Goal: Task Accomplishment & Management: Use online tool/utility

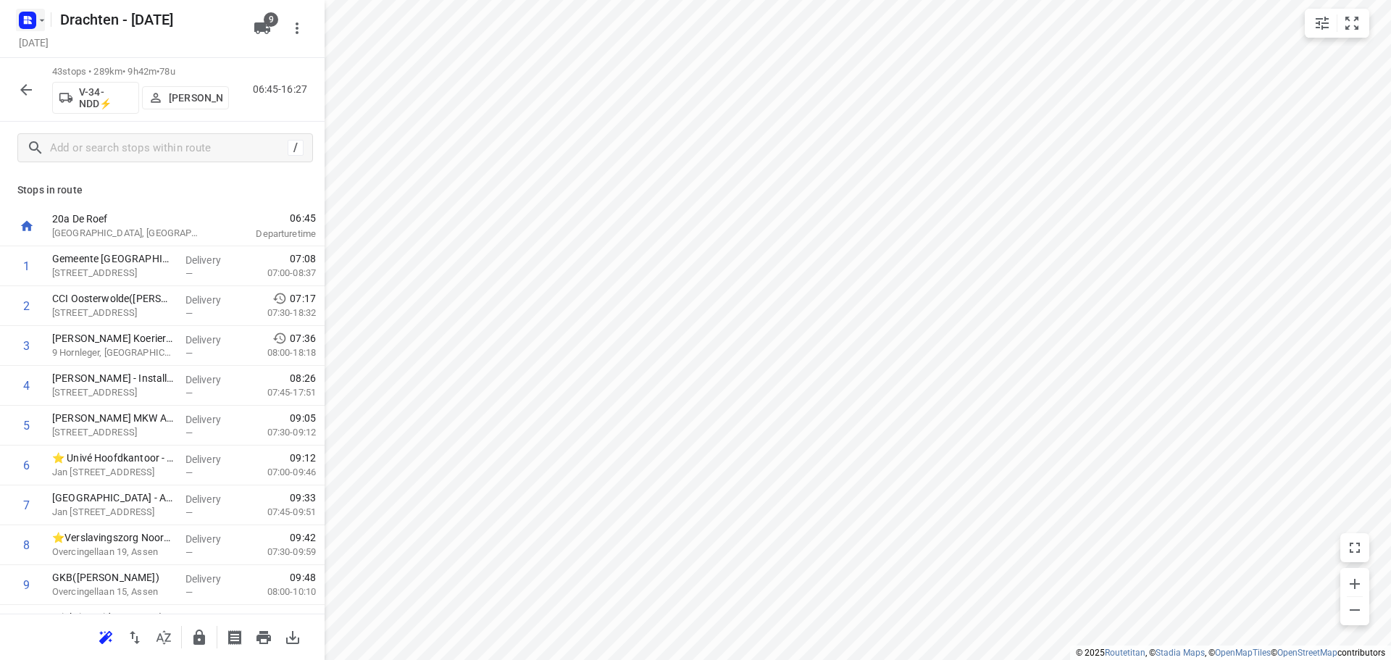
click at [41, 25] on icon "button" at bounding box center [42, 20] width 12 height 12
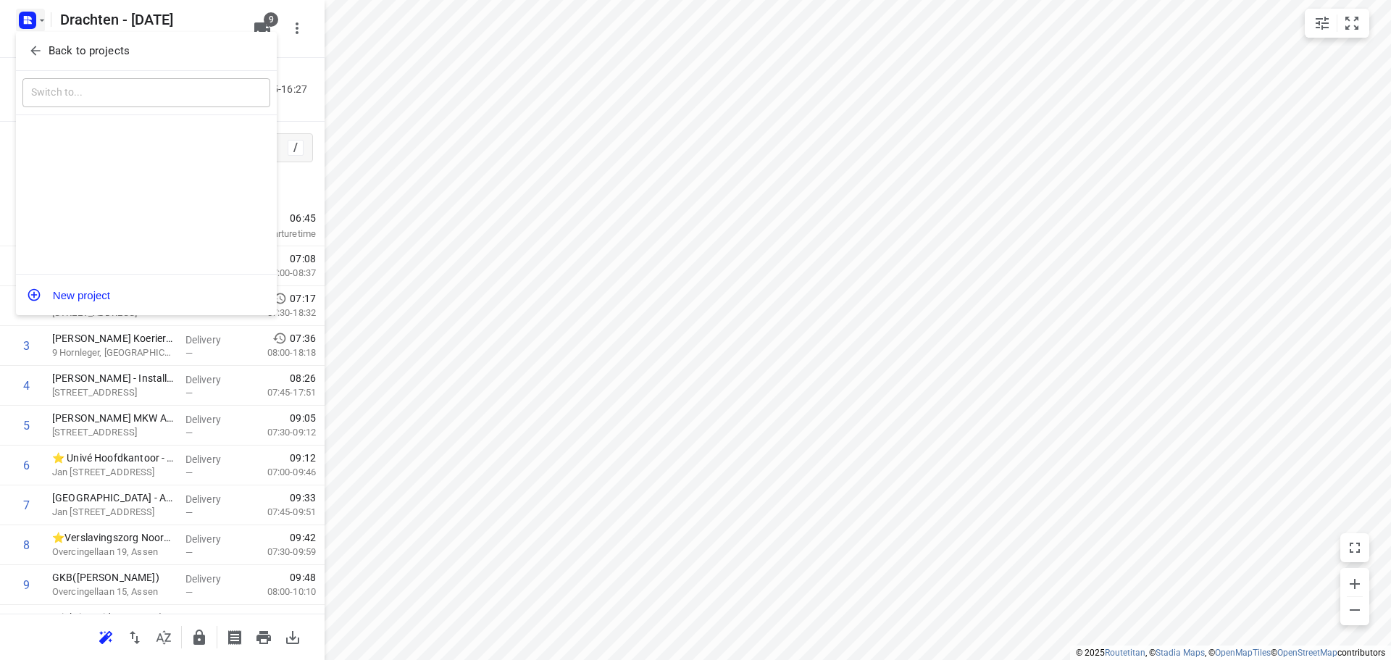
click at [100, 48] on p "Back to projects" at bounding box center [89, 51] width 81 height 17
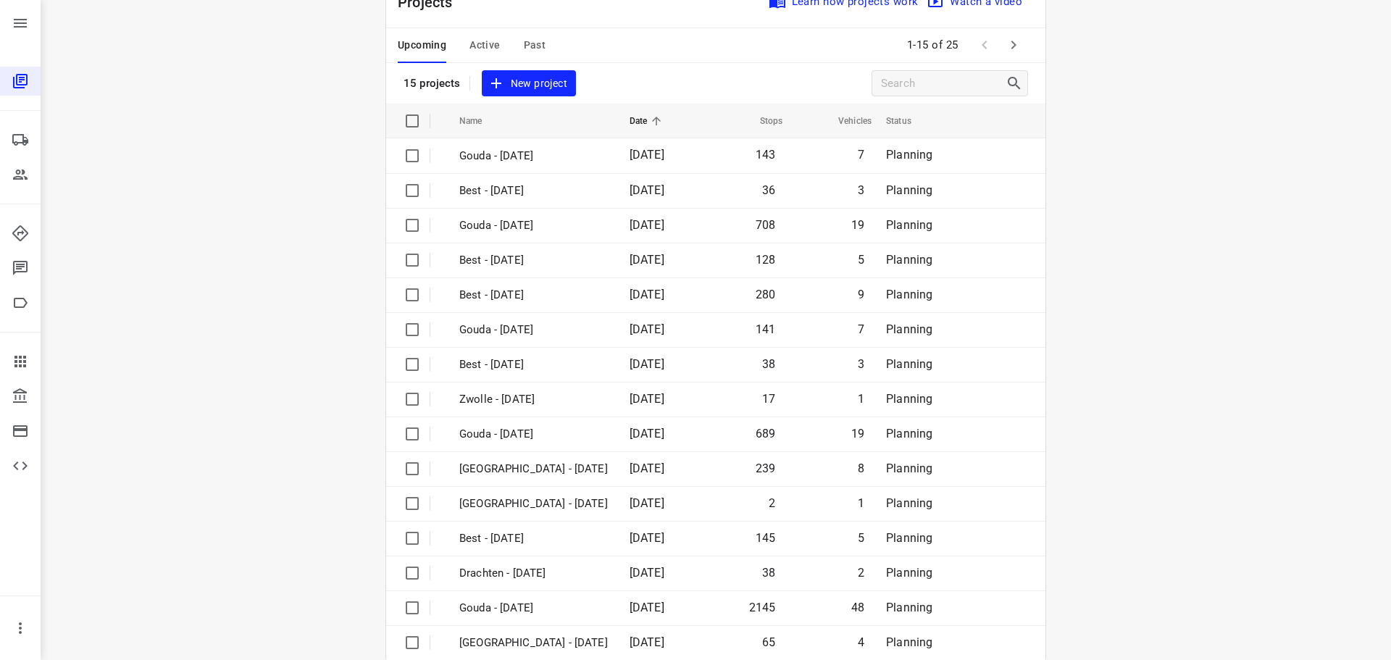
scroll to position [72, 0]
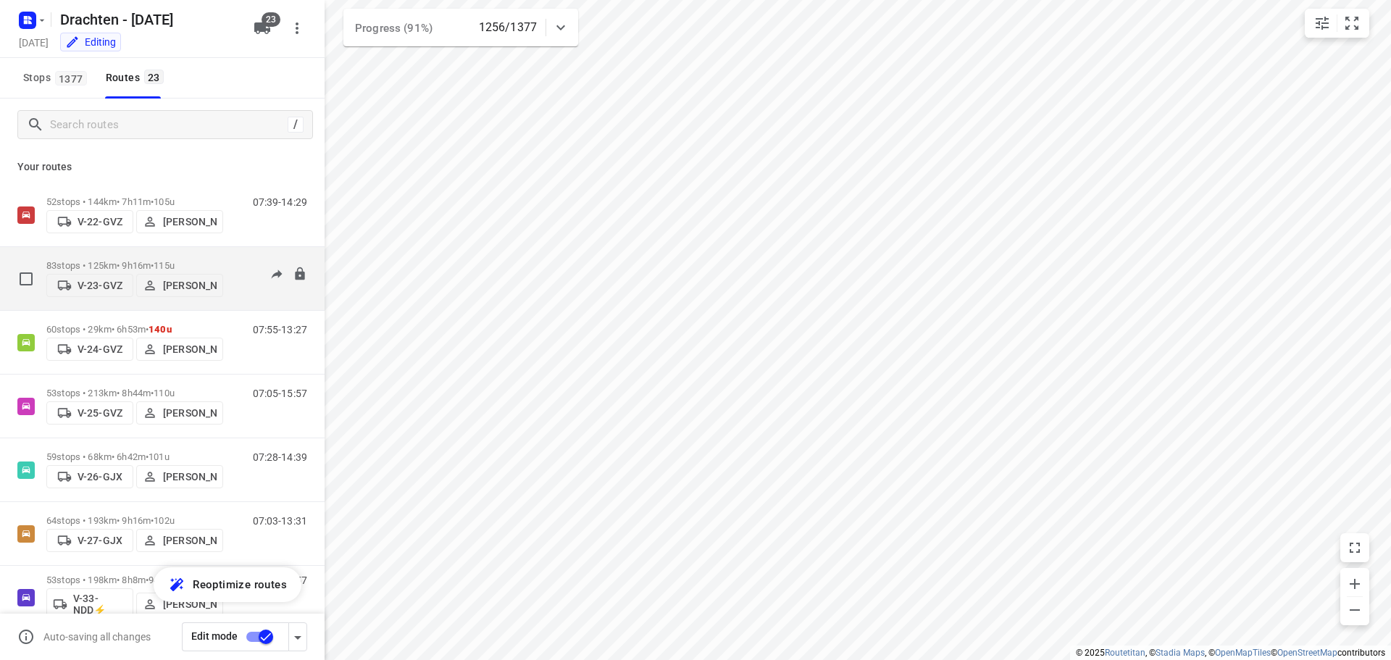
click at [149, 260] on p "83 stops • 125km • 9h16m • 115u" at bounding box center [134, 265] width 177 height 11
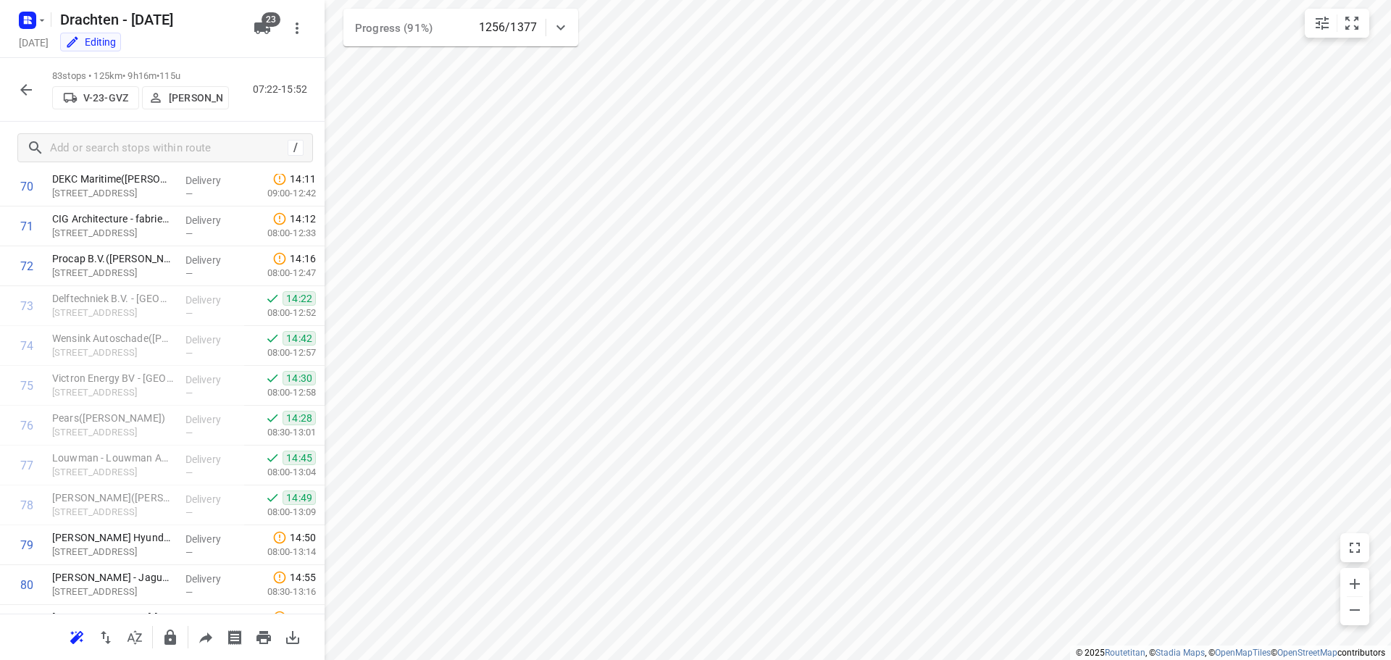
scroll to position [2980, 0]
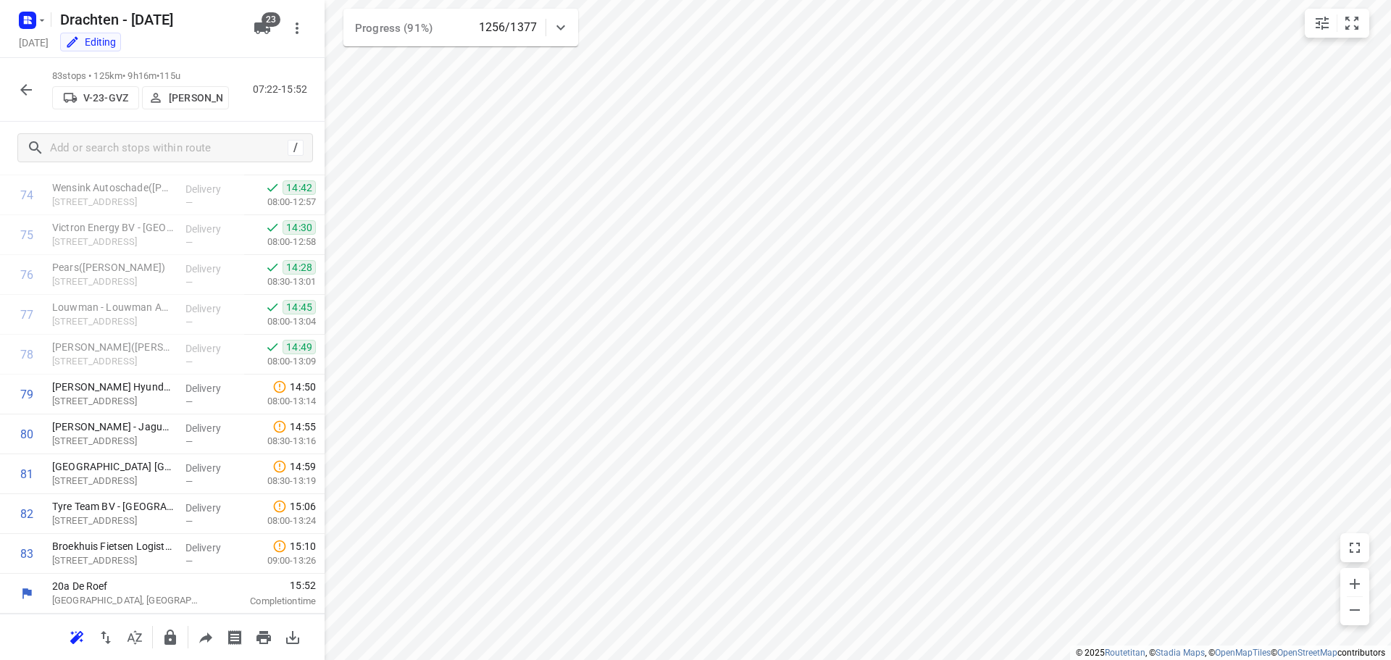
click at [30, 86] on icon "button" at bounding box center [25, 89] width 17 height 17
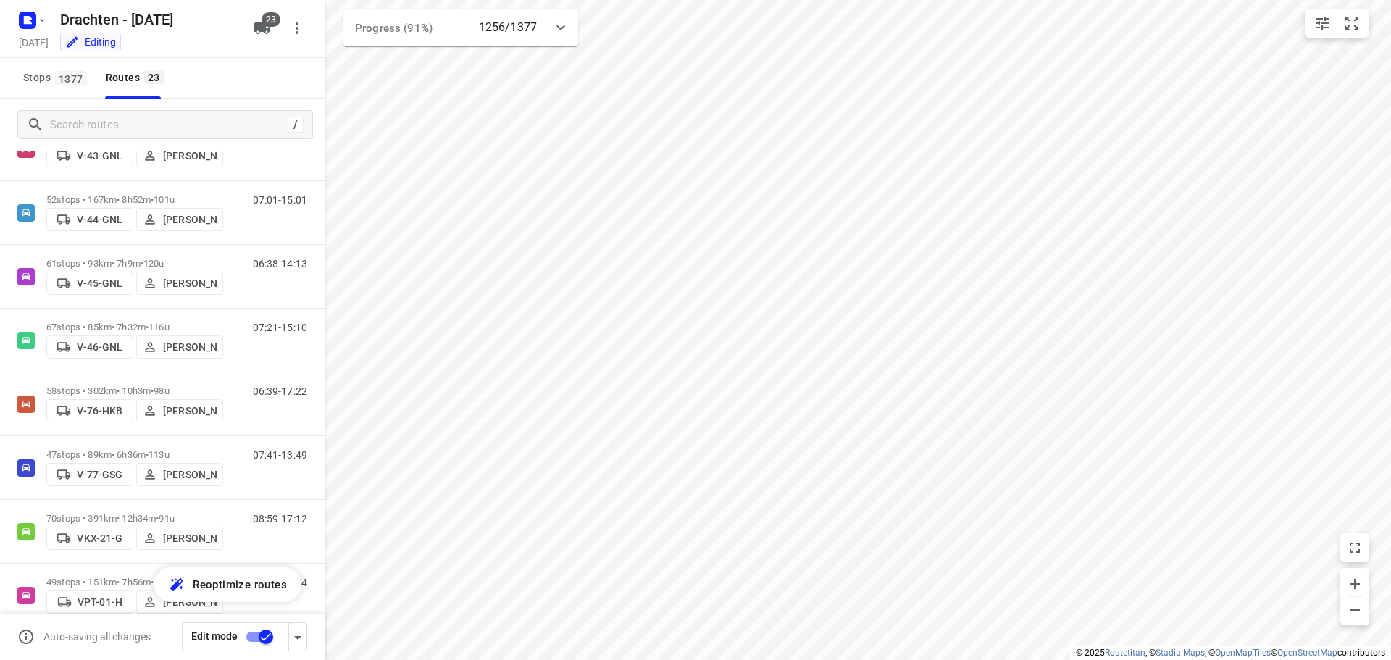
scroll to position [580, 0]
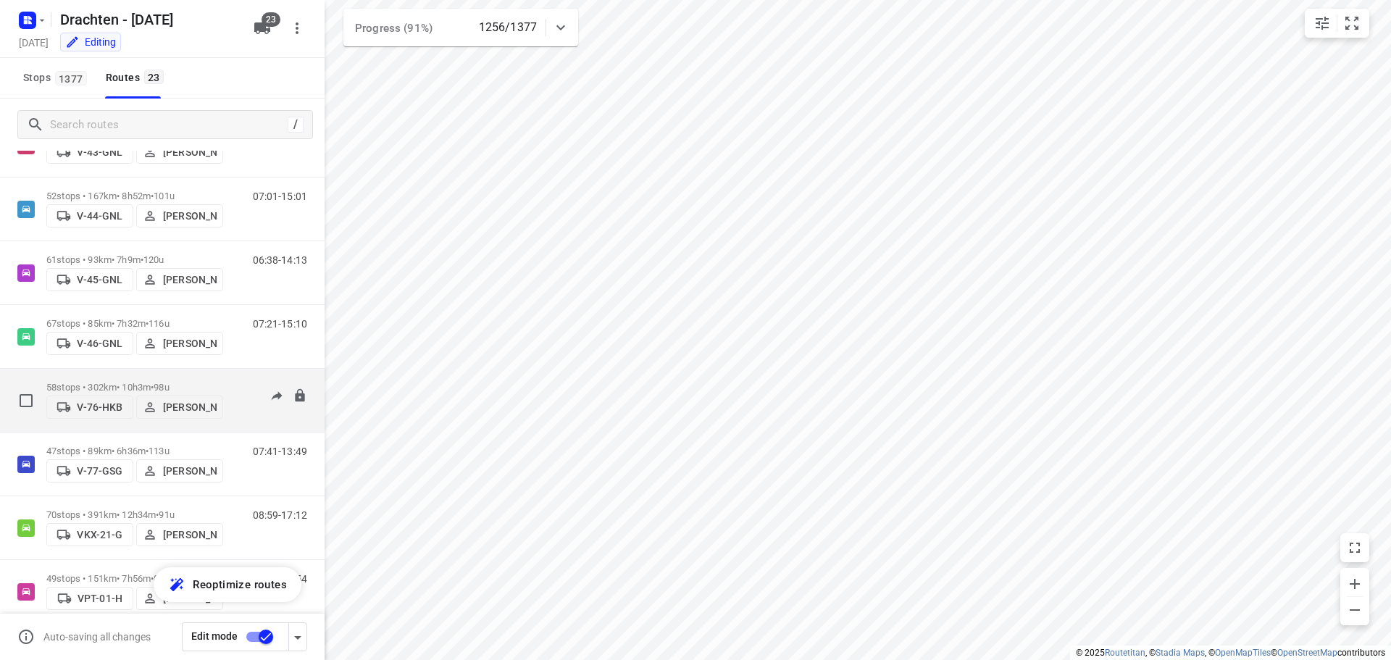
click at [125, 382] on p "58 stops • 302km • 10h3m • 98u" at bounding box center [134, 387] width 177 height 11
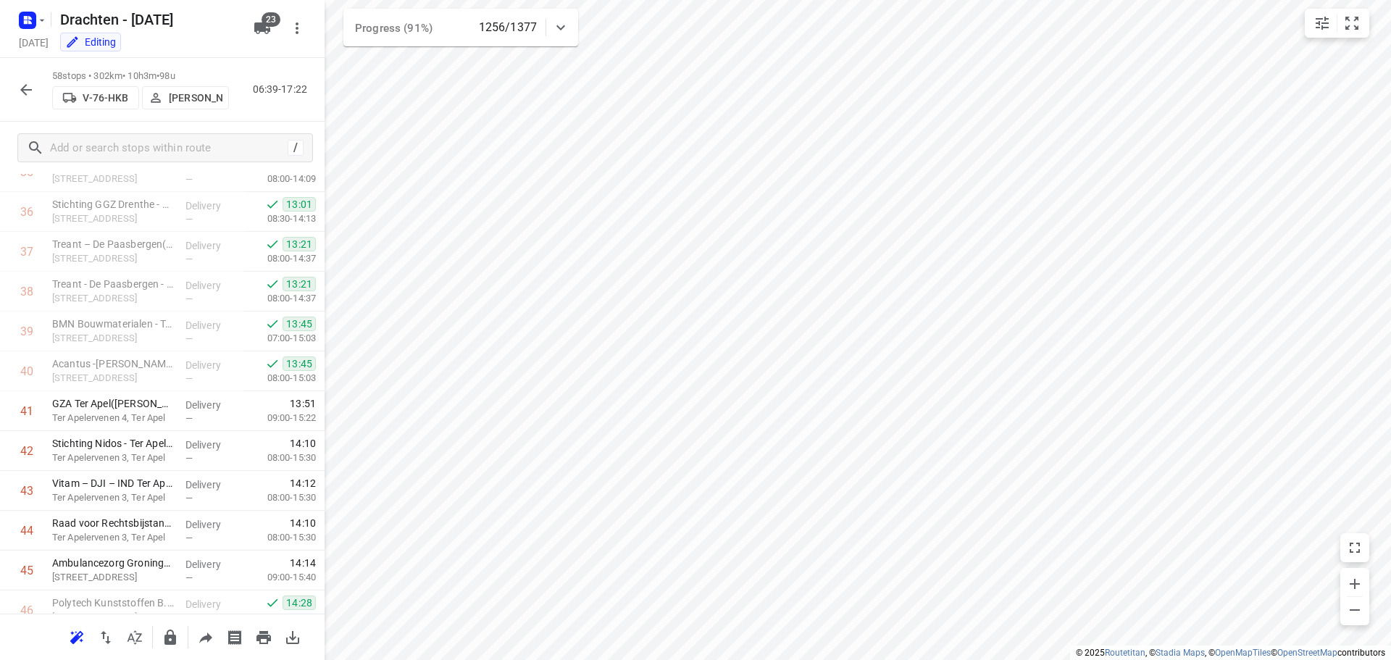
scroll to position [1984, 0]
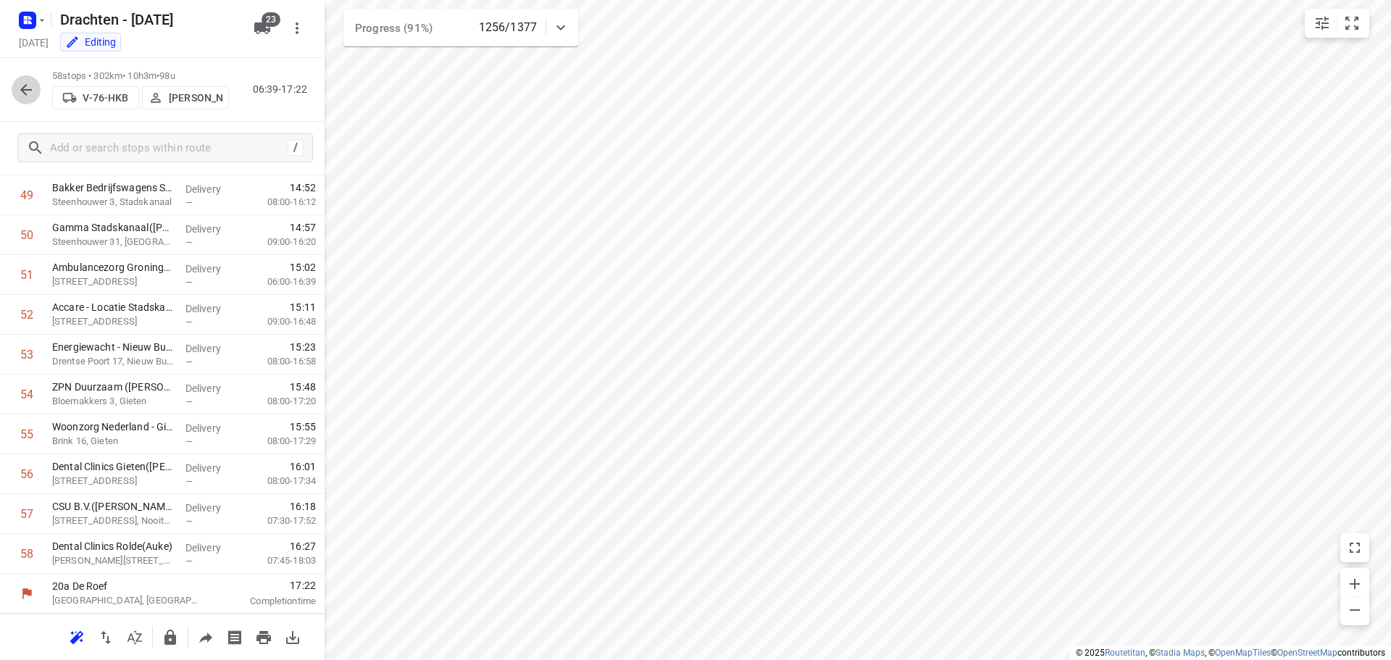
click at [24, 81] on icon "button" at bounding box center [25, 89] width 17 height 17
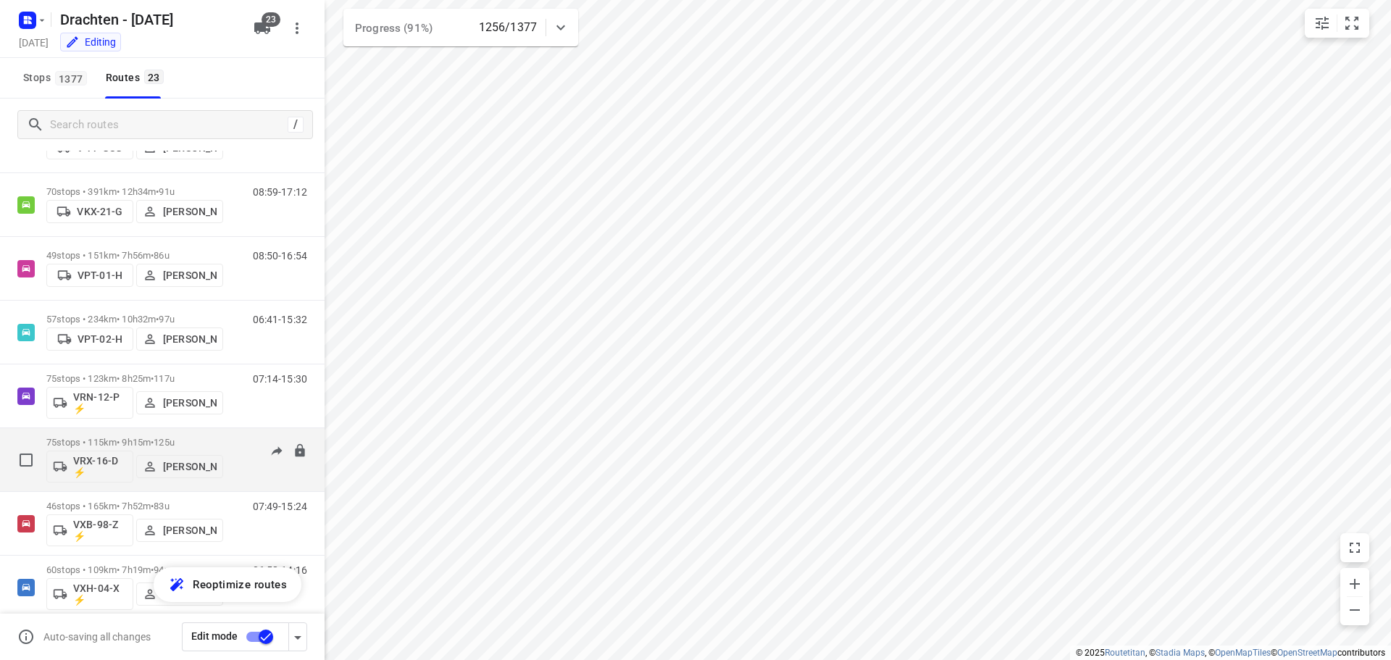
scroll to position [833, 0]
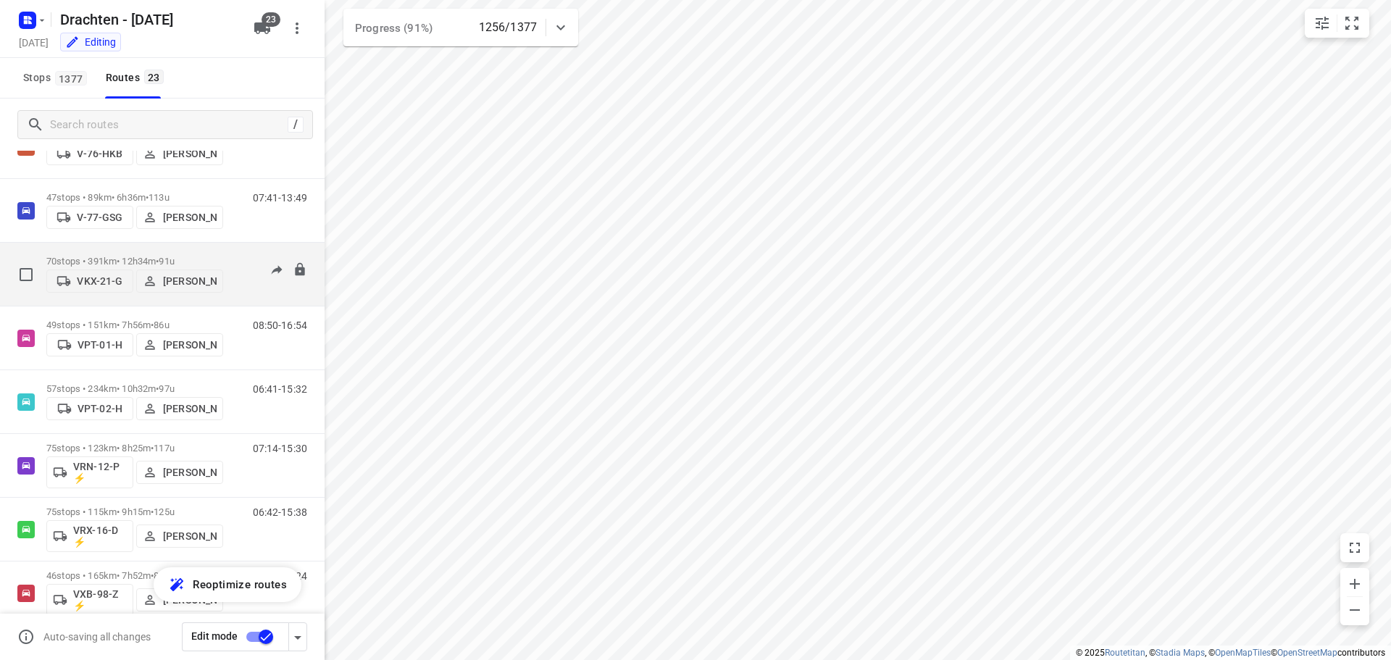
click at [186, 249] on div "70 stops • 391km • 12h34m • 91u VKX-21-G Paul de Jong" at bounding box center [134, 274] width 177 height 51
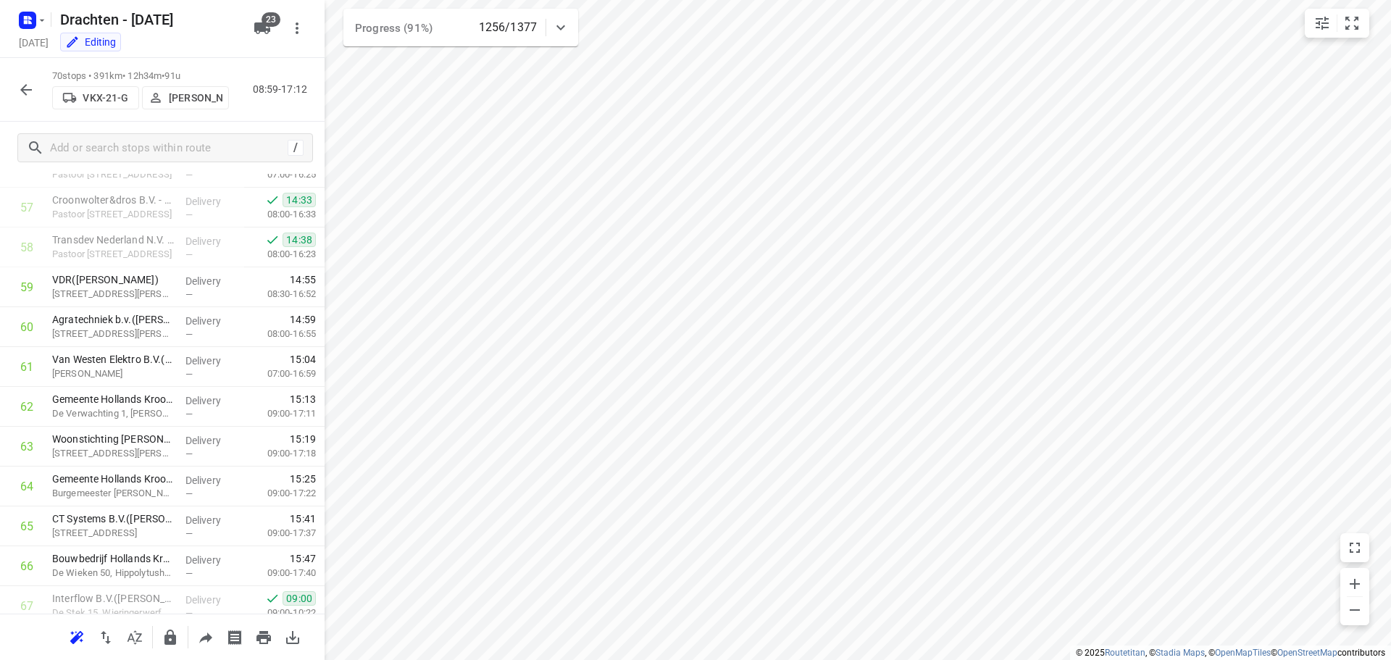
scroll to position [2100, 0]
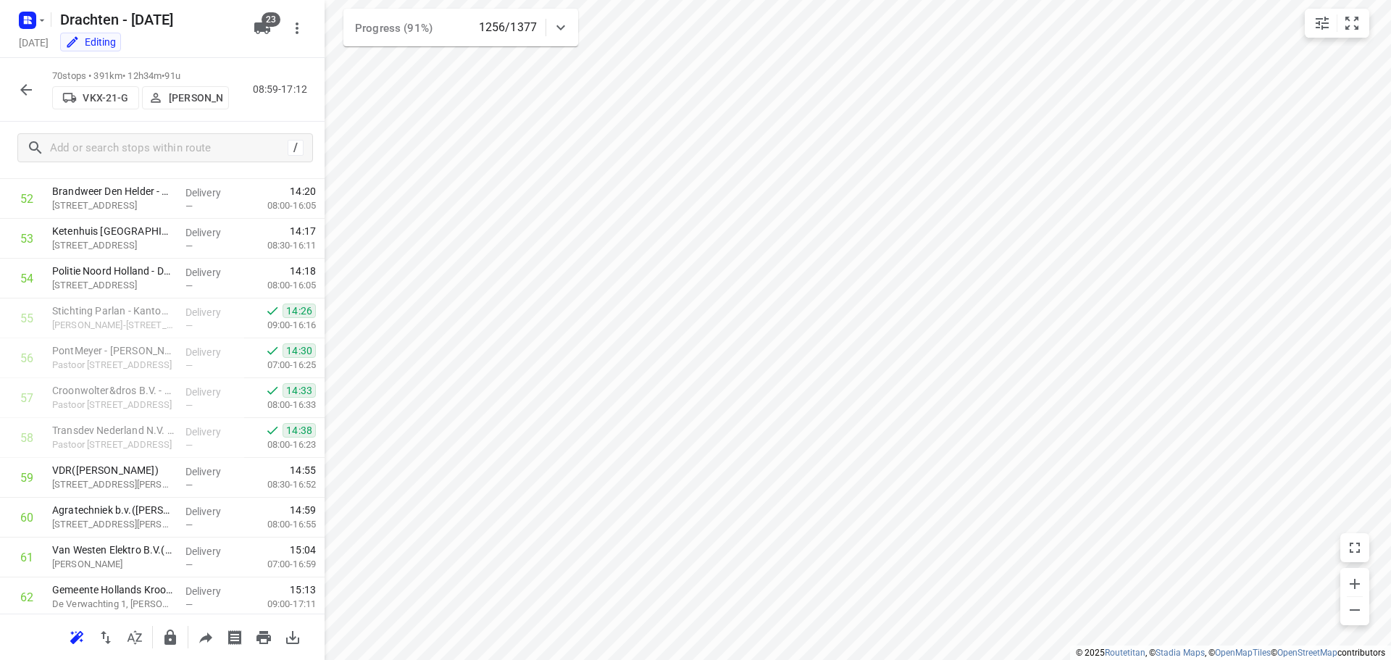
click at [25, 92] on icon "button" at bounding box center [25, 89] width 17 height 17
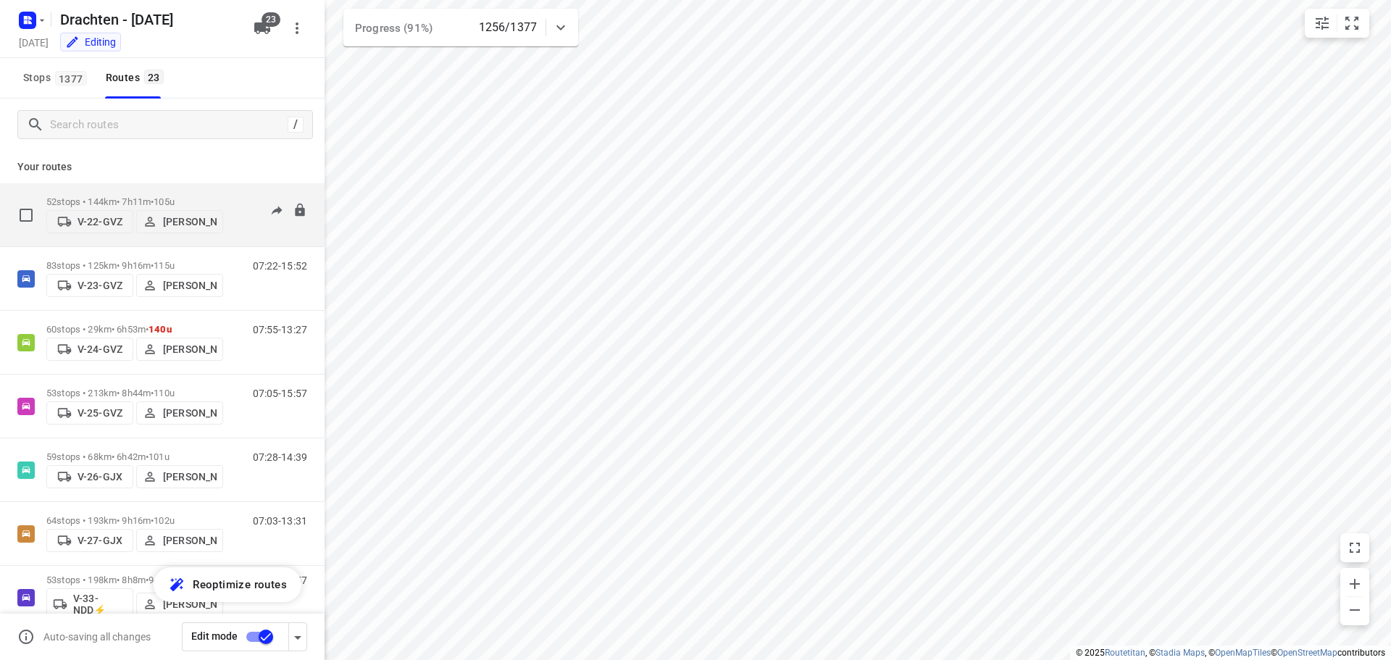
scroll to position [72, 0]
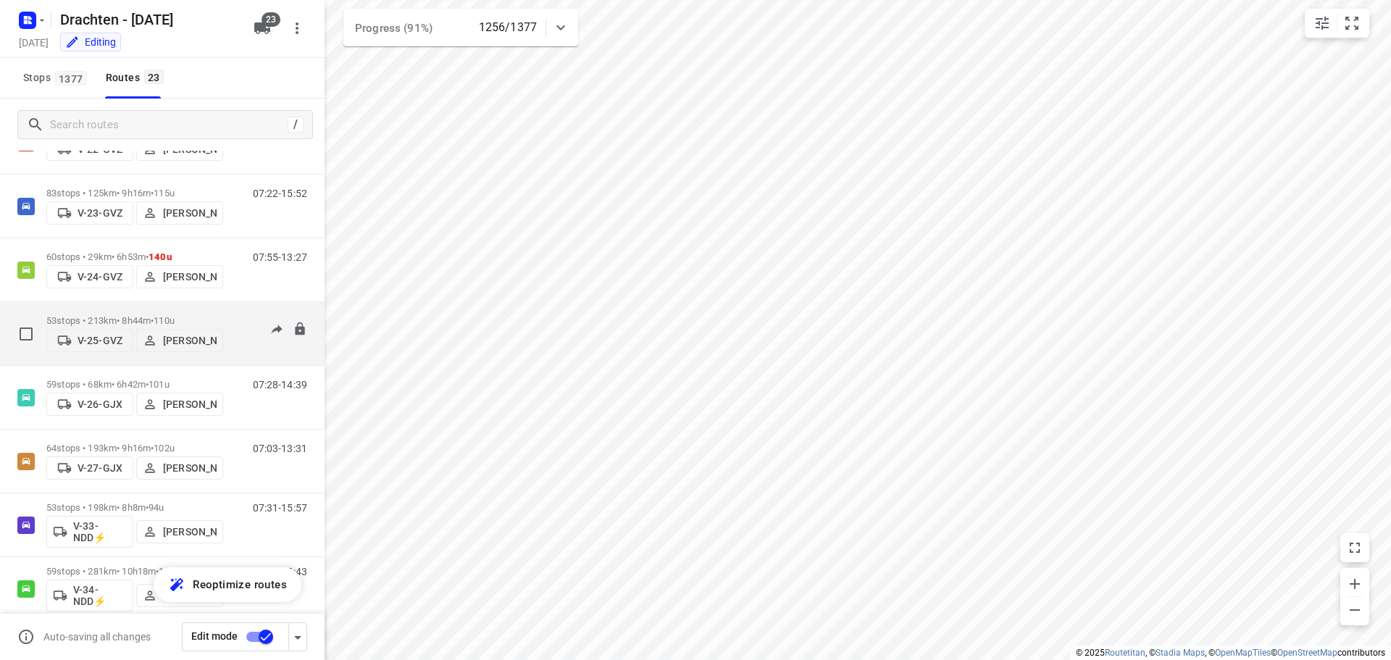
click at [88, 321] on p "53 stops • 213km • 8h44m • 110u" at bounding box center [134, 320] width 177 height 11
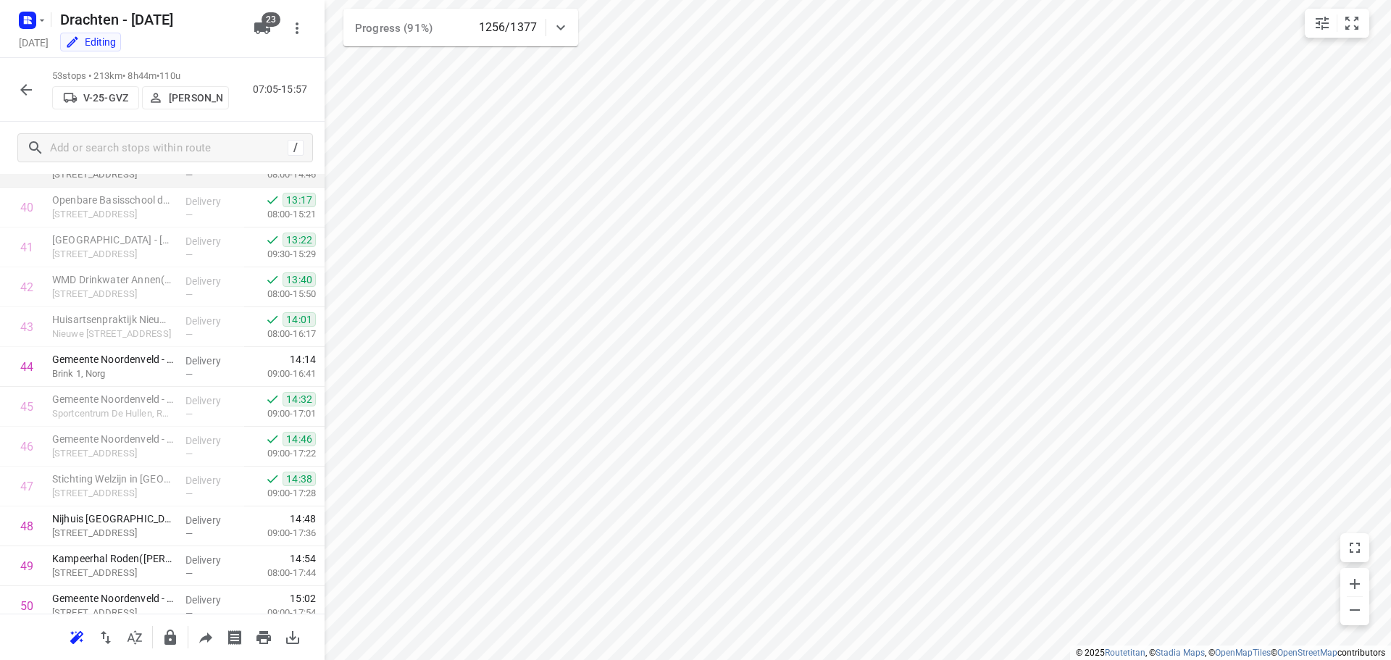
scroll to position [1567, 0]
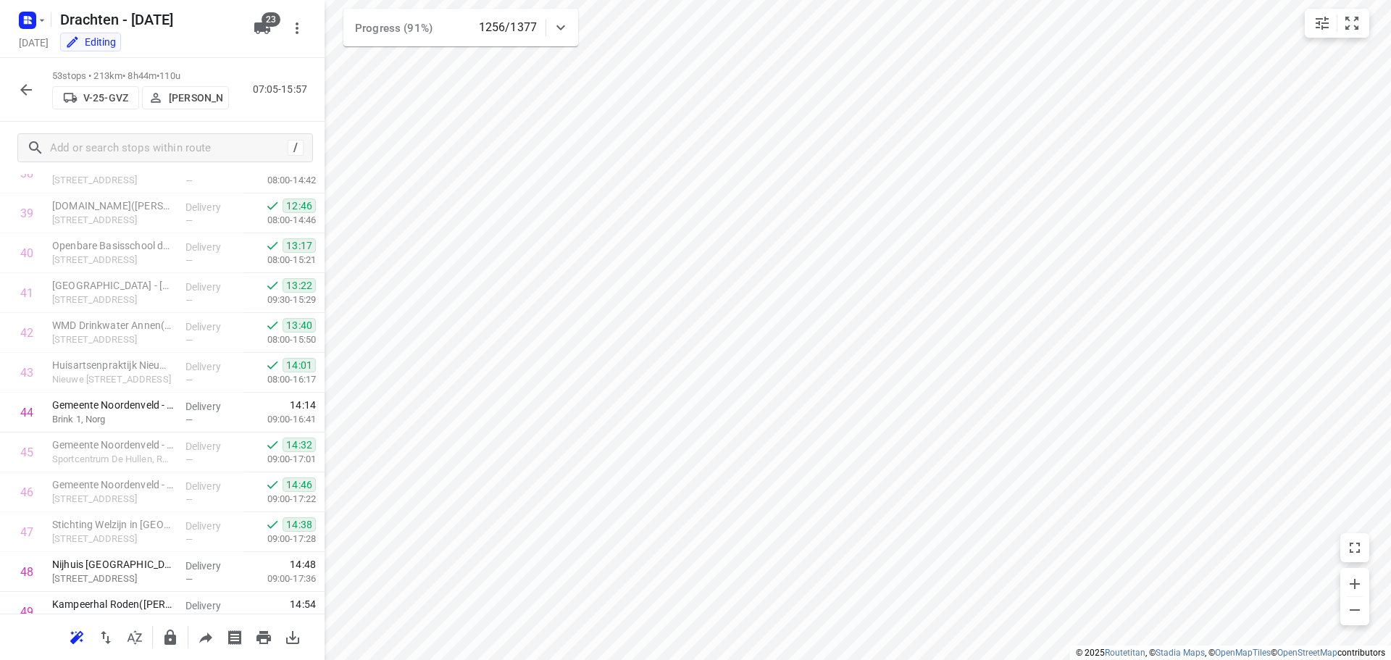
click at [18, 88] on icon "button" at bounding box center [25, 89] width 17 height 17
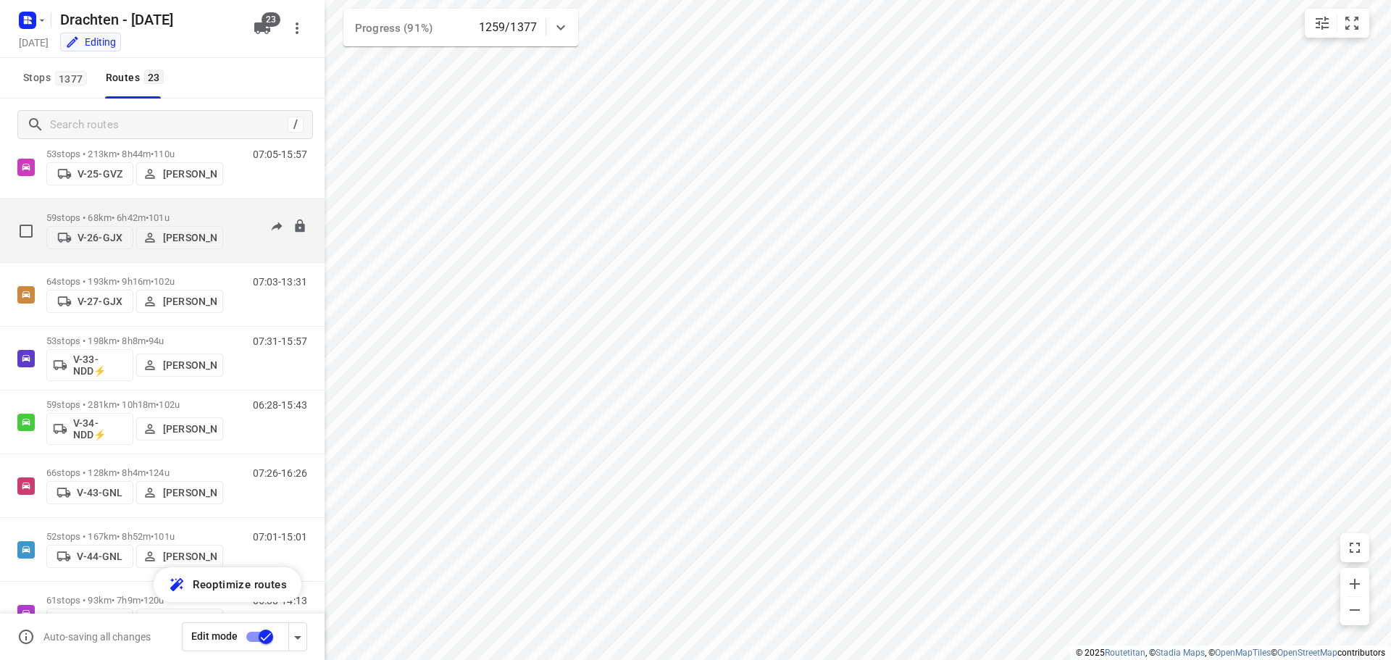
scroll to position [217, 0]
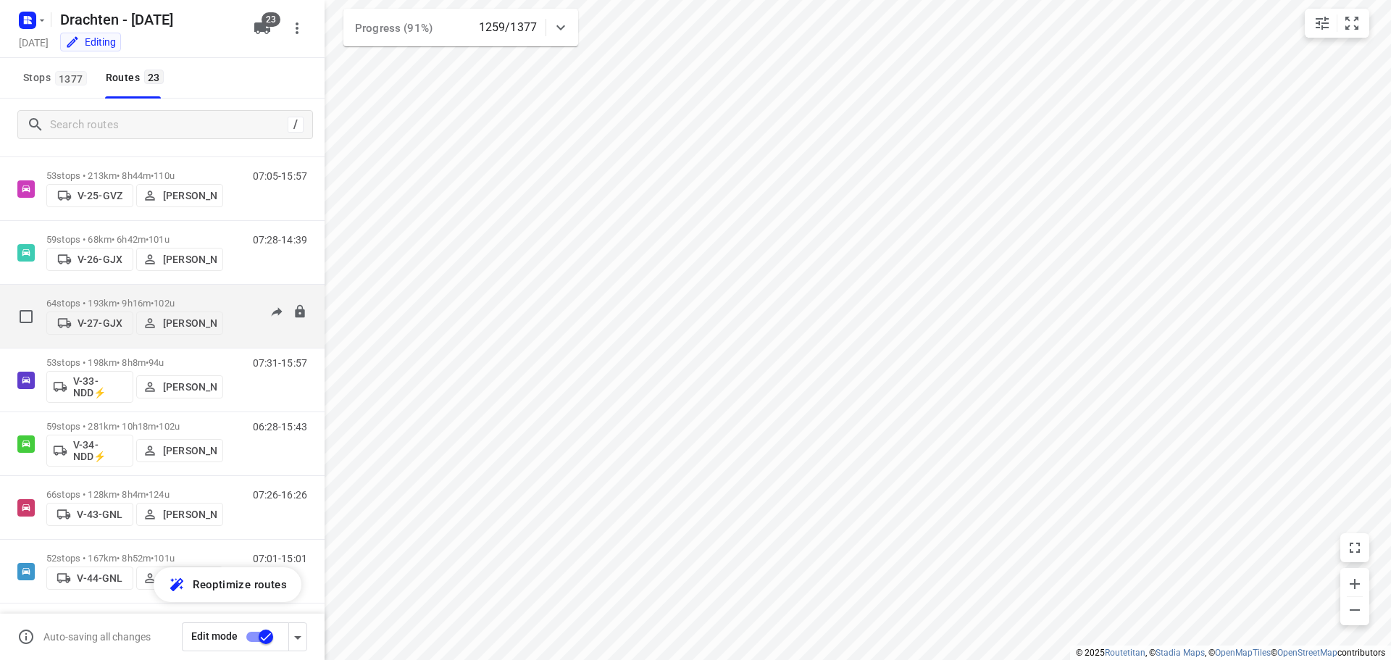
click at [139, 291] on div "64 stops • 193km • 9h16m • 102u V-27-GJX Wilco Huisman" at bounding box center [134, 316] width 177 height 51
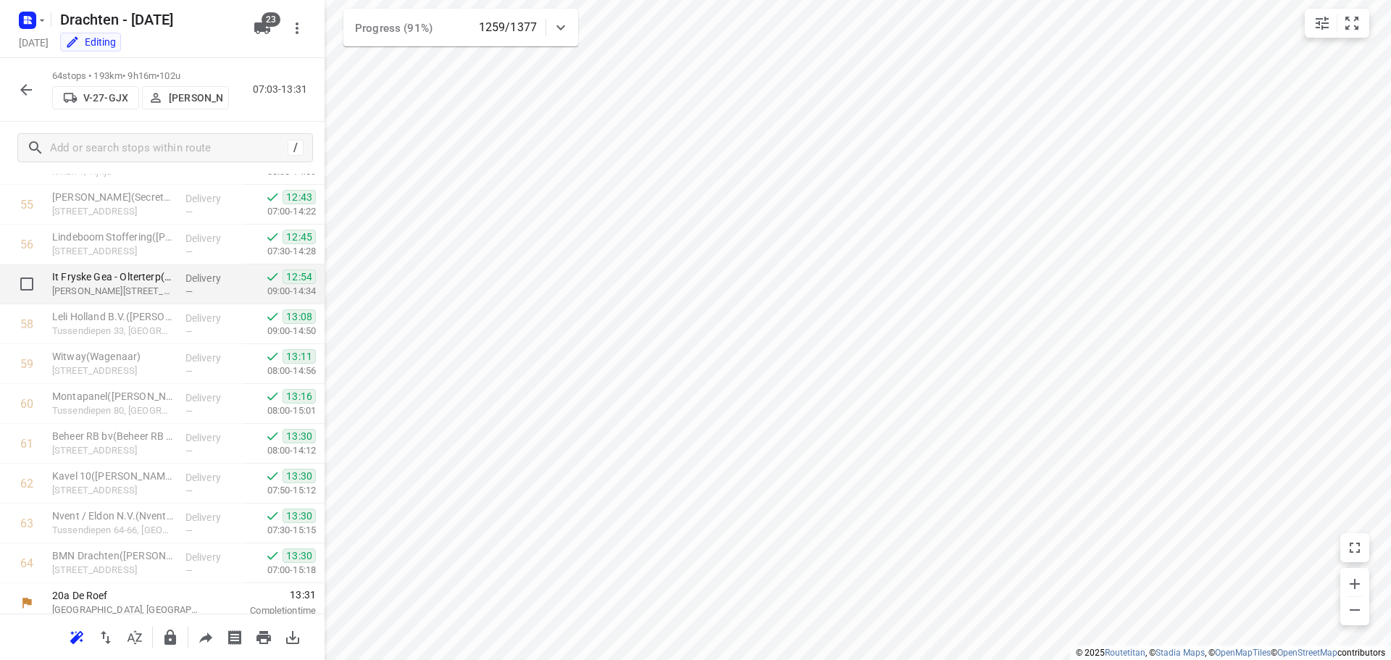
scroll to position [2223, 0]
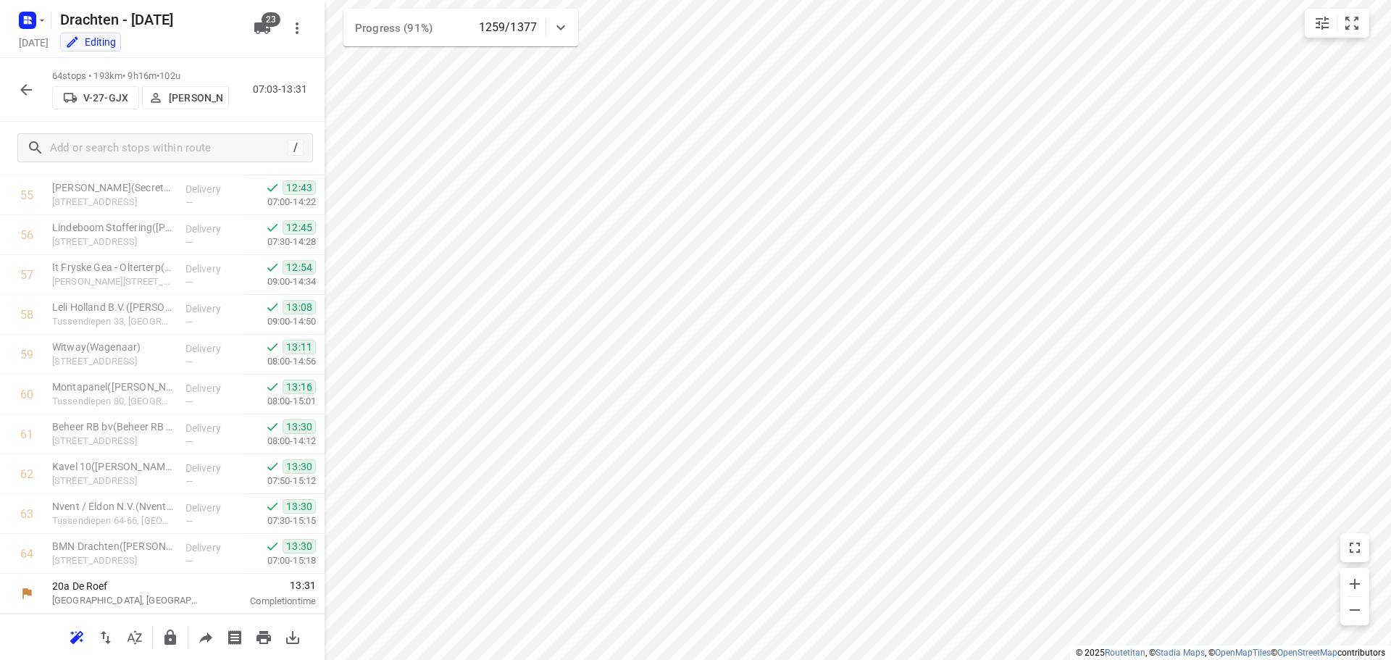
click at [28, 95] on icon "button" at bounding box center [25, 89] width 17 height 17
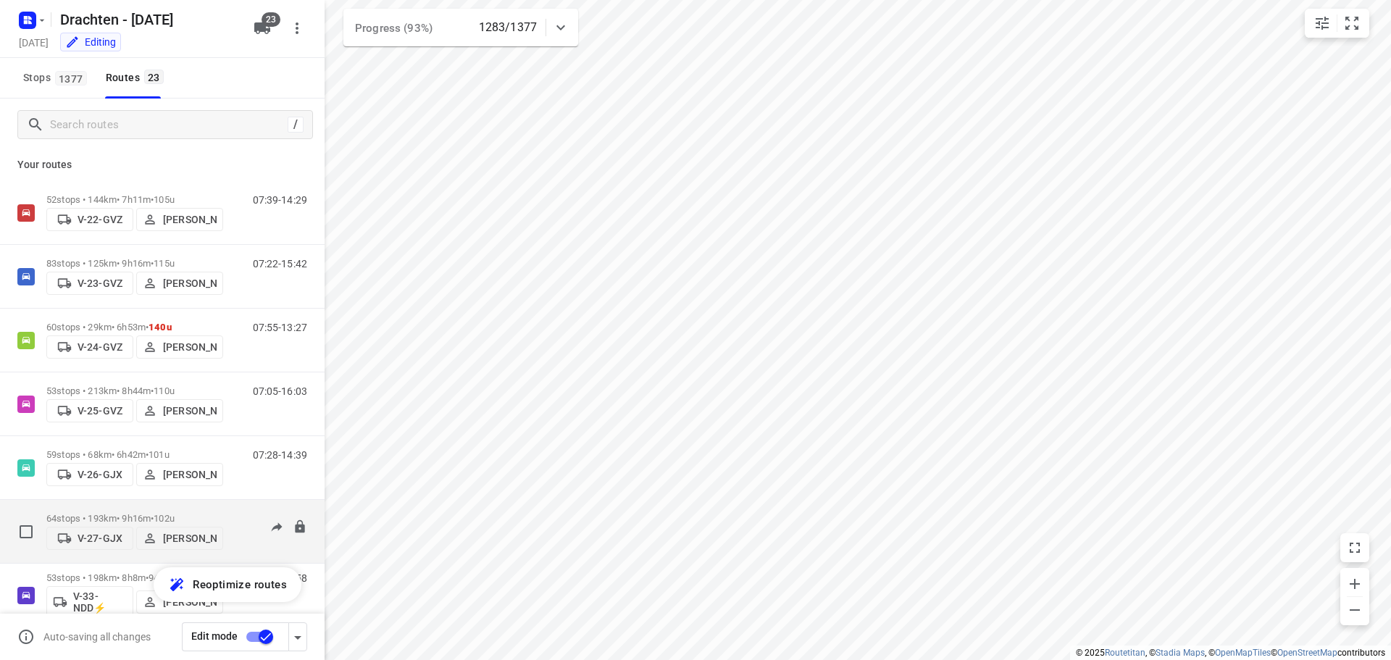
scroll to position [0, 0]
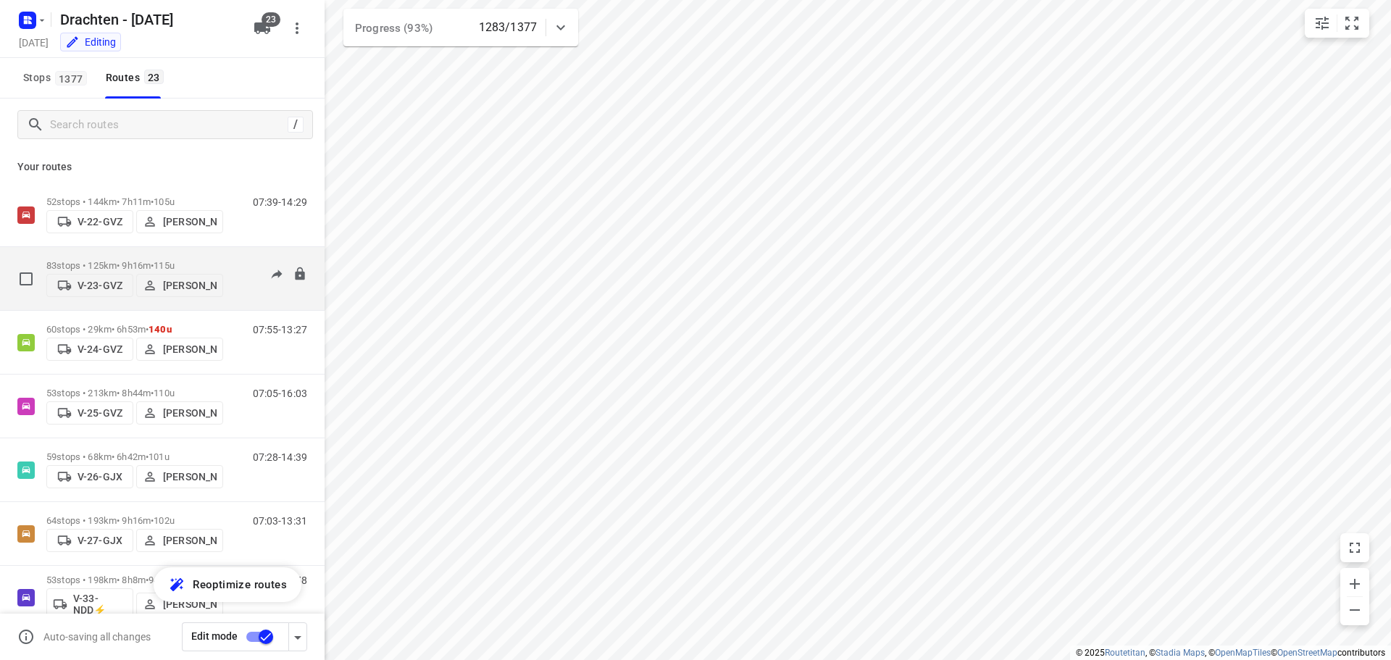
click at [139, 260] on p "83 stops • 125km • 9h16m • 115u" at bounding box center [134, 265] width 177 height 11
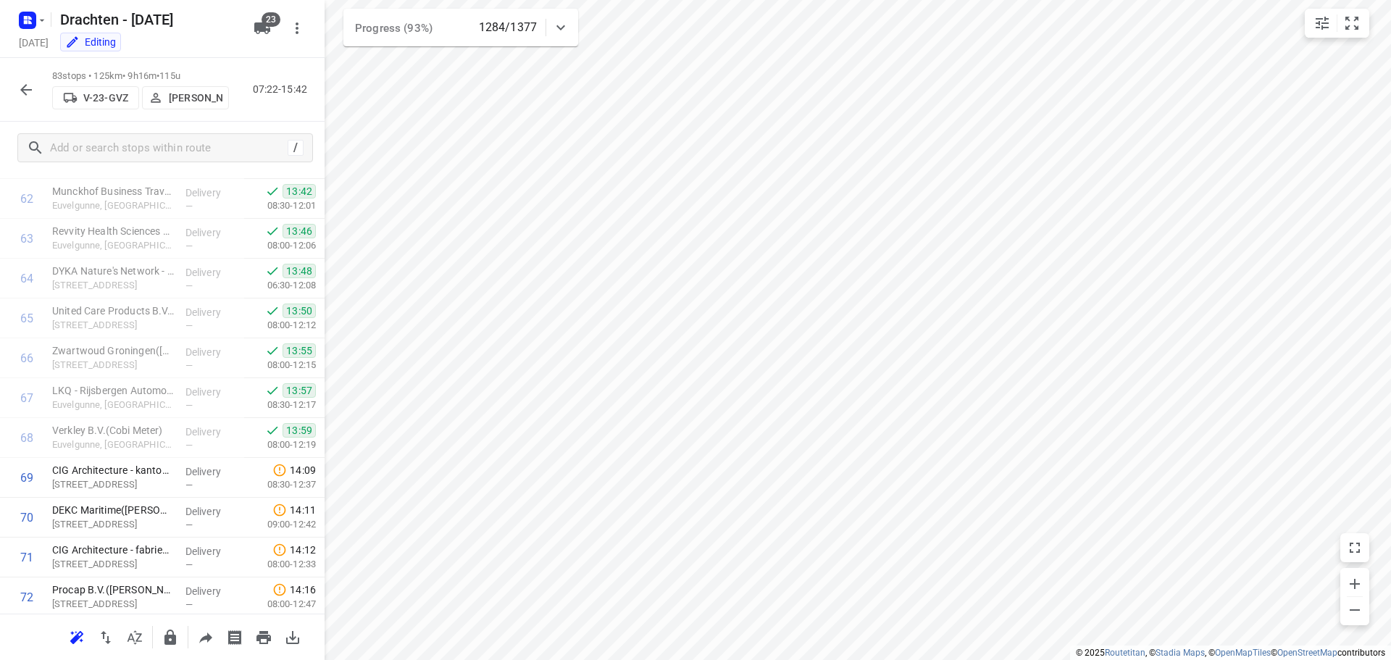
scroll to position [2401, 0]
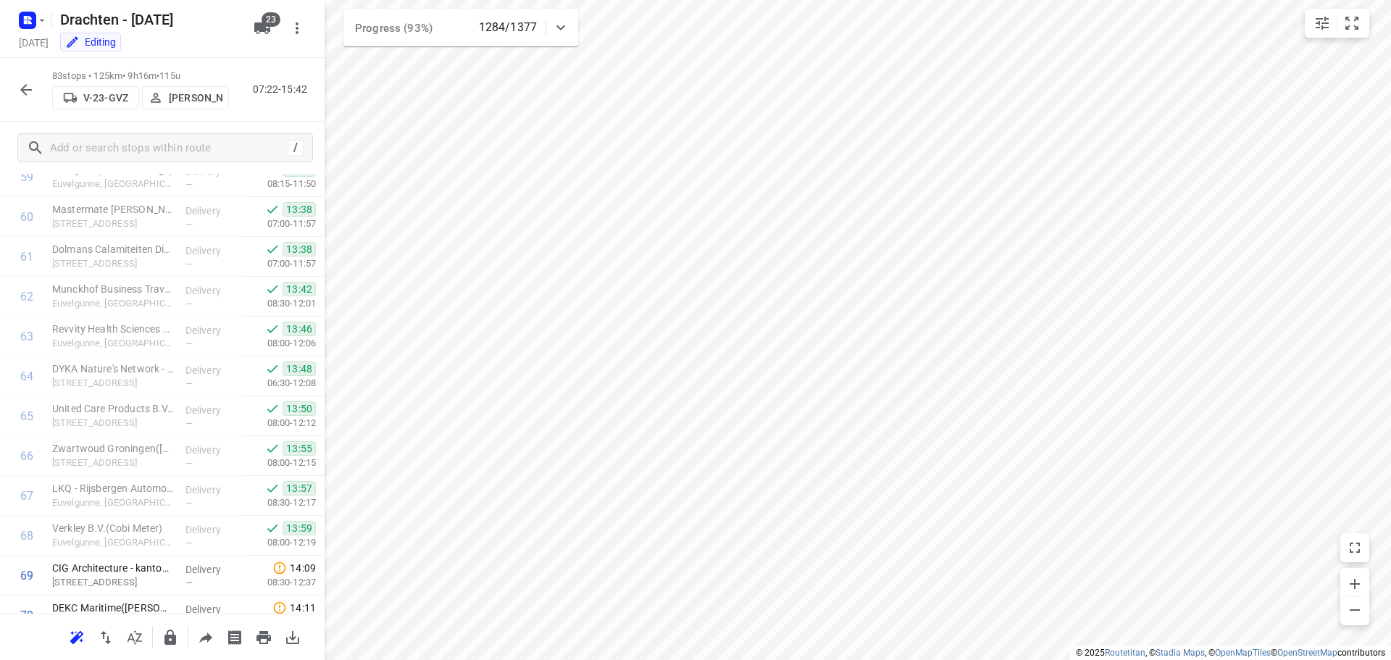
click at [32, 87] on icon "button" at bounding box center [25, 89] width 17 height 17
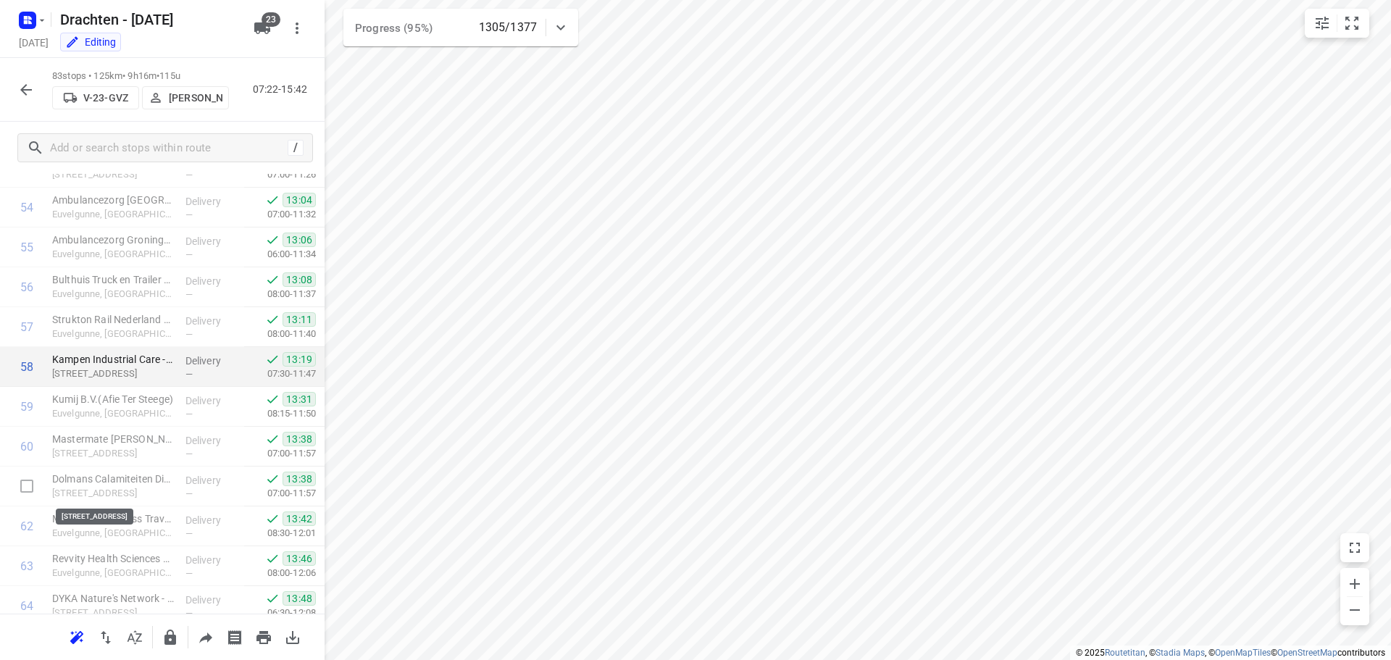
scroll to position [2174, 0]
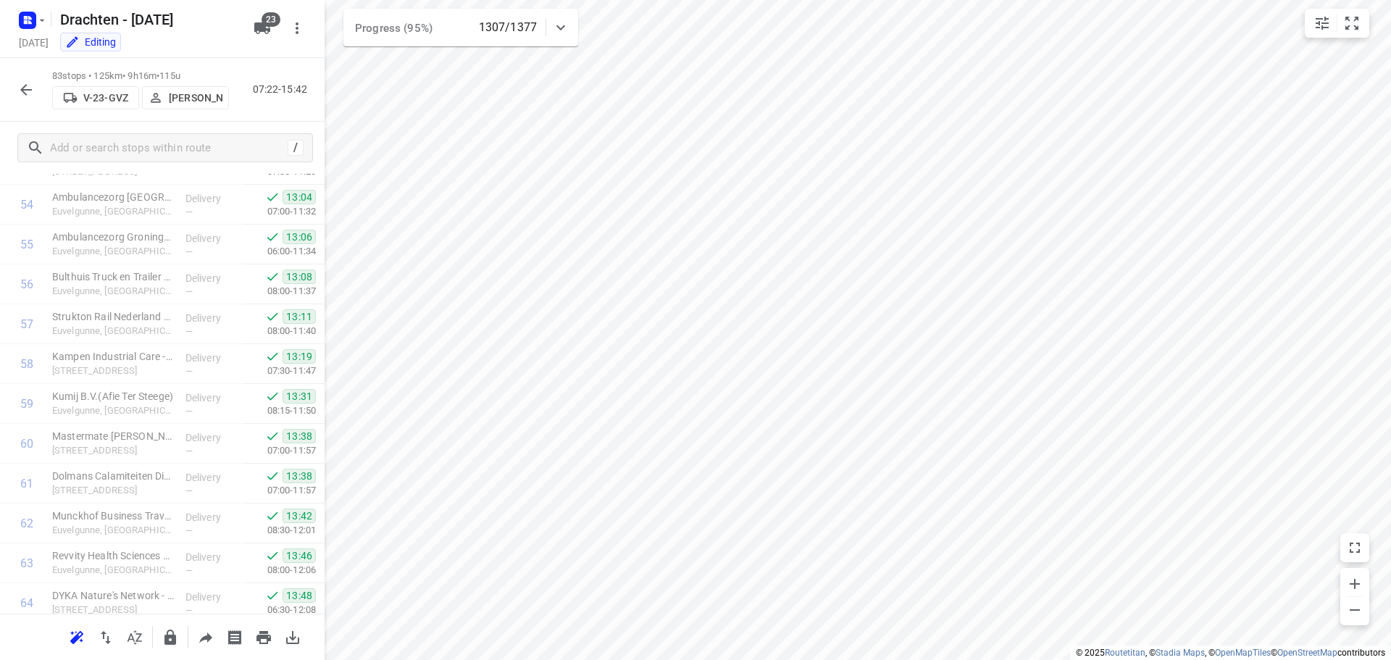
click at [26, 94] on icon "button" at bounding box center [26, 90] width 12 height 12
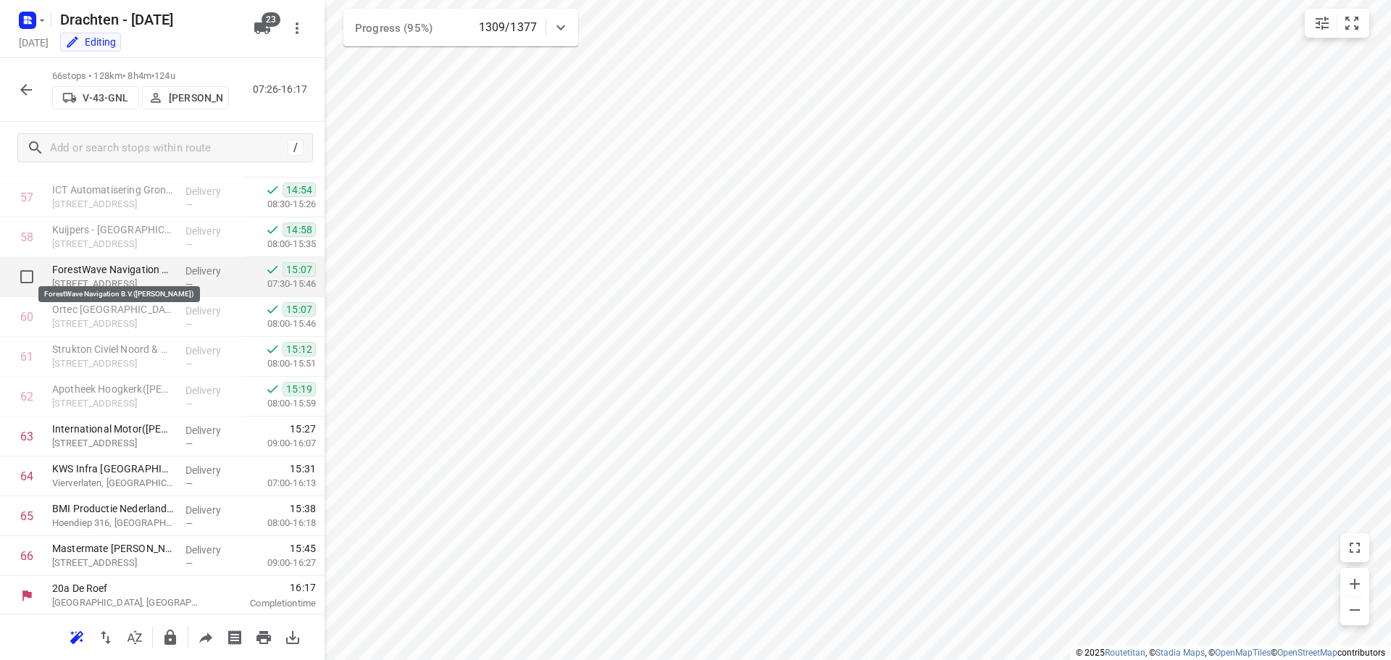
scroll to position [2303, 0]
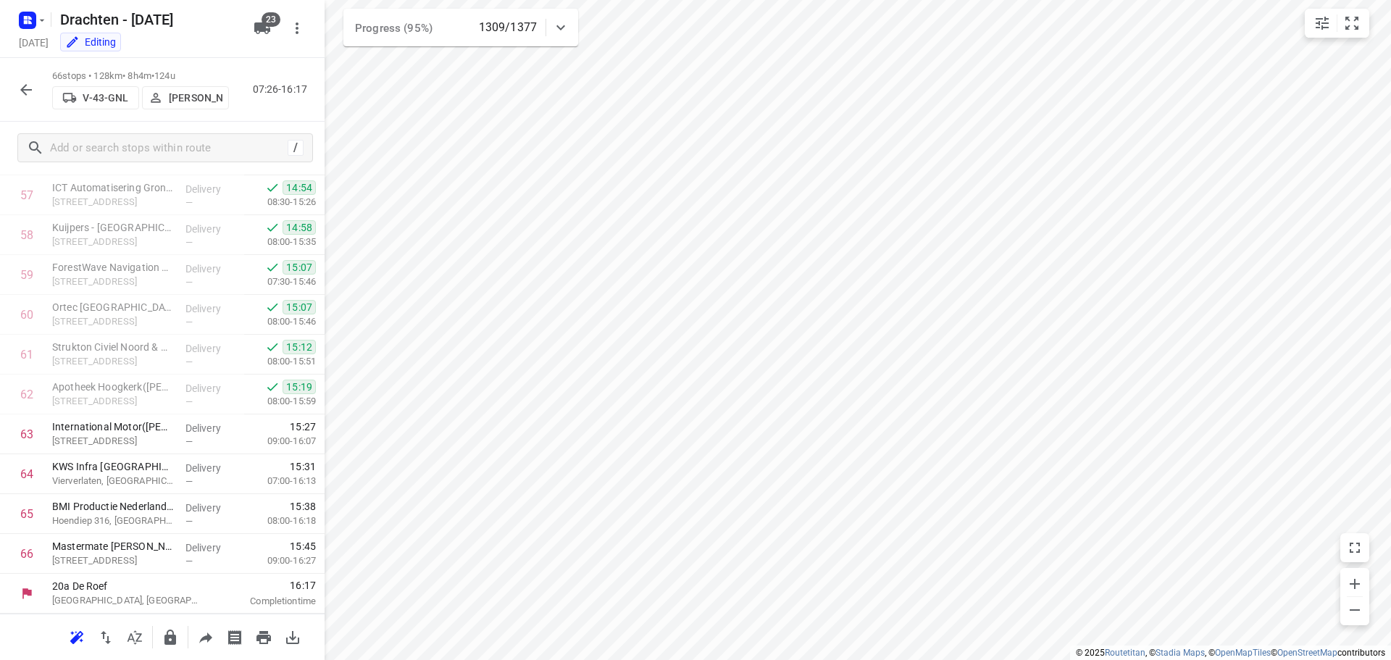
click at [22, 94] on icon "button" at bounding box center [25, 89] width 17 height 17
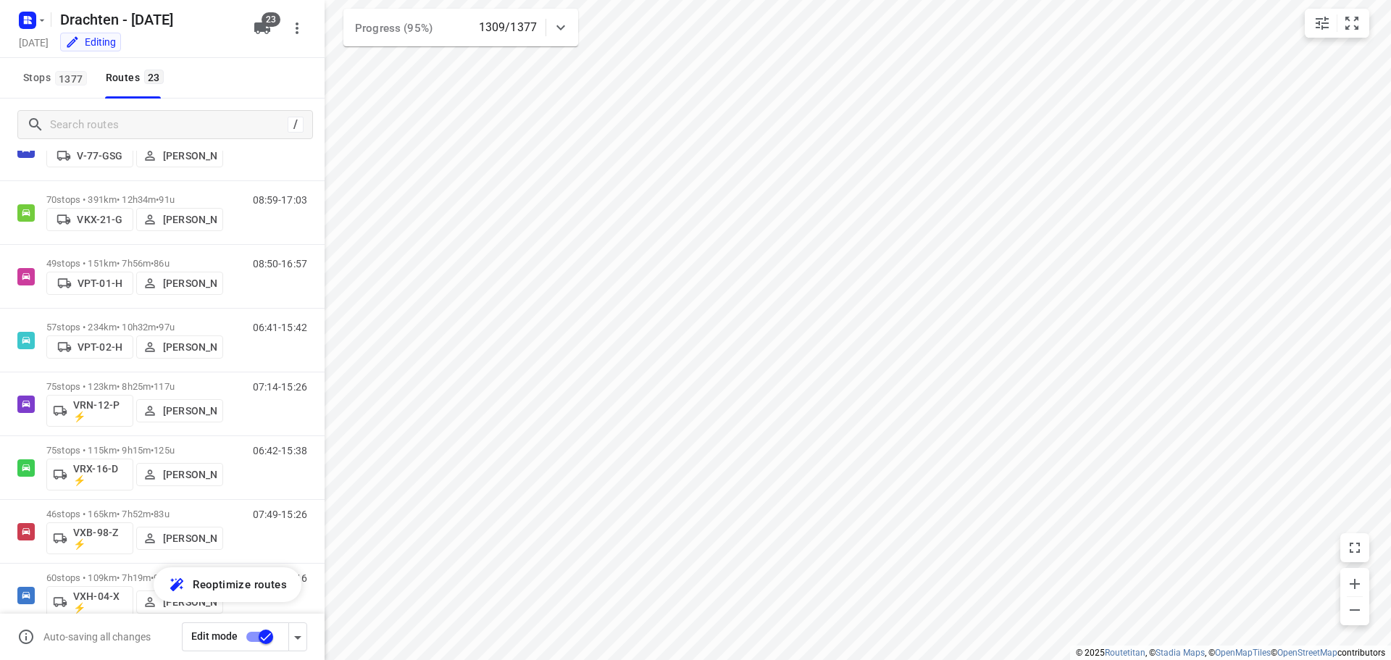
scroll to position [870, 0]
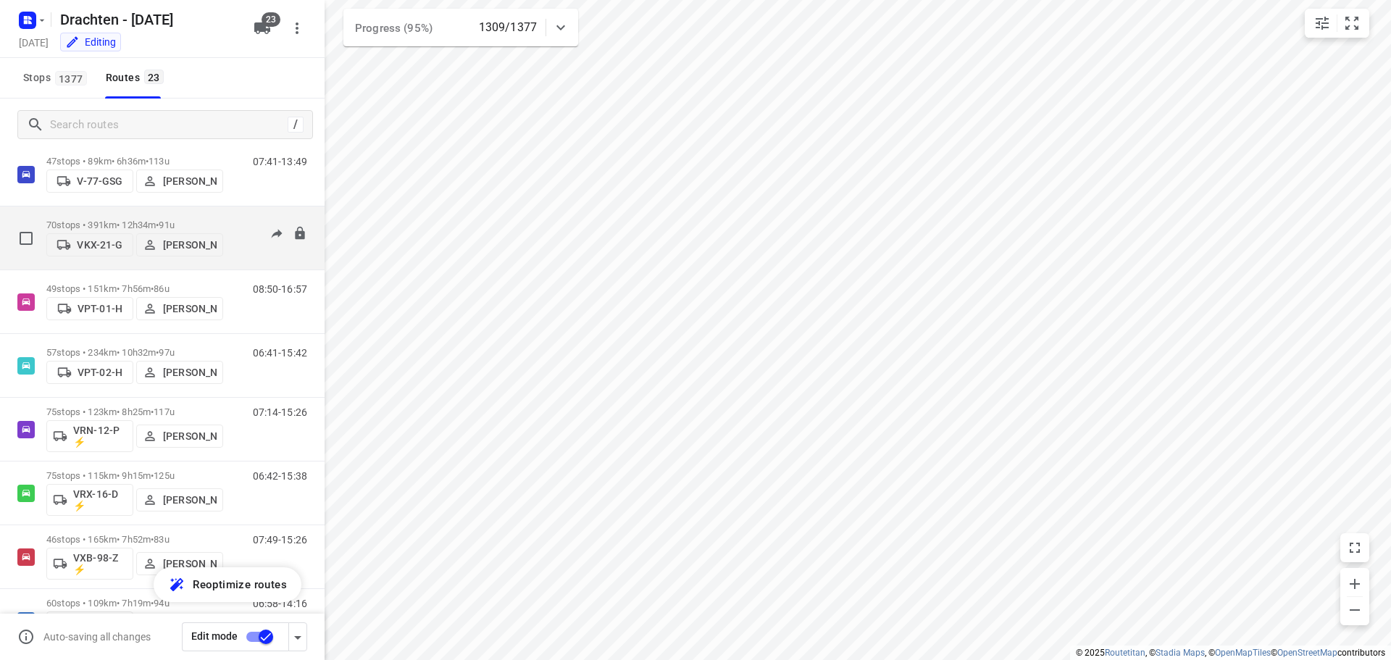
click at [189, 220] on p "70 stops • 391km • 12h34m • 91u" at bounding box center [134, 225] width 177 height 11
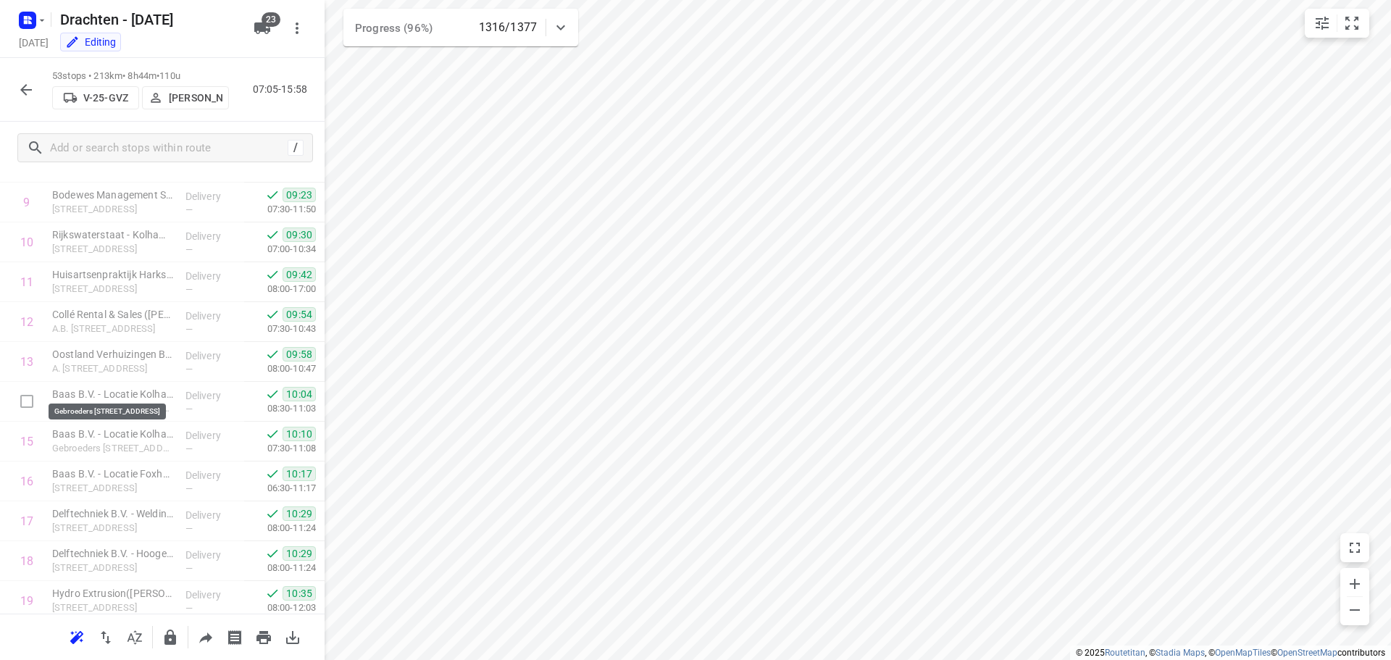
scroll to position [0, 0]
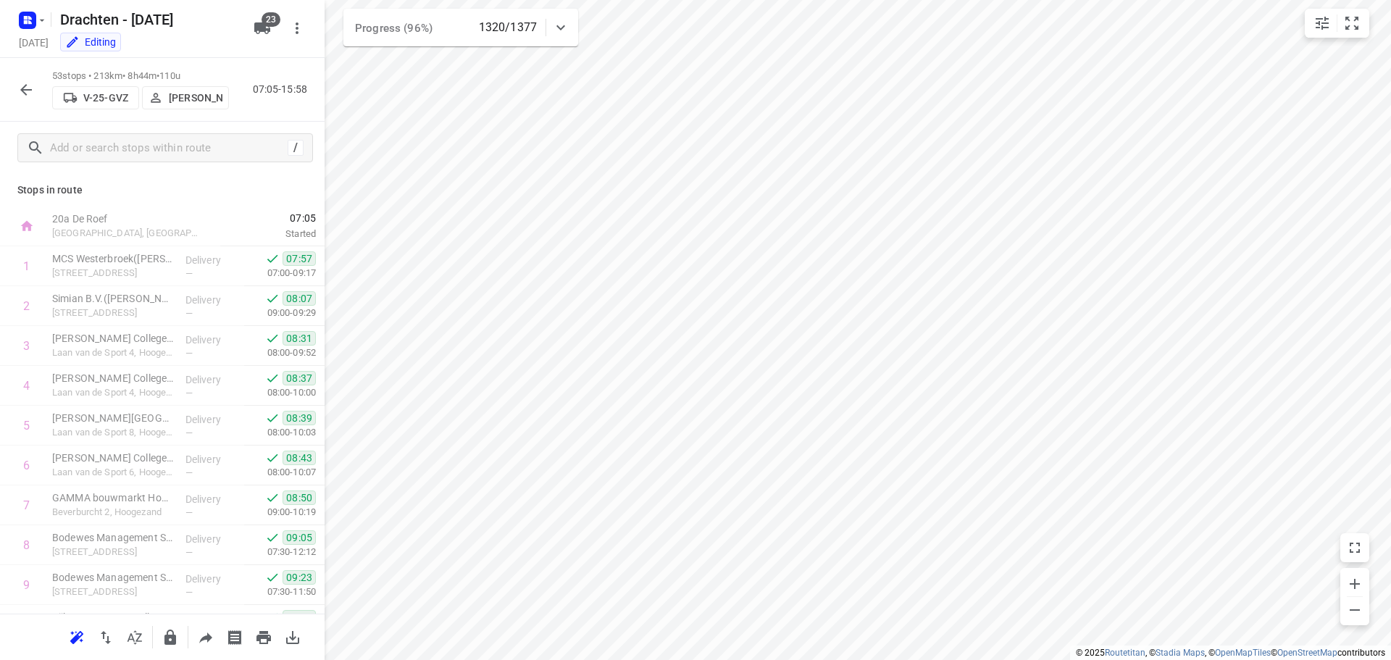
click at [36, 96] on button "button" at bounding box center [26, 89] width 29 height 29
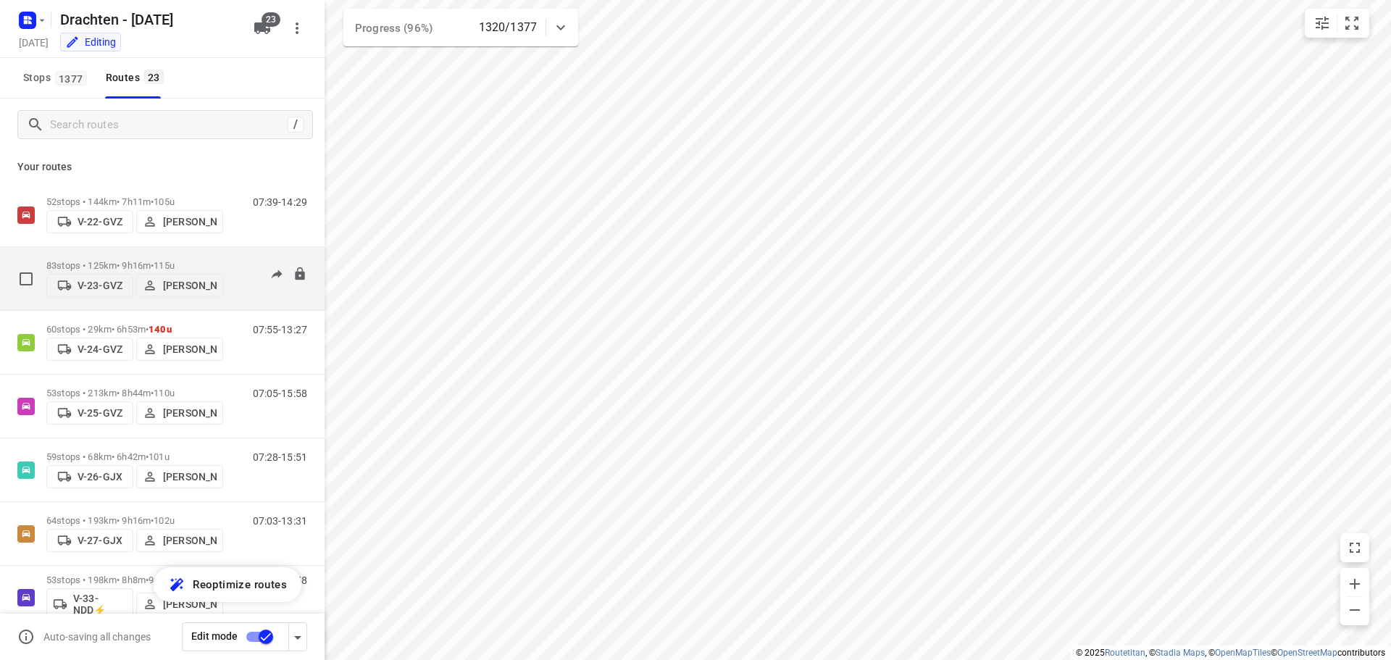
click at [175, 260] on span "115u" at bounding box center [164, 265] width 21 height 11
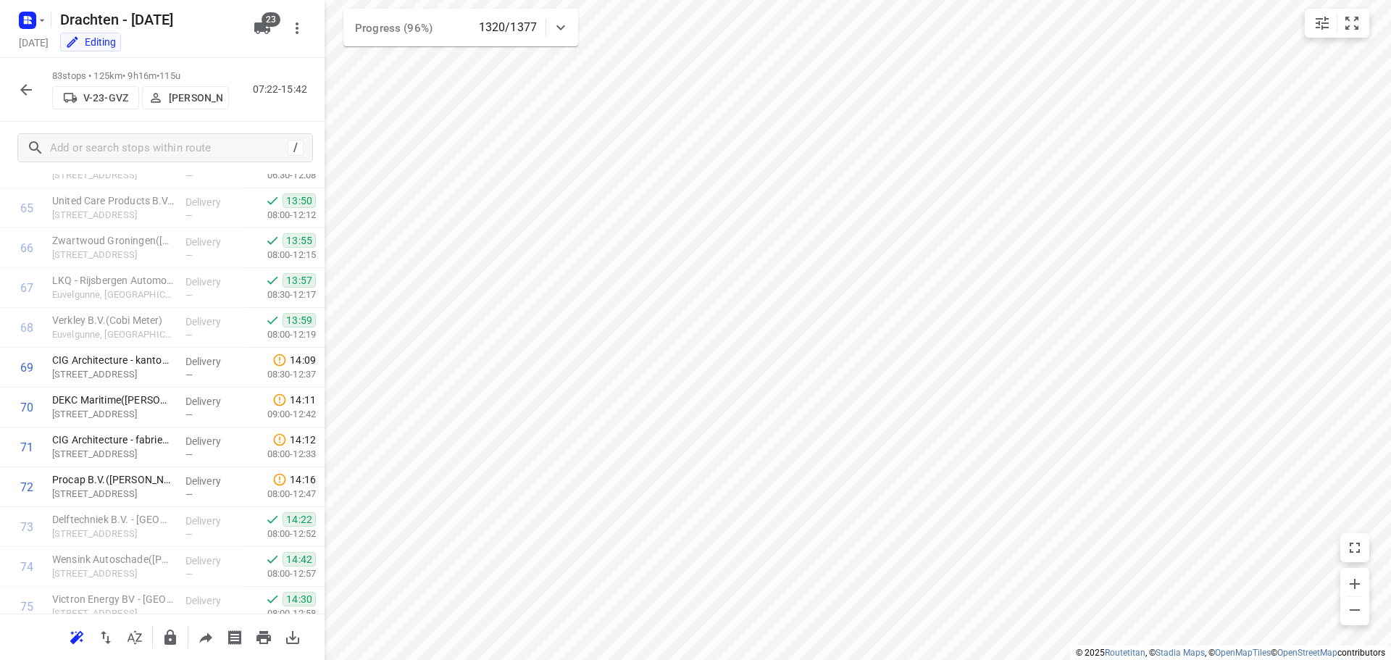
scroll to position [2980, 0]
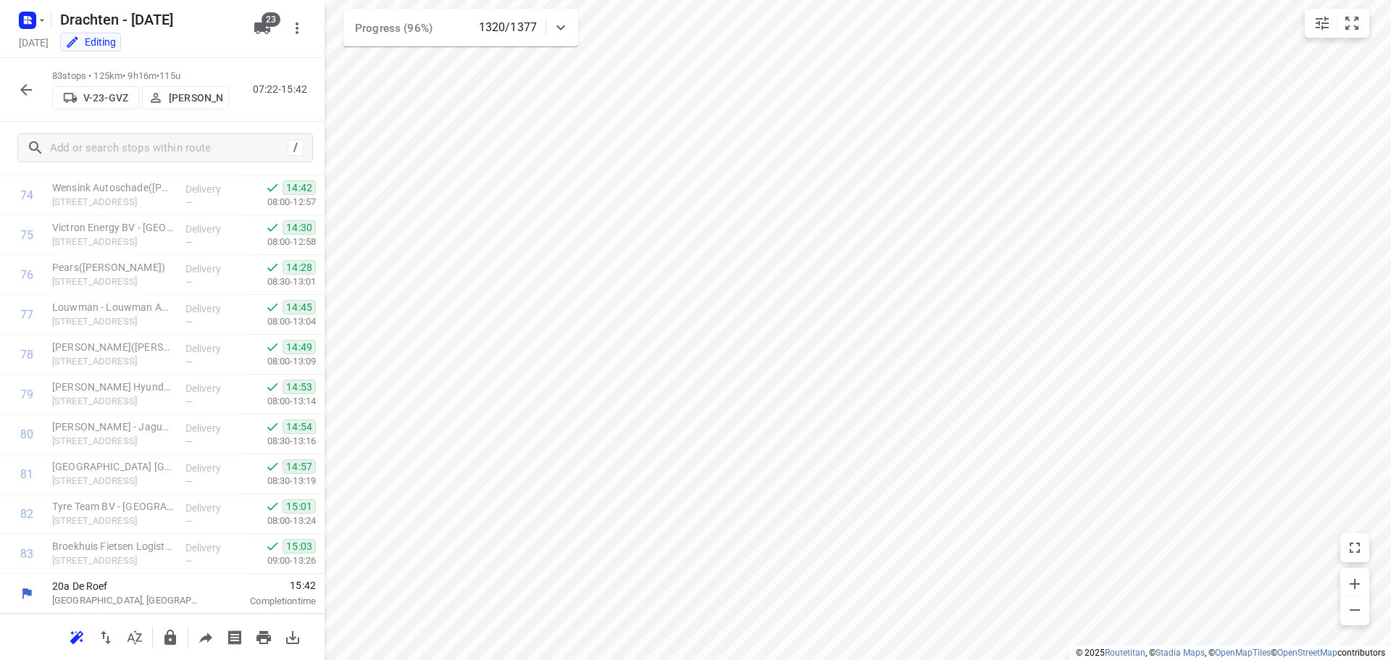
click at [28, 93] on icon "button" at bounding box center [25, 89] width 17 height 17
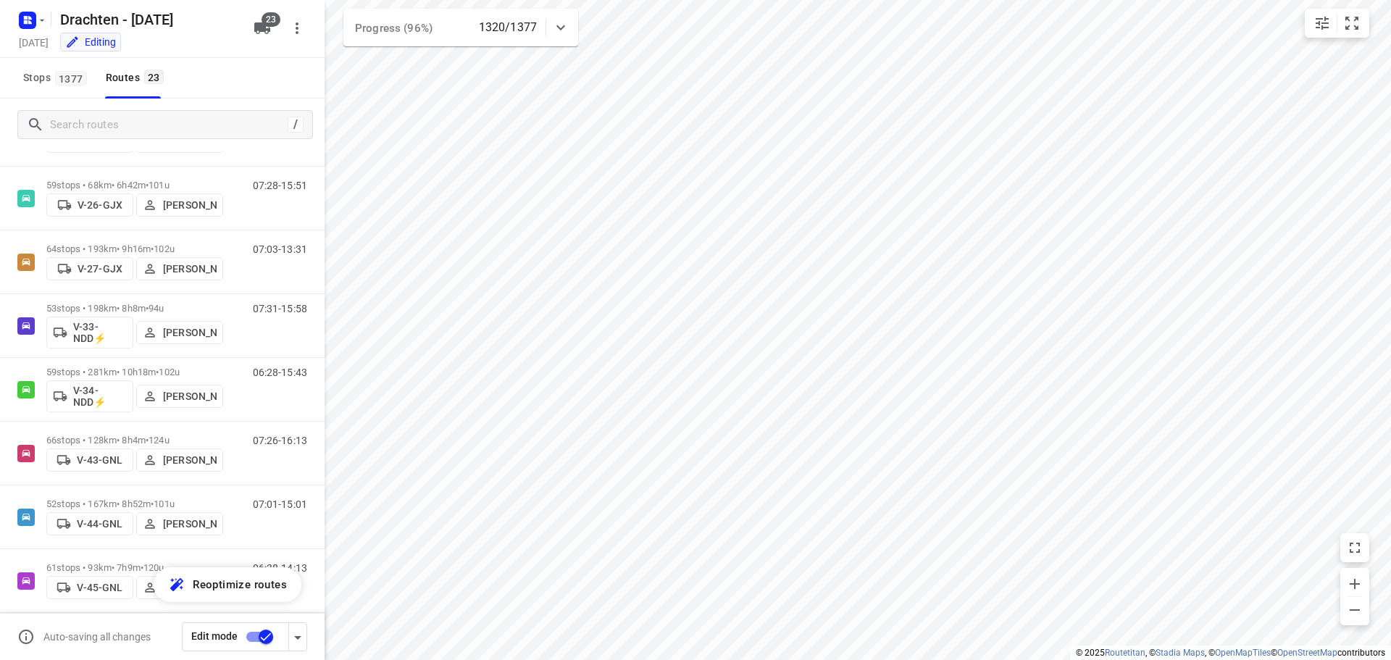
scroll to position [290, 0]
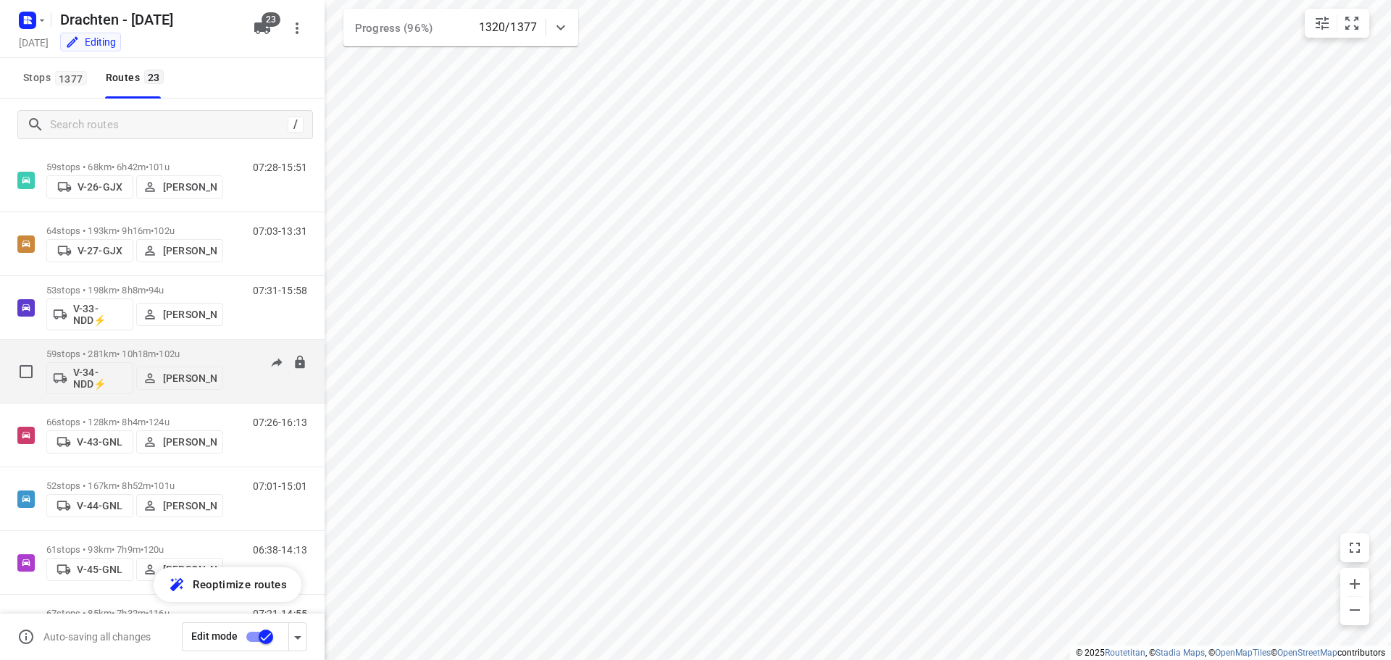
click at [119, 348] on div "59 stops • 281km • 10h18m • 102u V-34-NDD⚡ Jos Kaspers" at bounding box center [134, 371] width 177 height 60
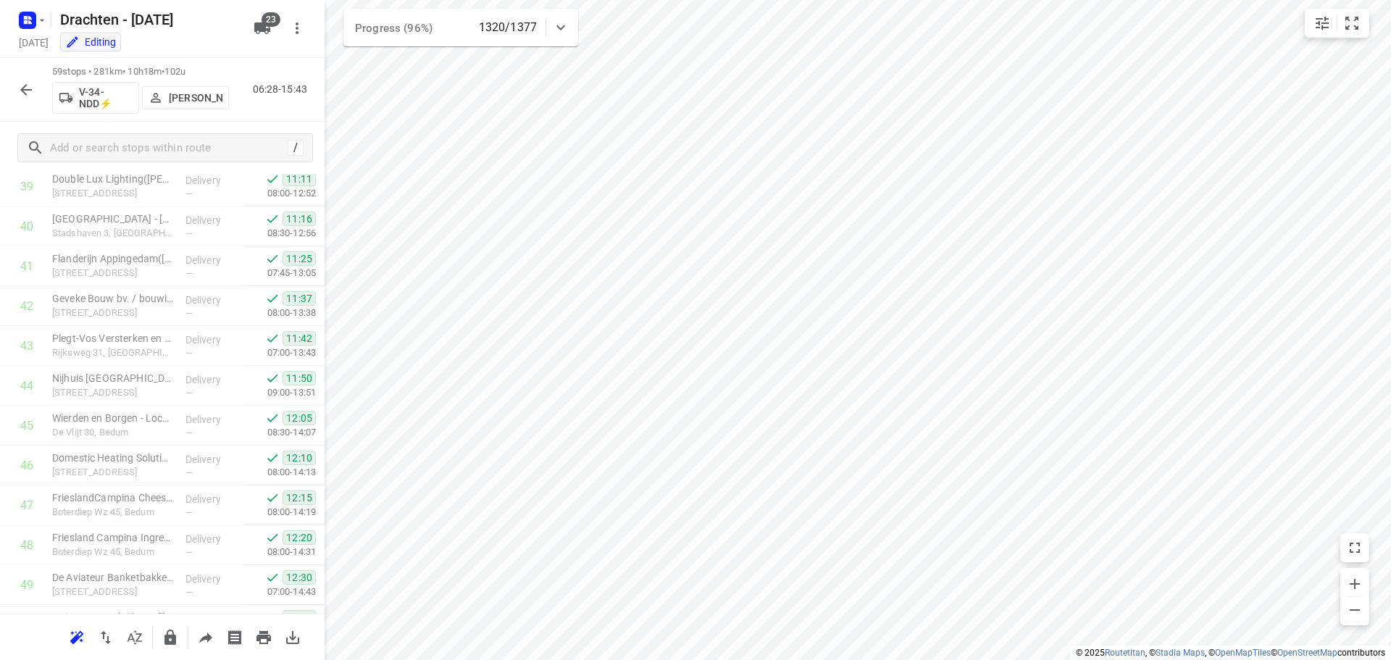
scroll to position [2024, 0]
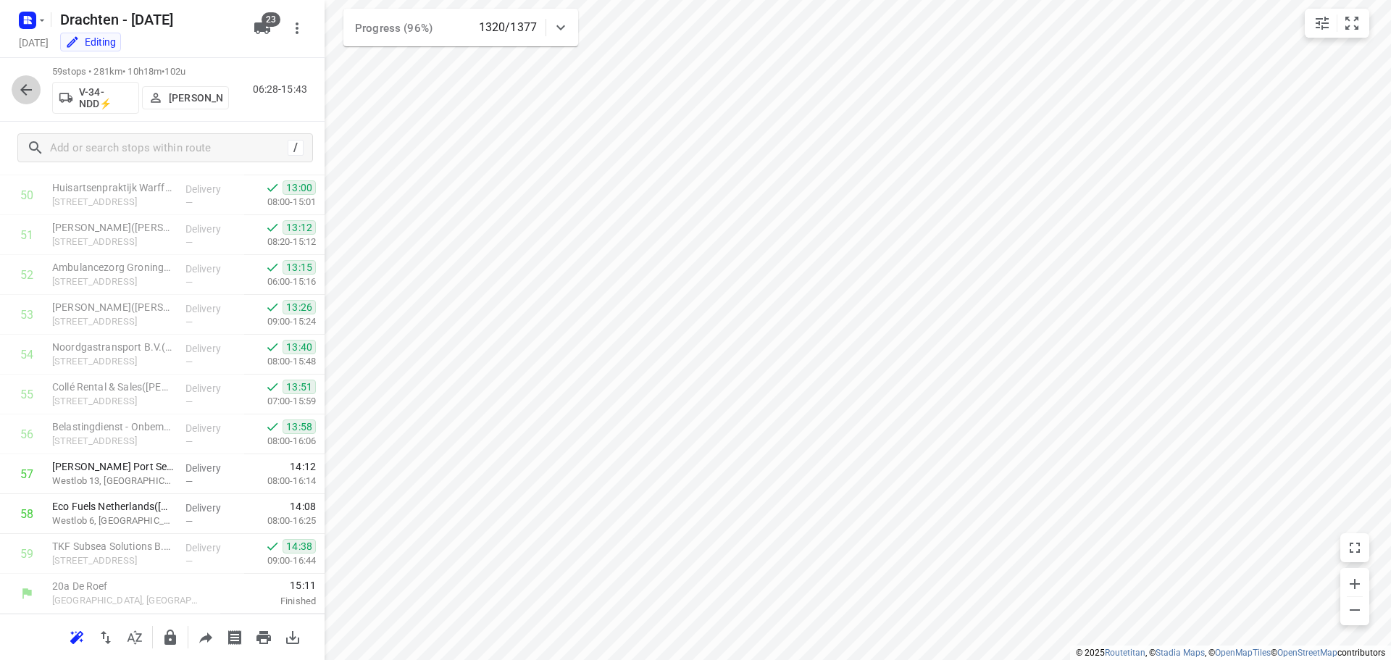
click at [29, 93] on icon "button" at bounding box center [25, 89] width 17 height 17
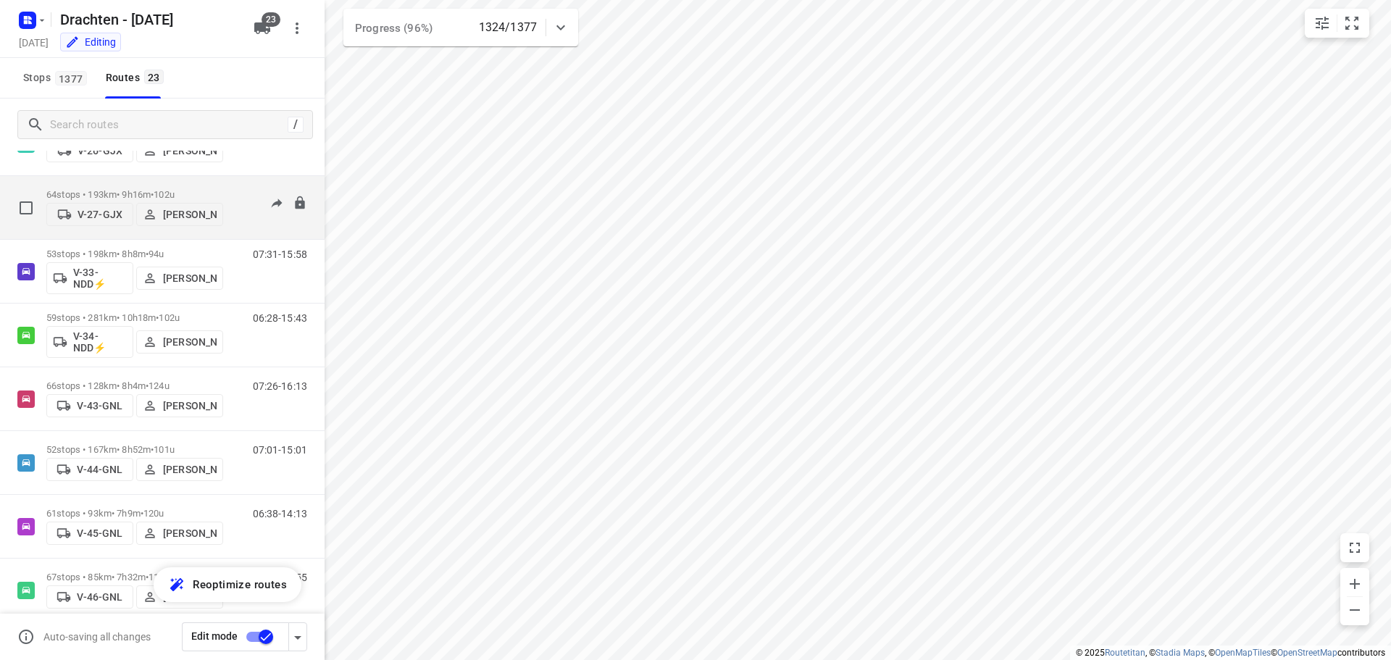
scroll to position [109, 0]
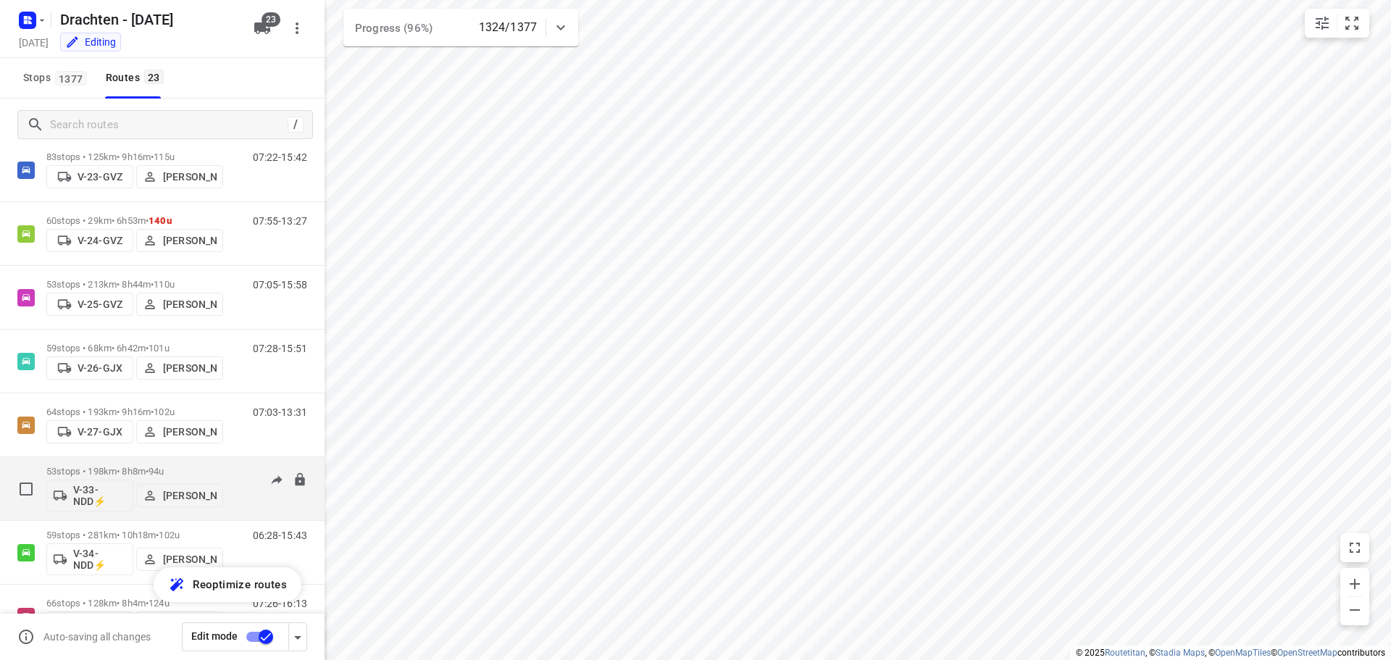
click at [164, 470] on span "94u" at bounding box center [156, 471] width 15 height 11
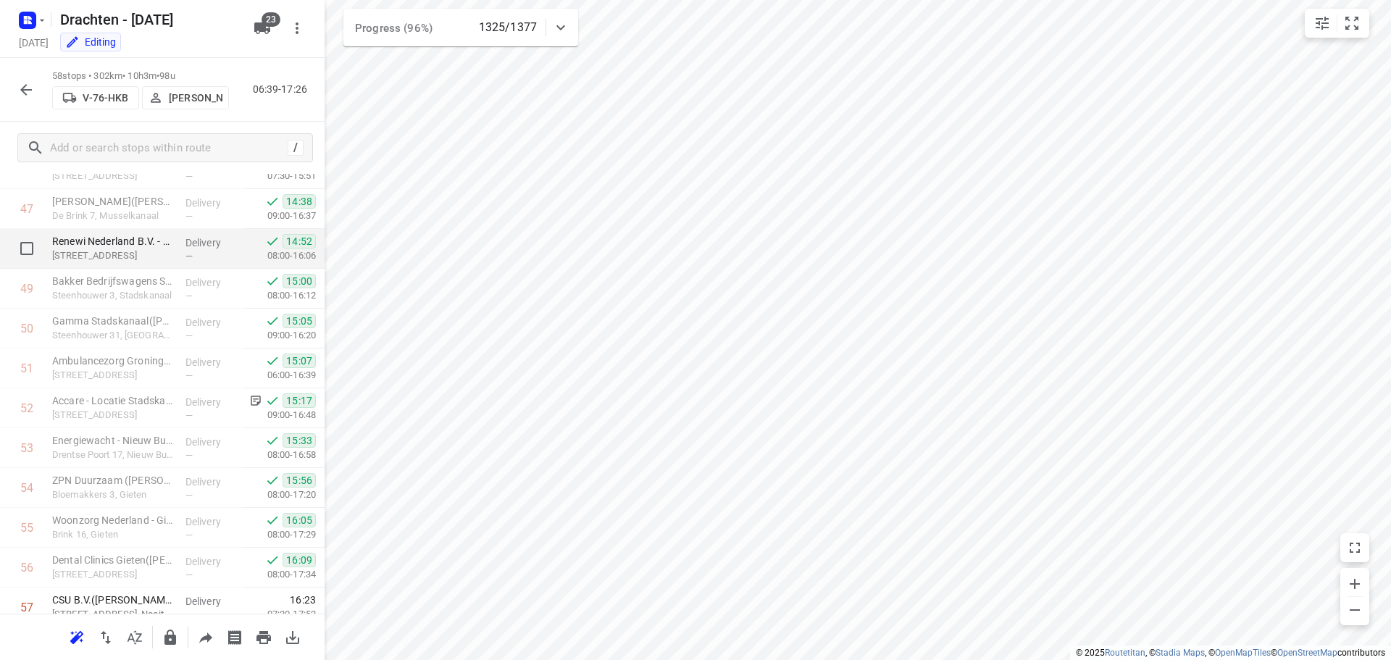
scroll to position [1984, 0]
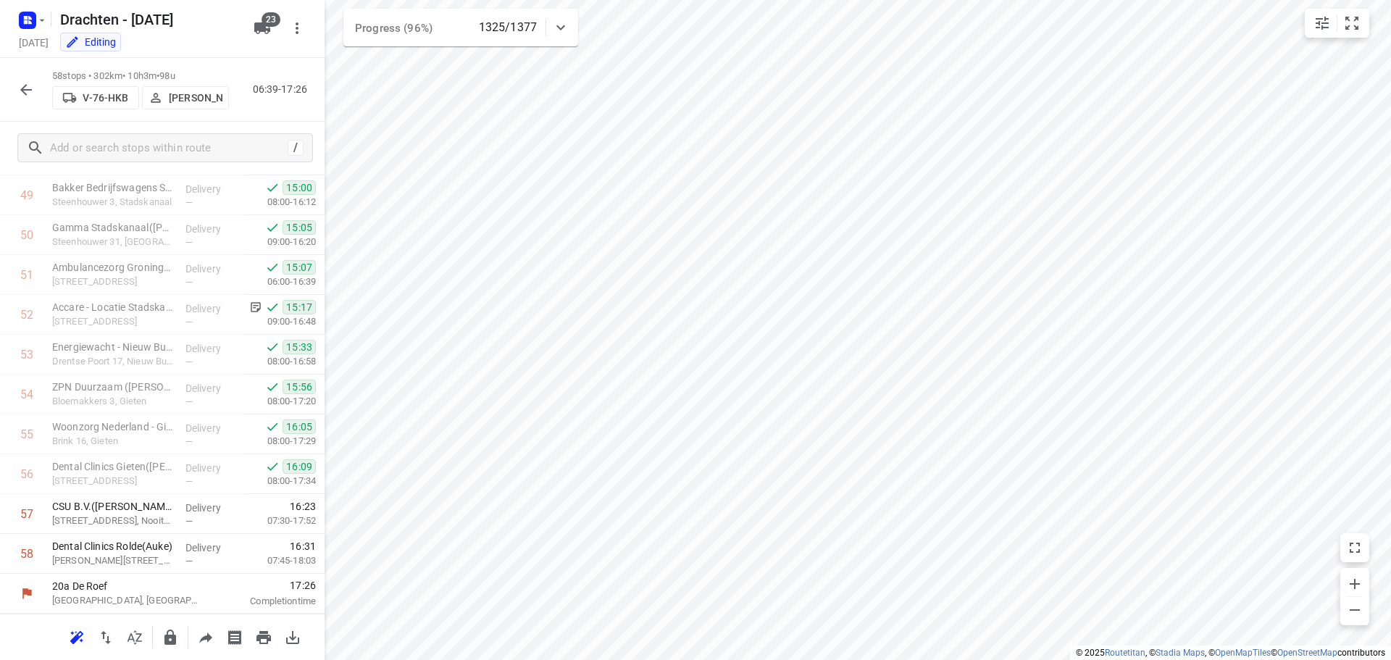
click at [27, 96] on icon "button" at bounding box center [25, 89] width 17 height 17
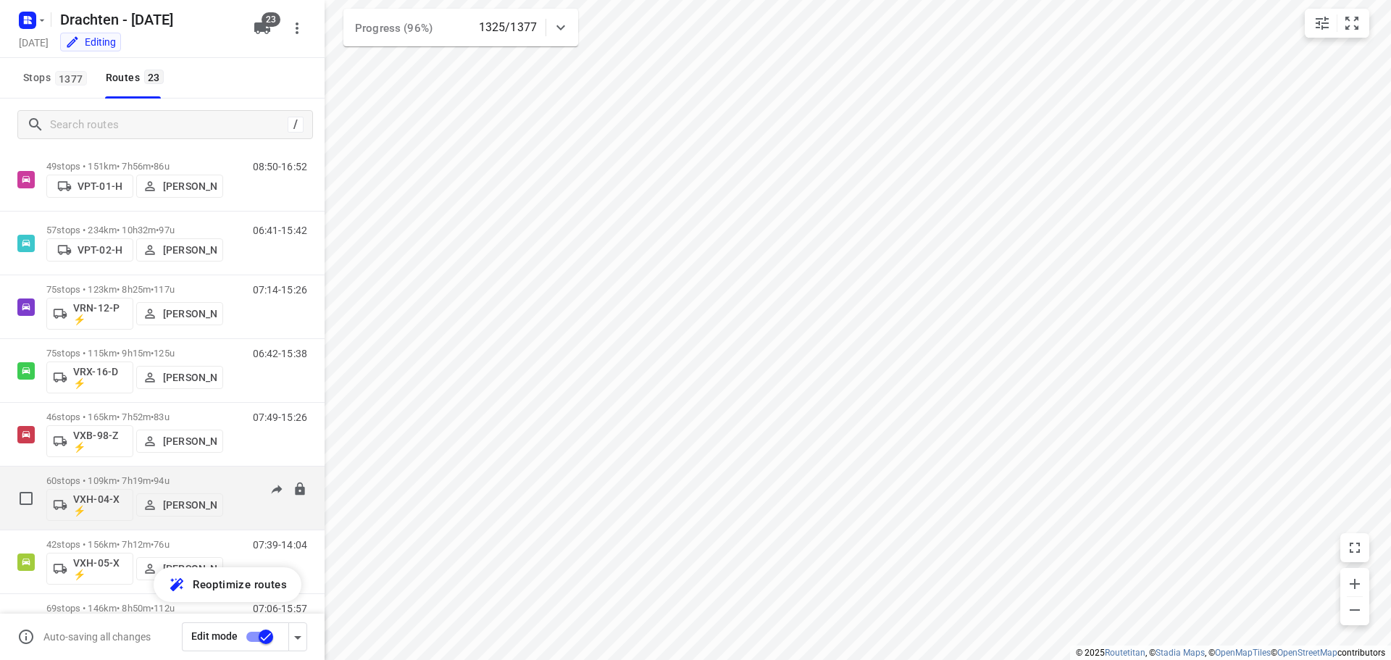
scroll to position [1051, 0]
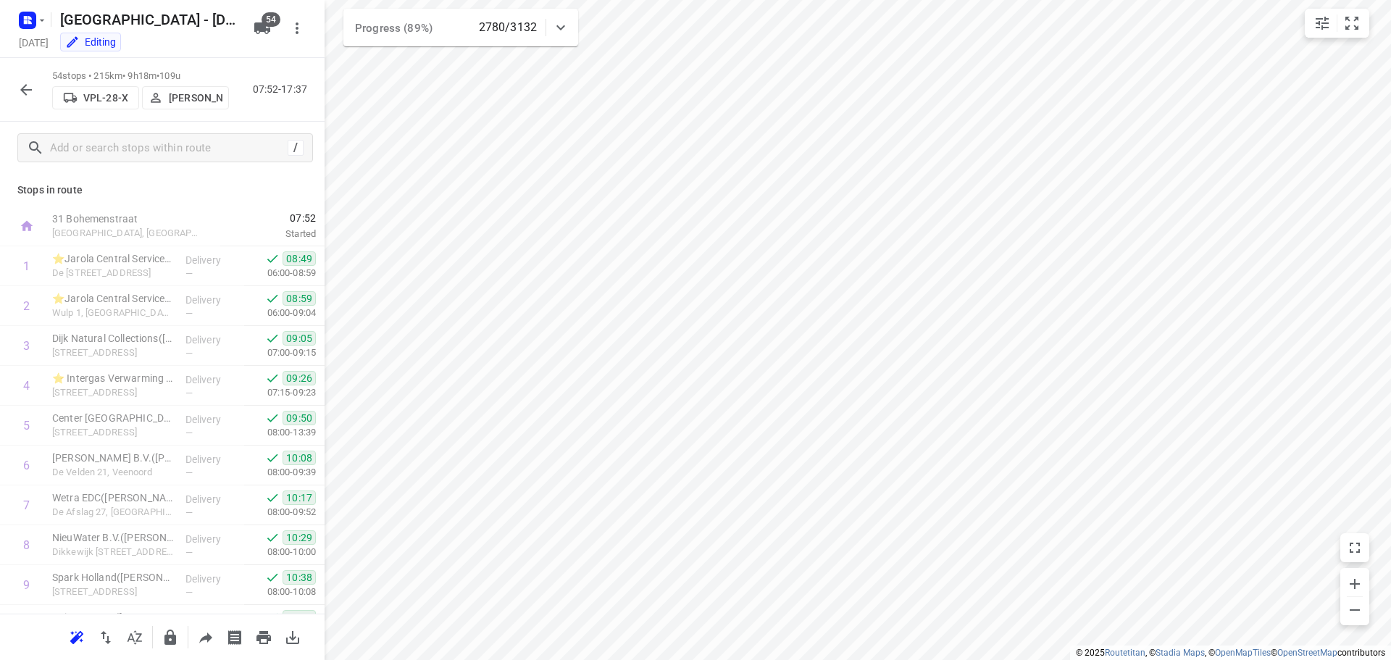
scroll to position [303, 0]
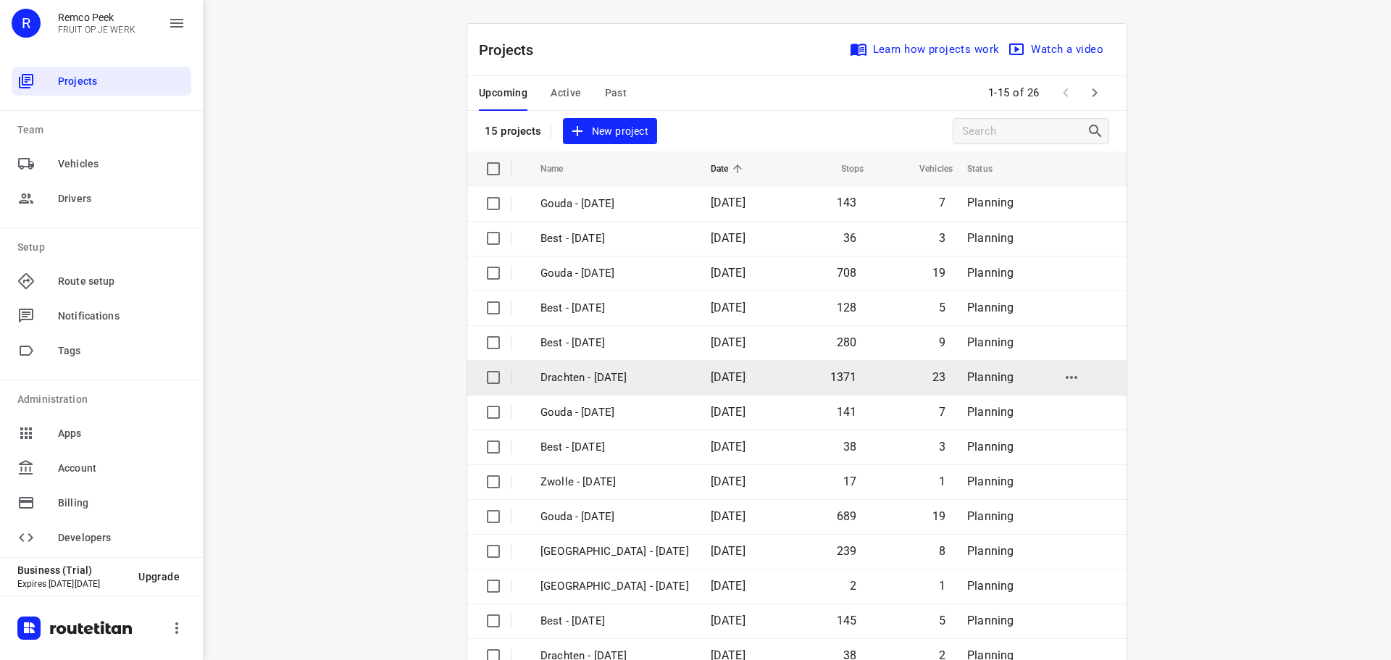
click at [592, 372] on p "Drachten - [DATE]" at bounding box center [615, 378] width 149 height 17
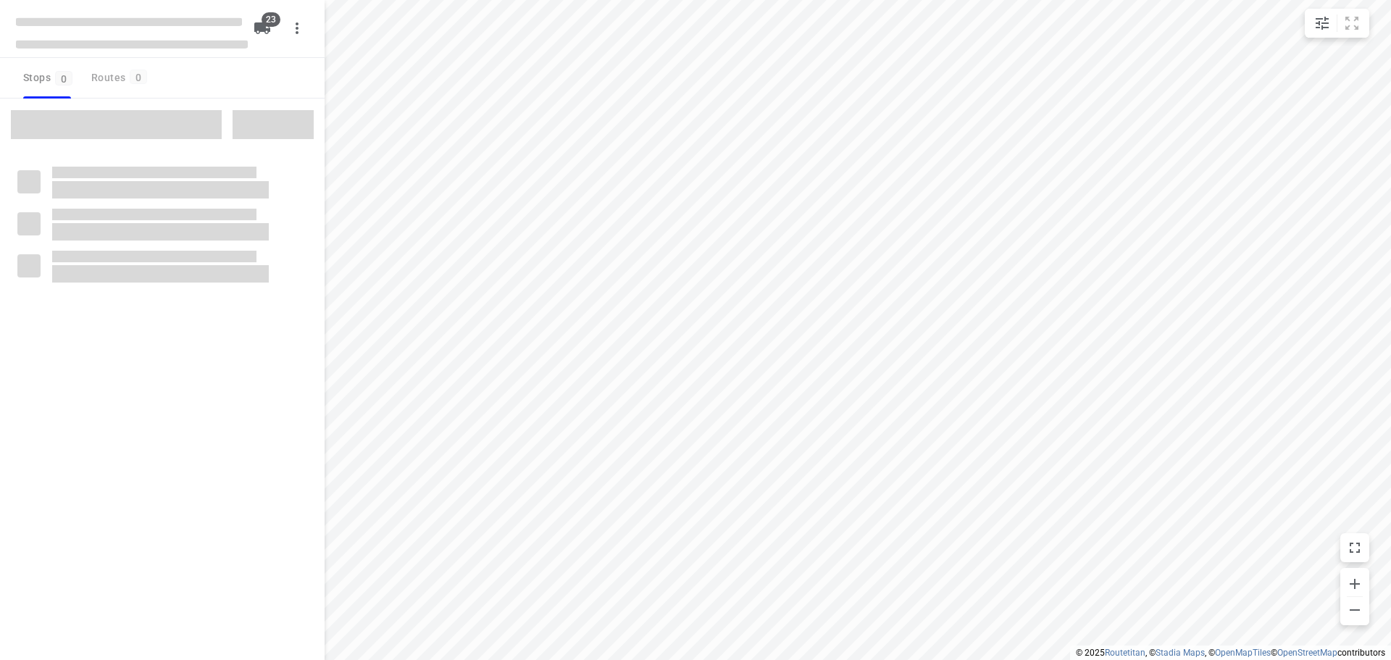
checkbox input "true"
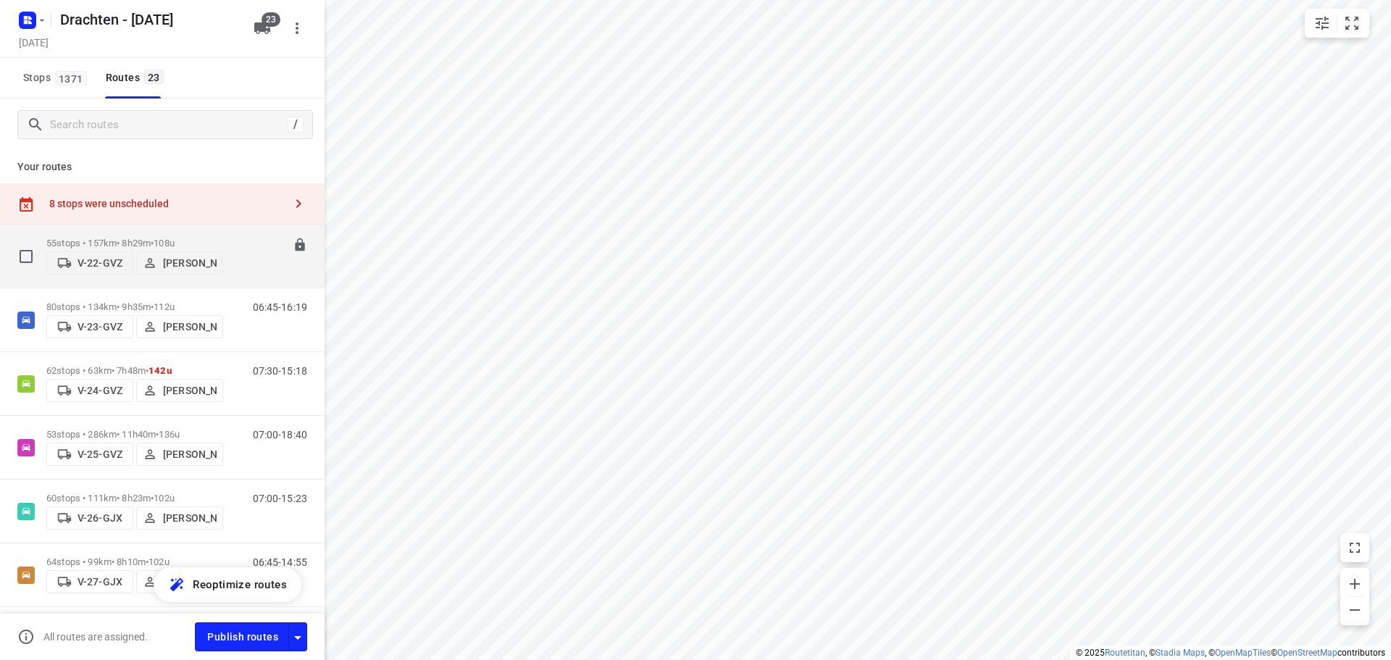
click at [188, 230] on div "55 stops • 157km • 8h29m • 108u V-22-GVZ Jelle Veenstra" at bounding box center [134, 255] width 177 height 51
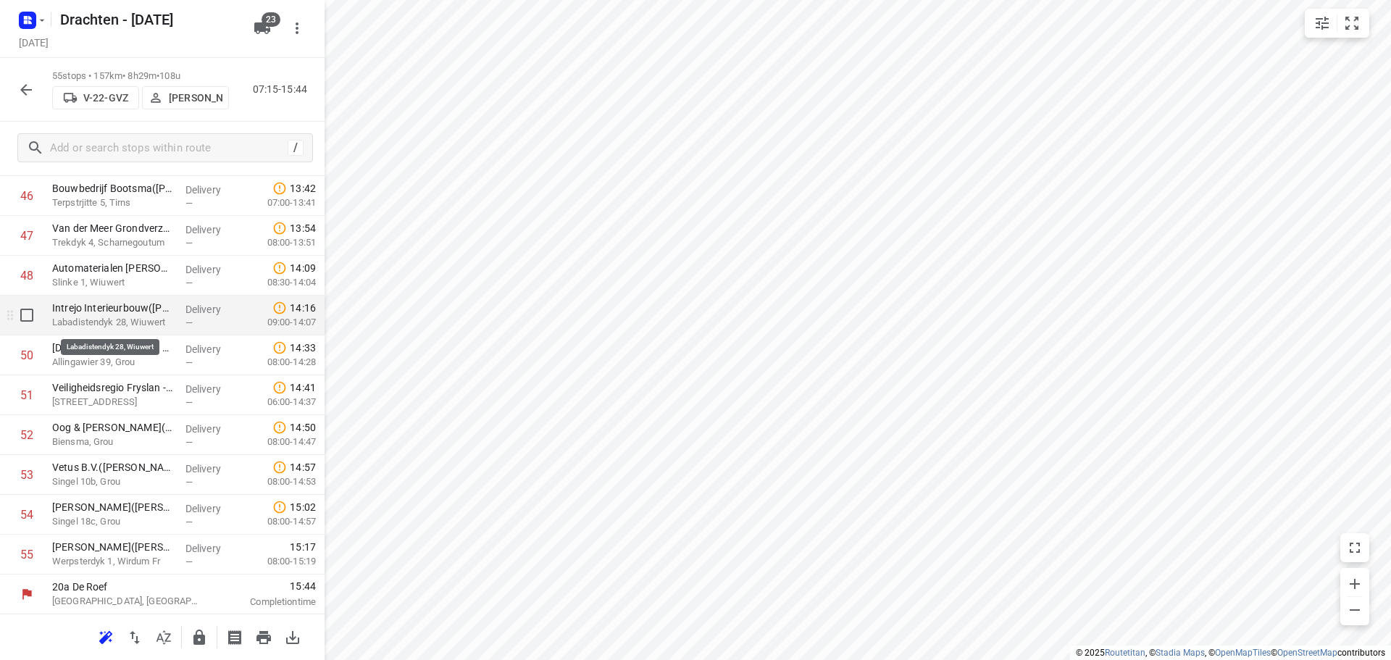
scroll to position [1906, 0]
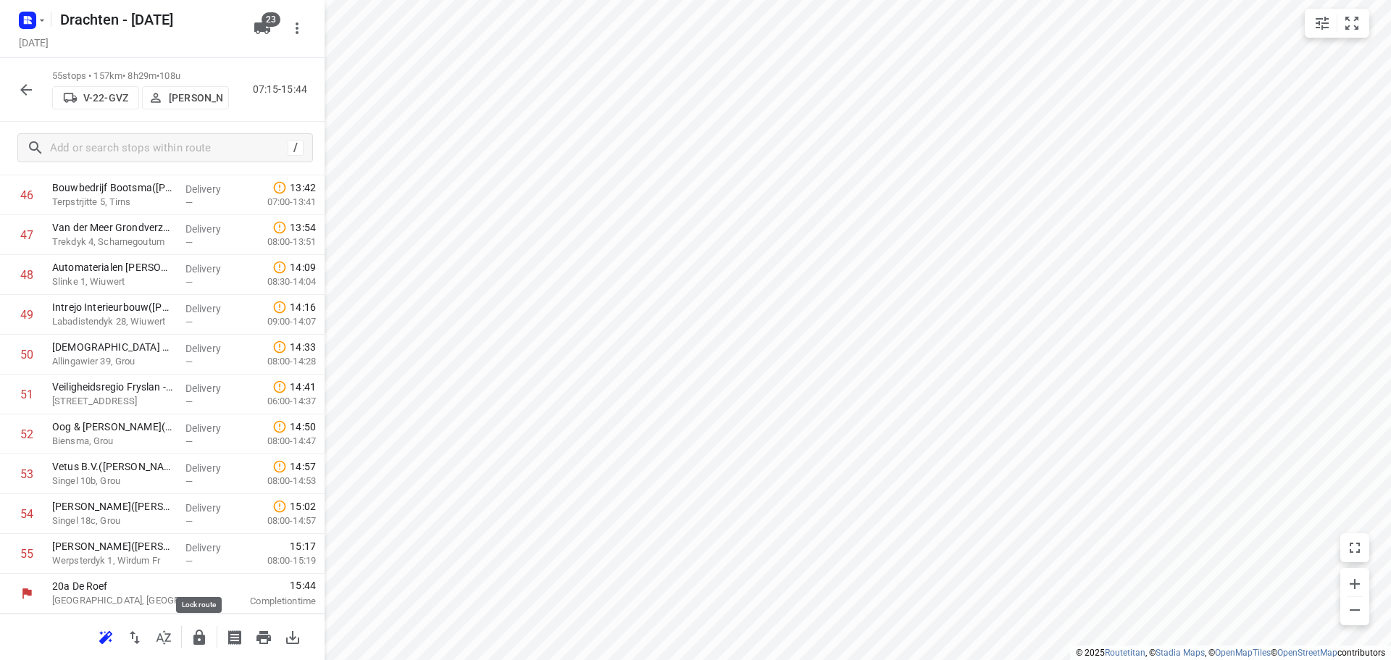
click at [196, 636] on icon "button" at bounding box center [199, 637] width 12 height 15
click at [27, 90] on icon "button" at bounding box center [26, 90] width 12 height 12
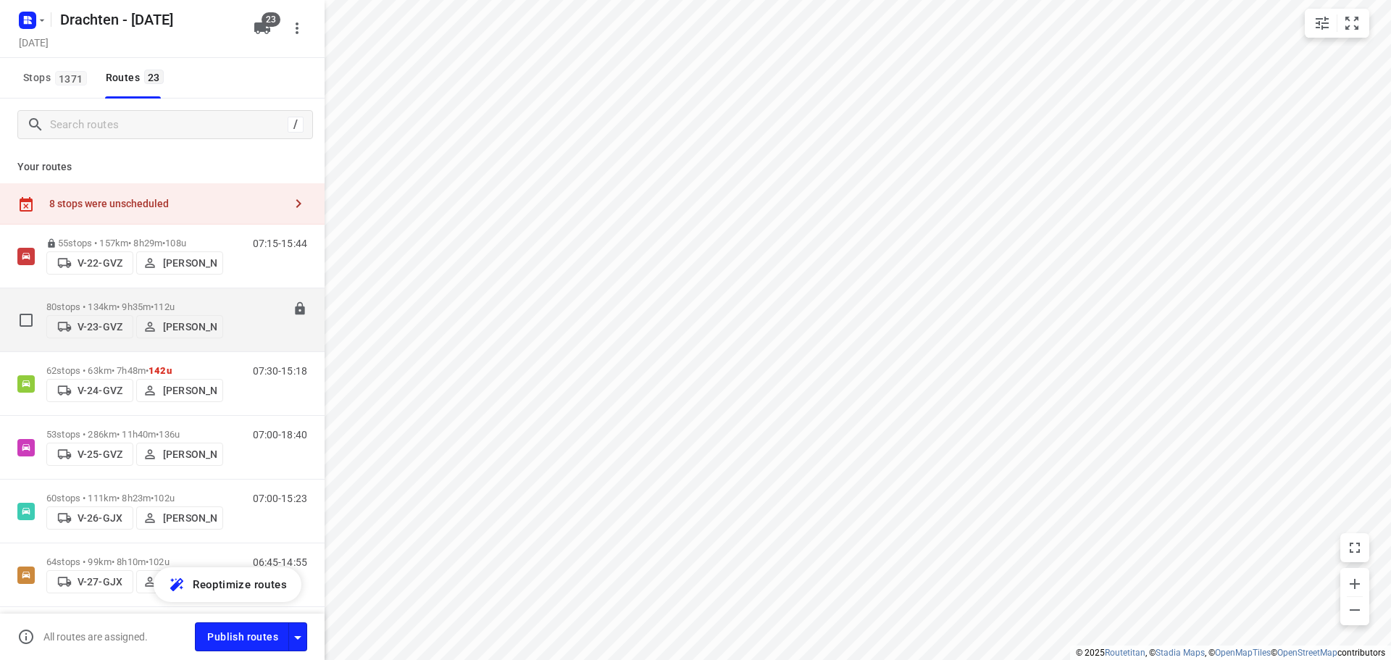
click at [143, 303] on p "80 stops • 134km • 9h35m • 112u" at bounding box center [134, 306] width 177 height 11
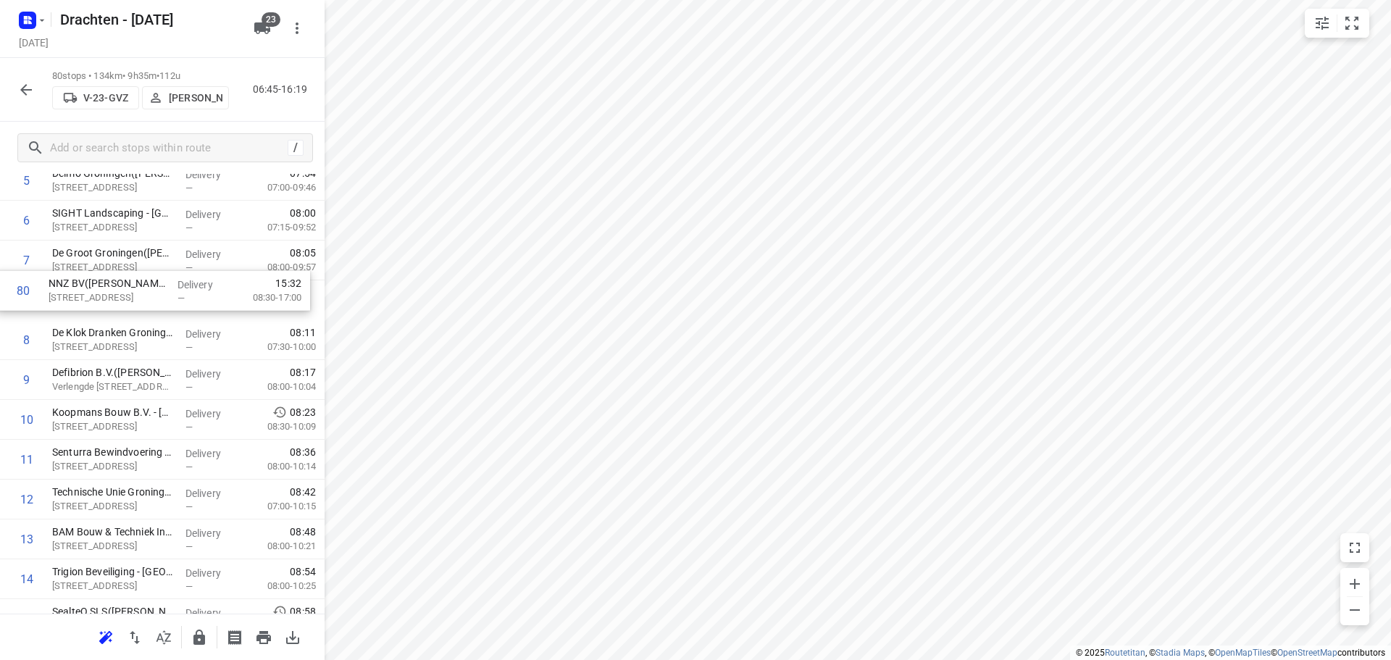
scroll to position [283, 0]
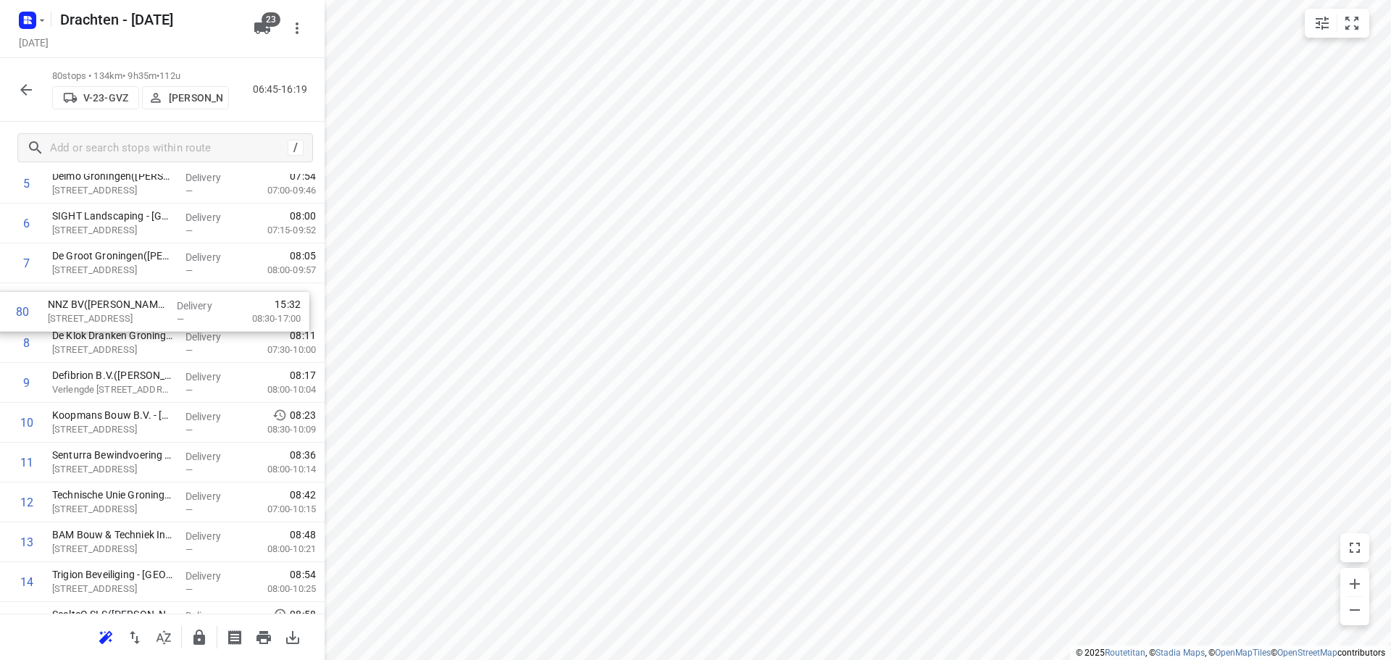
drag, startPoint x: 153, startPoint y: 559, endPoint x: 147, endPoint y: 313, distance: 246.4
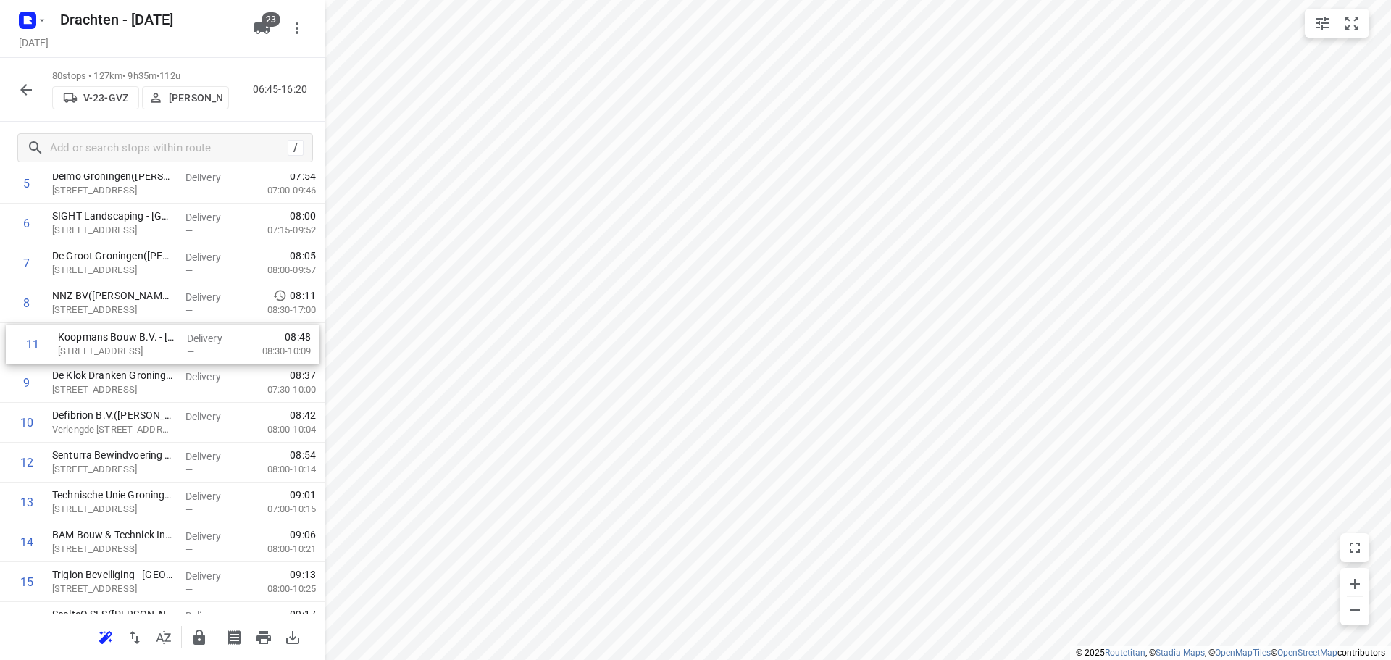
drag, startPoint x: 121, startPoint y: 425, endPoint x: 128, endPoint y: 341, distance: 83.6
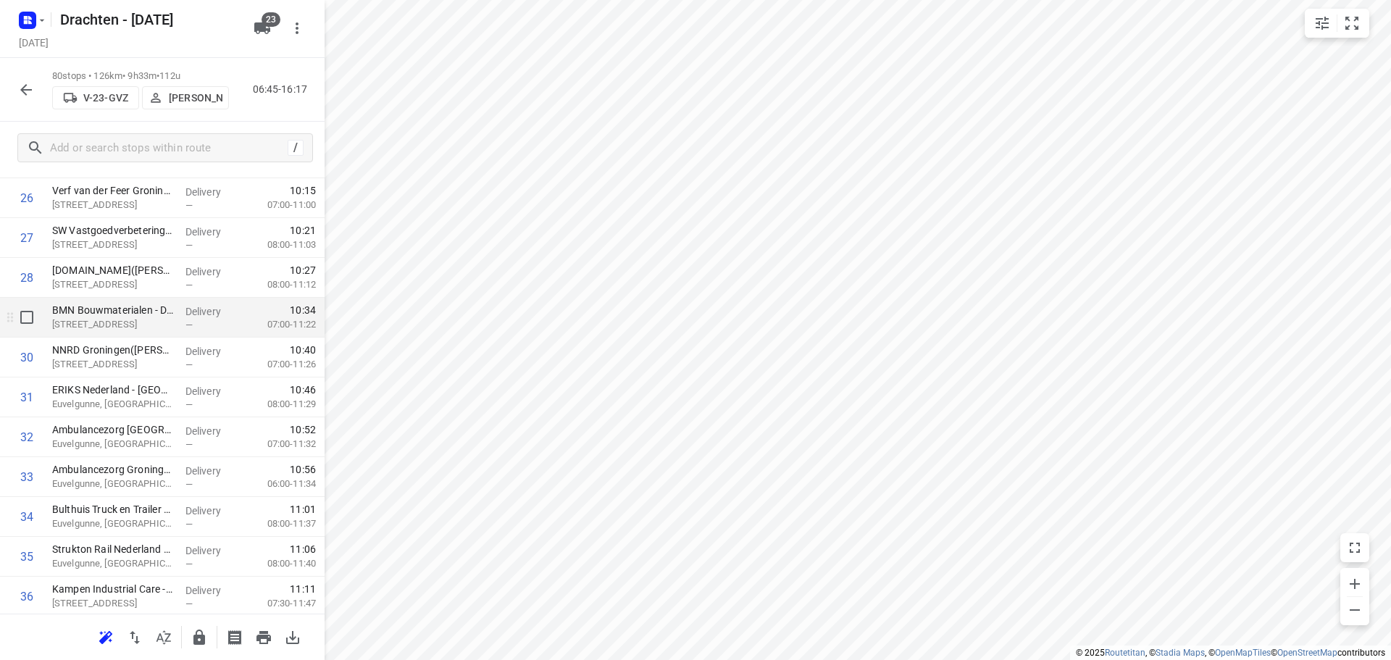
scroll to position [1153, 0]
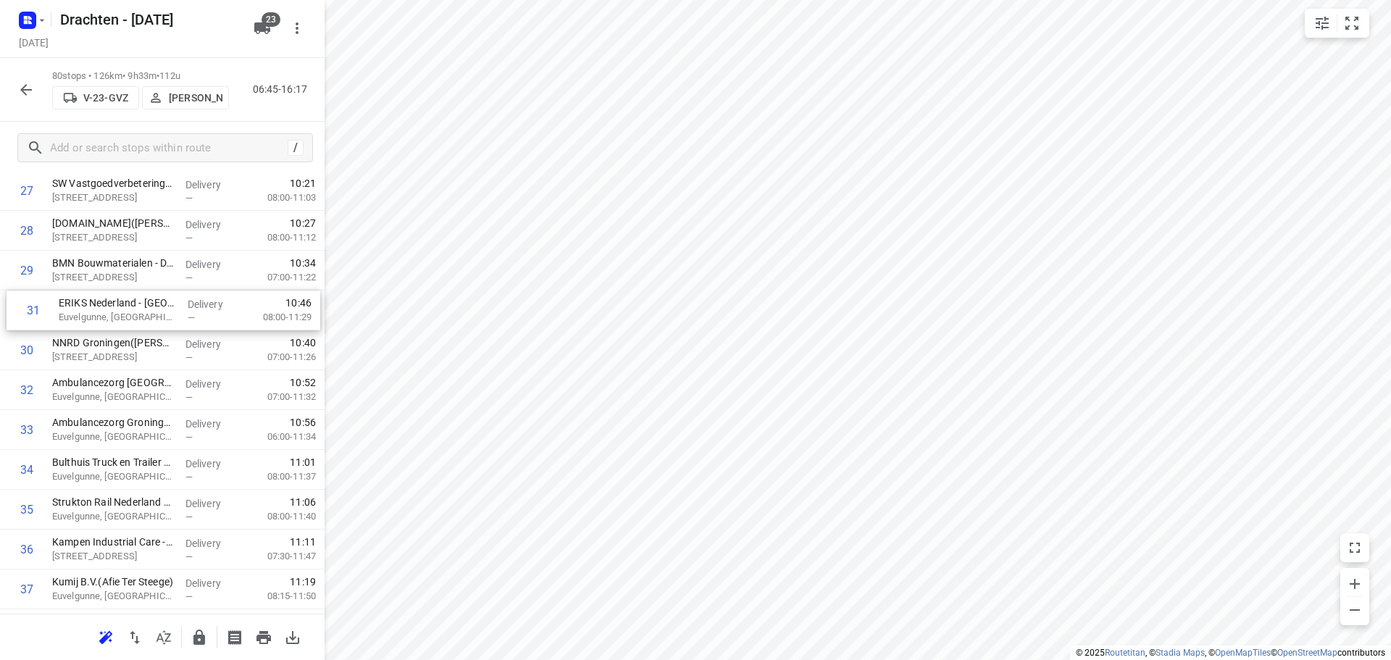
drag, startPoint x: 135, startPoint y: 364, endPoint x: 141, endPoint y: 320, distance: 44.0
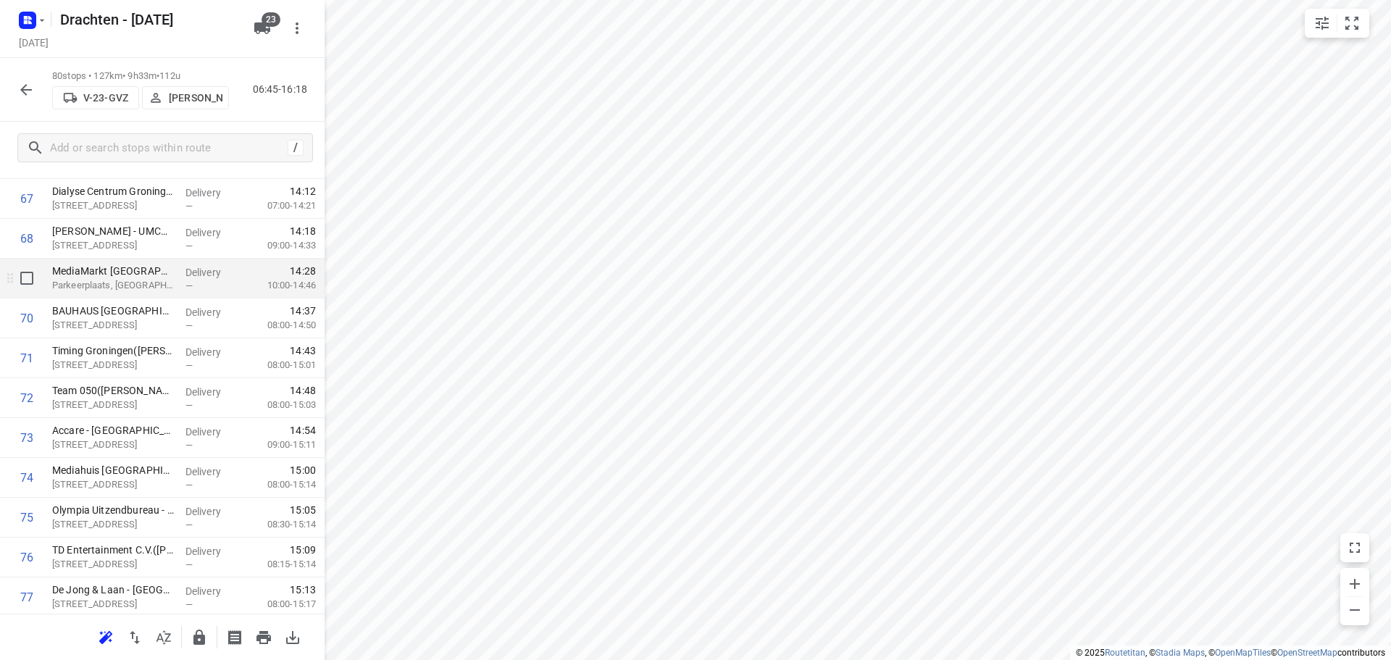
scroll to position [2747, 0]
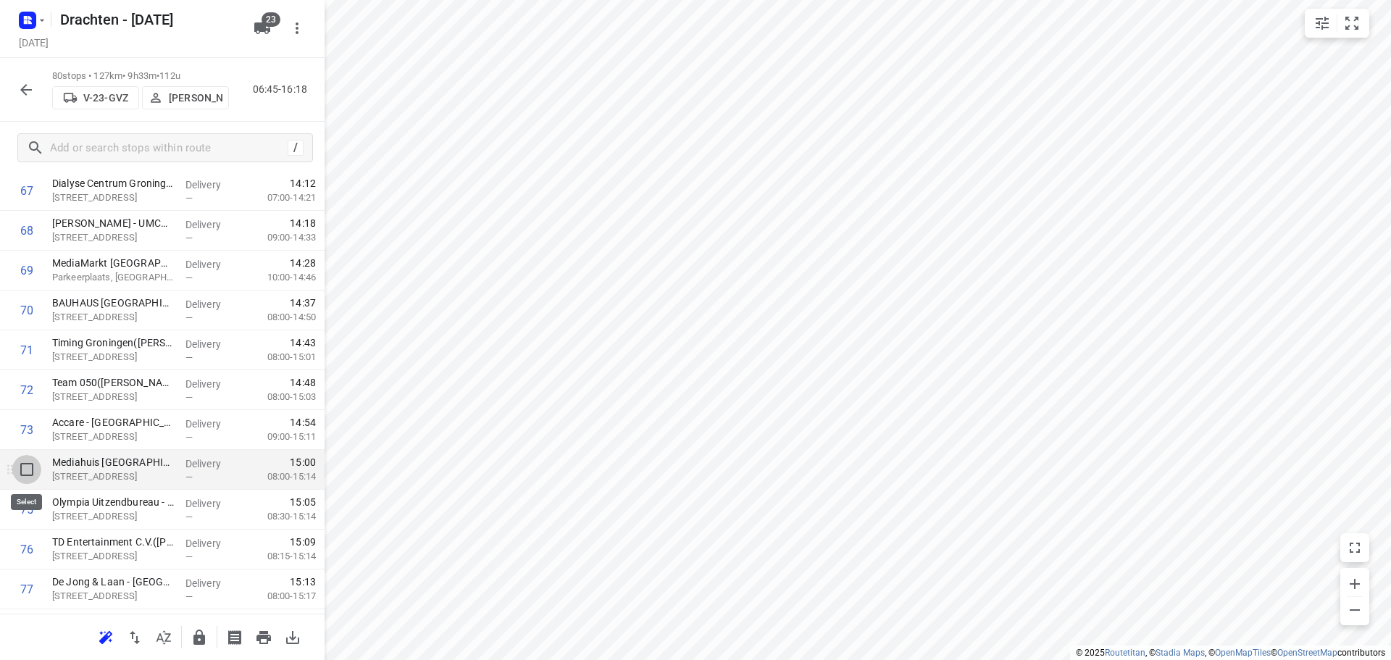
click at [30, 471] on input "checkbox" at bounding box center [26, 469] width 29 height 29
checkbox input "true"
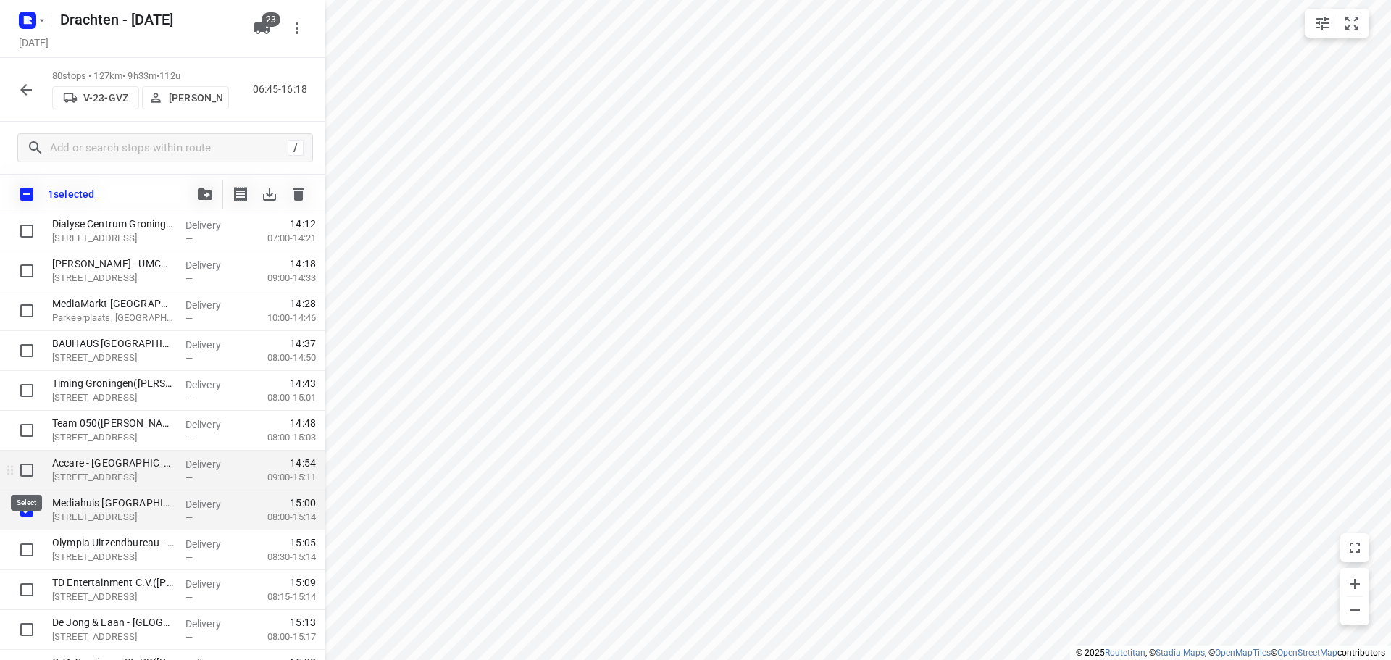
click at [26, 466] on input "checkbox" at bounding box center [26, 470] width 29 height 29
checkbox input "true"
click at [33, 425] on input "checkbox" at bounding box center [26, 430] width 29 height 29
checkbox input "true"
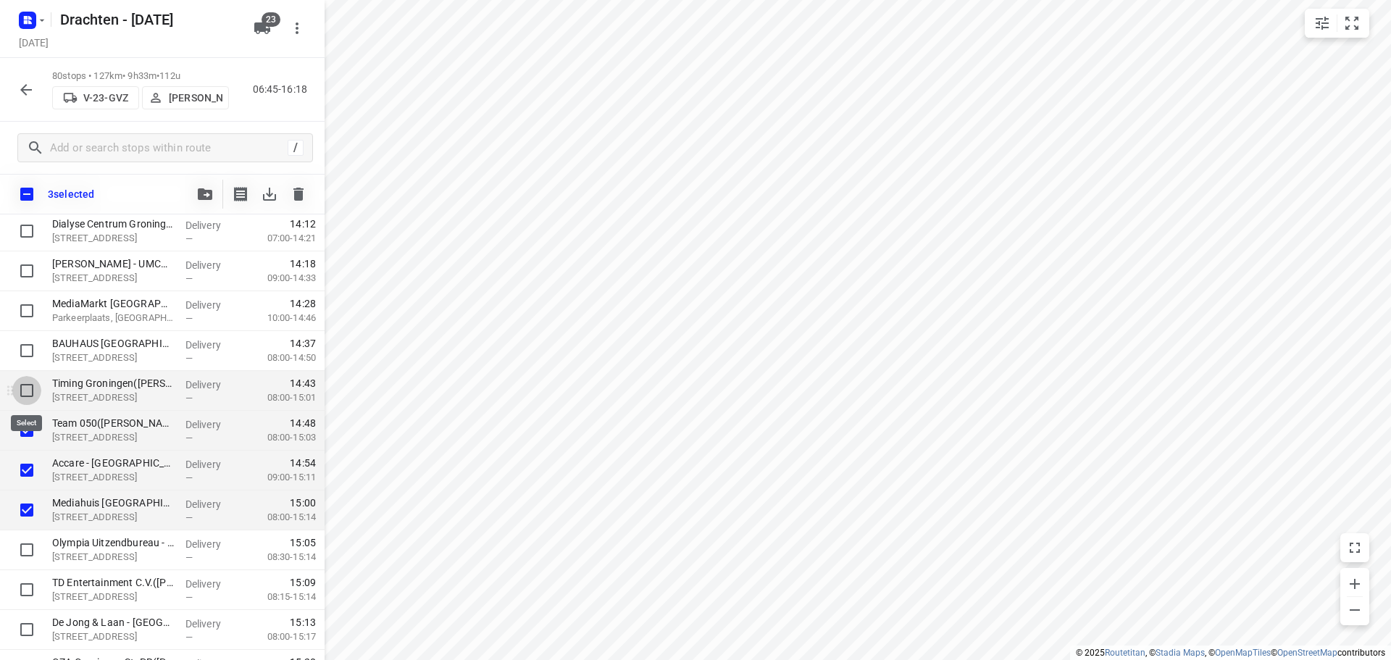
click at [21, 388] on input "checkbox" at bounding box center [26, 390] width 29 height 29
checkbox input "true"
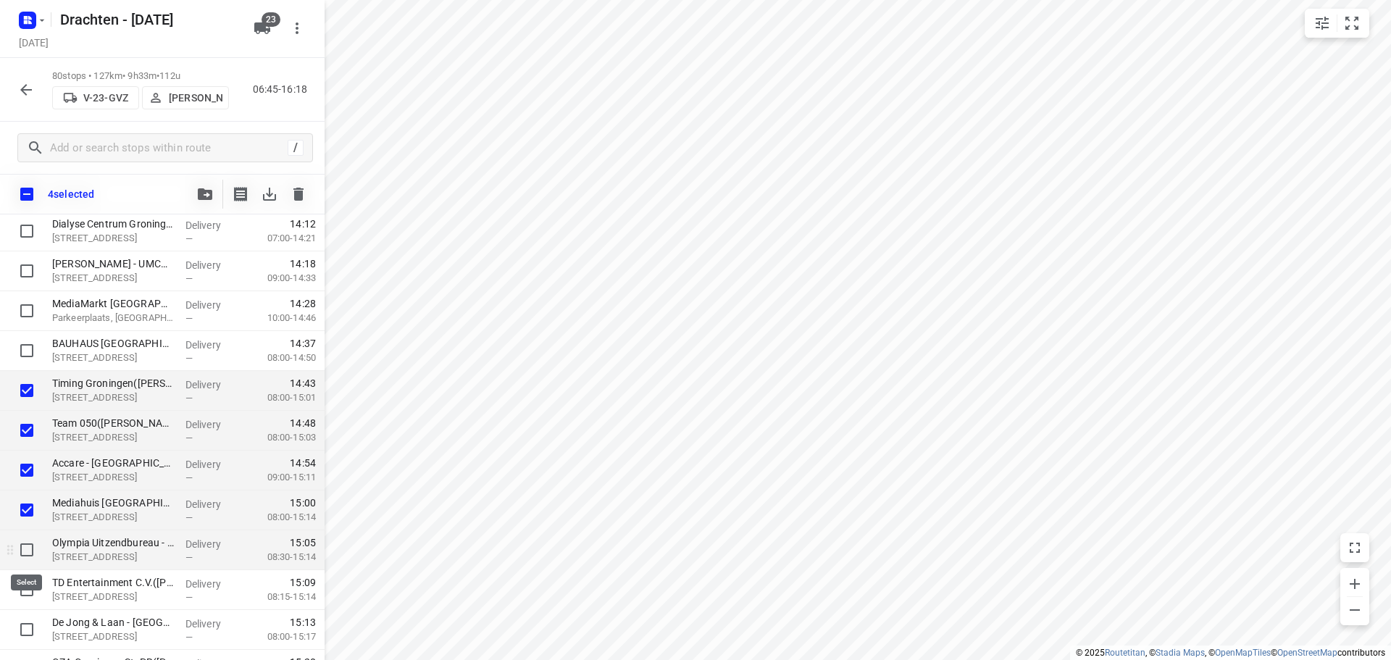
click at [29, 552] on input "checkbox" at bounding box center [26, 549] width 29 height 29
checkbox input "true"
click at [20, 593] on input "checkbox" at bounding box center [26, 589] width 29 height 29
checkbox input "true"
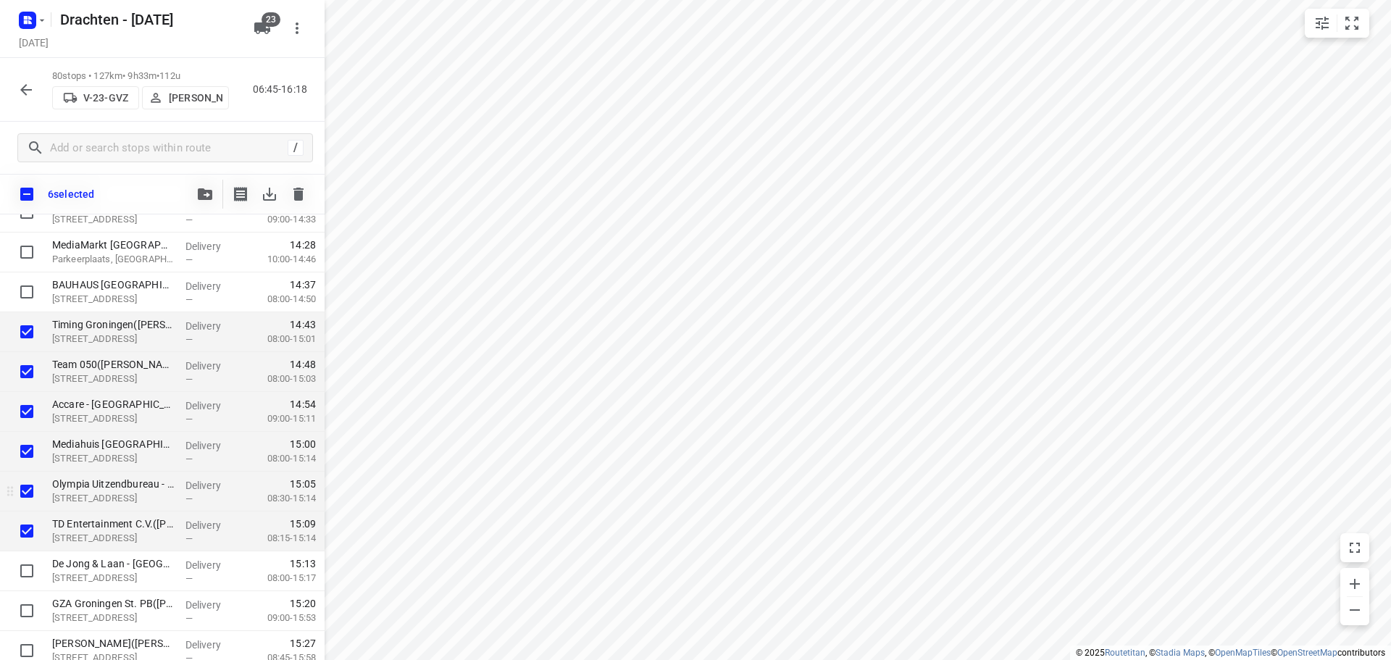
scroll to position [2819, 0]
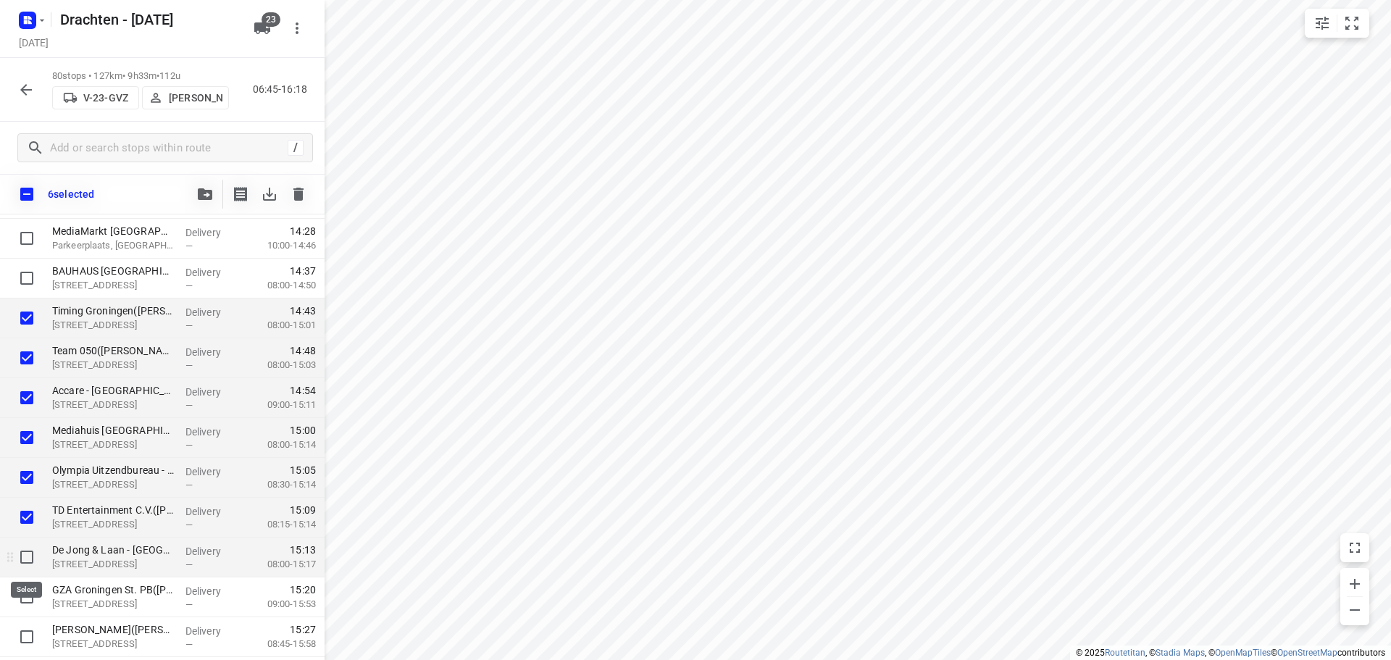
click at [25, 563] on input "checkbox" at bounding box center [26, 557] width 29 height 29
checkbox input "true"
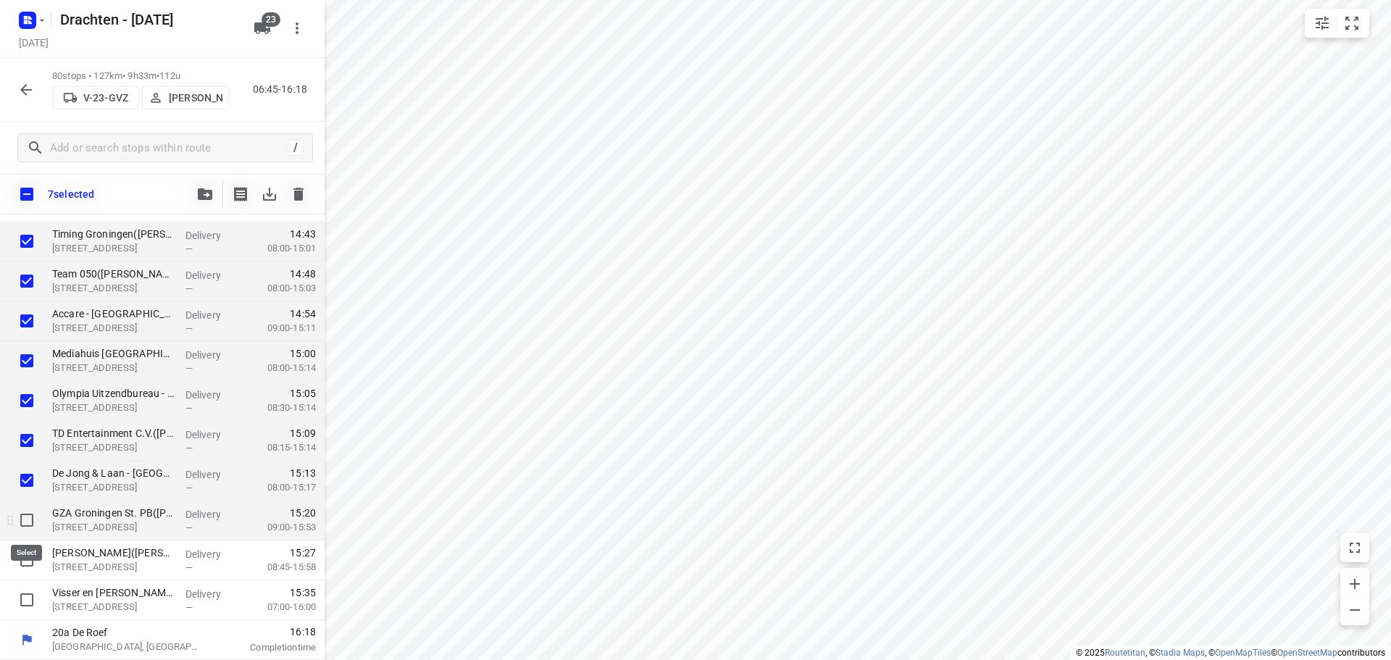
click at [30, 520] on input "checkbox" at bounding box center [26, 520] width 29 height 29
checkbox input "true"
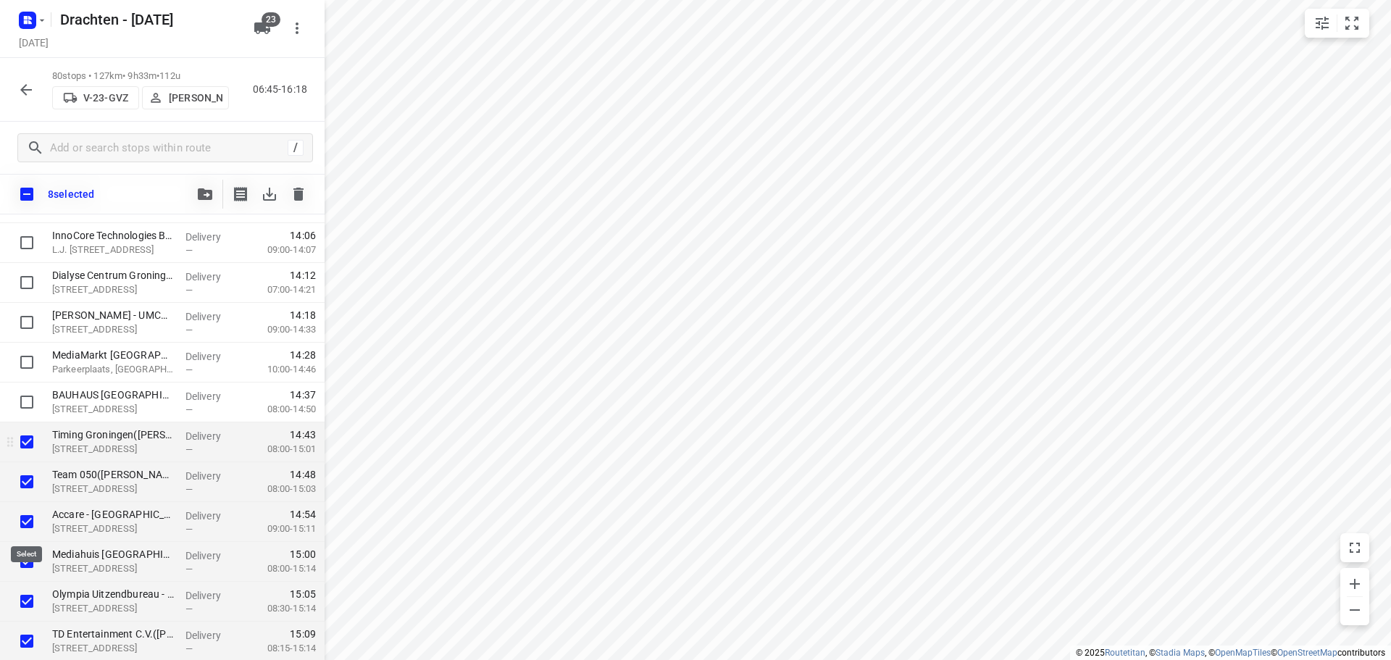
scroll to position [2679, 0]
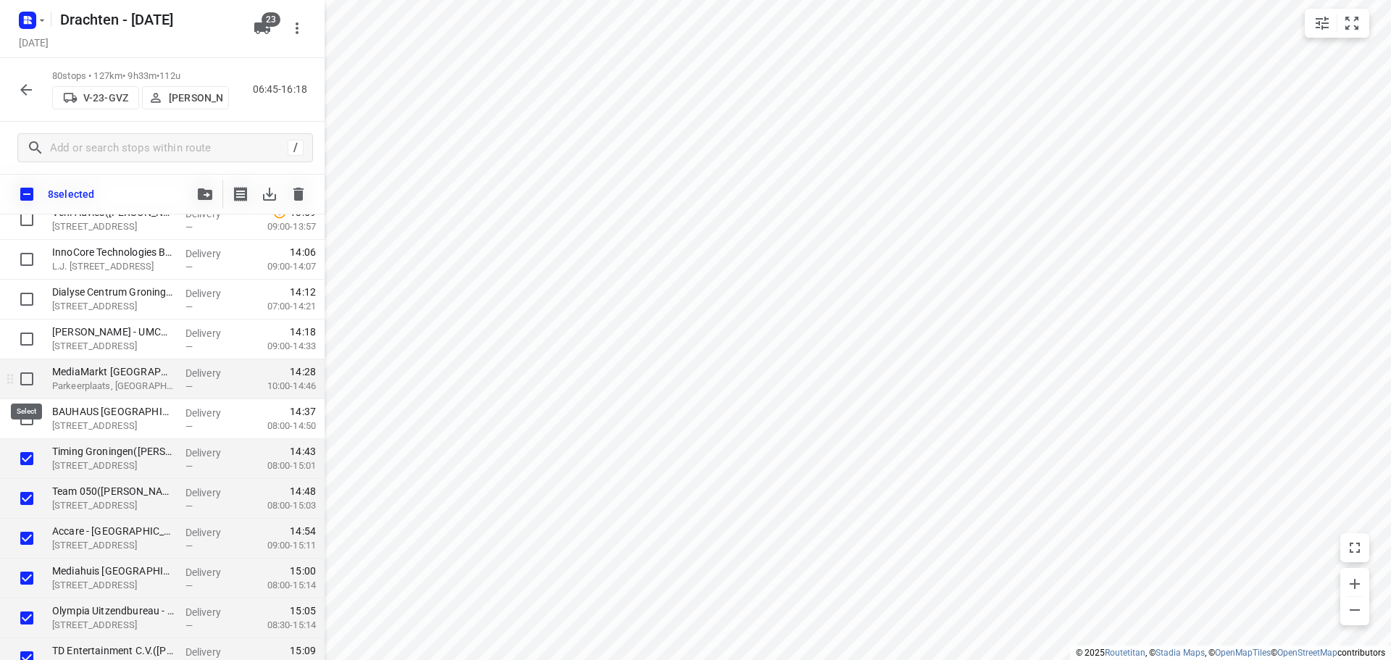
click at [27, 378] on input "checkbox" at bounding box center [26, 378] width 29 height 29
checkbox input "true"
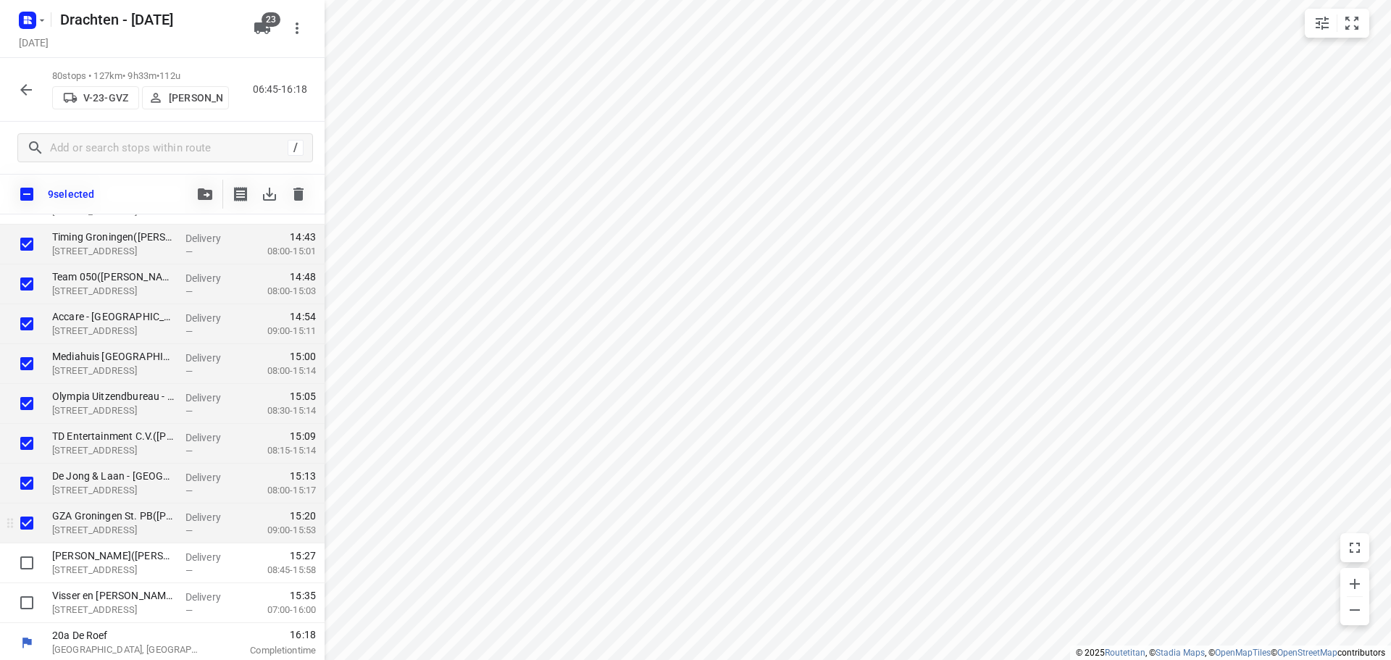
scroll to position [2896, 0]
click at [27, 564] on input "checkbox" at bounding box center [26, 560] width 29 height 29
checkbox input "true"
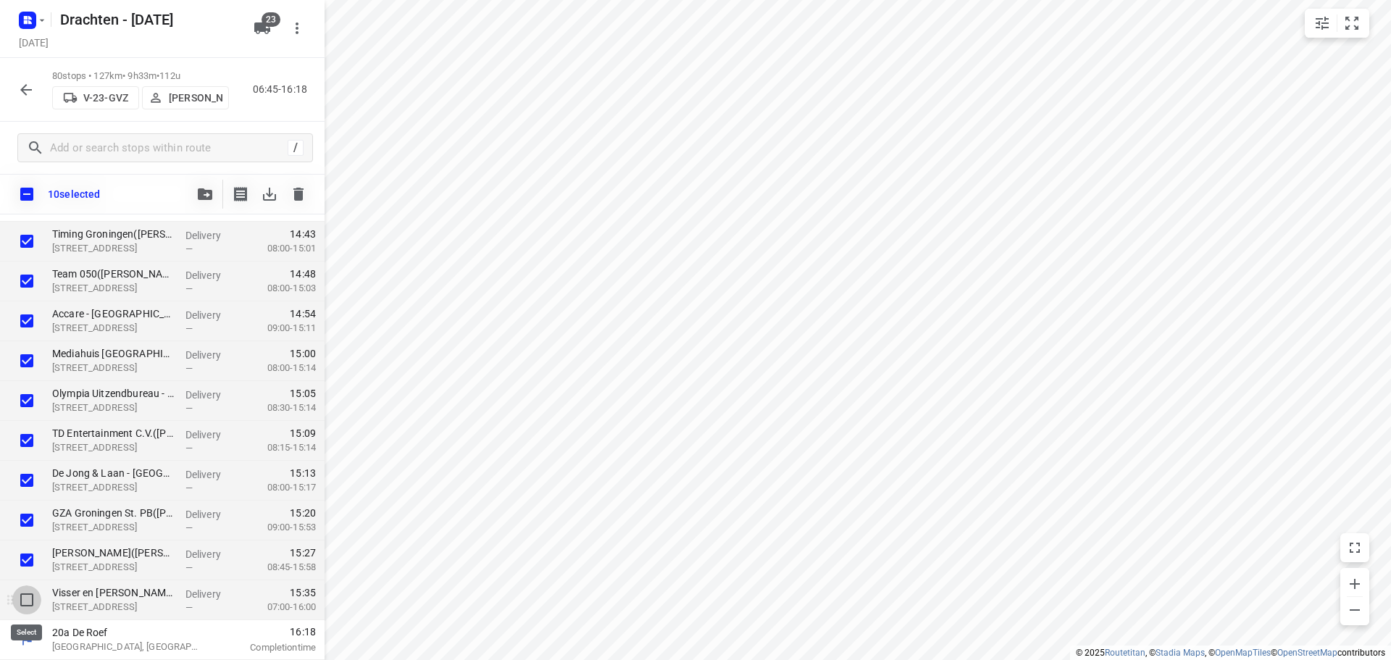
click at [28, 604] on input "checkbox" at bounding box center [26, 599] width 29 height 29
checkbox input "true"
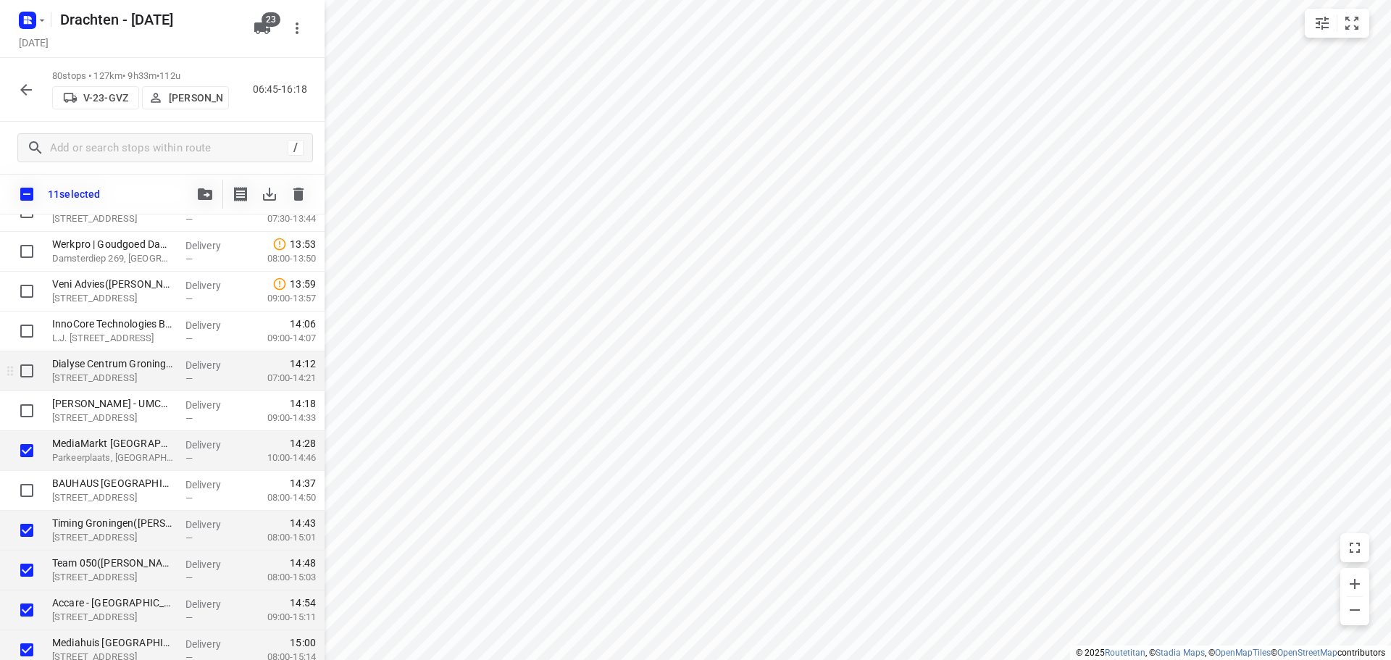
scroll to position [2606, 0]
click at [22, 368] on input "checkbox" at bounding box center [26, 371] width 29 height 29
checkbox input "true"
click at [29, 417] on input "checkbox" at bounding box center [26, 411] width 29 height 29
checkbox input "true"
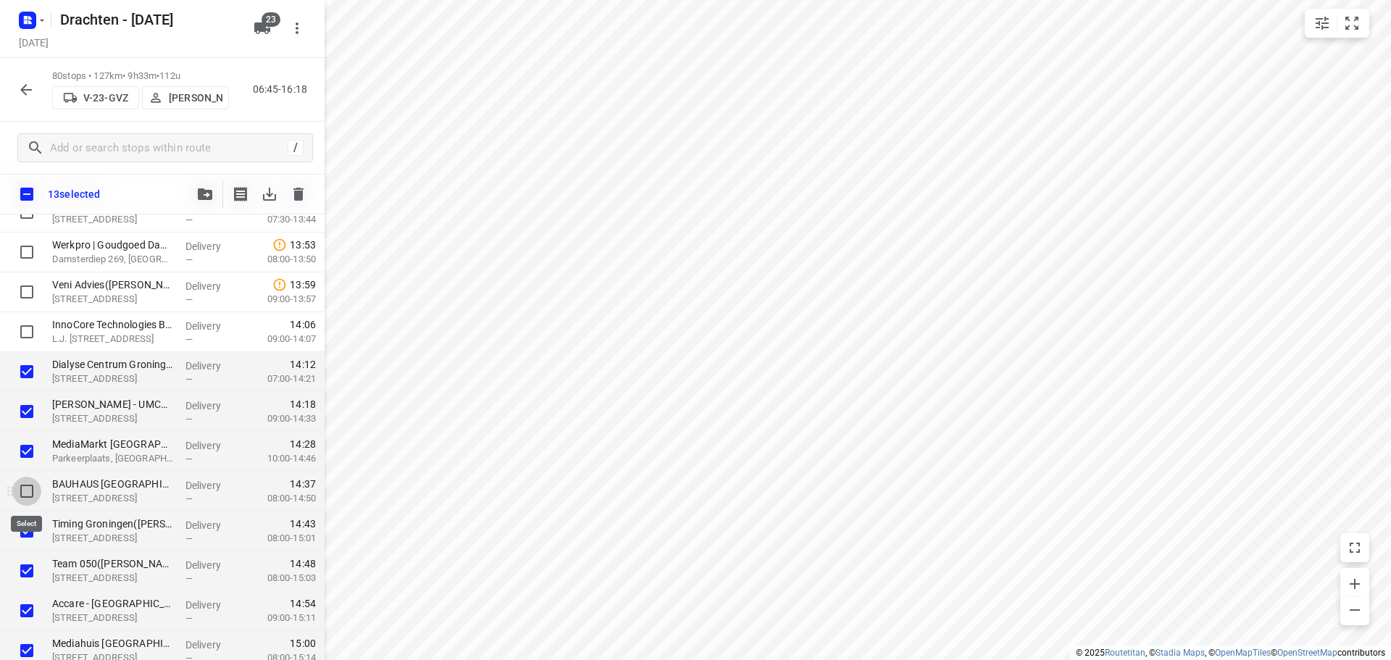
click at [29, 484] on input "checkbox" at bounding box center [26, 491] width 29 height 29
checkbox input "true"
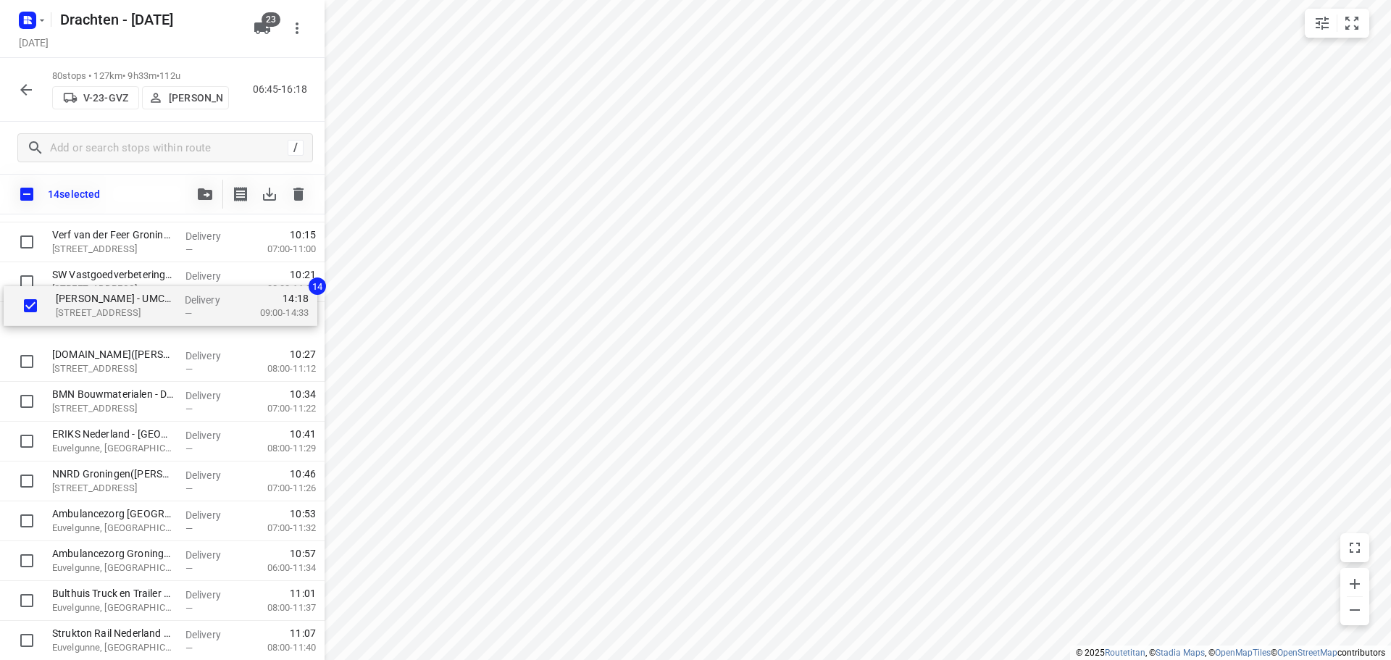
scroll to position [1098, 0]
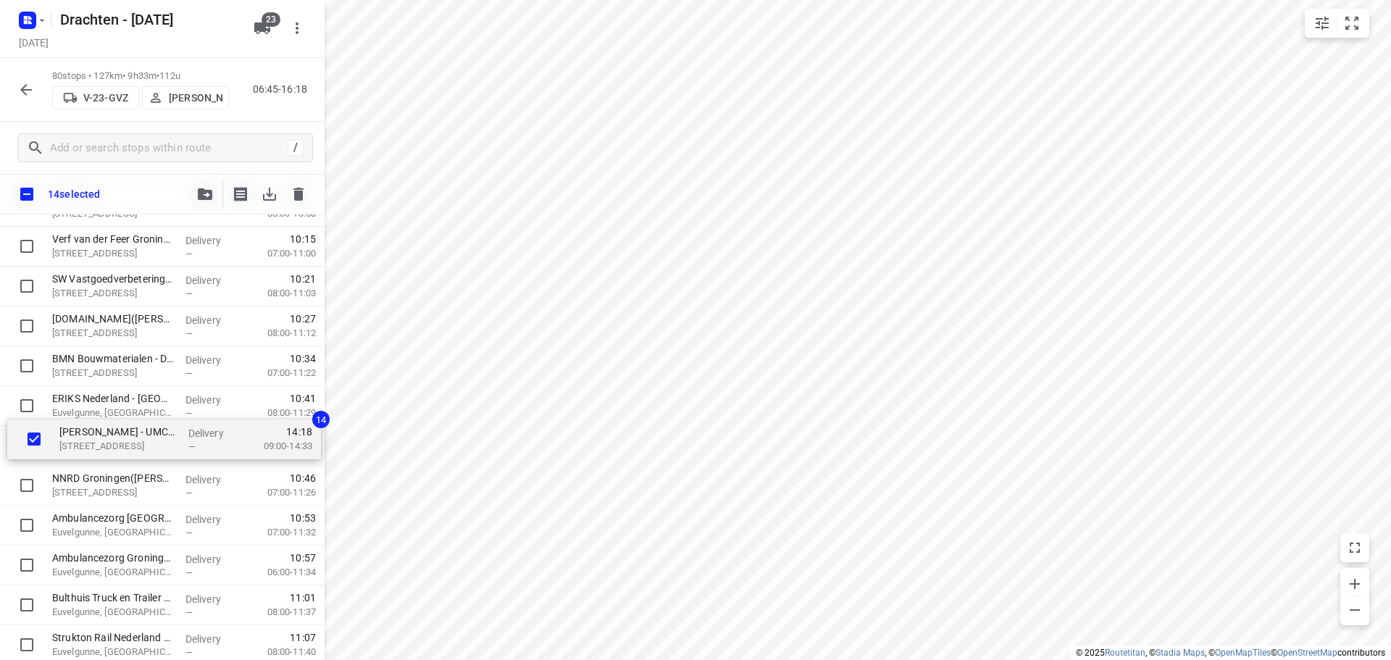
drag, startPoint x: 181, startPoint y: 410, endPoint x: 190, endPoint y: 452, distance: 42.9
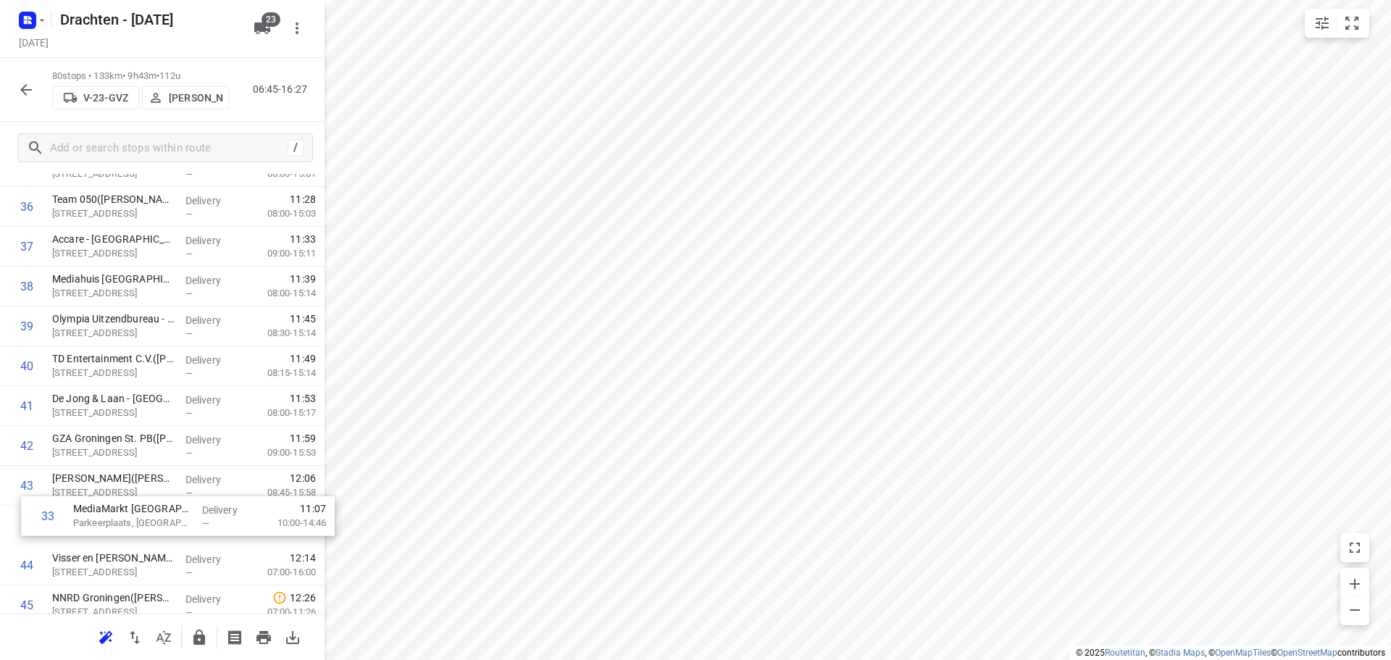
scroll to position [1456, 0]
drag, startPoint x: 159, startPoint y: 274, endPoint x: 177, endPoint y: 493, distance: 220.3
click at [177, 493] on div "1 ⭐Feenstra Verwarming B.V. - Groningen(Johan Wolfrat) Emdenweg 5, Groningen De…" at bounding box center [162, 426] width 325 height 3188
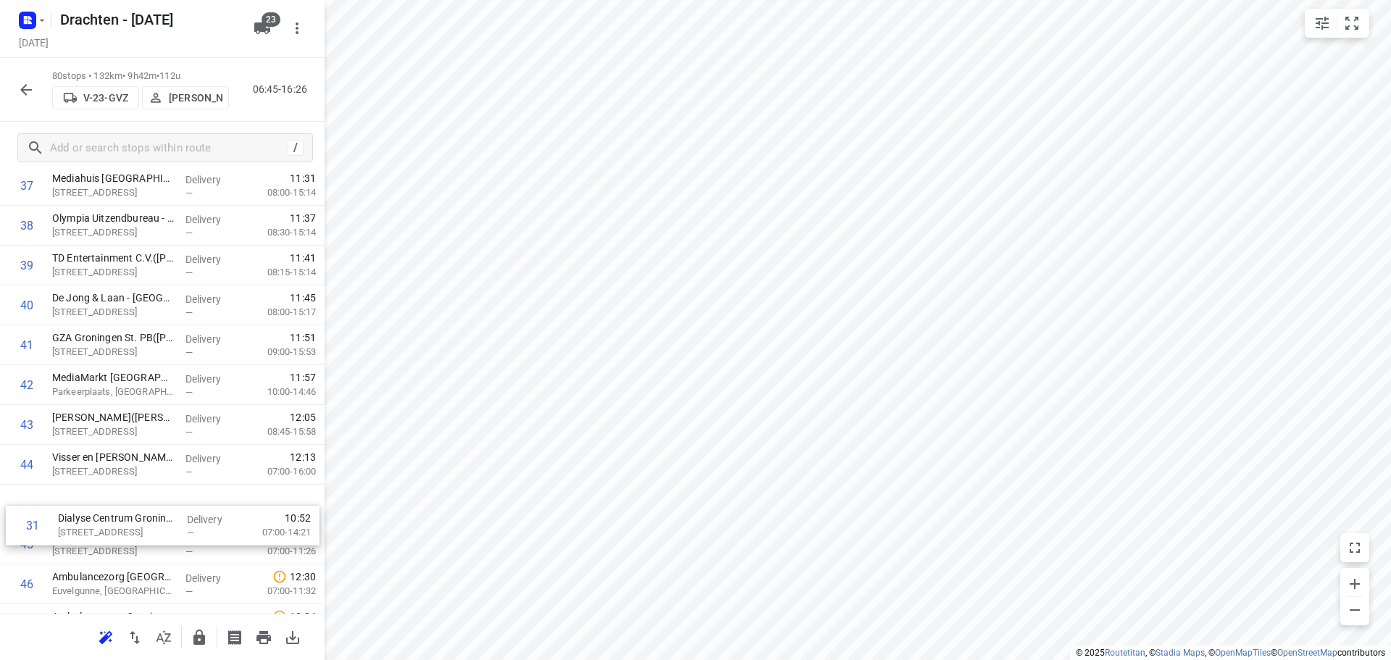
scroll to position [1518, 0]
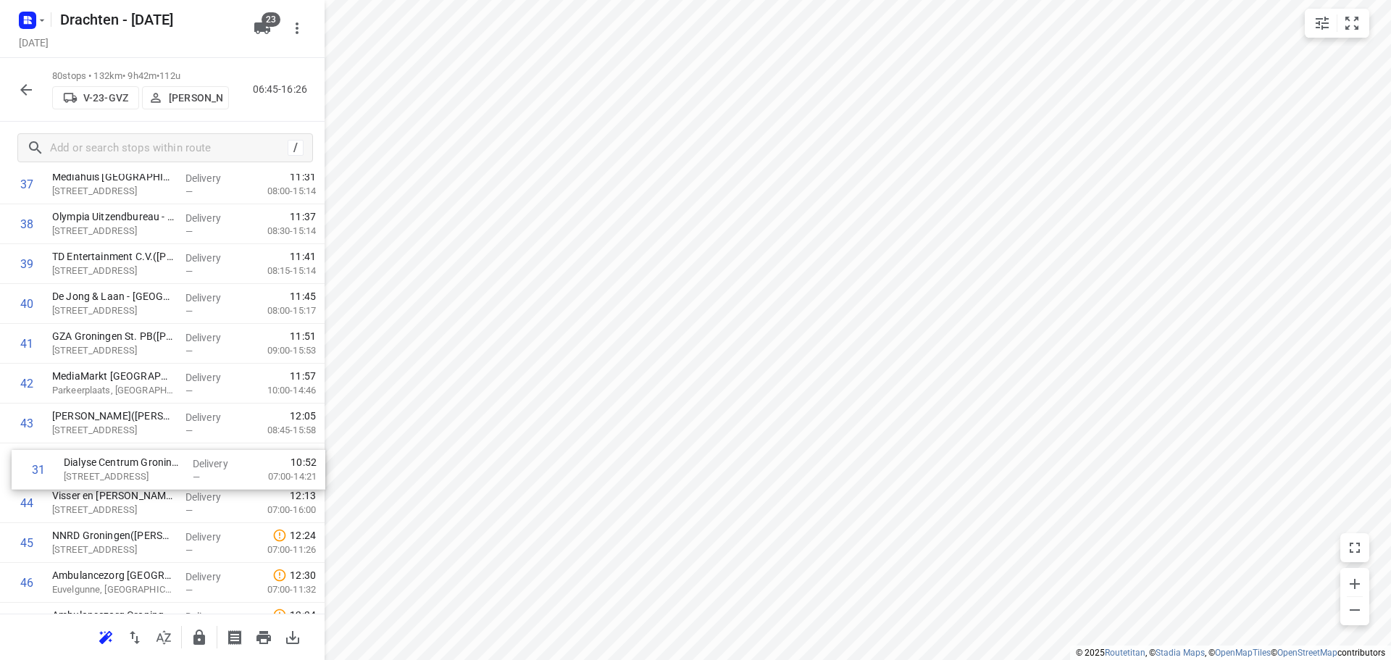
drag, startPoint x: 184, startPoint y: 263, endPoint x: 196, endPoint y: 470, distance: 207.6
click at [196, 470] on div "1 ⭐Feenstra Verwarming B.V. - Groningen(Johan Wolfrat) Emdenweg 5, Groningen De…" at bounding box center [162, 364] width 325 height 3188
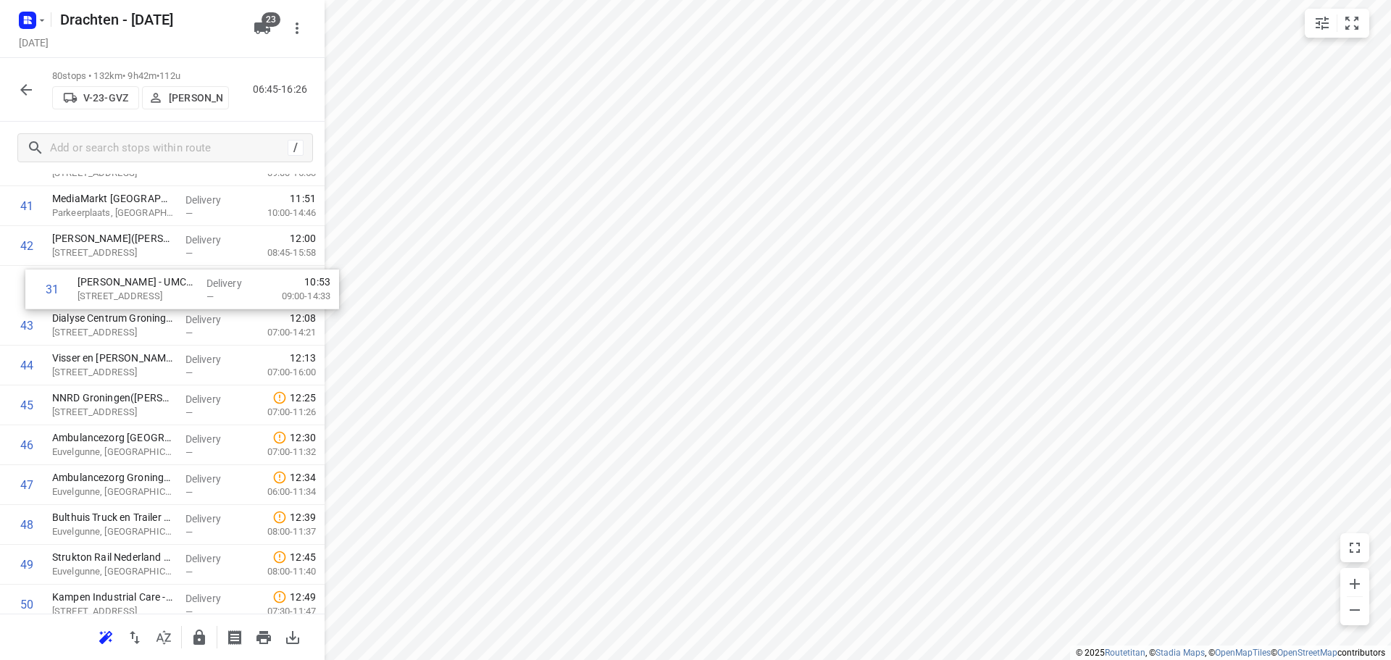
scroll to position [1656, 0]
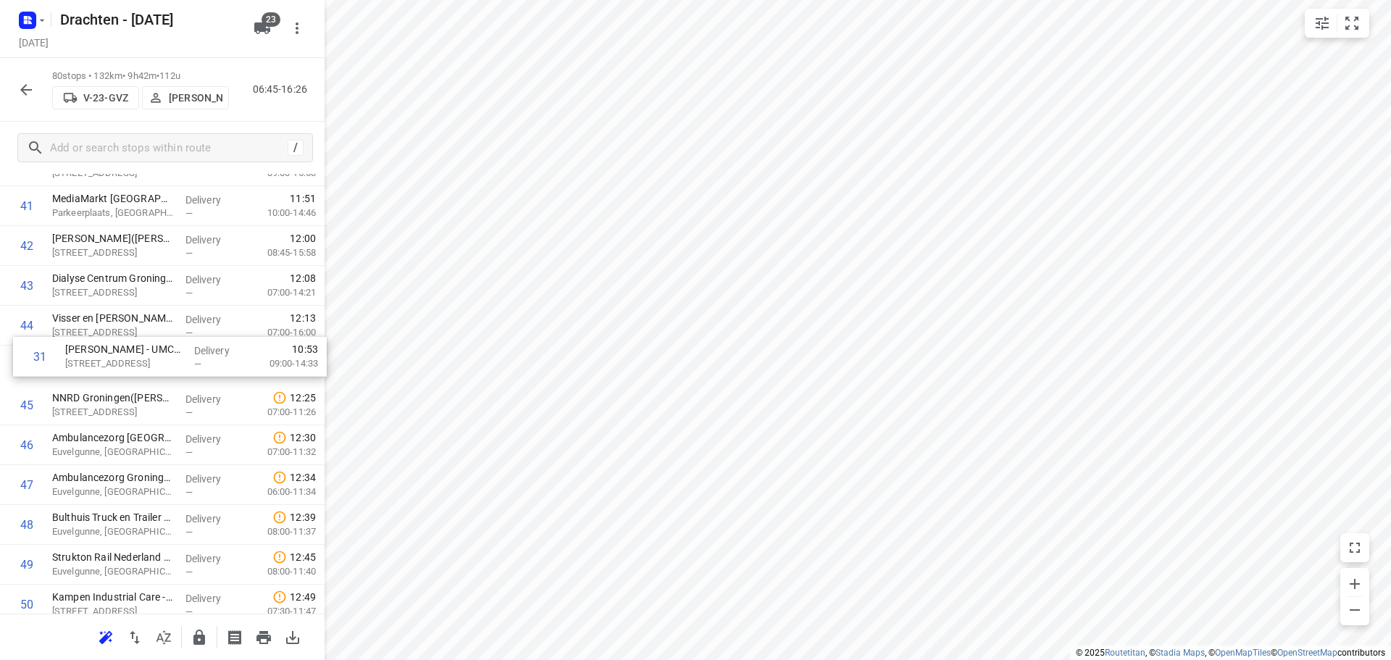
drag, startPoint x: 211, startPoint y: 280, endPoint x: 223, endPoint y: 372, distance: 92.8
click at [223, 372] on div "1 ⭐Feenstra Verwarming B.V. - Groningen(Johan Wolfrat) Emdenweg 5, Groningen De…" at bounding box center [162, 226] width 325 height 3188
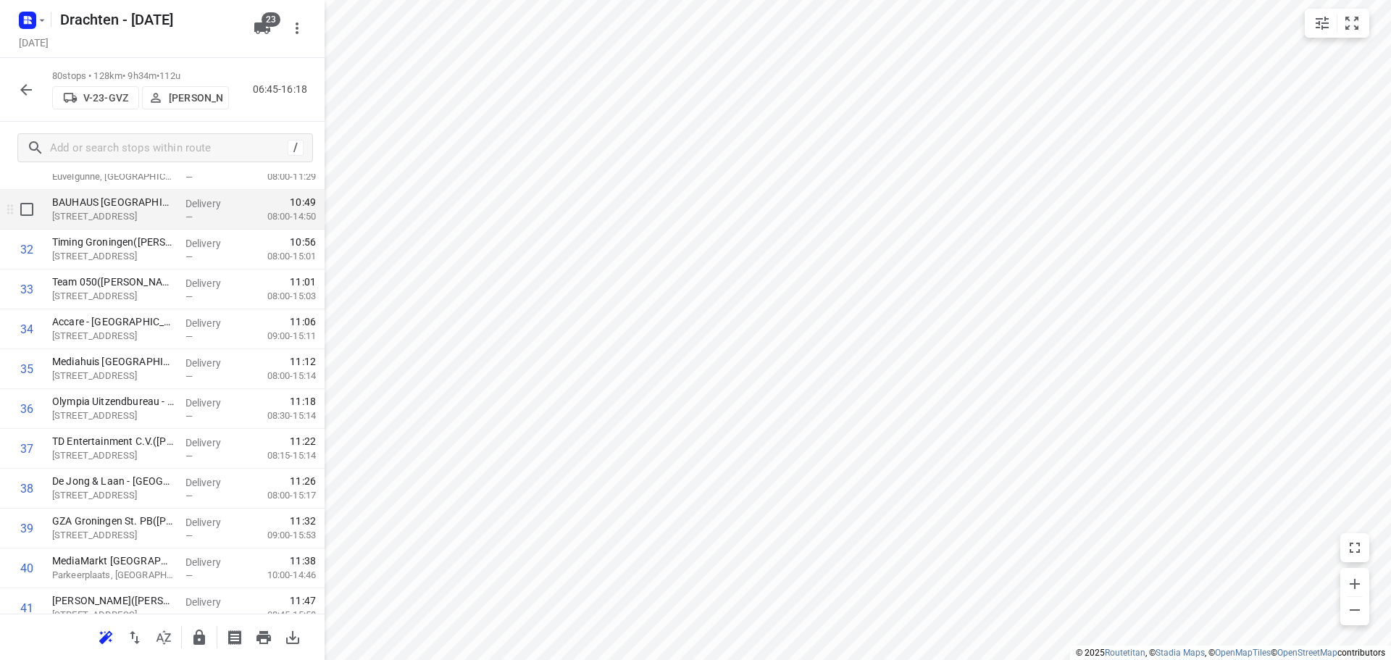
scroll to position [1221, 0]
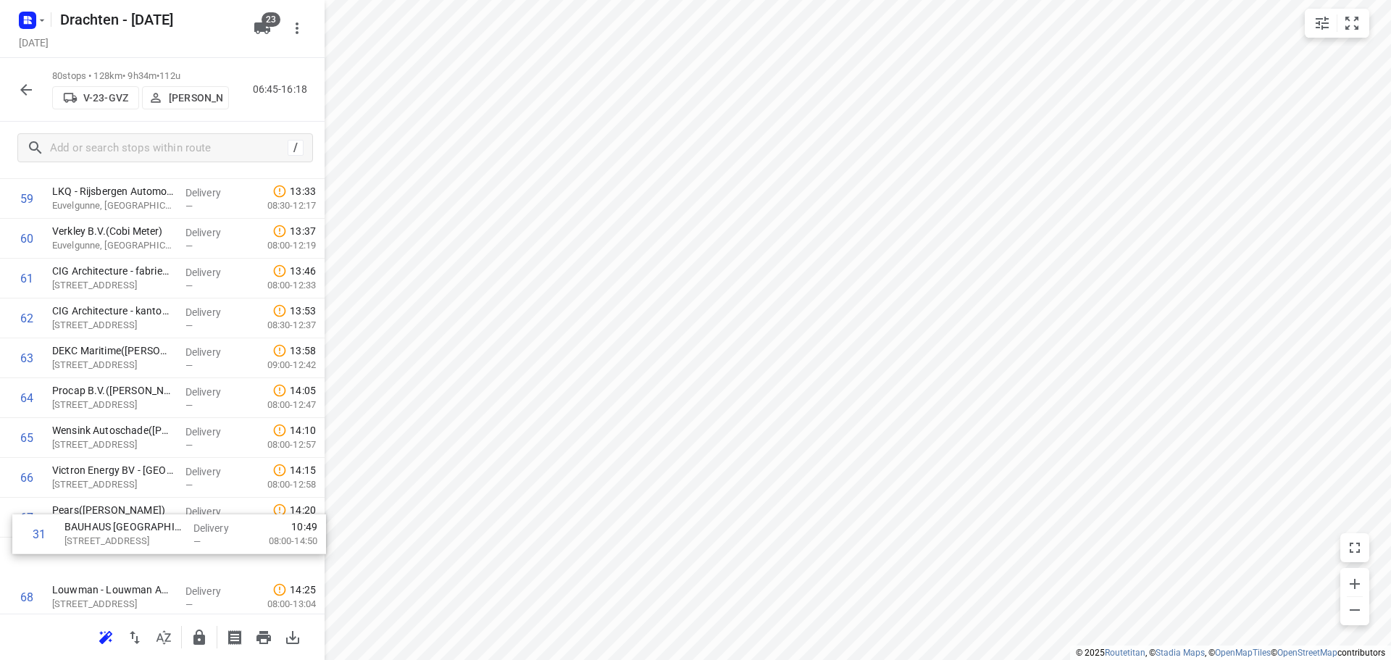
drag, startPoint x: 188, startPoint y: 284, endPoint x: 199, endPoint y: 543, distance: 259.7
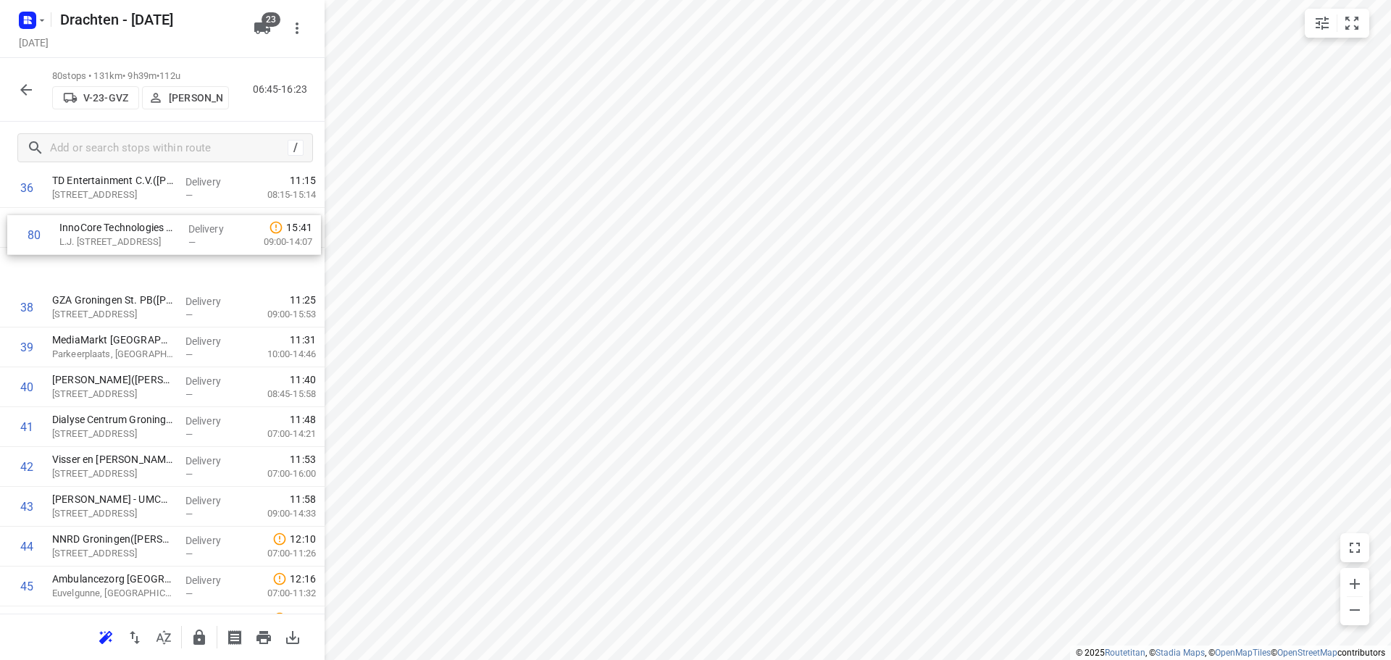
scroll to position [1513, 0]
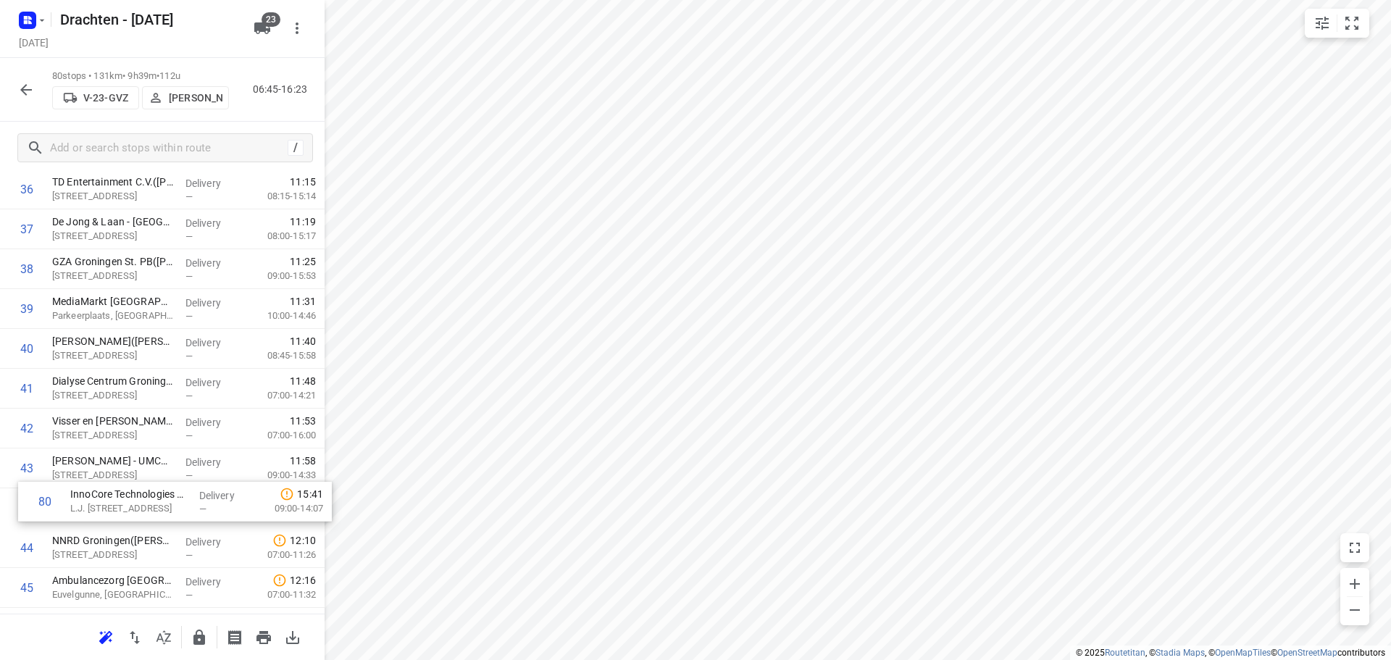
drag, startPoint x: 116, startPoint y: 556, endPoint x: 134, endPoint y: 498, distance: 60.7
click at [134, 498] on div "1 ⭐Feenstra Verwarming B.V. - Groningen(Johan Wolfrat) Emdenweg 5, Groningen De…" at bounding box center [162, 369] width 325 height 3188
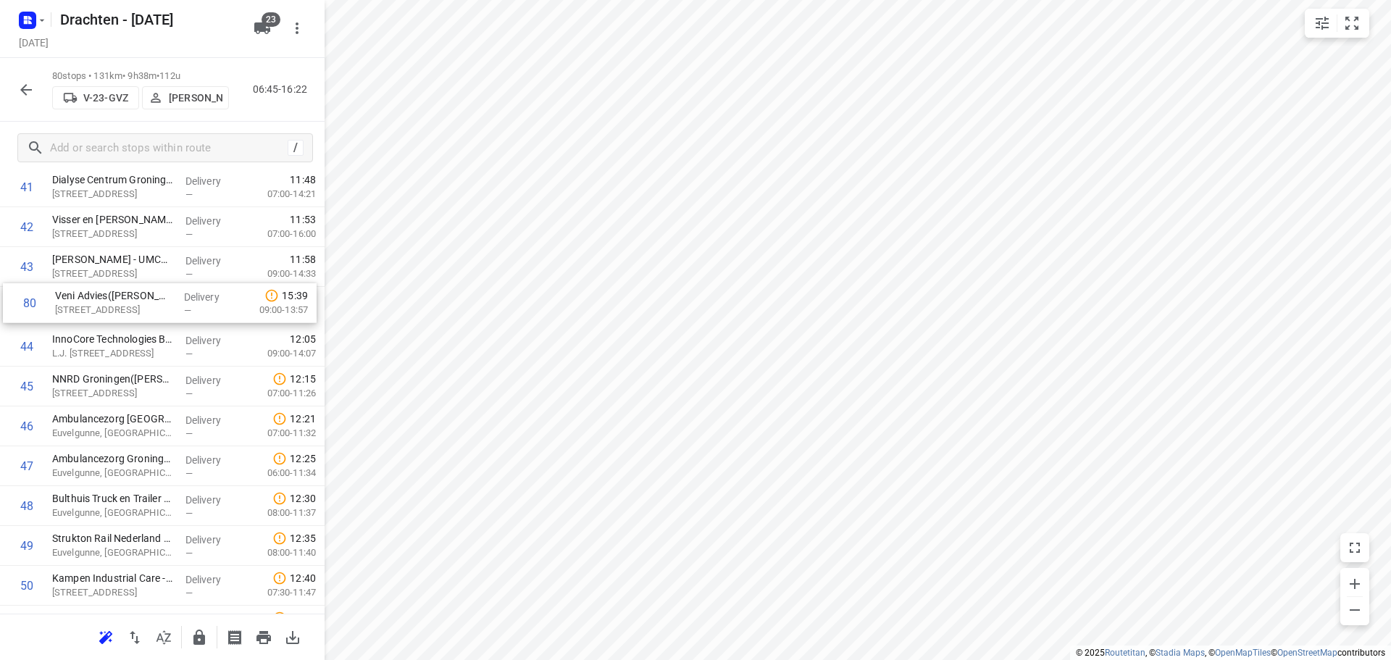
scroll to position [1713, 0]
drag, startPoint x: 164, startPoint y: 562, endPoint x: 176, endPoint y: 339, distance: 223.5
click at [176, 339] on div "1 ⭐Feenstra Verwarming B.V. - Groningen(Johan Wolfrat) Emdenweg 5, Groningen De…" at bounding box center [162, 169] width 325 height 3188
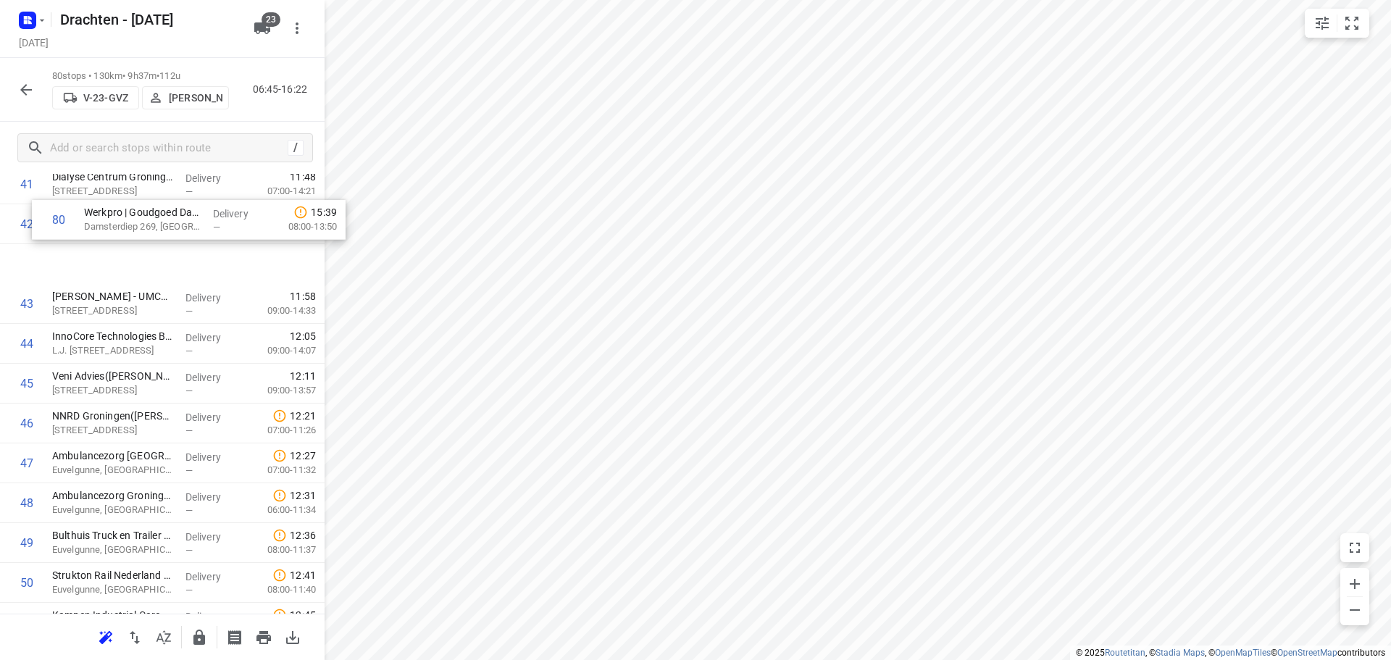
scroll to position [1717, 0]
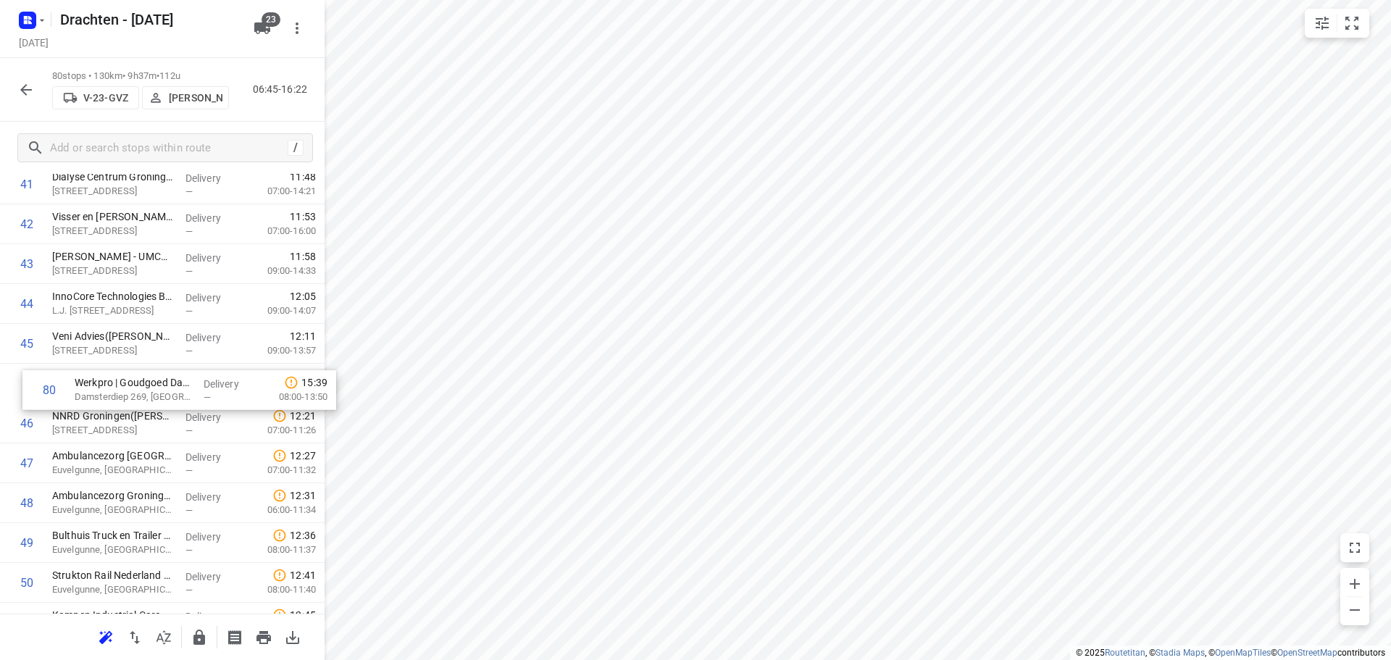
drag, startPoint x: 138, startPoint y: 556, endPoint x: 161, endPoint y: 385, distance: 171.8
click at [161, 385] on div "1 ⭐Feenstra Verwarming B.V. - Groningen(Johan Wolfrat) Emdenweg 5, Groningen De…" at bounding box center [162, 164] width 325 height 3188
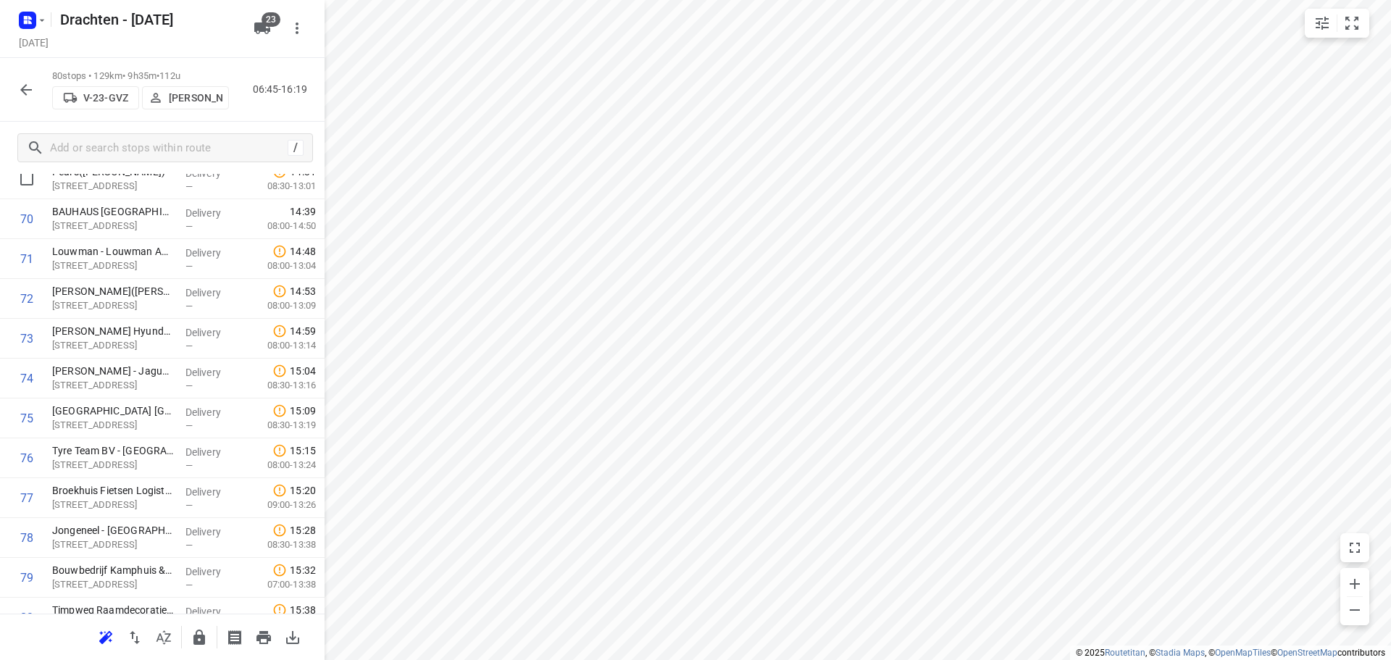
scroll to position [2877, 0]
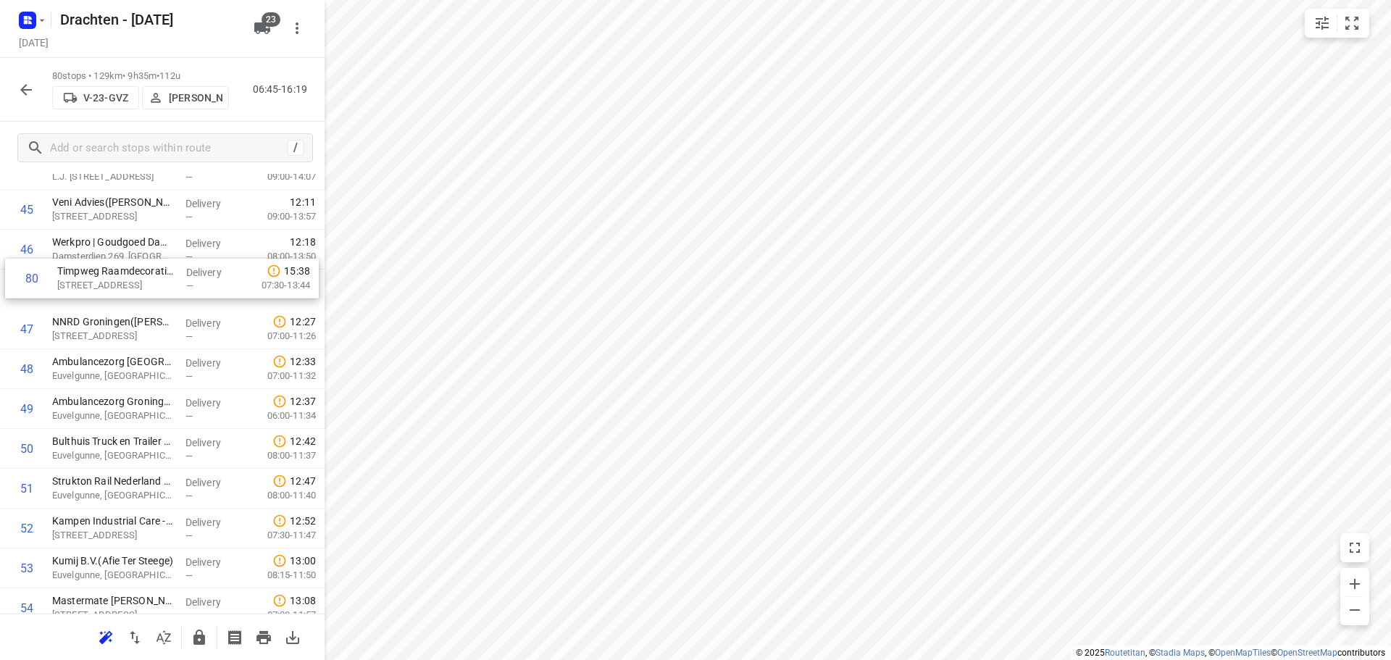
drag, startPoint x: 133, startPoint y: 586, endPoint x: 138, endPoint y: 283, distance: 303.6
click at [138, 283] on div "1 ⭐Feenstra Verwarming B.V. - Groningen(Johan Wolfrat) Emdenweg 5, Groningen De…" at bounding box center [162, 30] width 325 height 3188
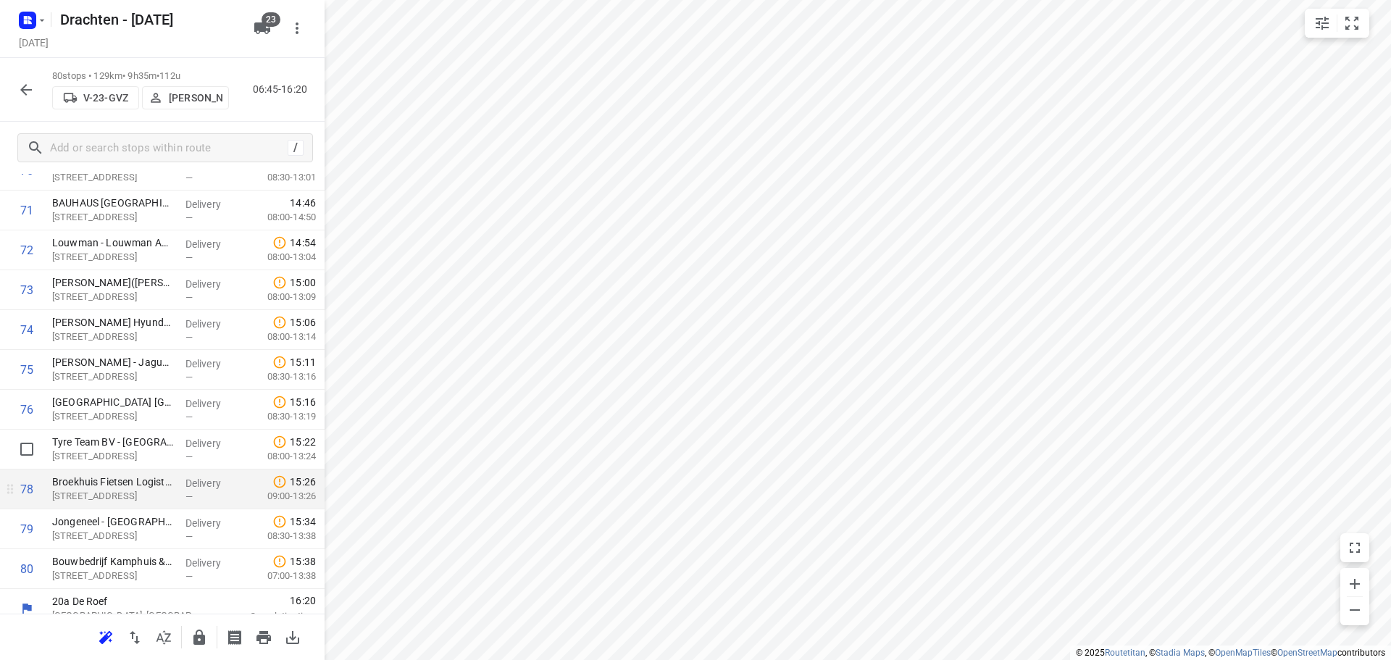
scroll to position [2902, 0]
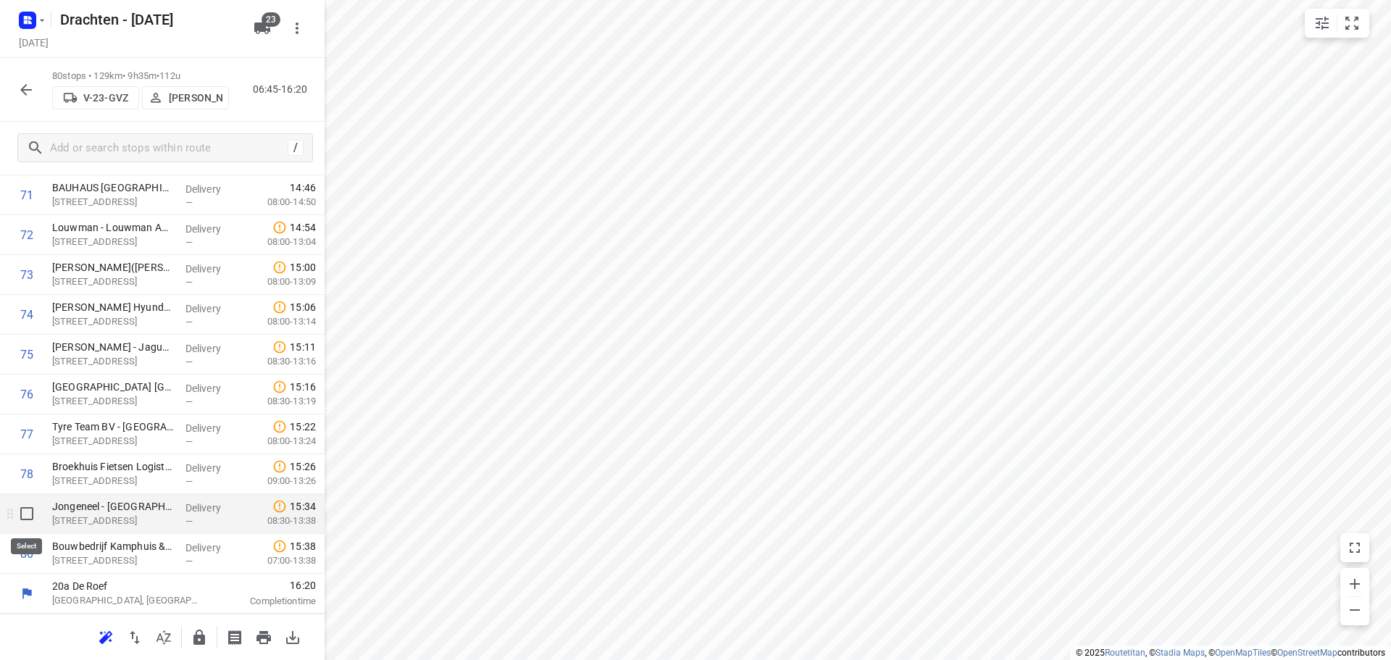
click at [29, 522] on input "checkbox" at bounding box center [26, 513] width 29 height 29
checkbox input "true"
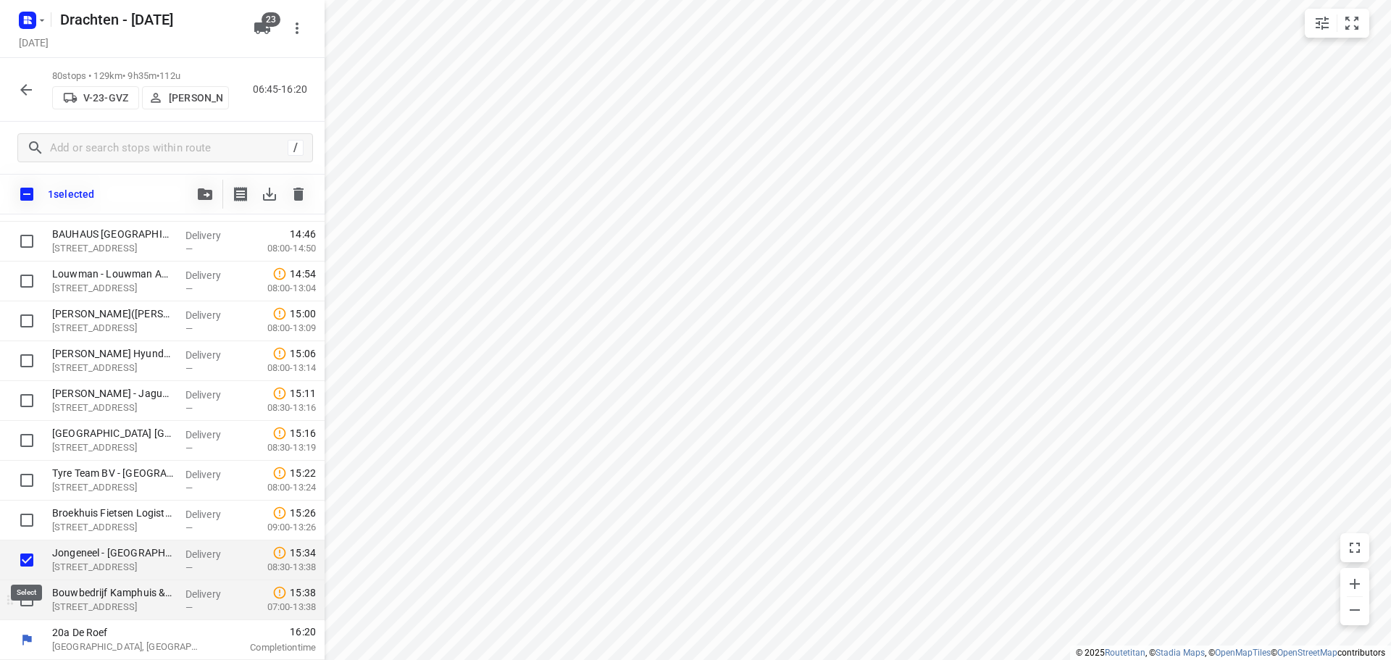
scroll to position [2896, 0]
click at [21, 593] on input "checkbox" at bounding box center [26, 599] width 29 height 29
checkbox input "true"
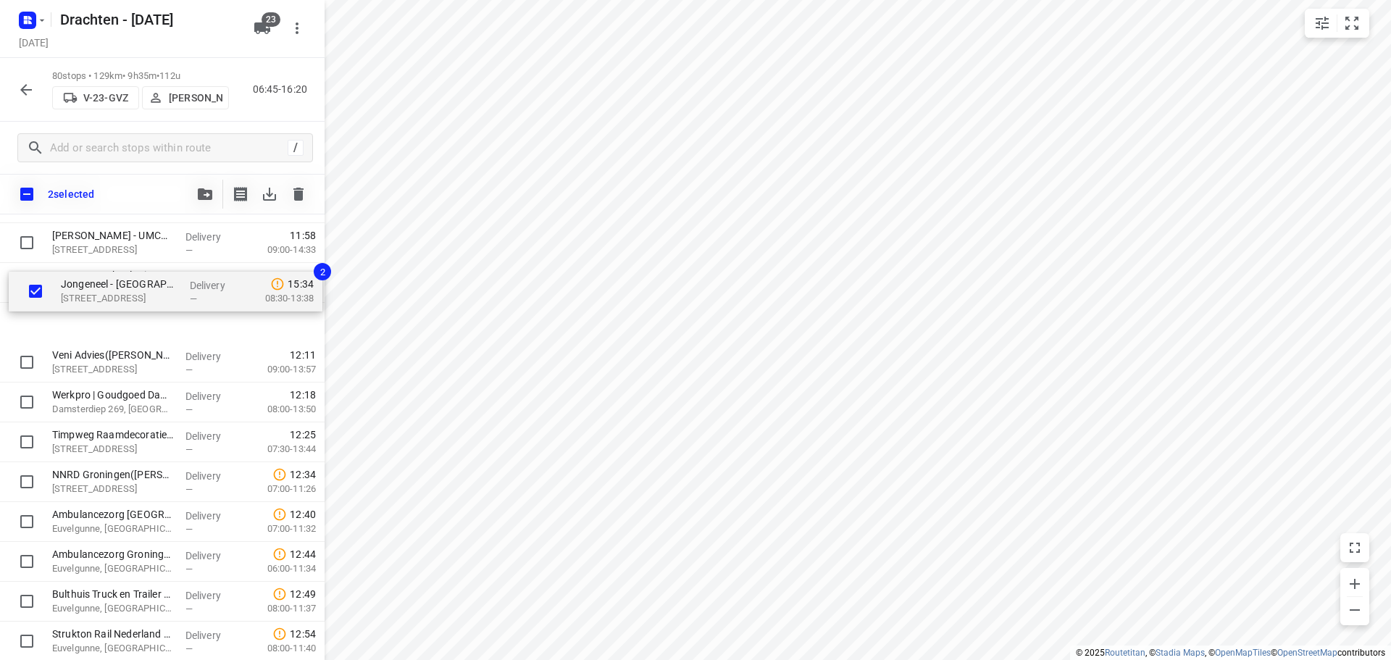
scroll to position [1764, 0]
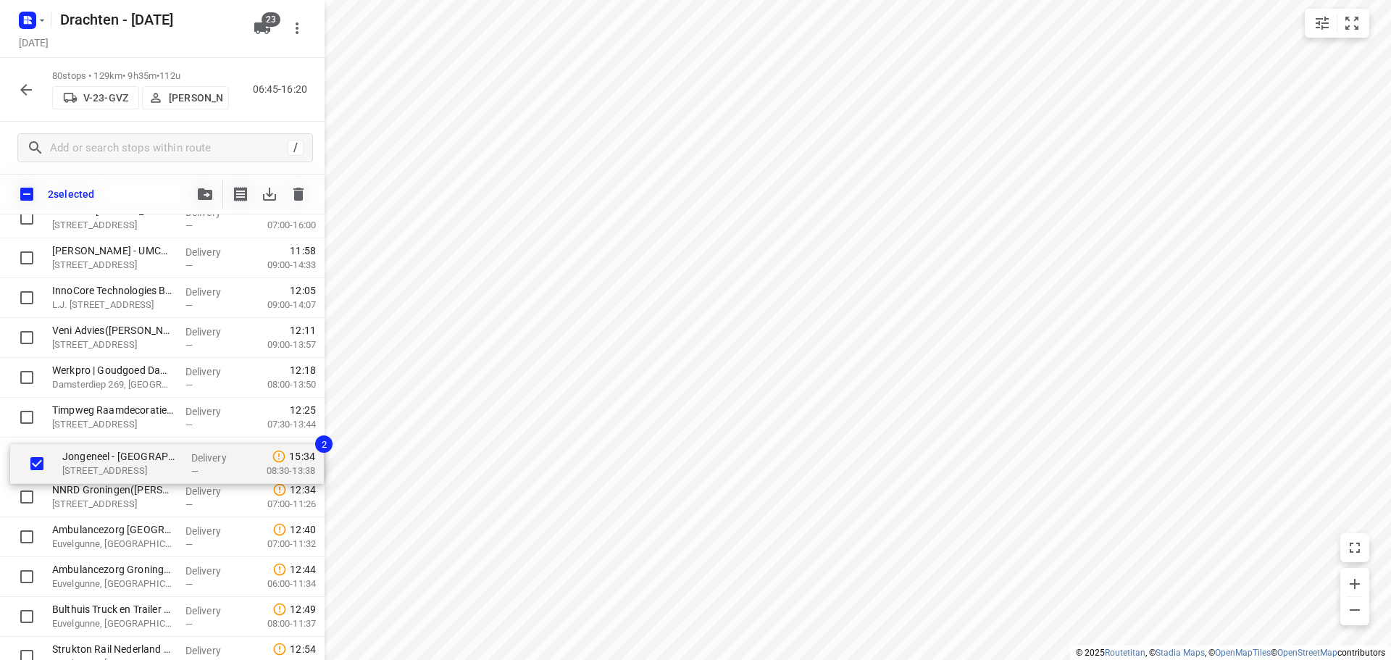
drag, startPoint x: 180, startPoint y: 568, endPoint x: 194, endPoint y: 464, distance: 105.2
click at [194, 464] on div "⭐Feenstra Verwarming B.V. - Groningen(Johan Wolfrat) Emdenweg 5, Groningen Deli…" at bounding box center [162, 159] width 325 height 3188
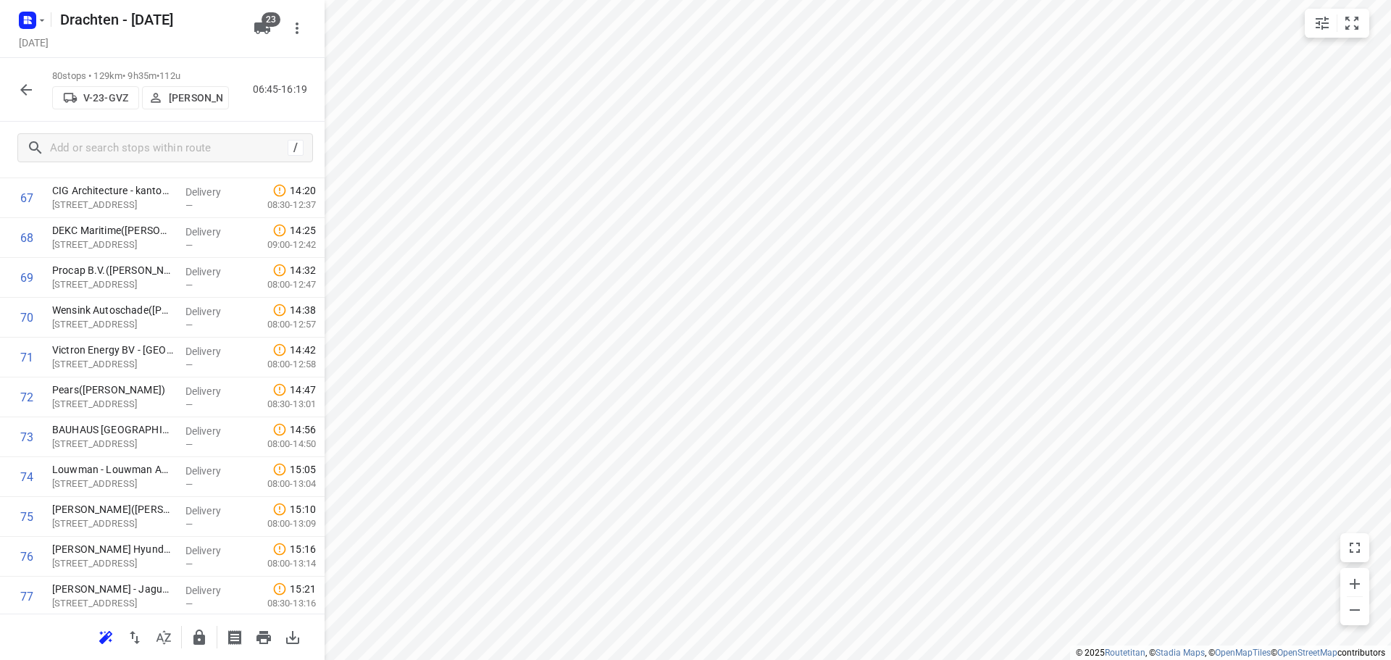
scroll to position [2778, 0]
drag, startPoint x: 93, startPoint y: 395, endPoint x: 96, endPoint y: 265, distance: 129.8
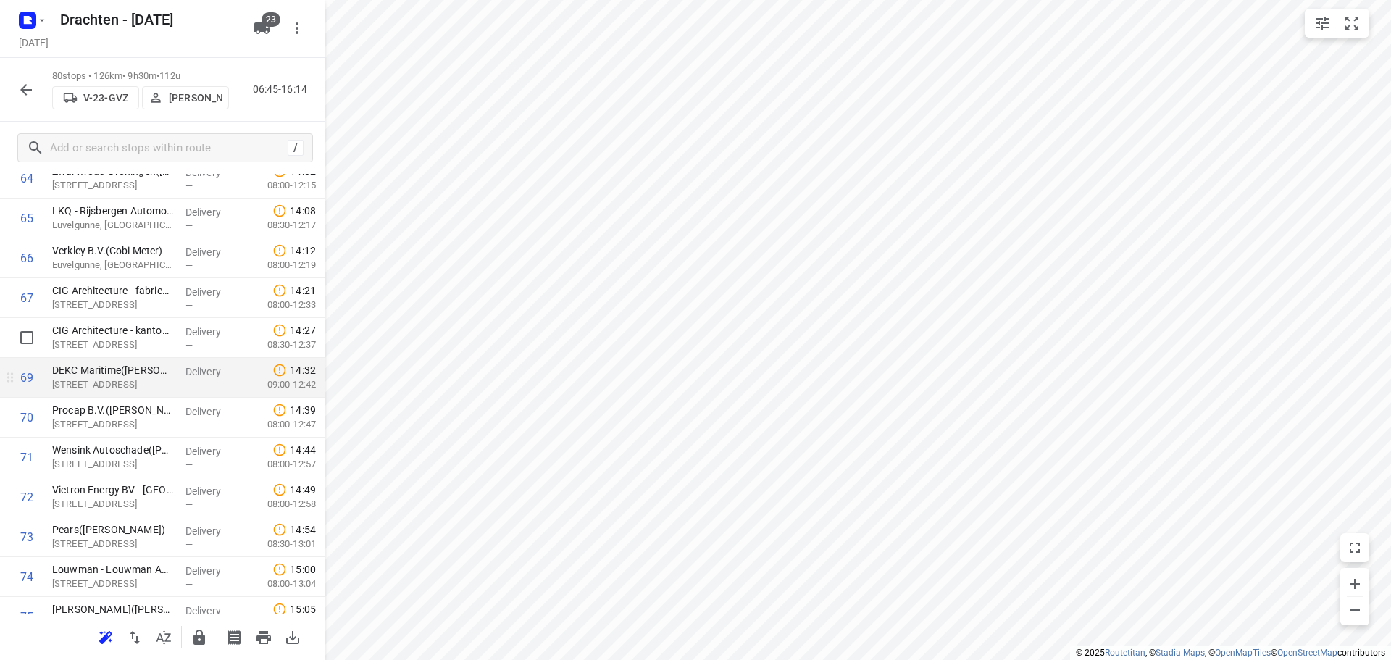
scroll to position [2630, 0]
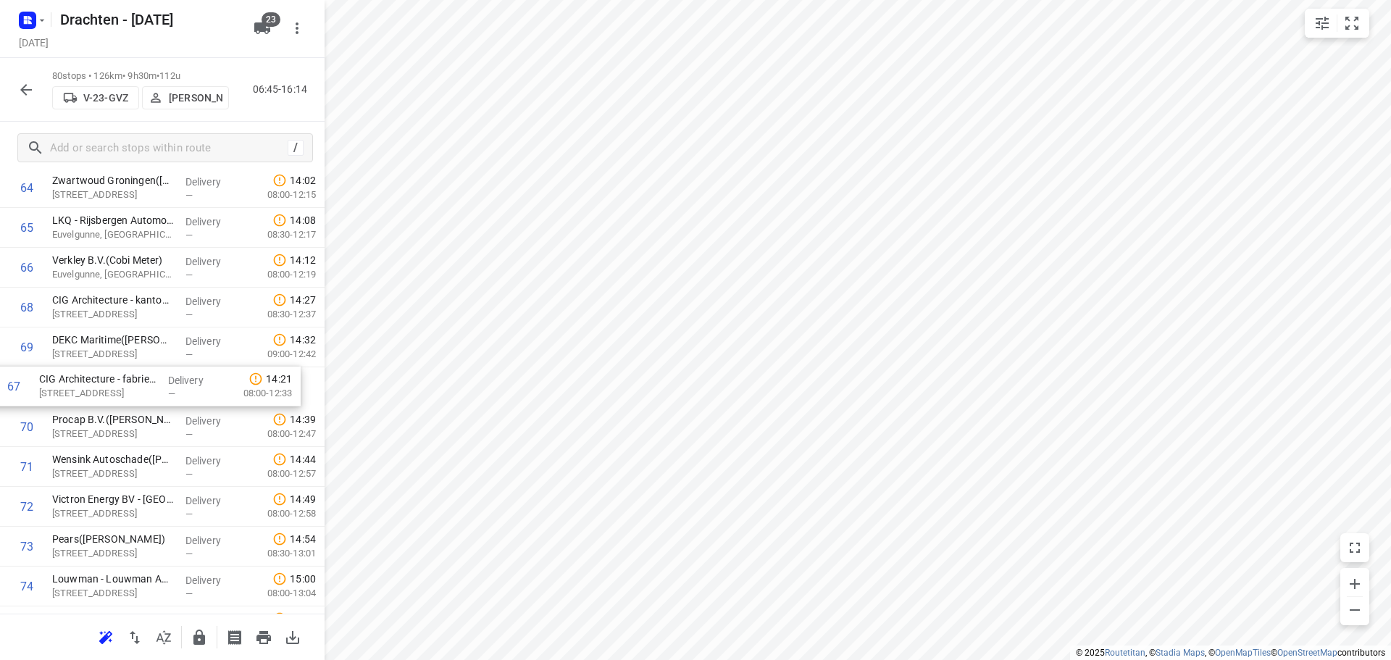
drag, startPoint x: 104, startPoint y: 320, endPoint x: 91, endPoint y: 404, distance: 84.3
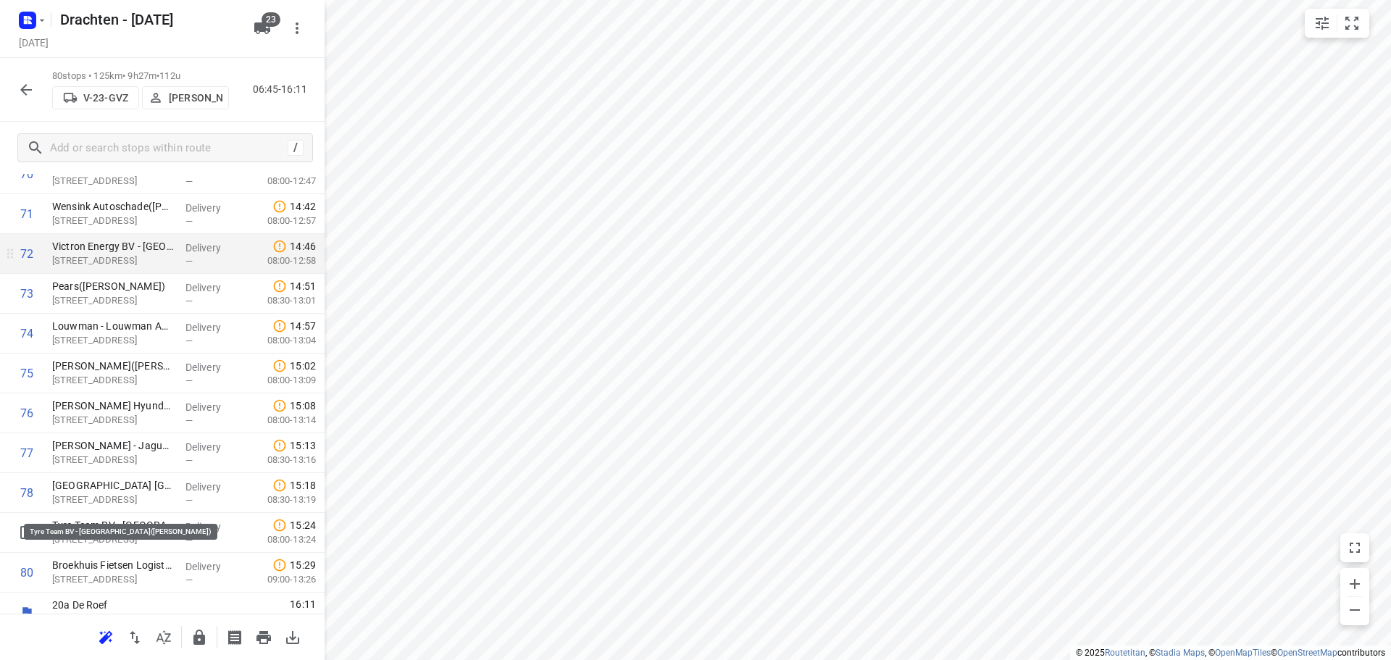
scroll to position [2902, 0]
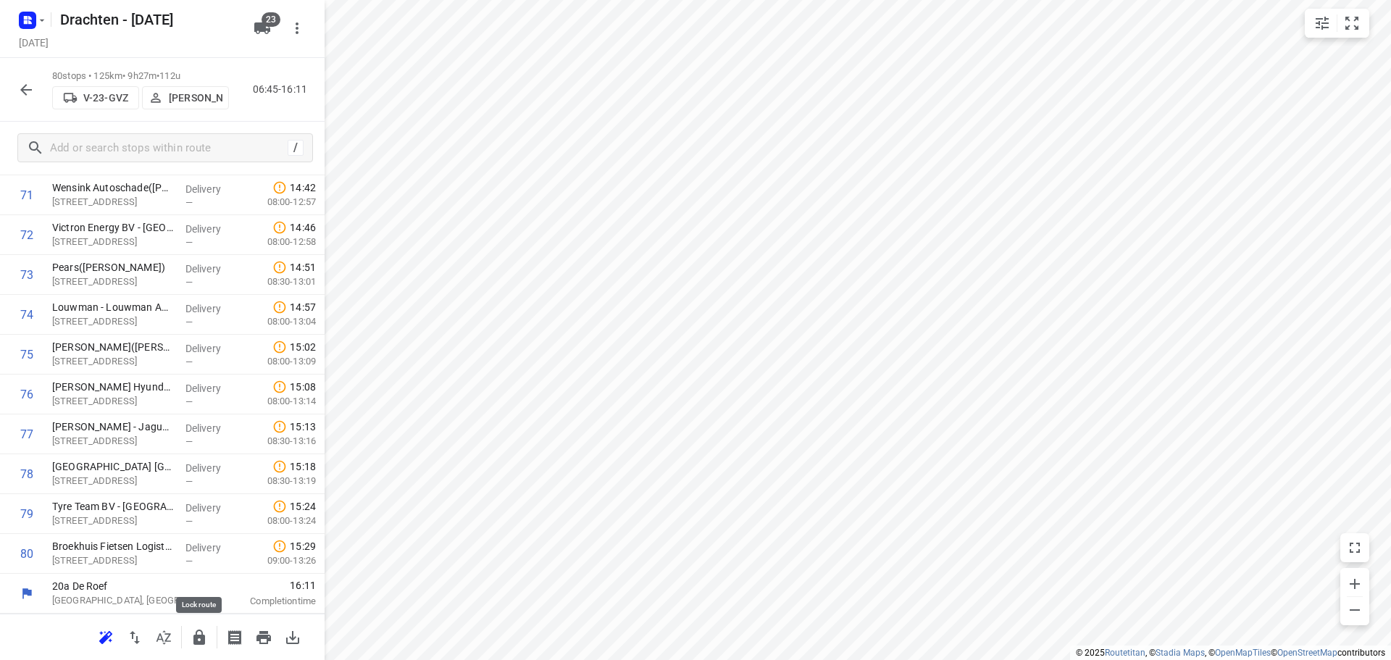
click at [196, 635] on icon "button" at bounding box center [199, 637] width 12 height 15
click at [39, 91] on button "button" at bounding box center [26, 89] width 29 height 29
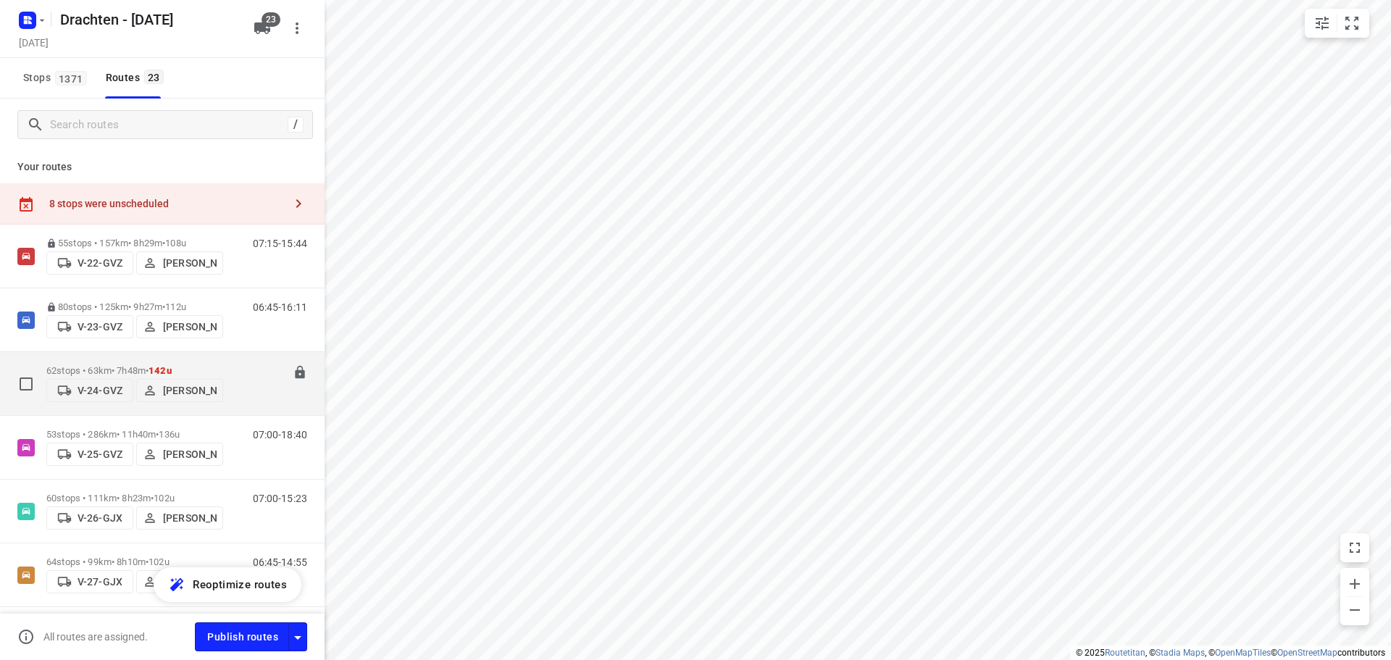
click at [137, 365] on p "62 stops • 63km • 7h48m • 142u" at bounding box center [134, 370] width 177 height 11
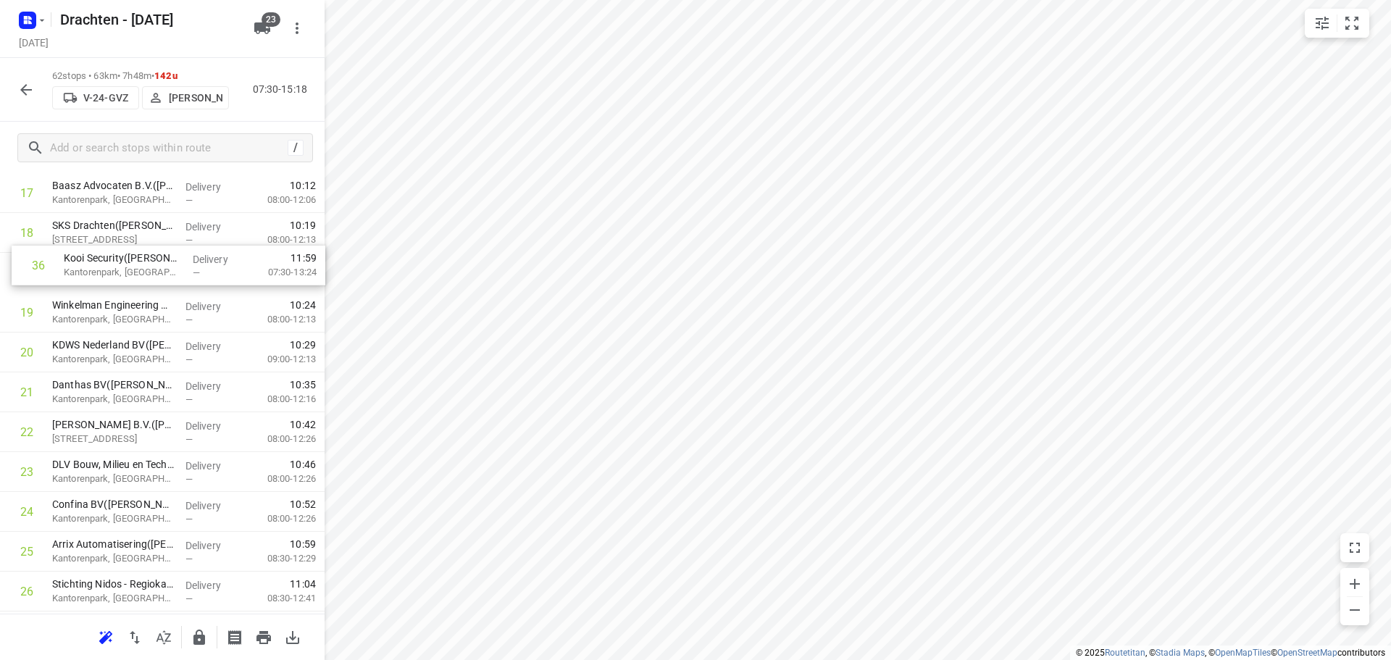
scroll to position [736, 0]
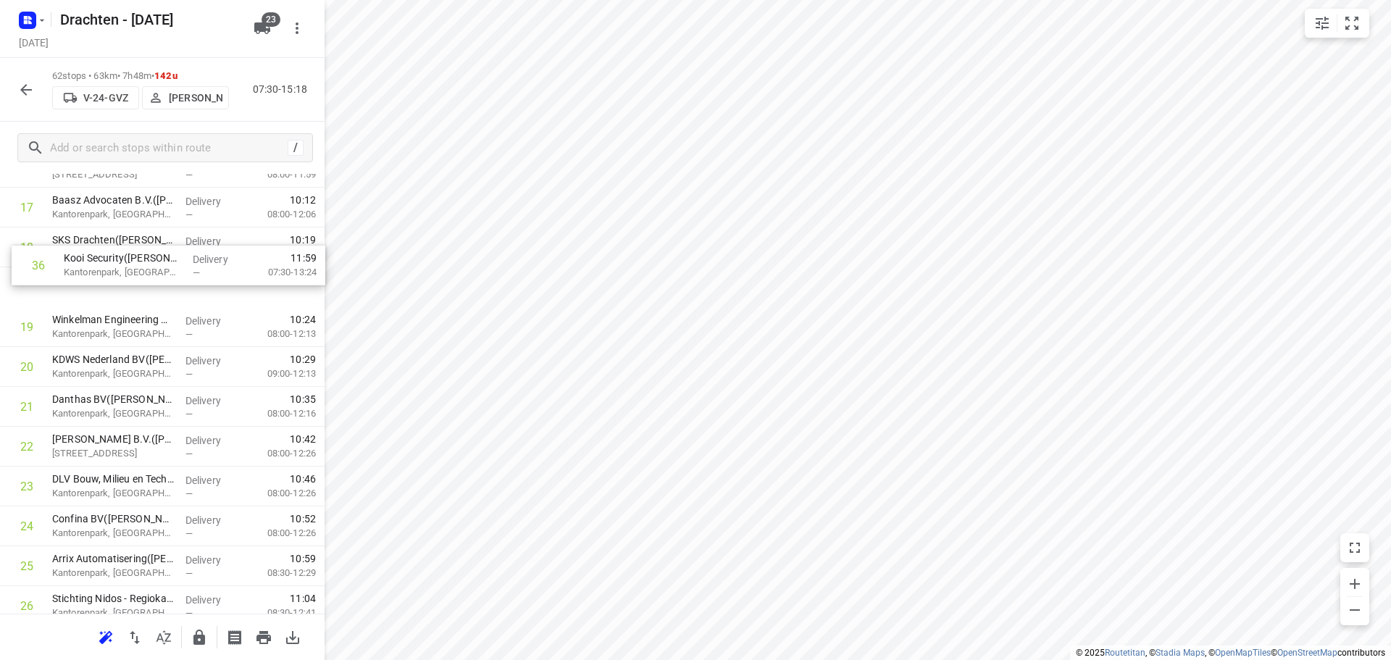
drag, startPoint x: 122, startPoint y: 550, endPoint x: 134, endPoint y: 269, distance: 281.4
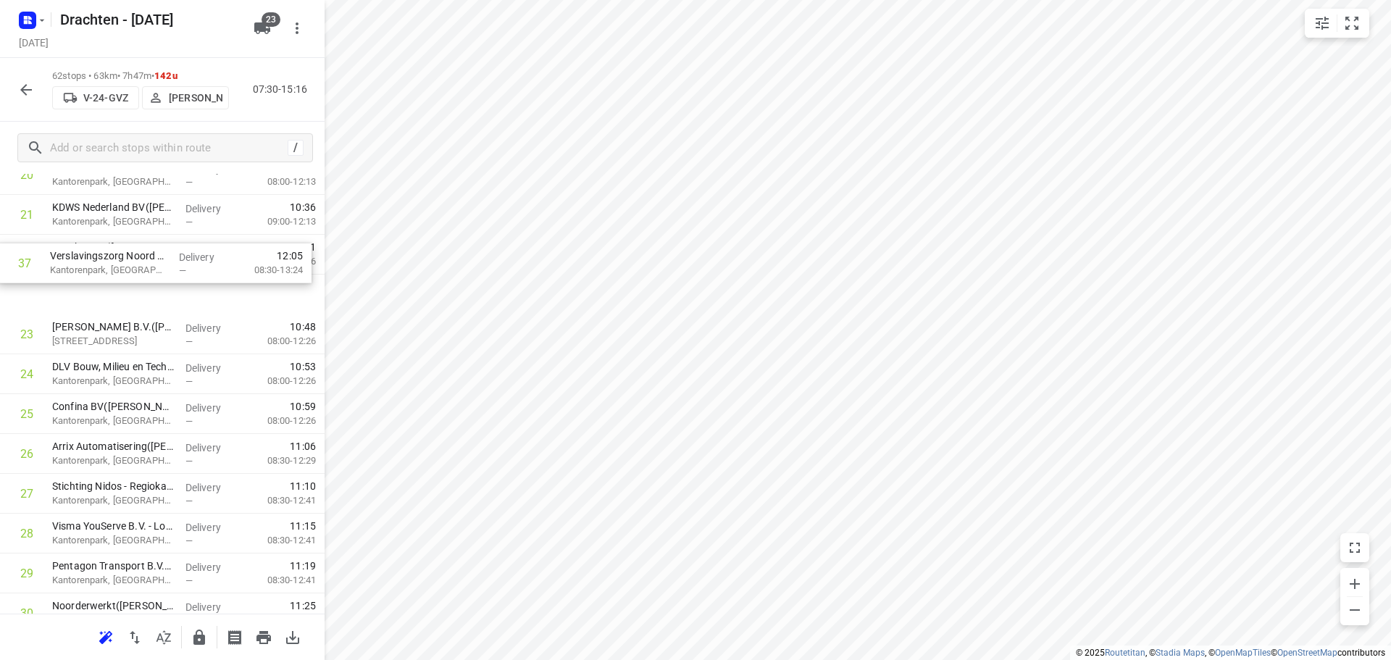
drag, startPoint x: 133, startPoint y: 572, endPoint x: 134, endPoint y: 261, distance: 310.9
click at [134, 261] on div "1 ⭐Philips - Drachten - Tussendiepen 4(Sara Bohnen) Tussendiepen 4, Drachten De…" at bounding box center [162, 633] width 325 height 2471
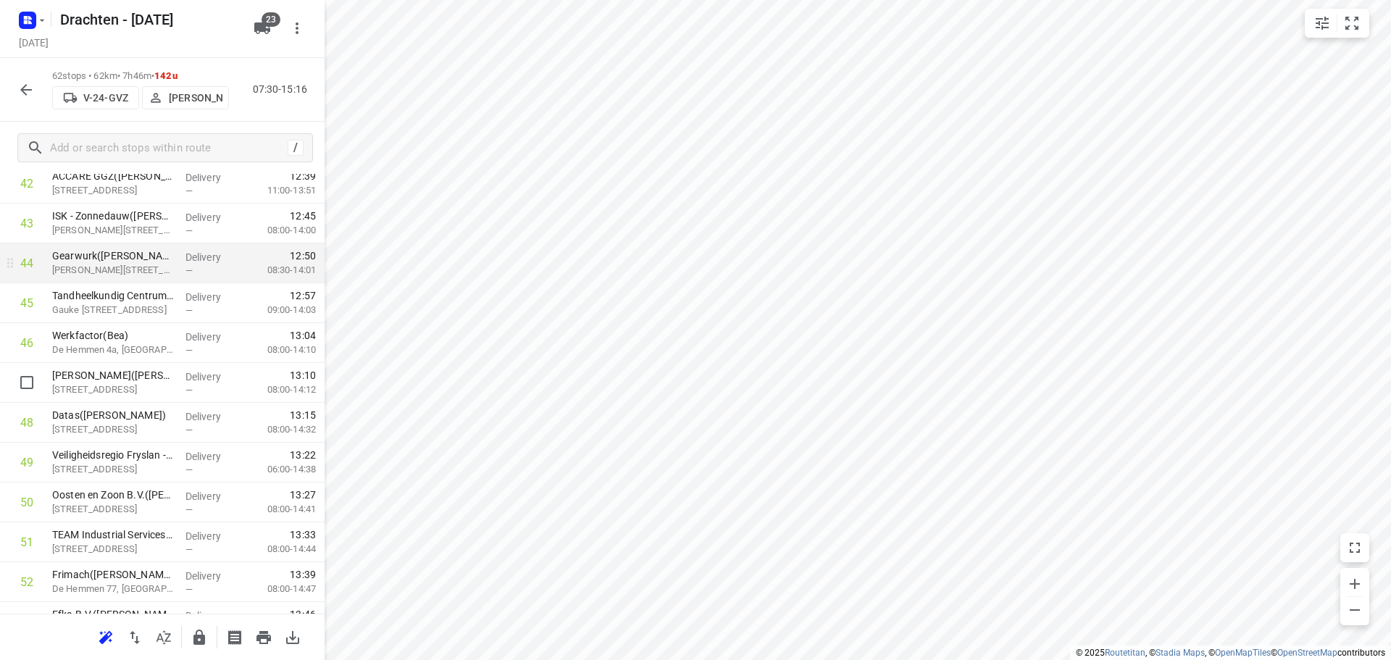
scroll to position [1759, 0]
drag, startPoint x: 120, startPoint y: 473, endPoint x: 122, endPoint y: 428, distance: 45.0
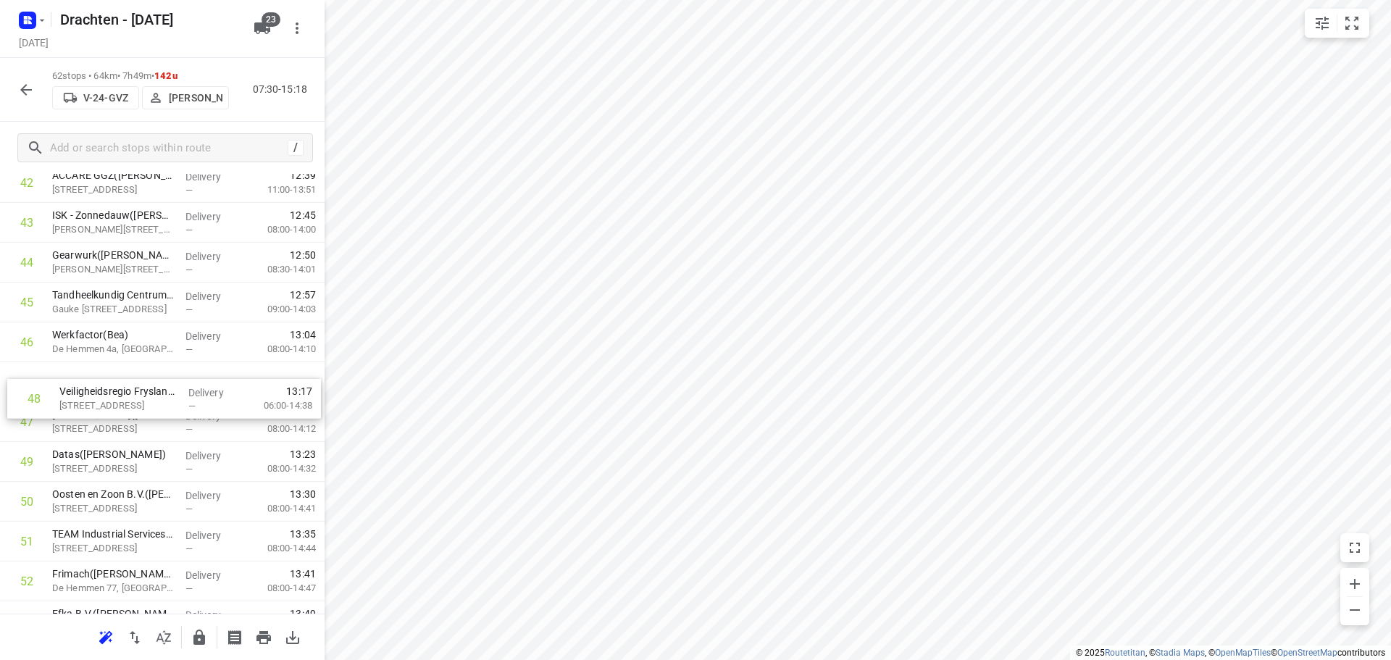
drag, startPoint x: 109, startPoint y: 428, endPoint x: 114, endPoint y: 391, distance: 37.4
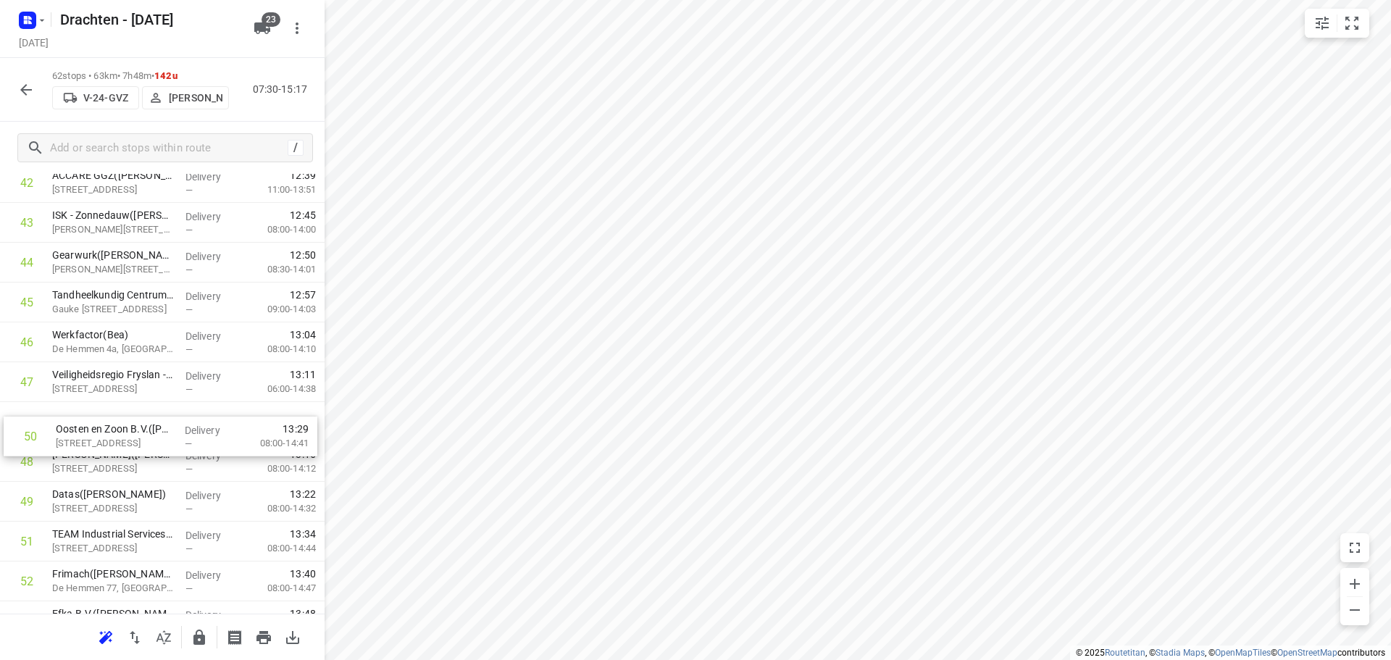
drag, startPoint x: 158, startPoint y: 504, endPoint x: 162, endPoint y: 421, distance: 83.4
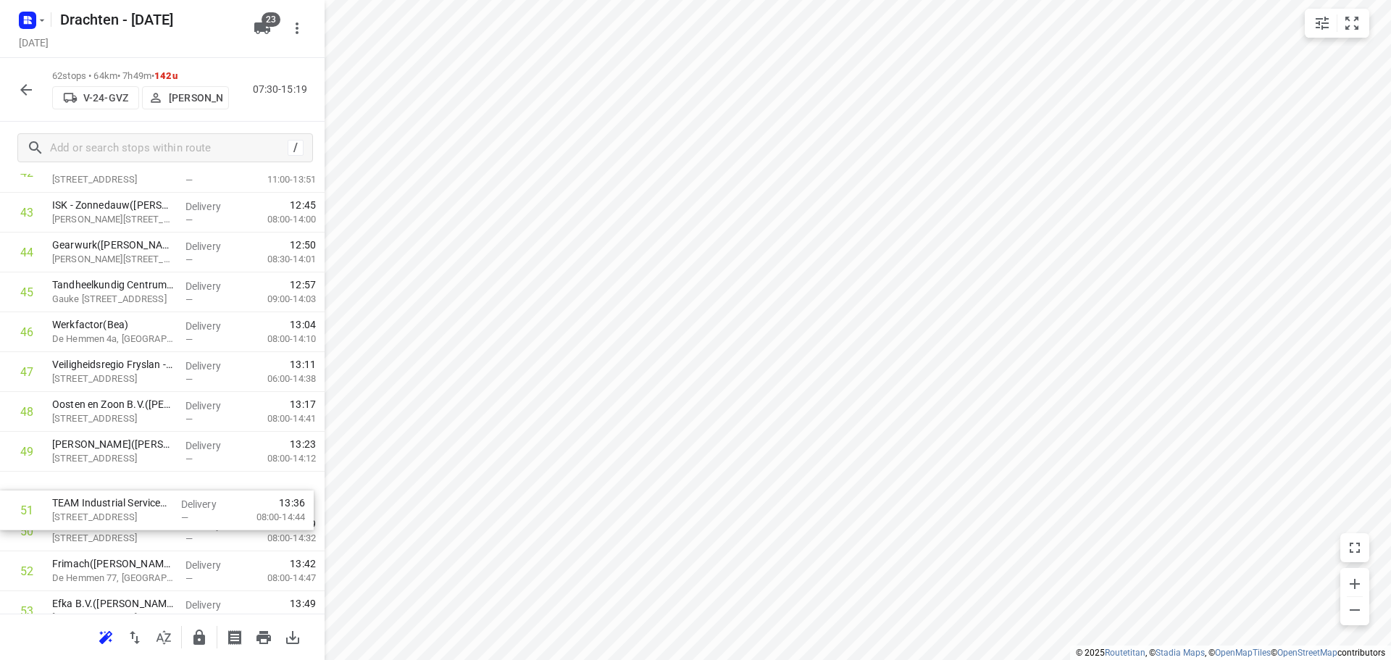
scroll to position [1770, 0]
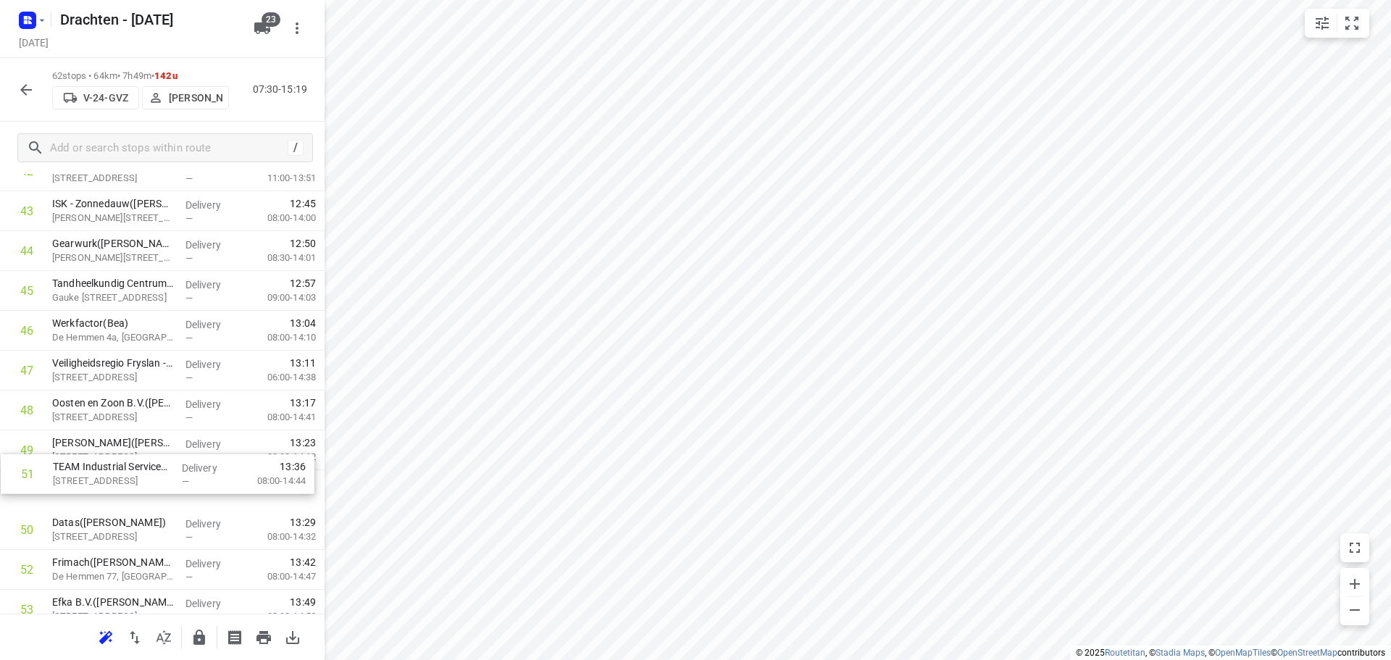
drag, startPoint x: 136, startPoint y: 544, endPoint x: 138, endPoint y: 451, distance: 93.5
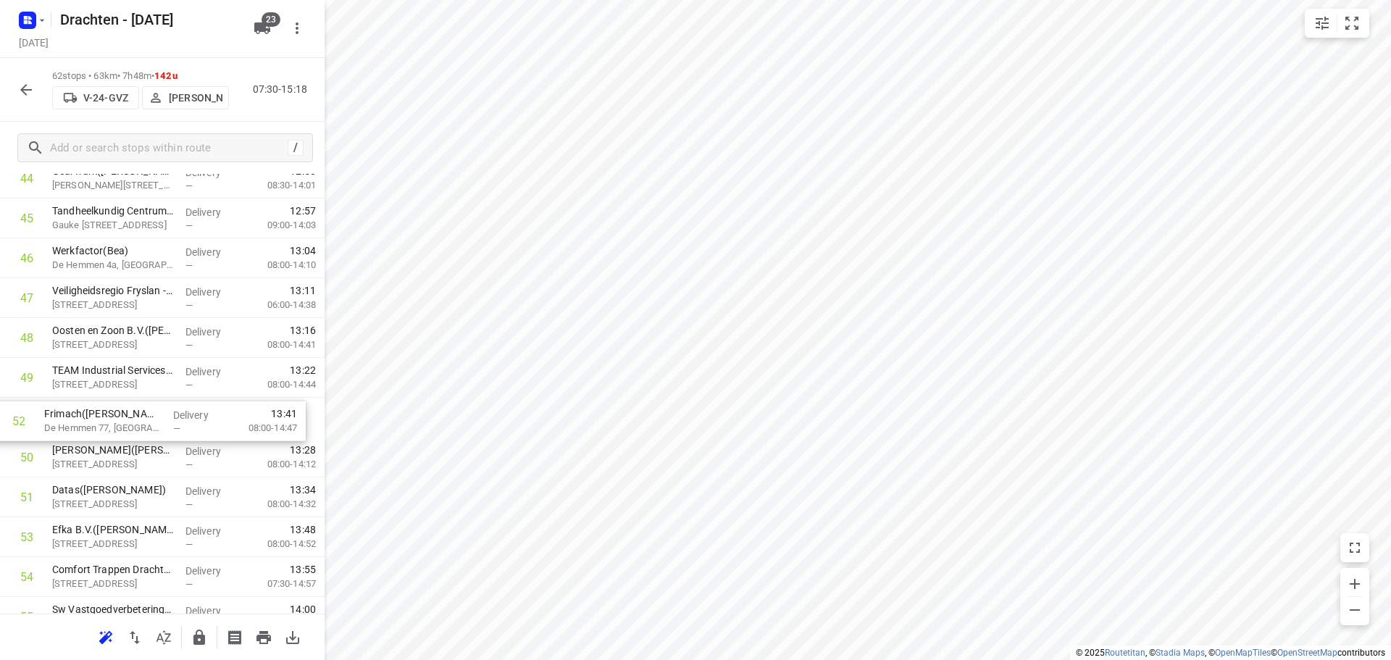
drag, startPoint x: 120, startPoint y: 493, endPoint x: 112, endPoint y: 412, distance: 81.6
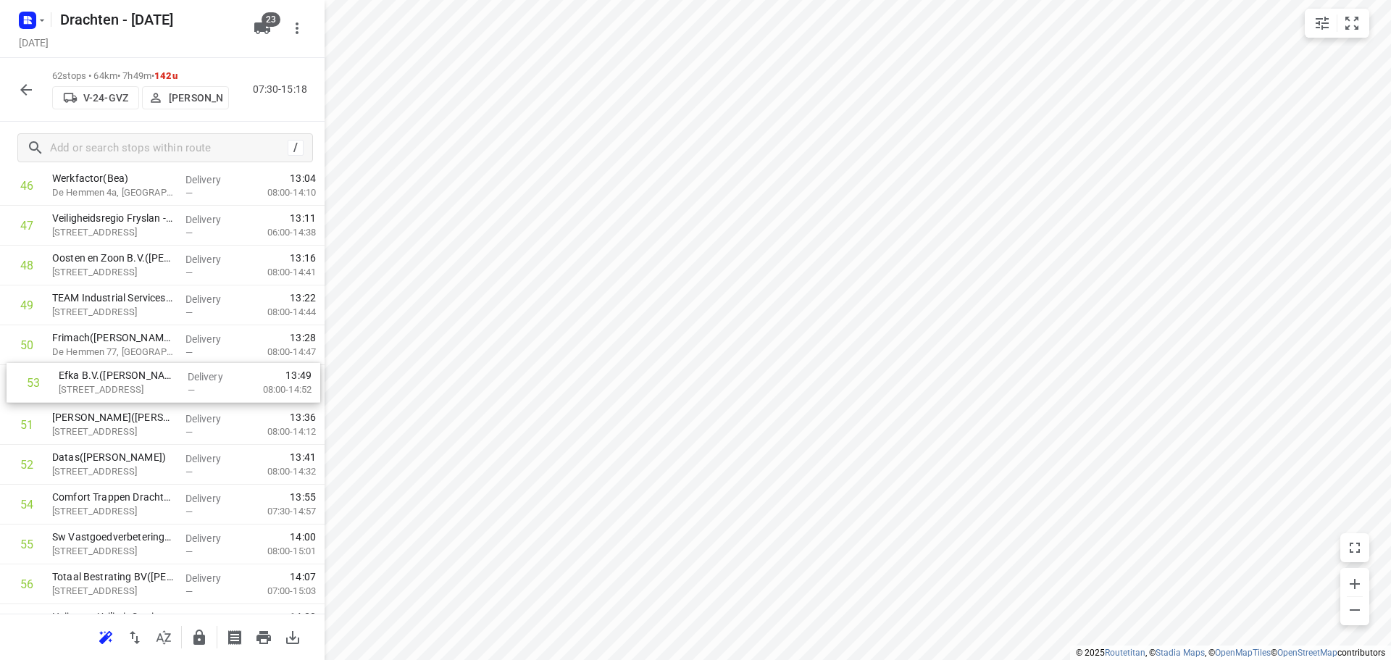
drag, startPoint x: 113, startPoint y: 472, endPoint x: 119, endPoint y: 387, distance: 85.7
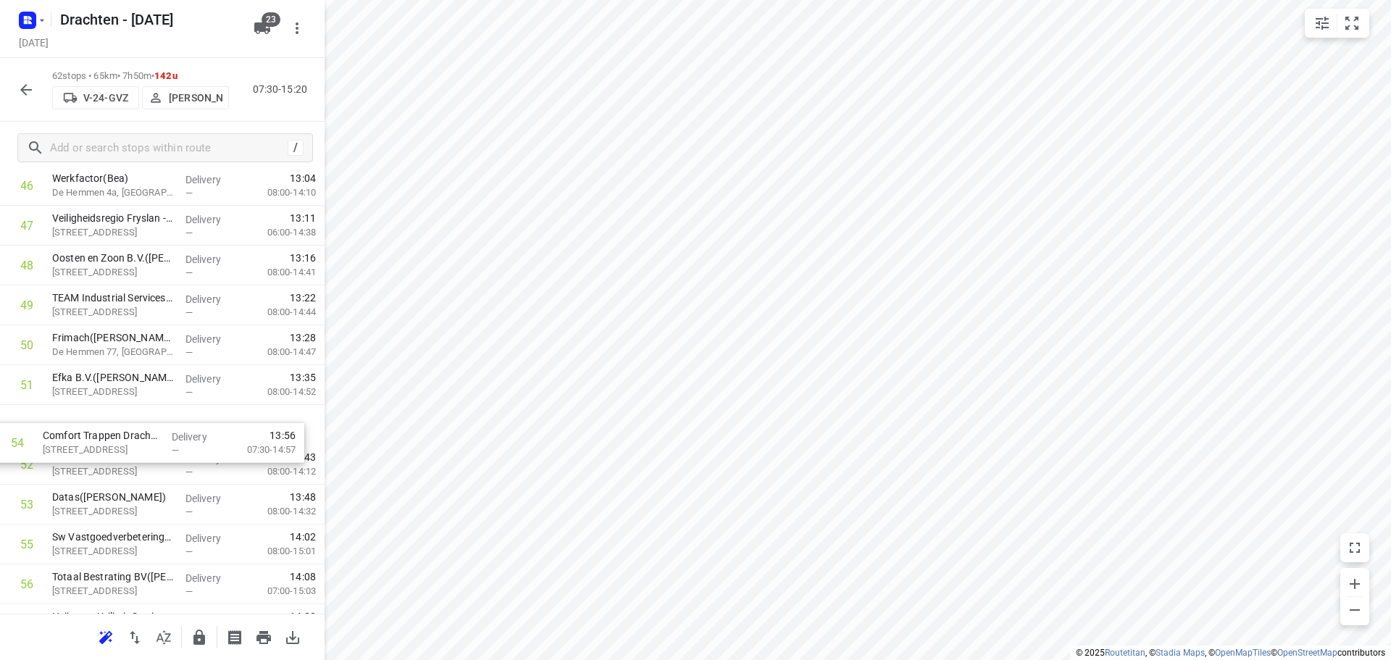
drag, startPoint x: 165, startPoint y: 506, endPoint x: 160, endPoint y: 426, distance: 80.6
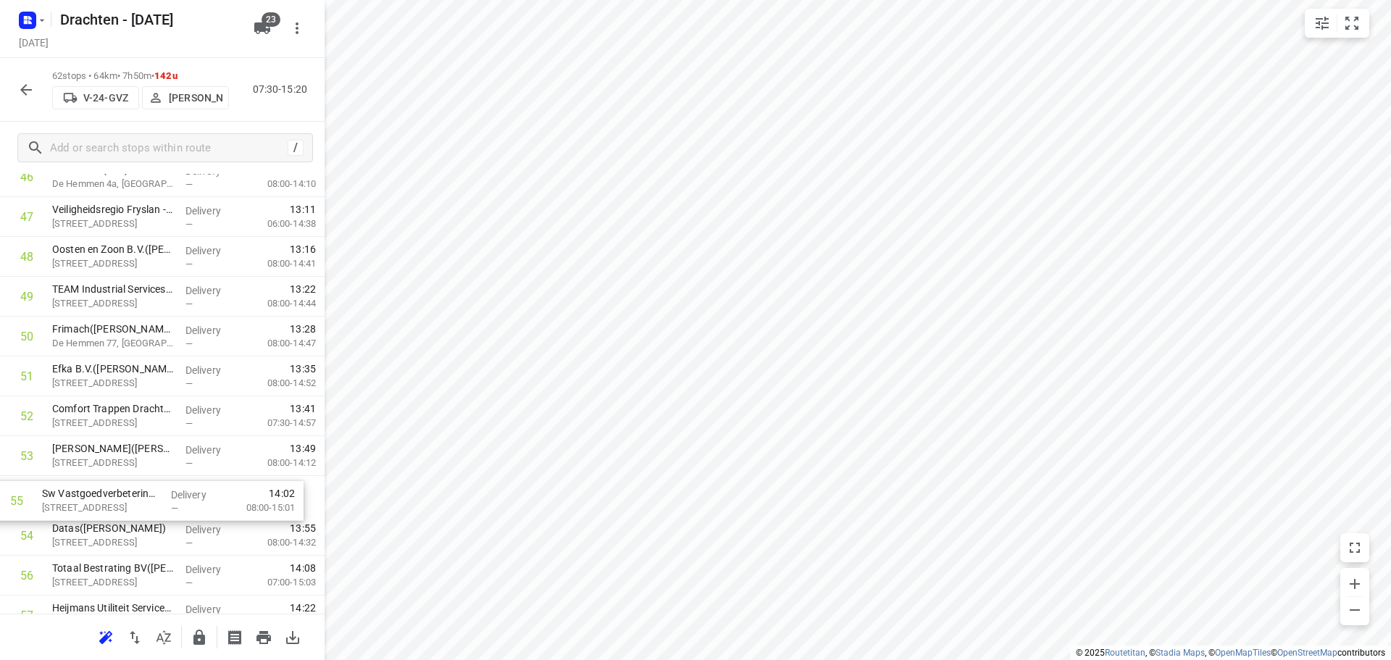
scroll to position [1926, 0]
drag, startPoint x: 162, startPoint y: 546, endPoint x: 158, endPoint y: 452, distance: 94.3
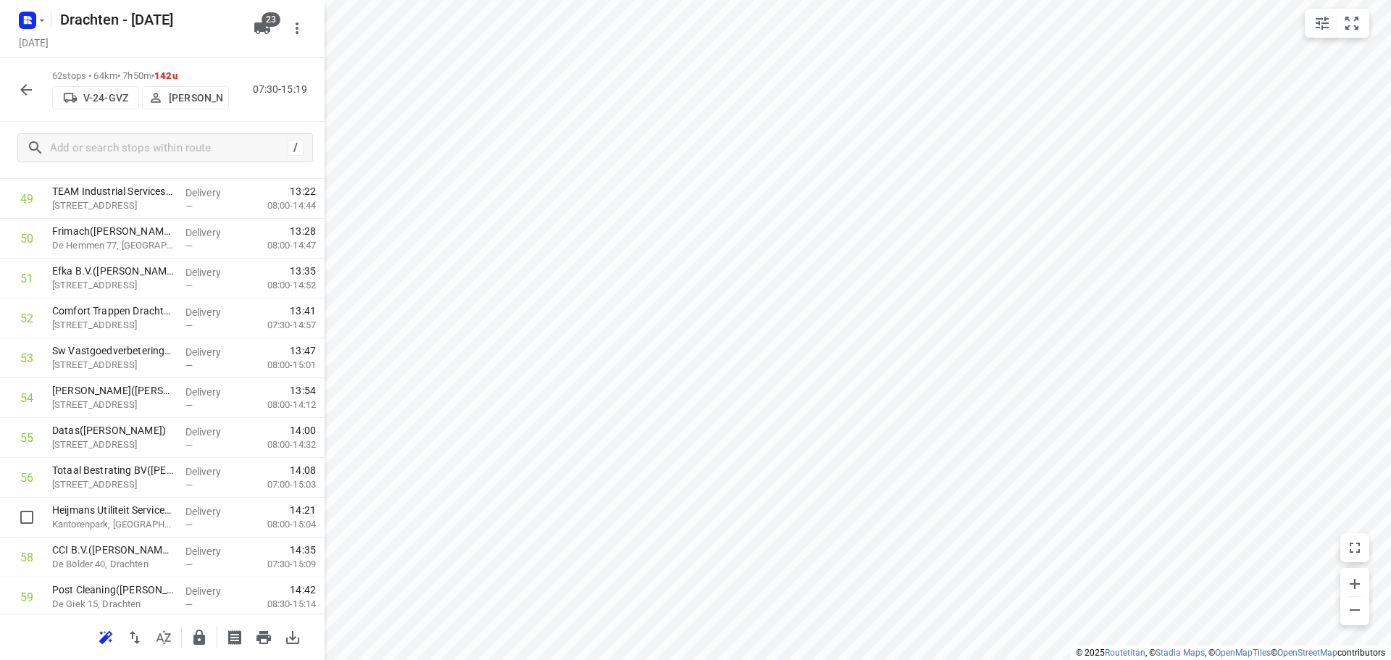
scroll to position [2071, 0]
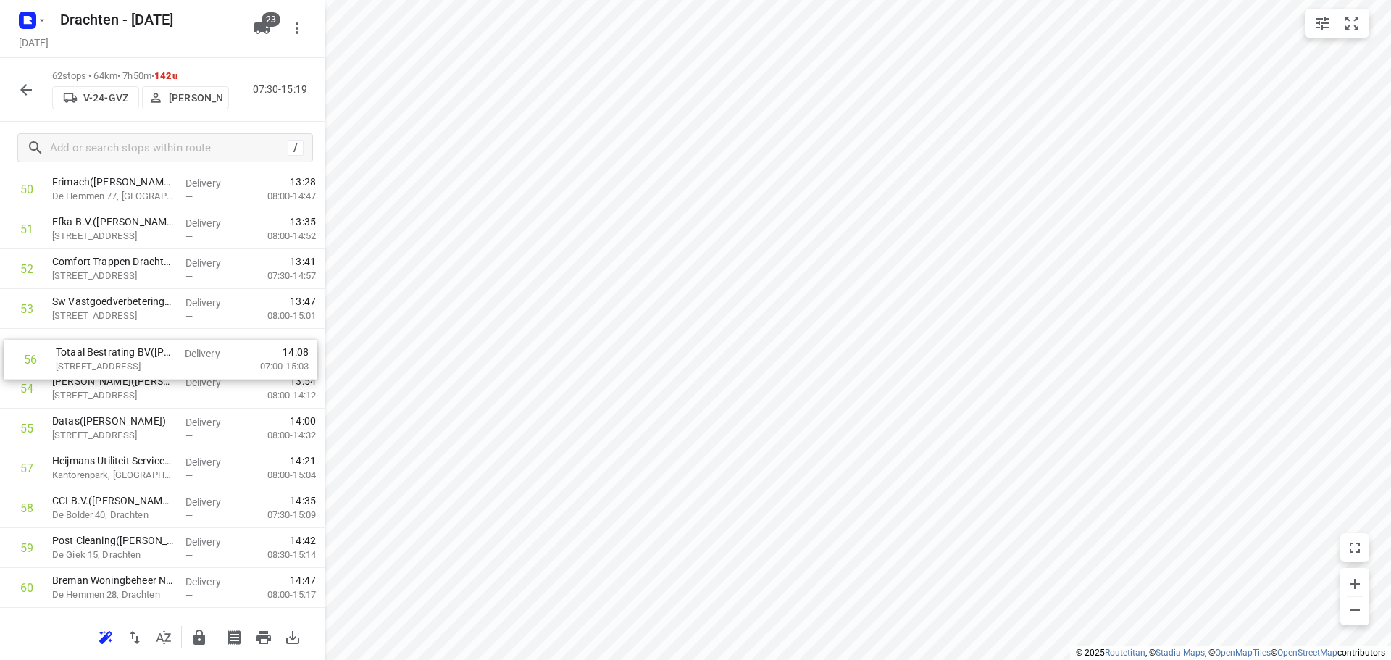
drag, startPoint x: 158, startPoint y: 430, endPoint x: 161, endPoint y: 356, distance: 74.0
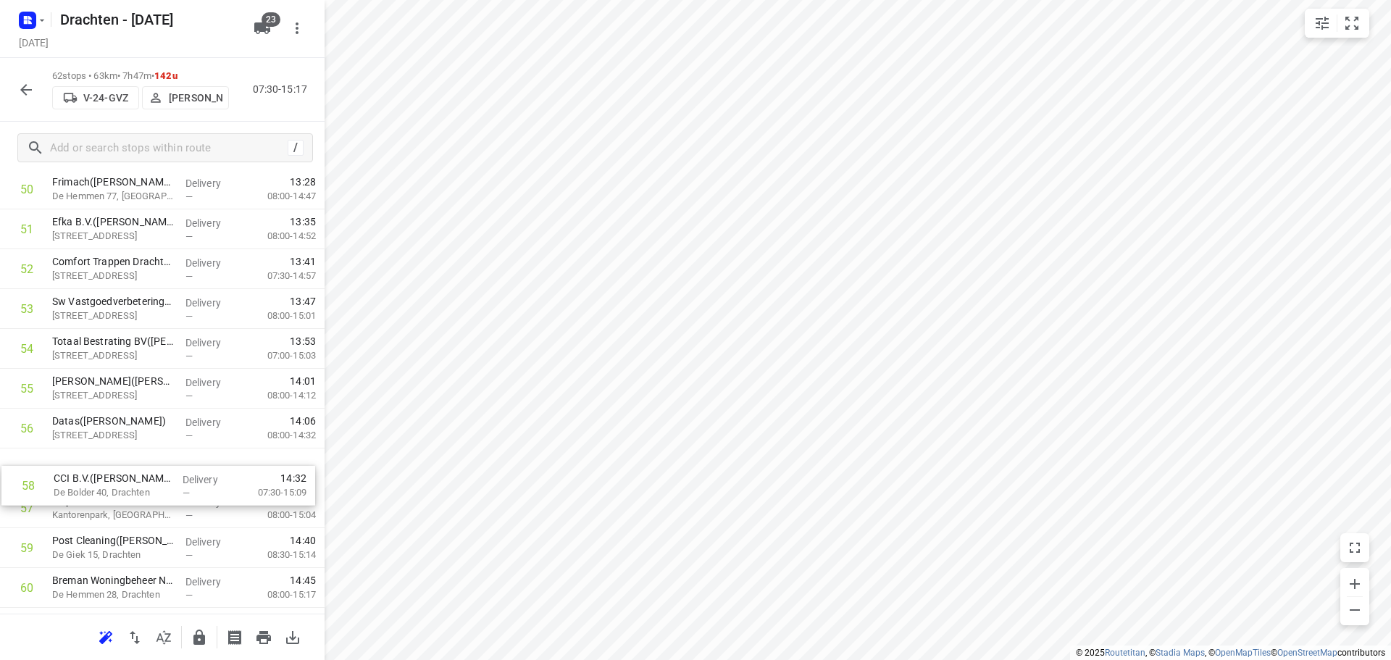
scroll to position [2072, 0]
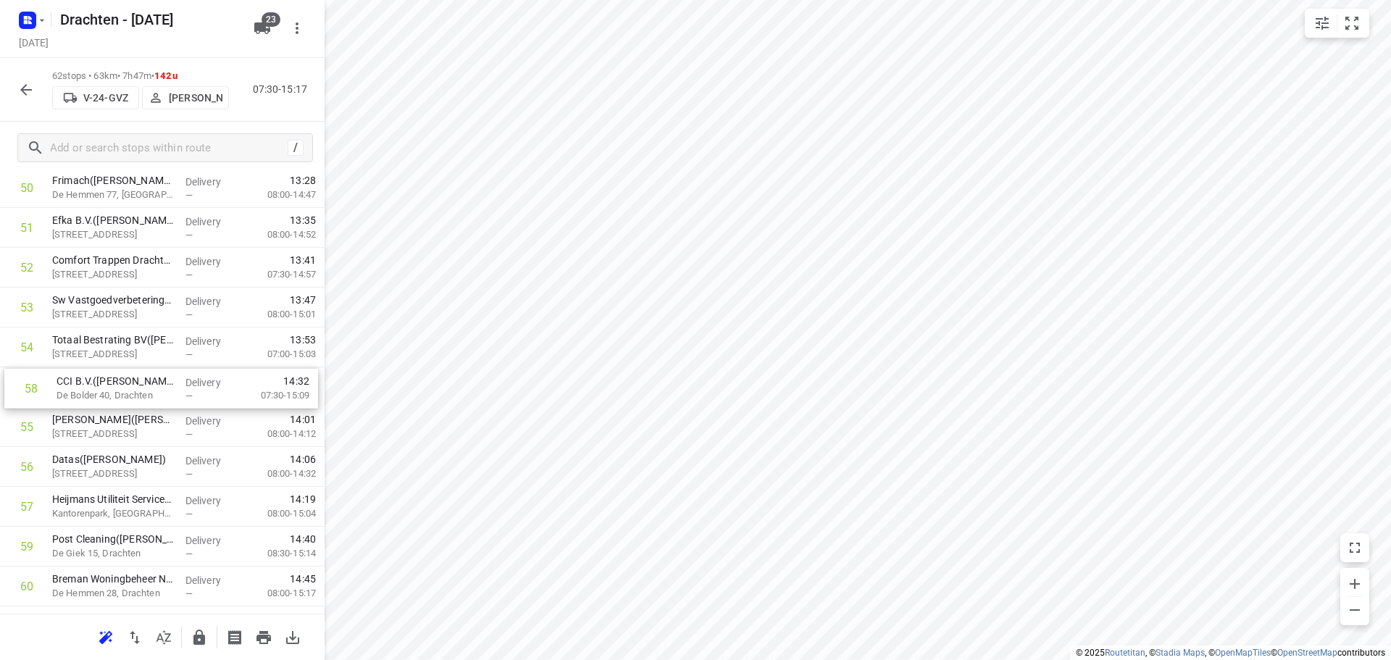
drag, startPoint x: 139, startPoint y: 517, endPoint x: 143, endPoint y: 383, distance: 133.4
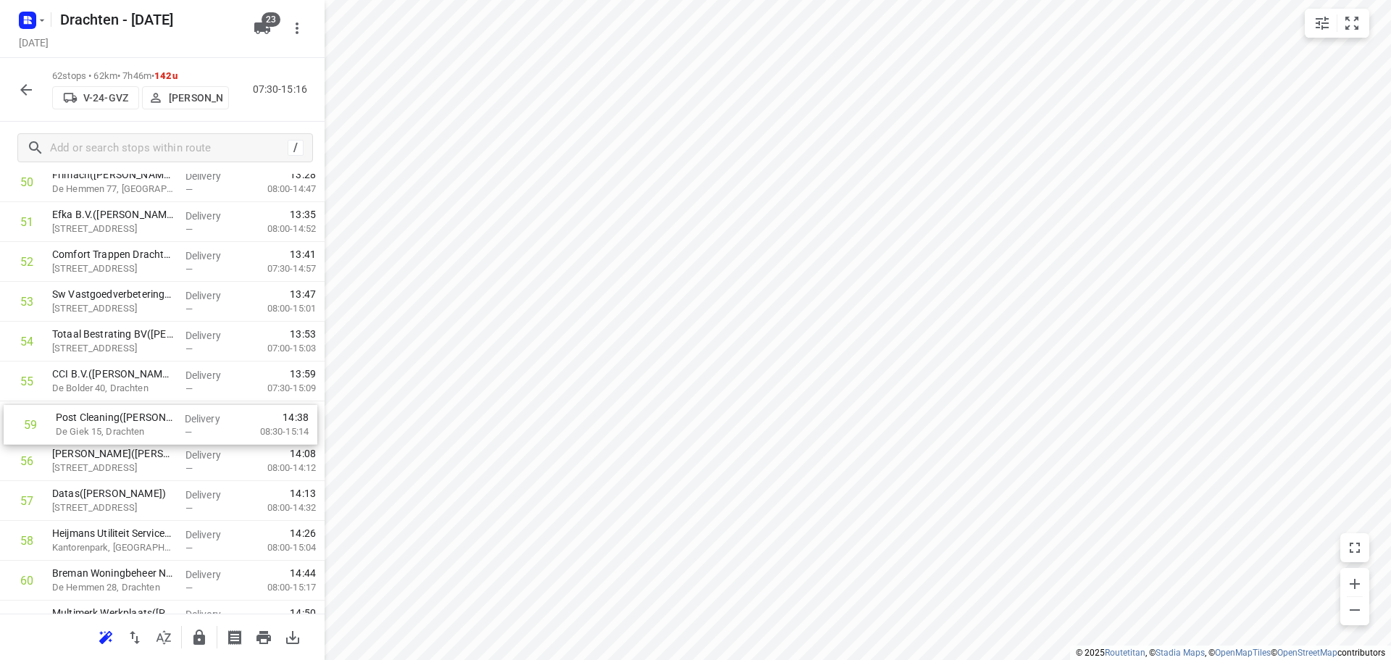
drag, startPoint x: 138, startPoint y: 555, endPoint x: 141, endPoint y: 423, distance: 131.9
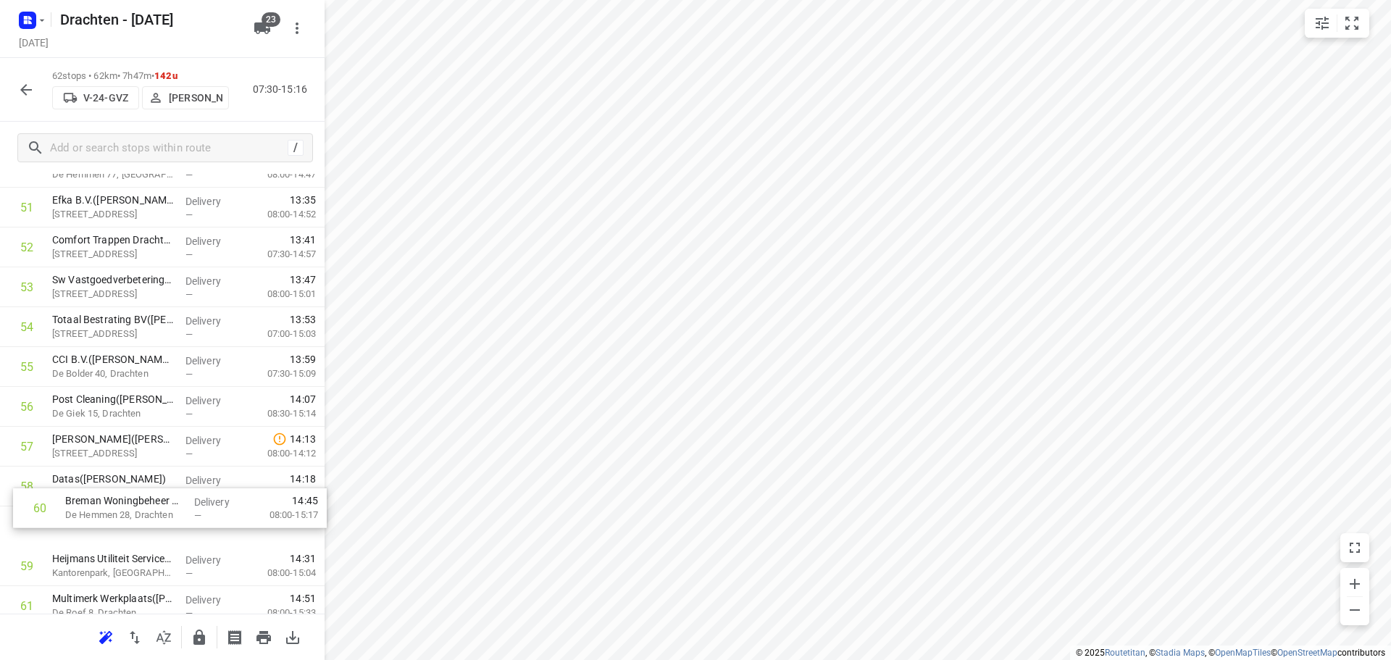
scroll to position [2094, 0]
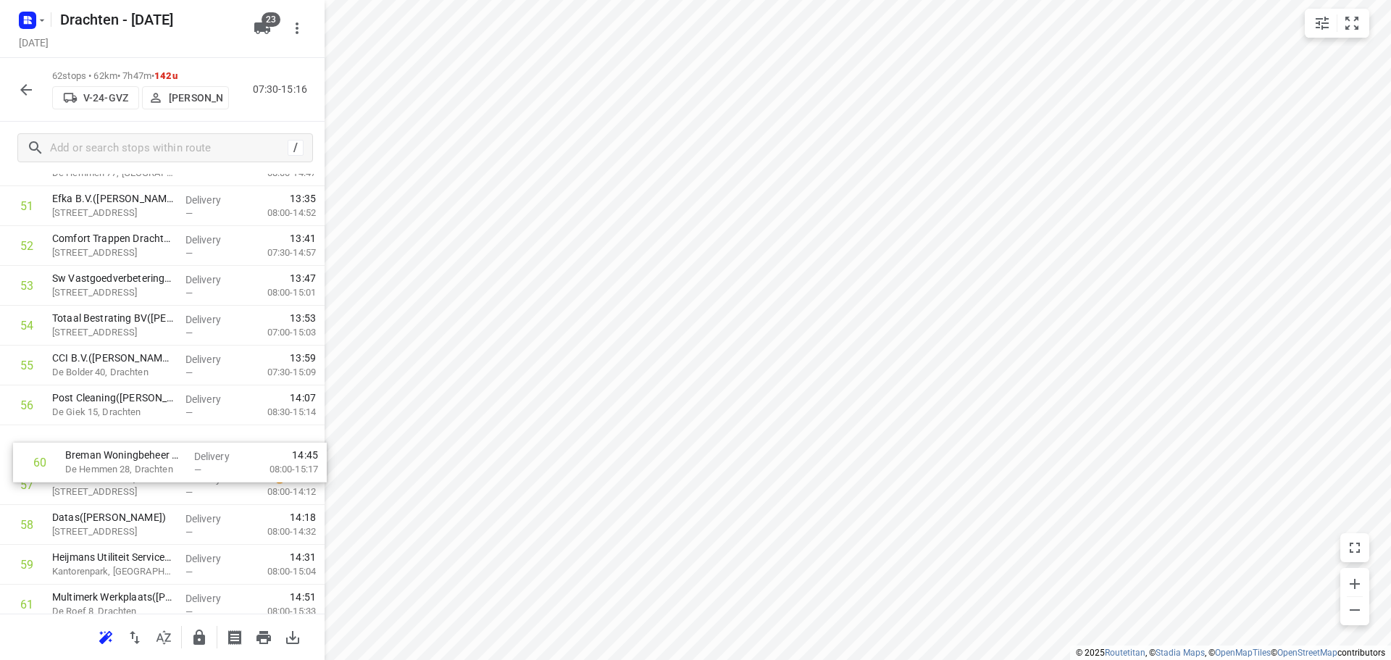
drag, startPoint x: 134, startPoint y: 588, endPoint x: 154, endPoint y: 441, distance: 149.1
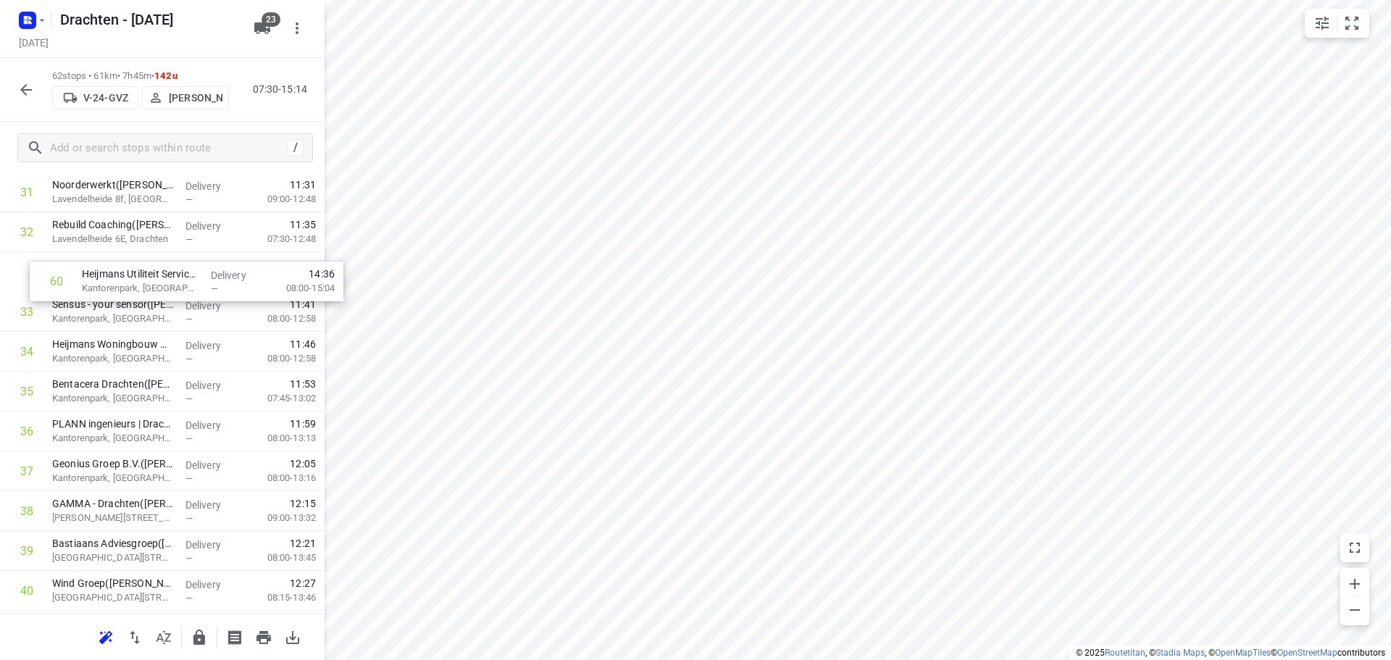
scroll to position [1304, 0]
drag, startPoint x: 170, startPoint y: 488, endPoint x: 197, endPoint y: 287, distance: 203.3
click at [197, 287] on div "1 ⭐Philips - Drachten - Tussendiepen 4(Sara Bohnen) Tussendiepen 4, Drachten De…" at bounding box center [162, 218] width 325 height 2471
drag, startPoint x: 175, startPoint y: 562, endPoint x: 171, endPoint y: 307, distance: 255.8
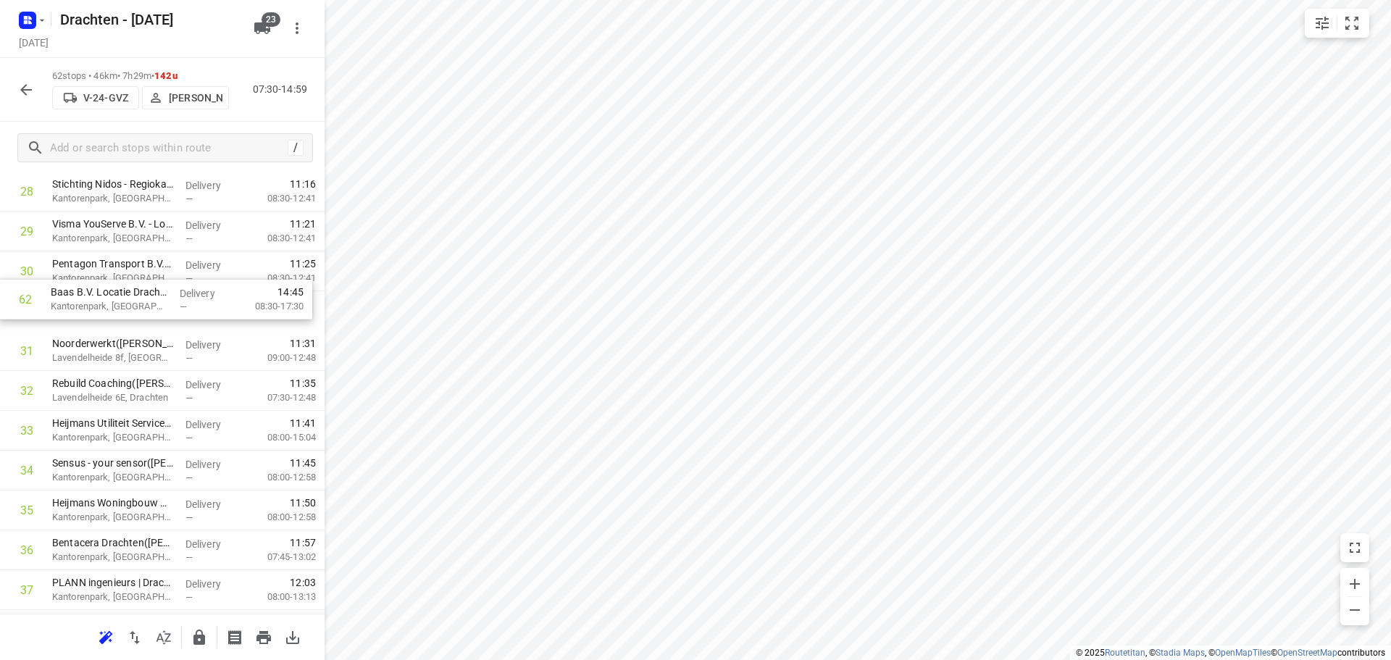
click at [171, 307] on div "1 ⭐Philips - Drachten - Tussendiepen 4(Sara Bohnen) Tussendiepen 4, Drachten De…" at bounding box center [162, 331] width 325 height 2471
click at [200, 641] on icon "button" at bounding box center [199, 637] width 12 height 15
click at [22, 93] on icon "button" at bounding box center [25, 89] width 17 height 17
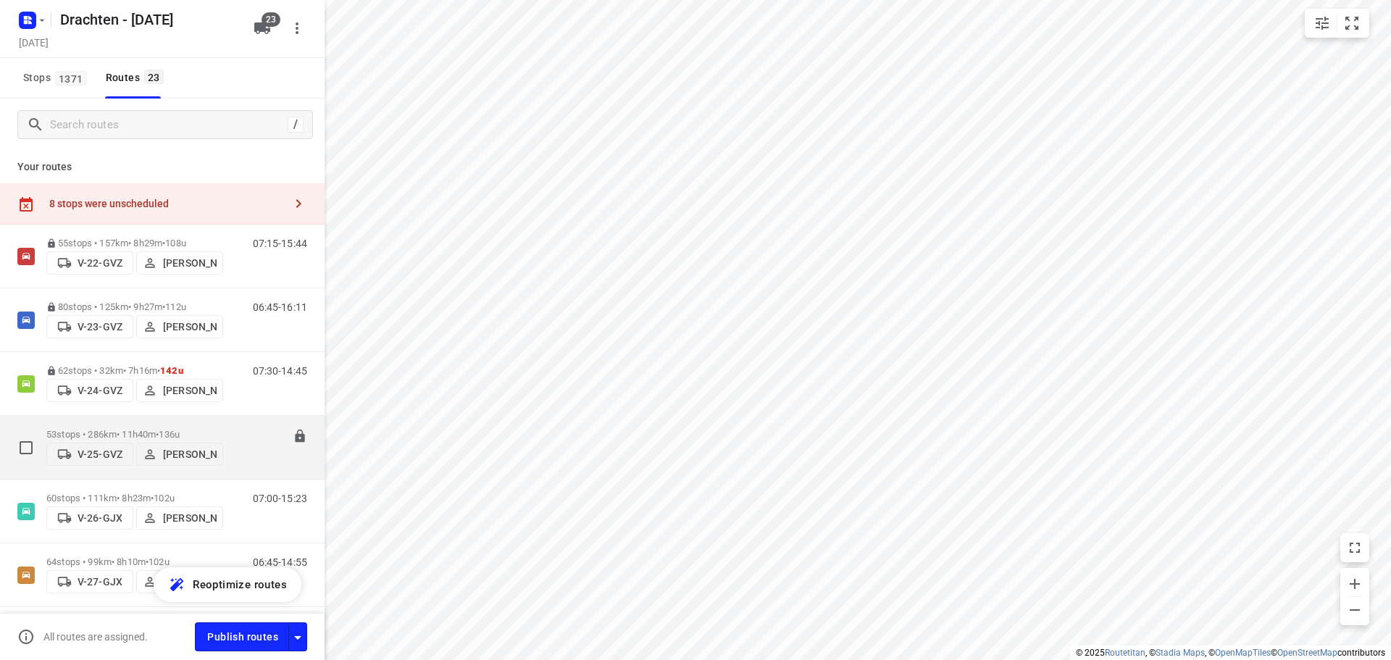
click at [159, 429] on span "•" at bounding box center [157, 434] width 3 height 11
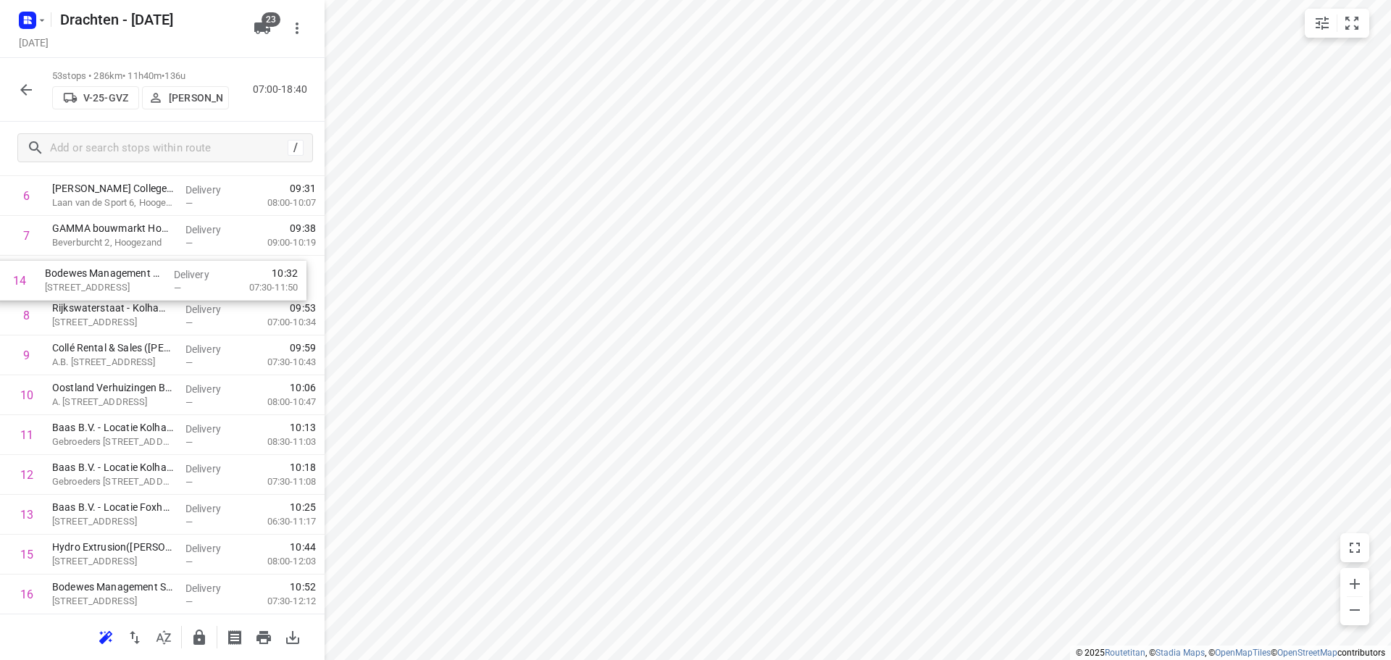
scroll to position [304, 0]
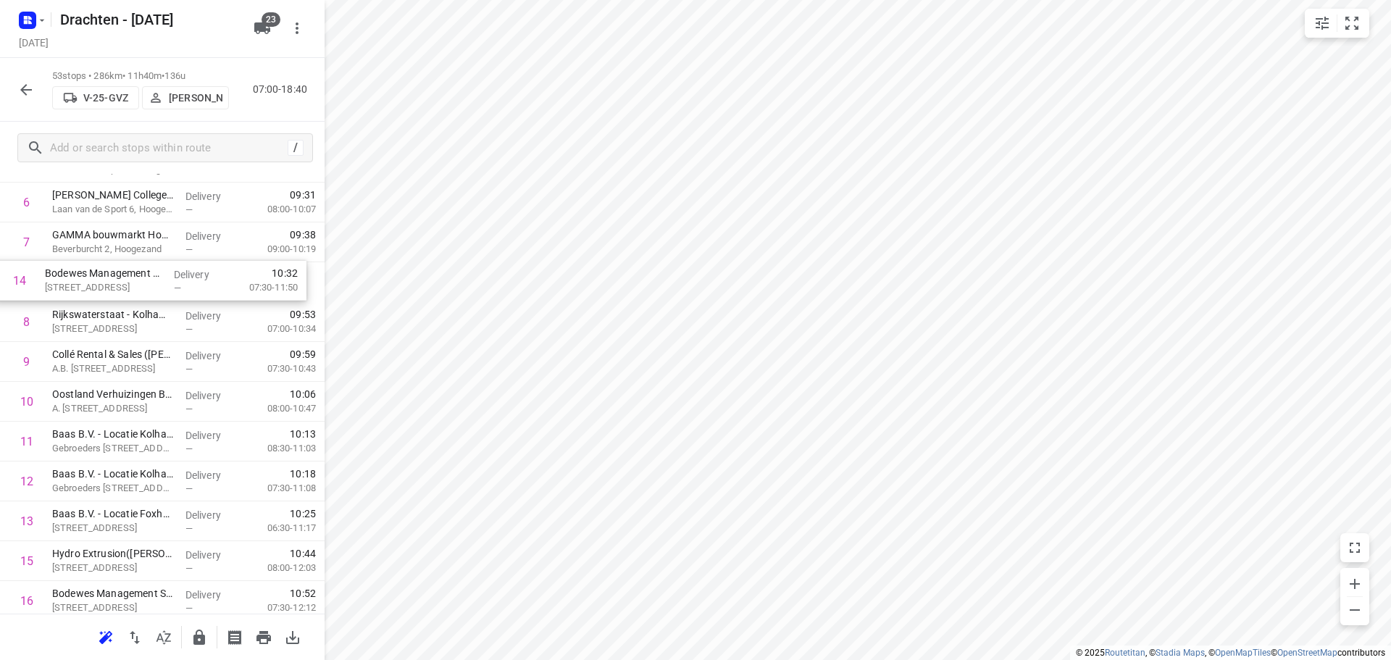
drag, startPoint x: 155, startPoint y: 461, endPoint x: 150, endPoint y: 272, distance: 188.5
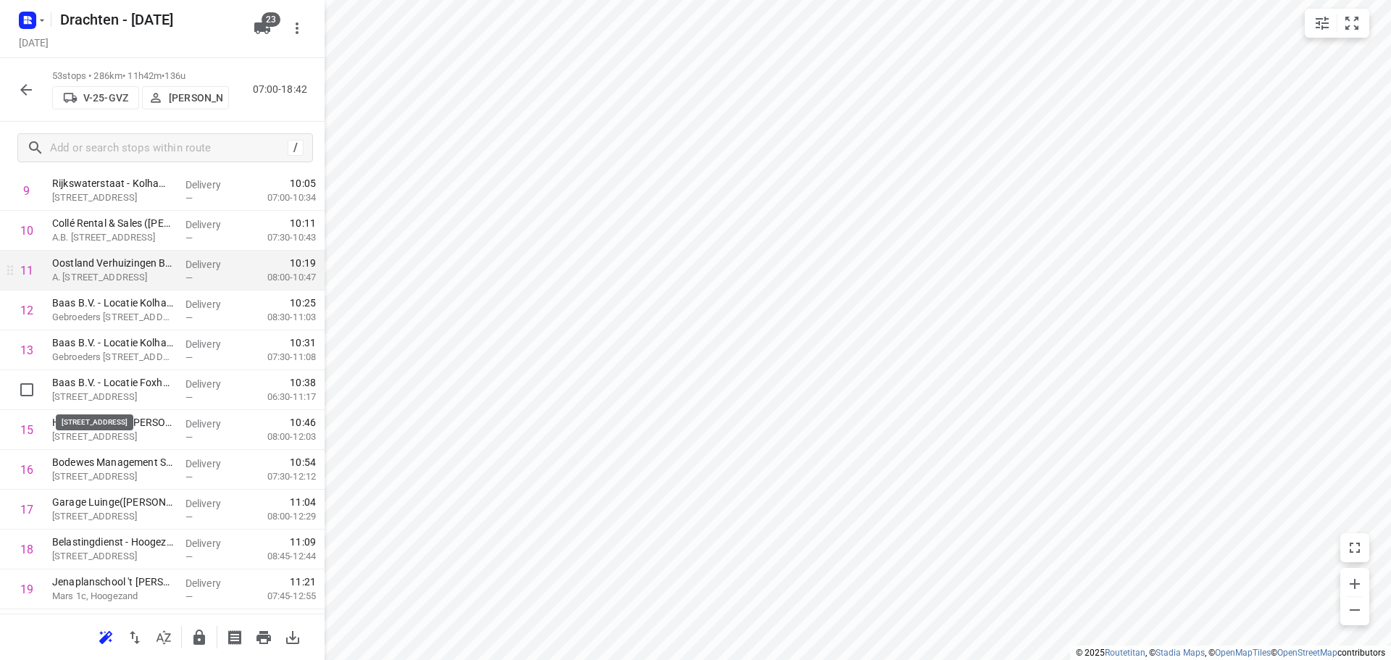
scroll to position [449, 0]
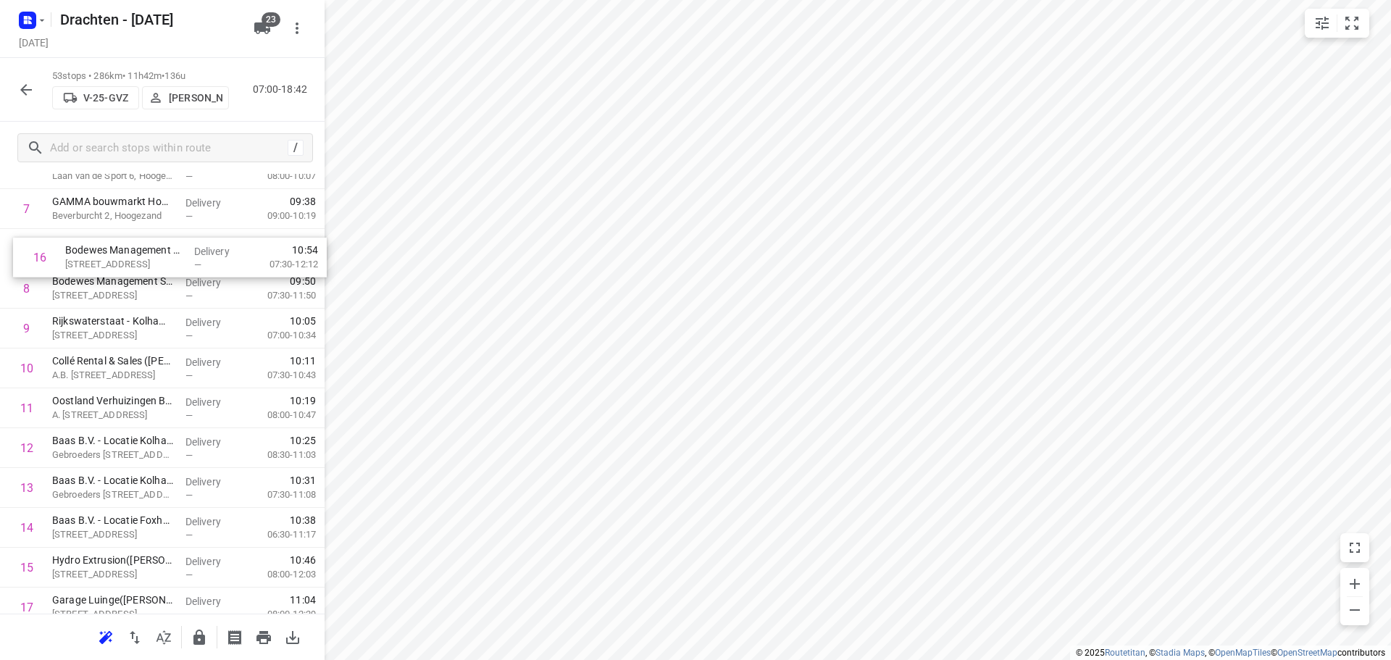
drag, startPoint x: 150, startPoint y: 457, endPoint x: 166, endPoint y: 250, distance: 207.8
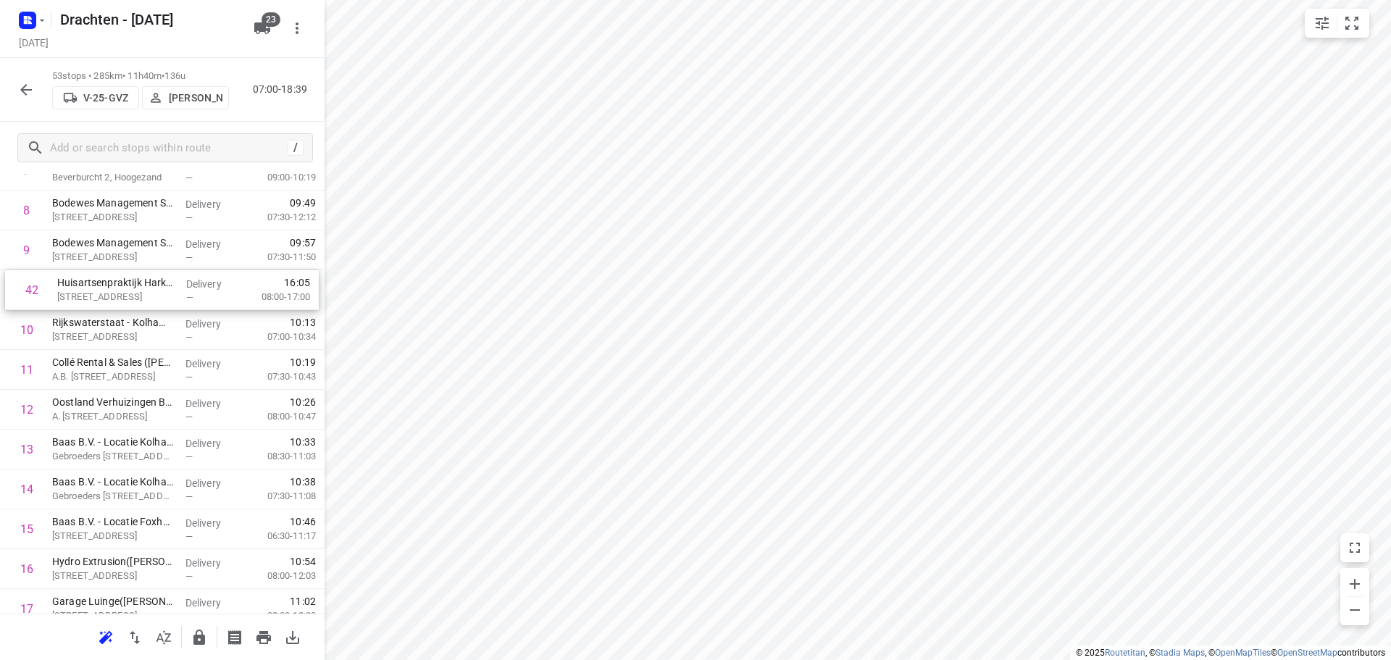
scroll to position [373, 0]
drag, startPoint x: 120, startPoint y: 309, endPoint x: 135, endPoint y: 337, distance: 31.5
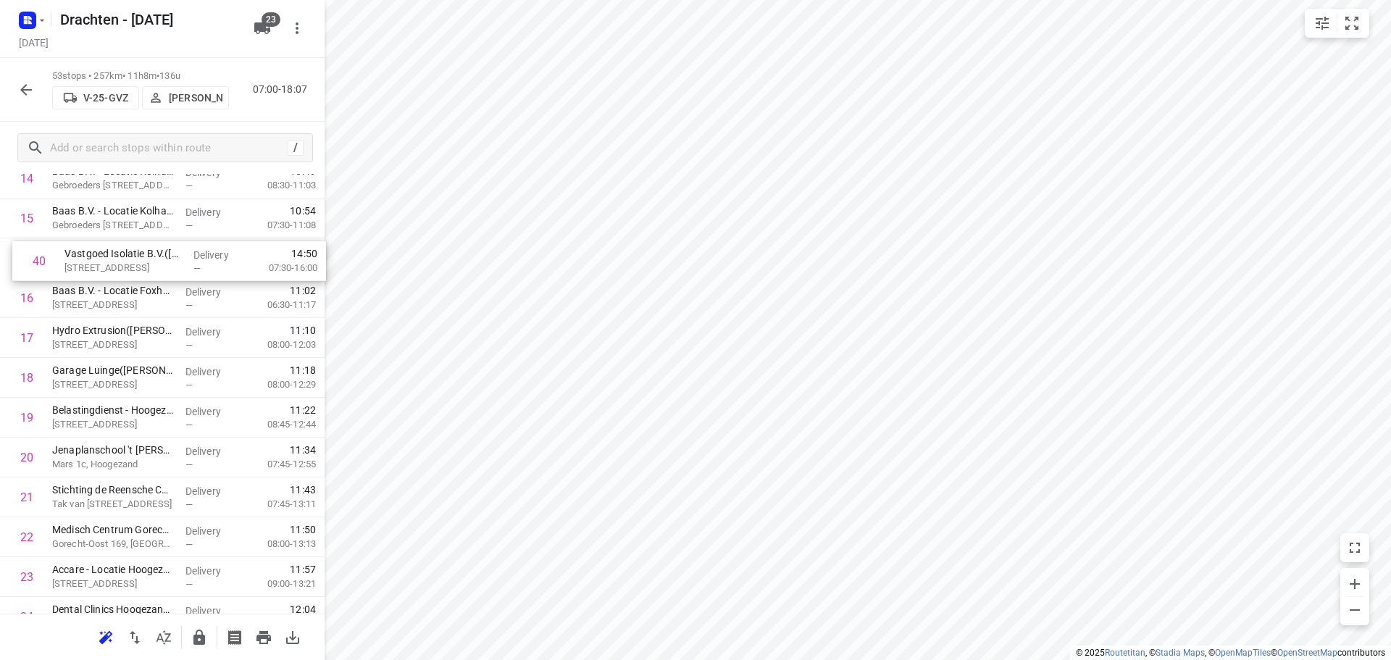
scroll to position [643, 0]
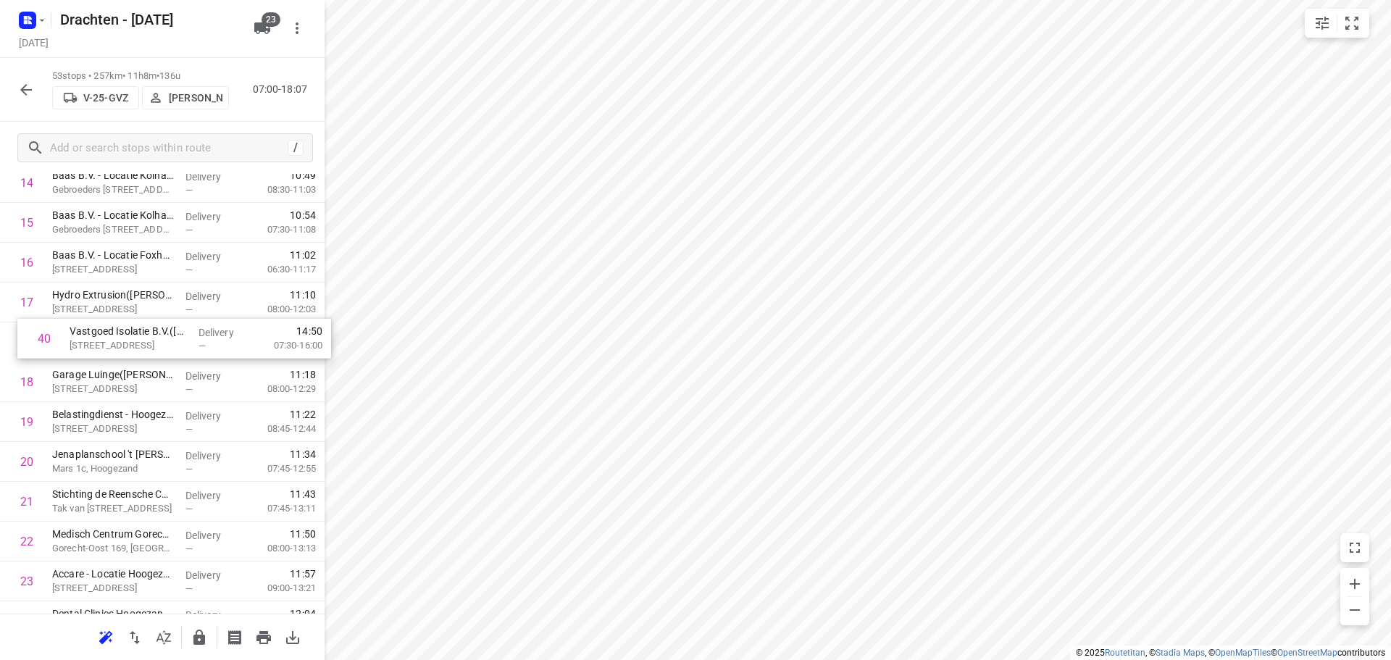
drag, startPoint x: 128, startPoint y: 480, endPoint x: 145, endPoint y: 339, distance: 142.4
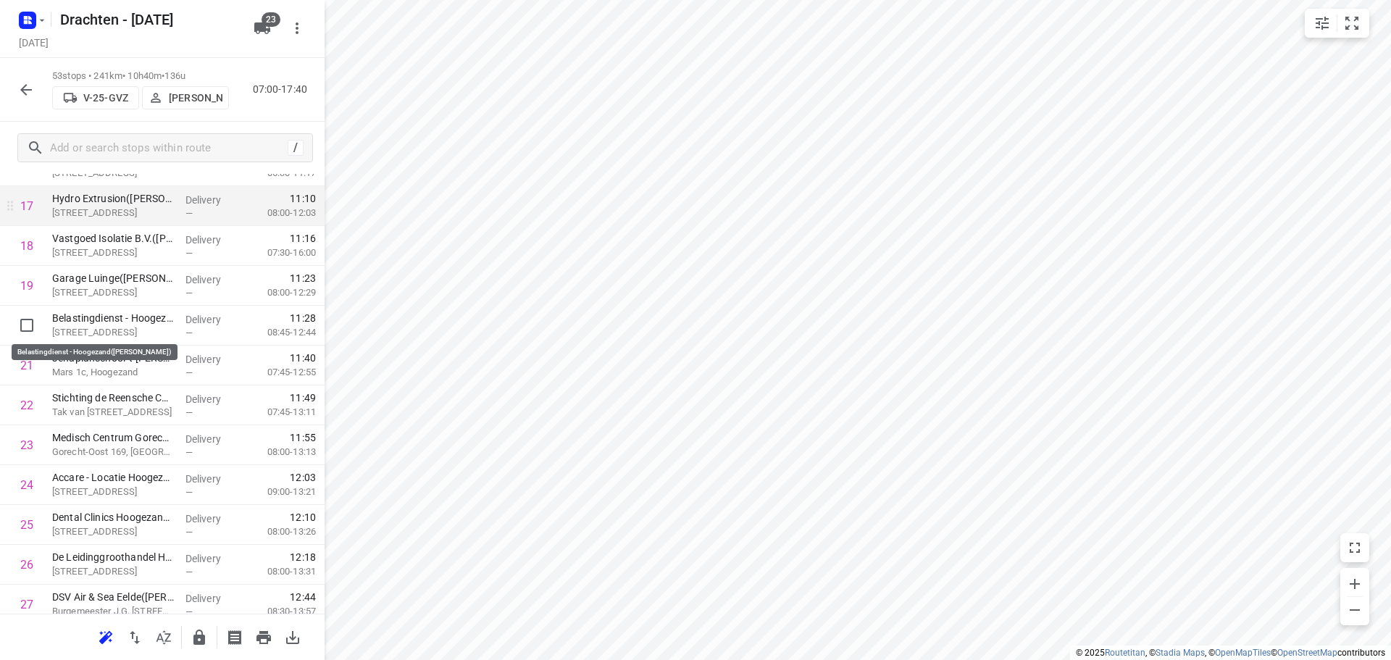
scroll to position [788, 0]
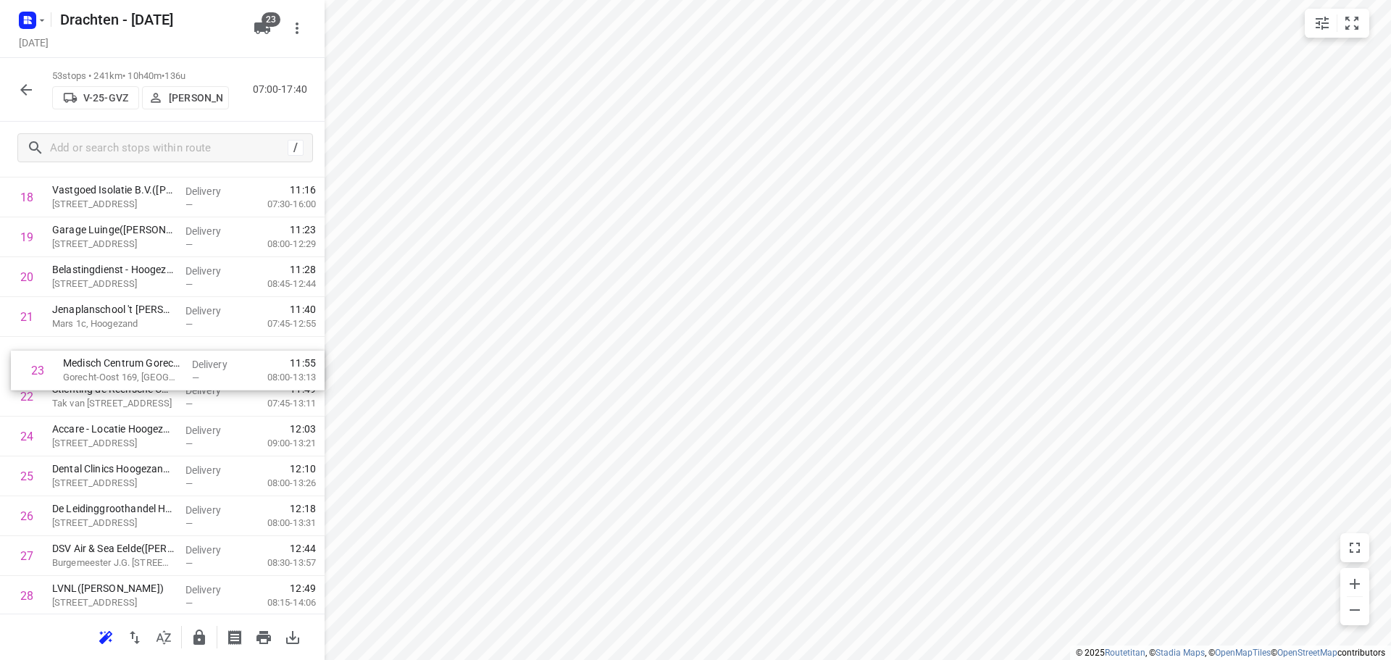
drag, startPoint x: 169, startPoint y: 407, endPoint x: 180, endPoint y: 374, distance: 35.1
click at [180, 374] on div "1 MCS Westerbroek(Attie van Kammen) Madepolderweg 3, Westerbroek Delivery — 07:…" at bounding box center [162, 556] width 325 height 2112
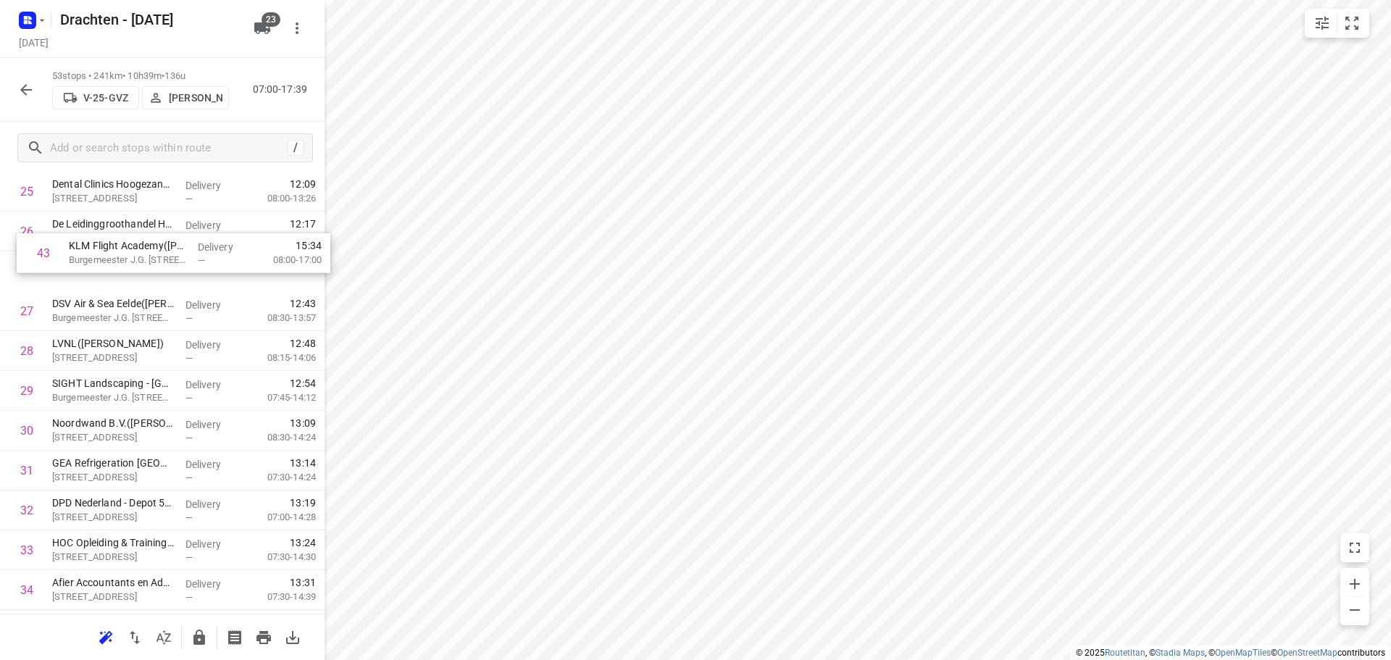
scroll to position [1069, 0]
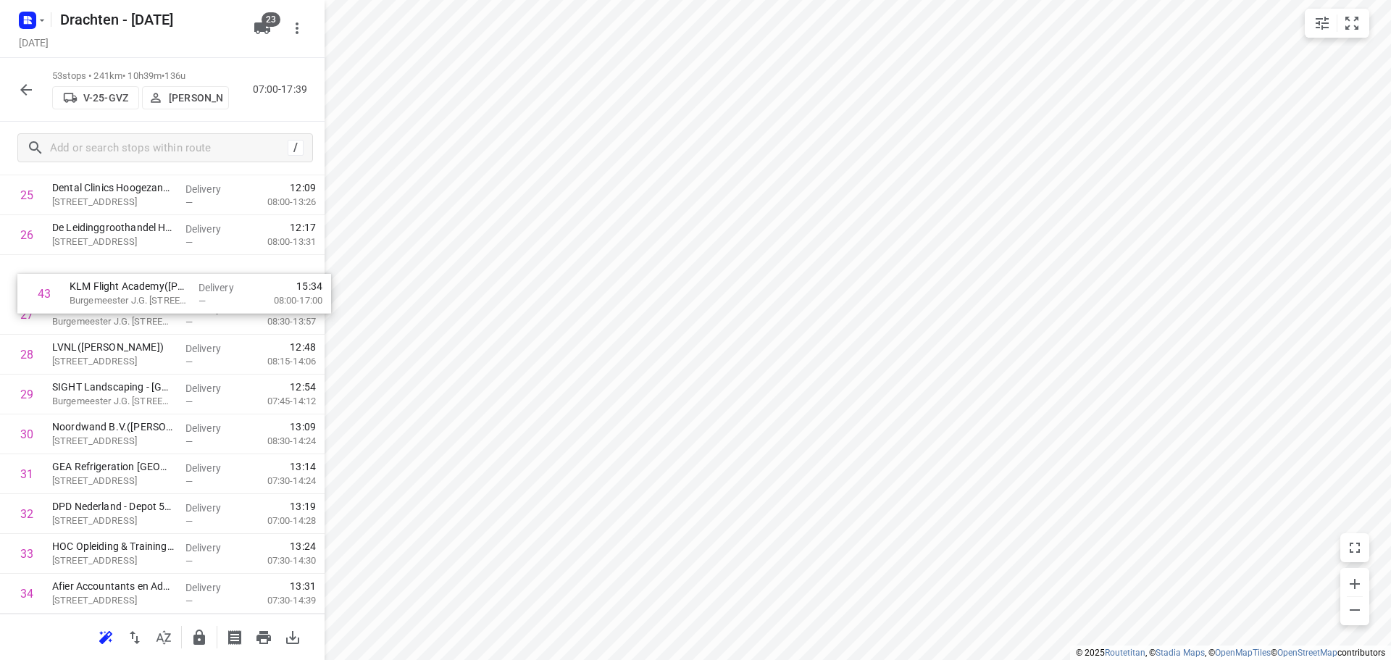
drag, startPoint x: 114, startPoint y: 340, endPoint x: 134, endPoint y: 305, distance: 39.9
click at [134, 305] on div "1 MCS Westerbroek(Attie van Kammen) Madepolderweg 3, Westerbroek Delivery — 07:…" at bounding box center [162, 275] width 325 height 2112
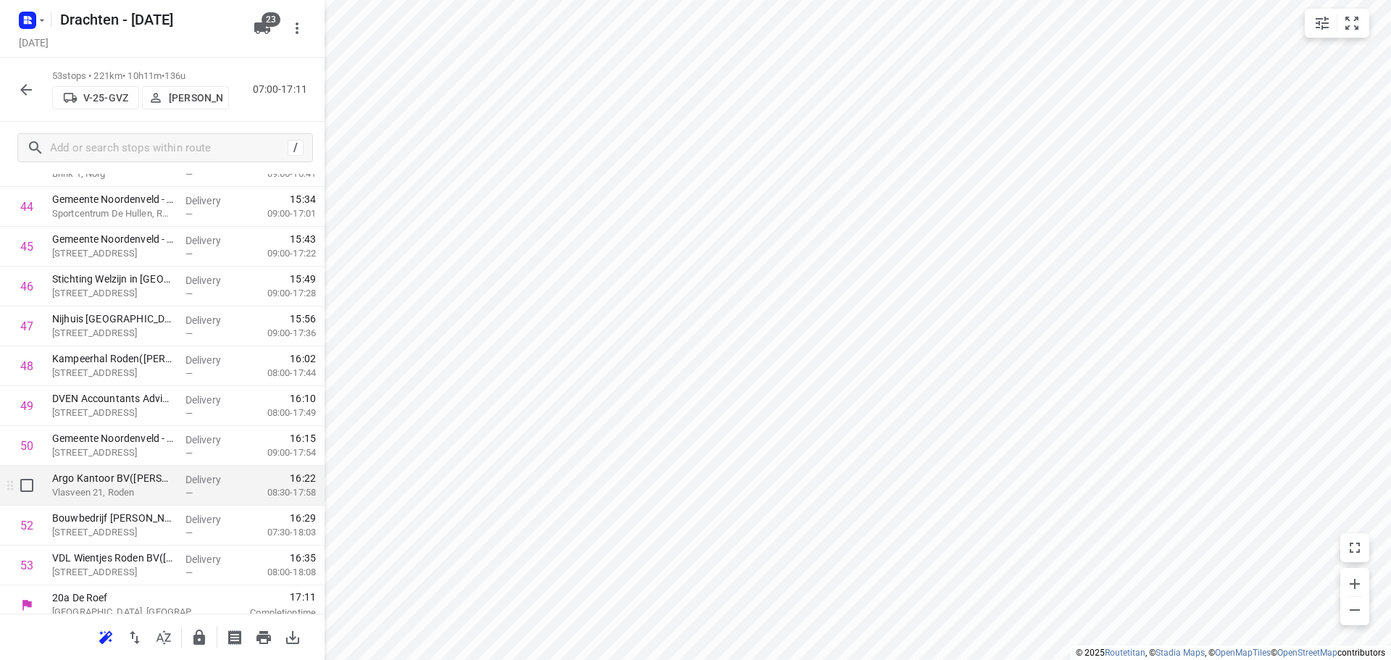
scroll to position [1826, 0]
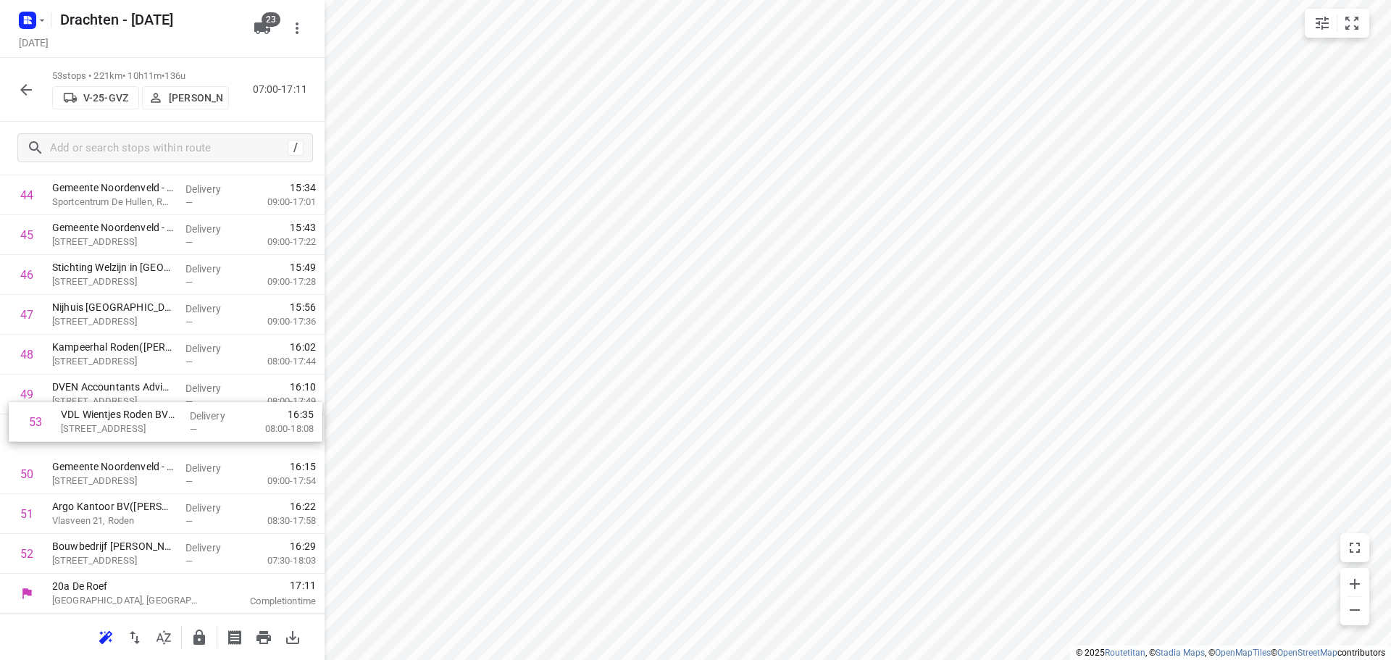
drag, startPoint x: 128, startPoint y: 572, endPoint x: 141, endPoint y: 405, distance: 167.1
drag, startPoint x: 122, startPoint y: 562, endPoint x: 132, endPoint y: 472, distance: 89.6
click at [193, 637] on icon "button" at bounding box center [199, 637] width 17 height 17
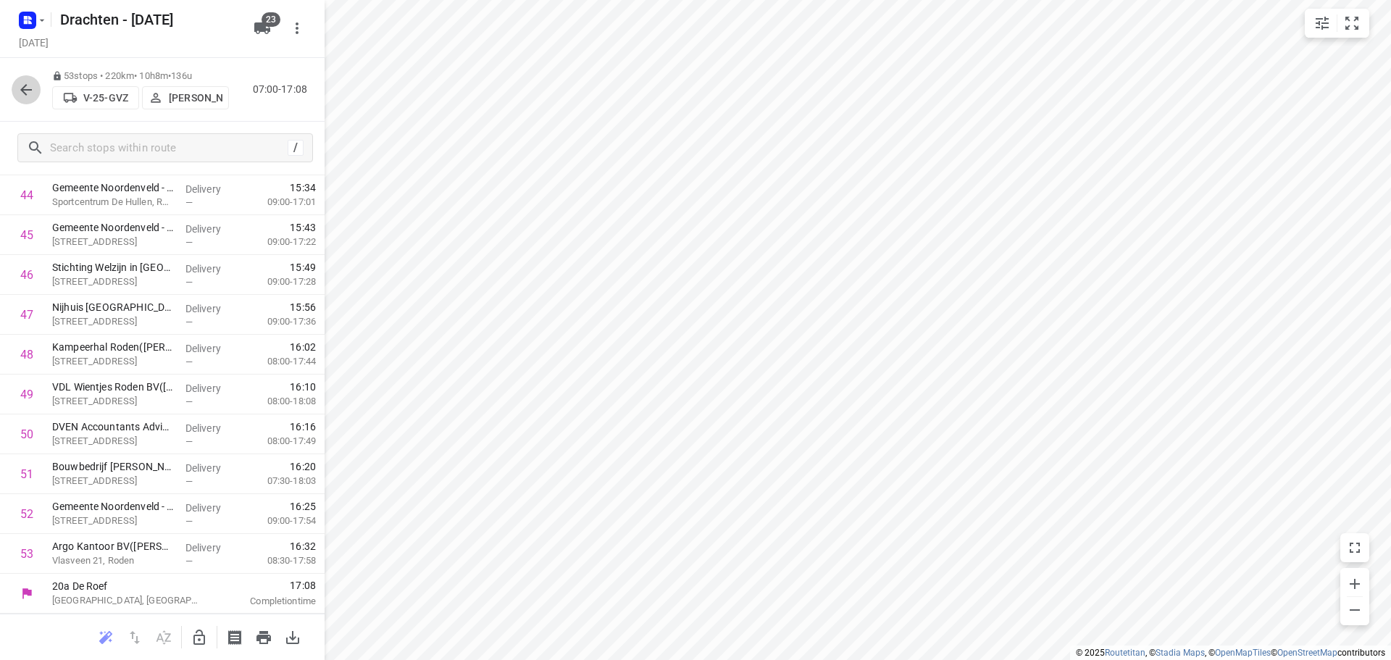
click at [34, 89] on icon "button" at bounding box center [25, 89] width 17 height 17
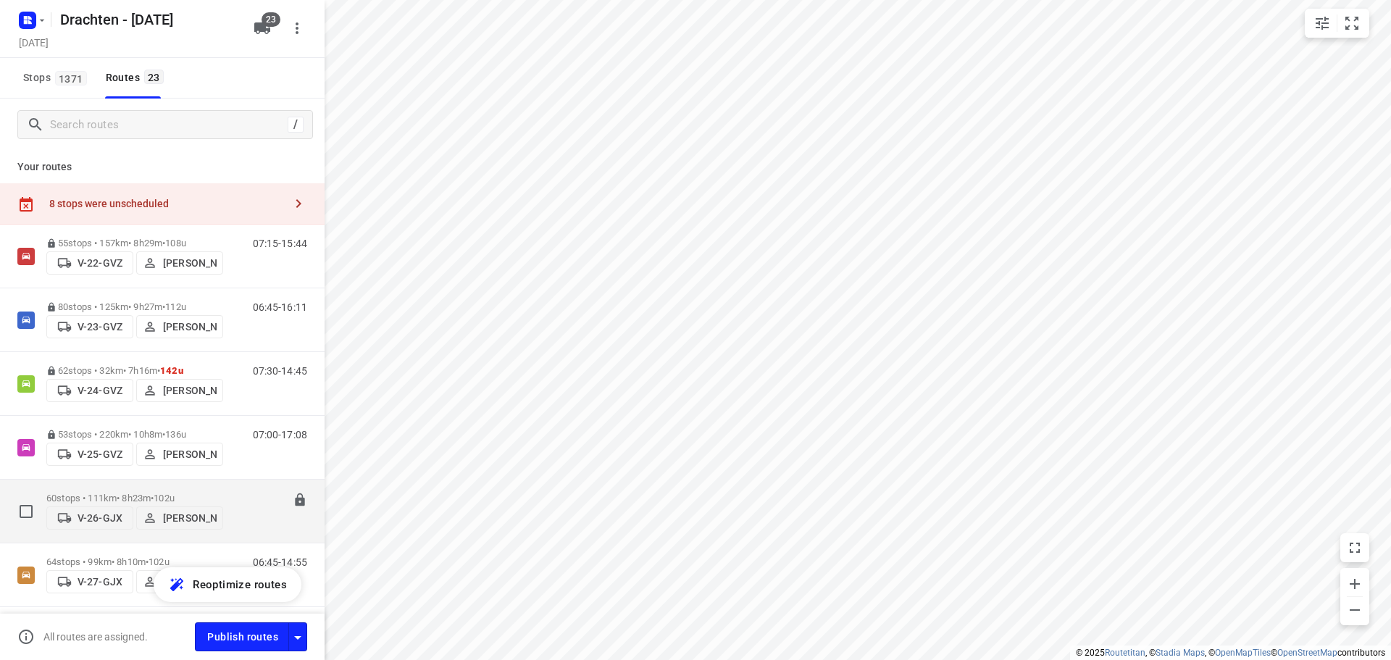
click at [146, 493] on p "60 stops • 111km • 8h23m • 102u" at bounding box center [134, 498] width 177 height 11
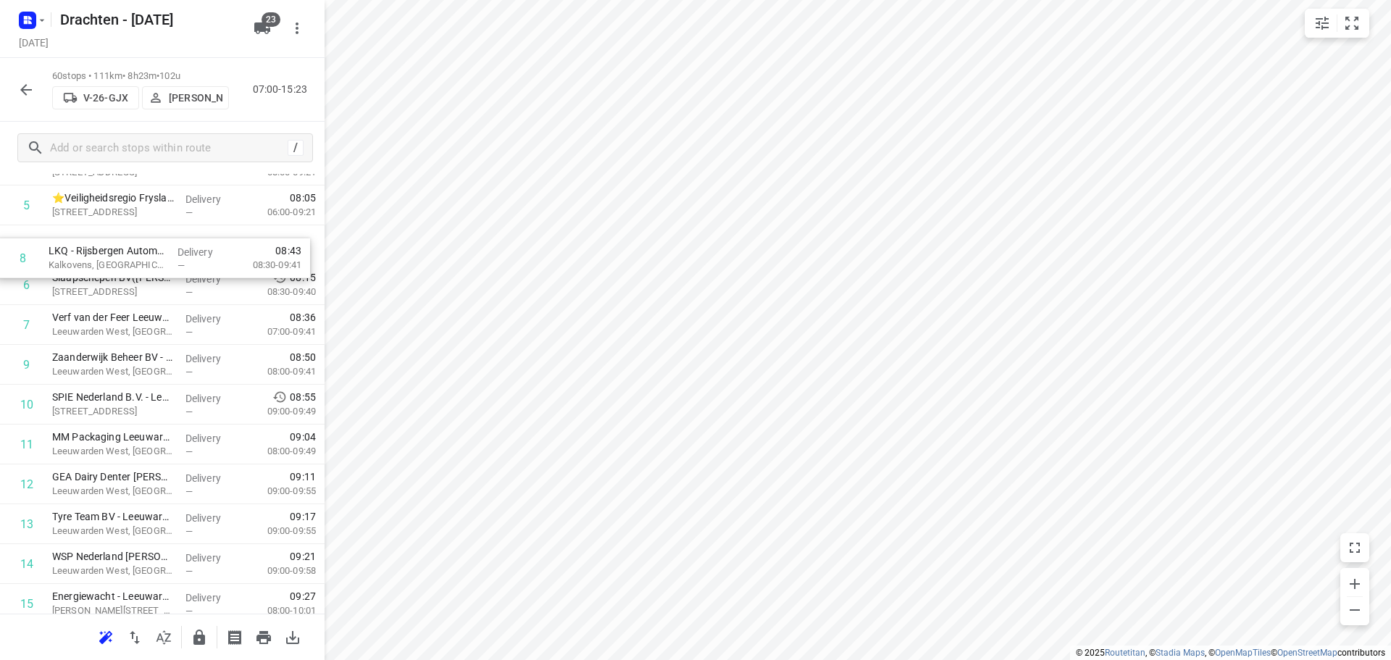
scroll to position [242, 0]
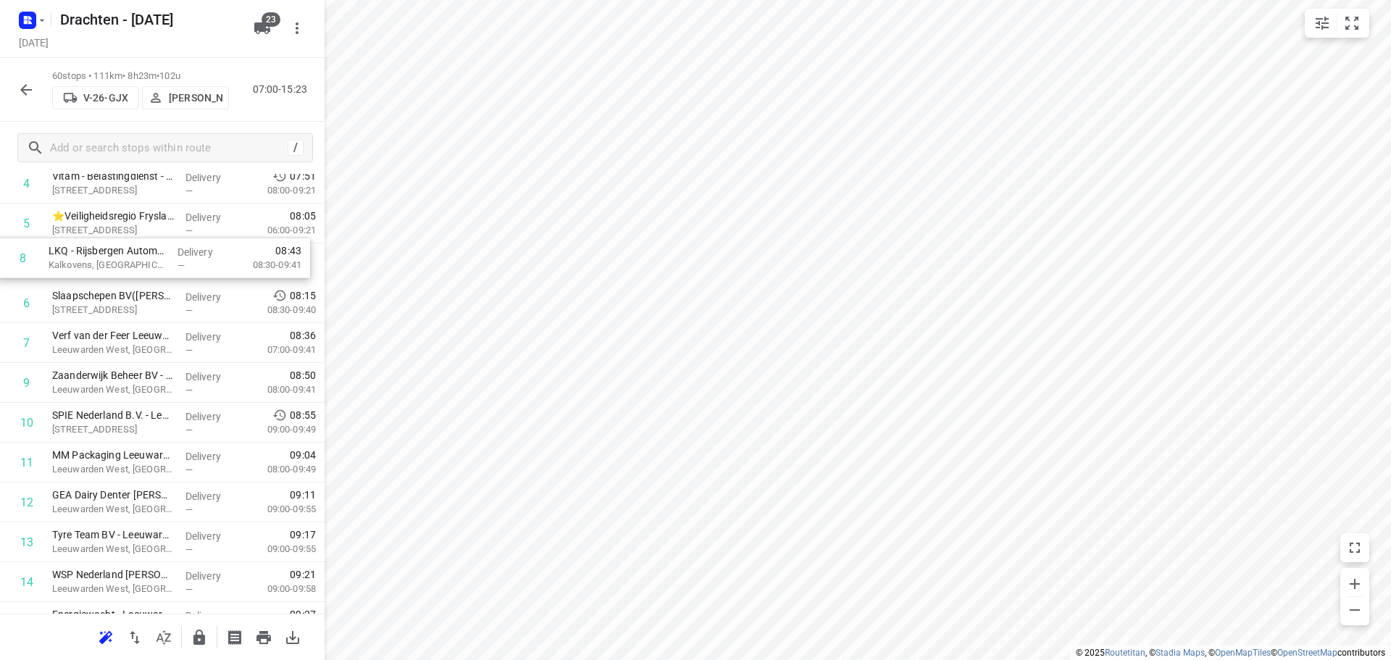
drag, startPoint x: 125, startPoint y: 308, endPoint x: 120, endPoint y: 264, distance: 44.4
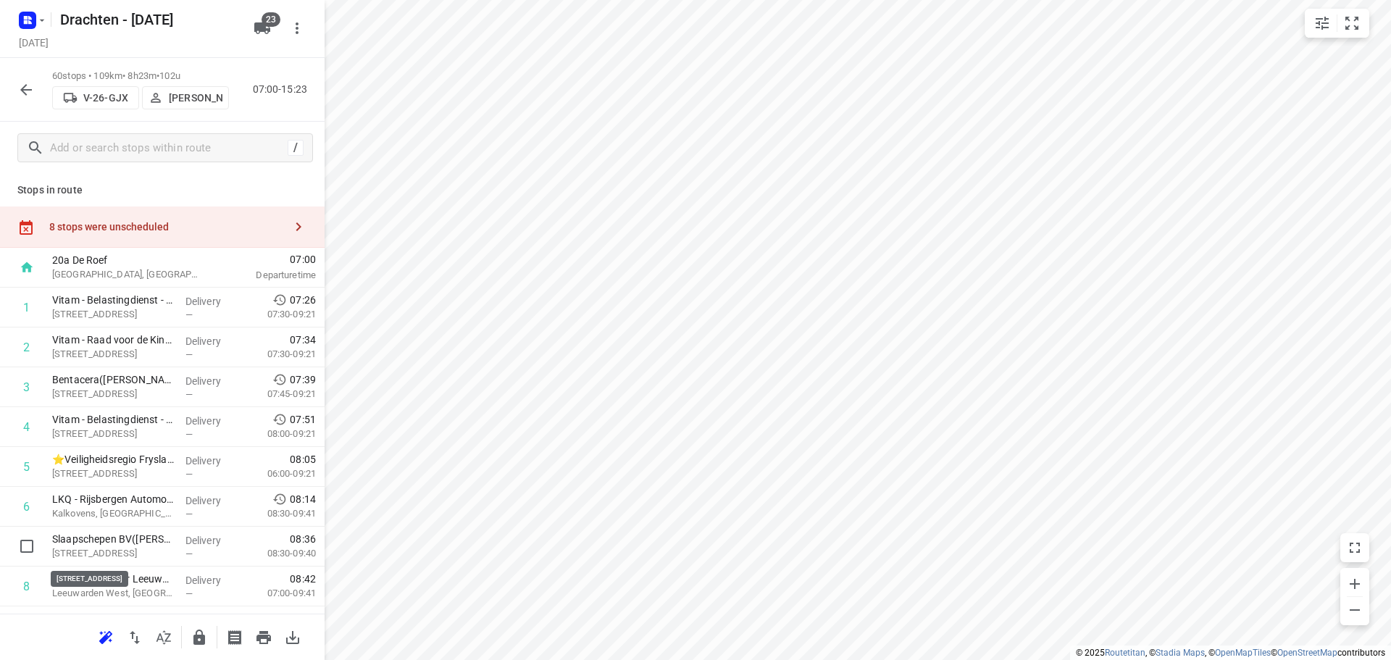
scroll to position [2, 0]
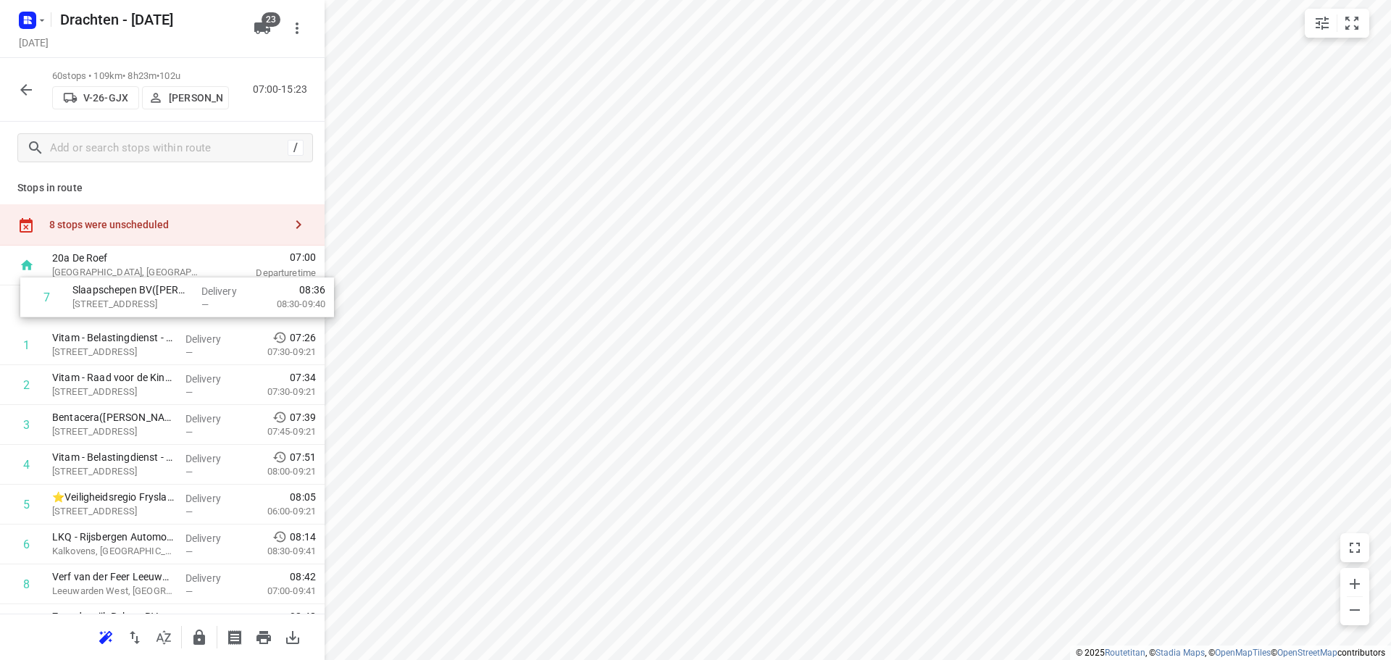
drag, startPoint x: 119, startPoint y: 554, endPoint x: 139, endPoint y: 298, distance: 256.6
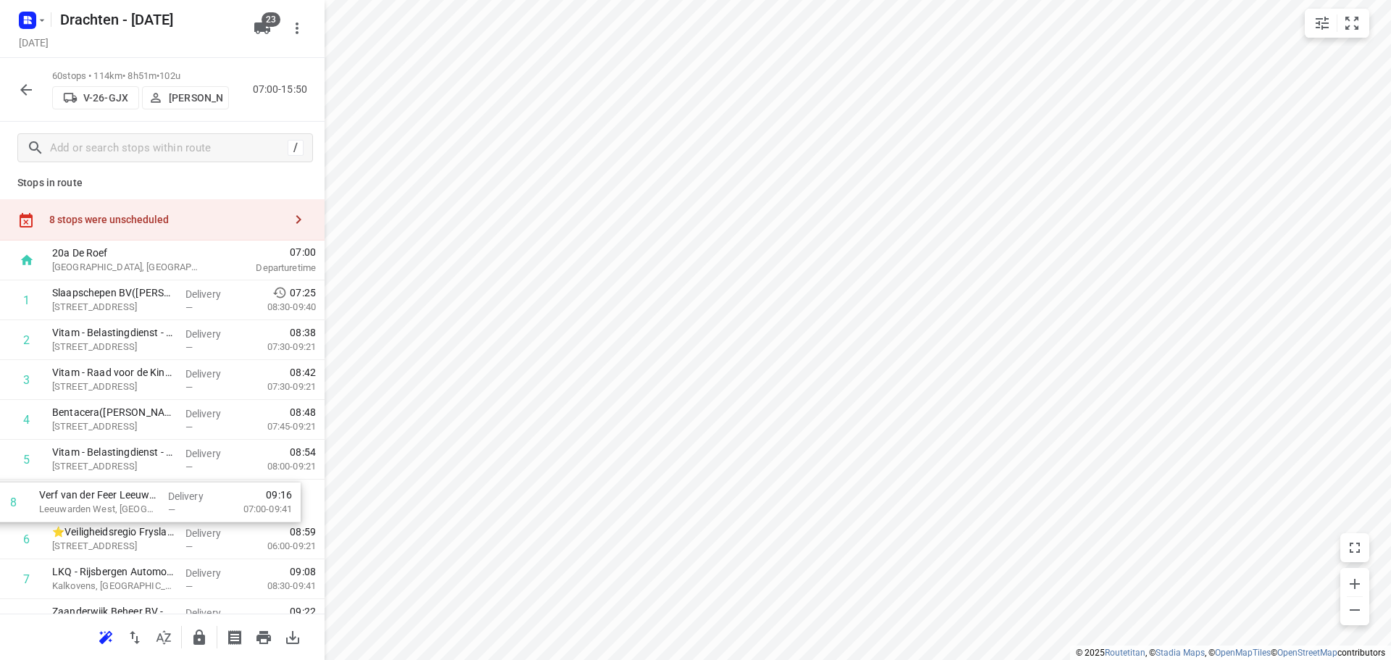
scroll to position [9, 0]
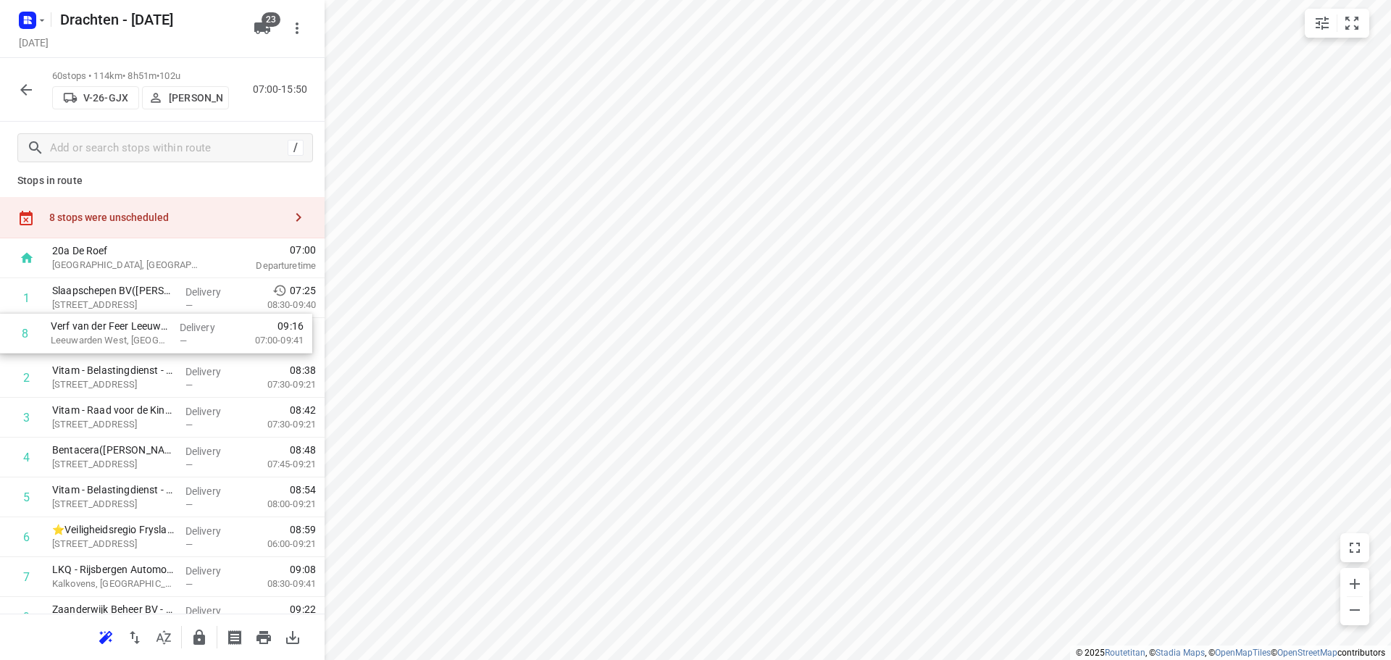
drag, startPoint x: 130, startPoint y: 587, endPoint x: 128, endPoint y: 326, distance: 260.9
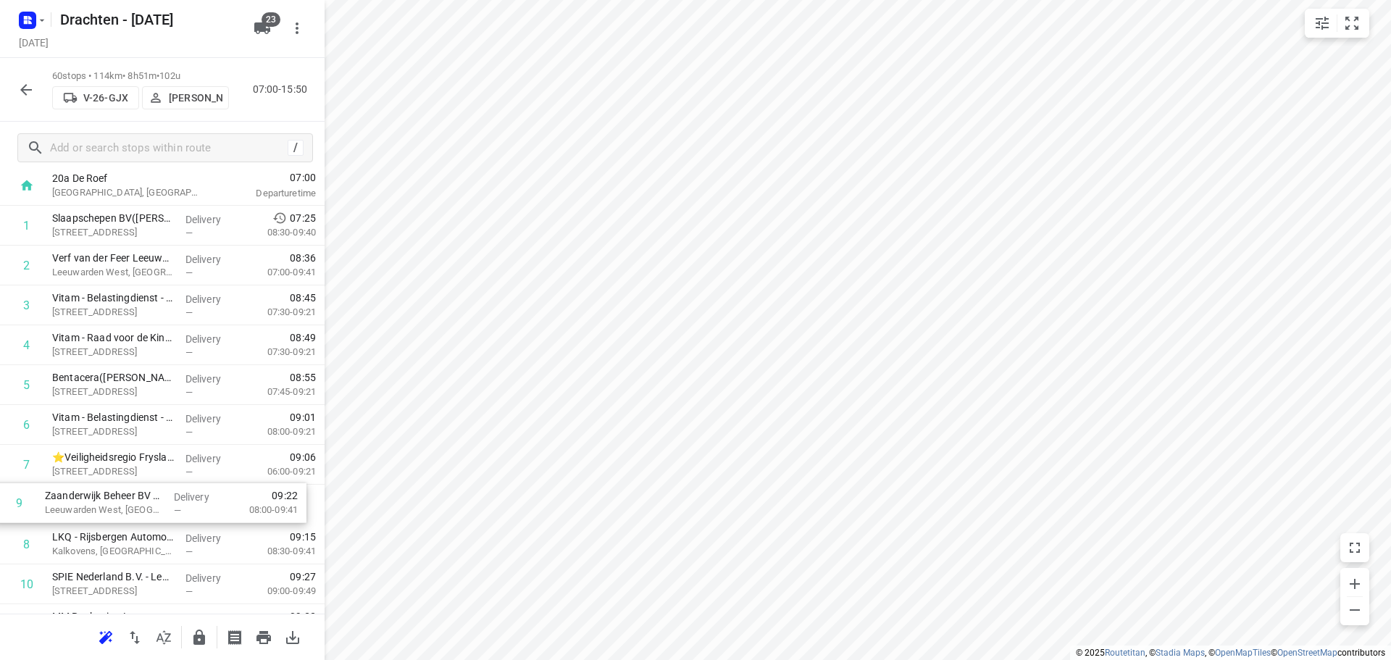
scroll to position [85, 0]
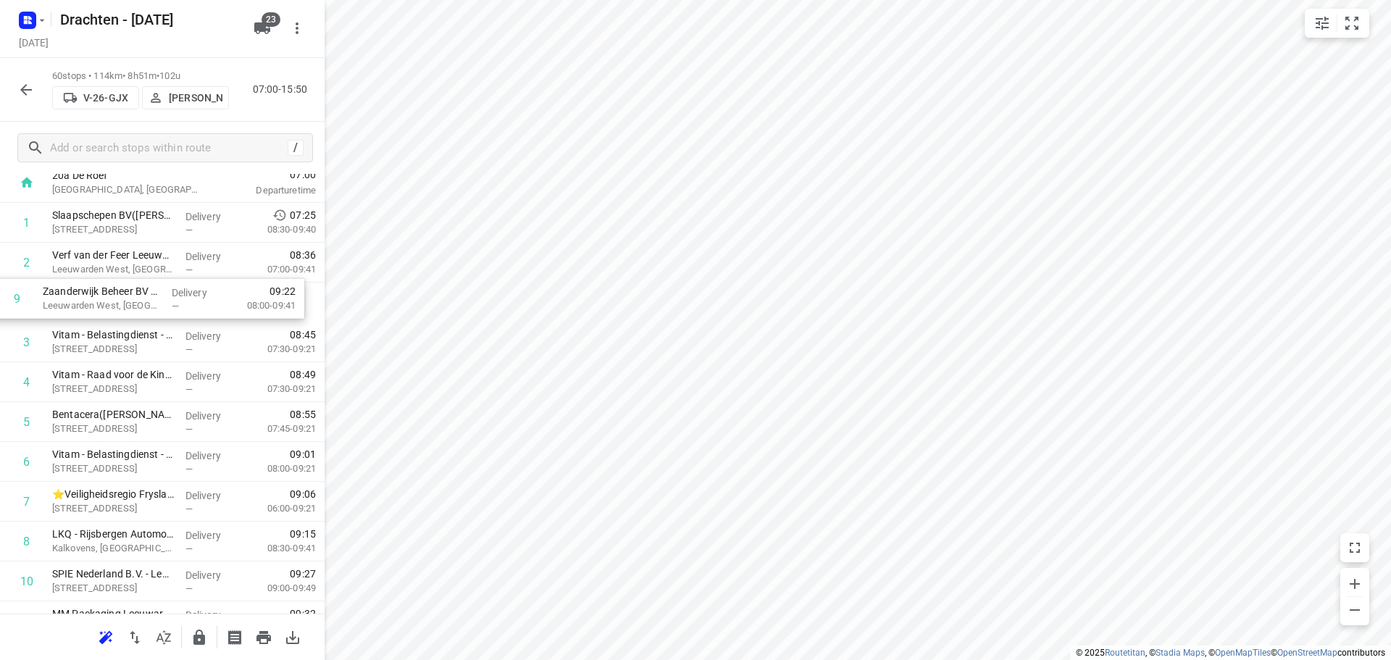
drag, startPoint x: 125, startPoint y: 558, endPoint x: 115, endPoint y: 309, distance: 249.4
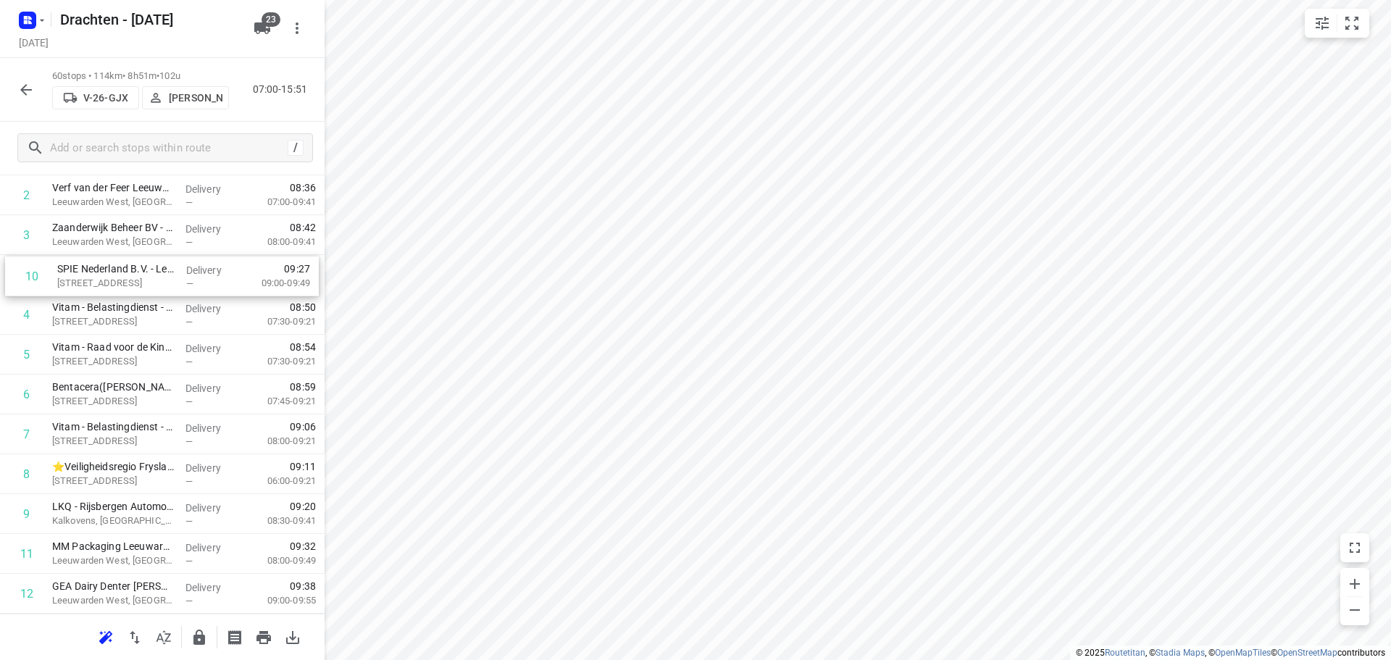
scroll to position [147, 0]
drag, startPoint x: 104, startPoint y: 510, endPoint x: 109, endPoint y: 272, distance: 237.7
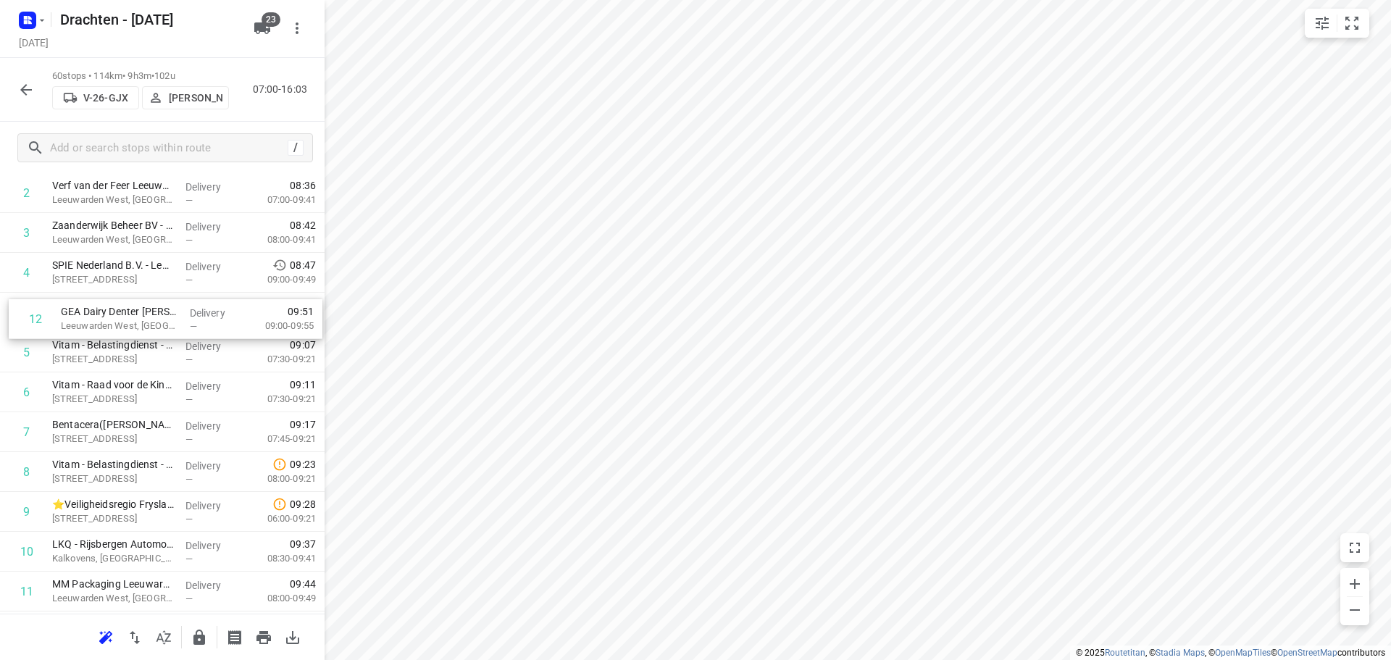
drag, startPoint x: 117, startPoint y: 598, endPoint x: 126, endPoint y: 312, distance: 286.3
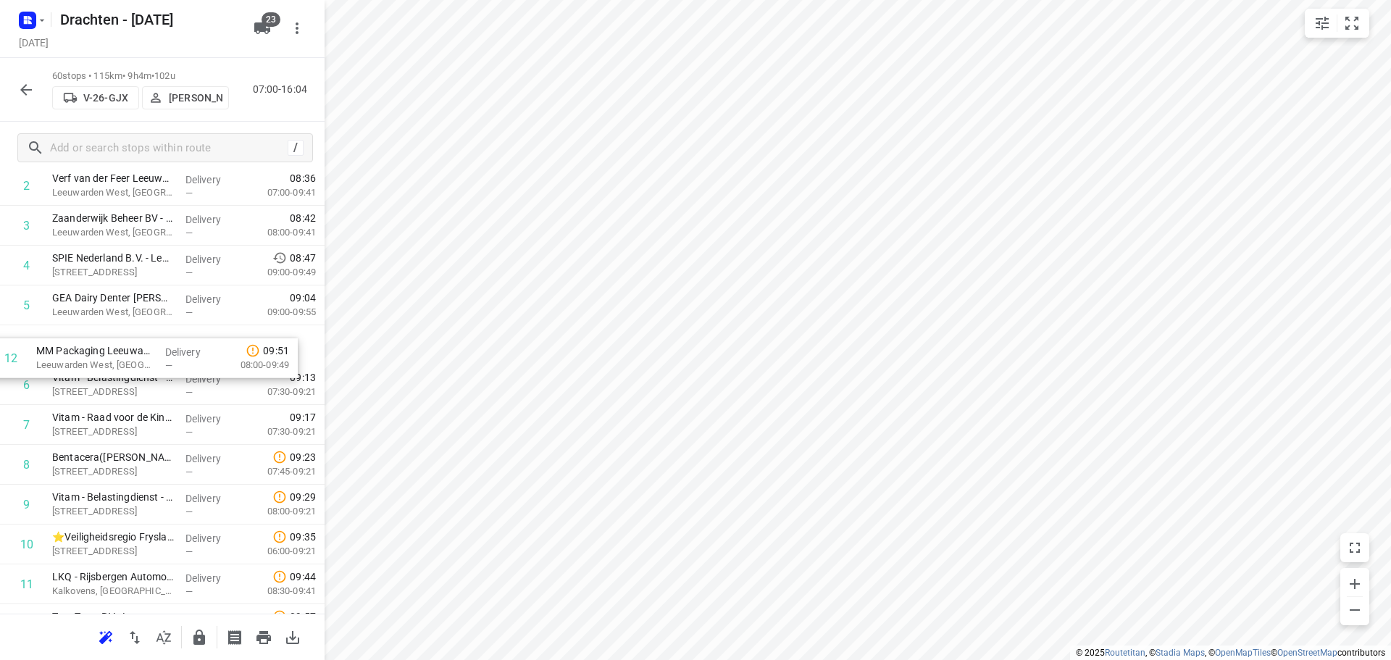
drag, startPoint x: 128, startPoint y: 598, endPoint x: 109, endPoint y: 354, distance: 244.1
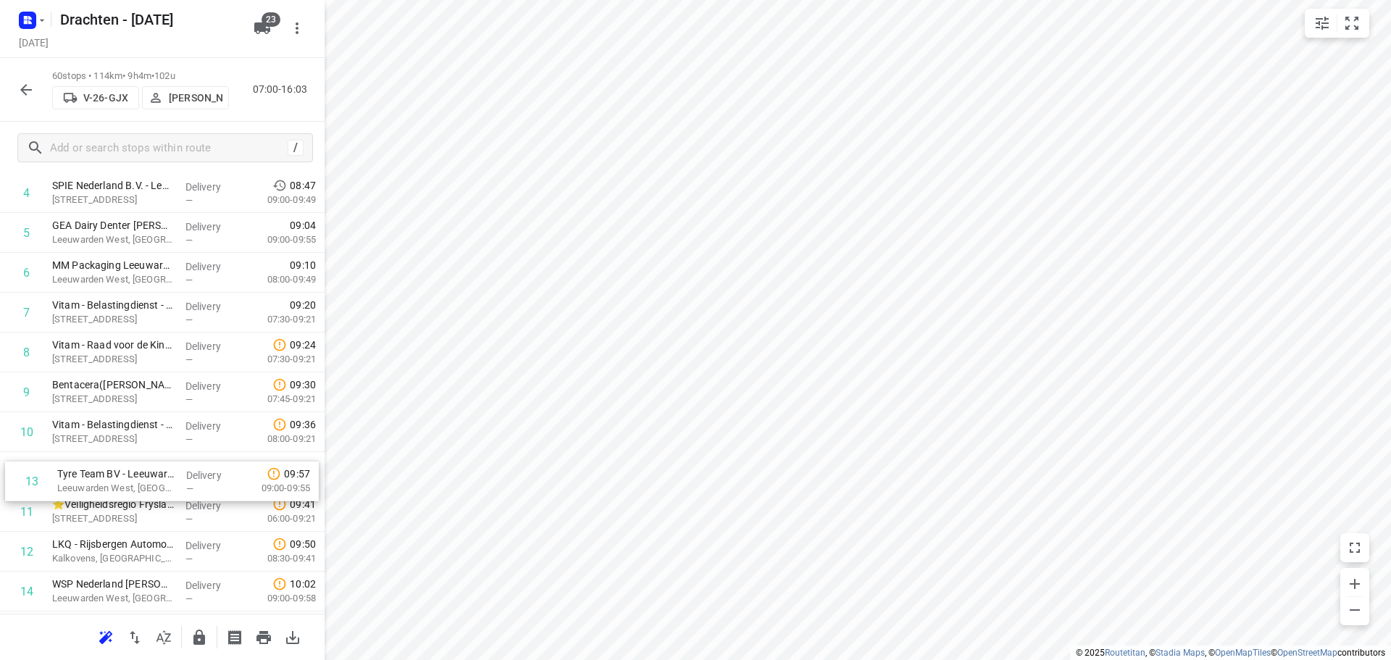
scroll to position [237, 0]
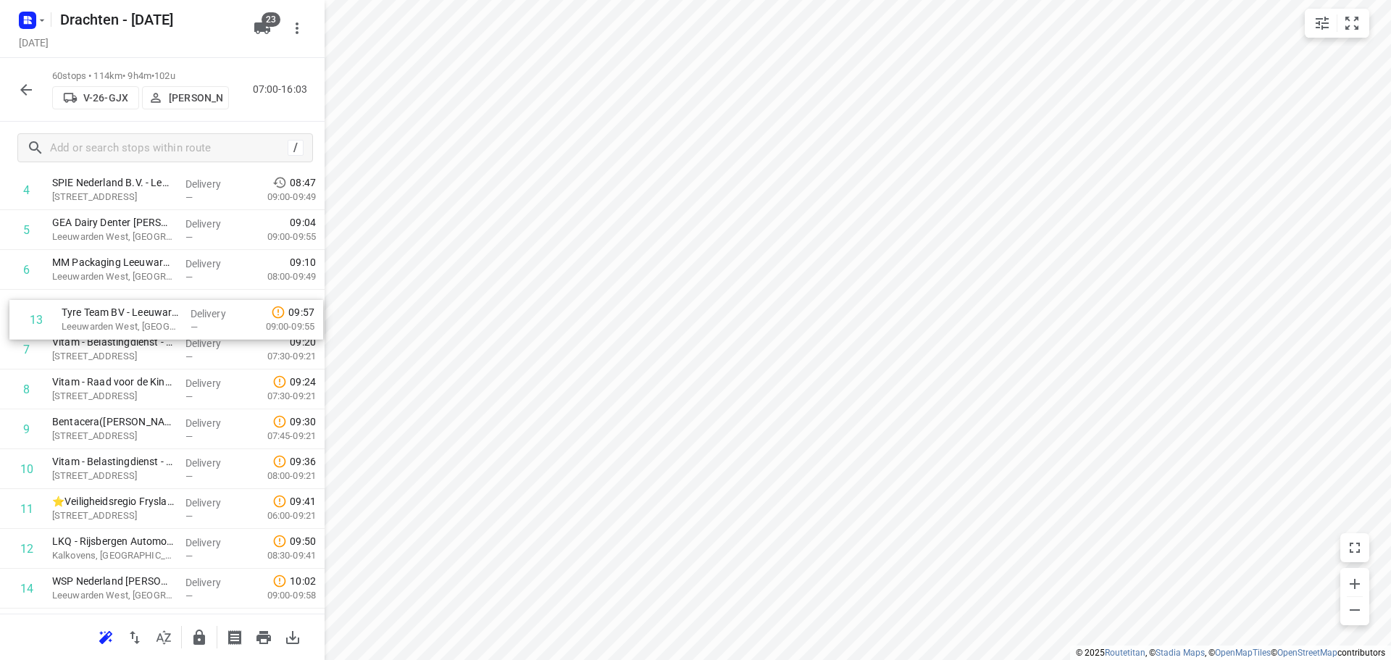
drag, startPoint x: 79, startPoint y: 554, endPoint x: 90, endPoint y: 313, distance: 240.8
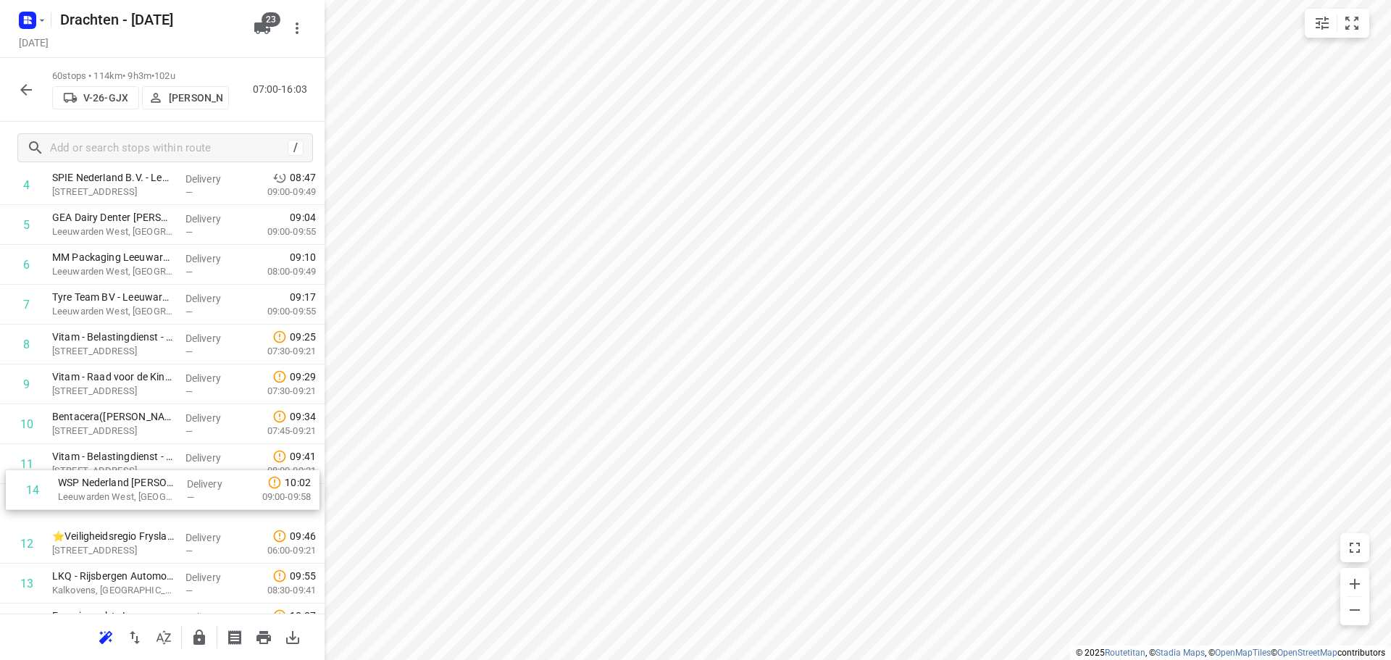
scroll to position [244, 0]
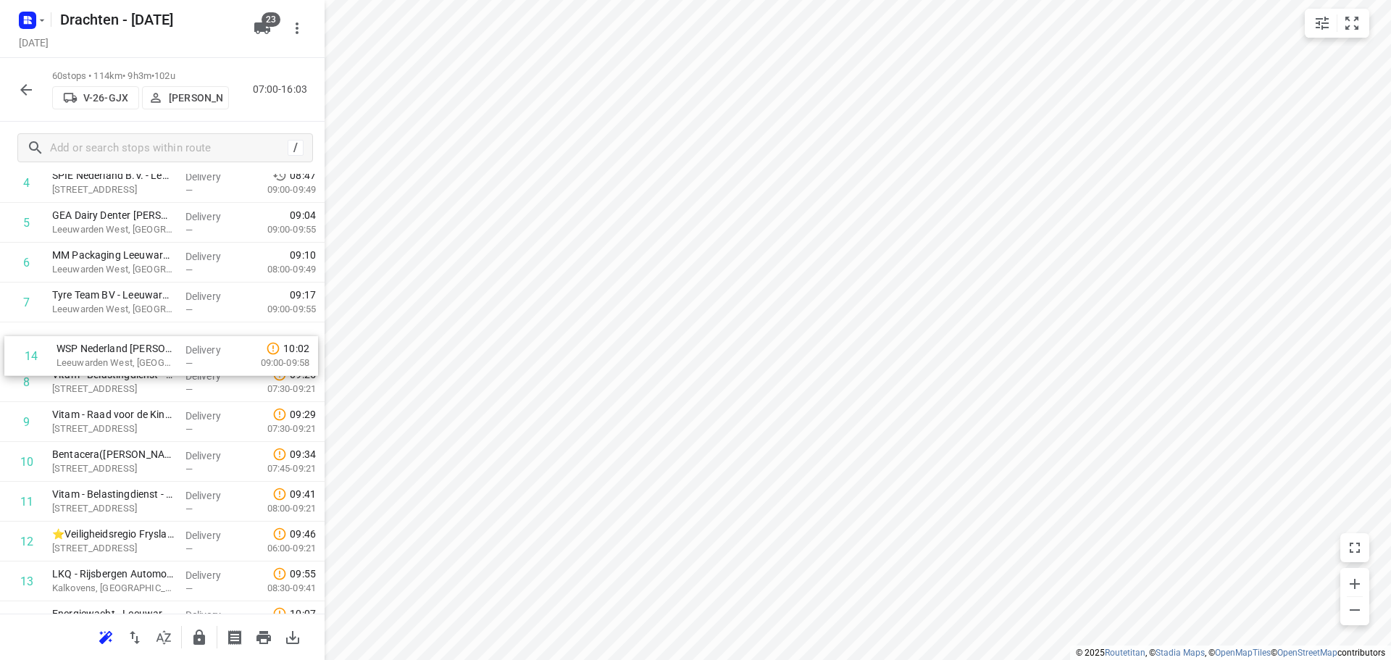
drag, startPoint x: 130, startPoint y: 586, endPoint x: 136, endPoint y: 343, distance: 242.8
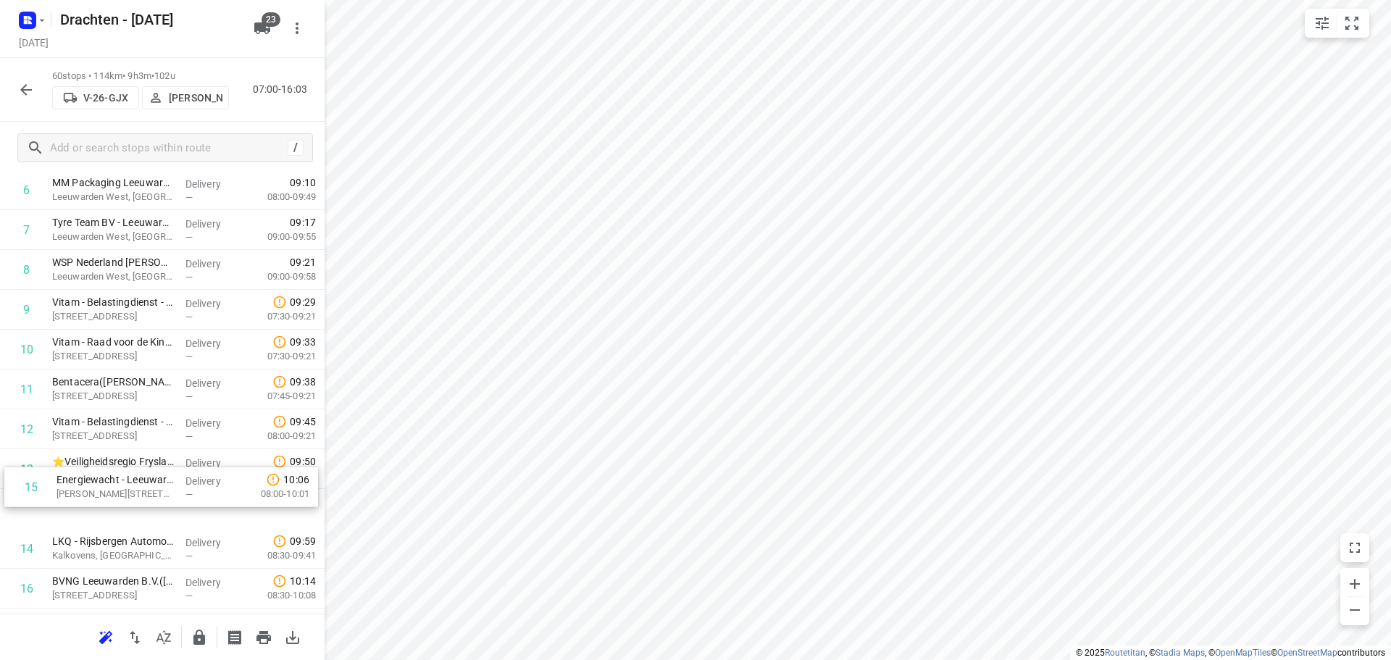
scroll to position [319, 0]
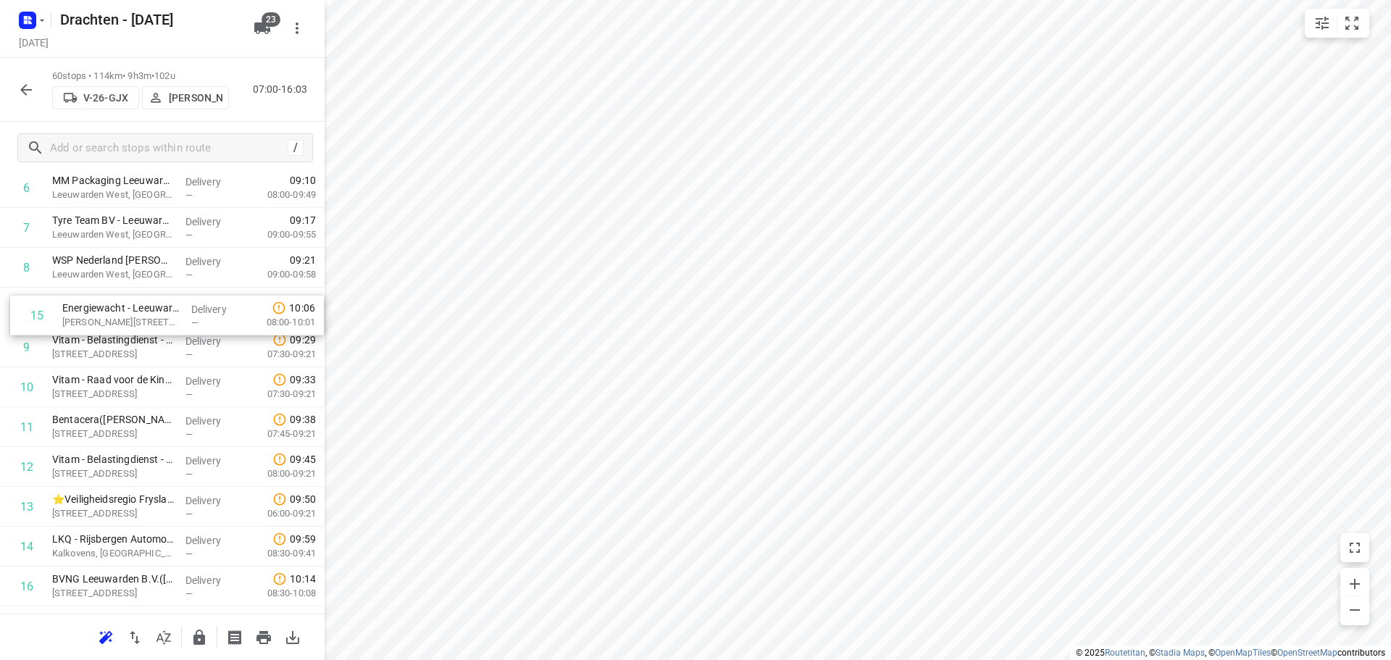
drag, startPoint x: 137, startPoint y: 552, endPoint x: 147, endPoint y: 313, distance: 239.3
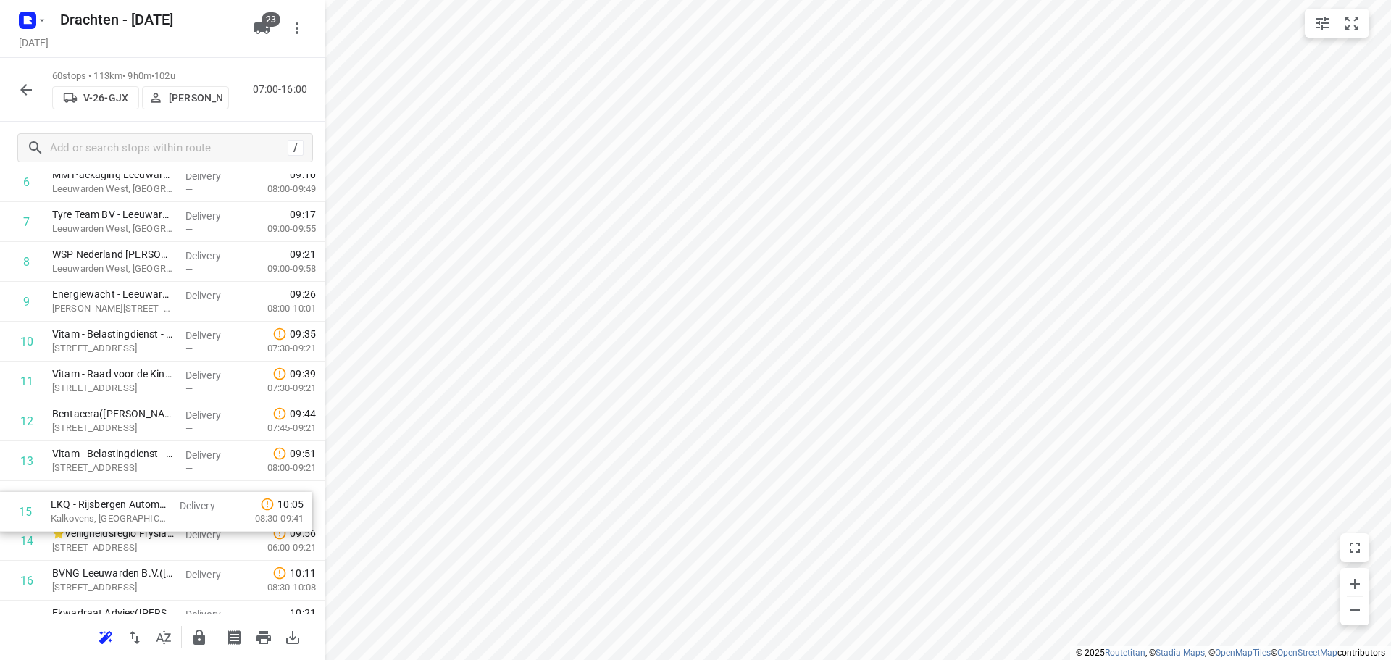
scroll to position [325, 0]
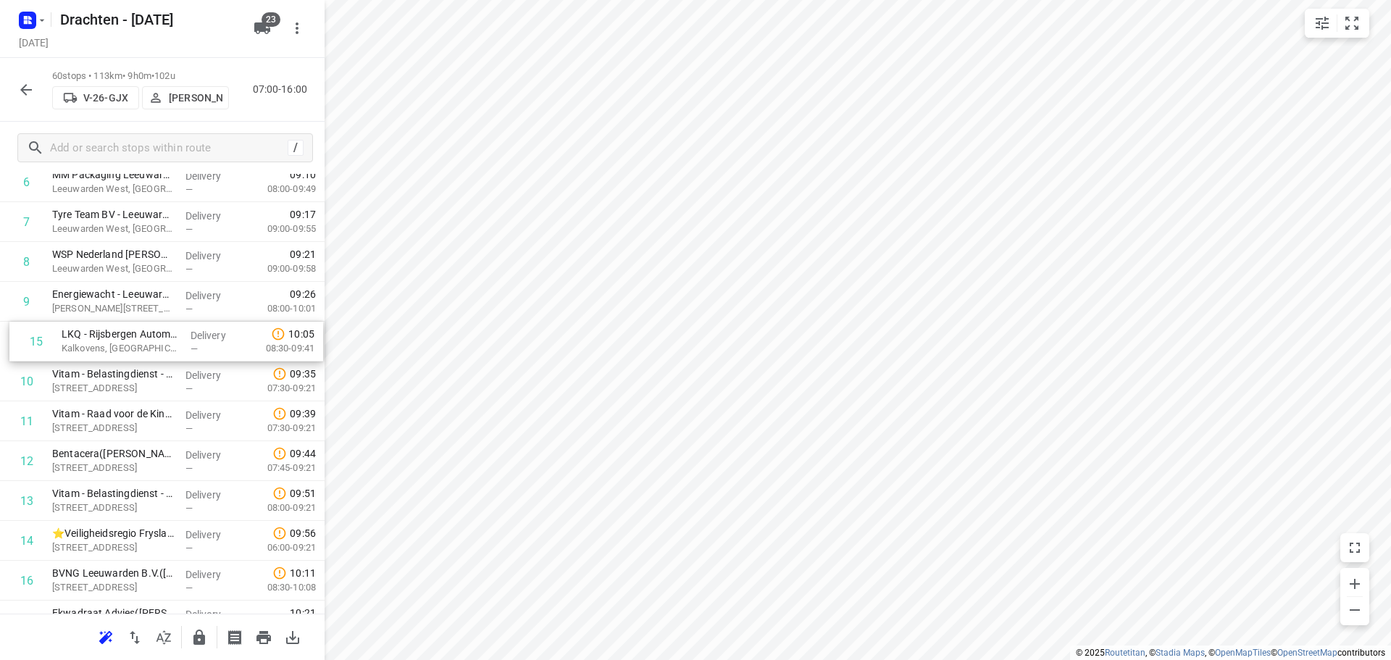
drag, startPoint x: 110, startPoint y: 541, endPoint x: 119, endPoint y: 322, distance: 218.3
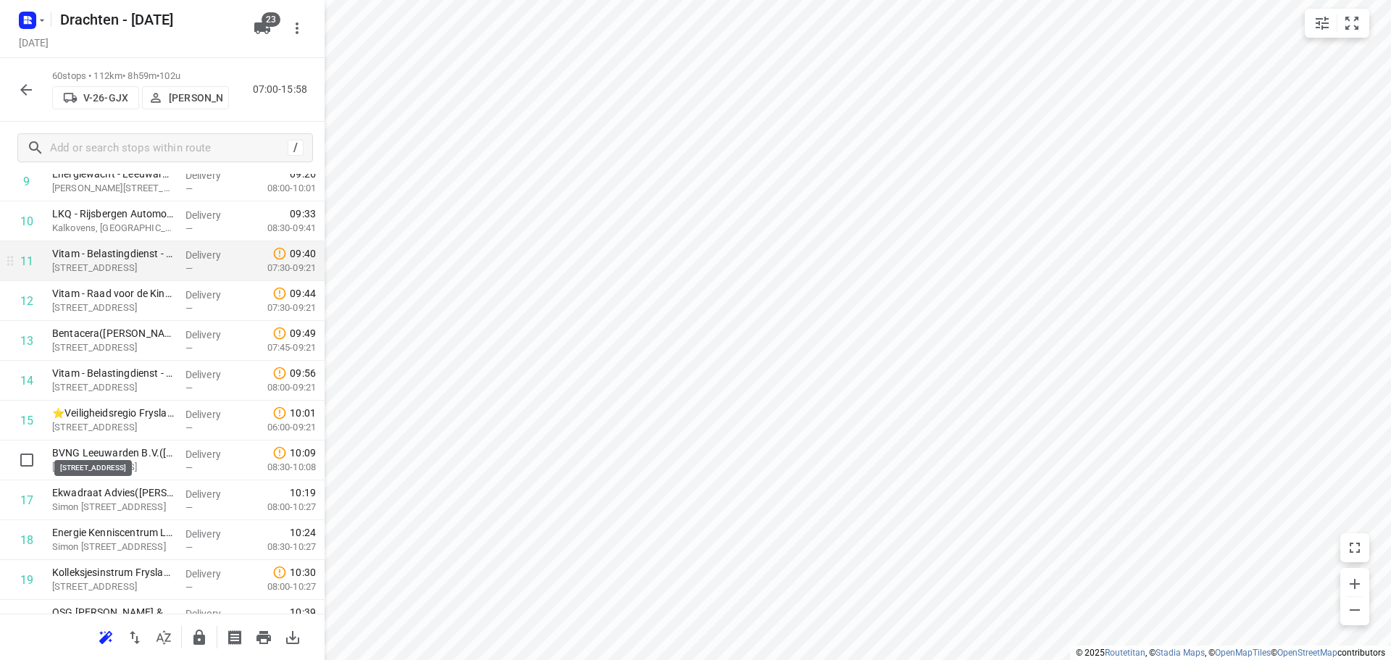
scroll to position [470, 0]
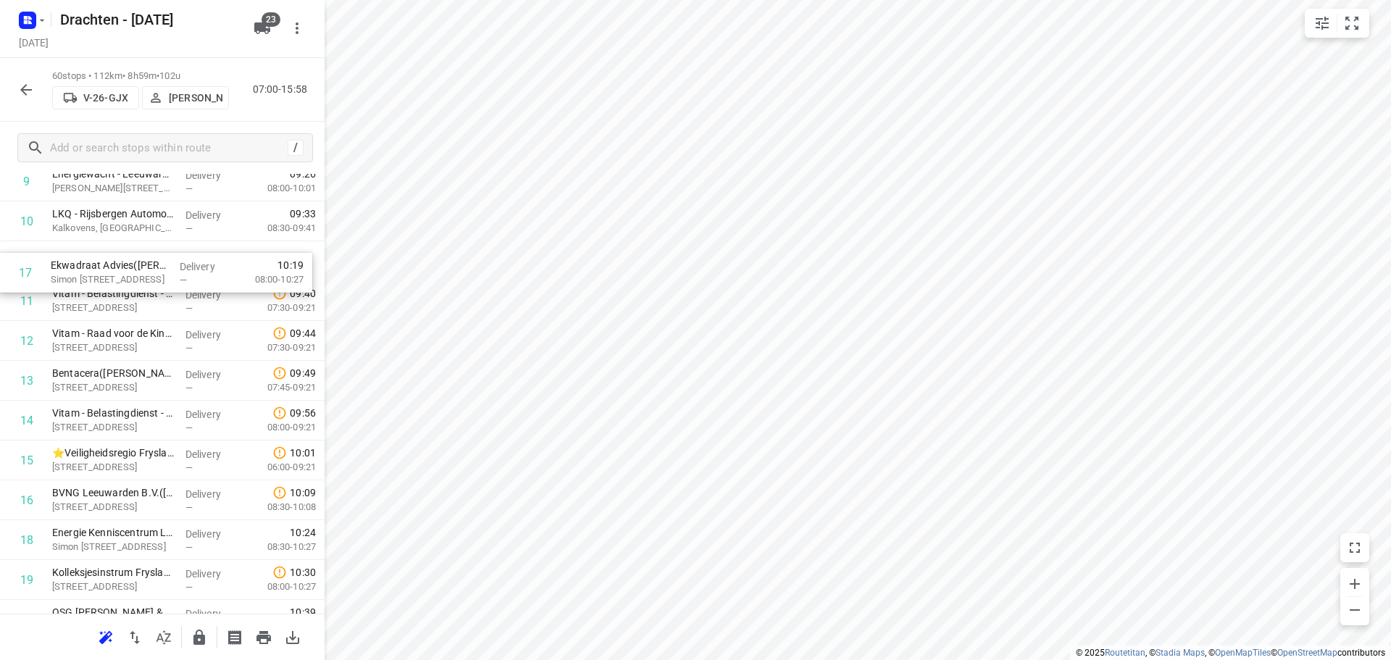
drag, startPoint x: 108, startPoint y: 483, endPoint x: 108, endPoint y: 274, distance: 208.7
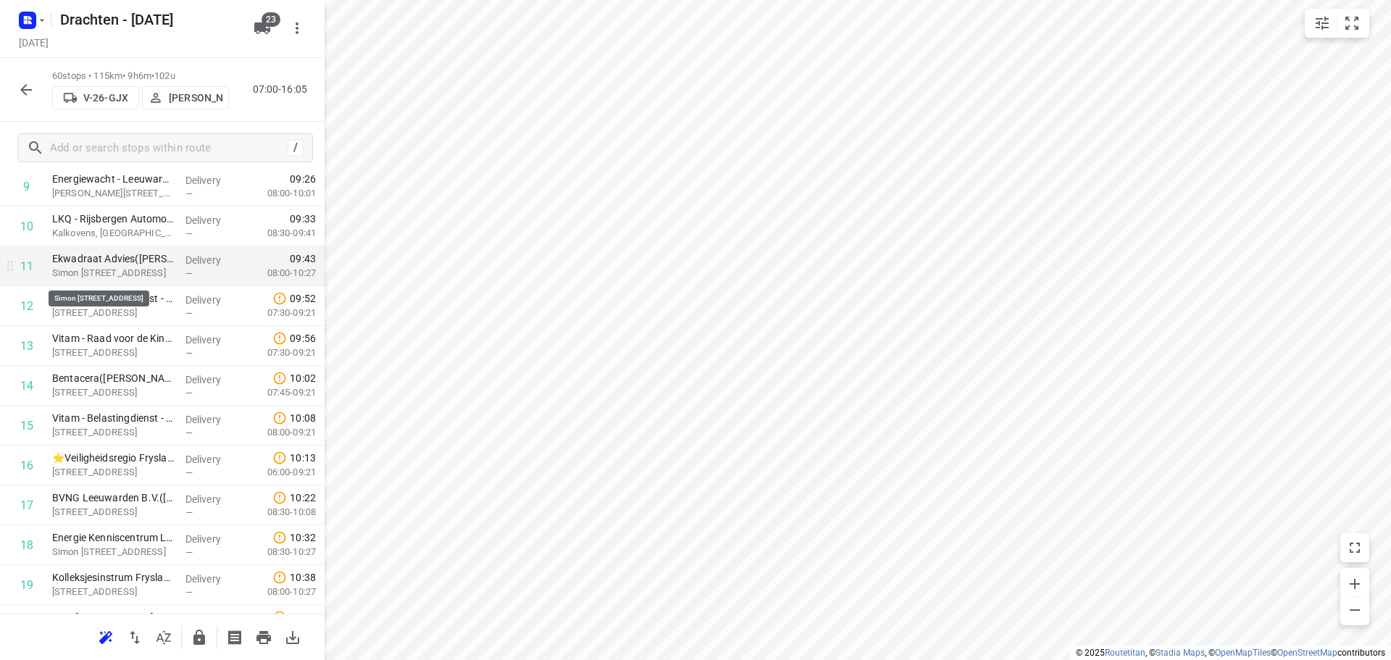
scroll to position [512, 0]
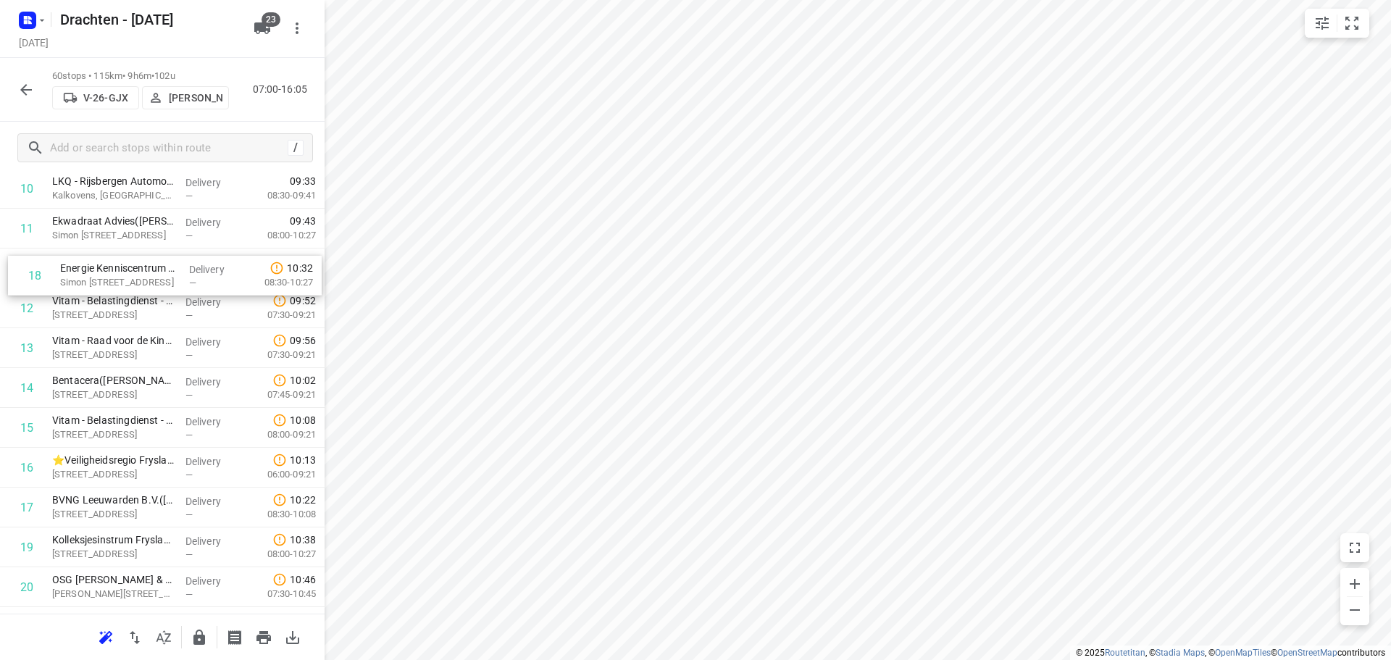
drag, startPoint x: 121, startPoint y: 477, endPoint x: 129, endPoint y: 275, distance: 201.6
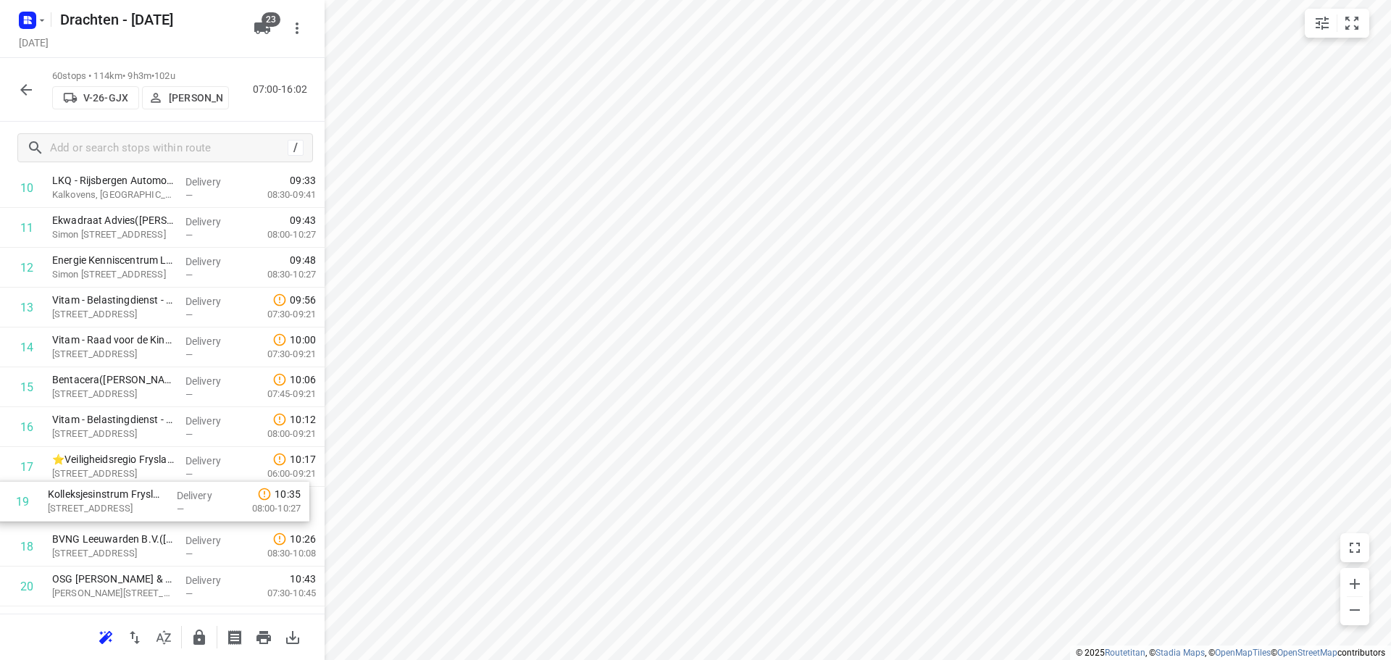
scroll to position [480, 0]
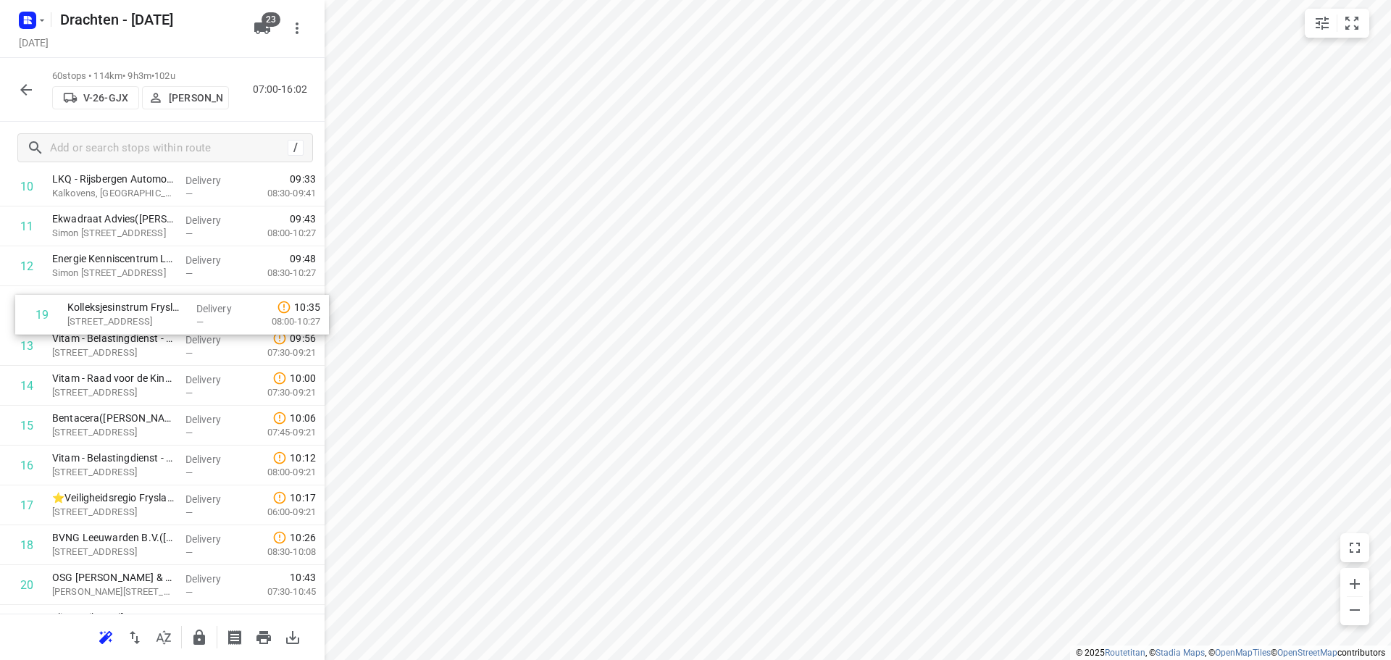
drag, startPoint x: 142, startPoint y: 555, endPoint x: 157, endPoint y: 310, distance: 245.3
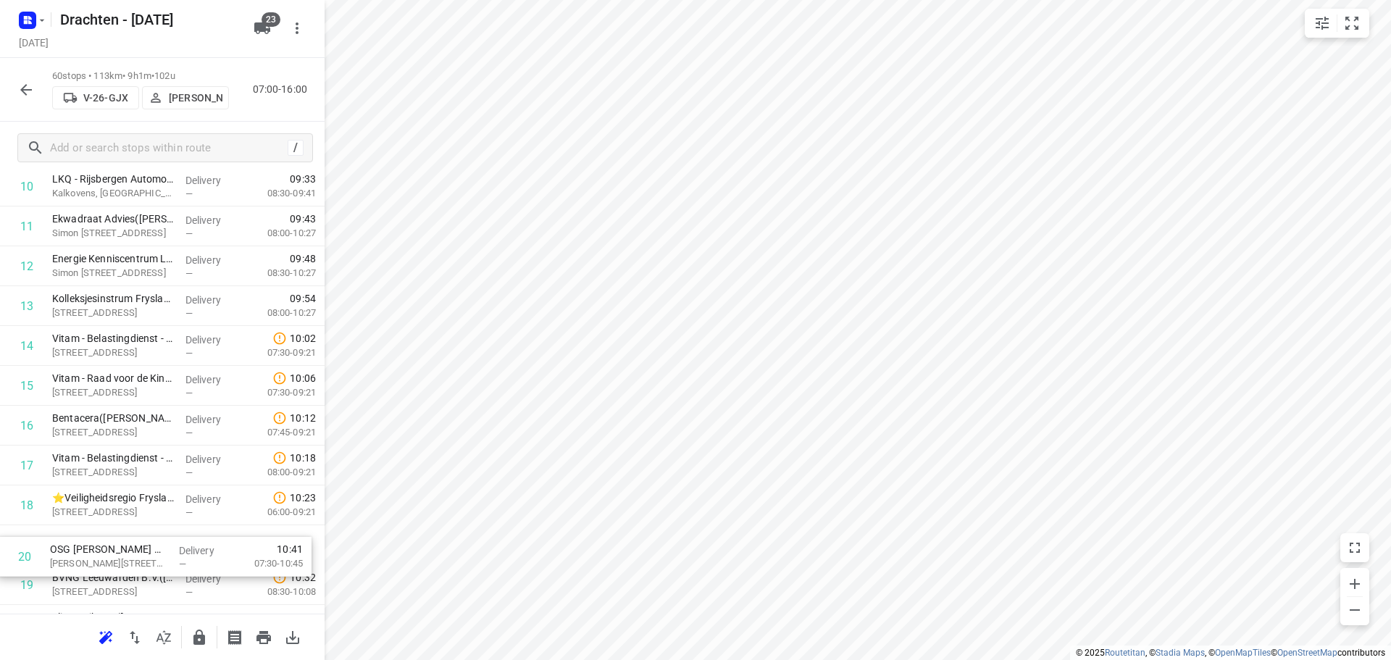
scroll to position [487, 0]
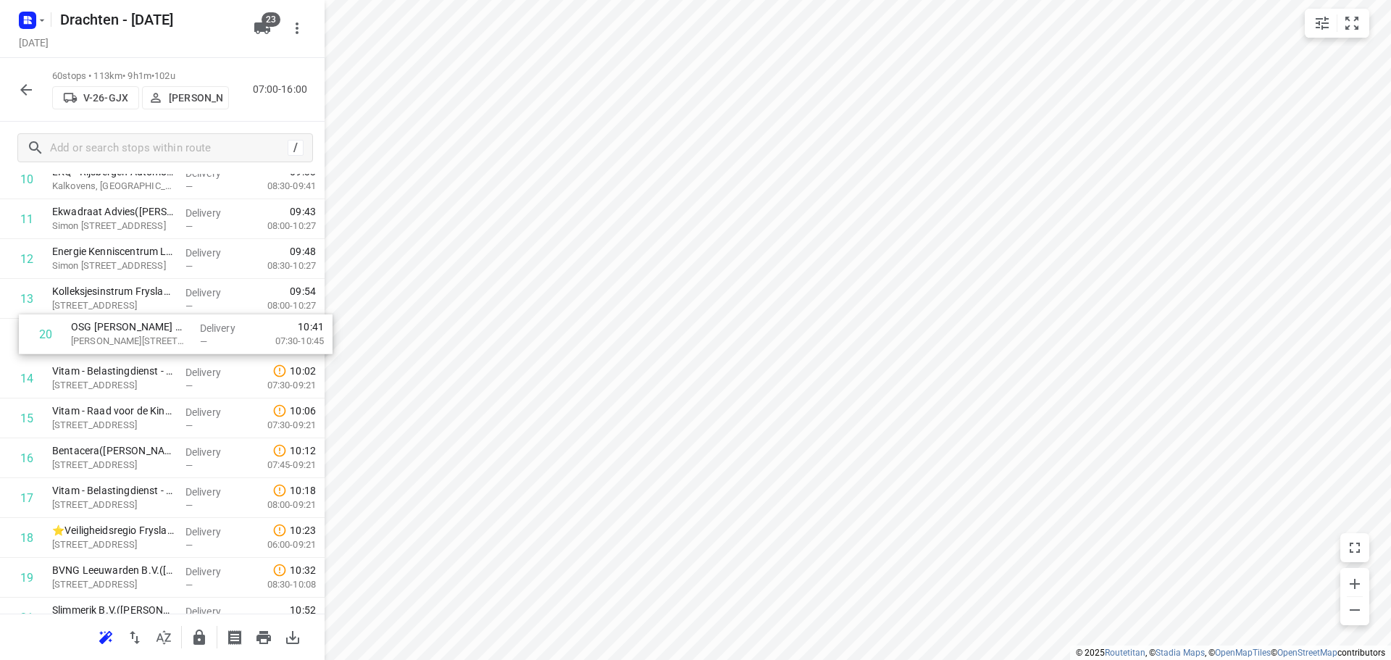
drag, startPoint x: 110, startPoint y: 580, endPoint x: 128, endPoint y: 326, distance: 255.0
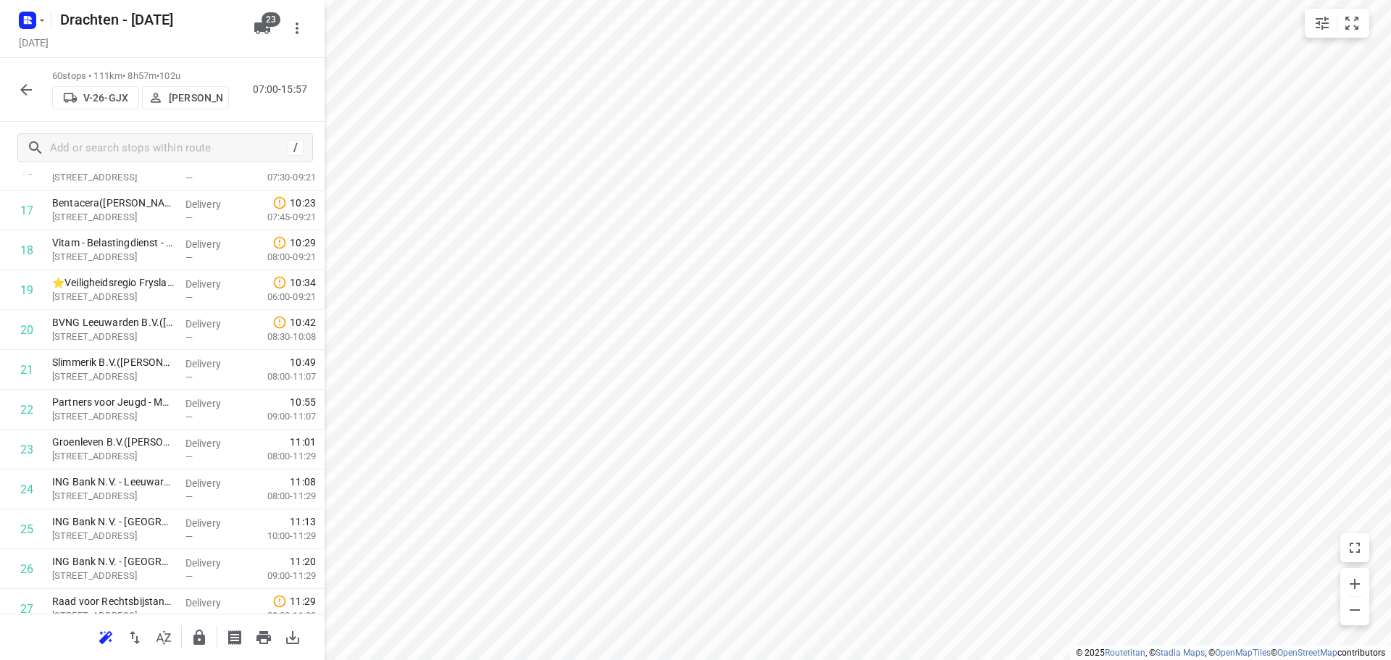
scroll to position [797, 0]
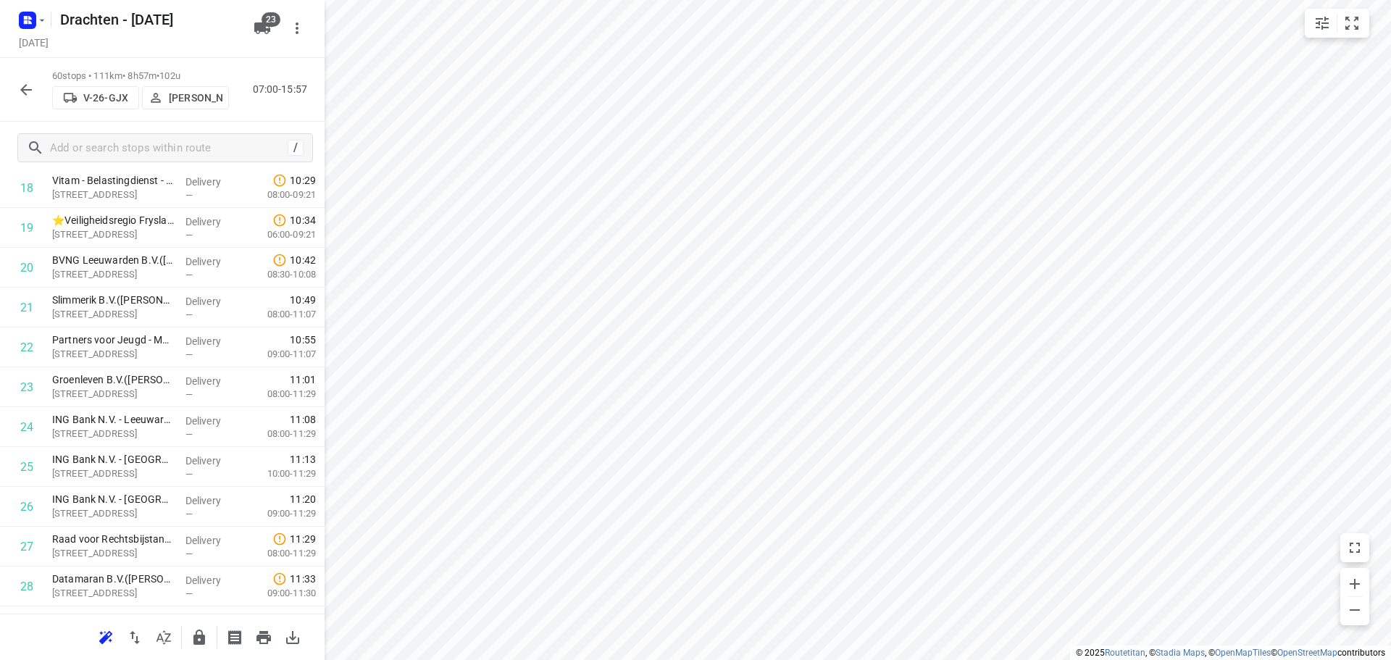
click at [20, 86] on icon "button" at bounding box center [25, 89] width 17 height 17
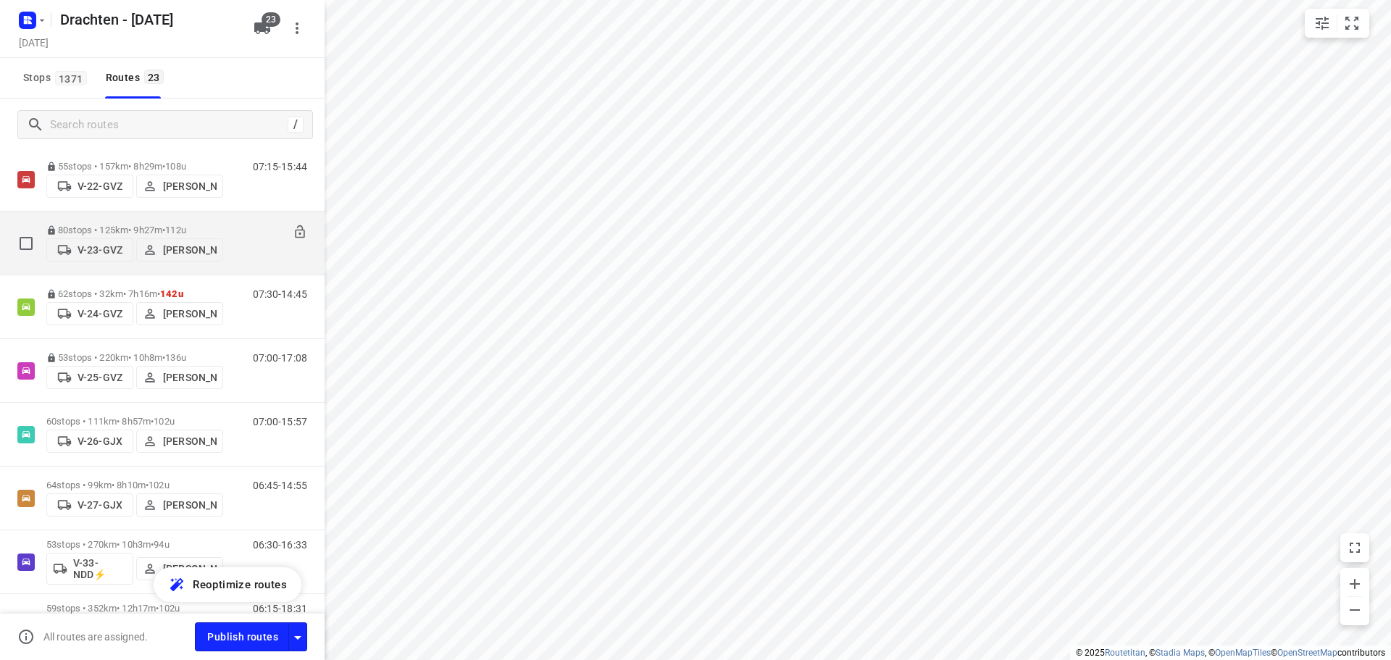
scroll to position [145, 0]
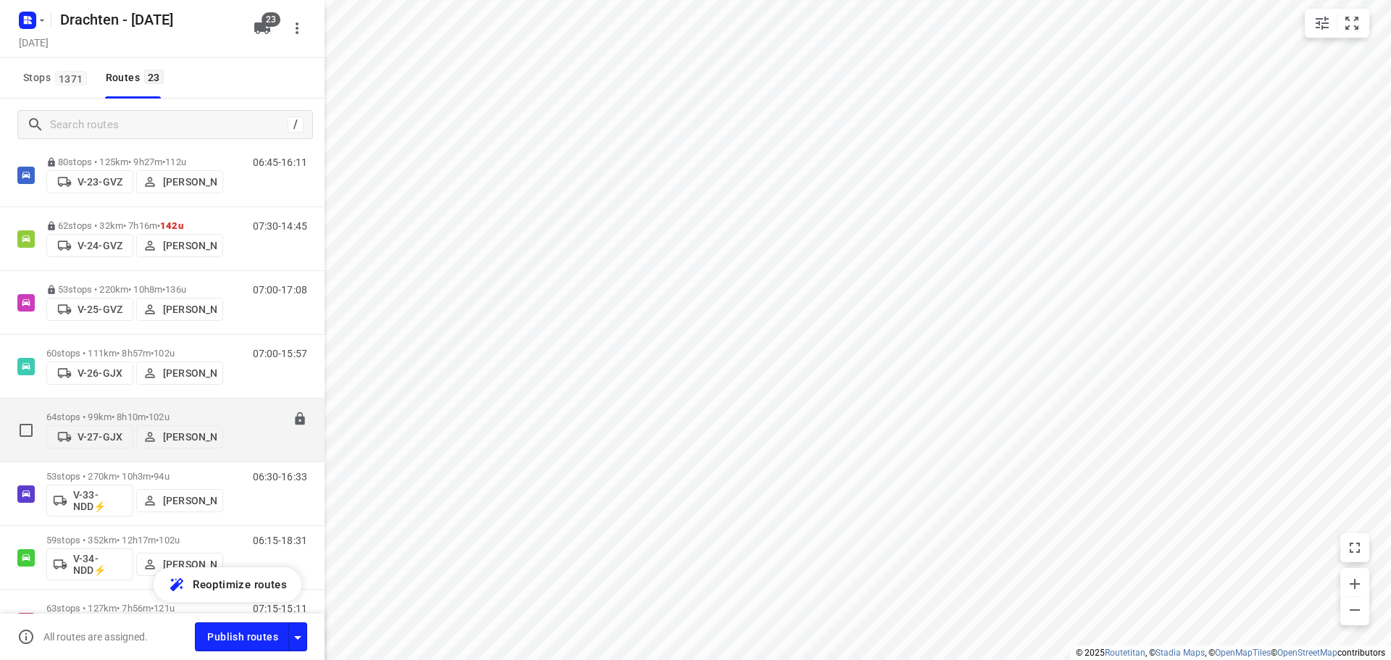
click at [151, 414] on p "64 stops • 99km • 8h10m • 102u" at bounding box center [134, 417] width 177 height 11
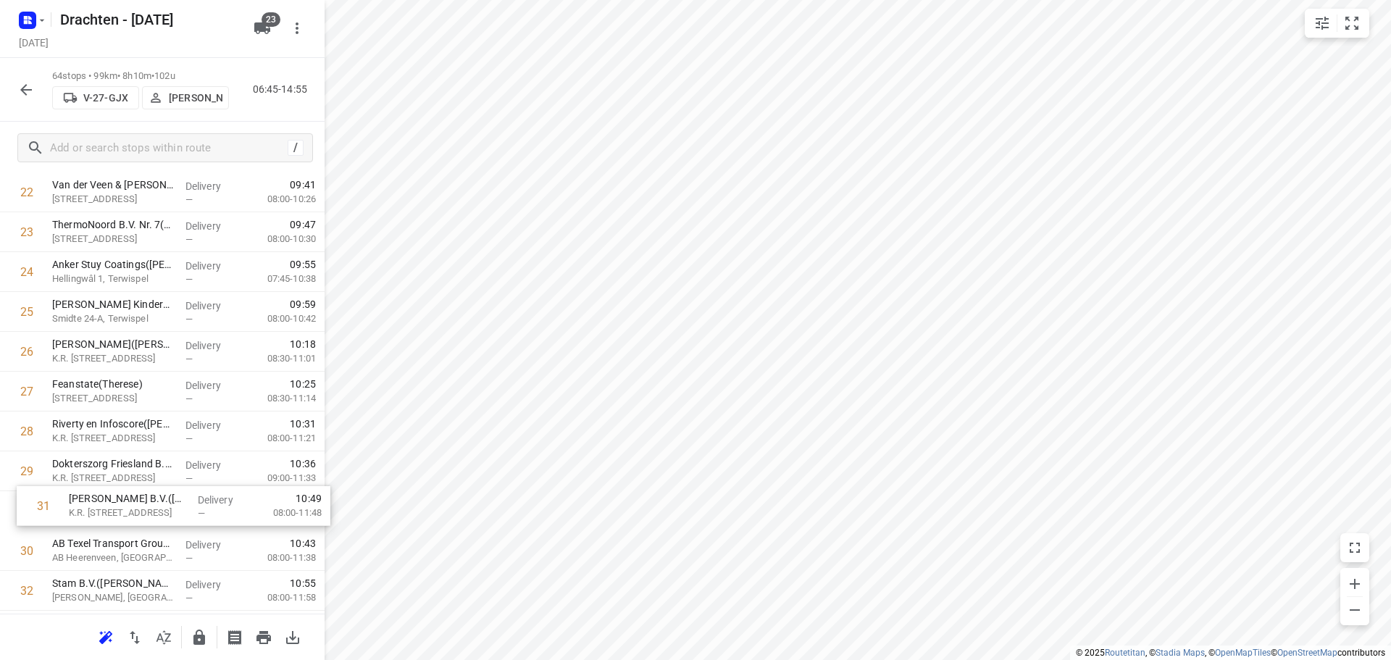
scroll to position [955, 0]
drag, startPoint x: 167, startPoint y: 566, endPoint x: 189, endPoint y: 472, distance: 96.8
click at [189, 472] on div "1 ⭐ De Jong Hot Water Tanks - Productie(Mirthe Diever) De Klok 5, Gorredijk Del…" at bounding box center [162, 608] width 325 height 2551
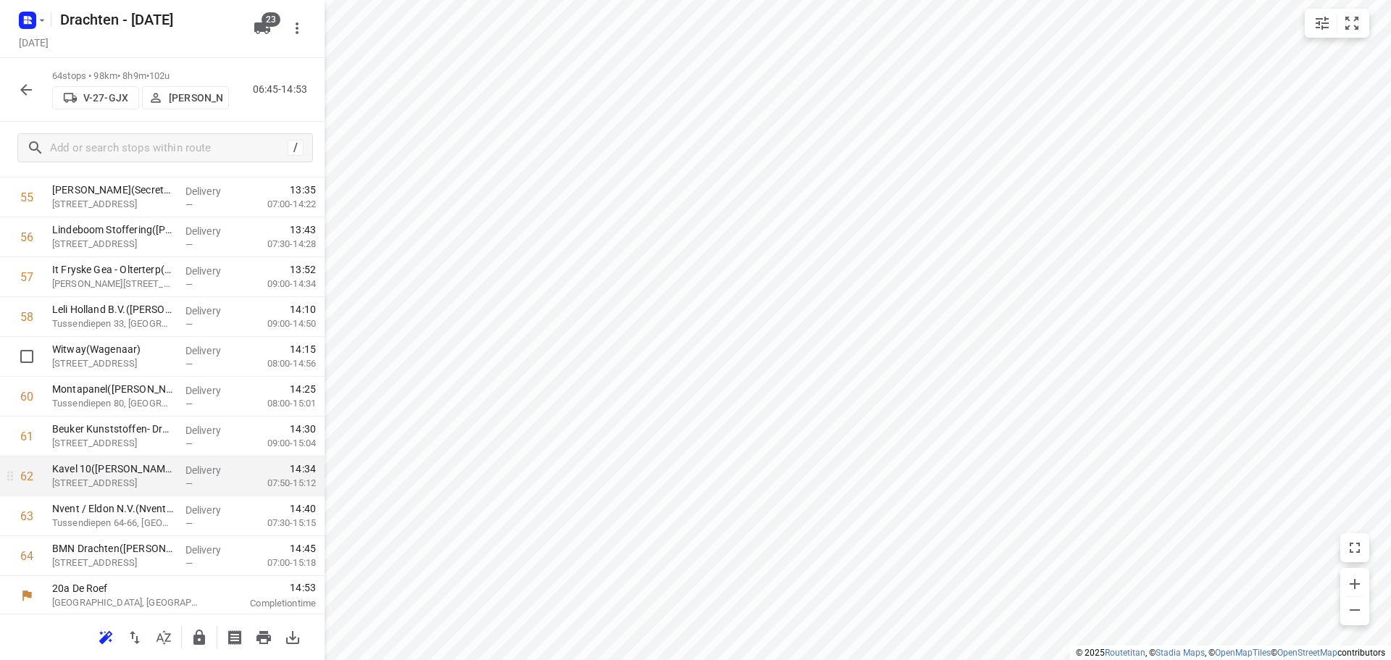
scroll to position [2264, 0]
click at [193, 633] on icon "button" at bounding box center [199, 637] width 17 height 17
click at [33, 85] on icon "button" at bounding box center [25, 89] width 17 height 17
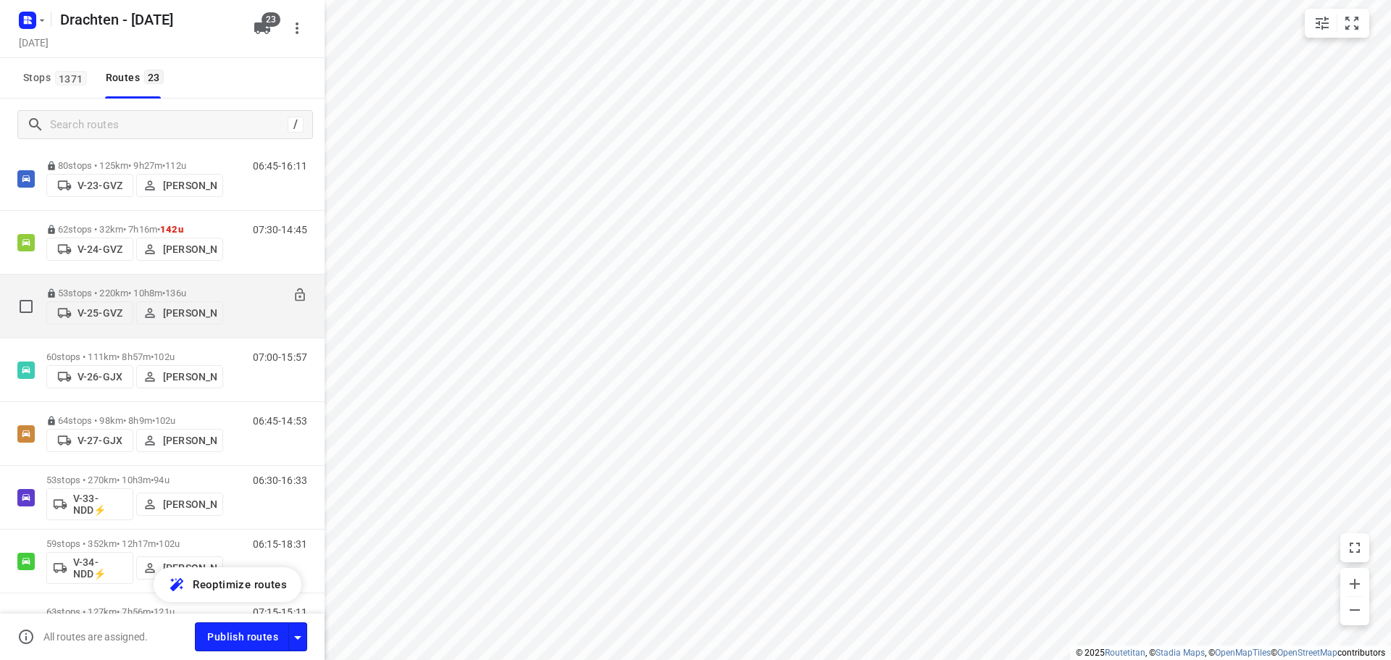
scroll to position [217, 0]
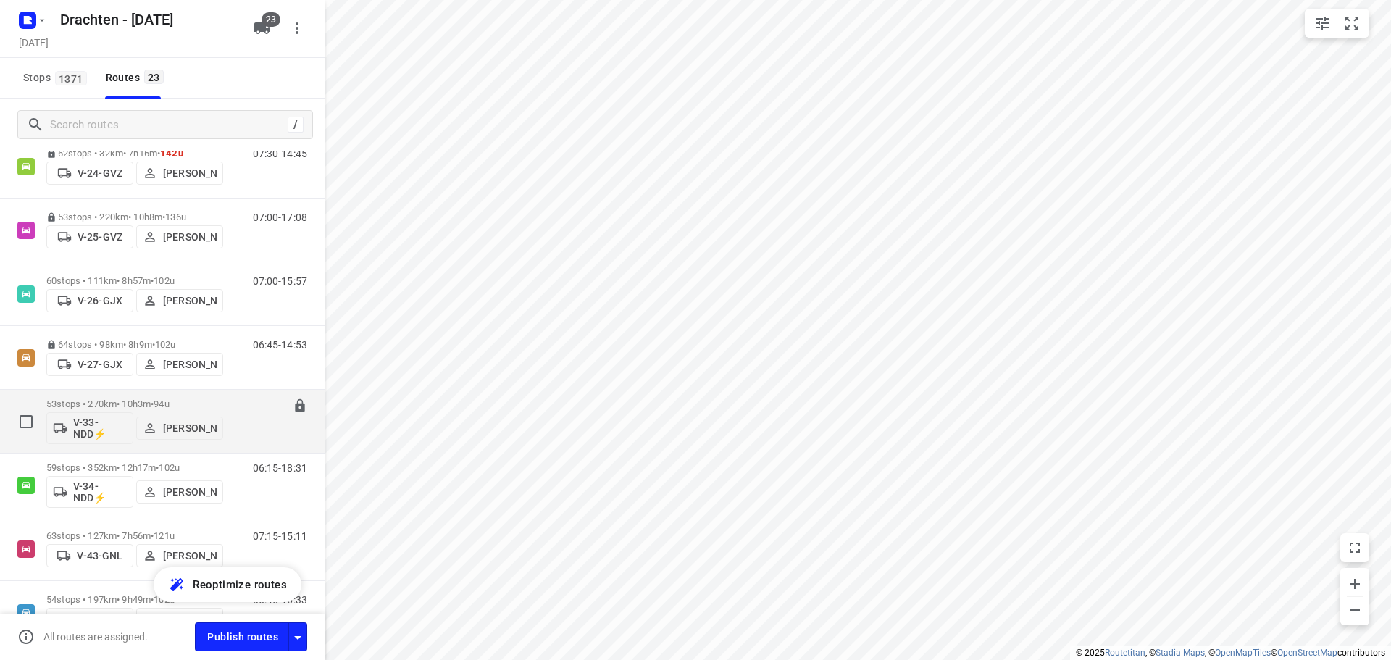
click at [158, 404] on p "53 stops • 270km • 10h3m • 94u" at bounding box center [134, 404] width 177 height 11
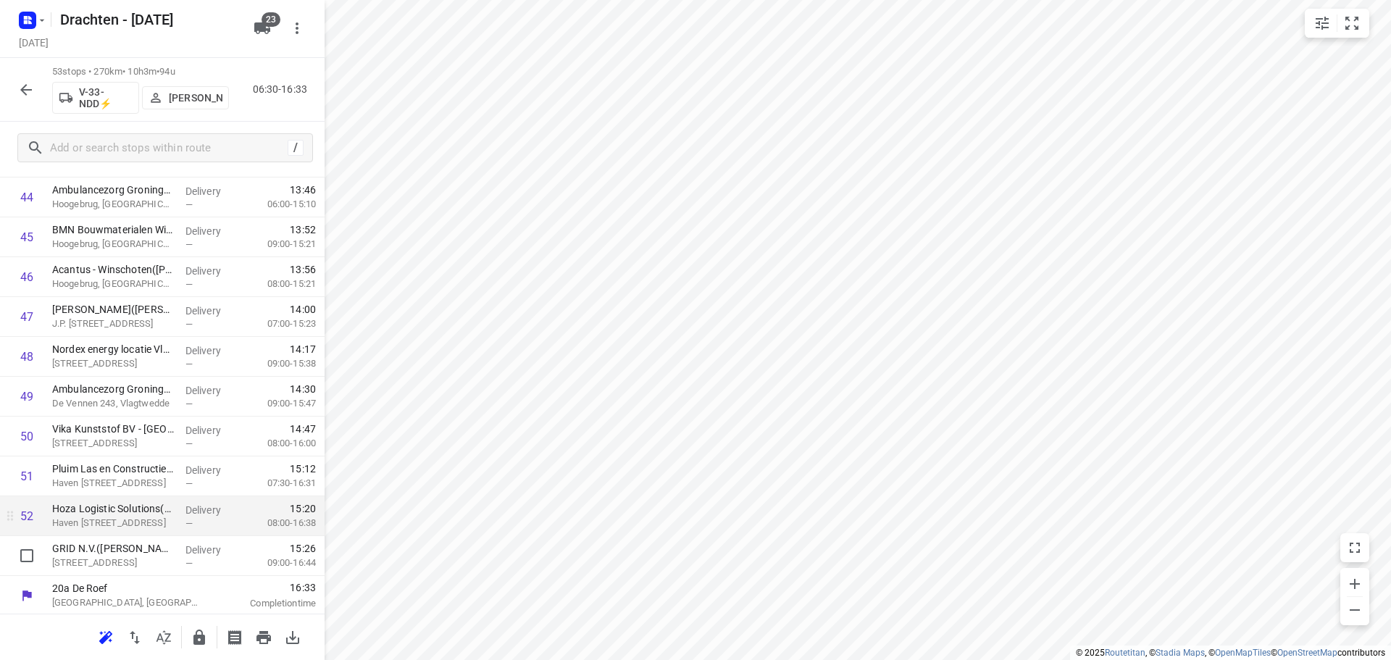
scroll to position [1826, 0]
click at [199, 629] on icon "button" at bounding box center [199, 637] width 17 height 17
click at [30, 88] on icon "button" at bounding box center [25, 89] width 17 height 17
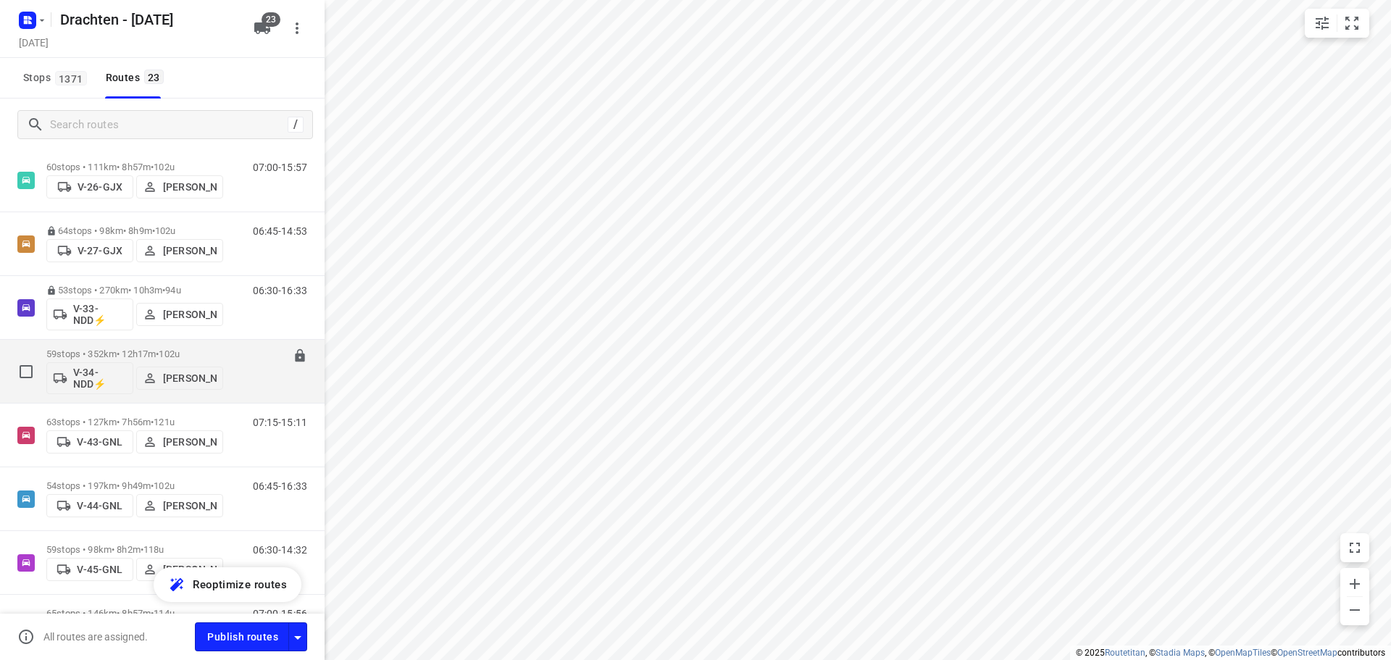
scroll to position [435, 0]
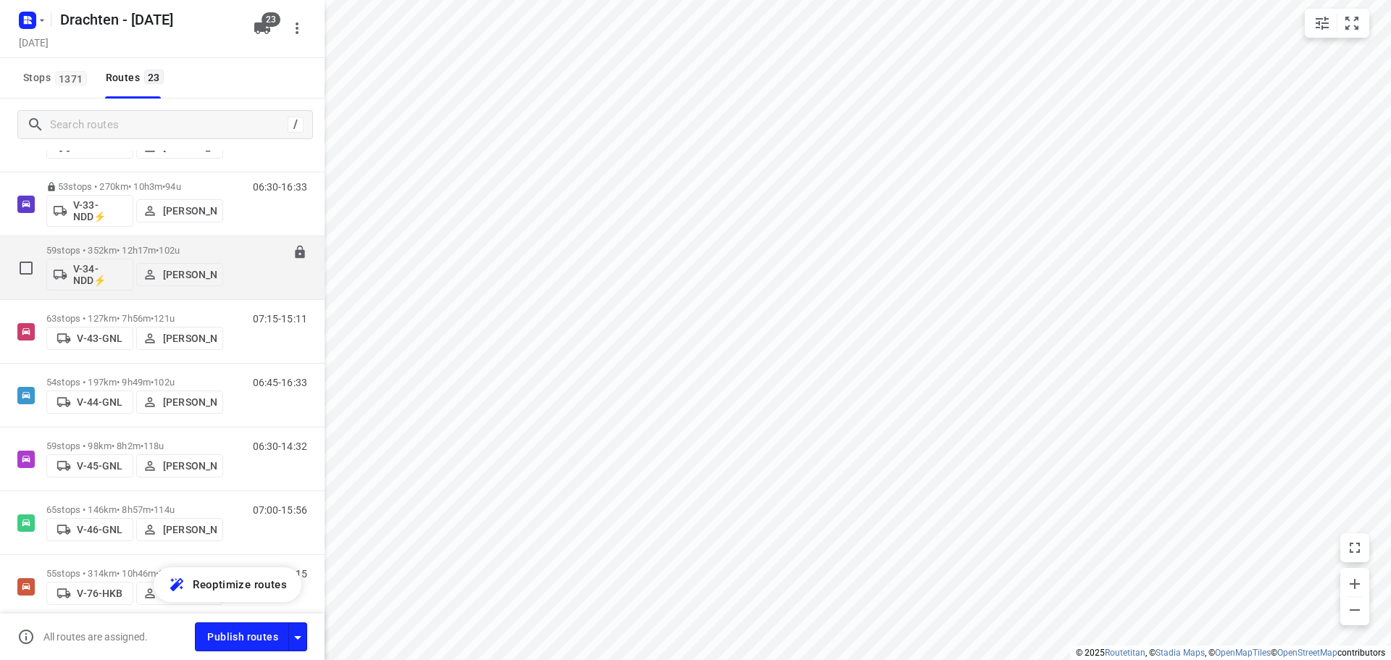
click at [149, 249] on p "59 stops • 352km • 12h17m • 102u" at bounding box center [134, 250] width 177 height 11
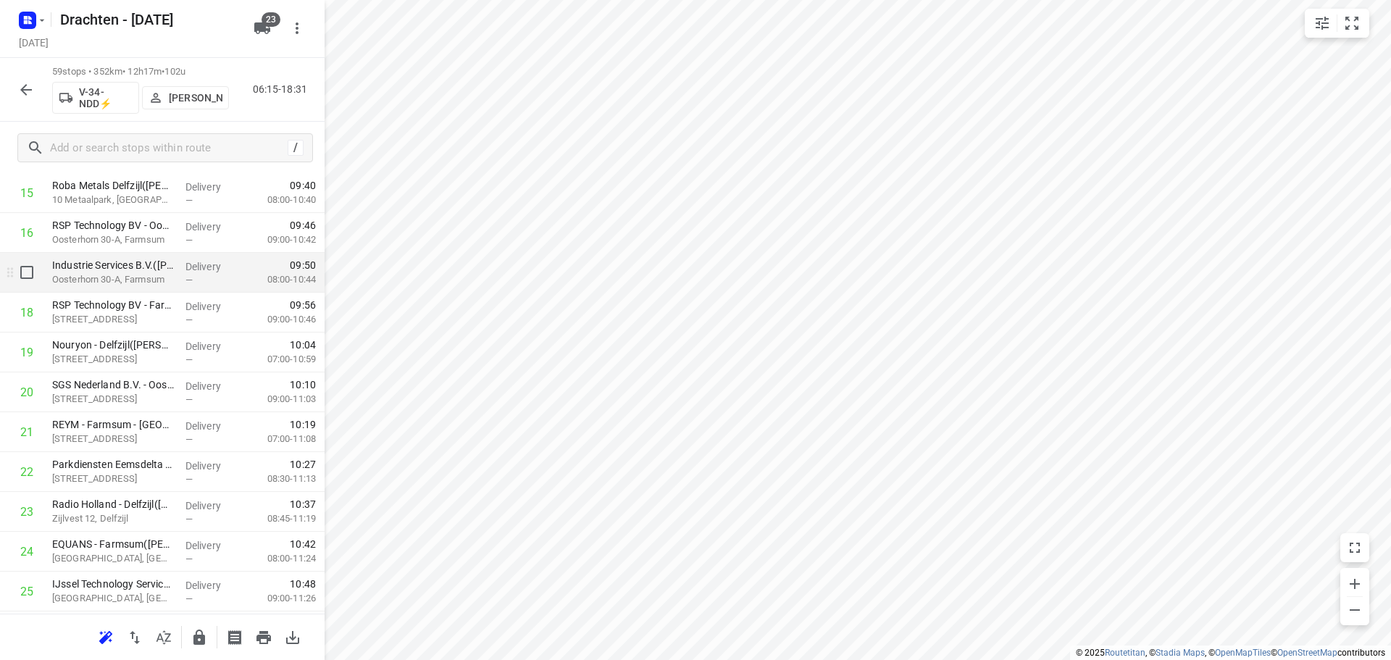
scroll to position [652, 0]
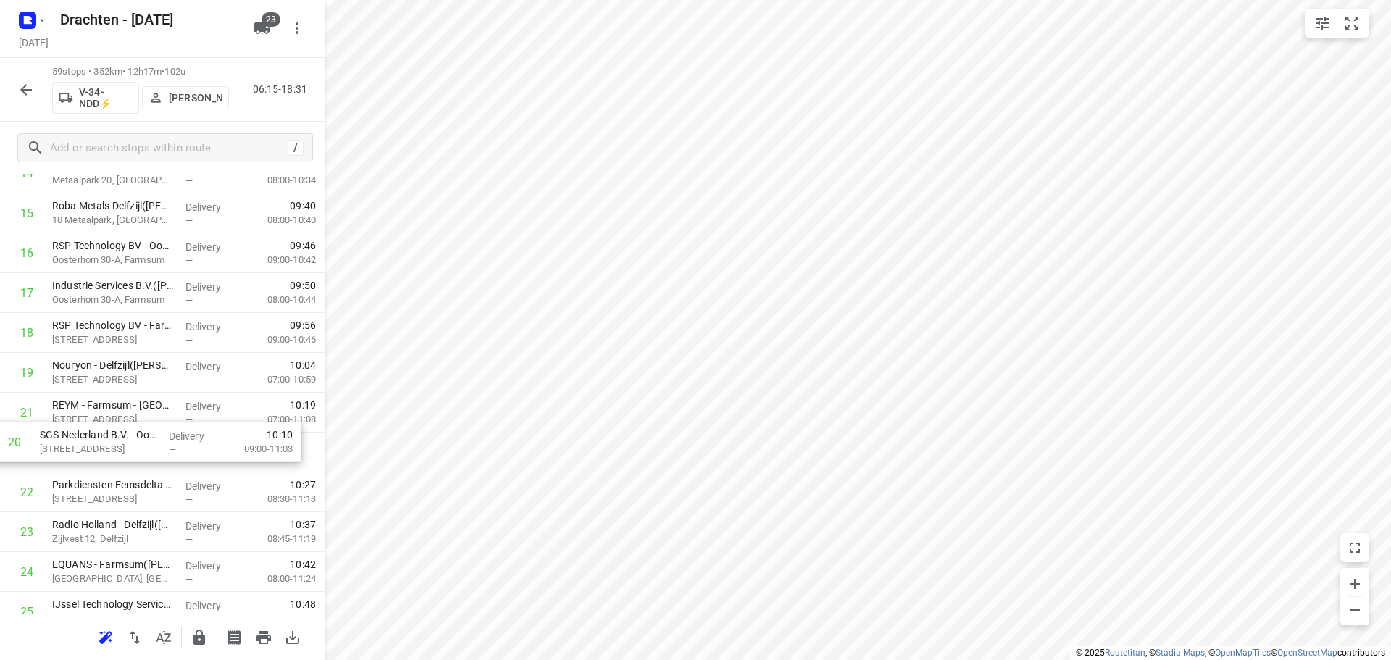
drag, startPoint x: 157, startPoint y: 403, endPoint x: 141, endPoint y: 446, distance: 45.4
drag, startPoint x: 135, startPoint y: 375, endPoint x: 131, endPoint y: 428, distance: 53.8
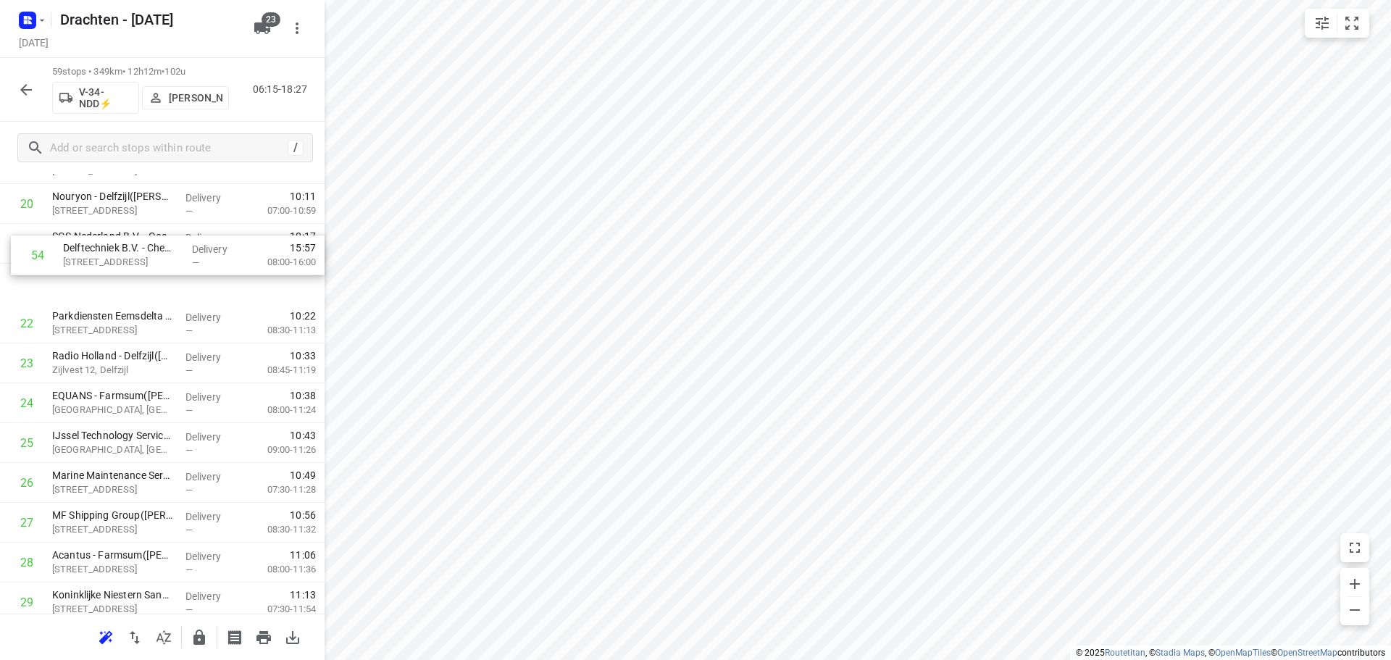
scroll to position [857, 0]
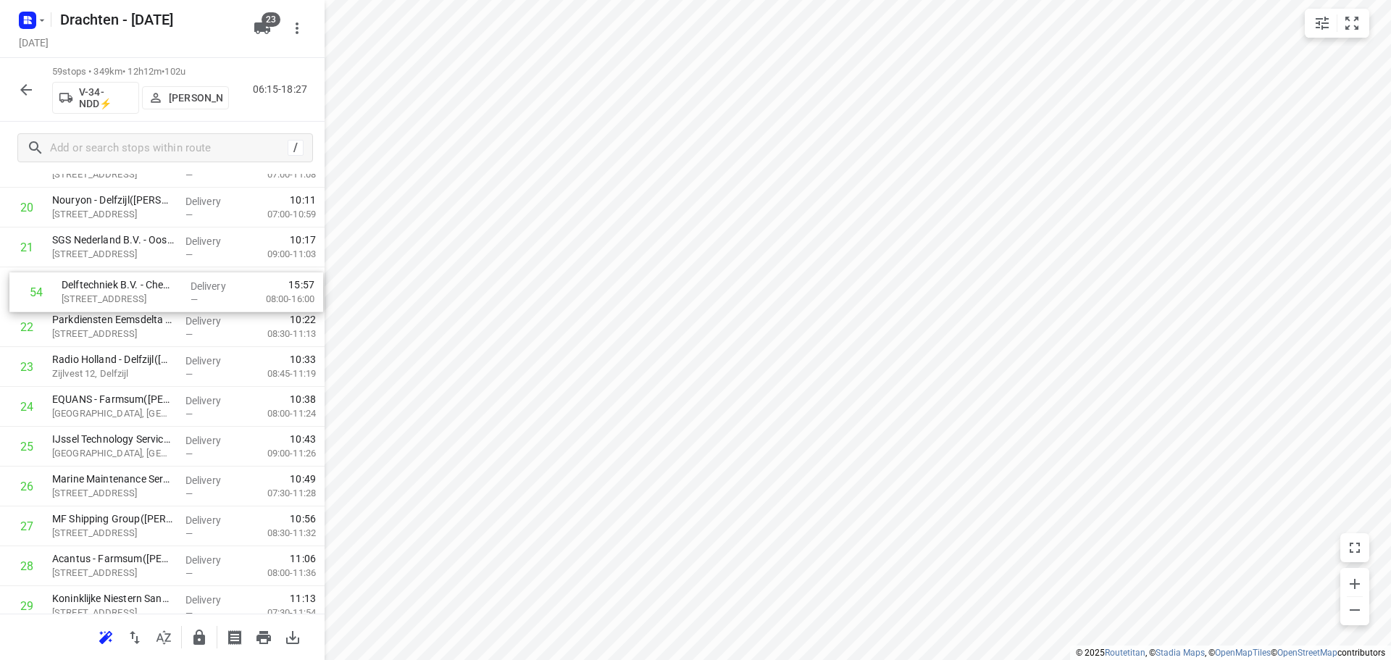
drag, startPoint x: 78, startPoint y: 459, endPoint x: 88, endPoint y: 285, distance: 174.2
click at [88, 285] on div "1 X-Tense(Marcel Vervaart) Zuiderweg 3, Slochteren Delivery — 07:11 07:00-08:36…" at bounding box center [162, 605] width 325 height 2351
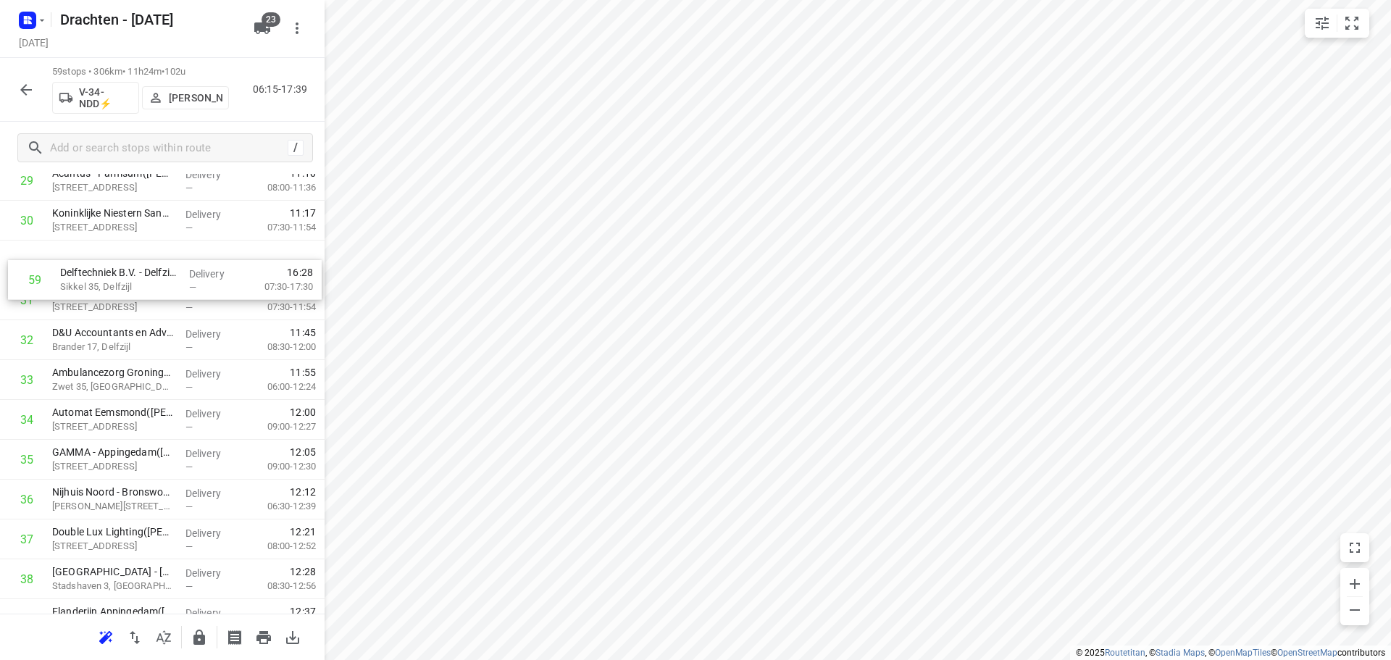
scroll to position [1233, 0]
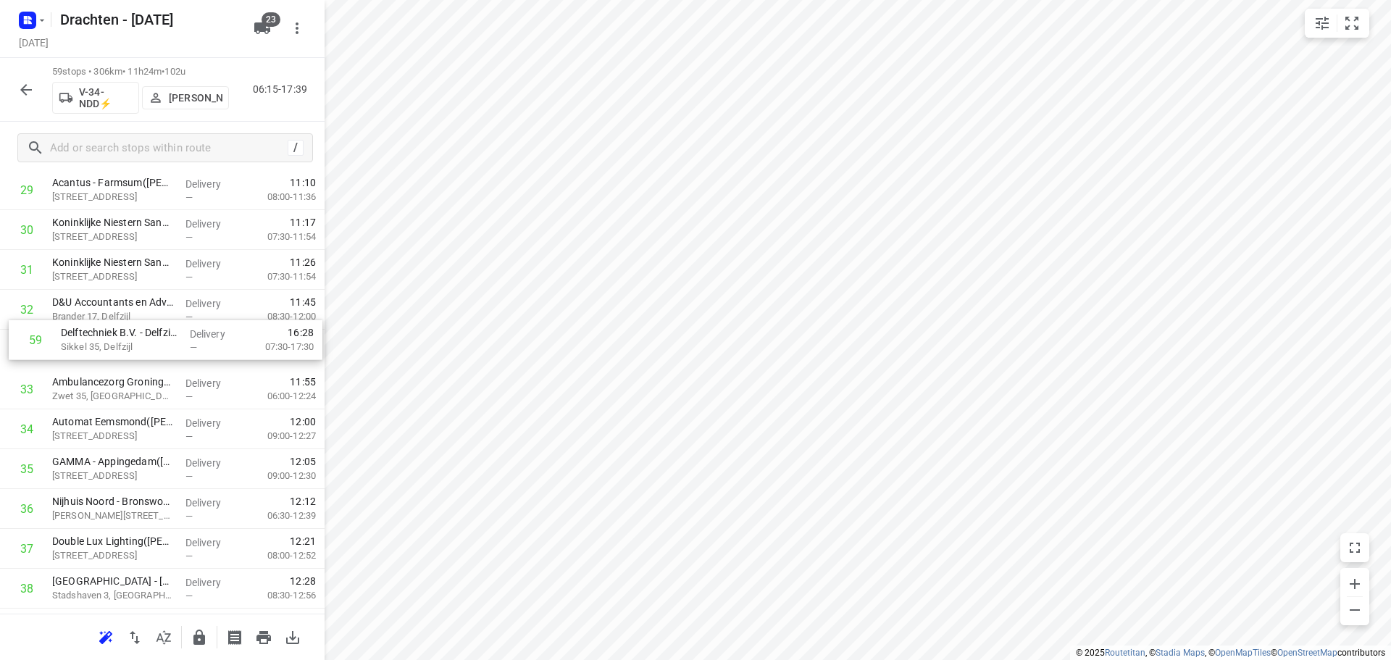
drag, startPoint x: 103, startPoint y: 554, endPoint x: 109, endPoint y: 335, distance: 218.9
click at [109, 335] on div "1 X-Tense(Marcel Vervaart) Zuiderweg 3, Slochteren Delivery — 07:11 07:00-08:36…" at bounding box center [162, 229] width 325 height 2351
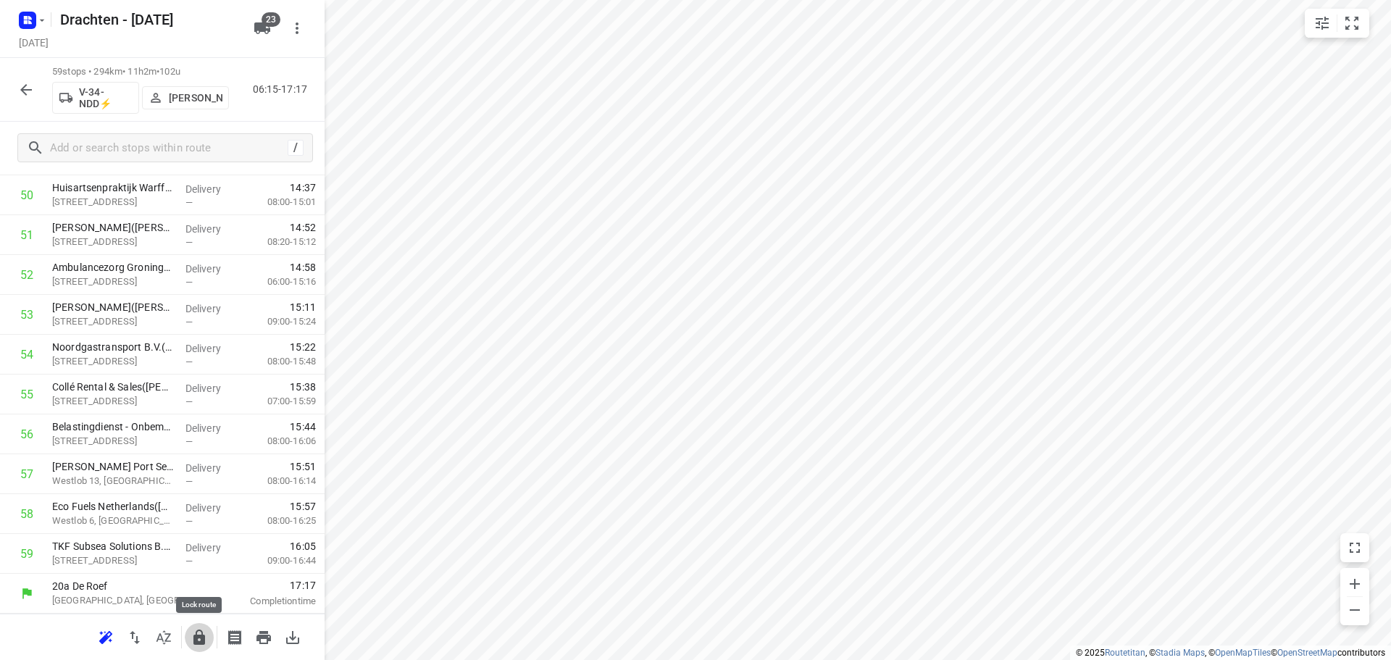
click at [200, 625] on button "button" at bounding box center [199, 637] width 29 height 29
click at [22, 91] on icon "button" at bounding box center [25, 89] width 17 height 17
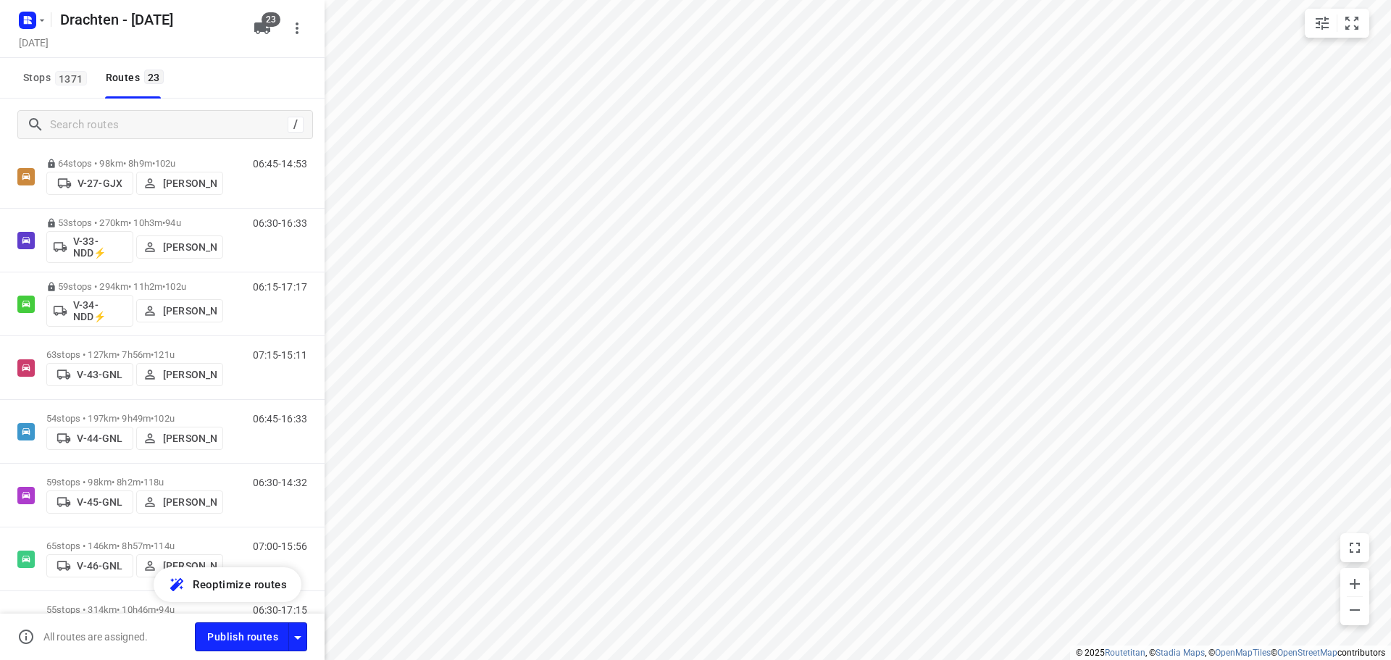
scroll to position [435, 0]
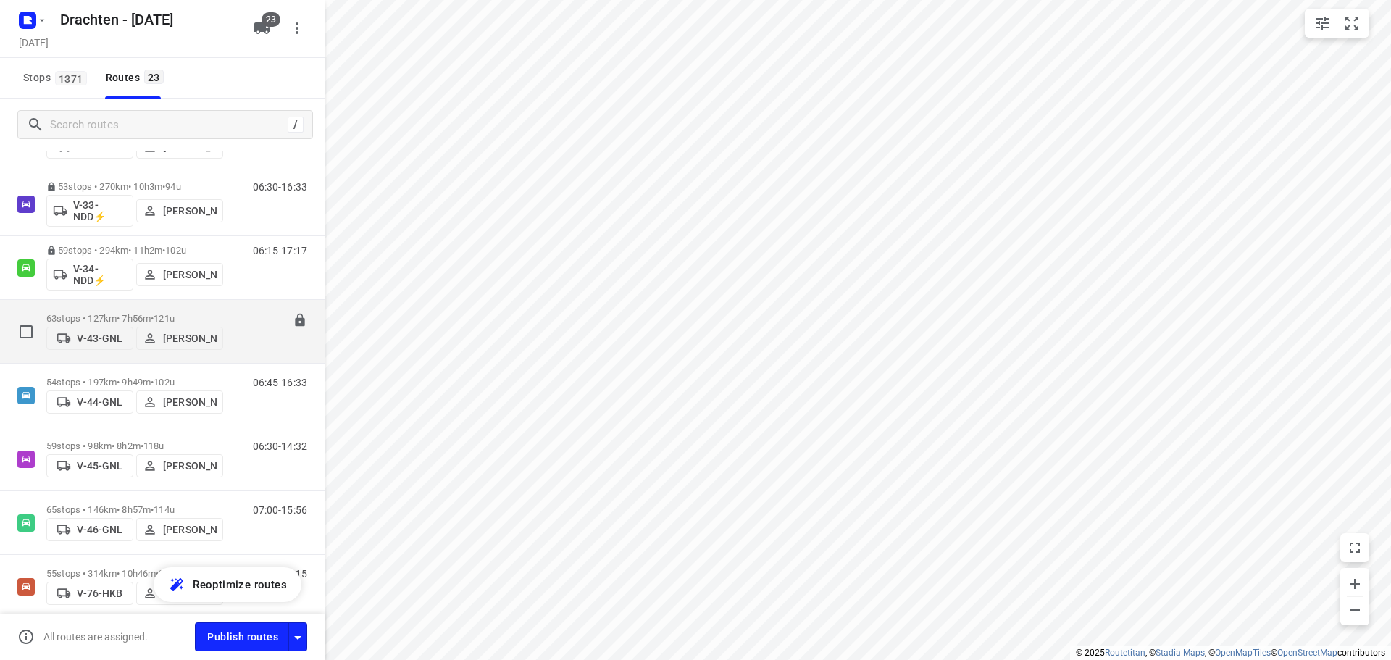
click at [157, 313] on p "63 stops • 127km • 7h56m • 121u" at bounding box center [134, 318] width 177 height 11
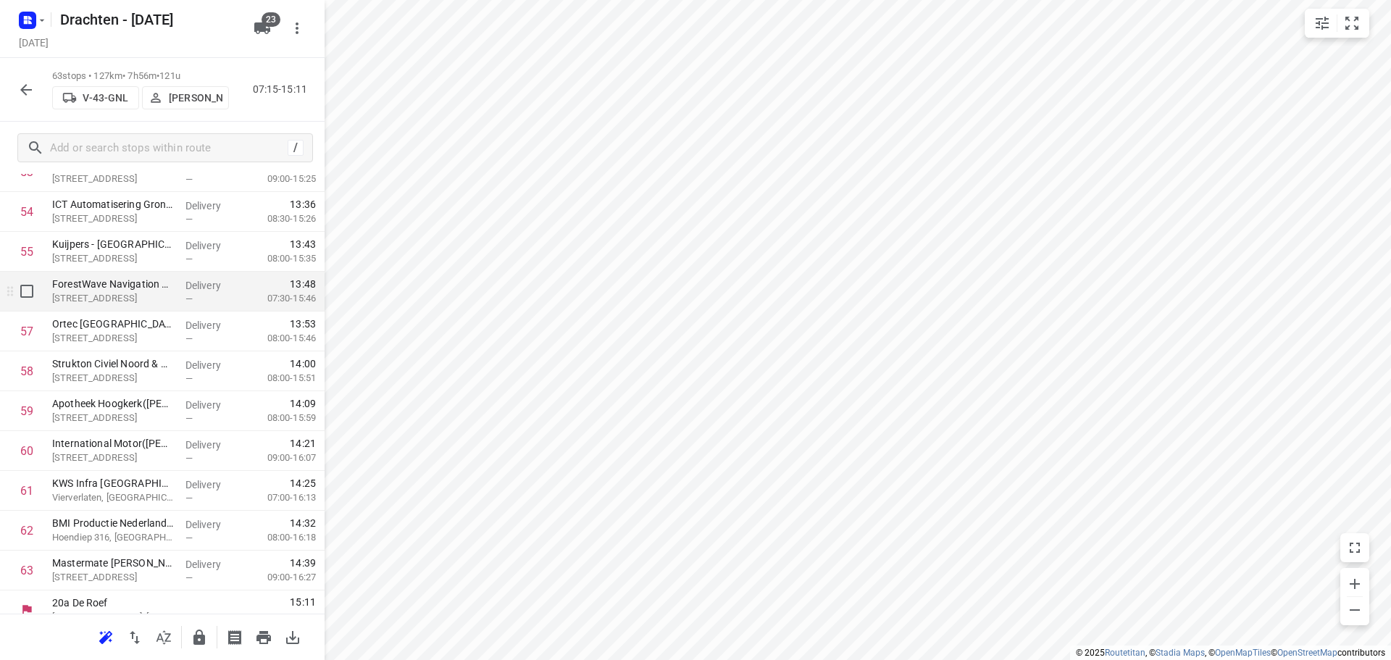
scroll to position [2225, 0]
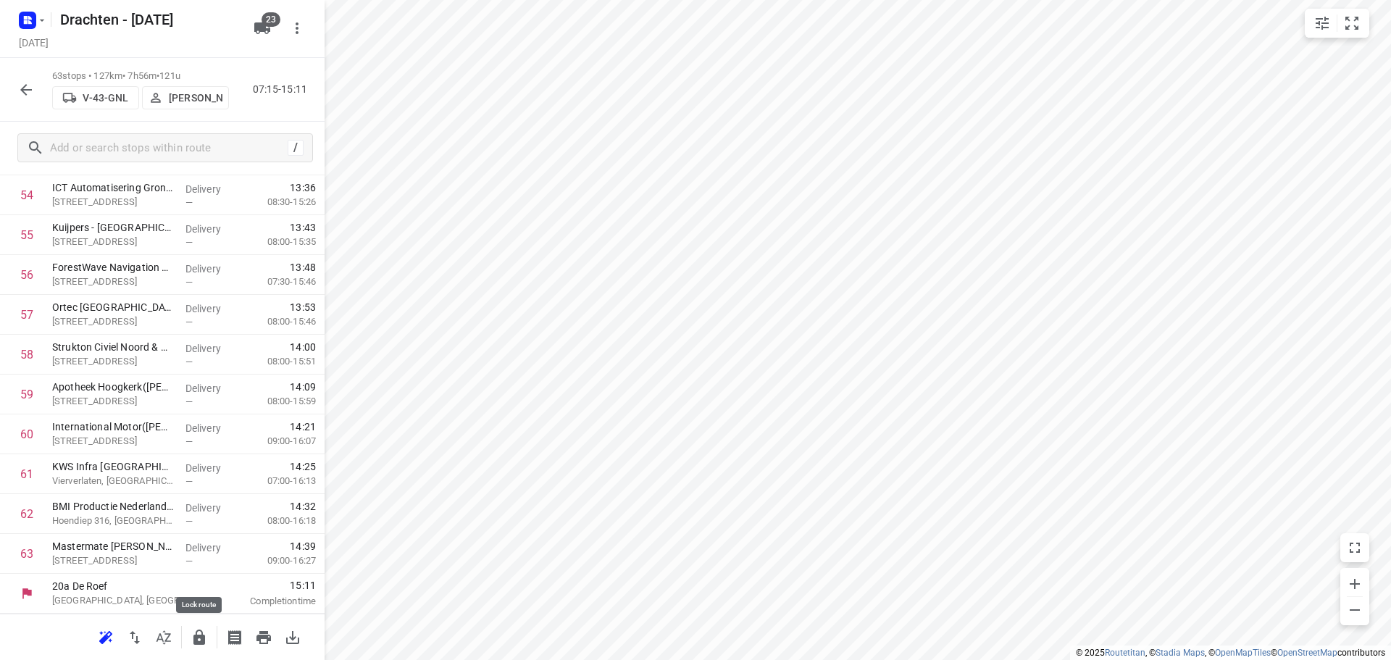
click at [193, 635] on icon "button" at bounding box center [199, 637] width 17 height 17
click at [14, 67] on div "63 stops • 127km • 7h56m • 121u V-43-GNL Henk Hooijenga 07:15-15:11" at bounding box center [162, 90] width 325 height 64
click at [22, 81] on icon "button" at bounding box center [25, 89] width 17 height 17
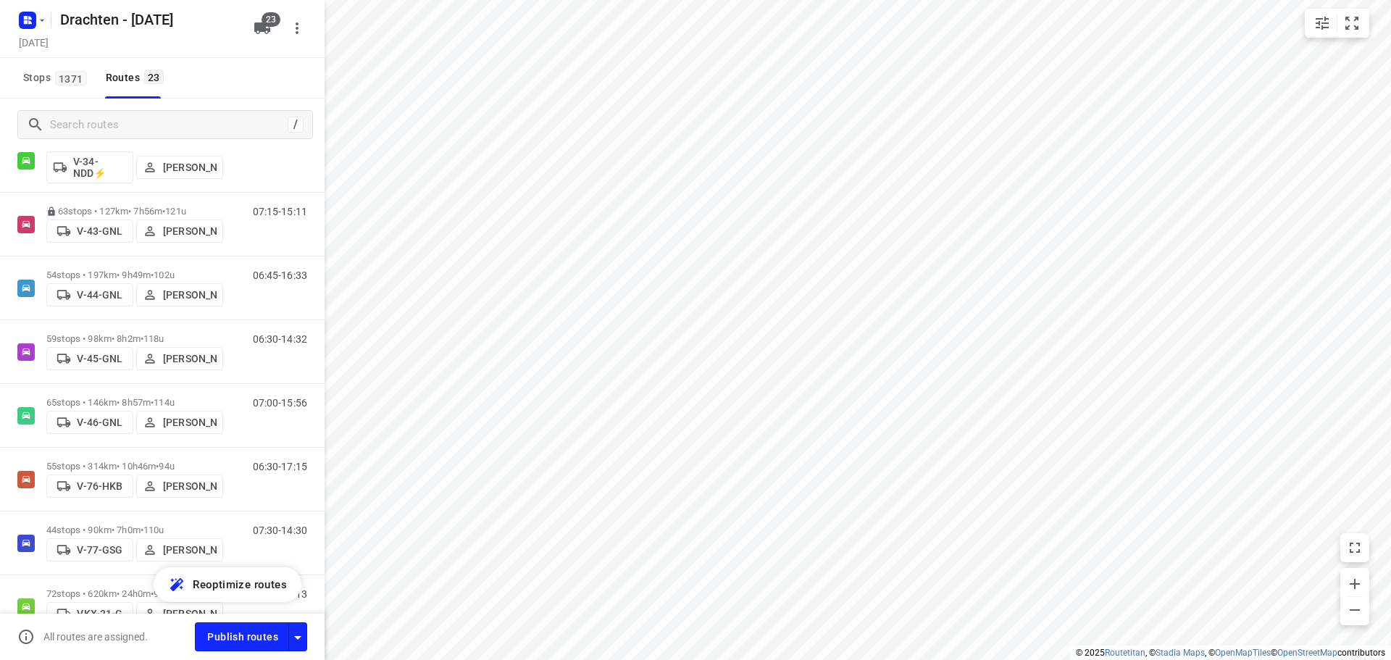
scroll to position [507, 0]
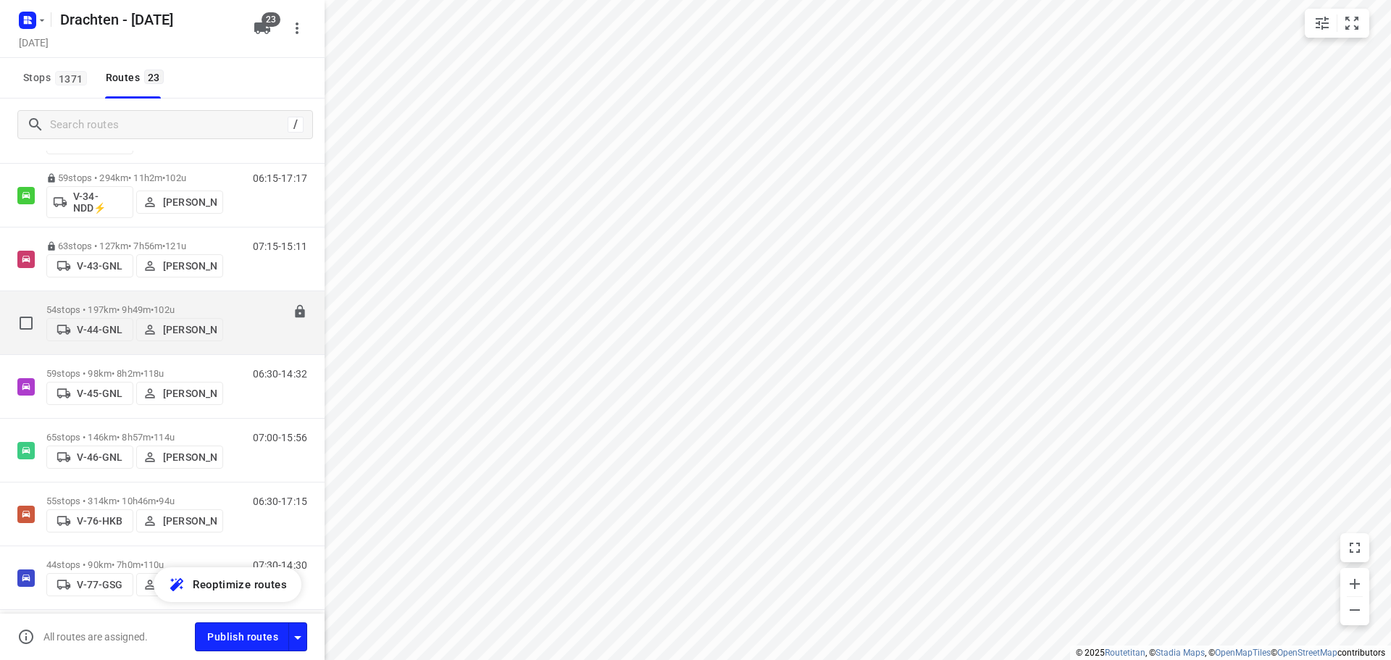
click at [176, 297] on div "54 stops • 197km • 9h49m • 102u V-44-GNL Kirsten Brouwer" at bounding box center [134, 322] width 177 height 51
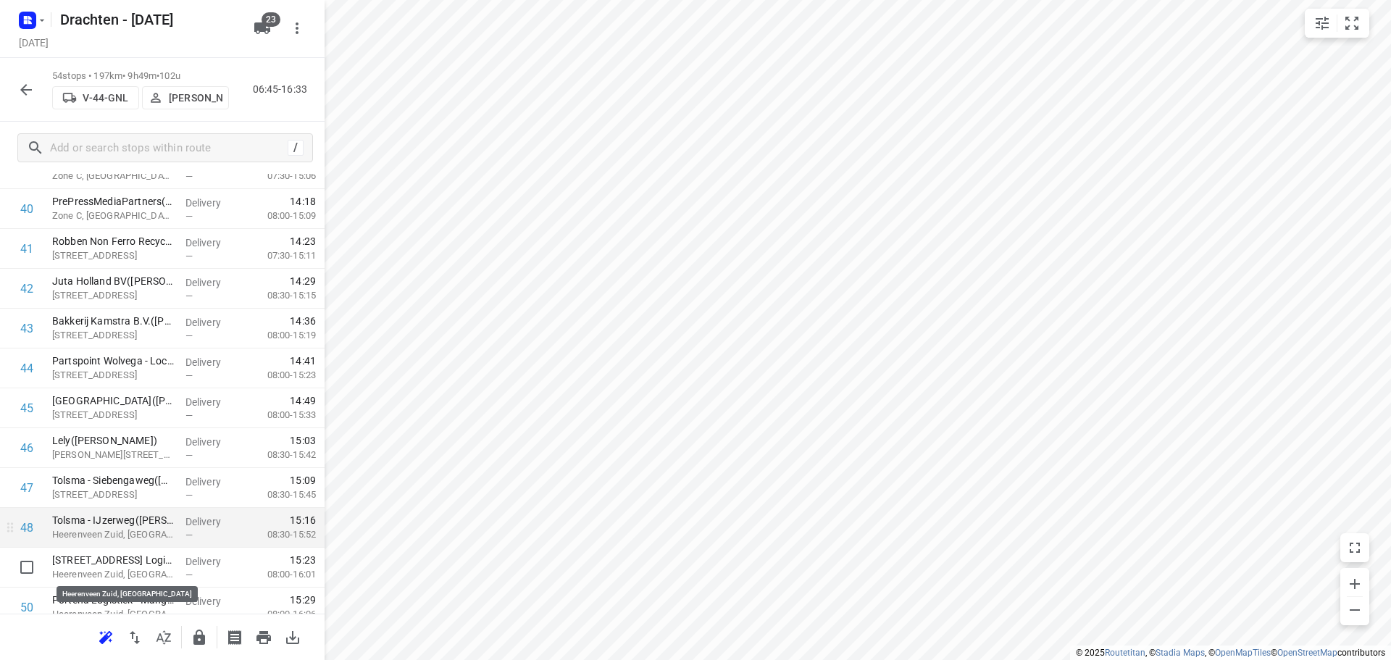
scroll to position [1667, 0]
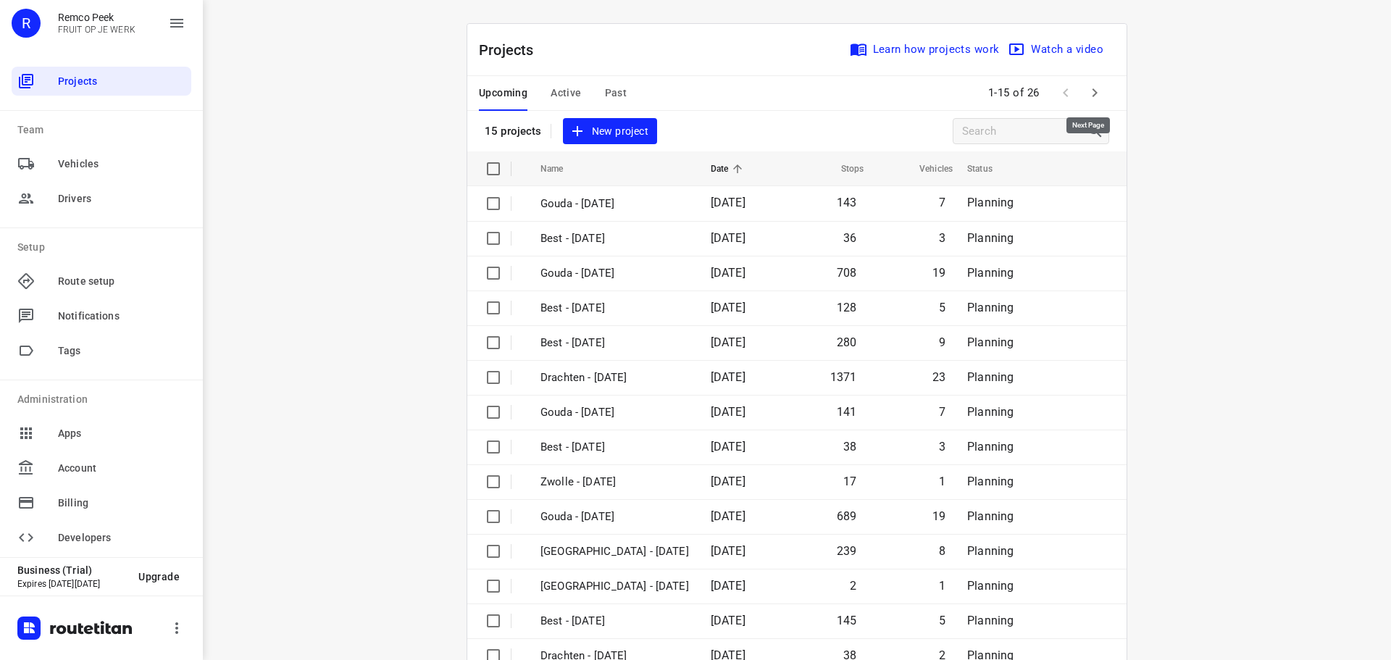
click at [1093, 93] on icon "button" at bounding box center [1095, 92] width 5 height 9
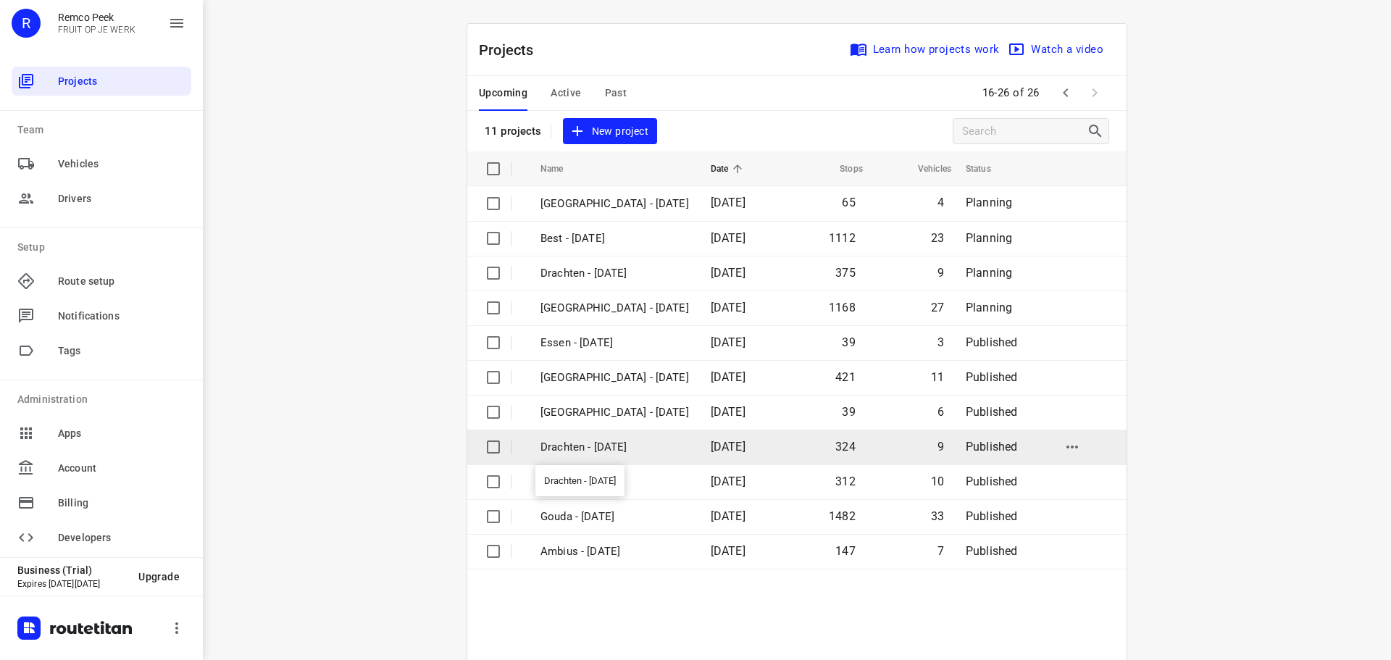
click at [585, 447] on p "Drachten - [DATE]" at bounding box center [615, 447] width 149 height 17
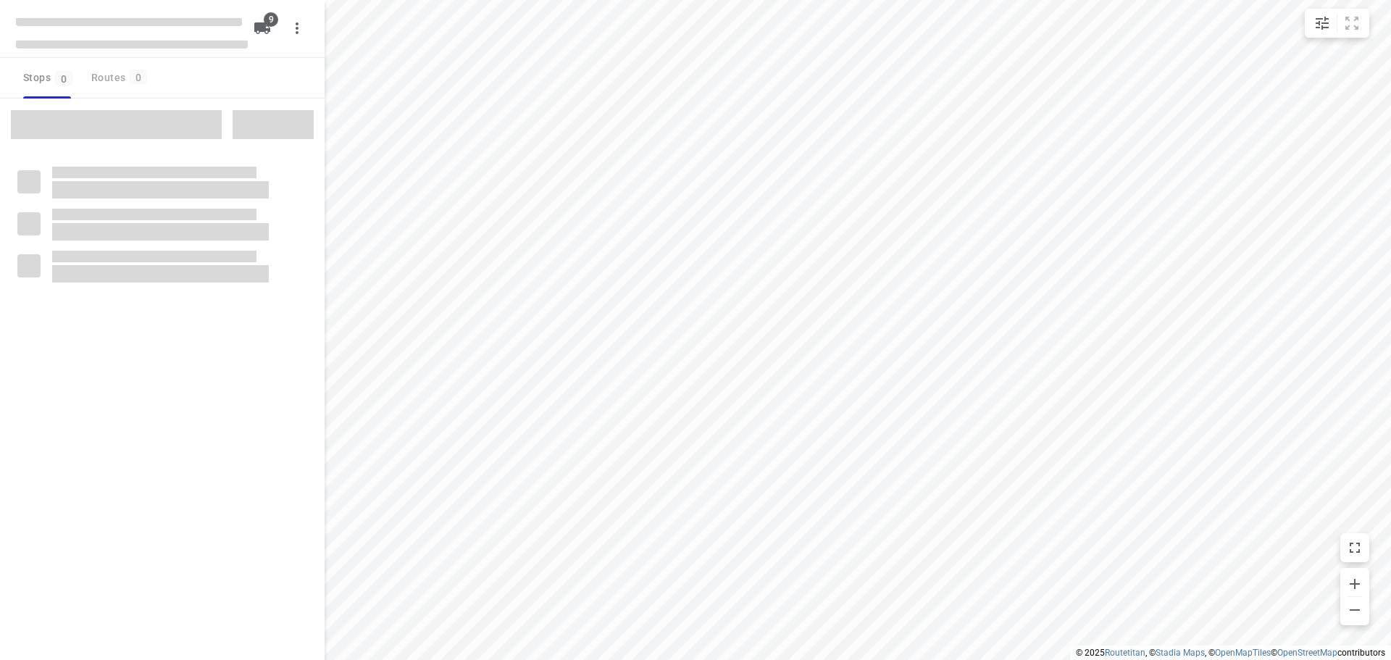
checkbox input "true"
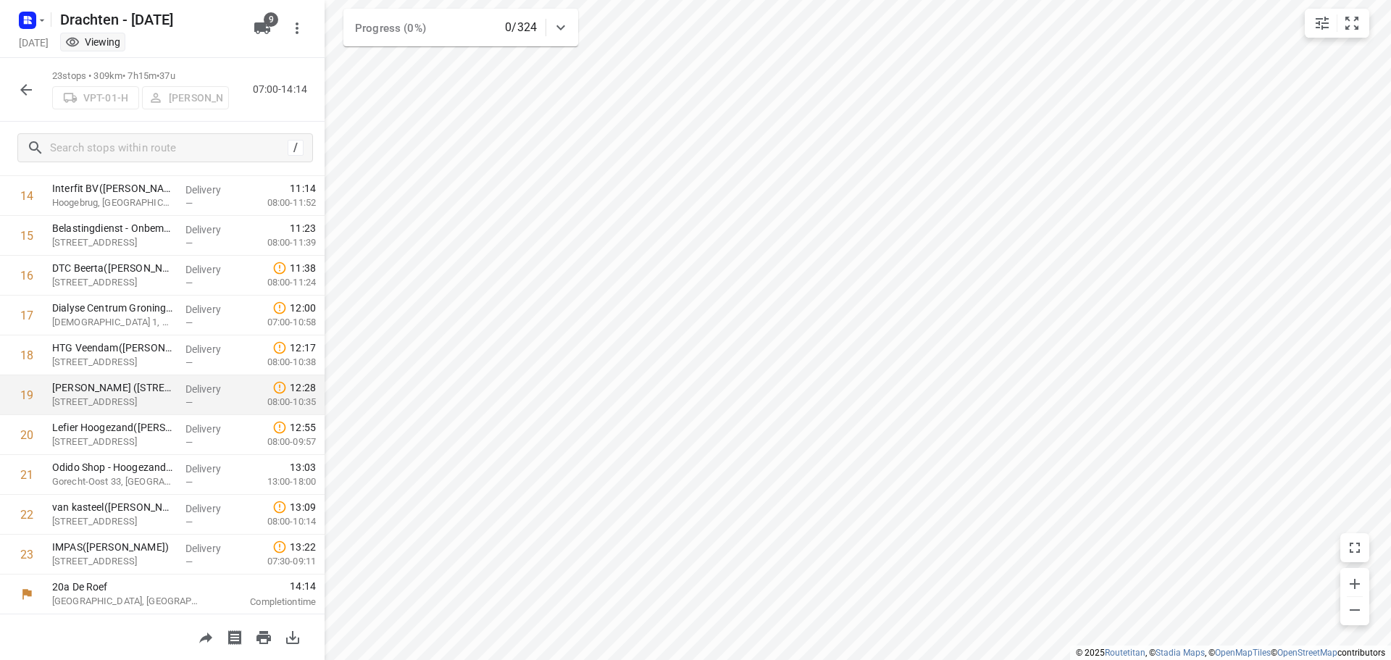
scroll to position [589, 0]
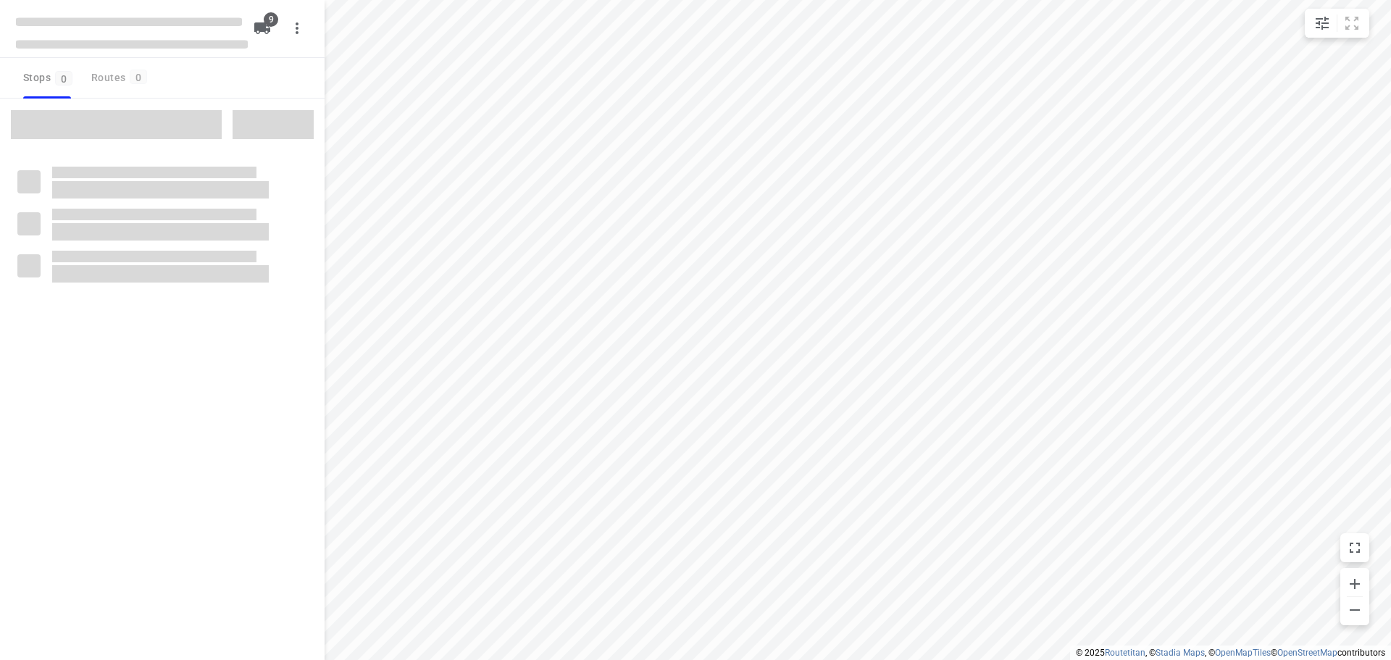
checkbox input "true"
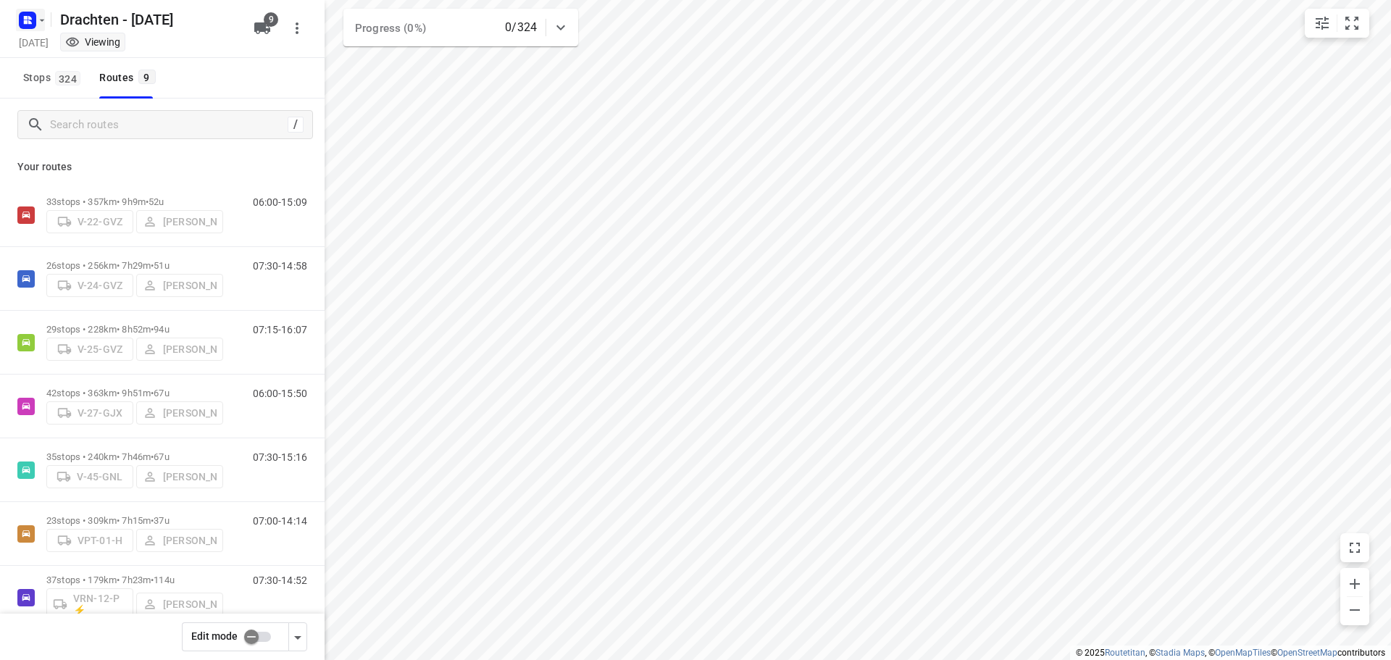
click at [20, 19] on rect "button" at bounding box center [27, 20] width 17 height 17
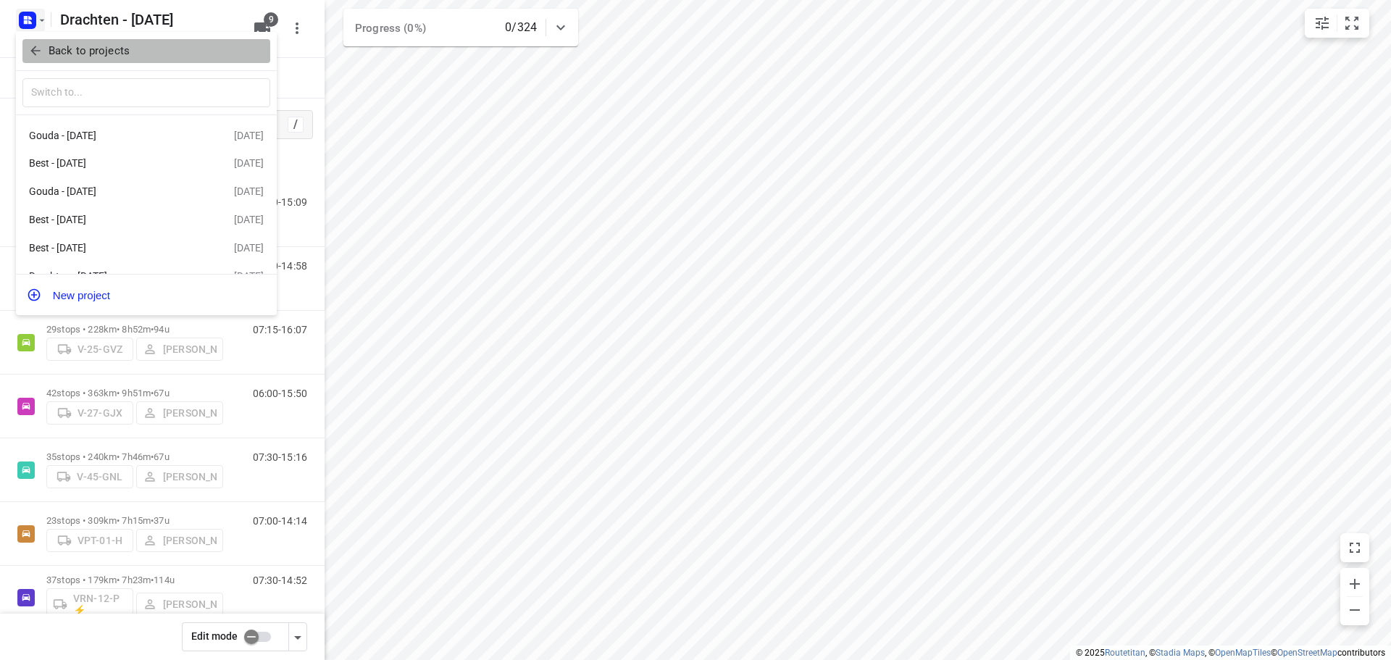
click at [90, 51] on p "Back to projects" at bounding box center [89, 51] width 81 height 17
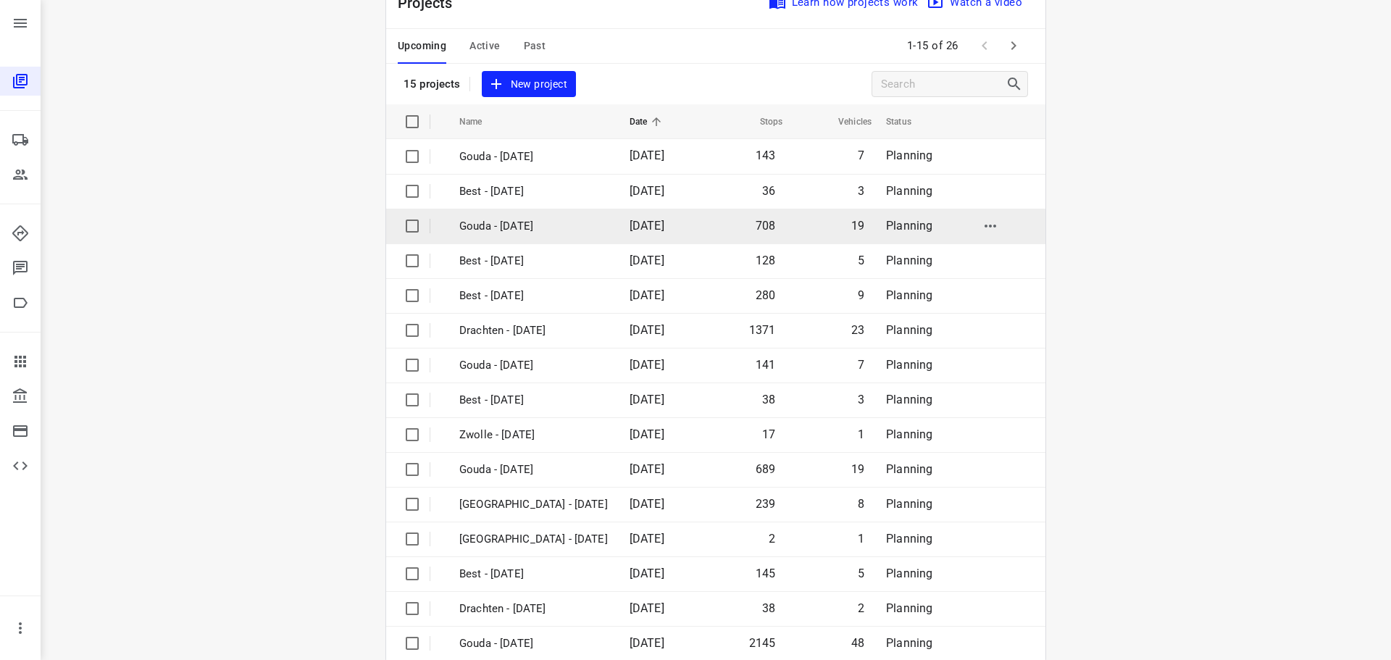
scroll to position [72, 0]
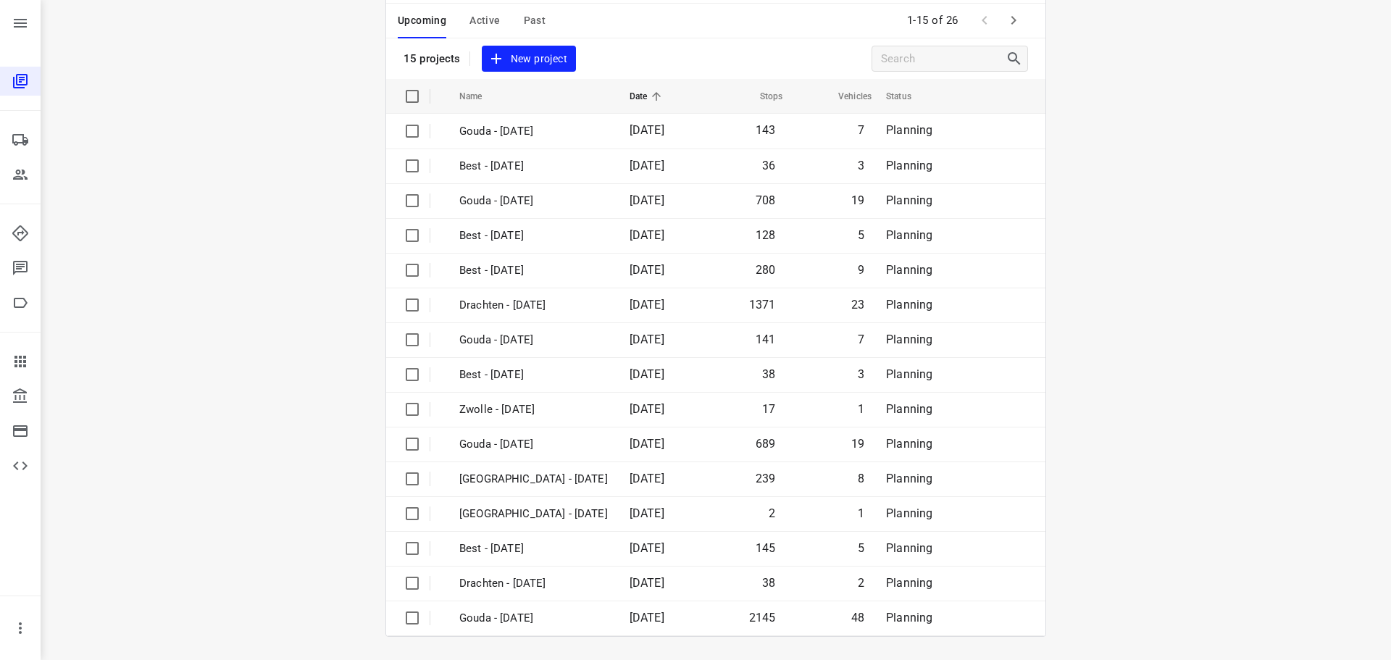
click at [1010, 13] on icon "button" at bounding box center [1013, 20] width 17 height 17
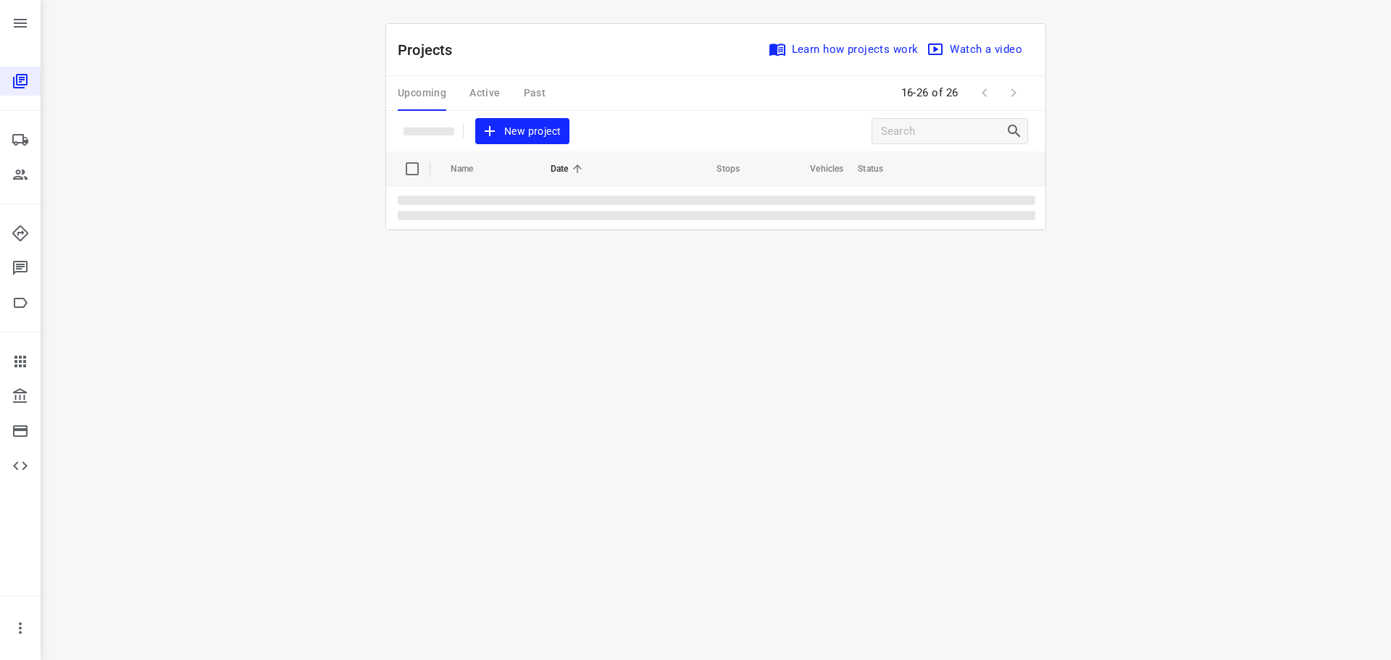
scroll to position [0, 0]
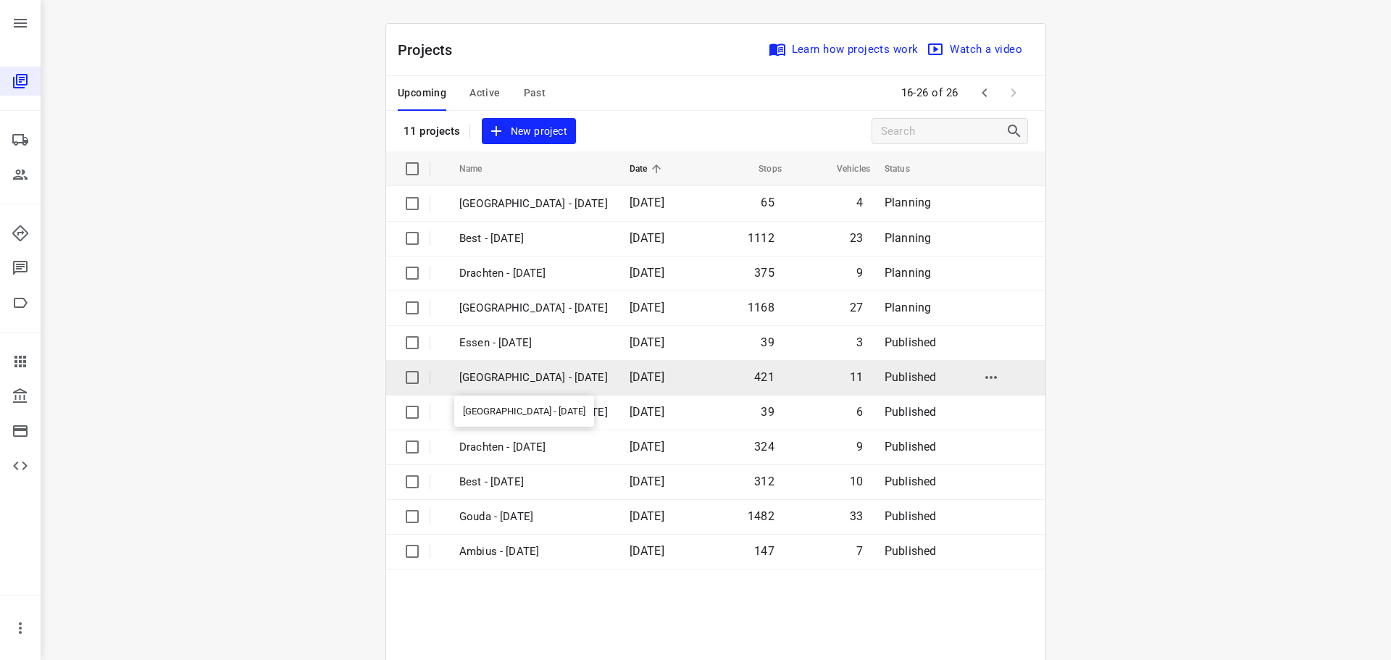
click at [512, 385] on p "Zwolle - Tuesday" at bounding box center [533, 378] width 149 height 17
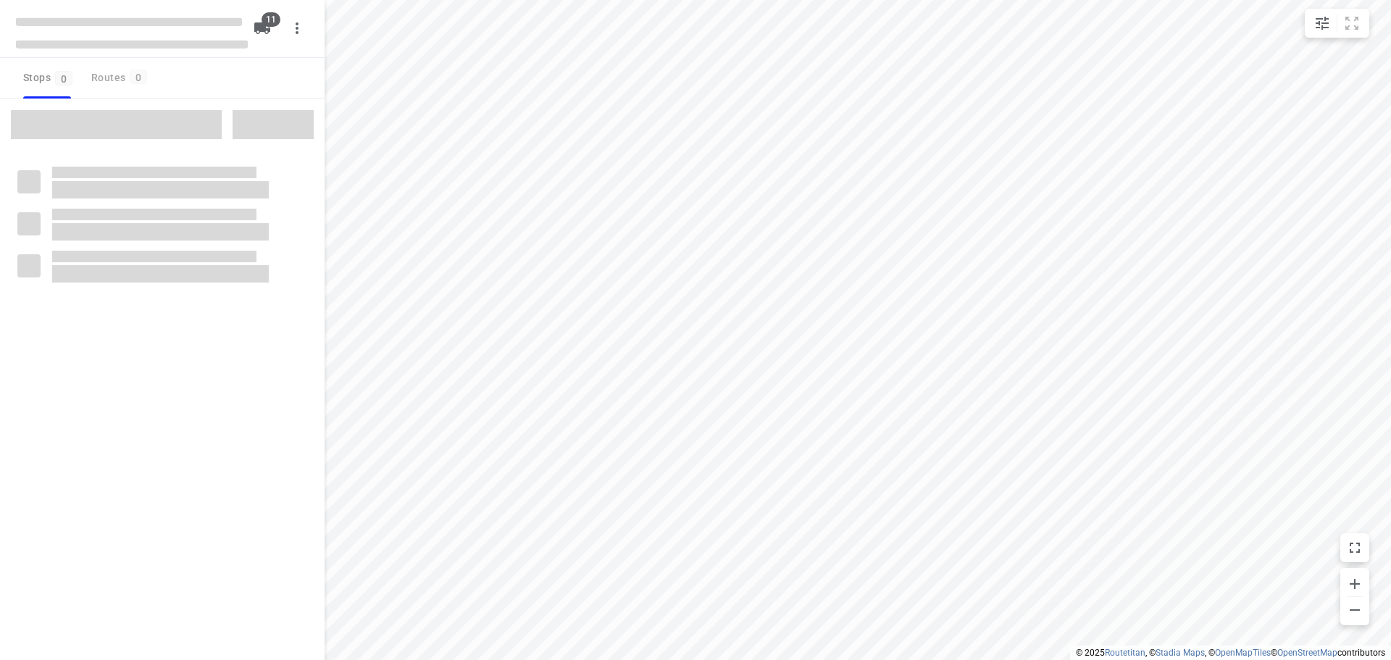
checkbox input "true"
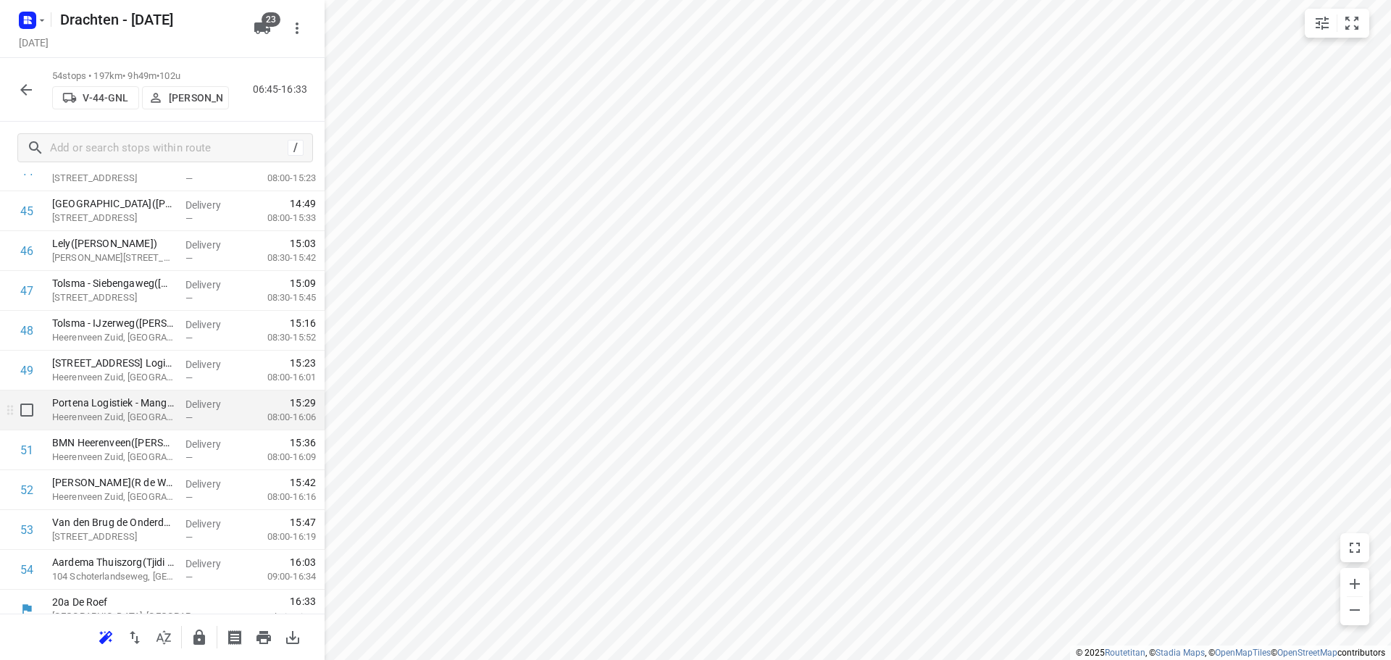
scroll to position [1866, 0]
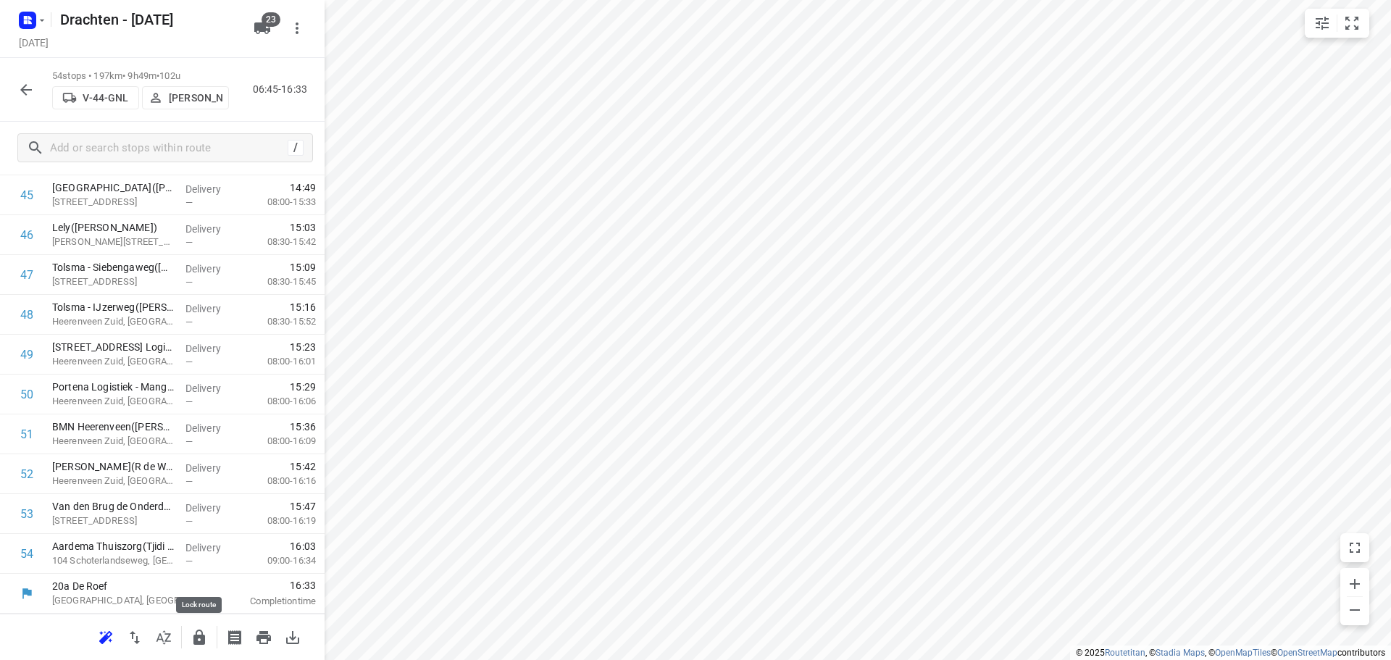
click at [189, 631] on button "button" at bounding box center [199, 637] width 29 height 29
click at [15, 96] on button "button" at bounding box center [26, 89] width 29 height 29
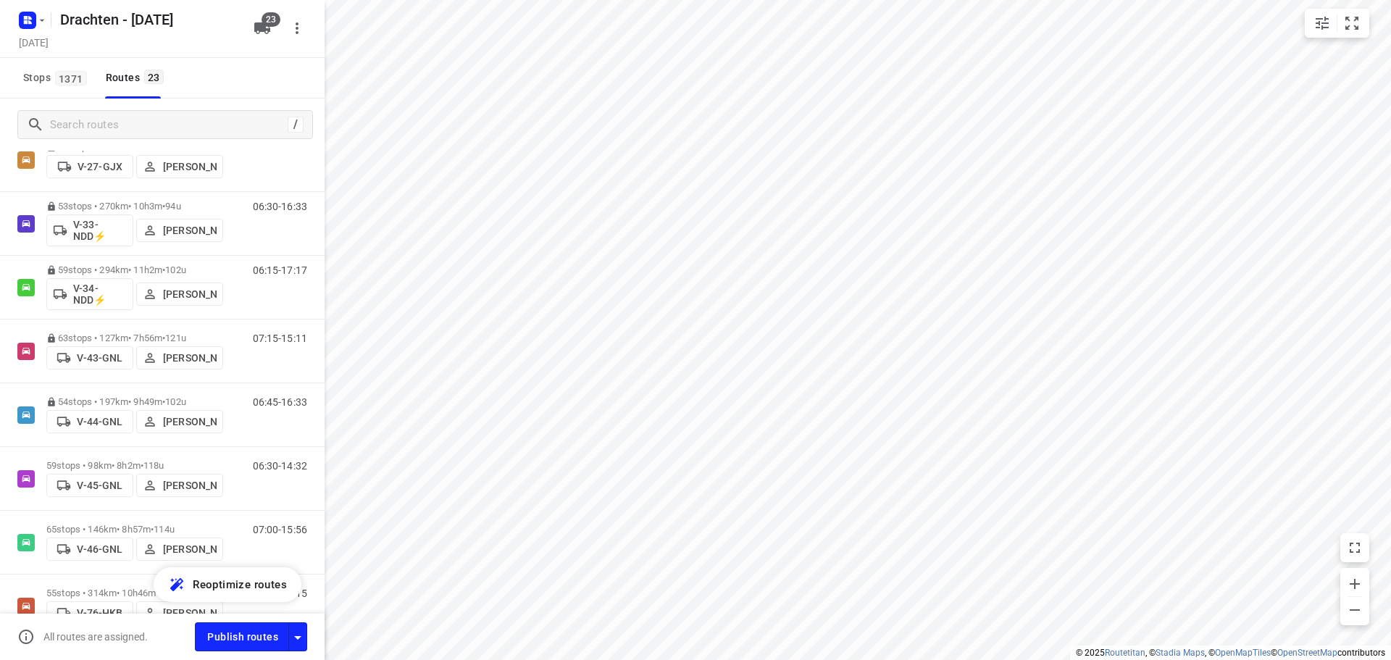
scroll to position [435, 0]
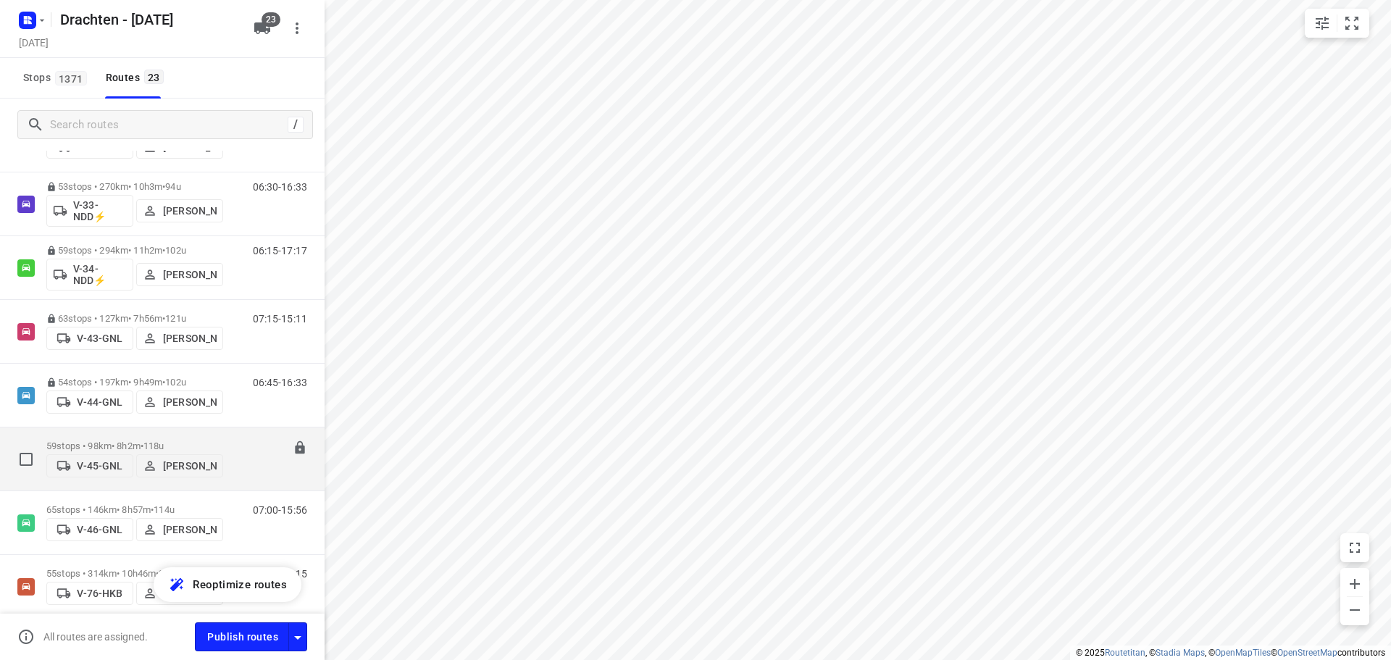
click at [172, 433] on div "59 stops • 98km • 8h2m • 118u V-45-GNL [PERSON_NAME]" at bounding box center [134, 458] width 177 height 51
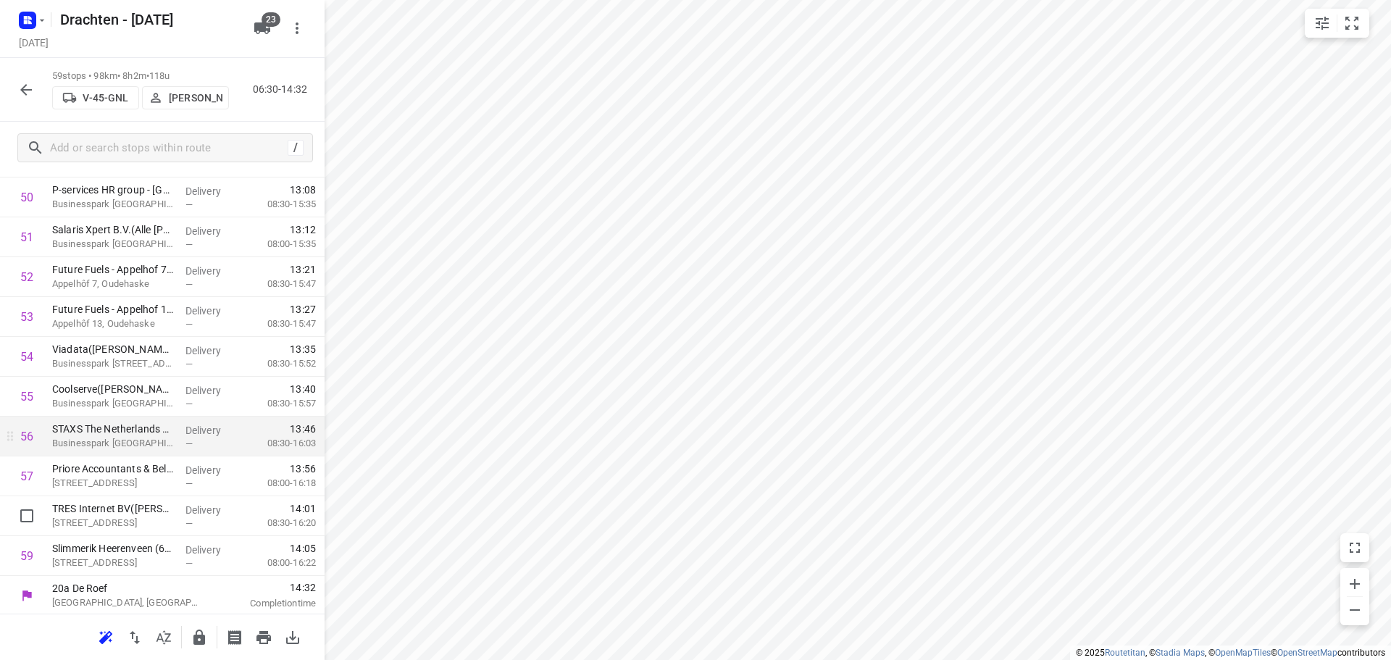
scroll to position [2065, 0]
click at [188, 642] on button "button" at bounding box center [199, 637] width 29 height 29
click at [27, 98] on icon "button" at bounding box center [25, 89] width 17 height 17
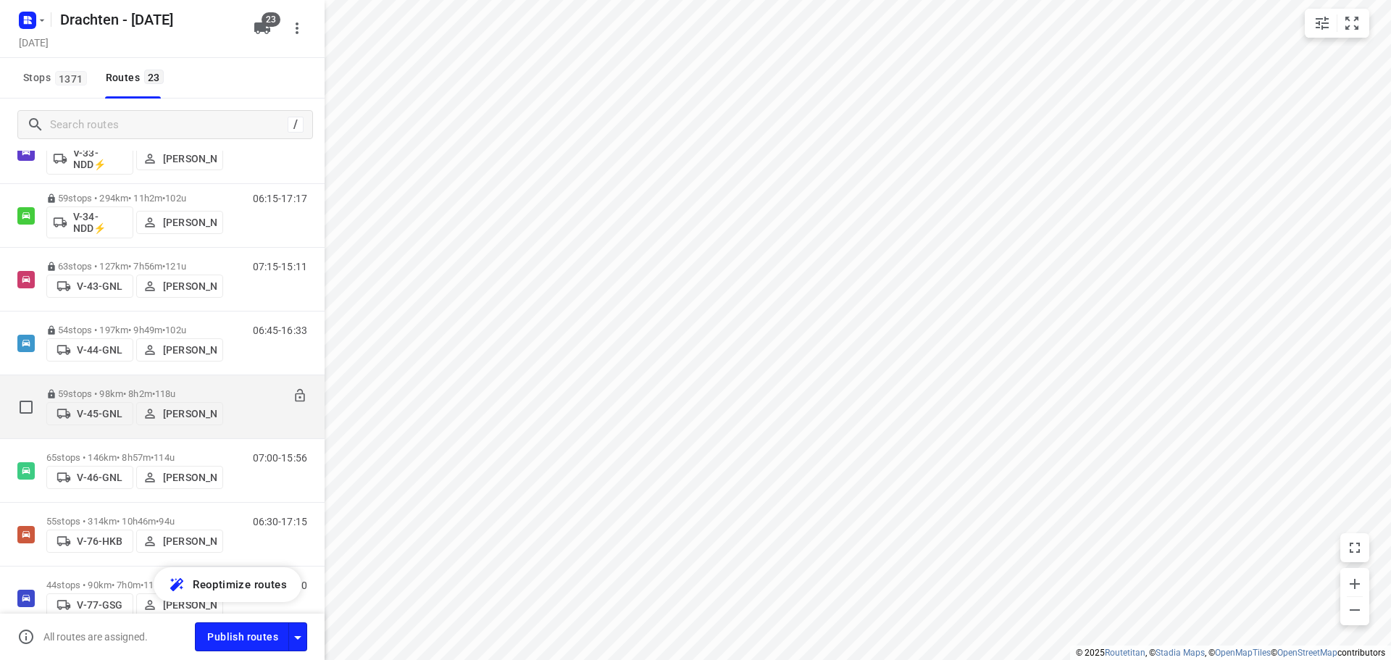
scroll to position [507, 0]
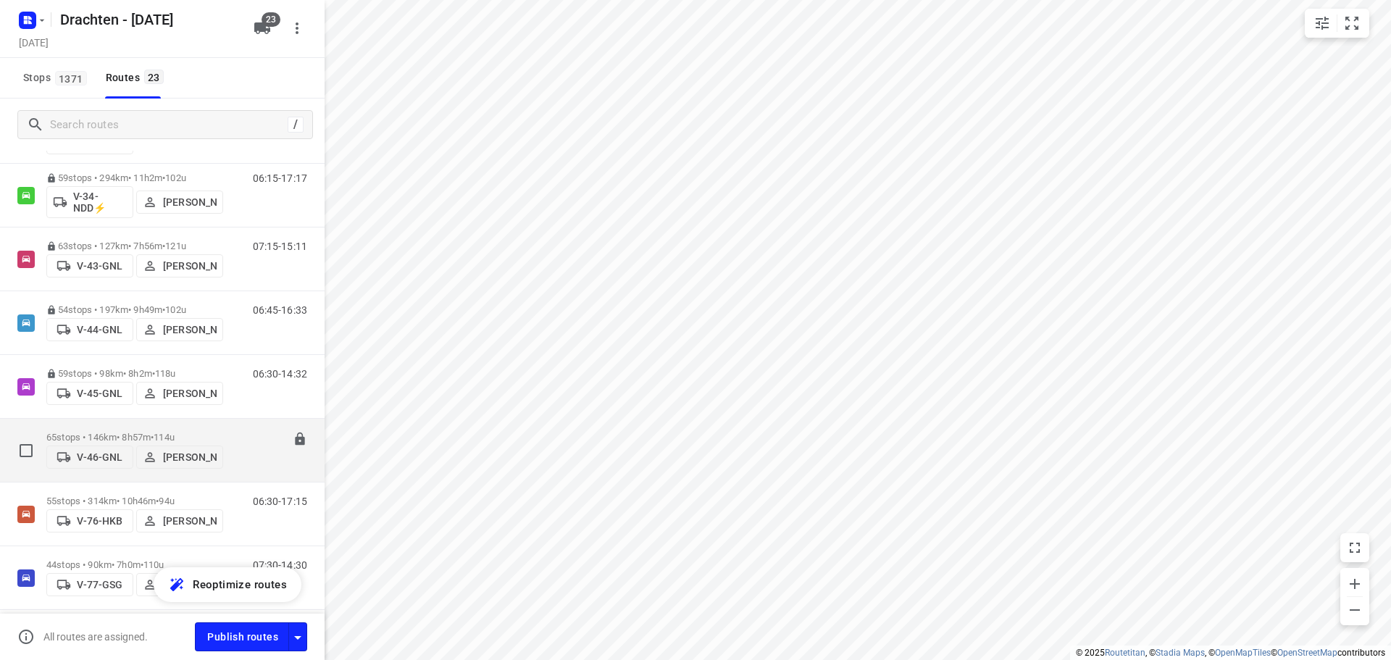
click at [129, 432] on p "65 stops • 146km • 8h57m • 114u" at bounding box center [134, 437] width 177 height 11
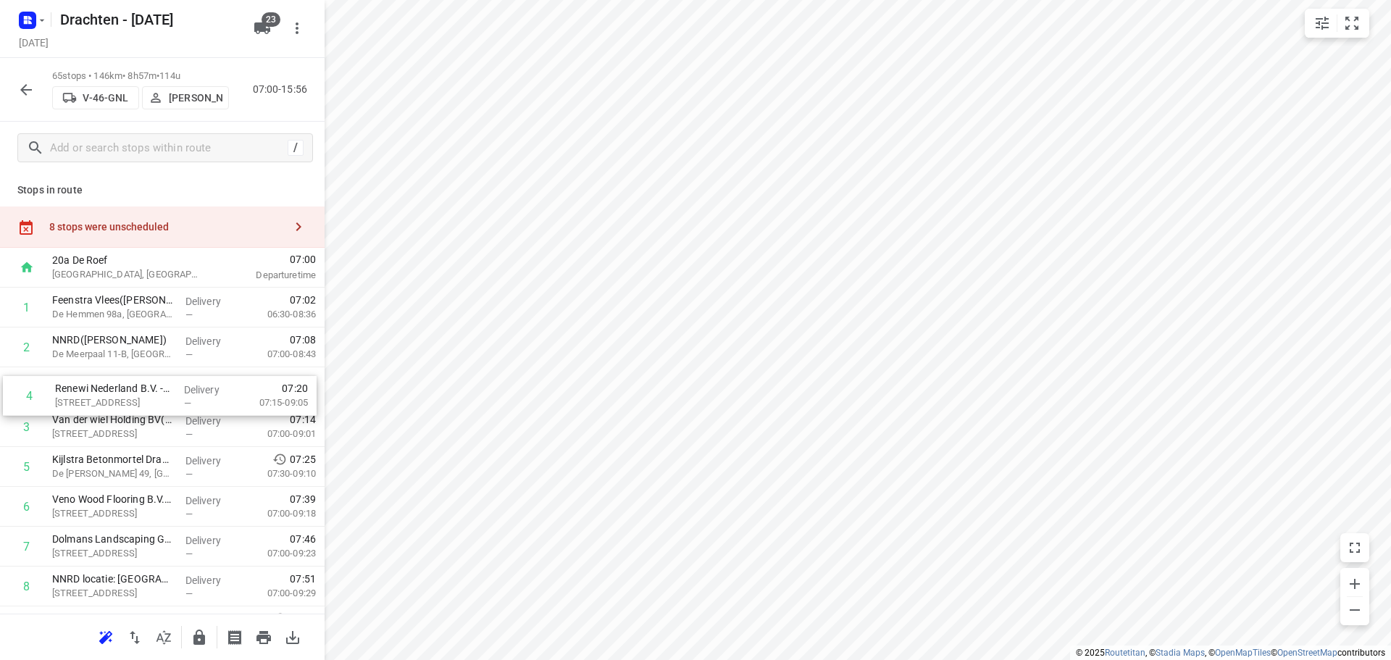
drag, startPoint x: 148, startPoint y: 438, endPoint x: 151, endPoint y: 396, distance: 42.1
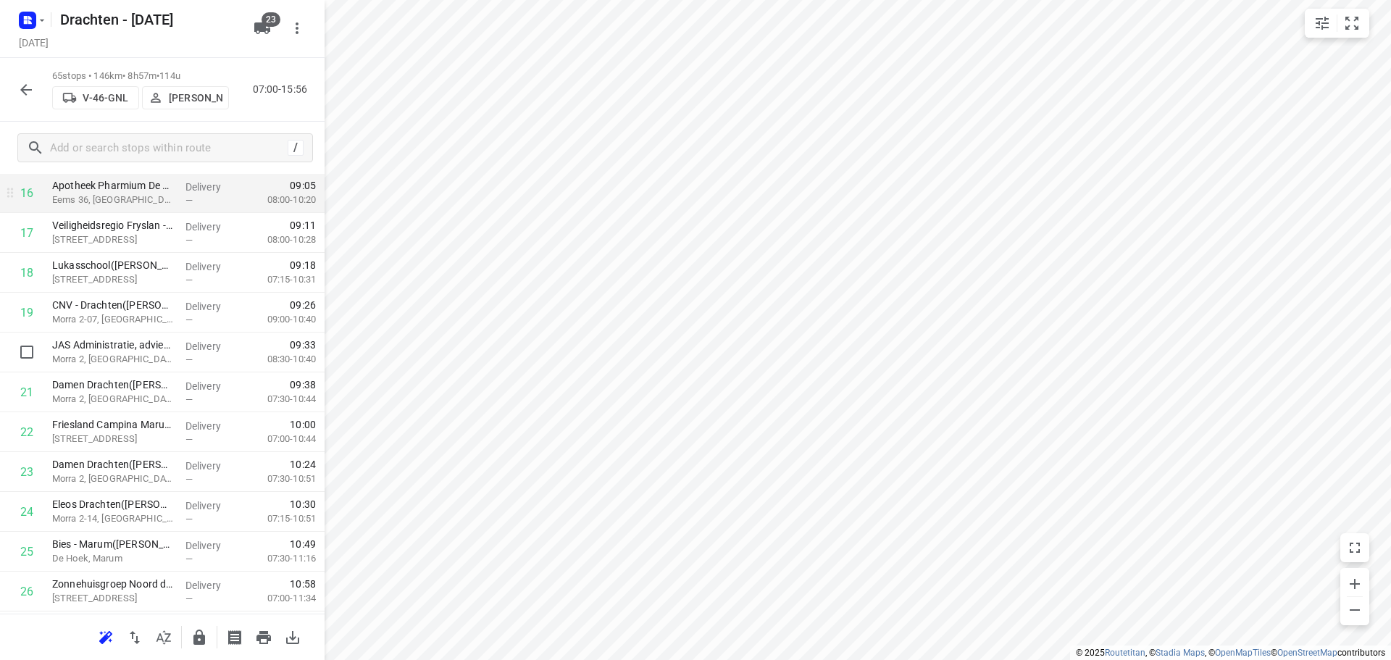
scroll to position [725, 0]
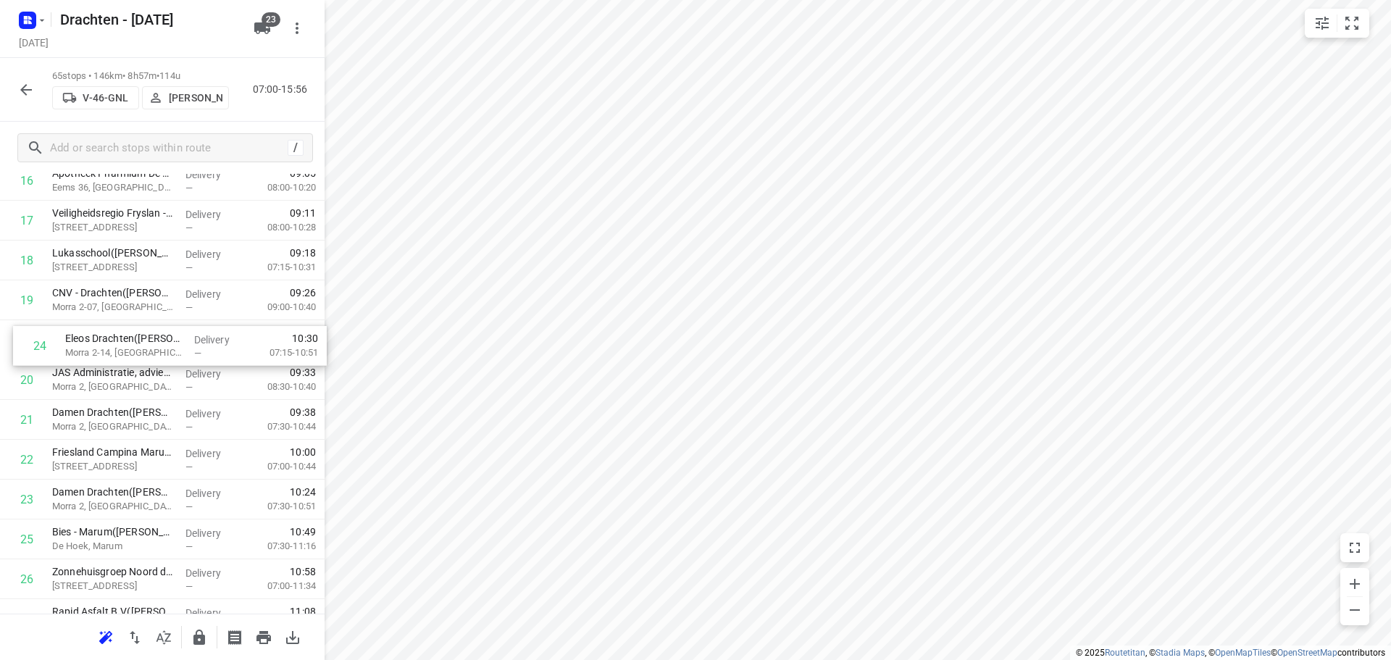
drag, startPoint x: 107, startPoint y: 499, endPoint x: 120, endPoint y: 341, distance: 158.5
drag, startPoint x: 228, startPoint y: 459, endPoint x: 230, endPoint y: 496, distance: 37.0
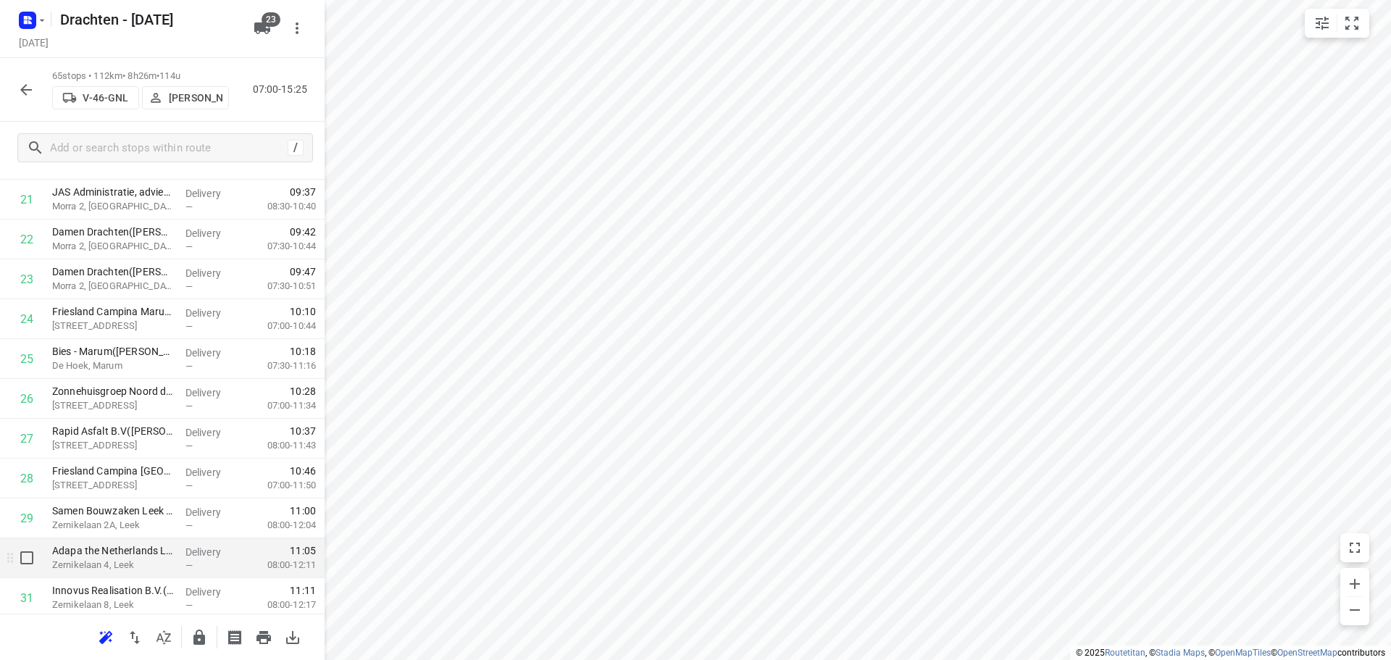
scroll to position [942, 0]
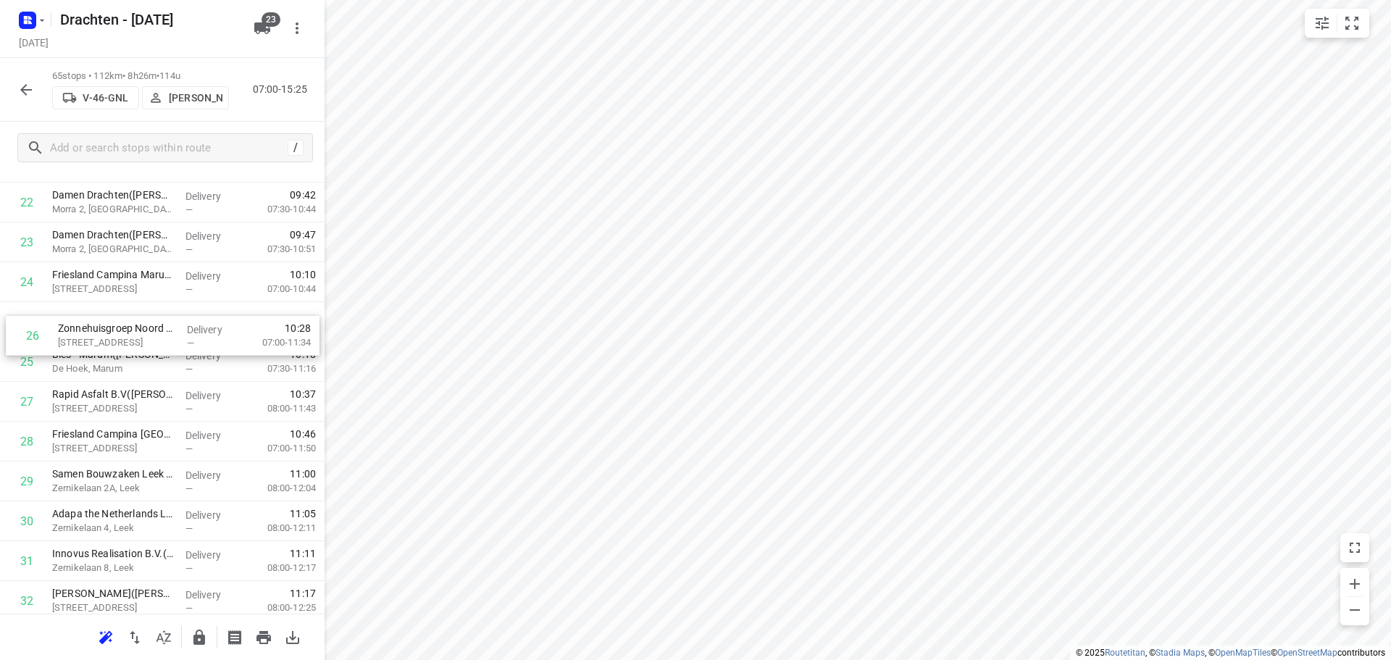
drag, startPoint x: 141, startPoint y: 370, endPoint x: 146, endPoint y: 340, distance: 30.1
click at [146, 340] on div "1 Feenstra Vlees(Dirk Jan Feenstra) De Hemmen 98a, Drachten Delivery — 07:02 06…" at bounding box center [162, 641] width 325 height 2590
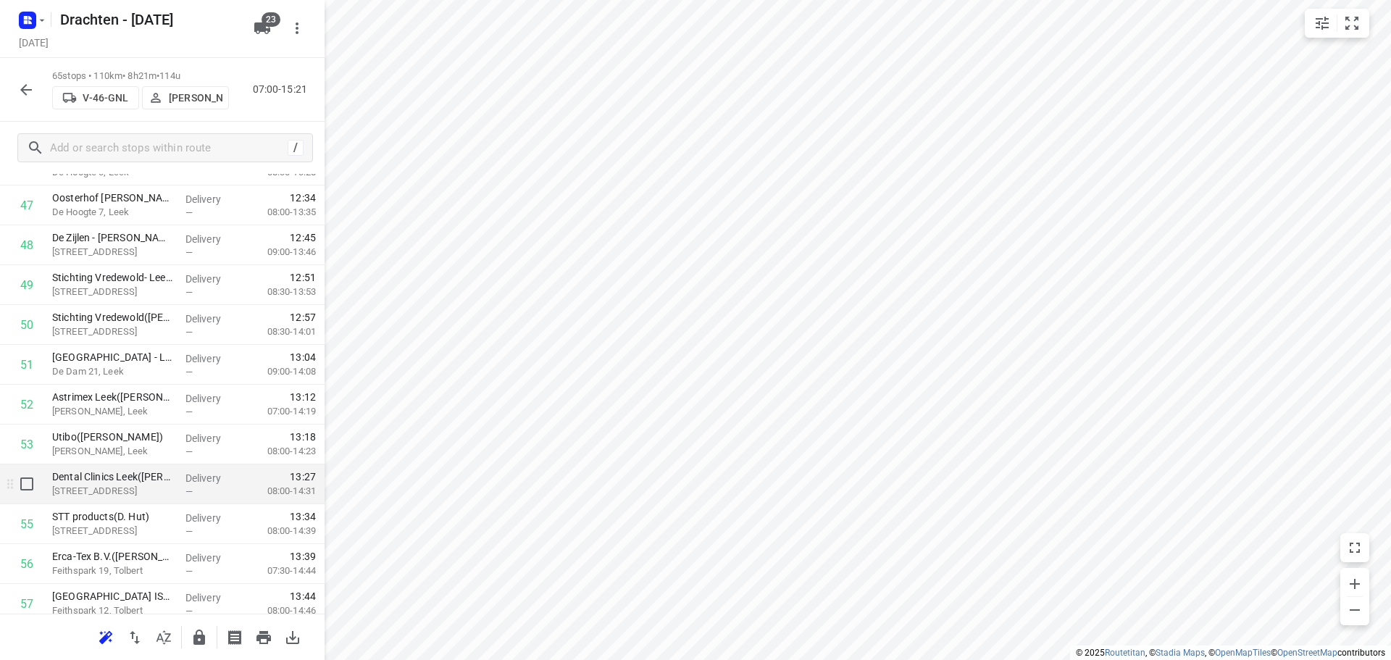
scroll to position [1956, 0]
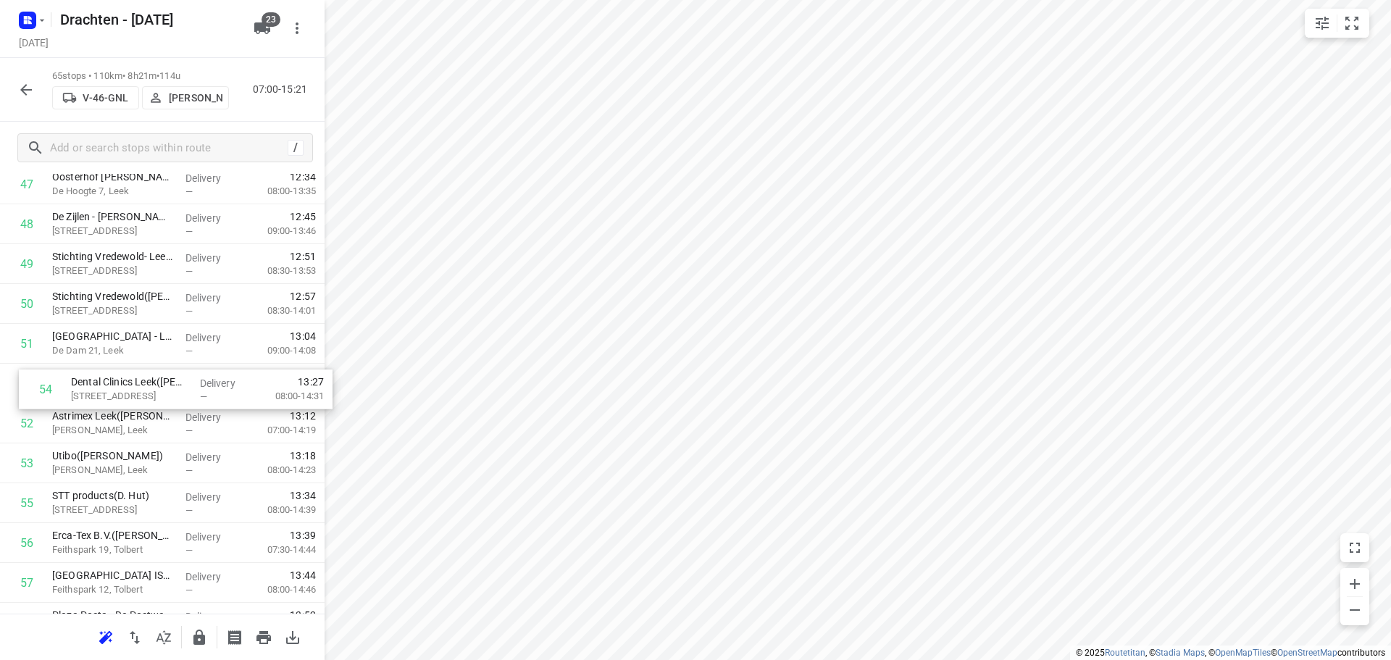
drag, startPoint x: 135, startPoint y: 467, endPoint x: 159, endPoint y: 383, distance: 87.9
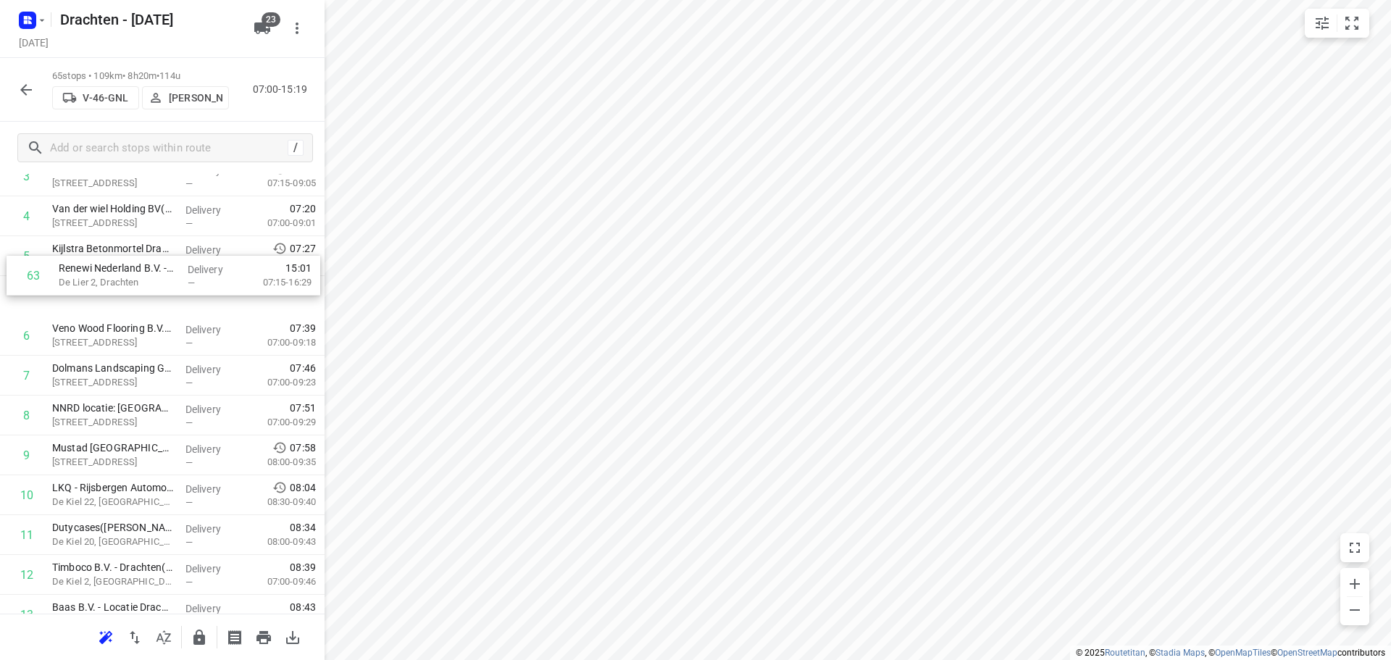
scroll to position [210, 0]
drag, startPoint x: 185, startPoint y: 491, endPoint x: 189, endPoint y: 301, distance: 189.2
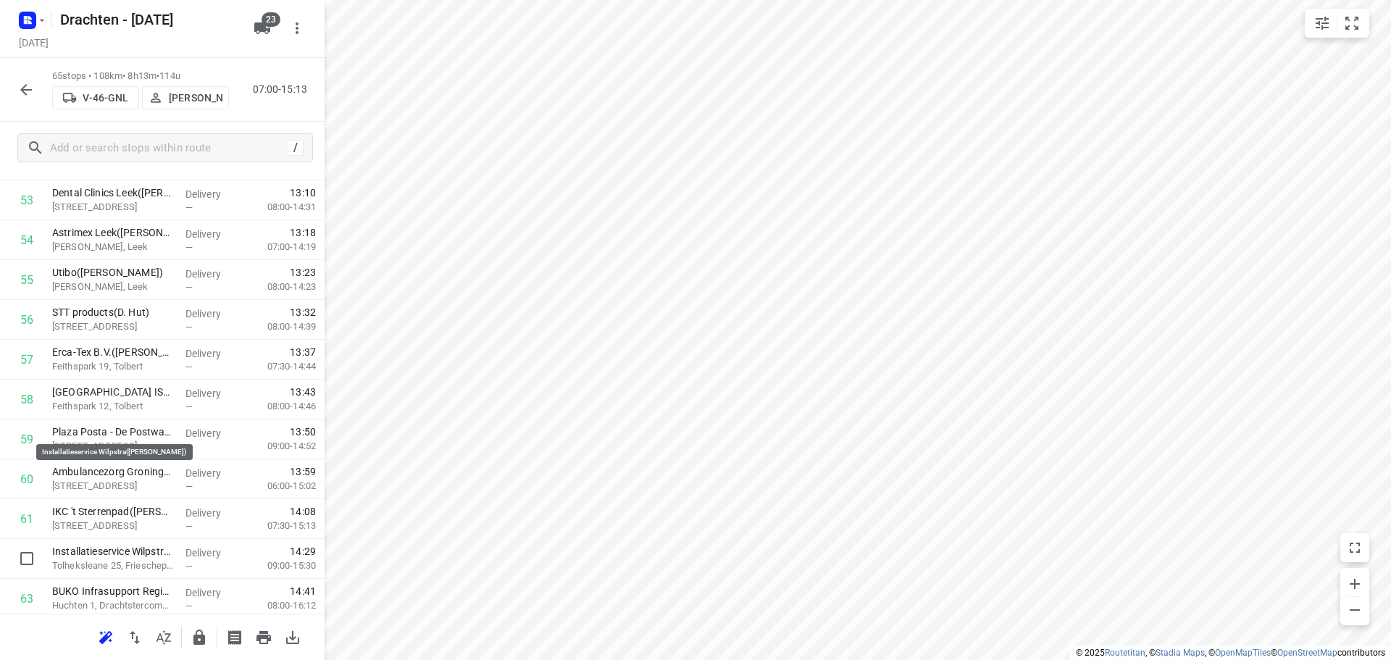
scroll to position [2304, 0]
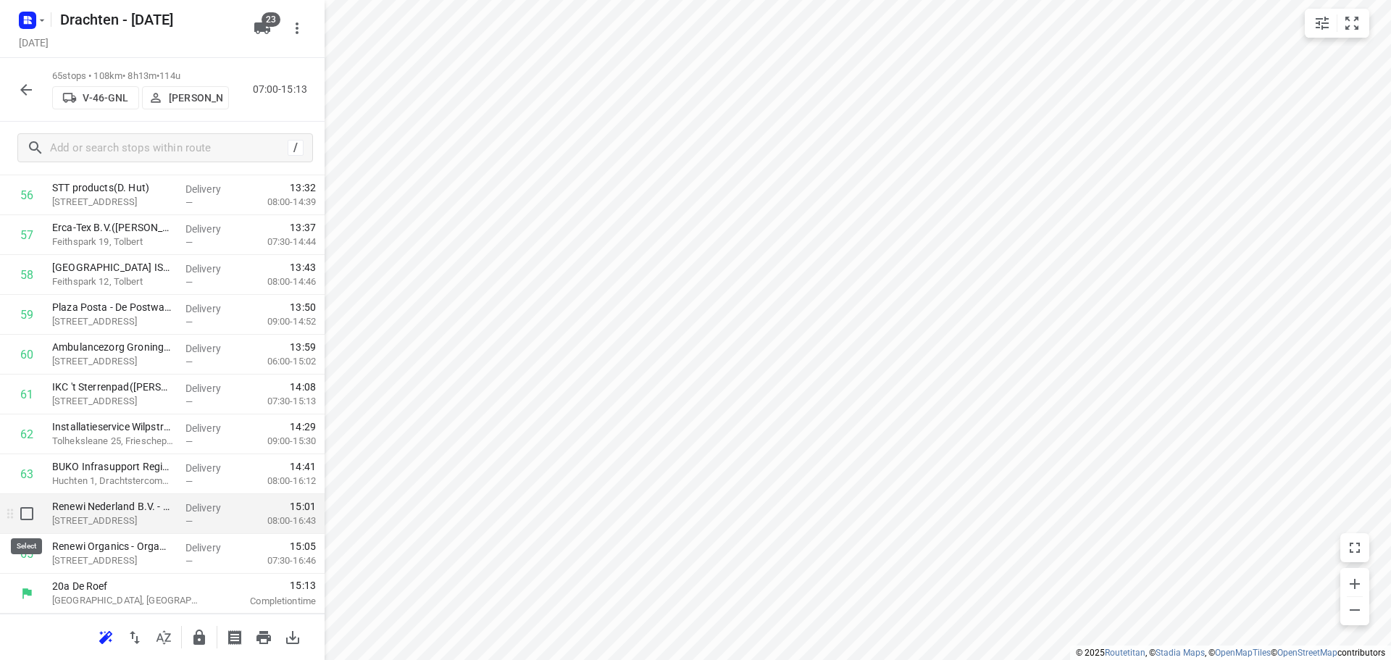
click at [33, 518] on input "checkbox" at bounding box center [26, 513] width 29 height 29
checkbox input "true"
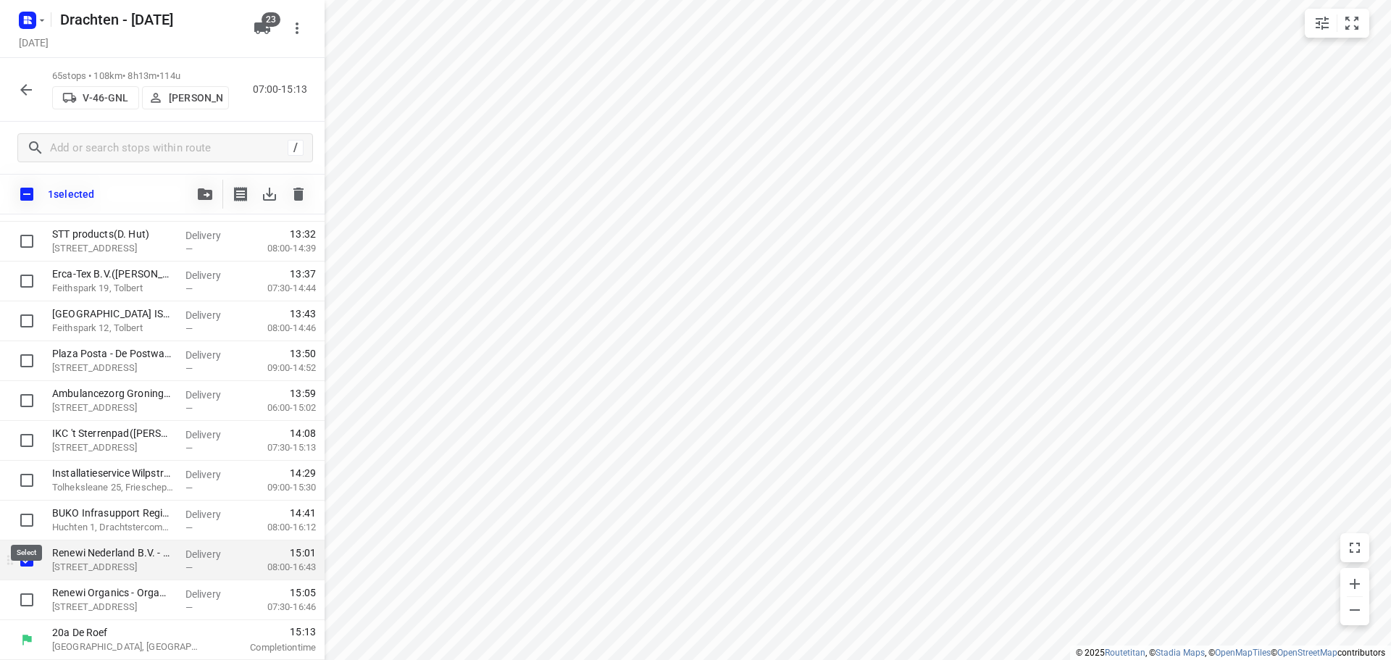
scroll to position [2298, 0]
click at [33, 599] on input "checkbox" at bounding box center [26, 599] width 29 height 29
checkbox input "true"
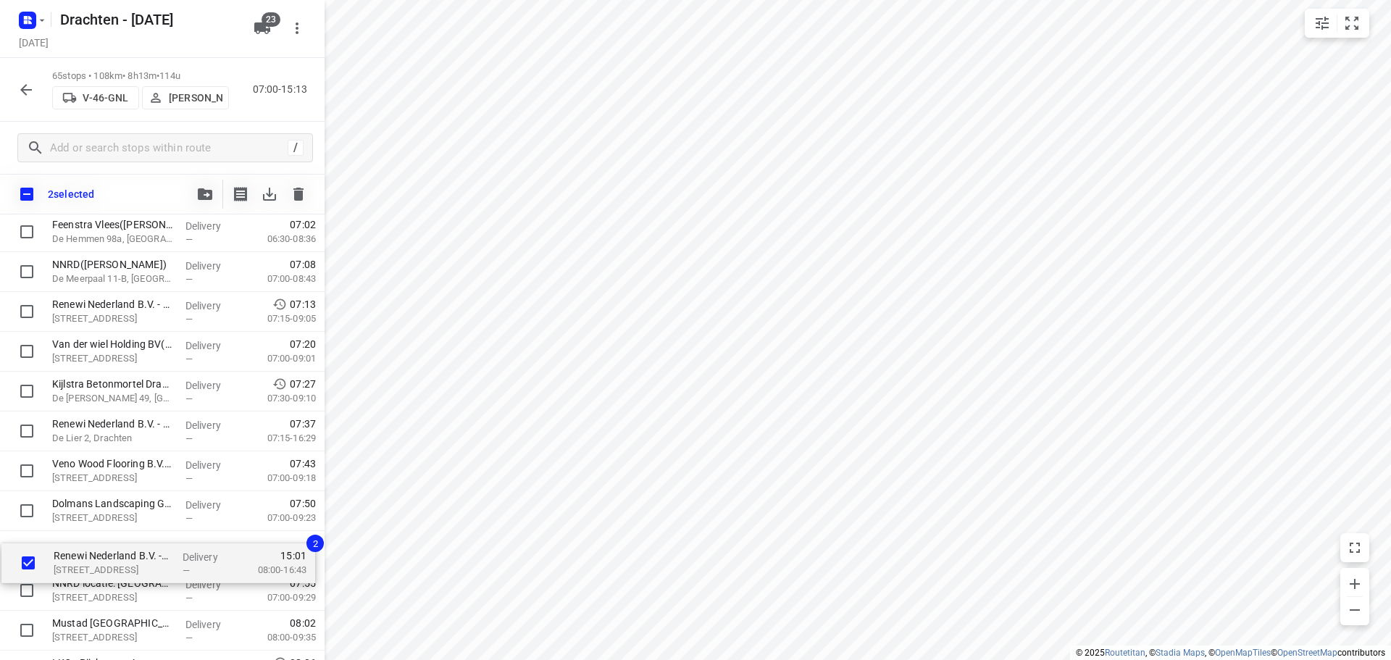
scroll to position [119, 0]
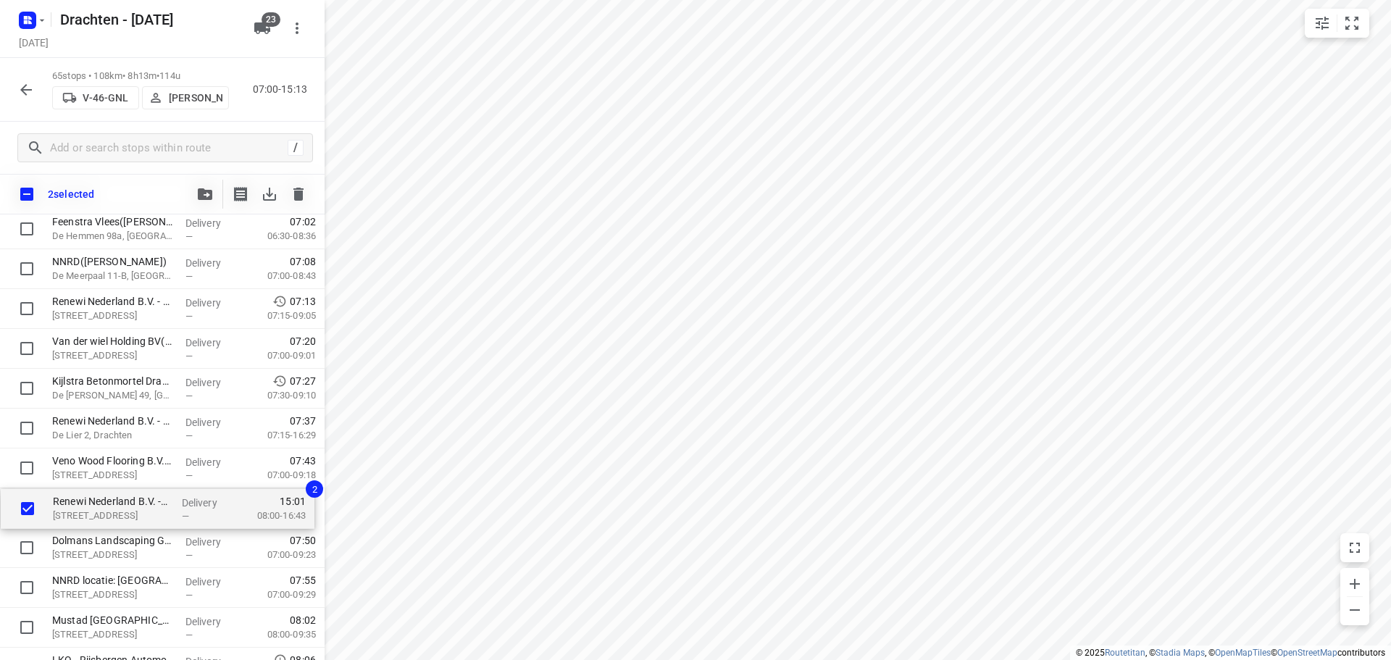
drag, startPoint x: 119, startPoint y: 564, endPoint x: 120, endPoint y: 508, distance: 56.5
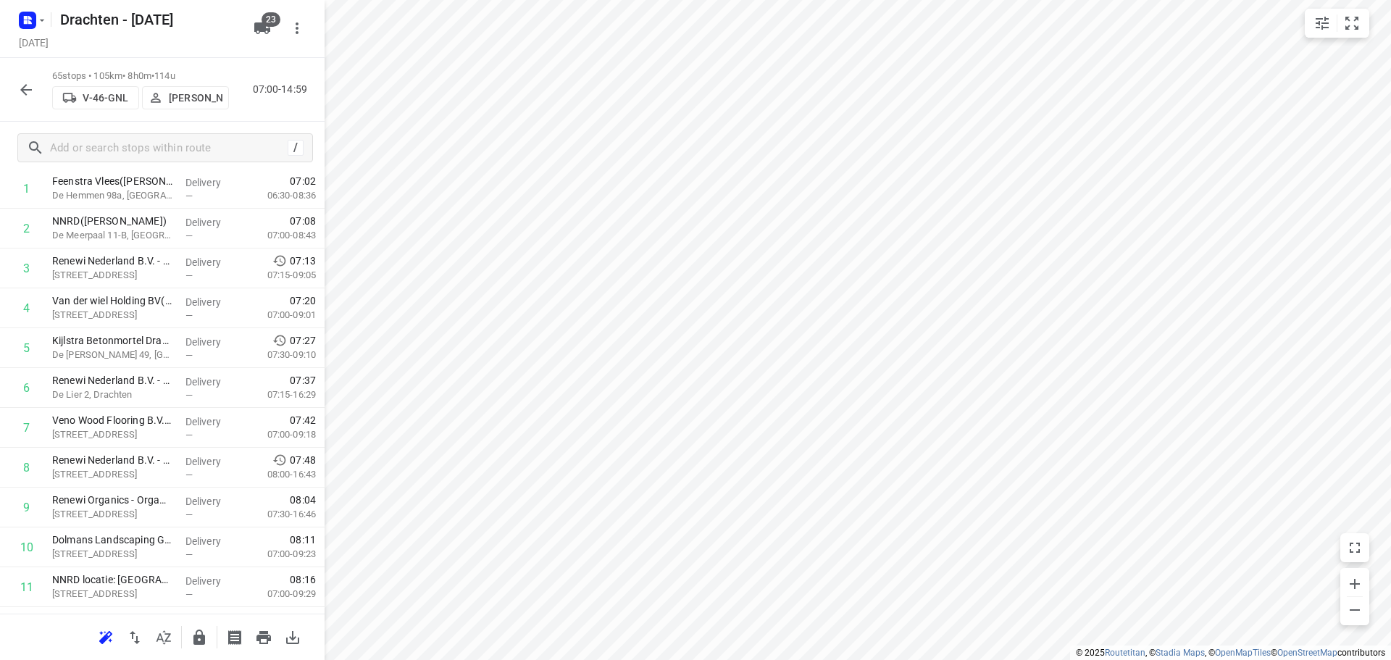
click at [206, 645] on icon "button" at bounding box center [199, 637] width 17 height 17
click at [32, 94] on icon "button" at bounding box center [25, 89] width 17 height 17
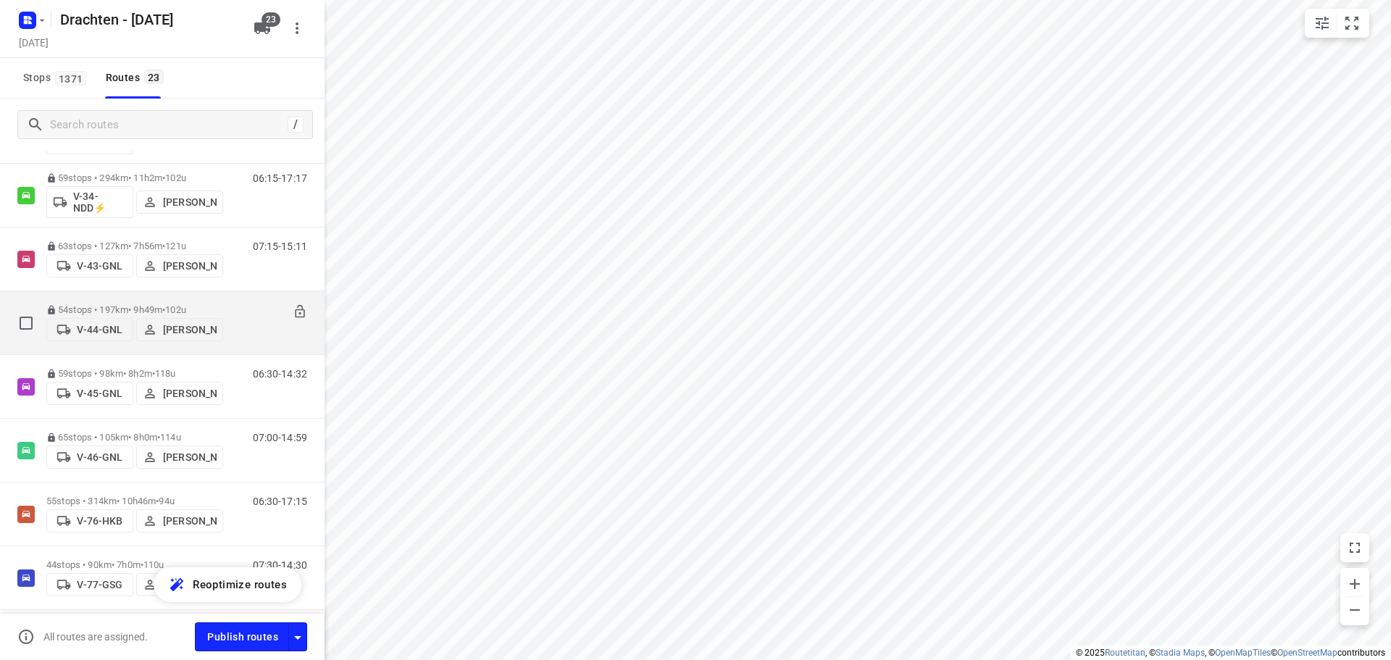
scroll to position [580, 0]
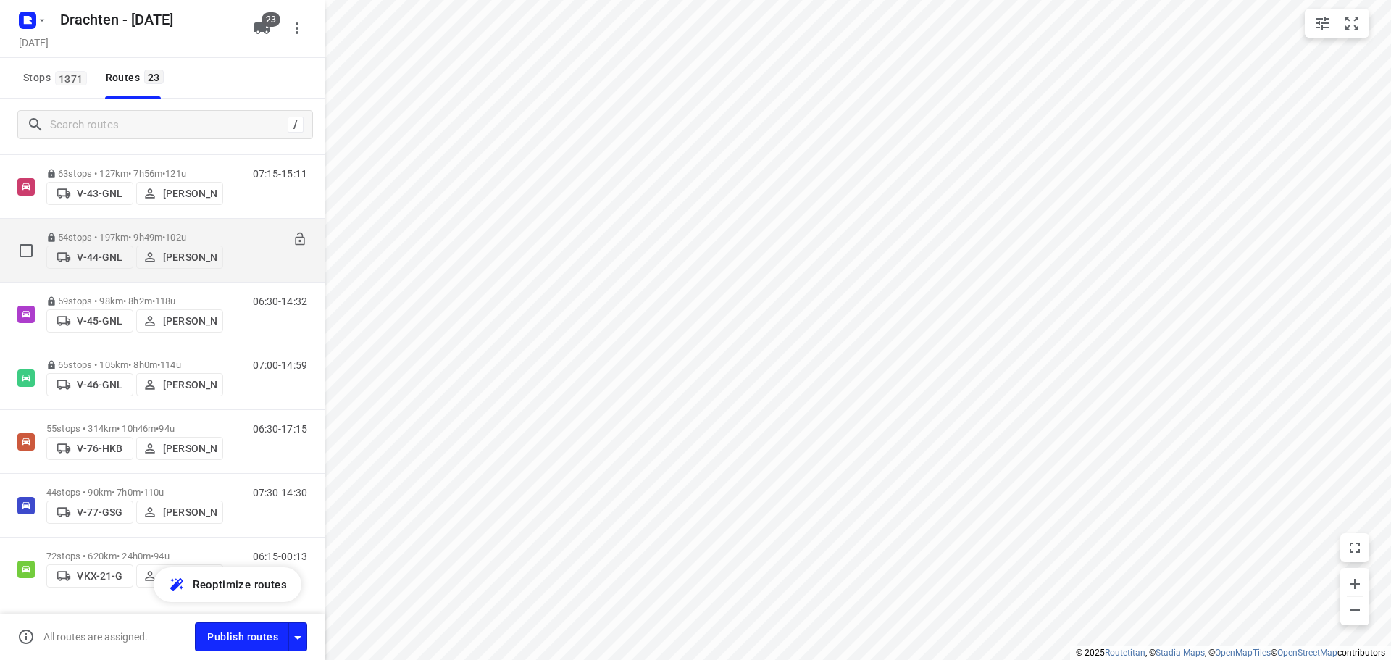
click at [141, 416] on div "55 stops • 314km • 10h46m • 94u V-76-HKB Steijn Groothof" at bounding box center [134, 441] width 177 height 51
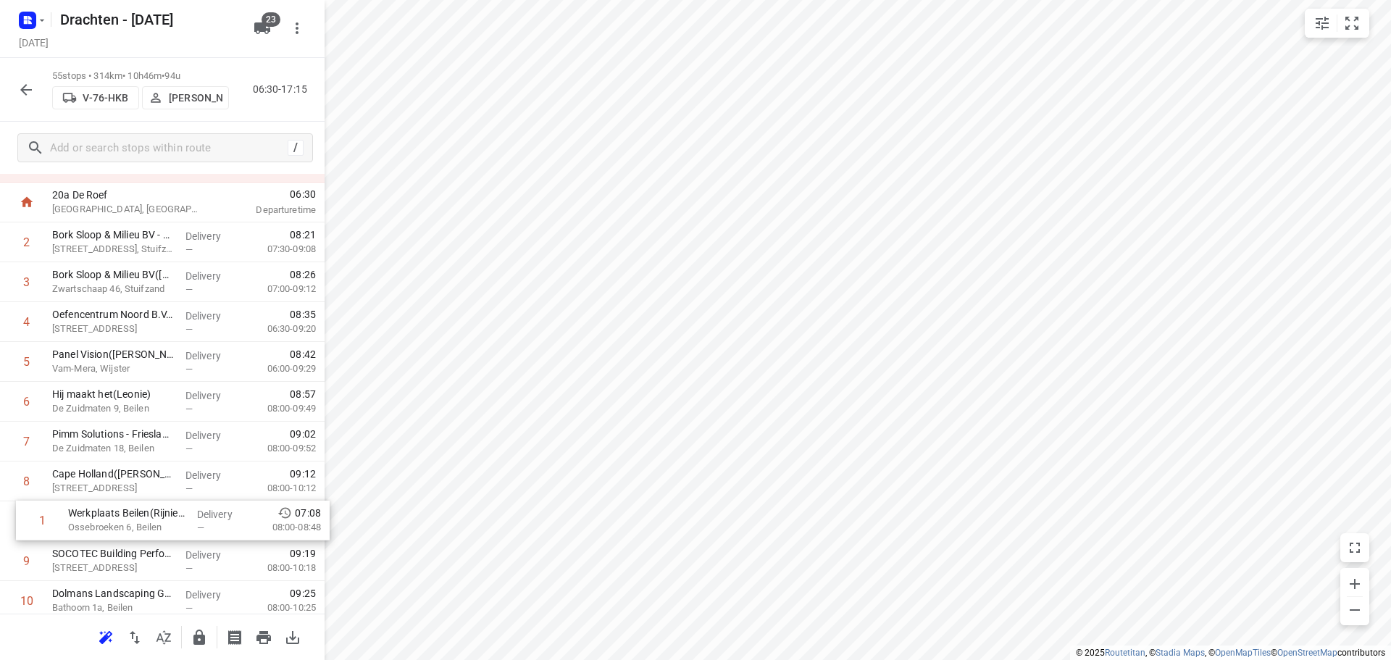
scroll to position [68, 0]
drag, startPoint x: 211, startPoint y: 314, endPoint x: 229, endPoint y: 488, distance: 174.8
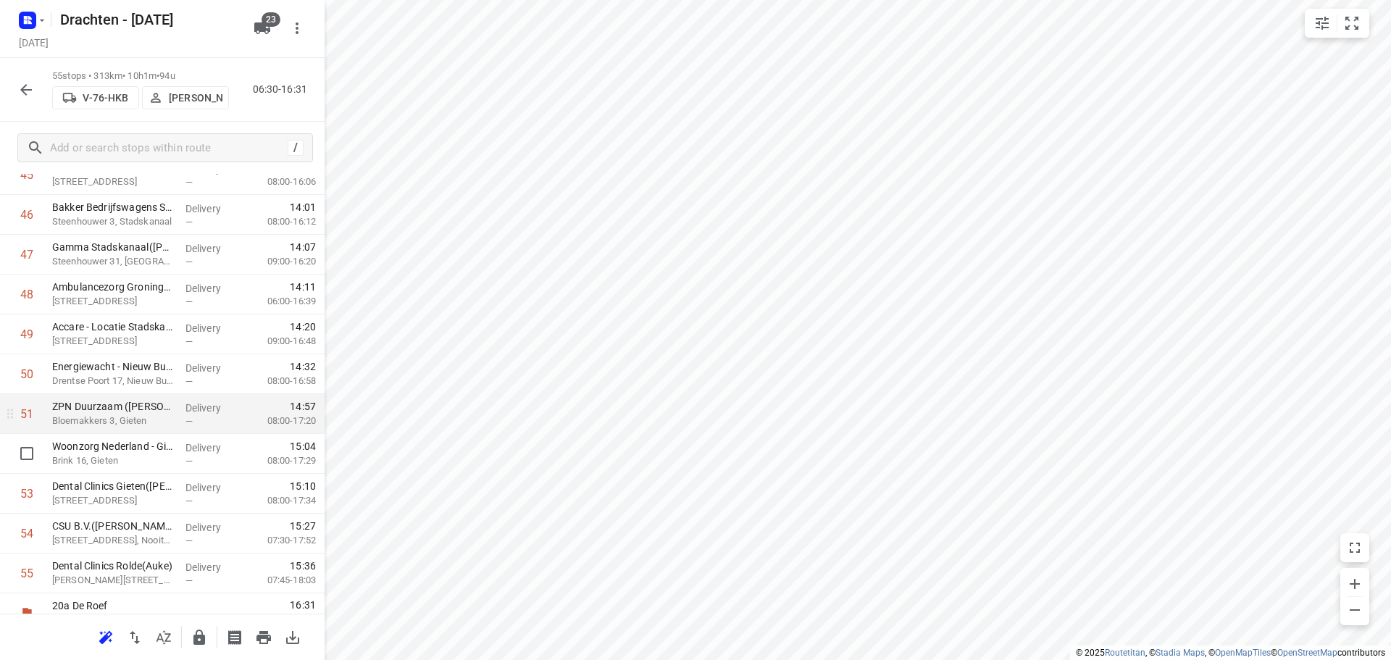
scroll to position [1906, 0]
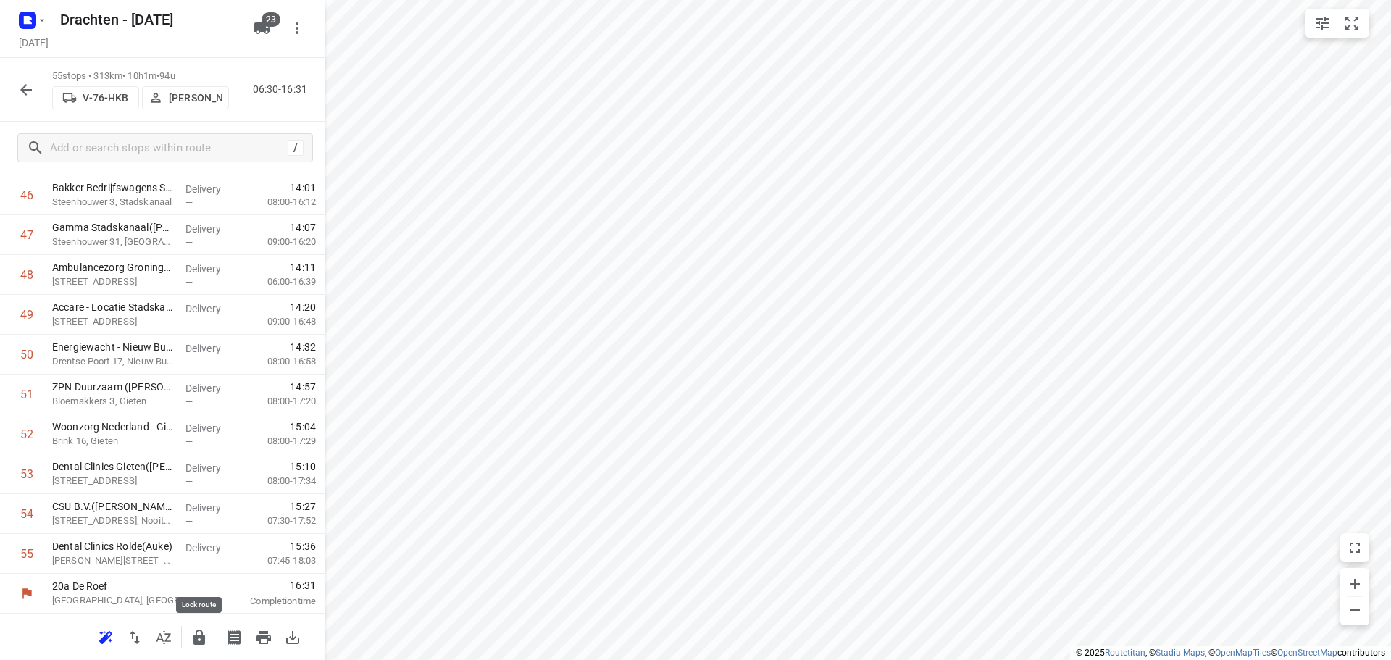
click at [193, 634] on icon "button" at bounding box center [199, 637] width 17 height 17
click at [38, 94] on button "button" at bounding box center [26, 89] width 29 height 29
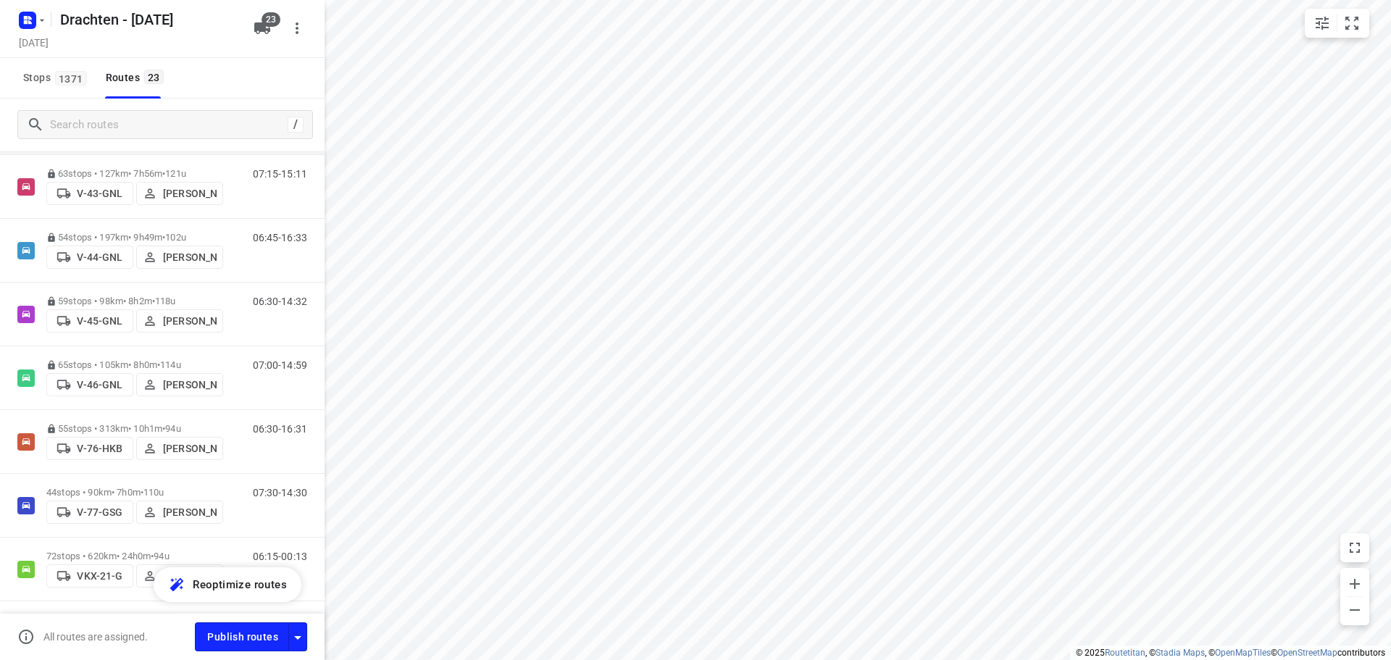
scroll to position [652, 0]
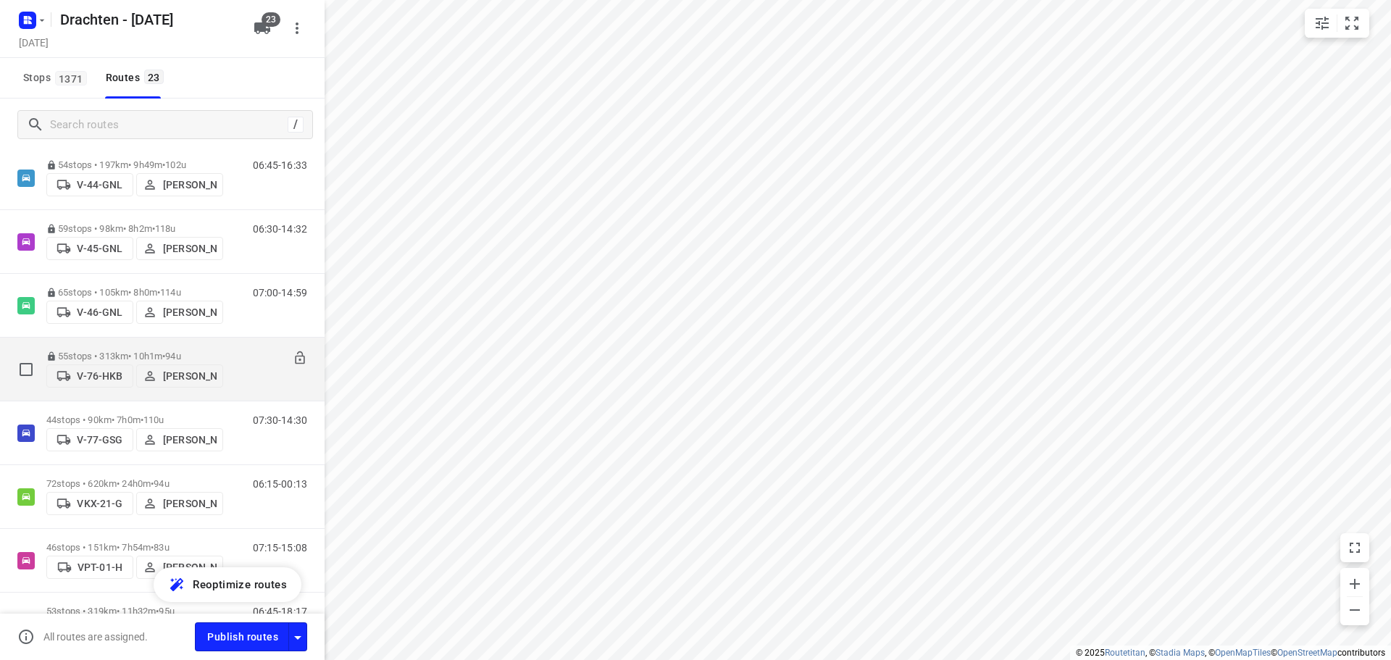
click at [114, 351] on p "55 stops • 313km • 10h1m • 94u" at bounding box center [134, 356] width 177 height 11
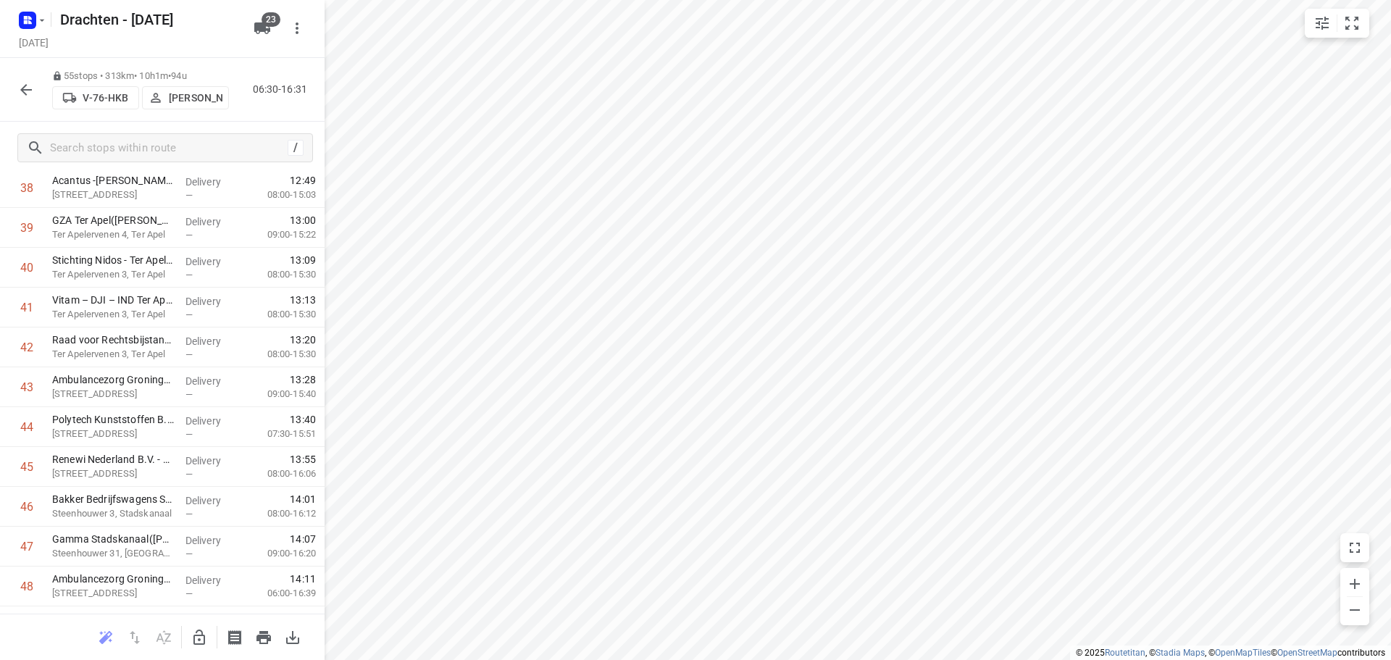
scroll to position [1906, 0]
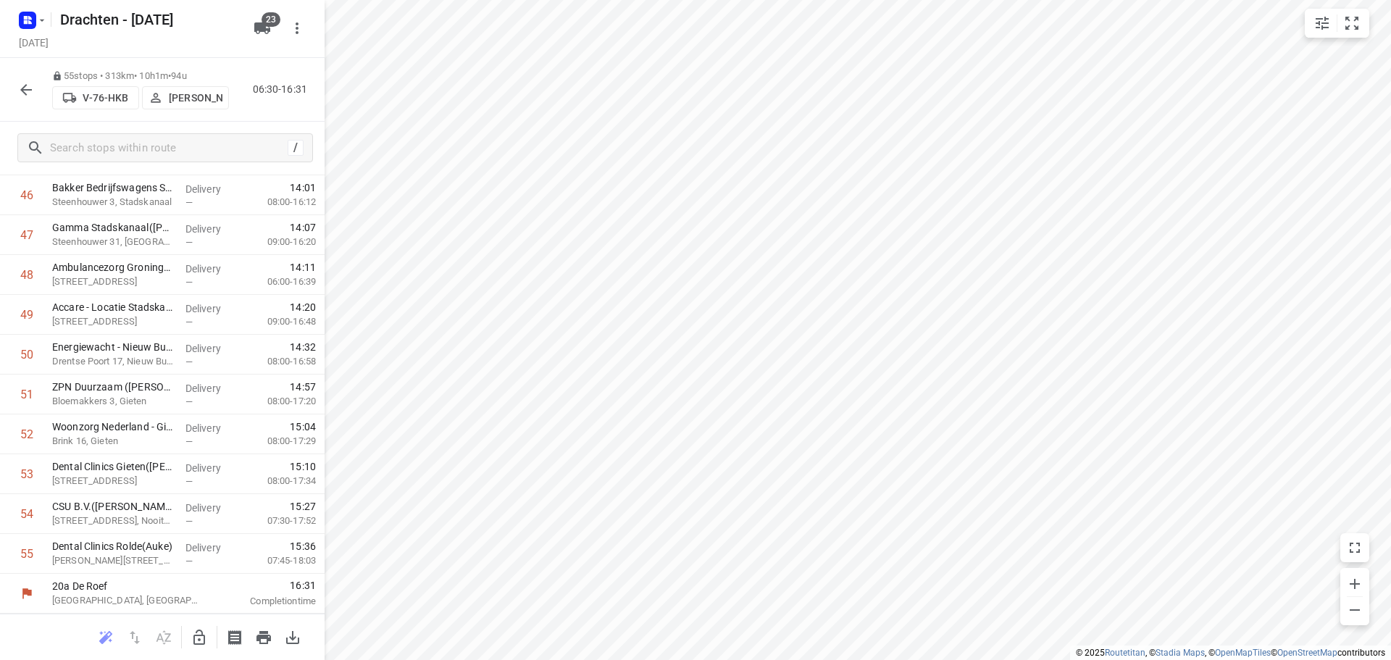
click at [24, 83] on icon "button" at bounding box center [25, 89] width 17 height 17
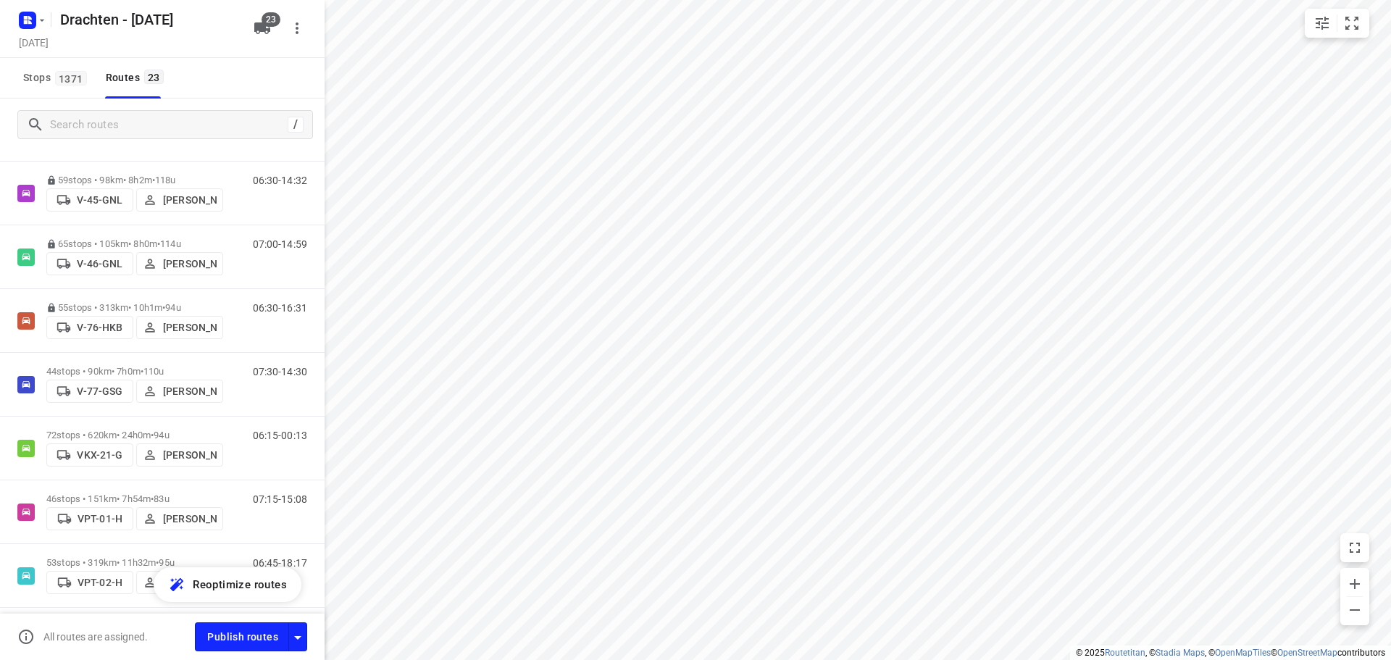
scroll to position [725, 0]
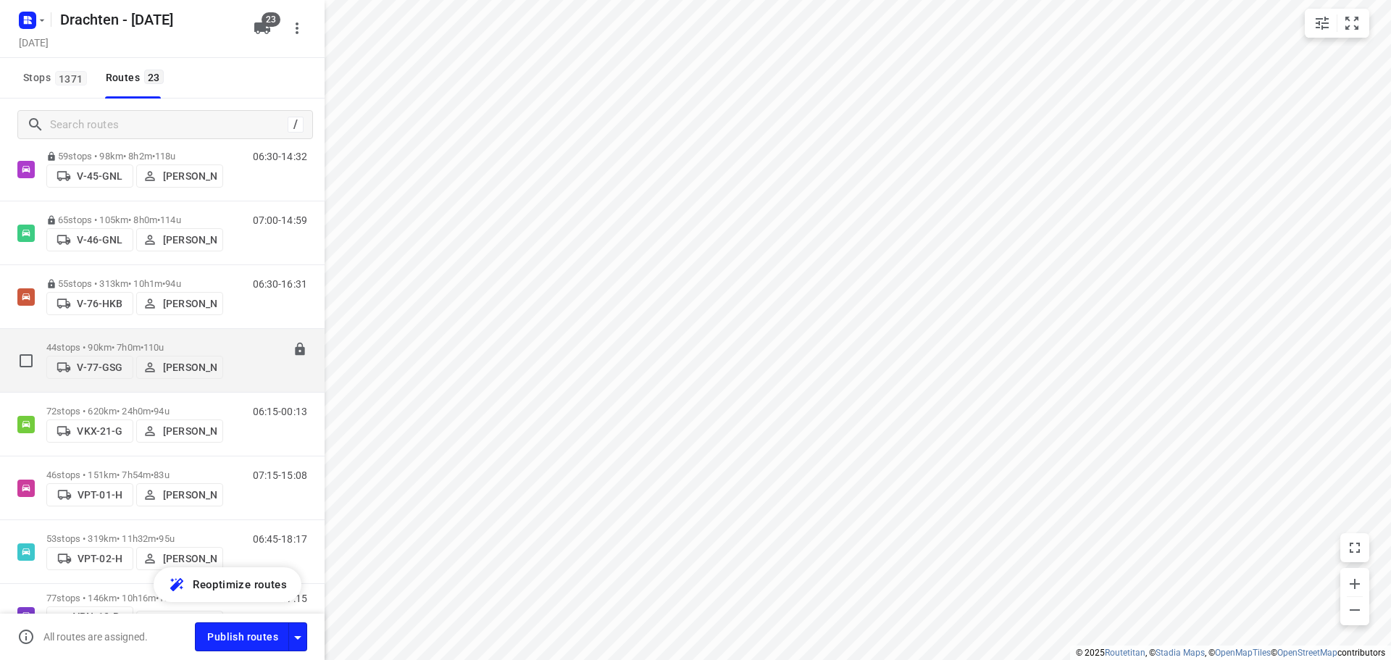
click at [164, 342] on span "110u" at bounding box center [153, 347] width 21 height 11
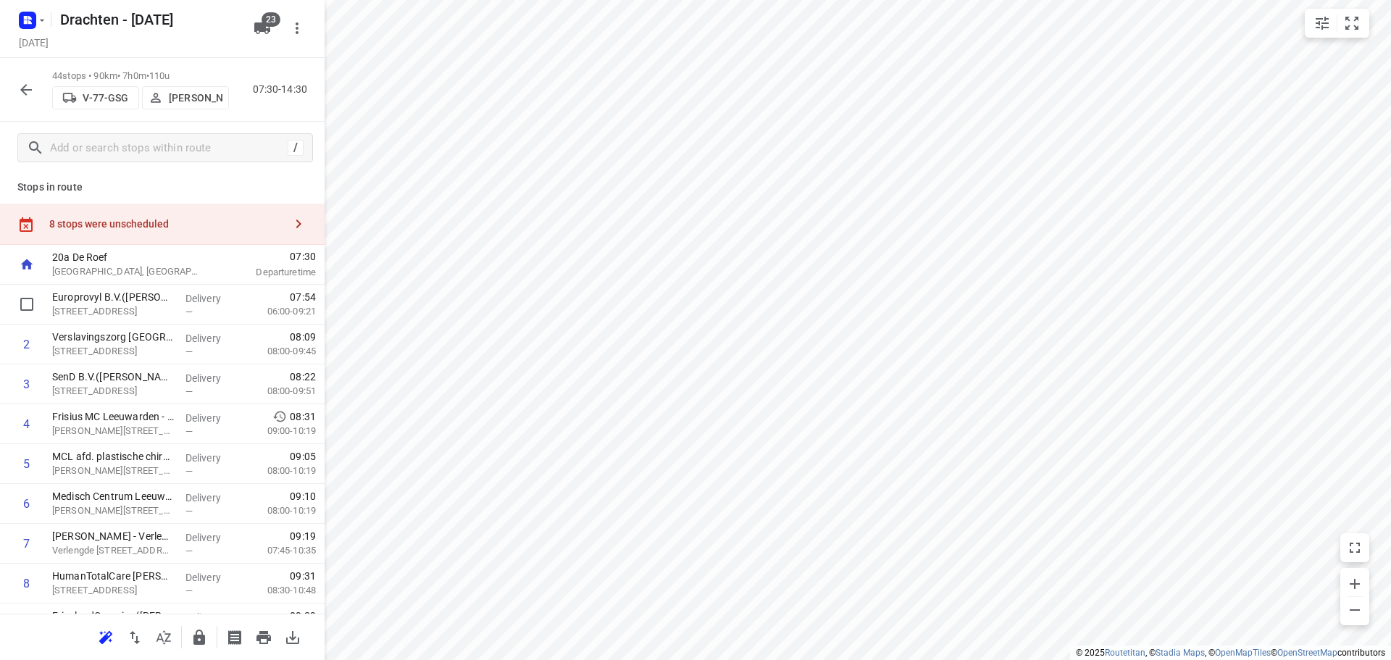
scroll to position [0, 0]
click at [169, 227] on div "8 stops were unscheduled" at bounding box center [166, 227] width 235 height 12
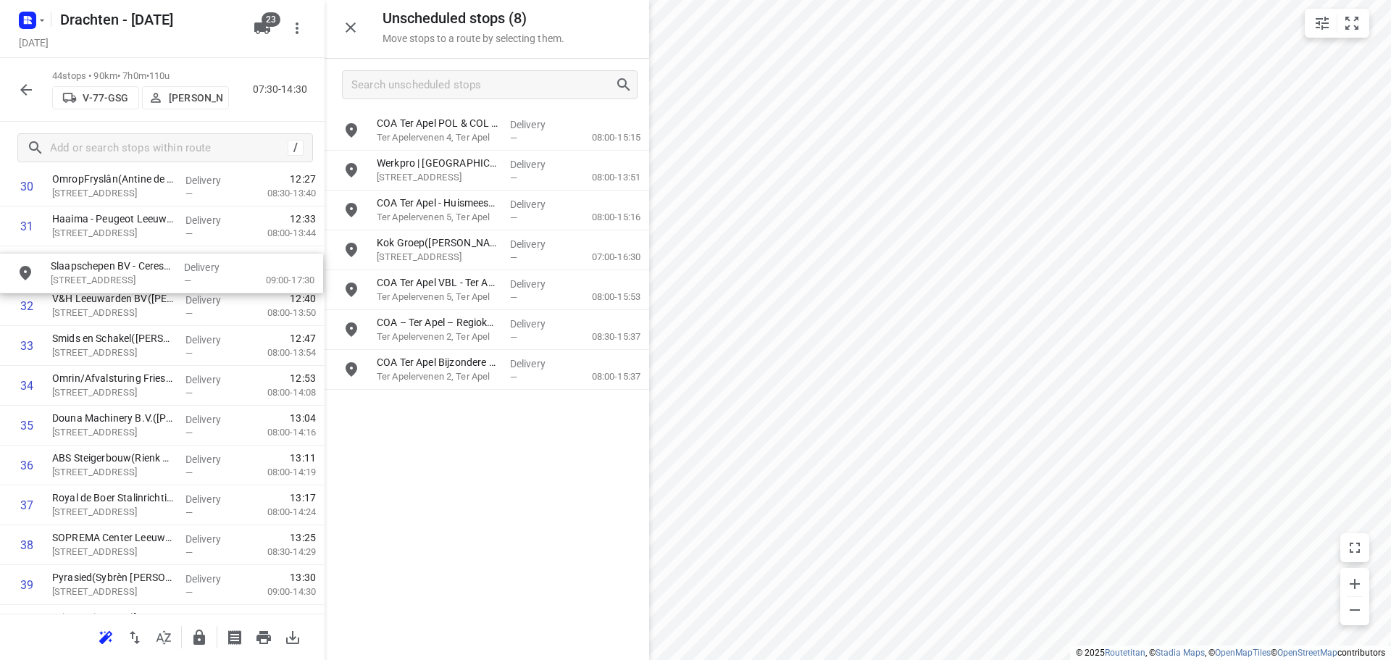
drag, startPoint x: 443, startPoint y: 377, endPoint x: 112, endPoint y: 285, distance: 342.8
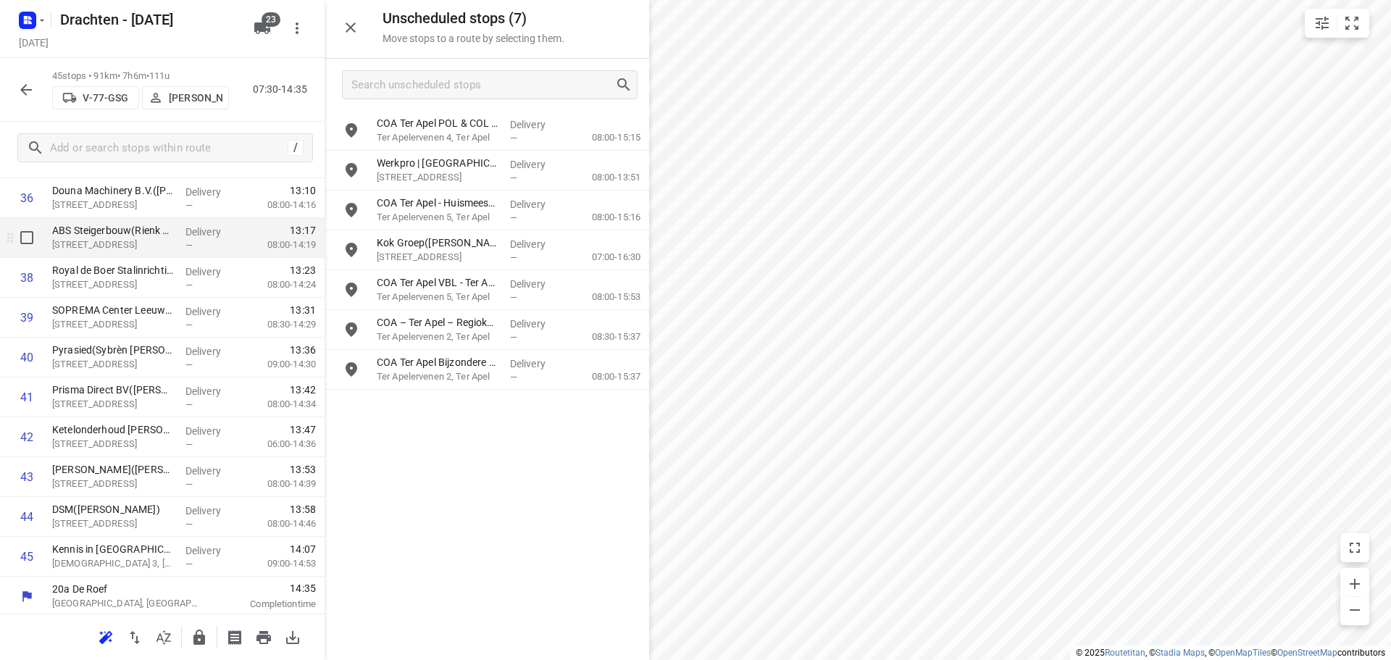
scroll to position [1507, 0]
click at [204, 646] on icon "button" at bounding box center [199, 637] width 17 height 17
click at [346, 21] on icon "button" at bounding box center [350, 27] width 17 height 17
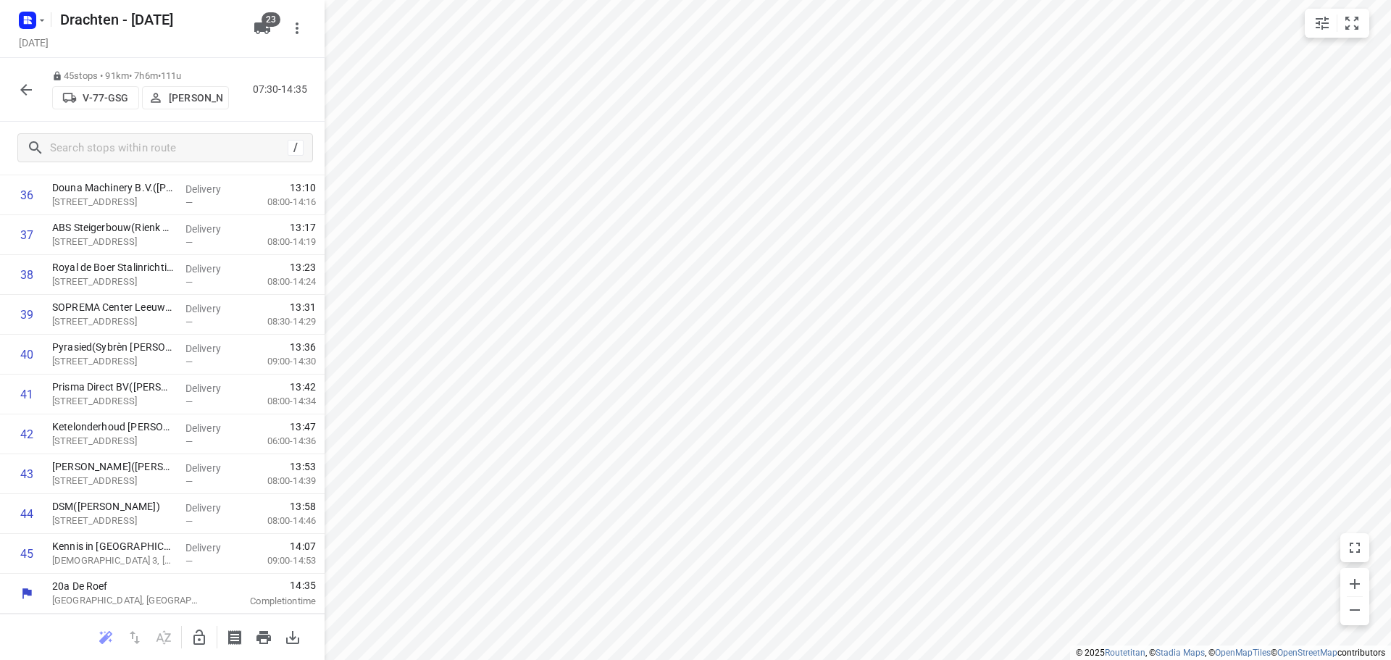
click at [33, 89] on icon "button" at bounding box center [25, 89] width 17 height 17
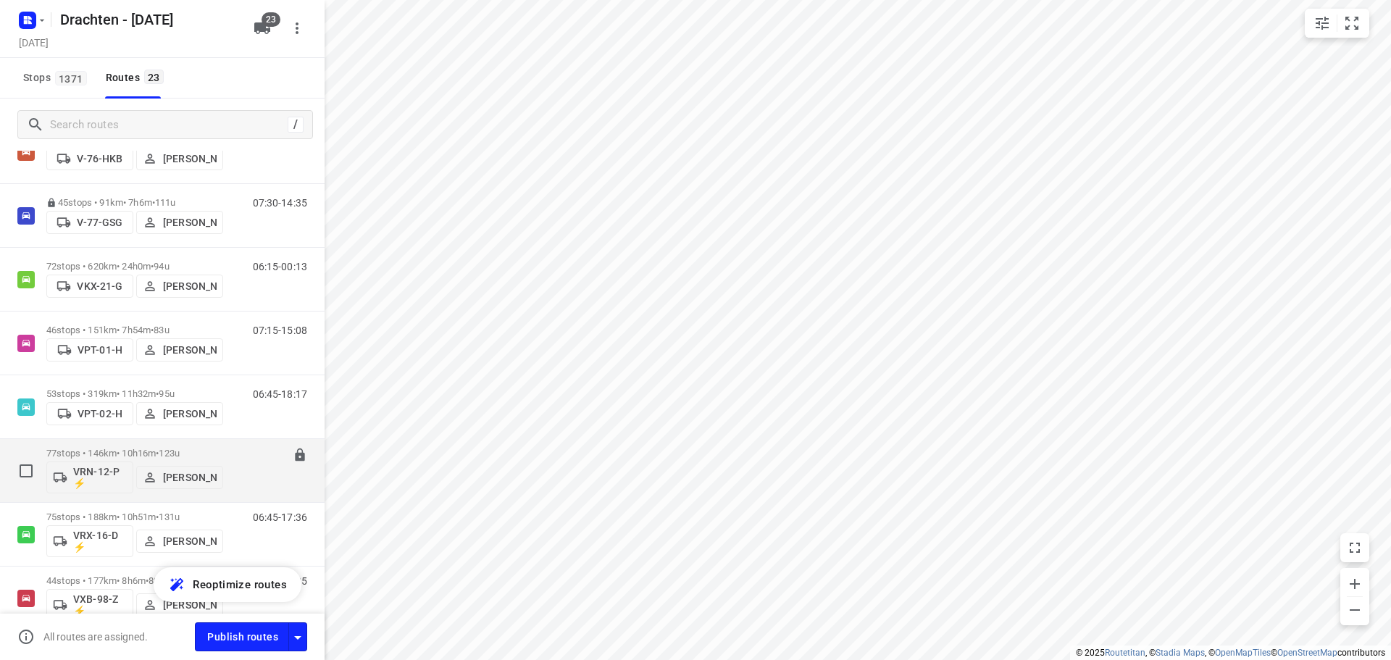
scroll to position [797, 0]
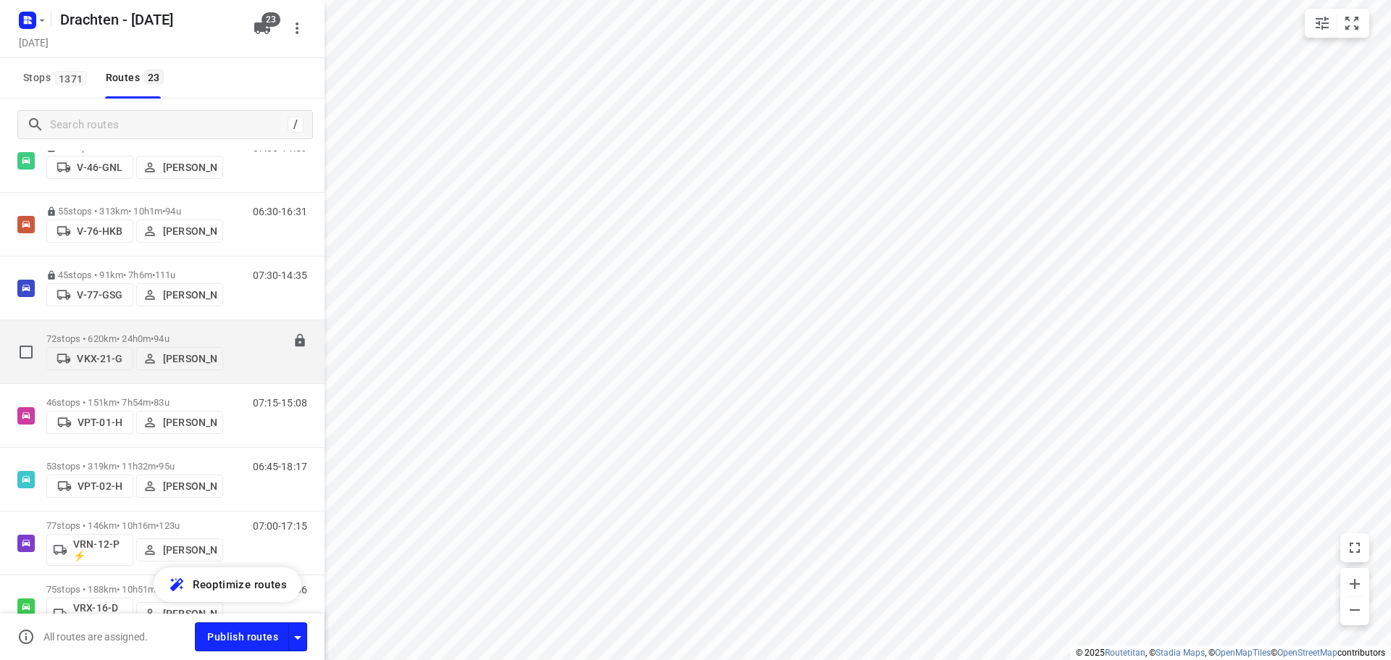
click at [127, 333] on p "72 stops • 620km • 24h0m • 94u" at bounding box center [134, 338] width 177 height 11
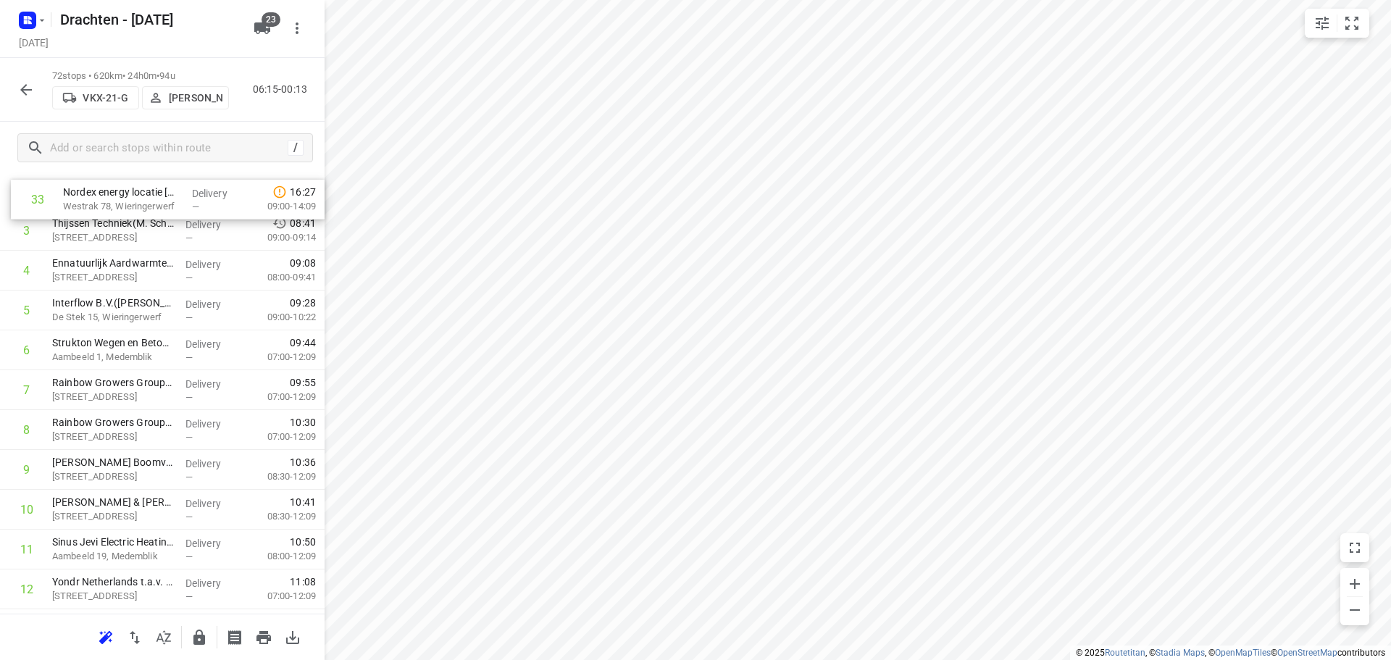
scroll to position [0, 0]
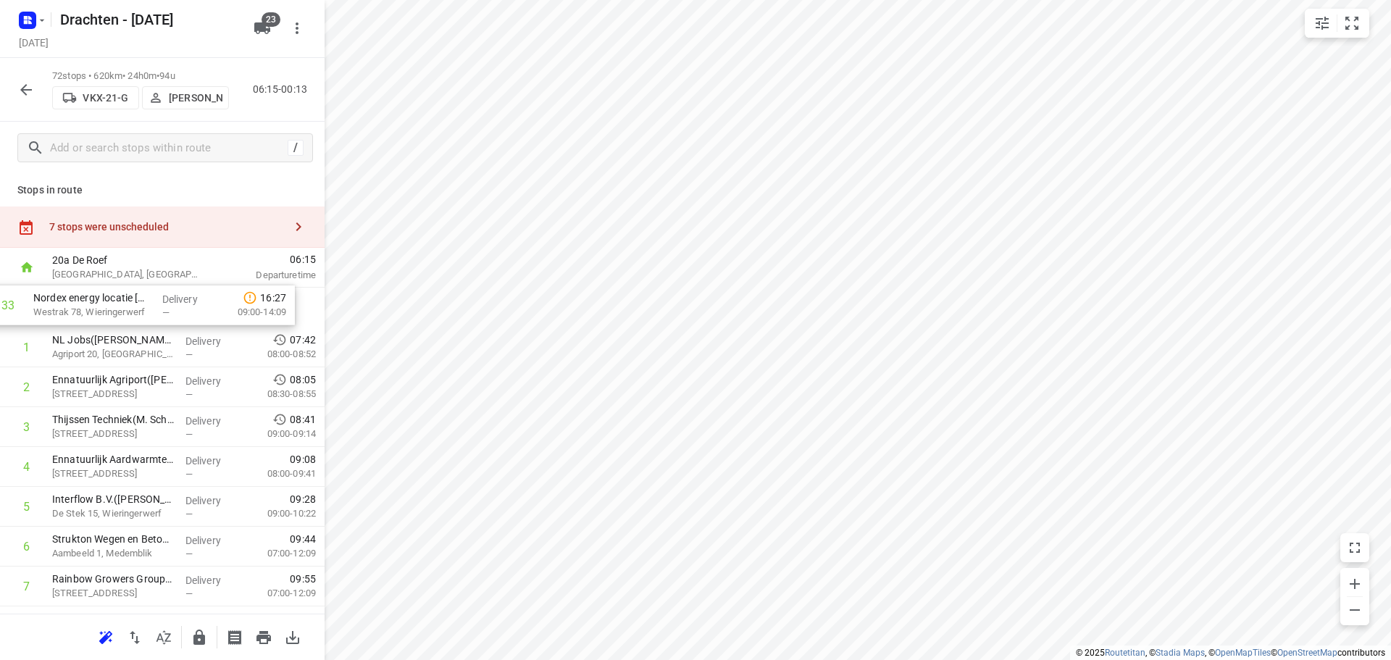
drag, startPoint x: 139, startPoint y: 430, endPoint x: 121, endPoint y: 308, distance: 123.8
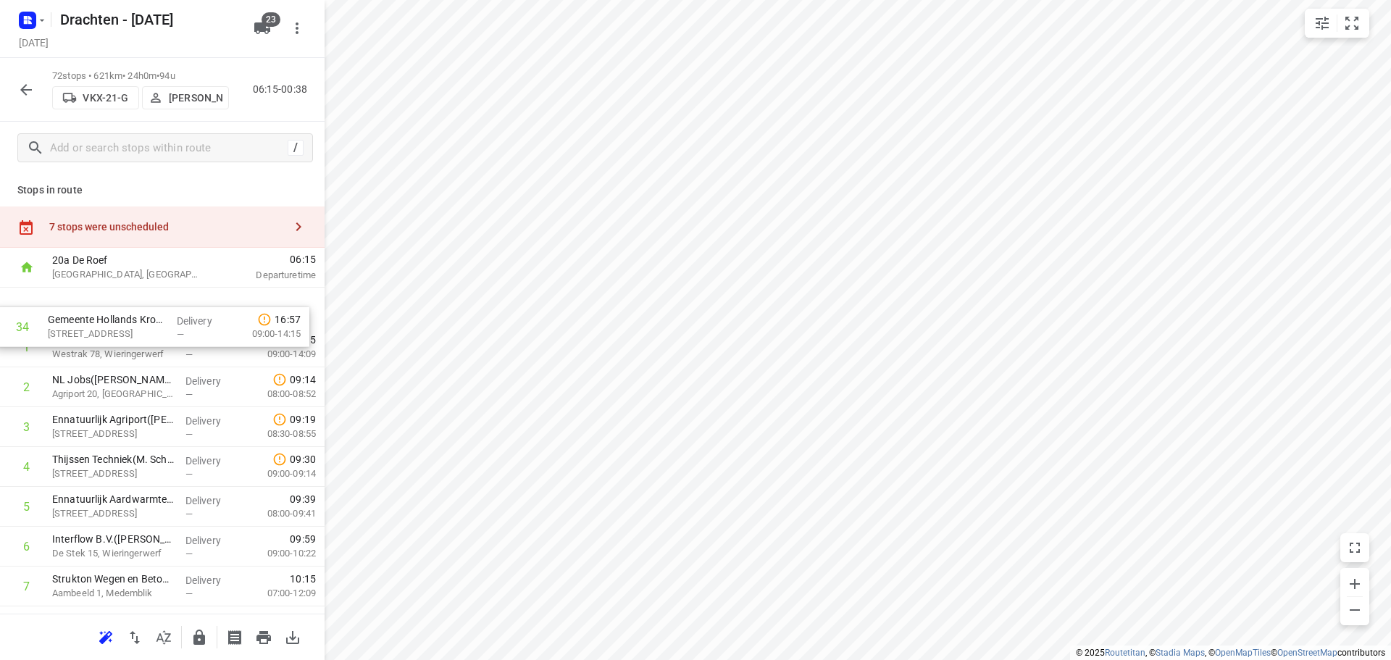
drag, startPoint x: 93, startPoint y: 462, endPoint x: 91, endPoint y: 339, distance: 123.2
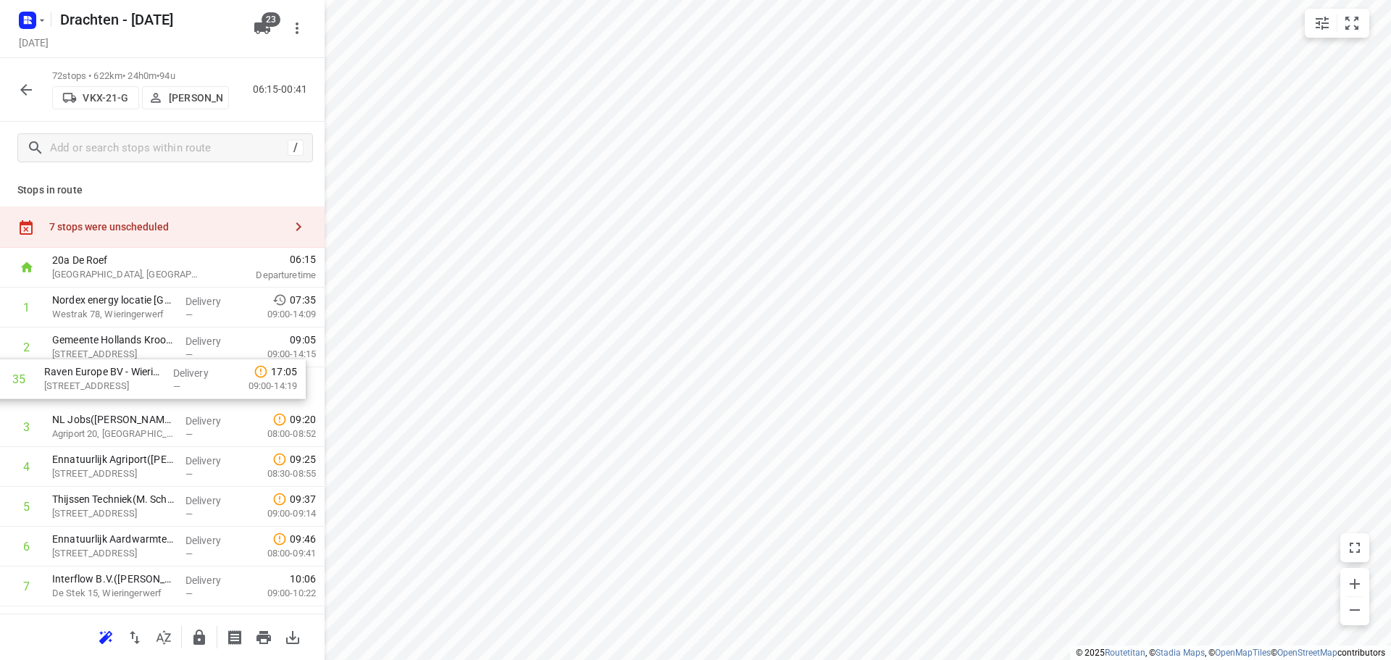
drag, startPoint x: 154, startPoint y: 518, endPoint x: 146, endPoint y: 388, distance: 129.9
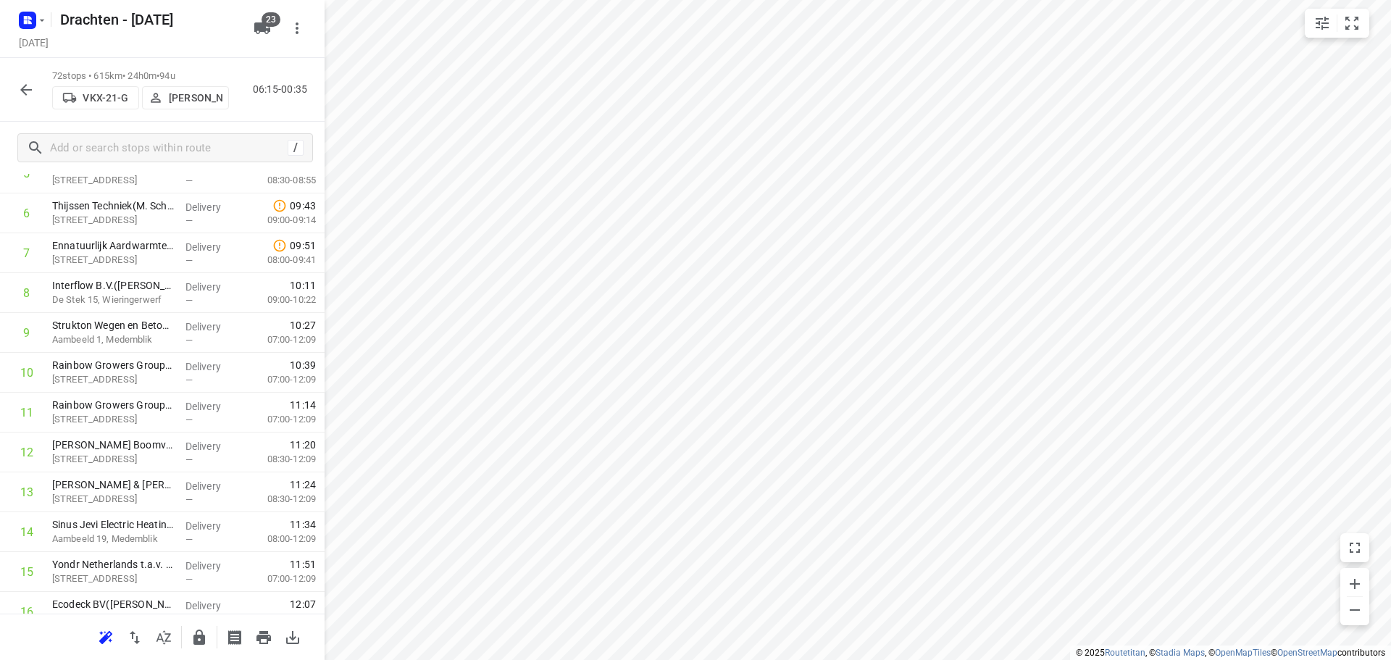
scroll to position [217, 0]
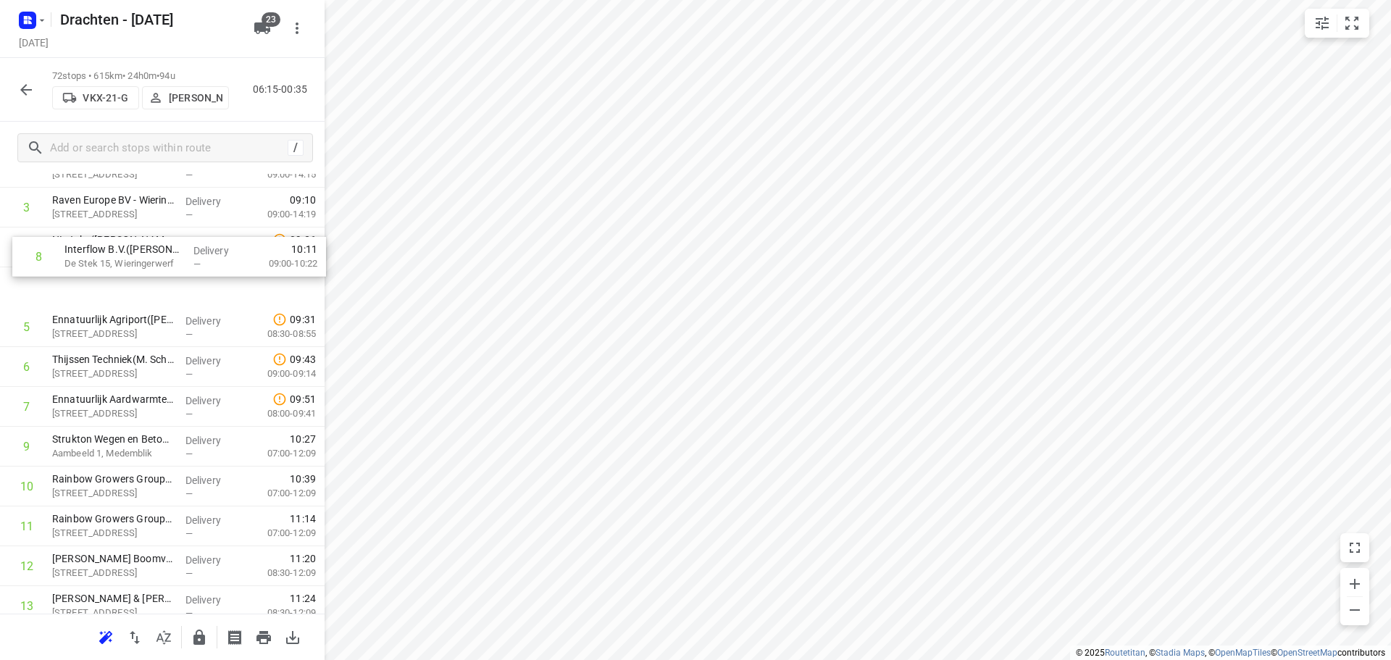
drag, startPoint x: 129, startPoint y: 382, endPoint x: 142, endPoint y: 264, distance: 118.8
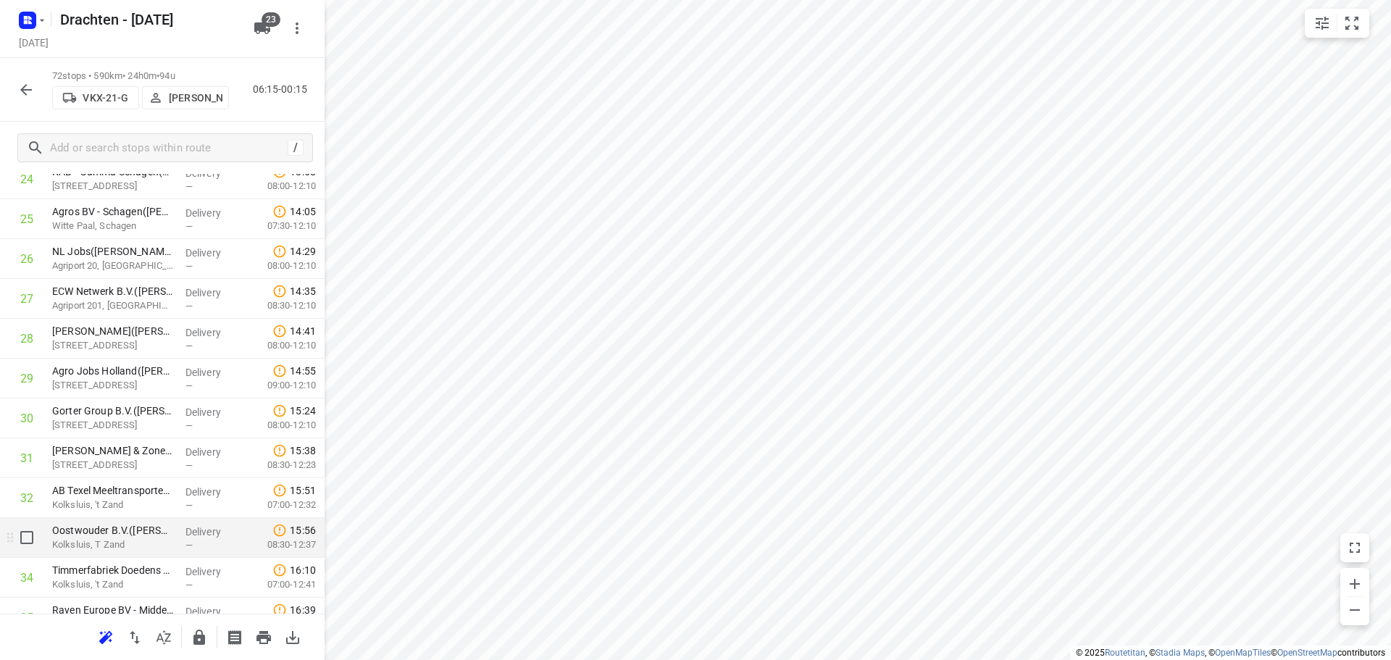
scroll to position [1117, 0]
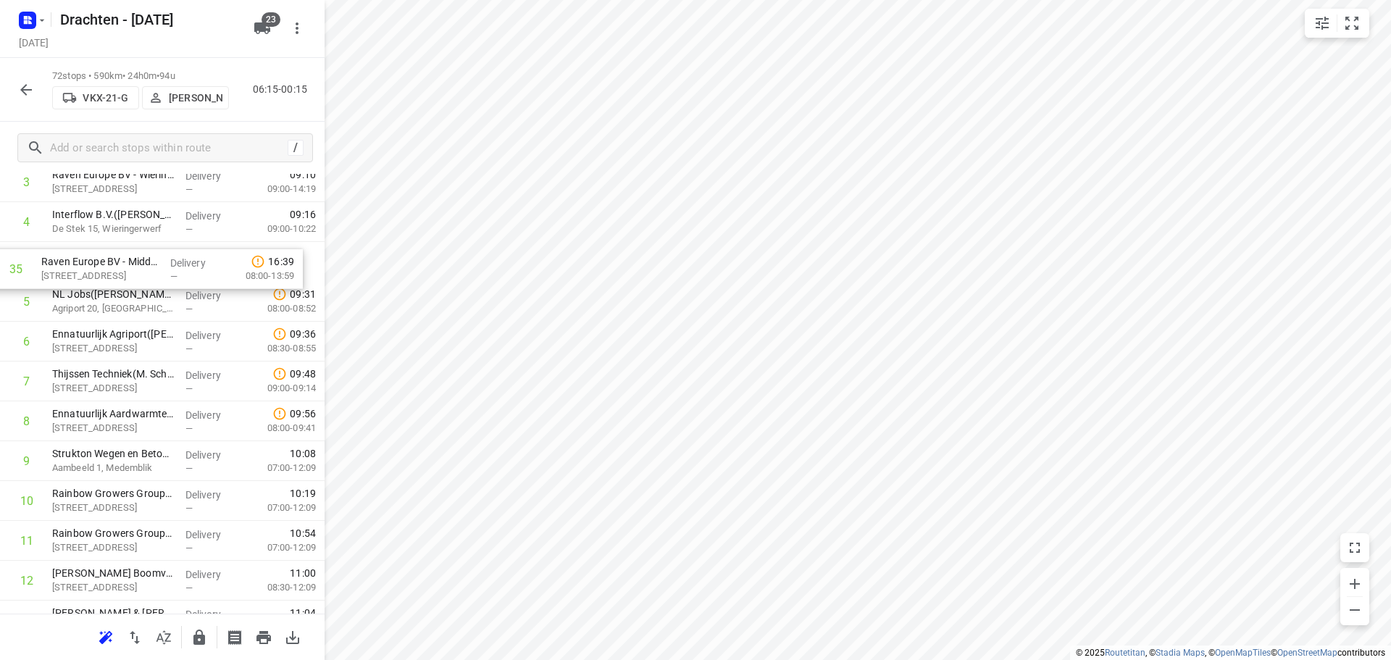
drag, startPoint x: 133, startPoint y: 554, endPoint x: 120, endPoint y: 264, distance: 290.1
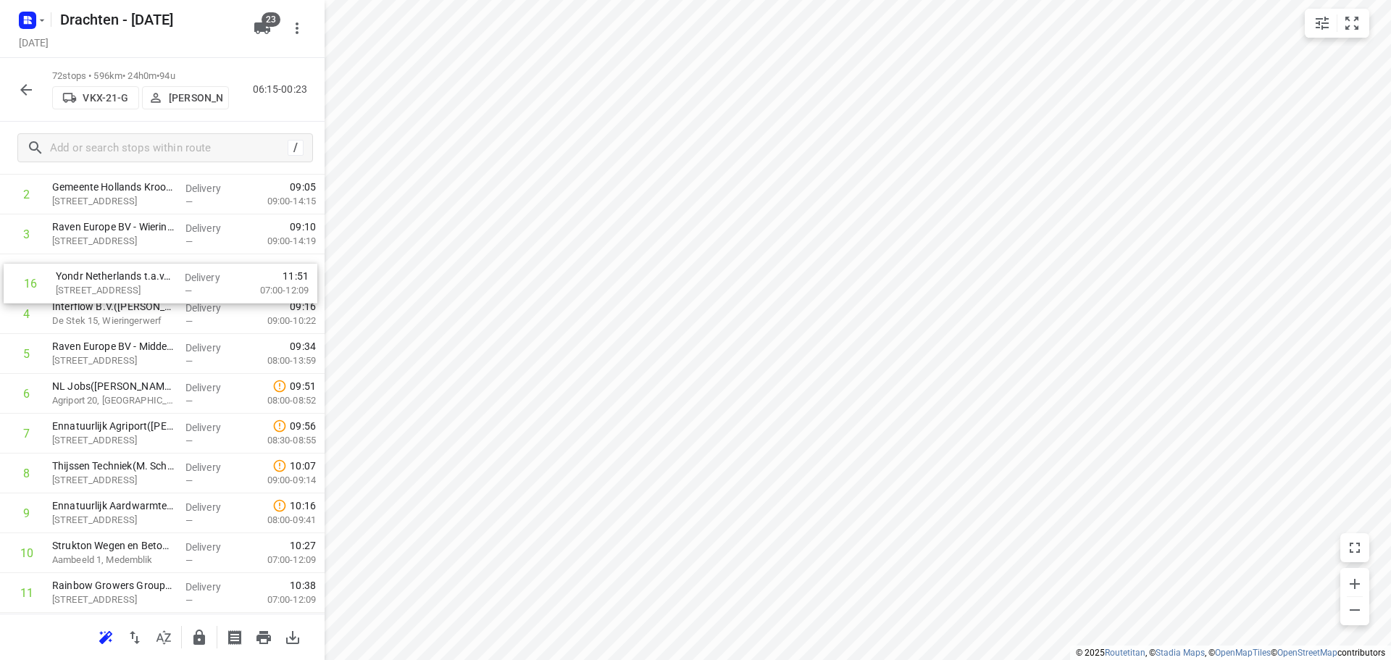
scroll to position [151, 0]
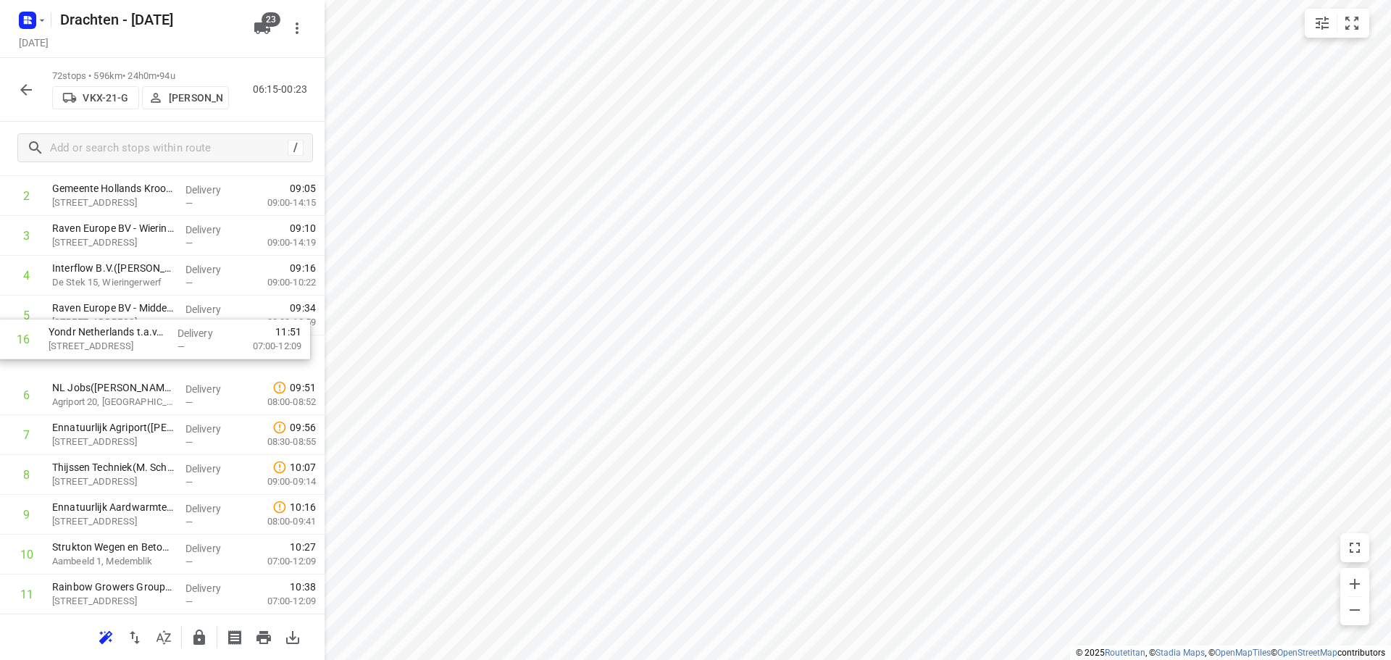
drag, startPoint x: 140, startPoint y: 491, endPoint x: 137, endPoint y: 358, distance: 133.4
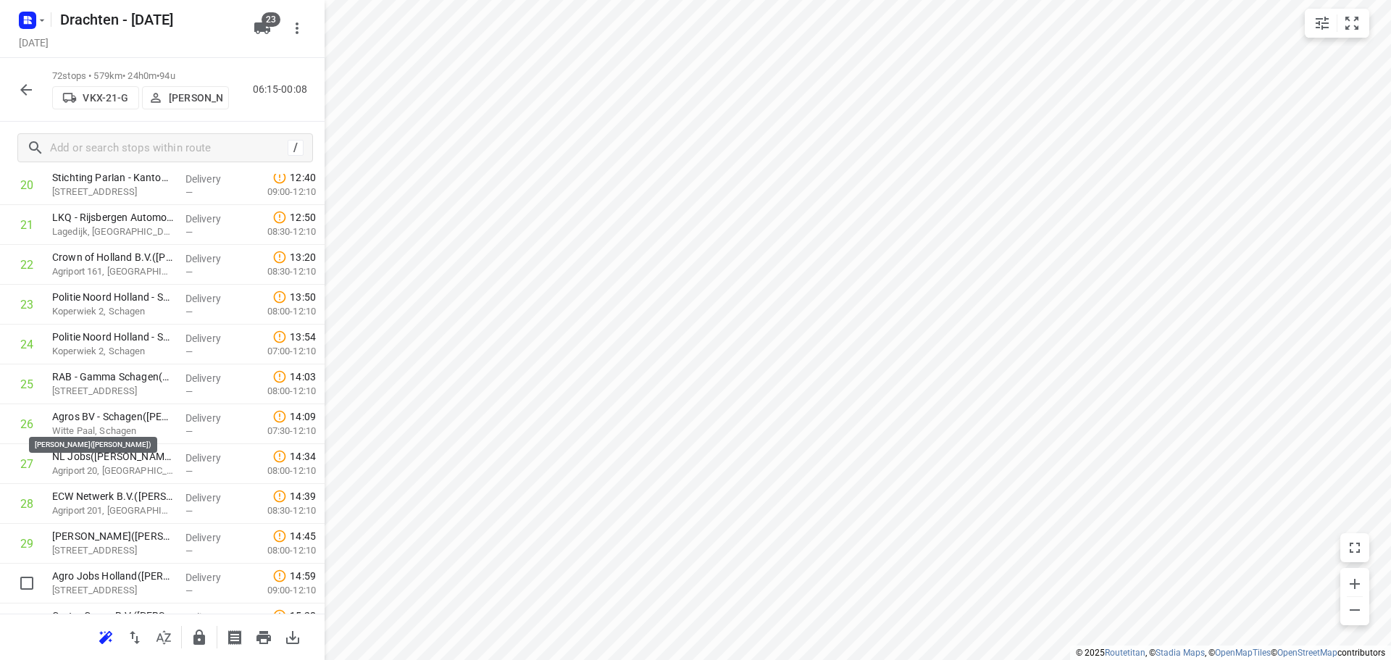
scroll to position [1021, 0]
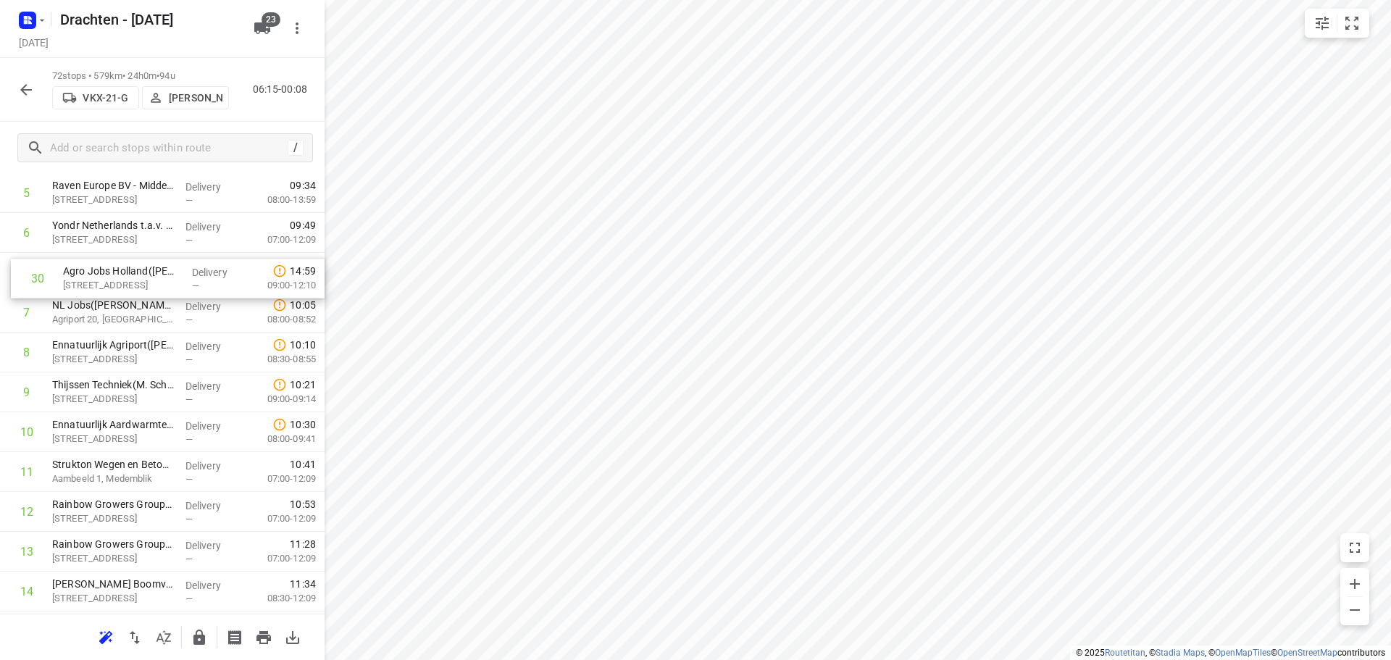
drag, startPoint x: 136, startPoint y: 455, endPoint x: 148, endPoint y: 284, distance: 171.4
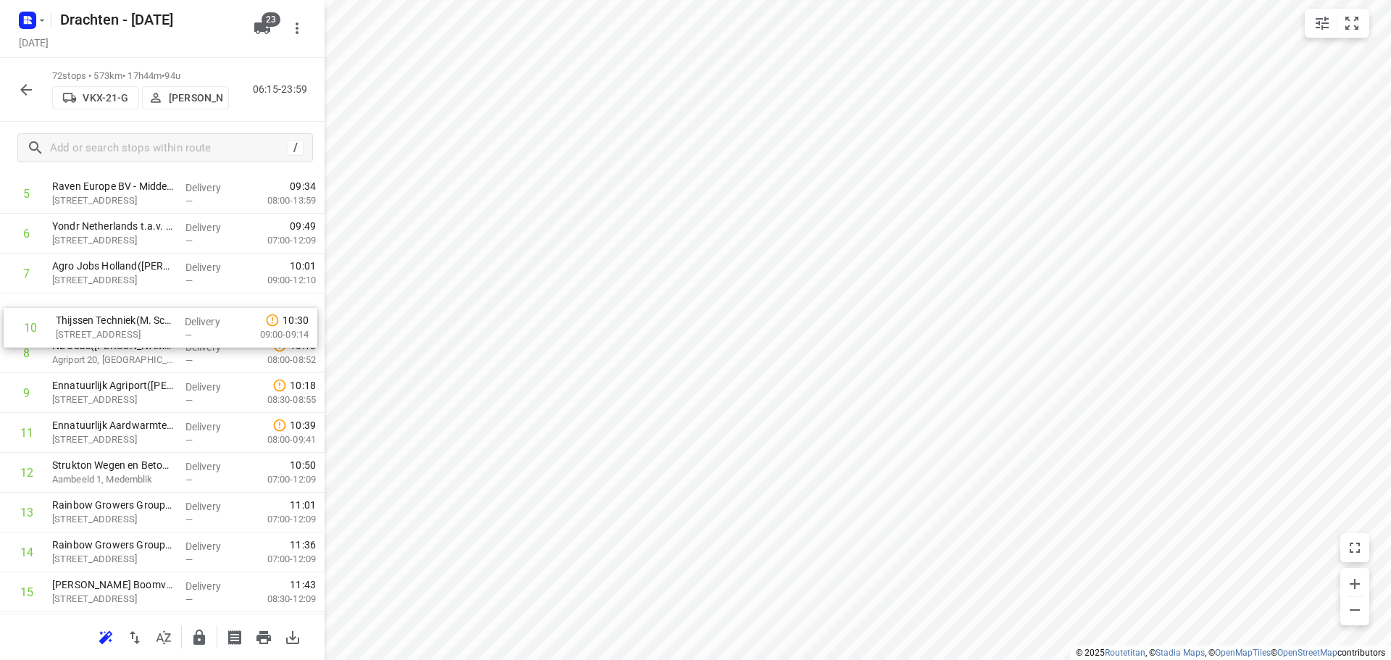
drag, startPoint x: 133, startPoint y: 397, endPoint x: 138, endPoint y: 323, distance: 74.1
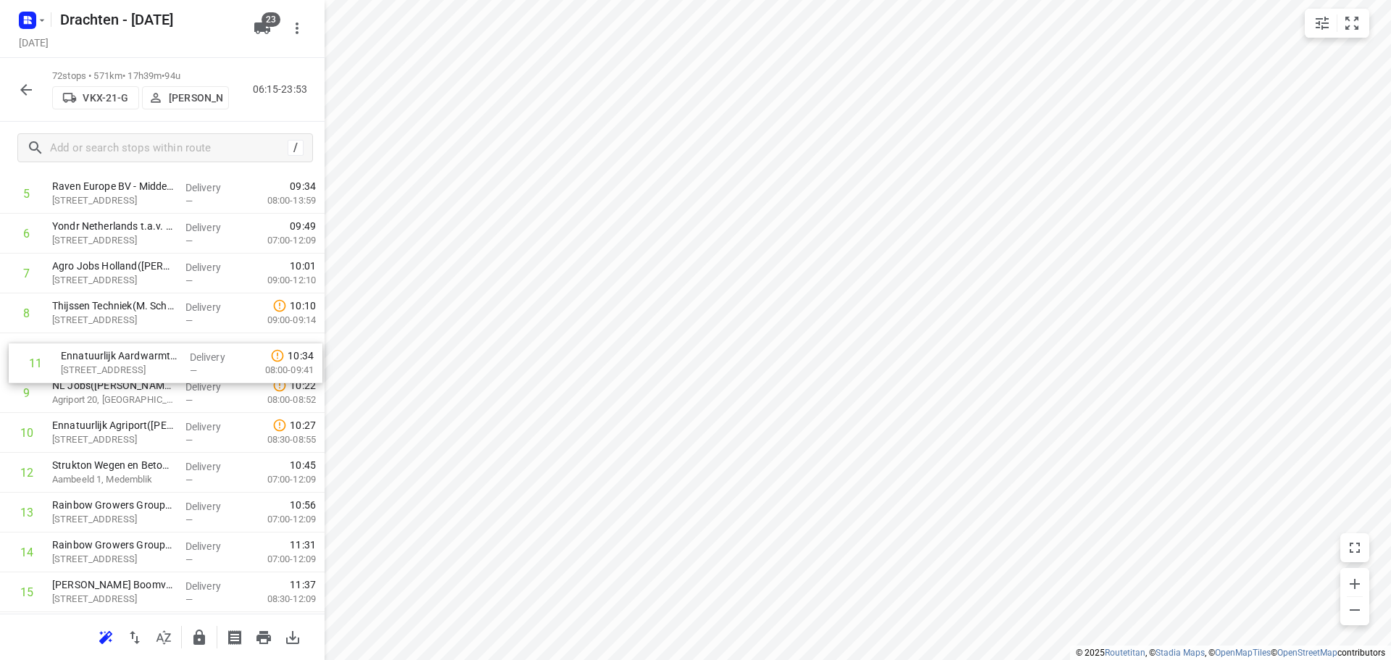
drag, startPoint x: 126, startPoint y: 433, endPoint x: 141, endPoint y: 355, distance: 78.9
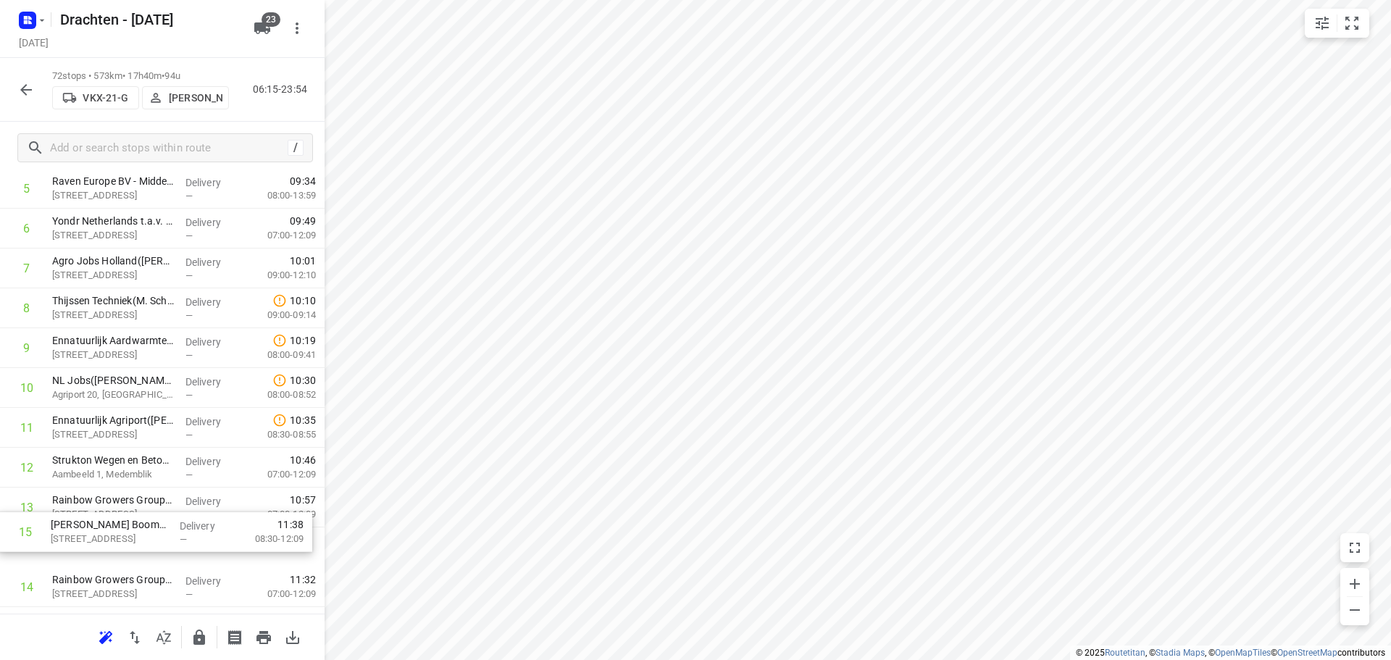
scroll to position [280, 0]
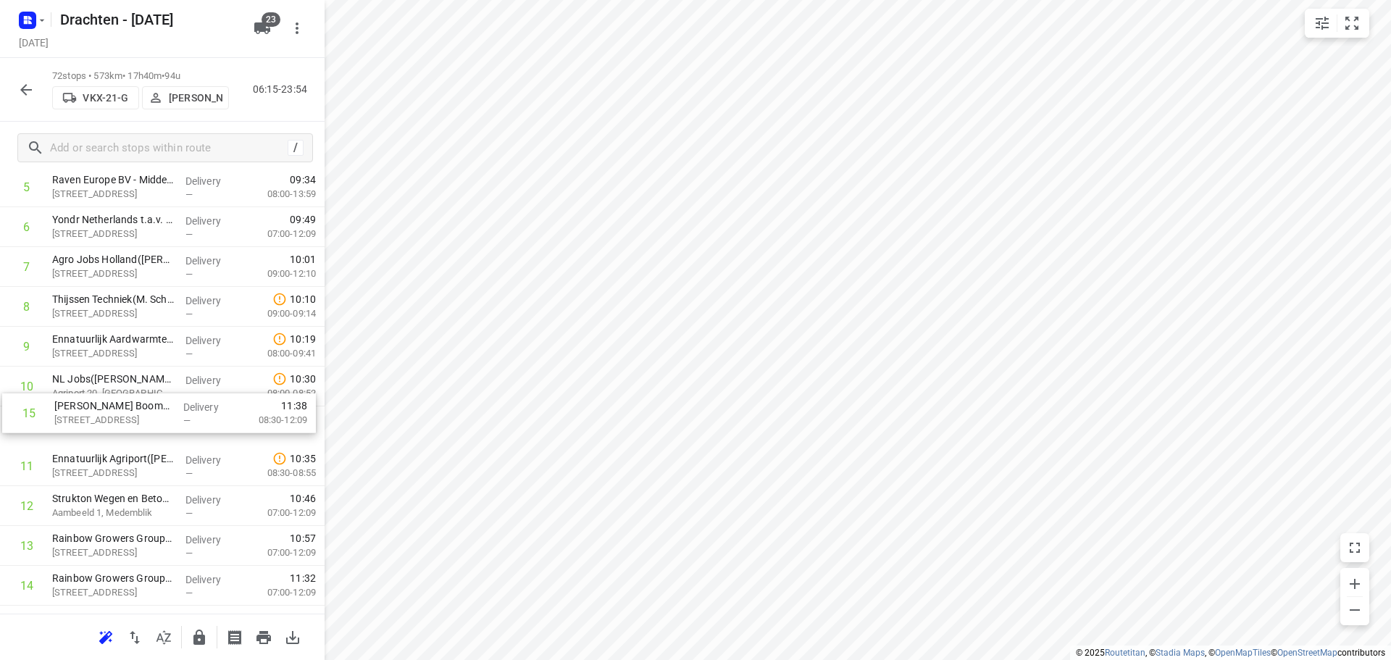
drag, startPoint x: 151, startPoint y: 599, endPoint x: 164, endPoint y: 396, distance: 203.3
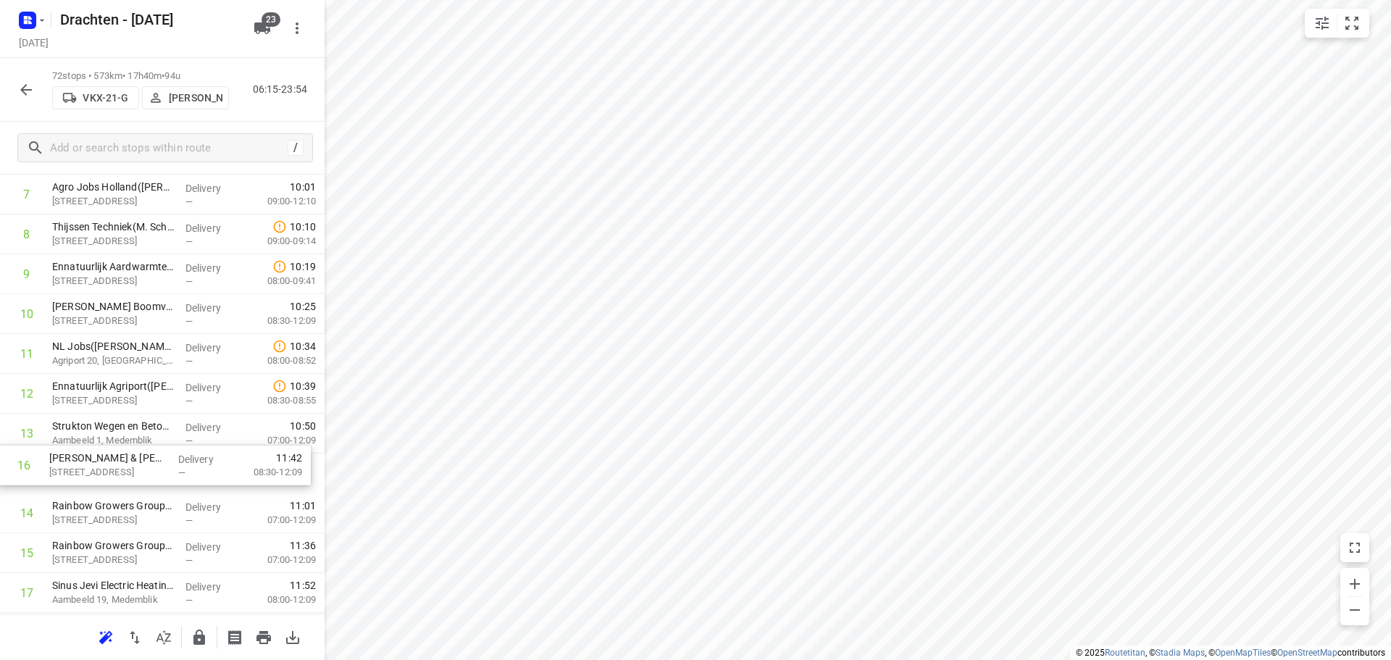
scroll to position [355, 0]
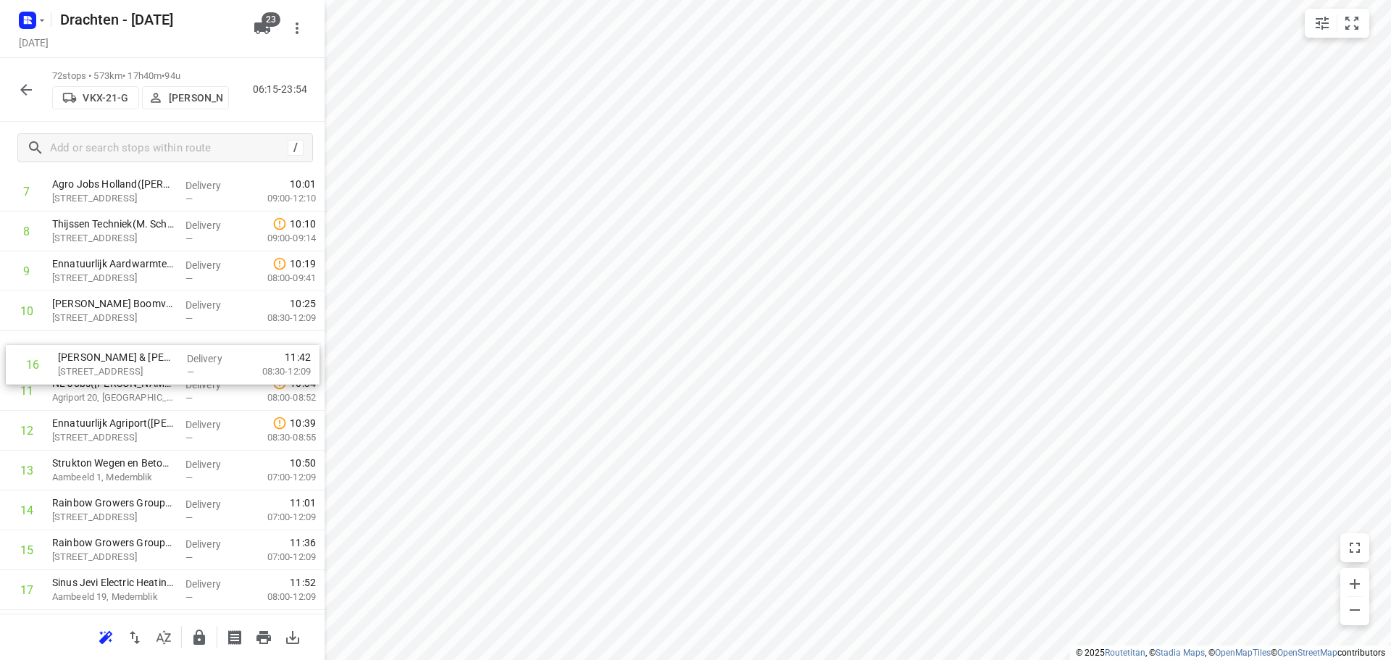
drag, startPoint x: 151, startPoint y: 569, endPoint x: 160, endPoint y: 364, distance: 204.6
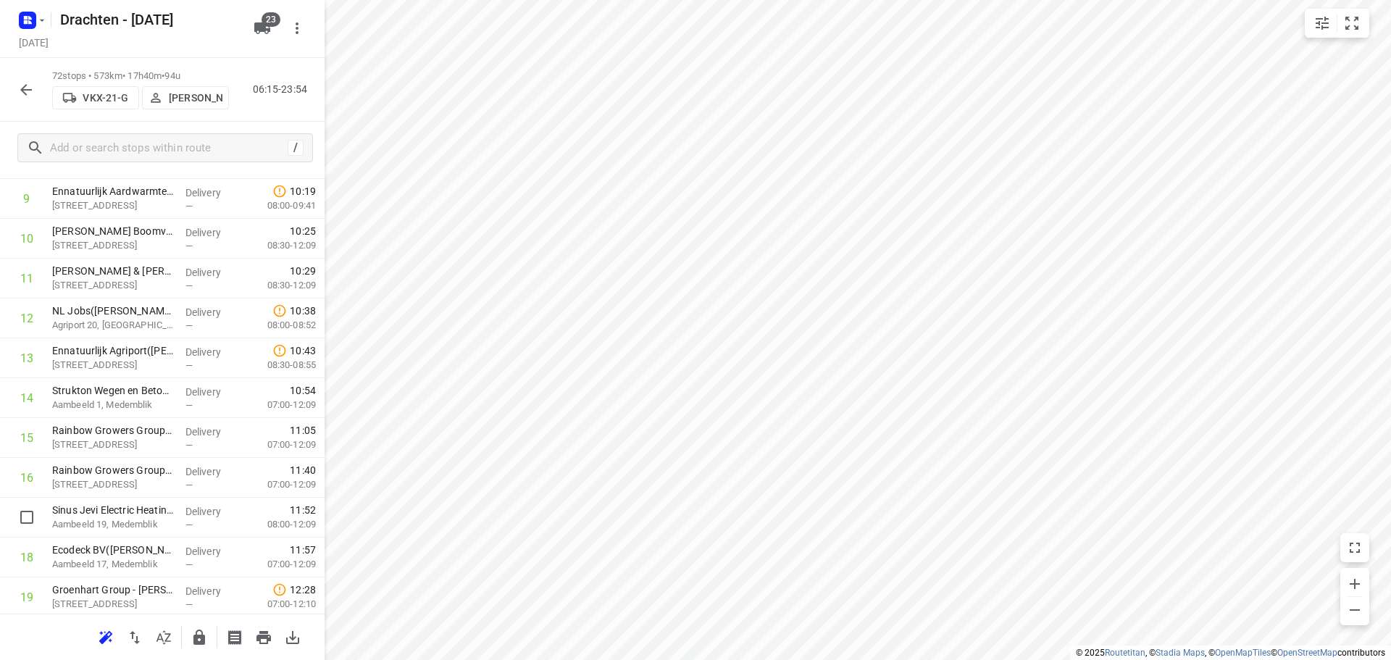
scroll to position [429, 0]
drag, startPoint x: 145, startPoint y: 520, endPoint x: 150, endPoint y: 322, distance: 198.6
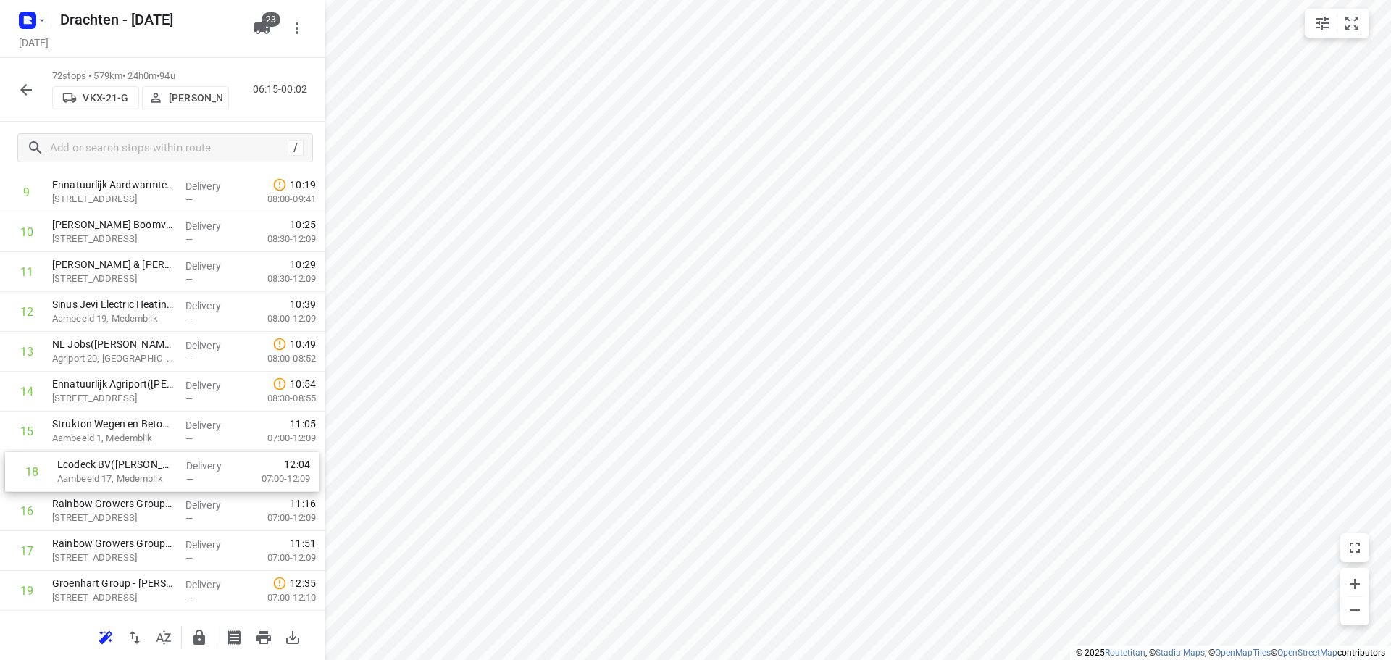
scroll to position [435, 0]
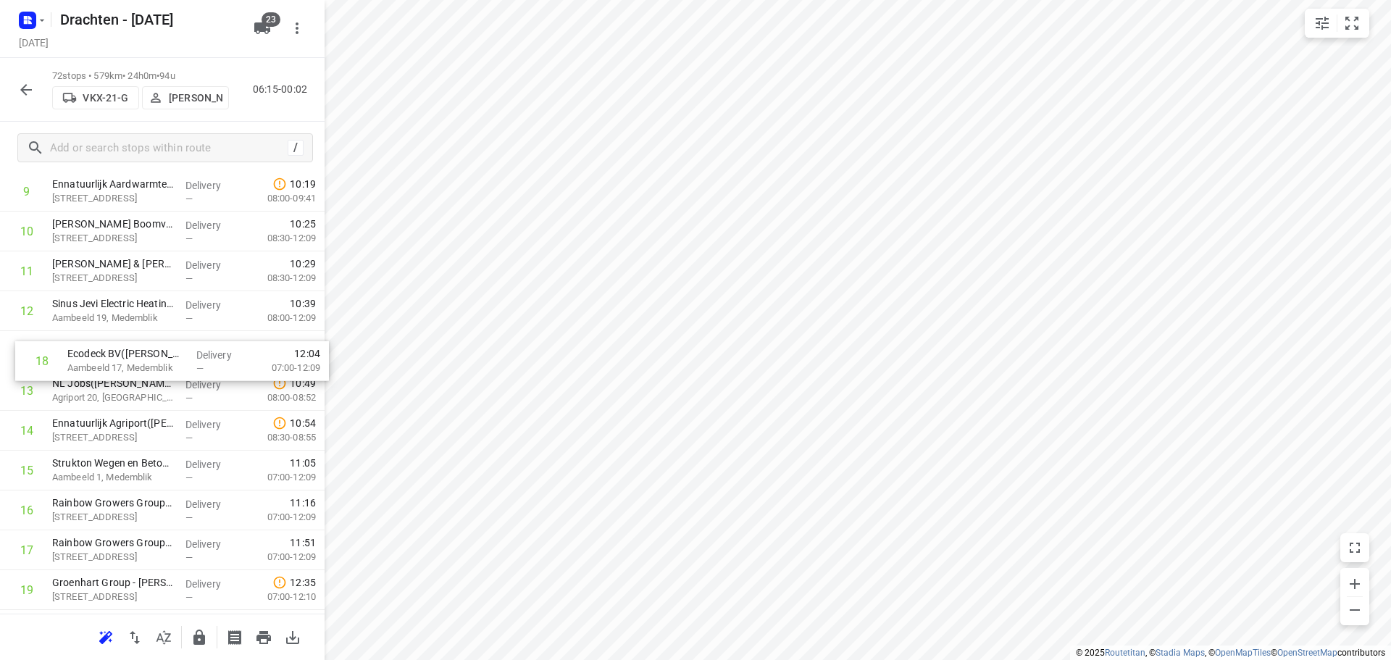
drag, startPoint x: 117, startPoint y: 559, endPoint x: 132, endPoint y: 359, distance: 200.6
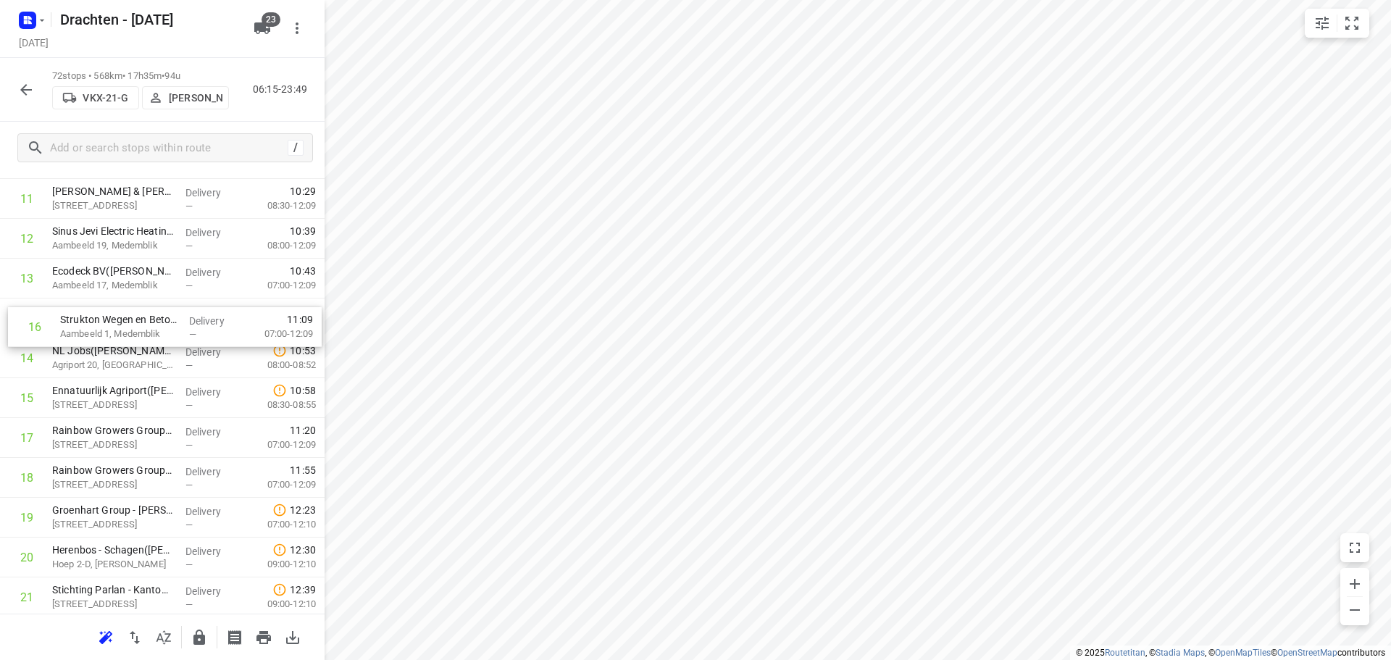
drag, startPoint x: 114, startPoint y: 403, endPoint x: 123, endPoint y: 324, distance: 79.5
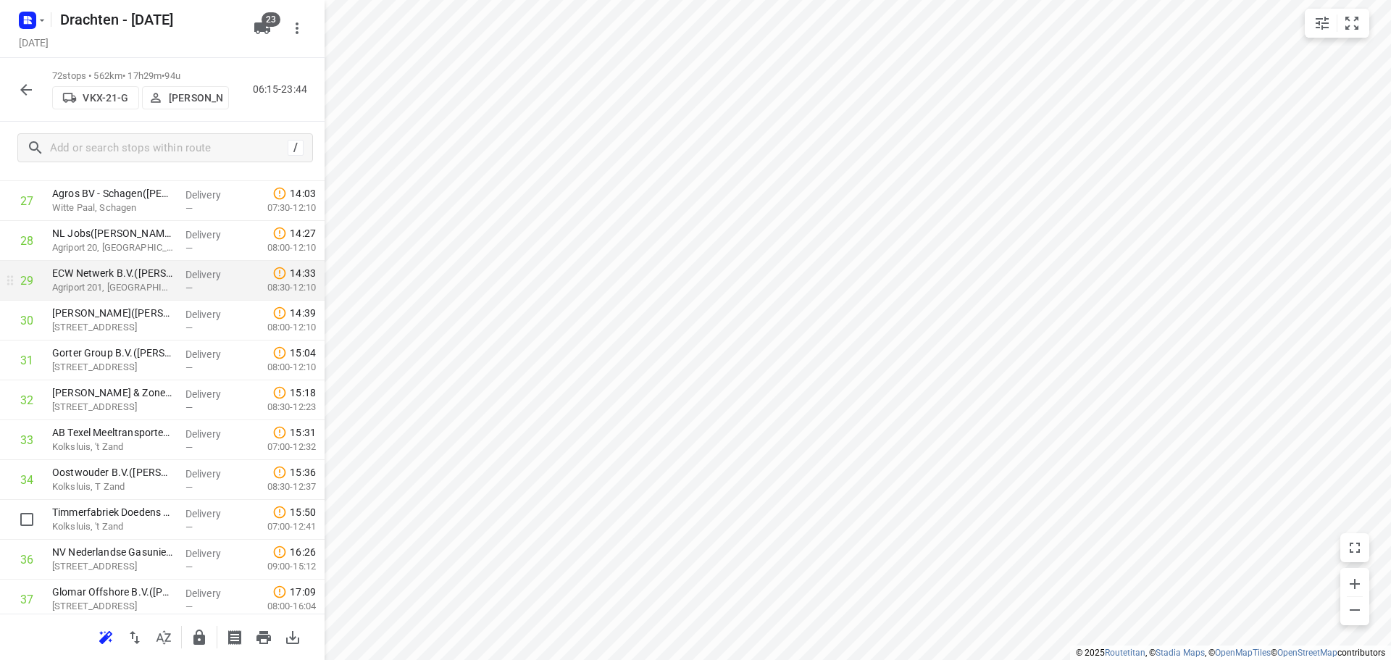
scroll to position [1159, 0]
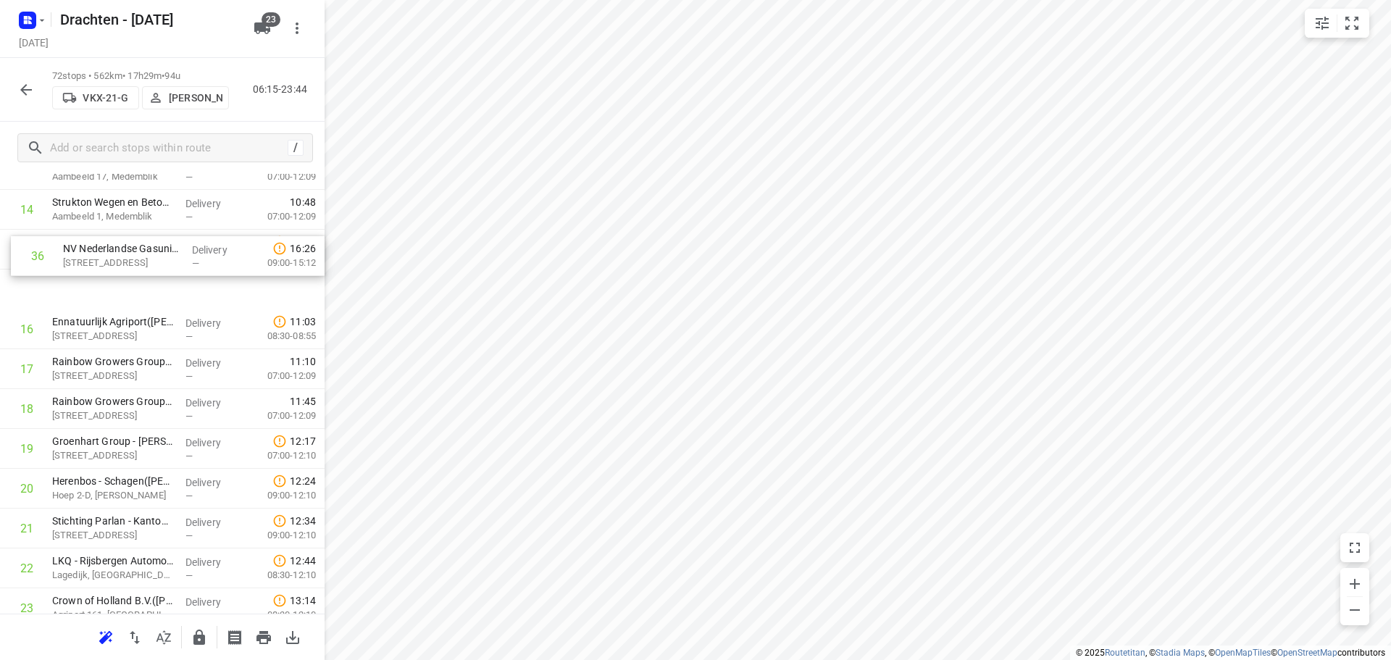
drag, startPoint x: 122, startPoint y: 541, endPoint x: 134, endPoint y: 245, distance: 295.9
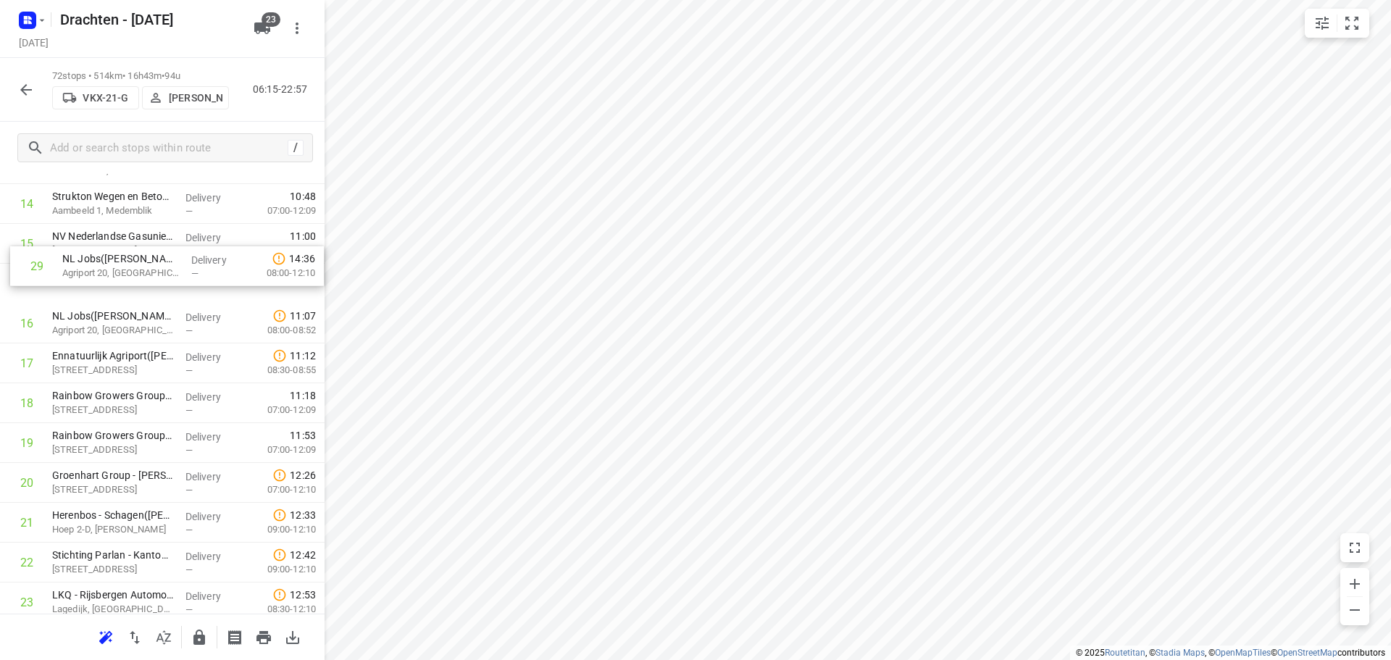
scroll to position [619, 0]
drag, startPoint x: 103, startPoint y: 593, endPoint x: 104, endPoint y: 313, distance: 279.7
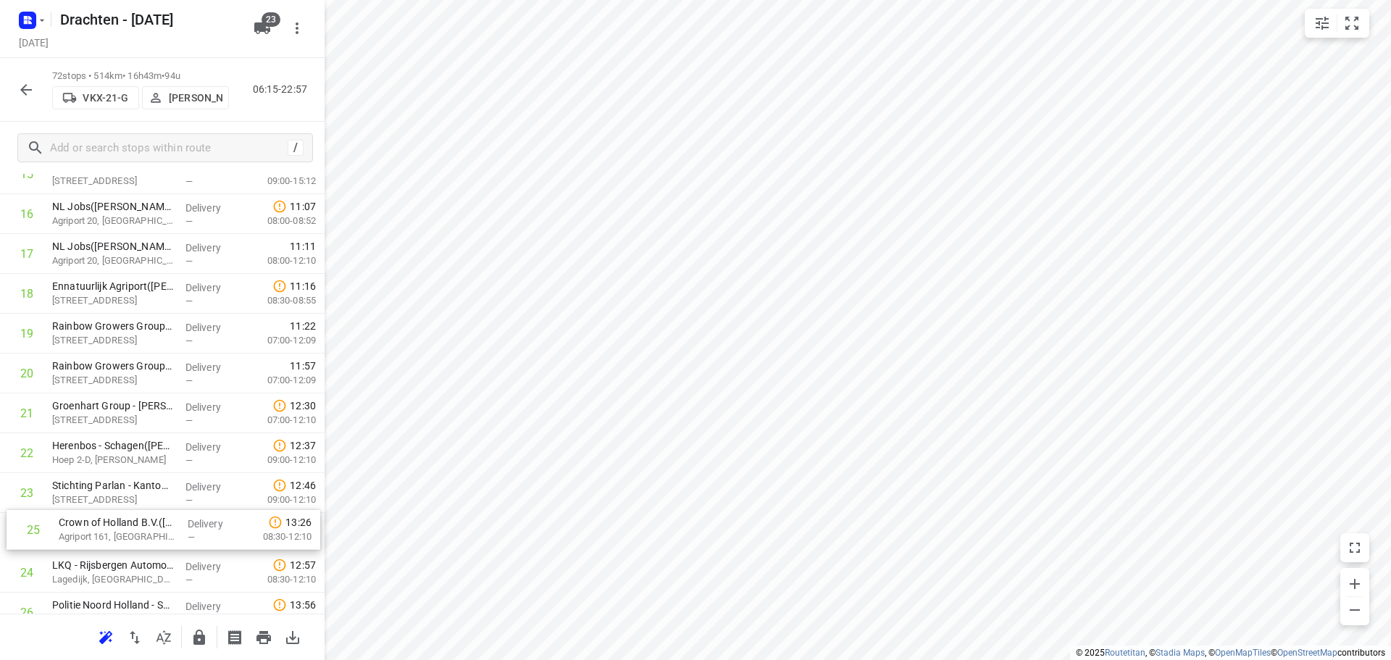
scroll to position [699, 0]
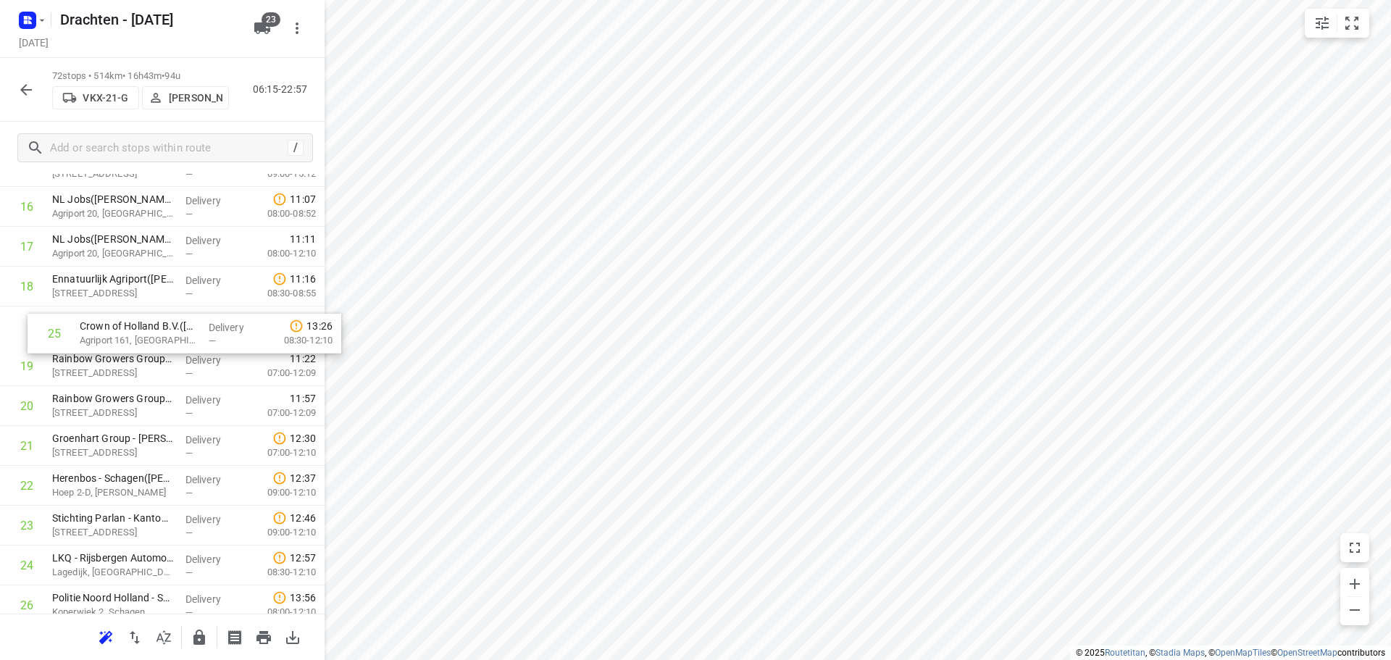
drag, startPoint x: 141, startPoint y: 576, endPoint x: 170, endPoint y: 331, distance: 246.5
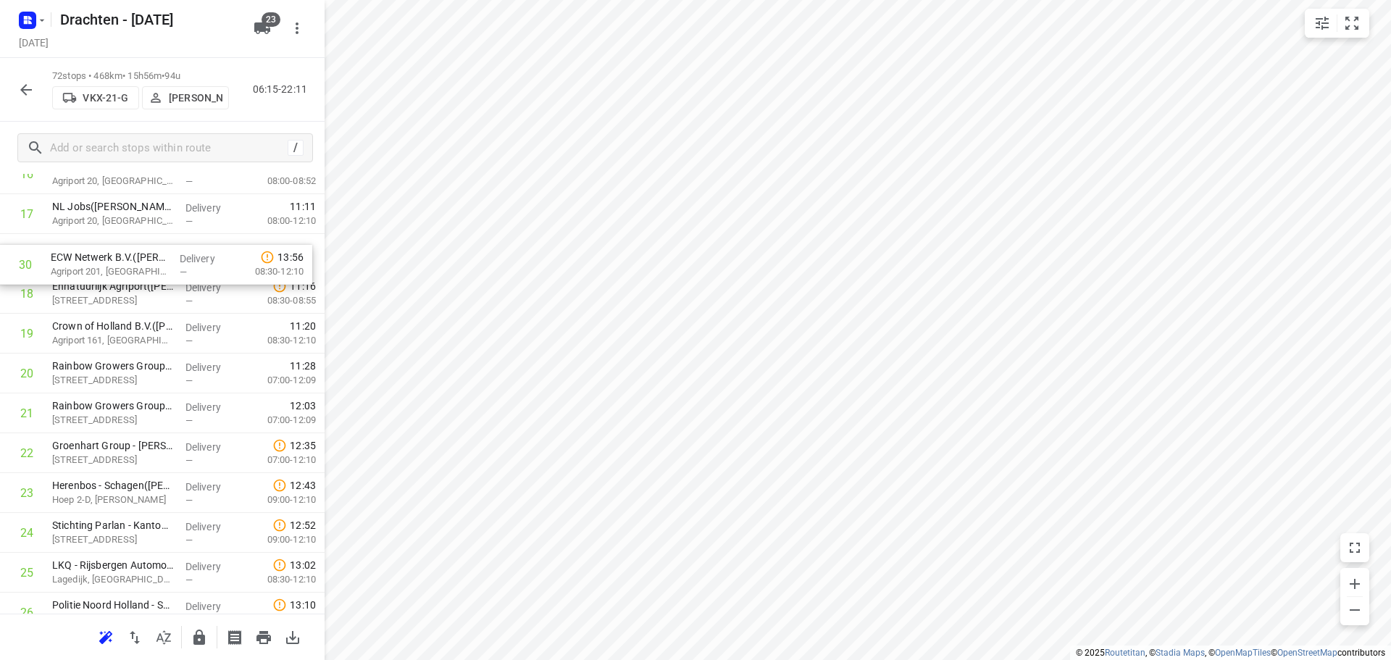
scroll to position [729, 0]
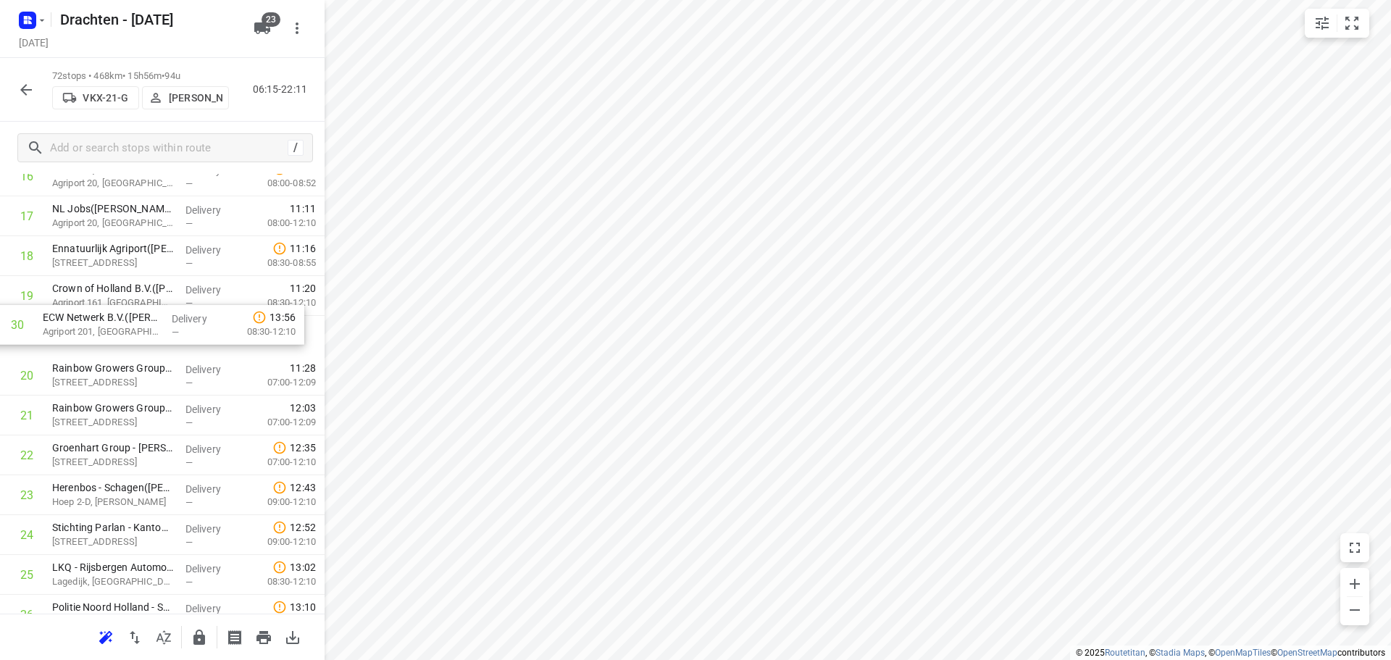
drag, startPoint x: 117, startPoint y: 545, endPoint x: 106, endPoint y: 327, distance: 218.4
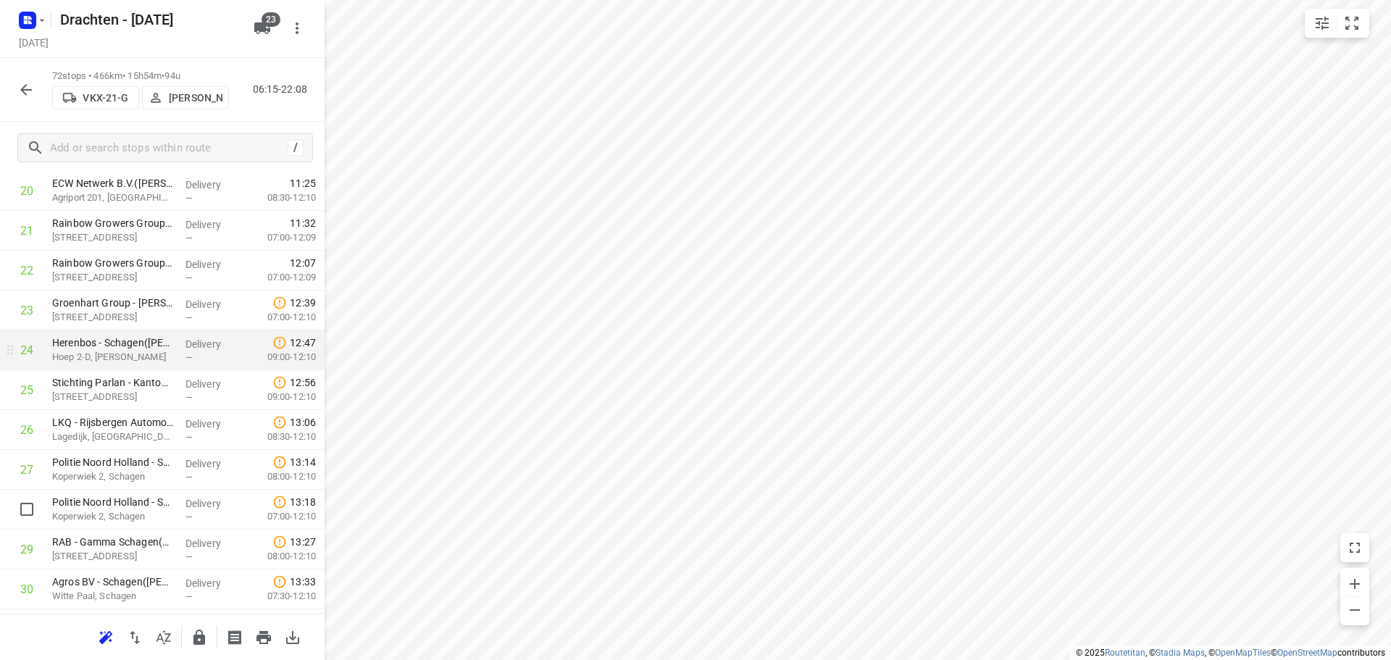
scroll to position [946, 0]
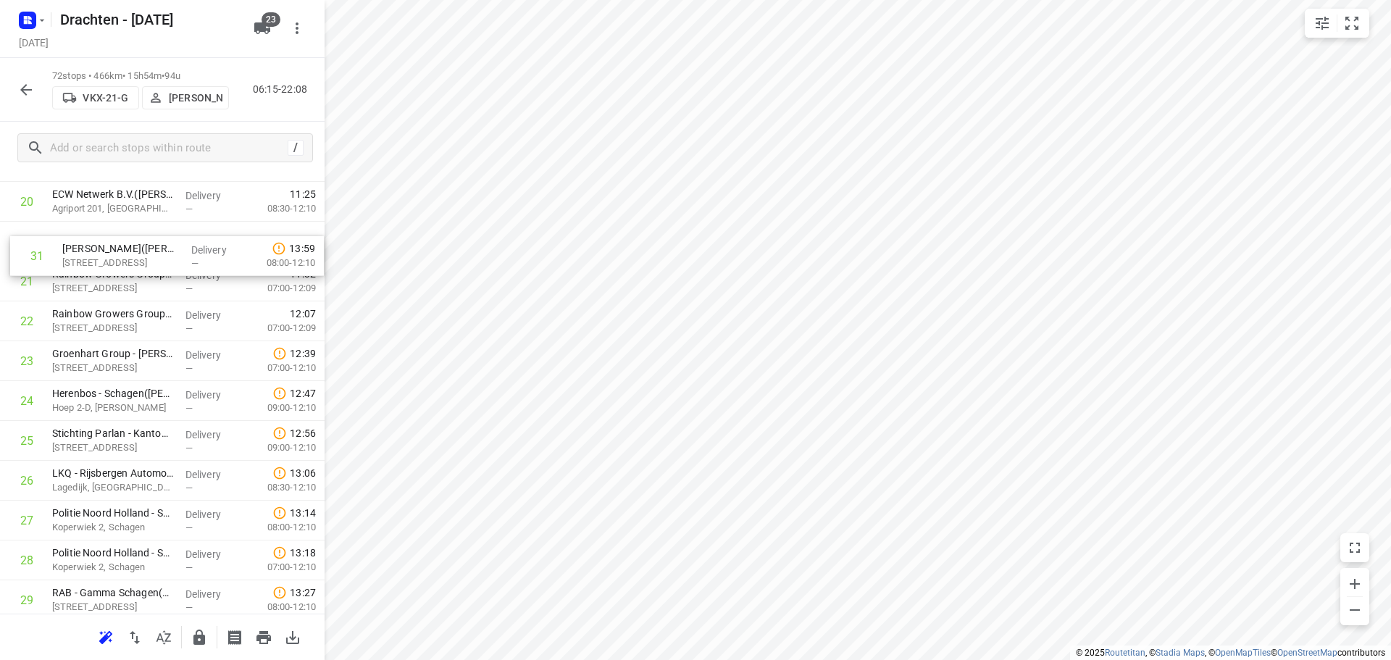
drag, startPoint x: 170, startPoint y: 464, endPoint x: 175, endPoint y: 254, distance: 210.9
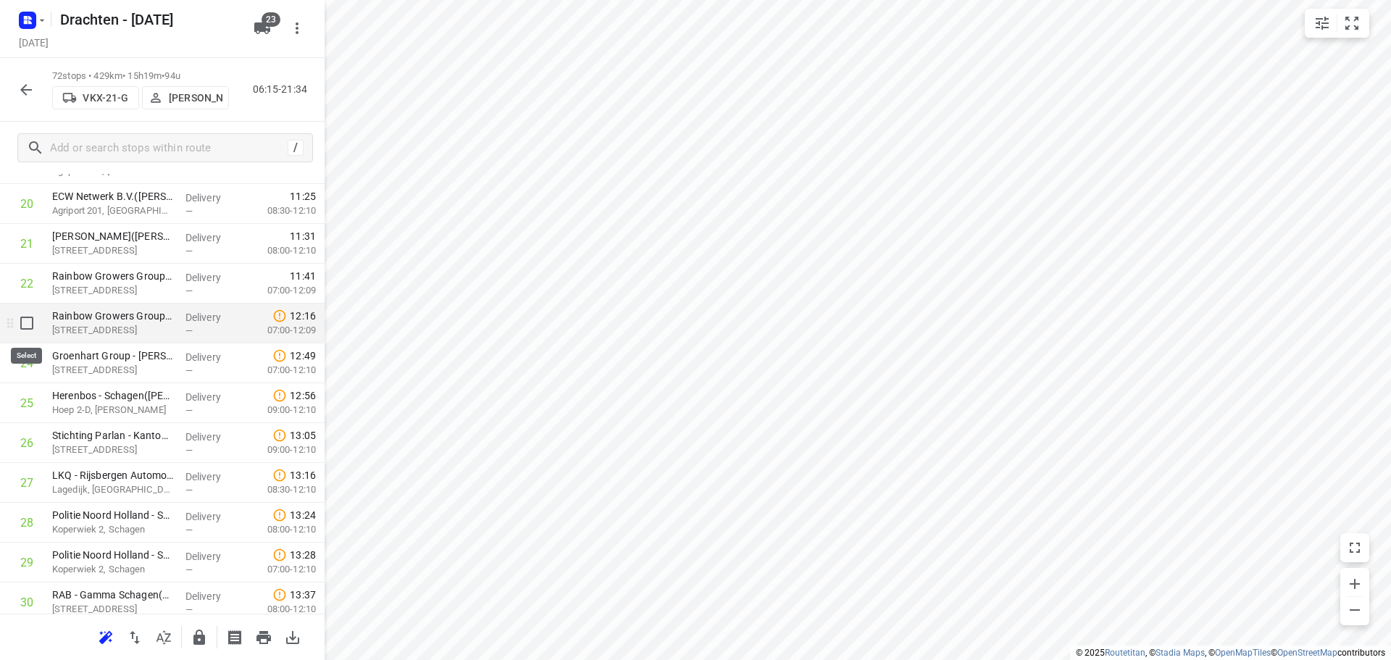
click at [25, 326] on input "checkbox" at bounding box center [26, 323] width 29 height 29
checkbox input "true"
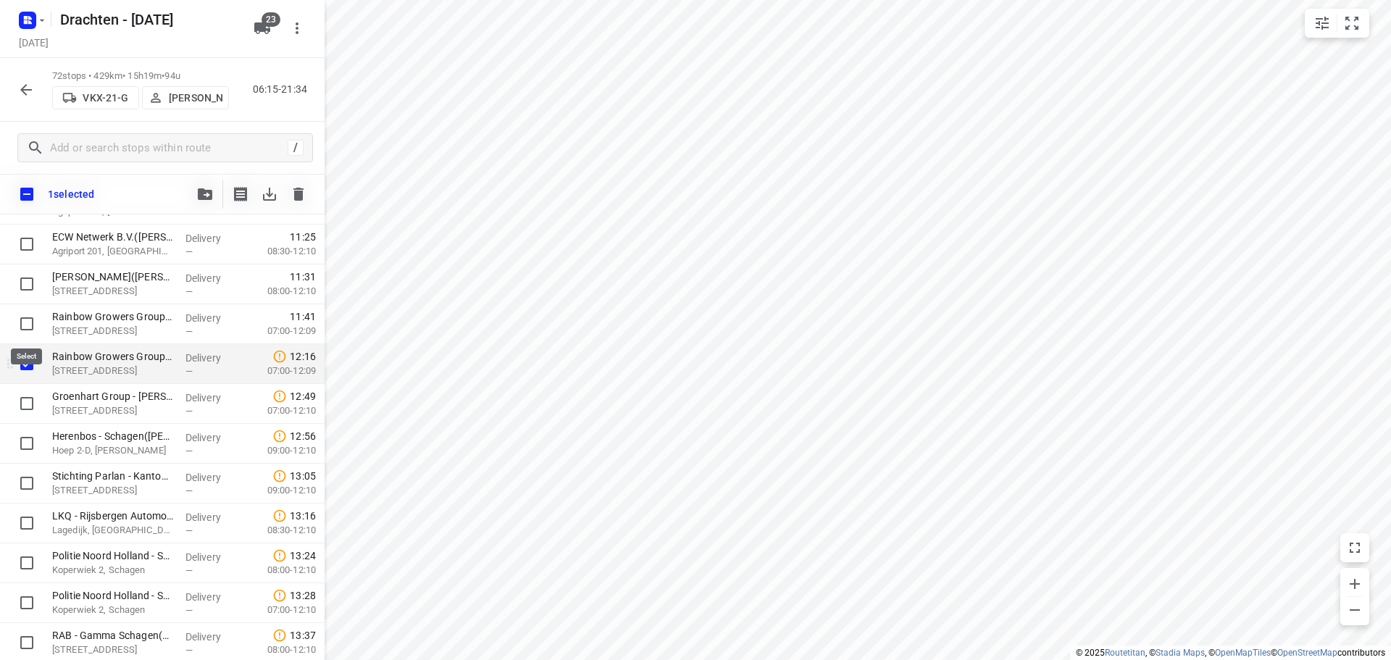
click at [25, 326] on input "checkbox" at bounding box center [26, 323] width 29 height 29
checkbox input "true"
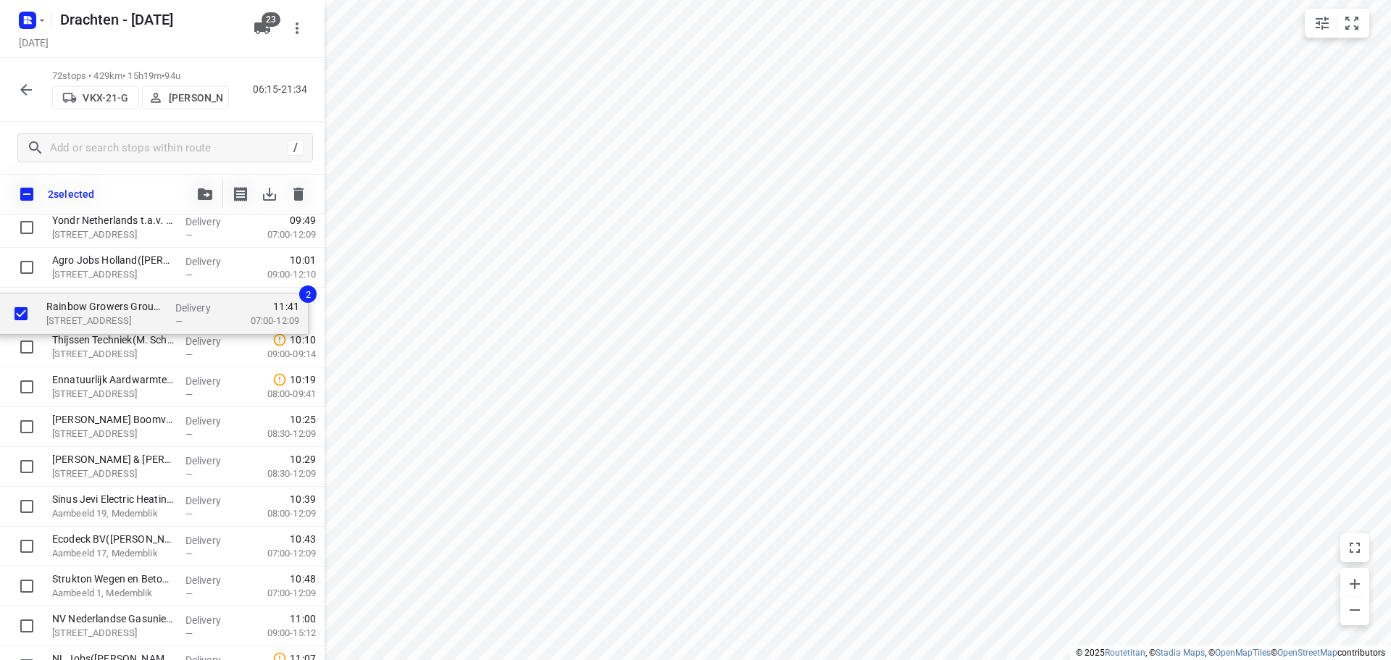
scroll to position [317, 0]
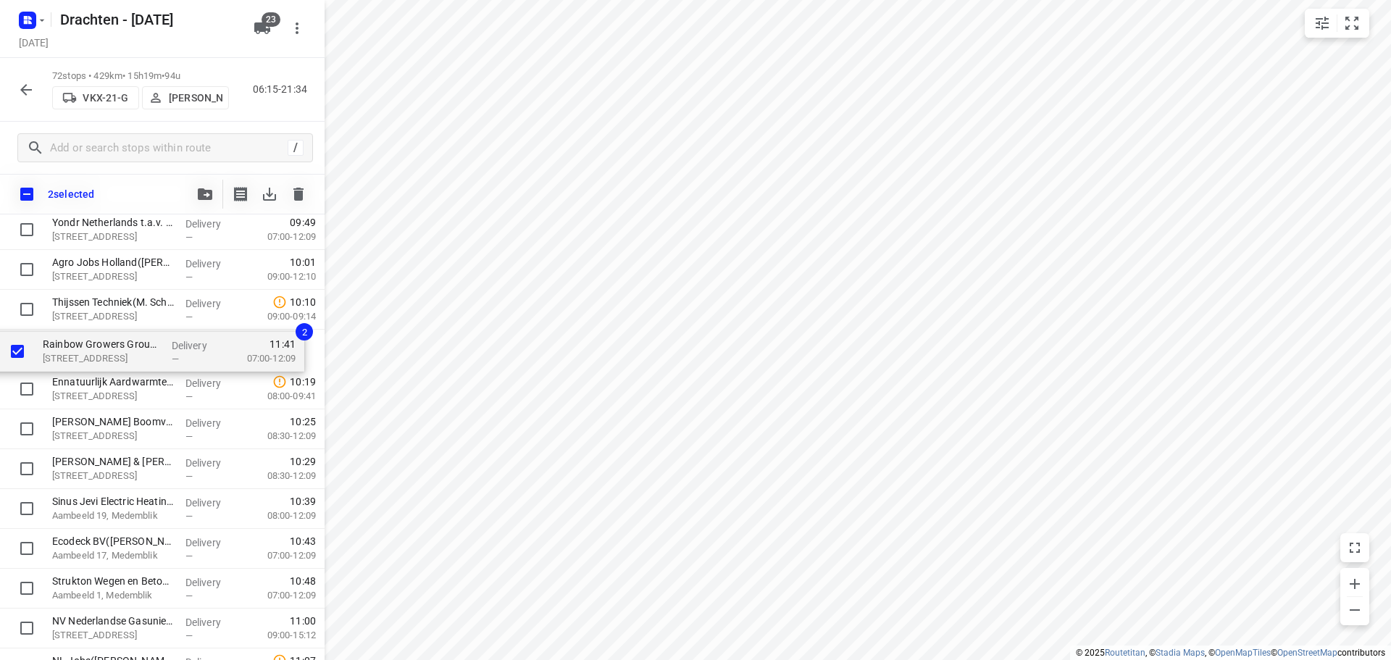
drag, startPoint x: 107, startPoint y: 335, endPoint x: 98, endPoint y: 360, distance: 26.4
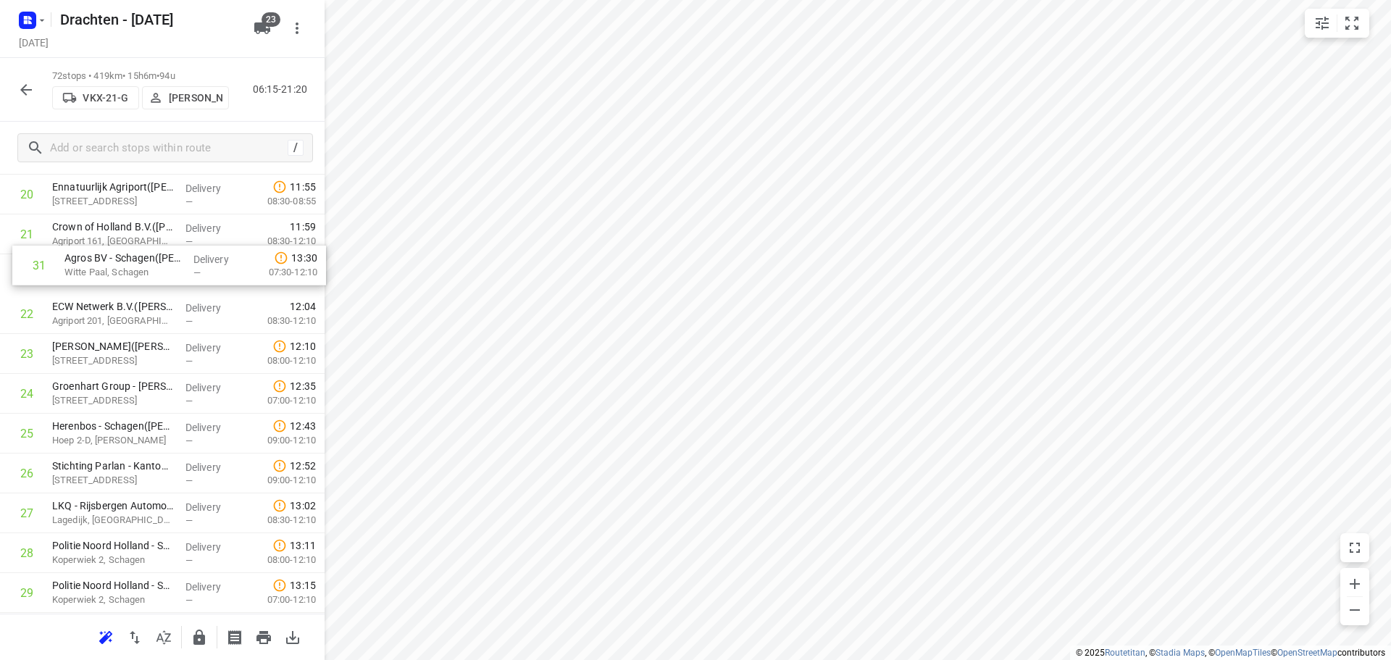
scroll to position [861, 0]
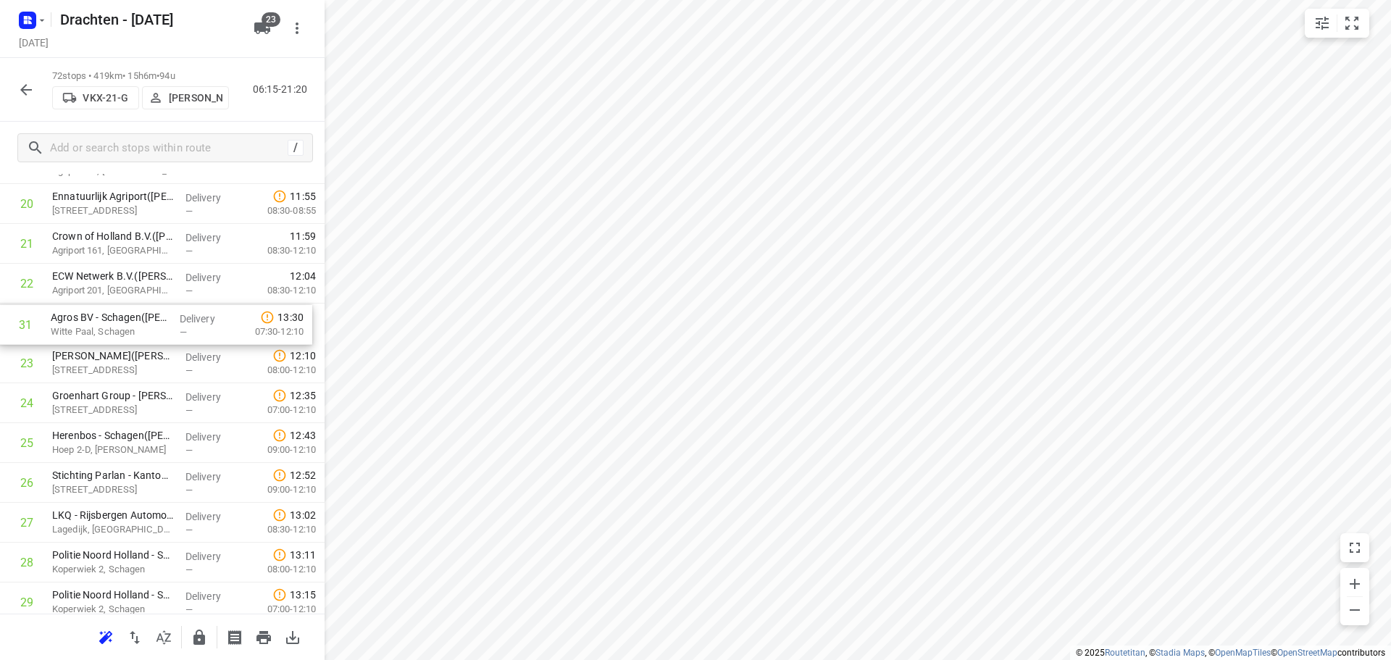
drag, startPoint x: 153, startPoint y: 533, endPoint x: 154, endPoint y: 317, distance: 215.2
drag, startPoint x: 70, startPoint y: 362, endPoint x: 71, endPoint y: 328, distance: 34.8
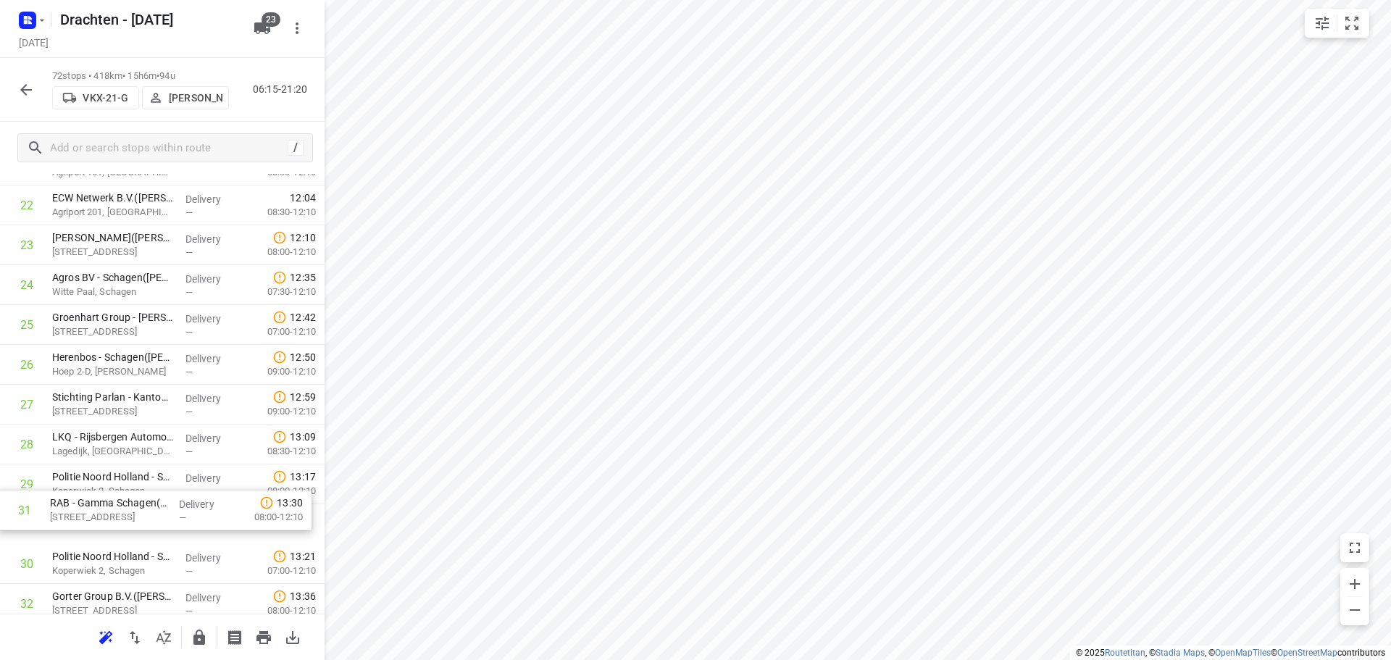
scroll to position [940, 0]
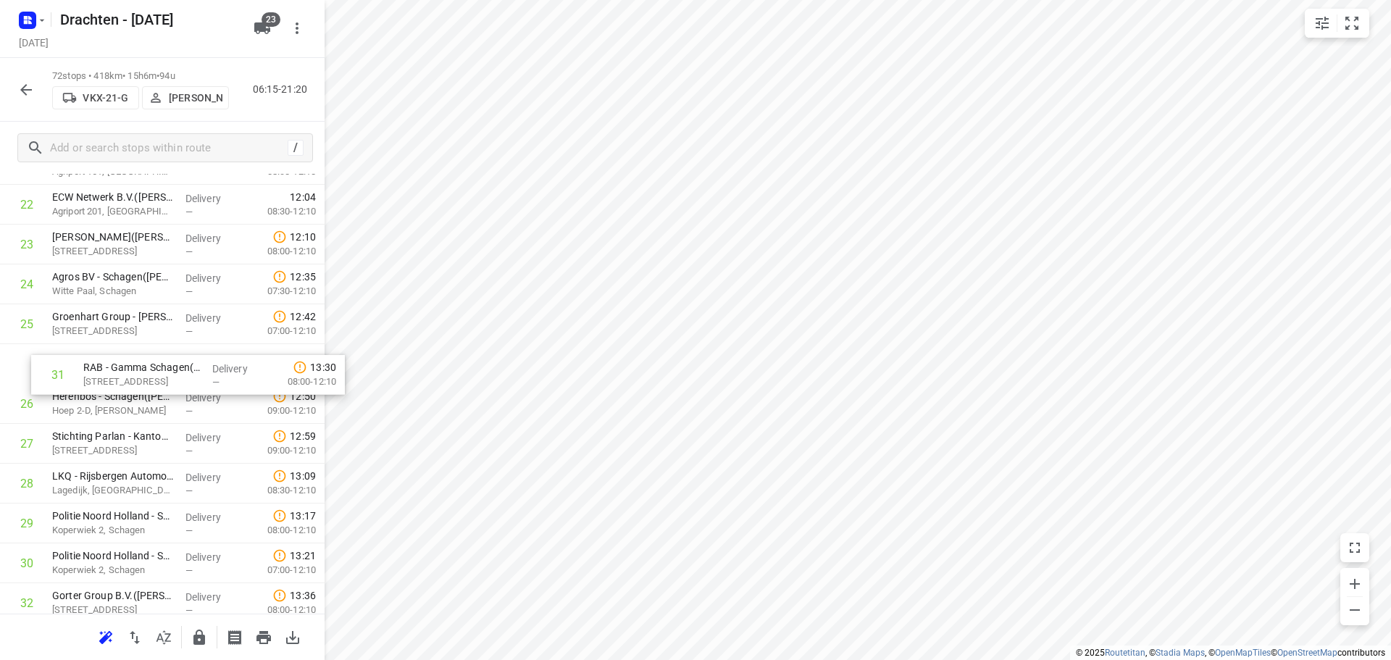
drag, startPoint x: 164, startPoint y: 570, endPoint x: 193, endPoint y: 371, distance: 200.6
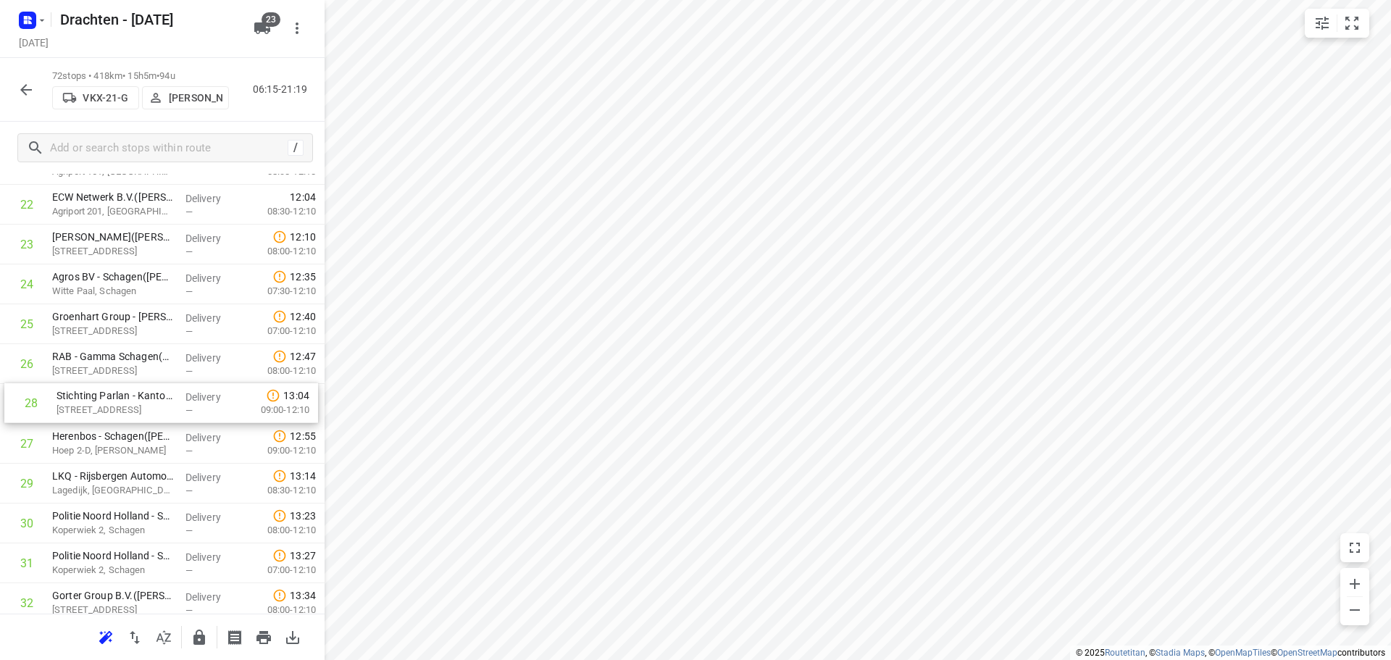
drag, startPoint x: 120, startPoint y: 448, endPoint x: 125, endPoint y: 402, distance: 46.0
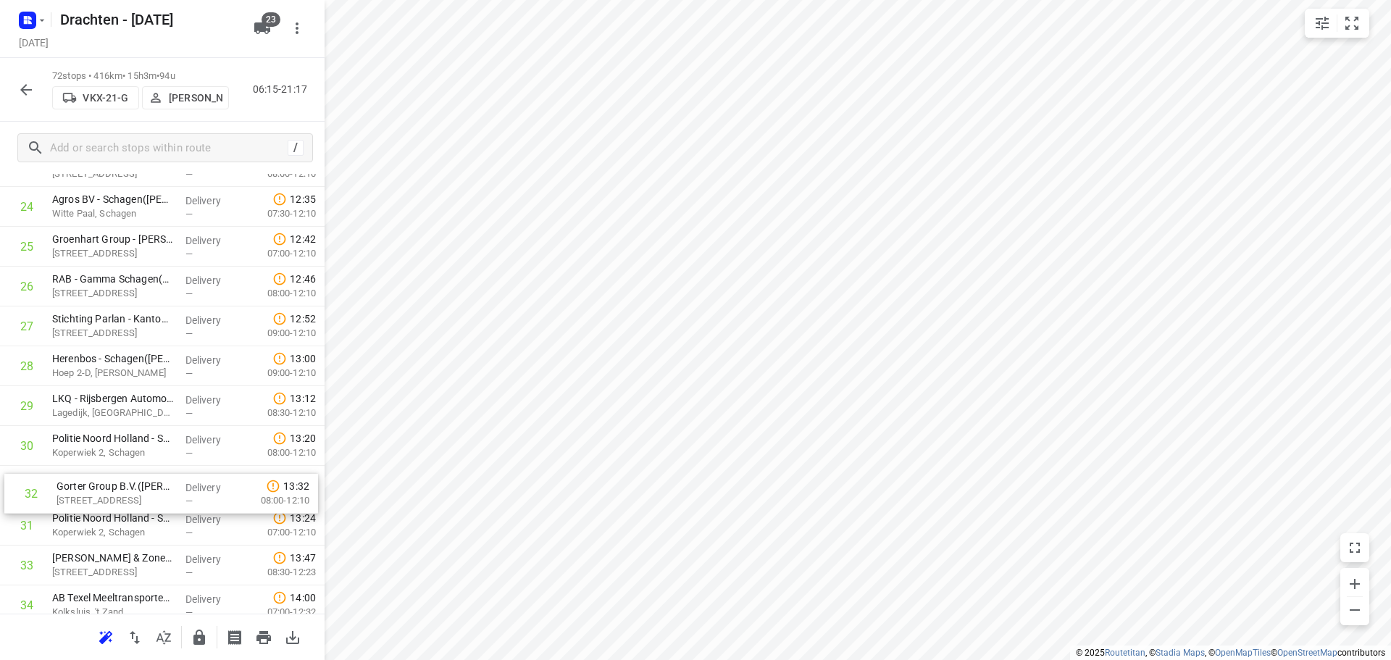
scroll to position [1018, 0]
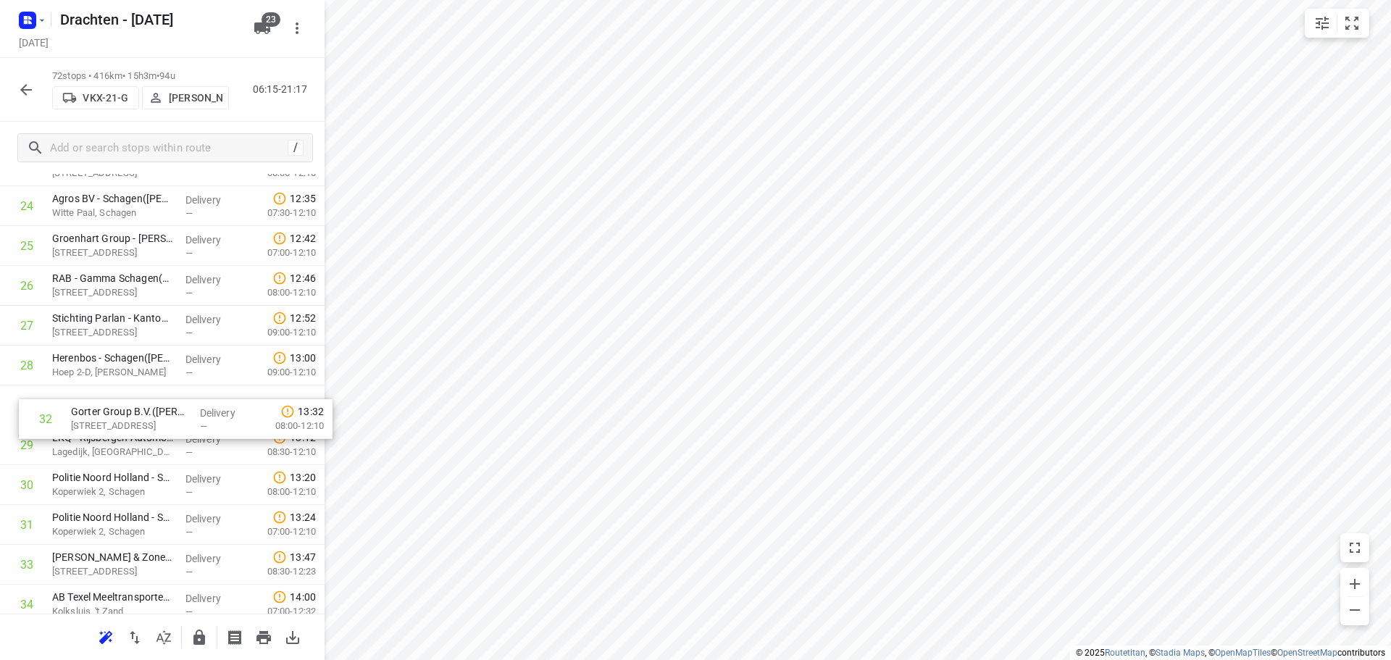
drag, startPoint x: 125, startPoint y: 531, endPoint x: 147, endPoint y: 410, distance: 123.1
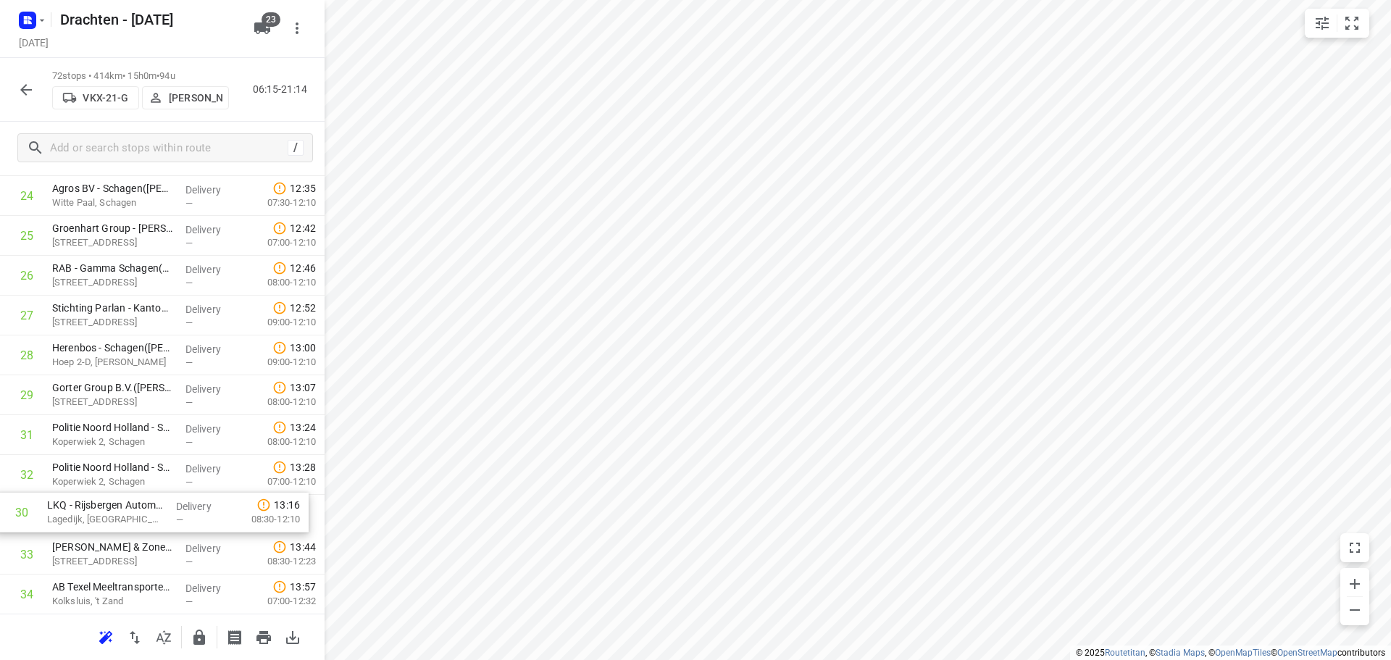
drag, startPoint x: 180, startPoint y: 448, endPoint x: 176, endPoint y: 520, distance: 71.9
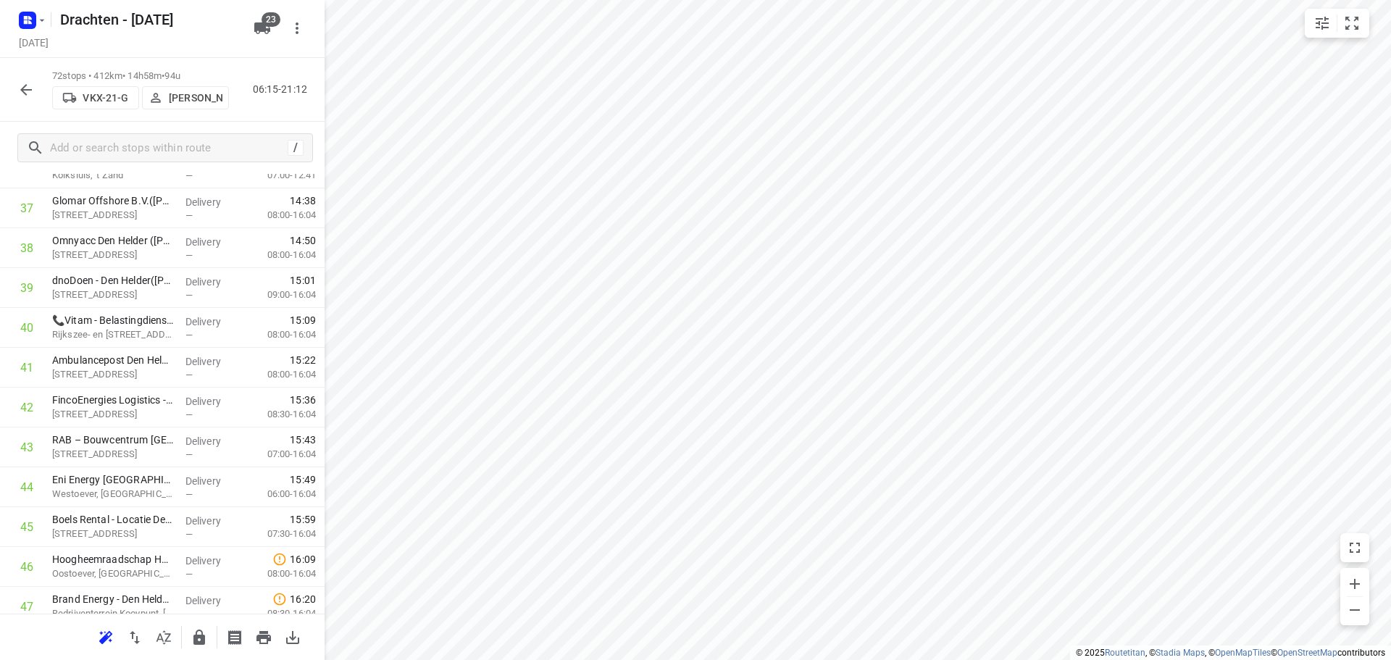
scroll to position [1538, 0]
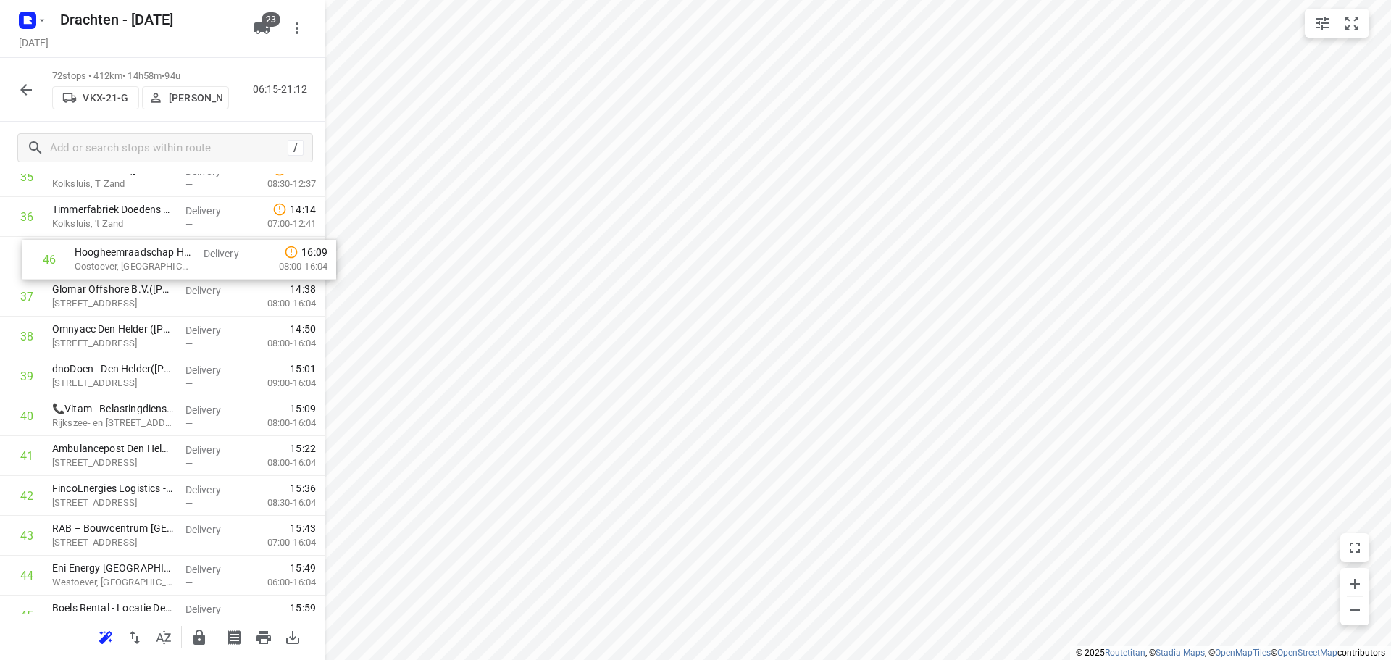
drag, startPoint x: 144, startPoint y: 565, endPoint x: 169, endPoint y: 251, distance: 315.4
click at [169, 251] on div "1 Nordex energy locatie Vattenfall Wieringerwerf(Bas Bugel) Westrak 78, Wiering…" at bounding box center [162, 236] width 325 height 2869
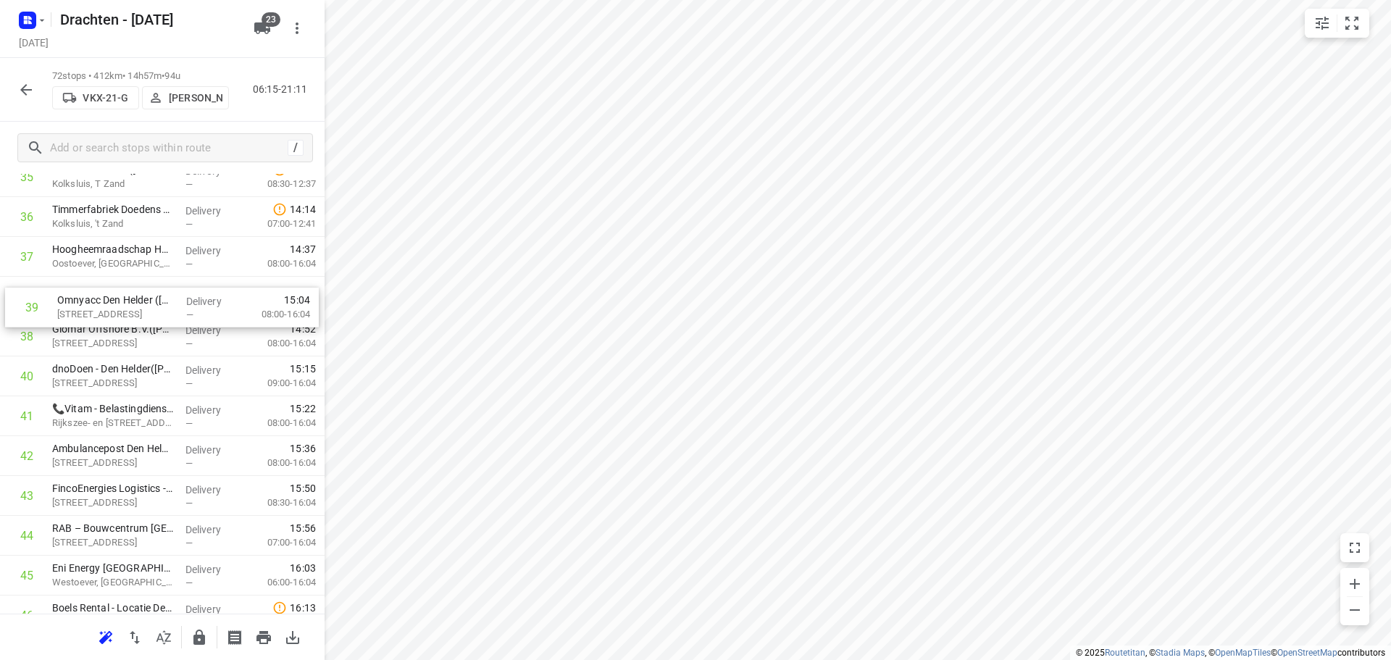
drag, startPoint x: 96, startPoint y: 338, endPoint x: 100, endPoint y: 303, distance: 35.0
click at [100, 303] on div "1 Nordex energy locatie Vattenfall Wieringerwerf(Bas Bugel) Westrak 78, Wiering…" at bounding box center [162, 236] width 325 height 2869
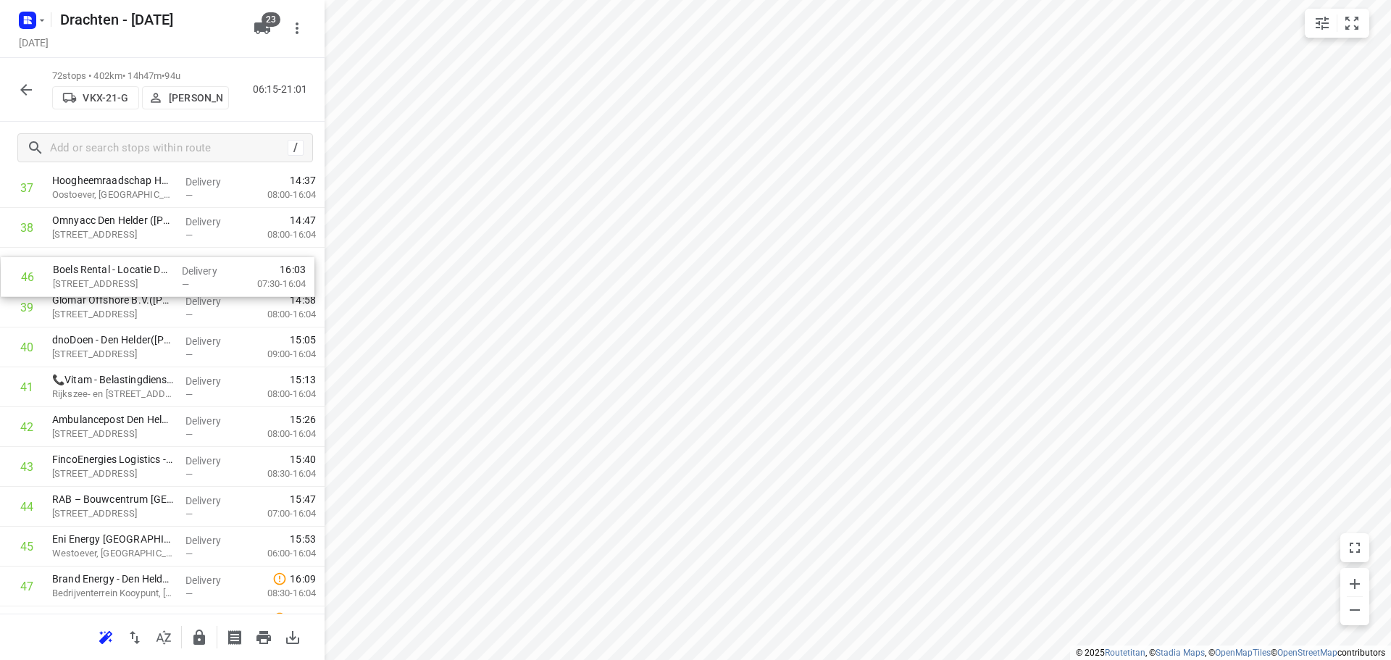
scroll to position [1549, 0]
drag, startPoint x: 141, startPoint y: 545, endPoint x: 138, endPoint y: 267, distance: 277.5
click at [138, 267] on div "1 Nordex energy locatie Vattenfall Wieringerwerf(Bas Bugel) Westrak 78, Wiering…" at bounding box center [162, 172] width 325 height 2869
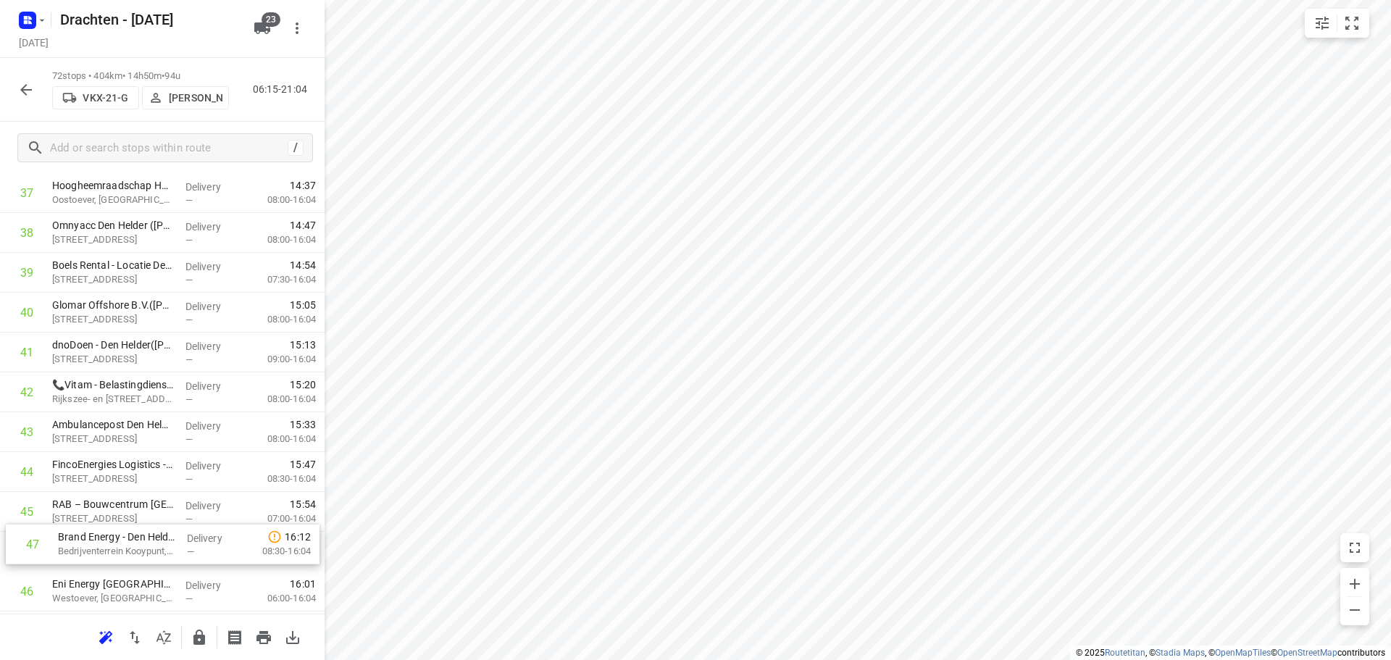
scroll to position [1555, 0]
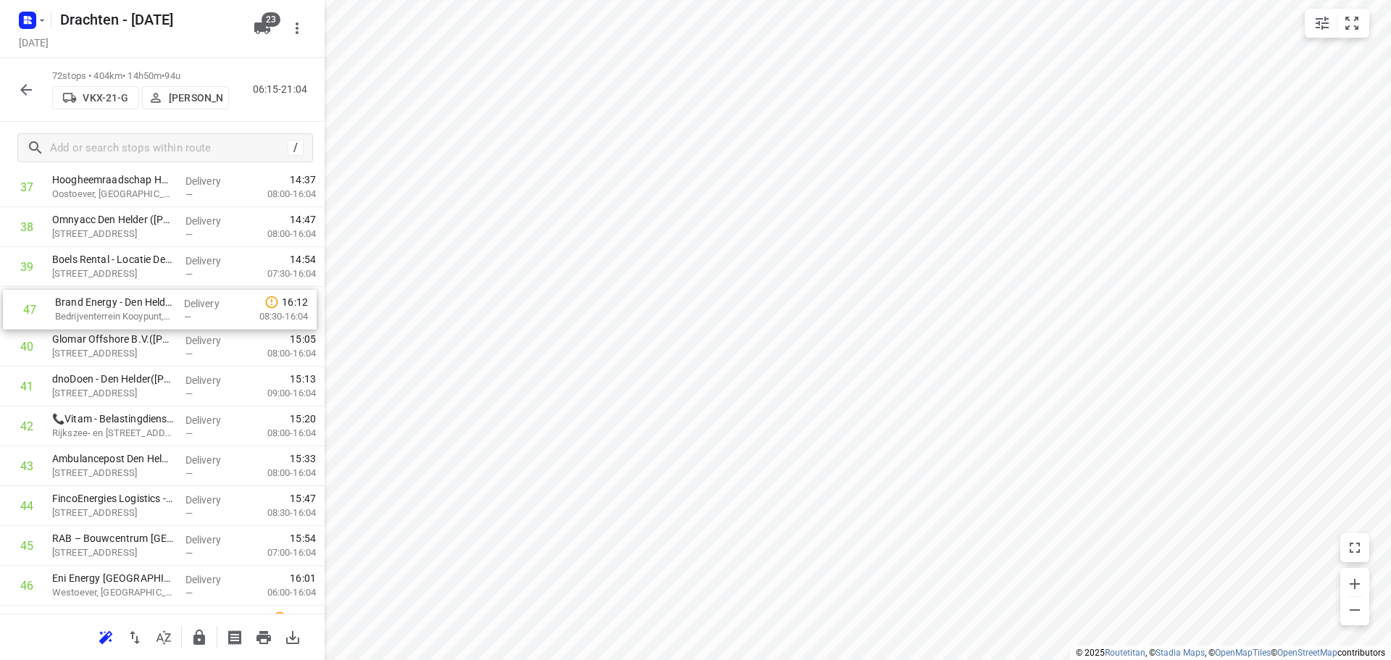
drag, startPoint x: 128, startPoint y: 591, endPoint x: 131, endPoint y: 306, distance: 285.5
click at [131, 306] on div "1 Nordex energy locatie Vattenfall Wieringerwerf(Bas Bugel) Westrak 78, Wiering…" at bounding box center [162, 167] width 325 height 2869
drag, startPoint x: 128, startPoint y: 476, endPoint x: 138, endPoint y: 352, distance: 124.3
click at [138, 352] on div "1 Nordex energy locatie Vattenfall Wieringerwerf(Bas Bugel) Westrak 78, Wiering…" at bounding box center [162, 167] width 325 height 2869
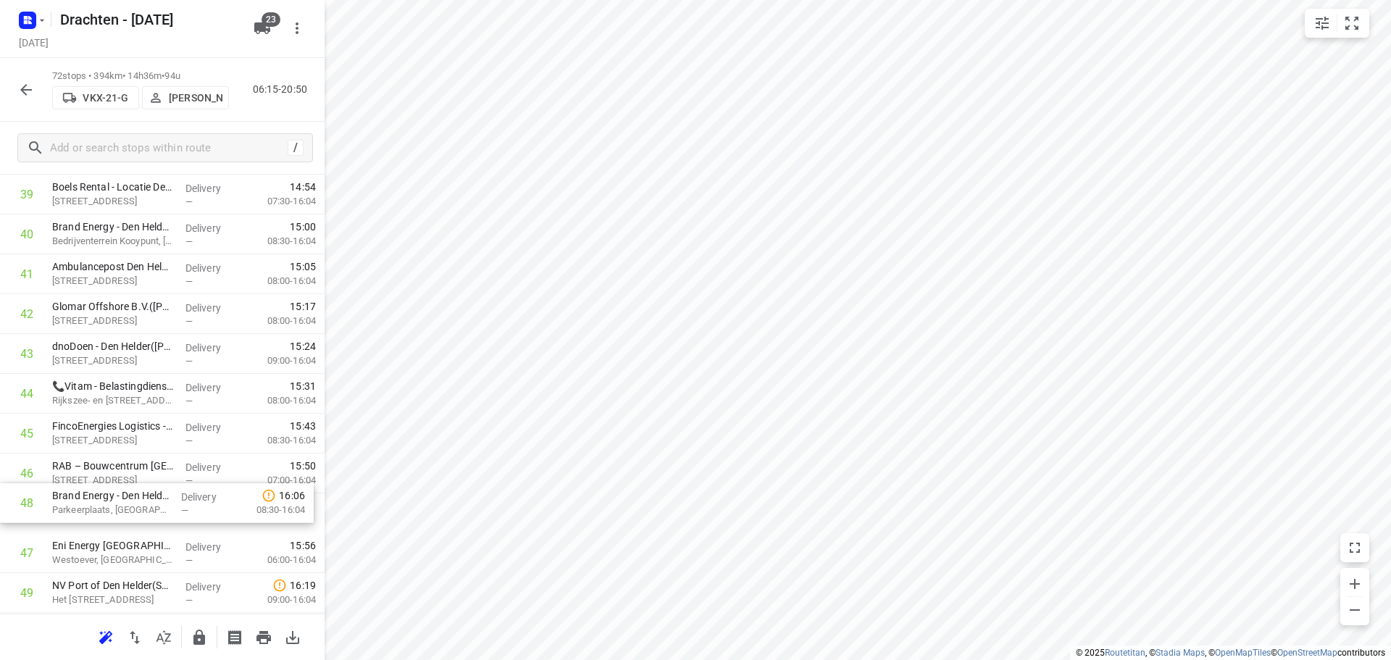
scroll to position [1631, 0]
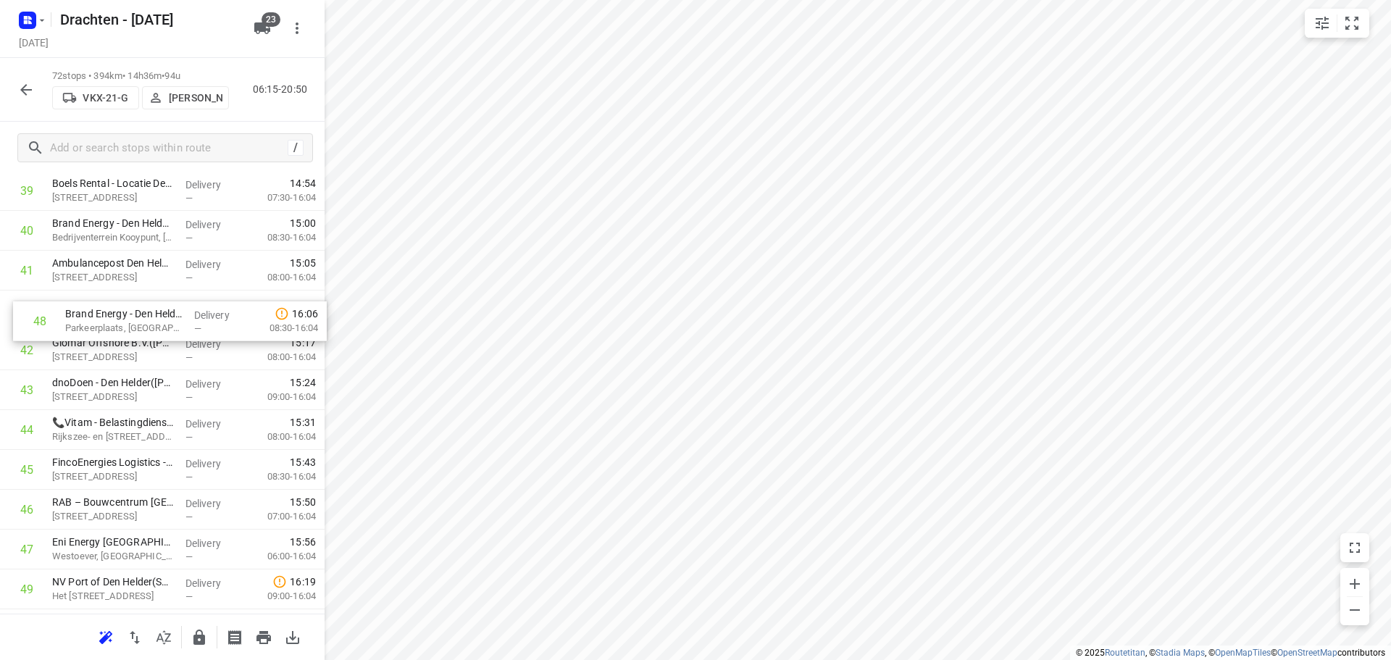
drag, startPoint x: 143, startPoint y: 554, endPoint x: 159, endPoint y: 317, distance: 237.4
click at [159, 317] on div "1 Nordex energy locatie Vattenfall Wieringerwerf(Bas Bugel) Westrak 78, Wiering…" at bounding box center [162, 91] width 325 height 2869
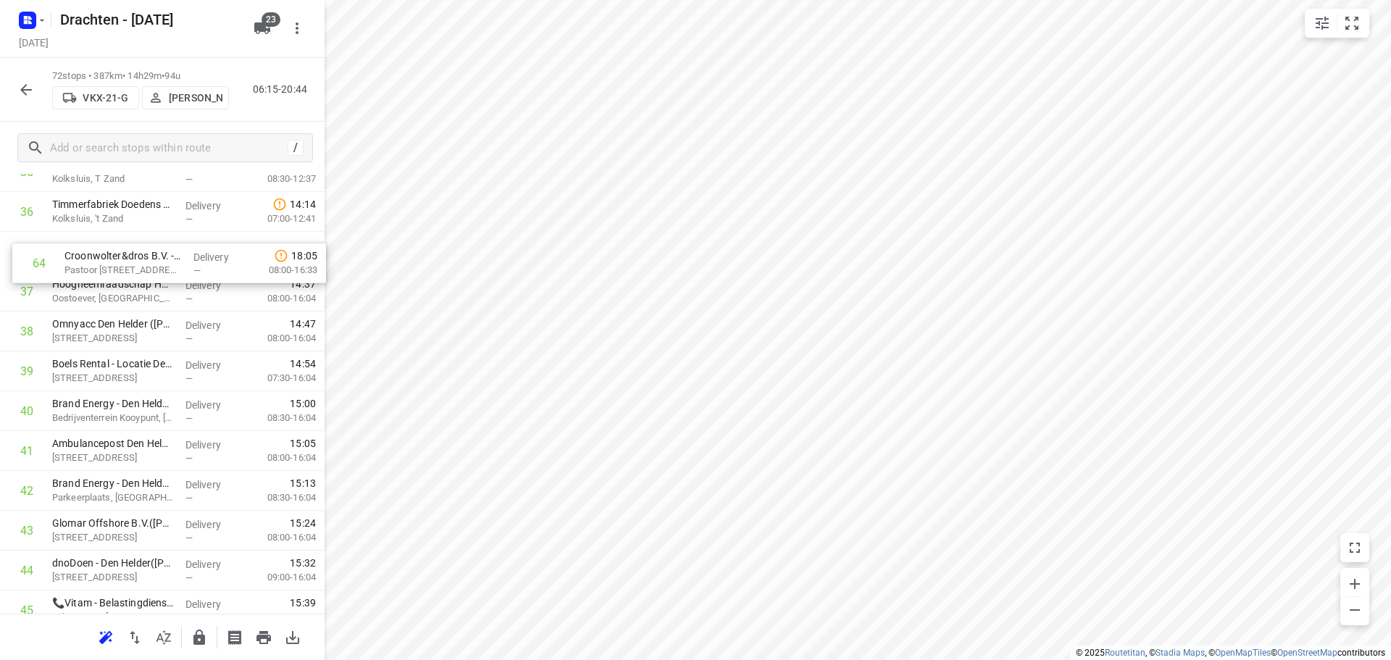
scroll to position [1477, 0]
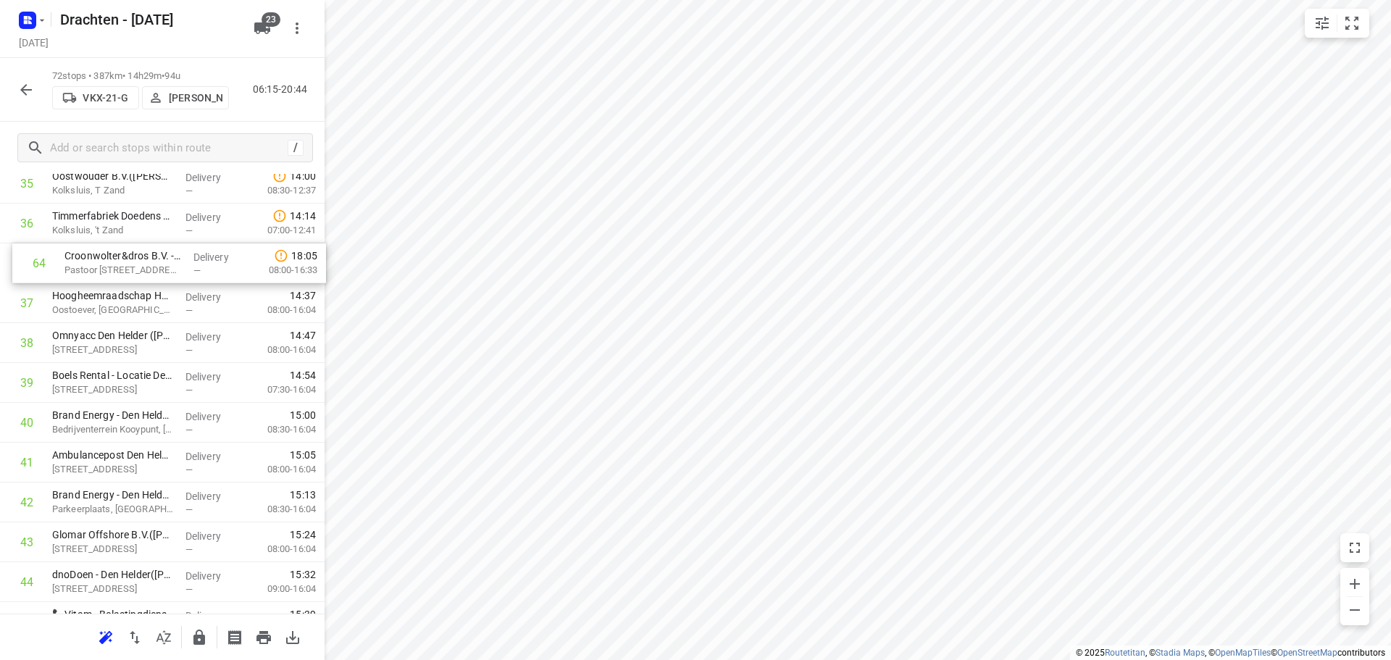
drag, startPoint x: 125, startPoint y: 606, endPoint x: 137, endPoint y: 255, distance: 351.6
click at [137, 255] on div "1 Nordex energy locatie Vattenfall Wieringerwerf(Bas Bugel) Westrak 78, Wiering…" at bounding box center [162, 243] width 325 height 2869
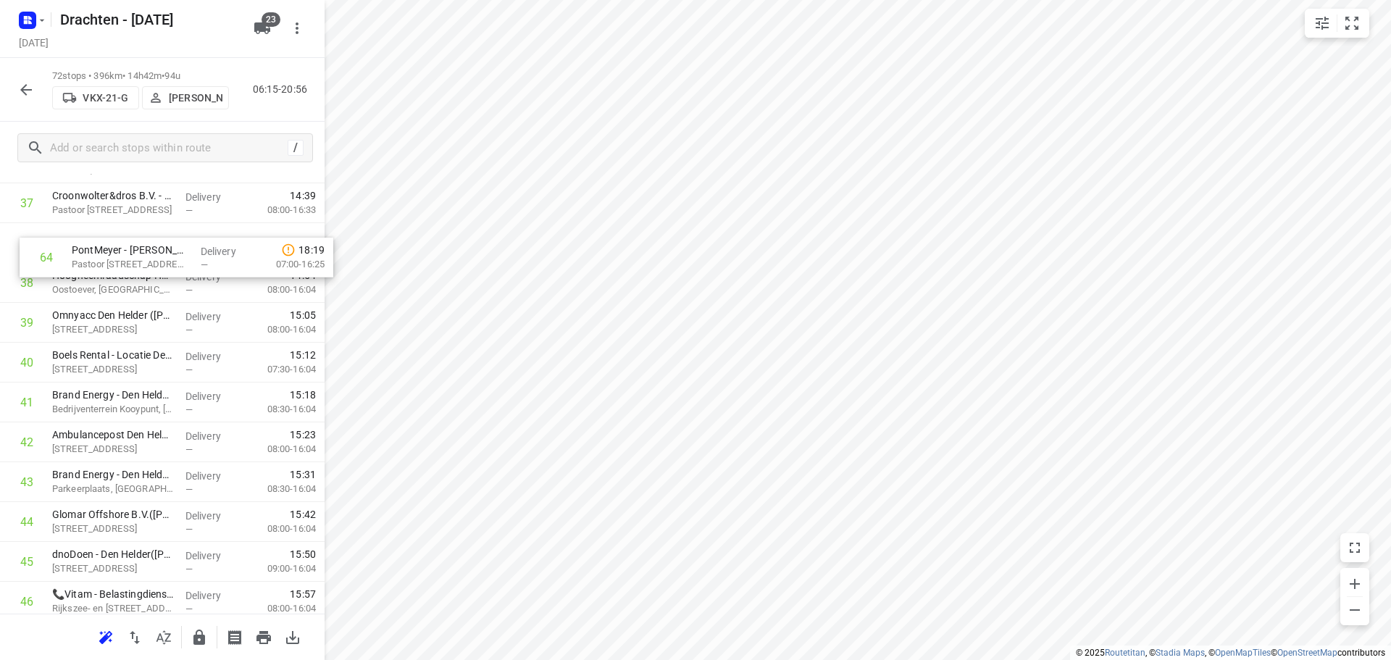
scroll to position [1519, 0]
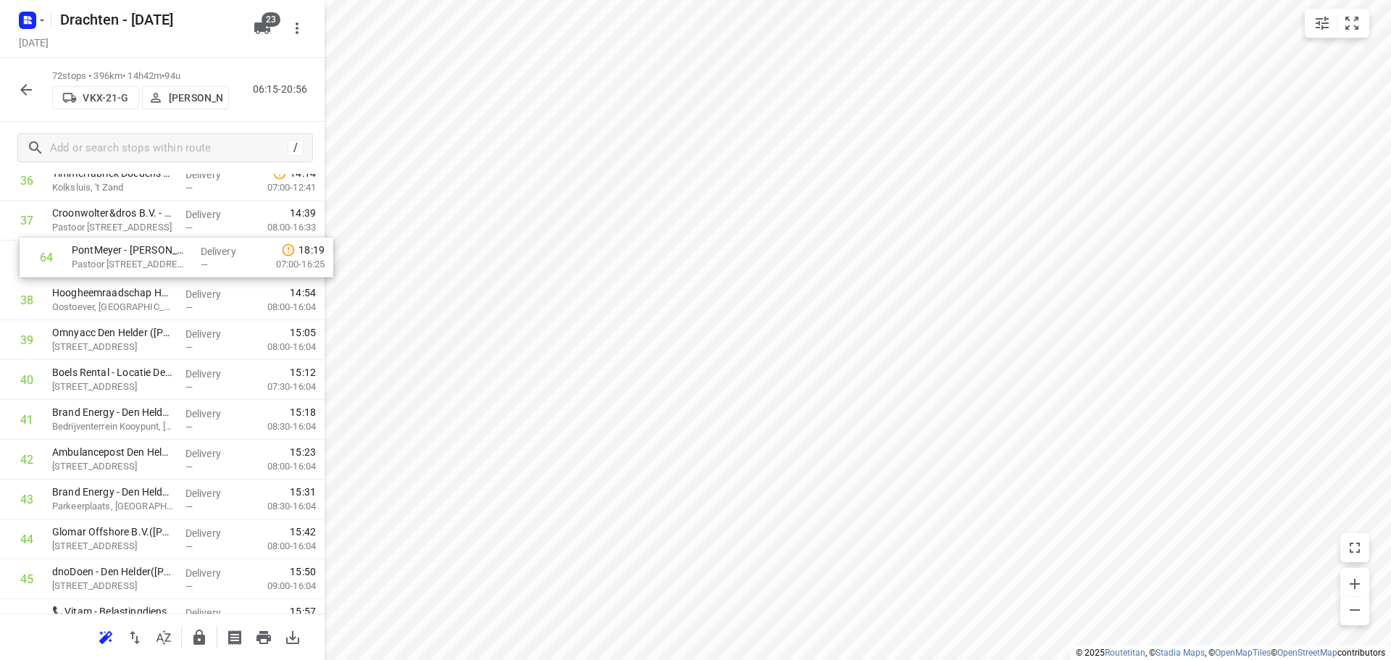
drag, startPoint x: 158, startPoint y: 553, endPoint x: 176, endPoint y: 257, distance: 296.2
click at [176, 257] on div "1 Nordex energy locatie Vattenfall Wieringerwerf(Bas Bugel) Westrak 78, Wiering…" at bounding box center [162, 200] width 325 height 2869
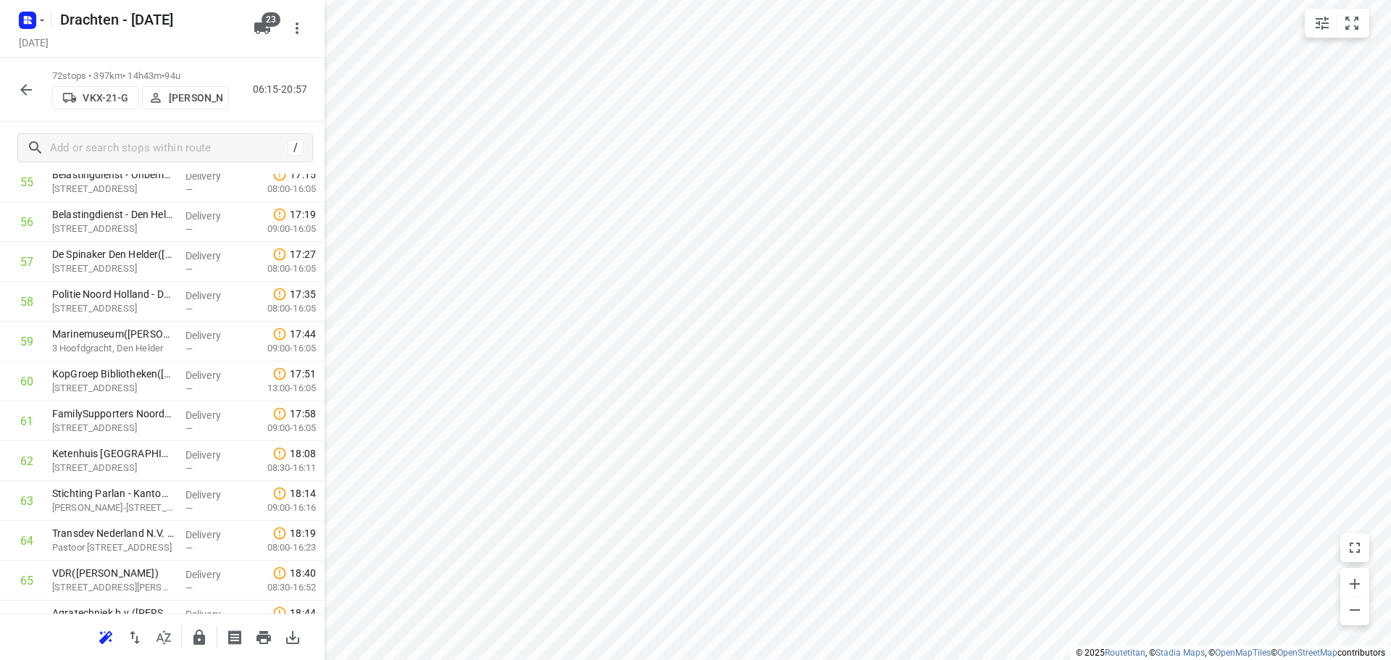
scroll to position [2317, 0]
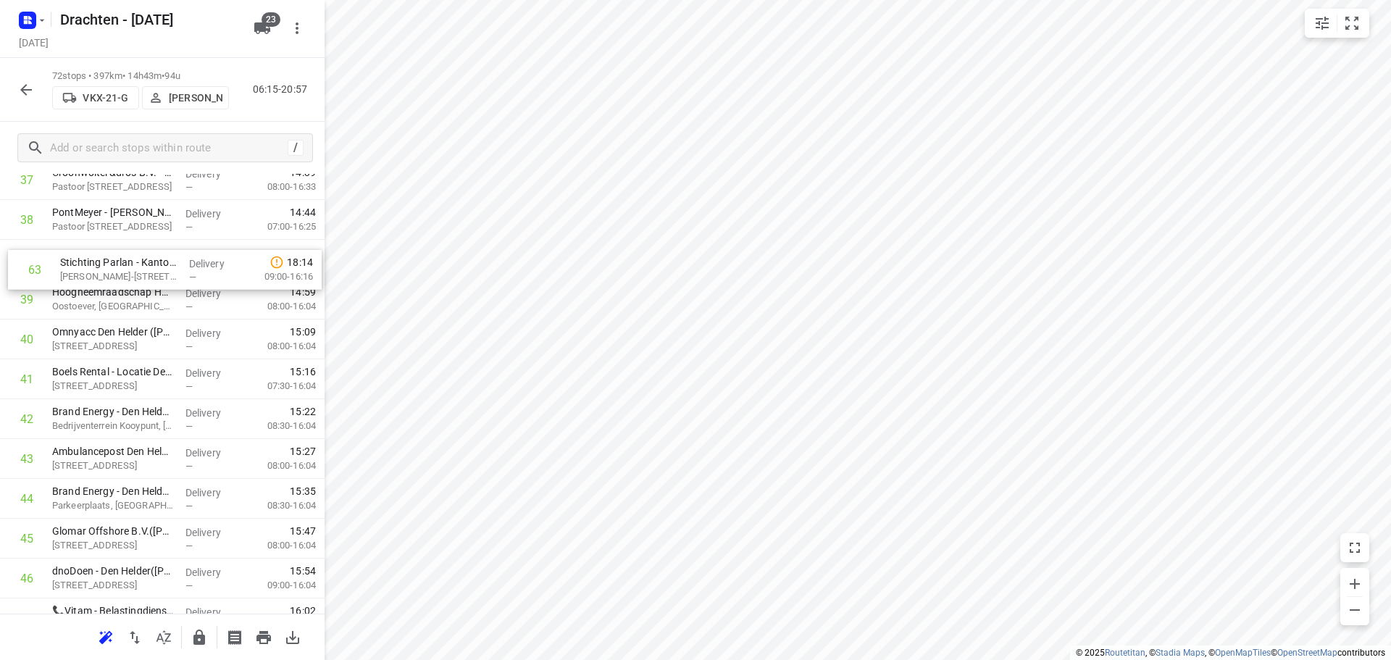
drag, startPoint x: 138, startPoint y: 470, endPoint x: 146, endPoint y: 271, distance: 199.4
click at [146, 271] on div "1 Nordex energy locatie Vattenfall Wieringerwerf(Bas Bugel) Westrak 78, Wiering…" at bounding box center [162, 159] width 325 height 2869
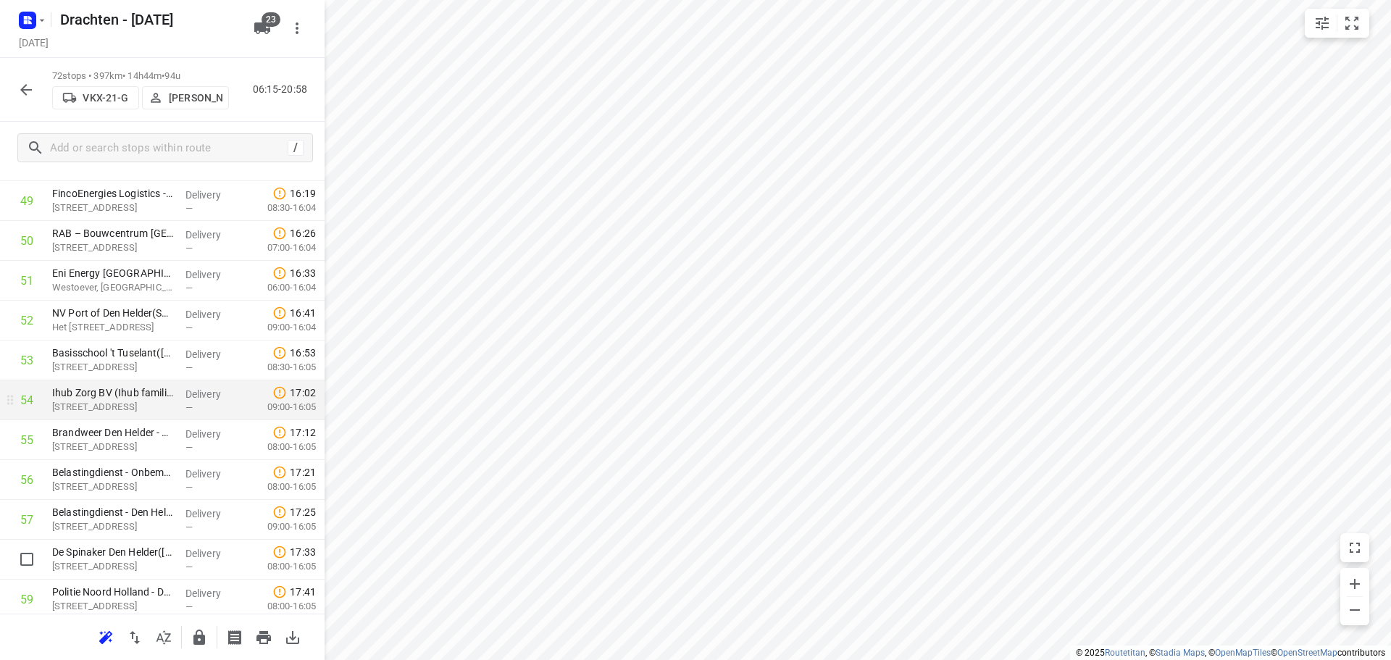
scroll to position [2066, 0]
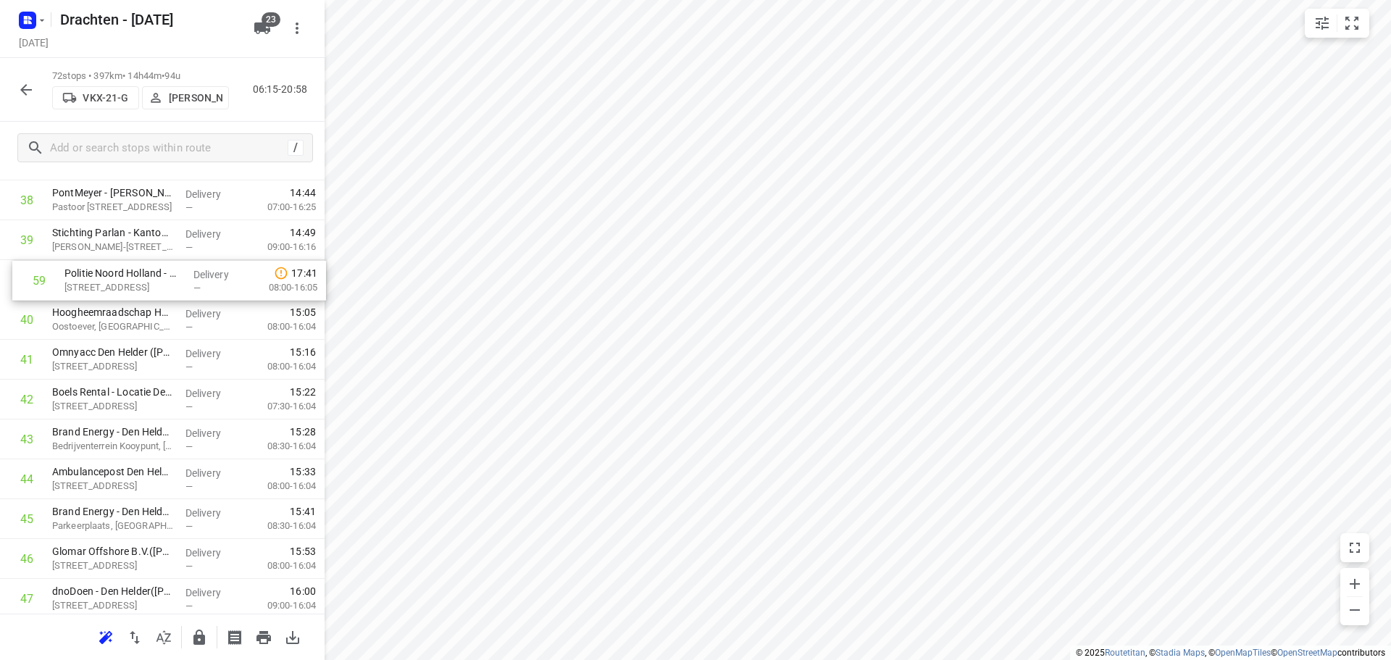
drag, startPoint x: 128, startPoint y: 554, endPoint x: 141, endPoint y: 273, distance: 280.7
click at [141, 273] on div "1 Nordex energy locatie Vattenfall Wieringerwerf(Bas Bugel) Westrak 78, Wiering…" at bounding box center [162, 140] width 325 height 2869
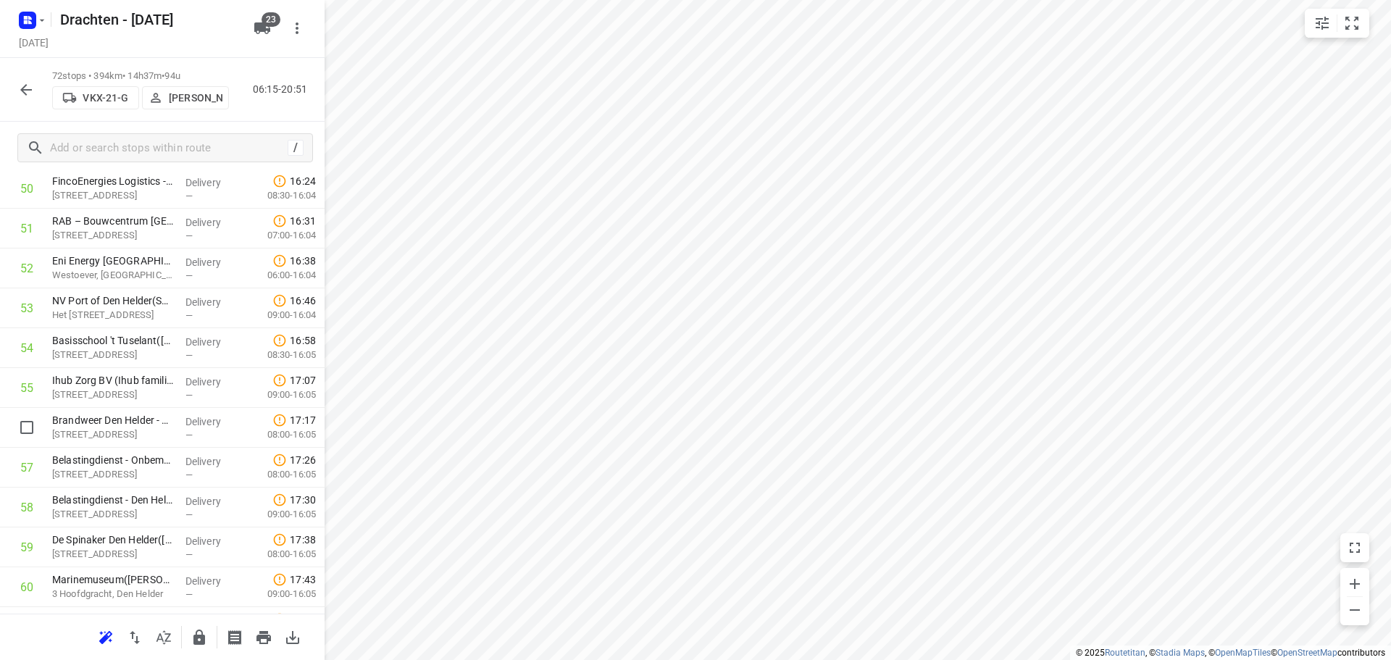
scroll to position [2085, 0]
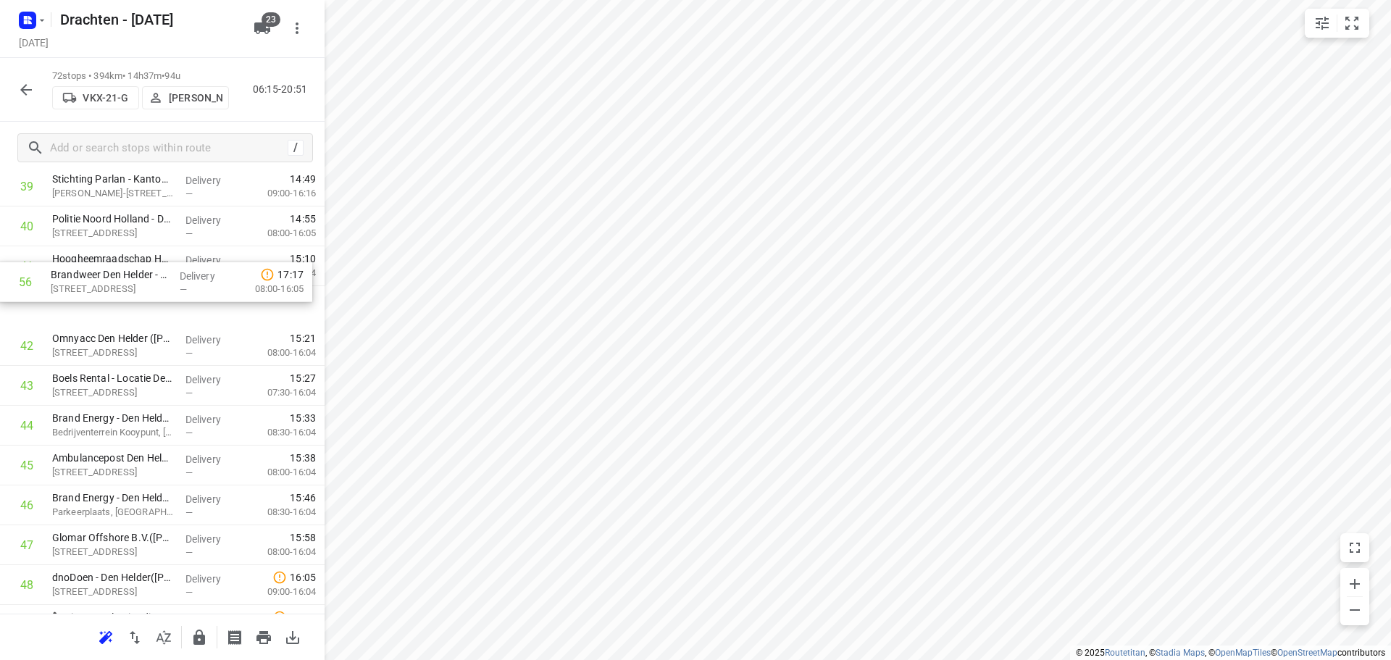
drag, startPoint x: 117, startPoint y: 419, endPoint x: 121, endPoint y: 271, distance: 147.9
click at [121, 271] on div "1 Nordex energy locatie Vattenfall Wieringerwerf(Bas Bugel) Westrak 78, Wiering…" at bounding box center [162, 86] width 325 height 2869
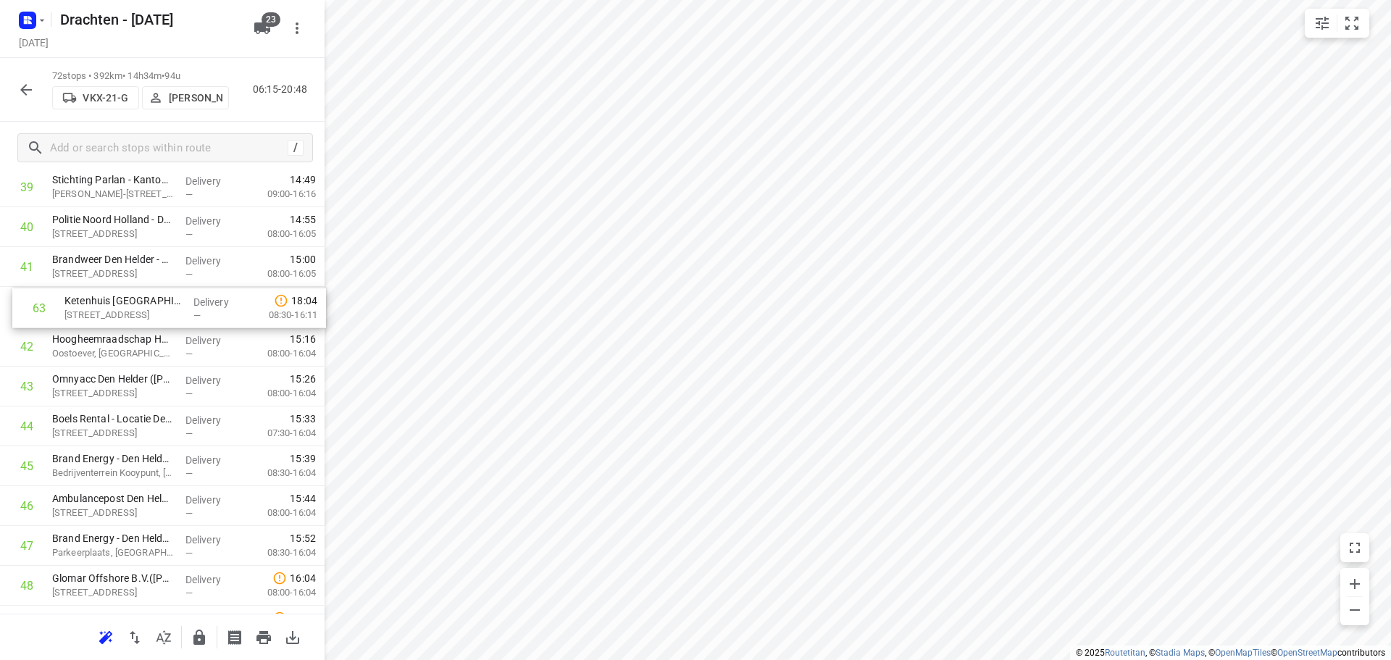
drag, startPoint x: 114, startPoint y: 567, endPoint x: 124, endPoint y: 293, distance: 274.1
click at [124, 293] on div "1 Nordex energy locatie Vattenfall Wieringerwerf(Bas Bugel) Westrak 78, Wiering…" at bounding box center [162, 87] width 325 height 2869
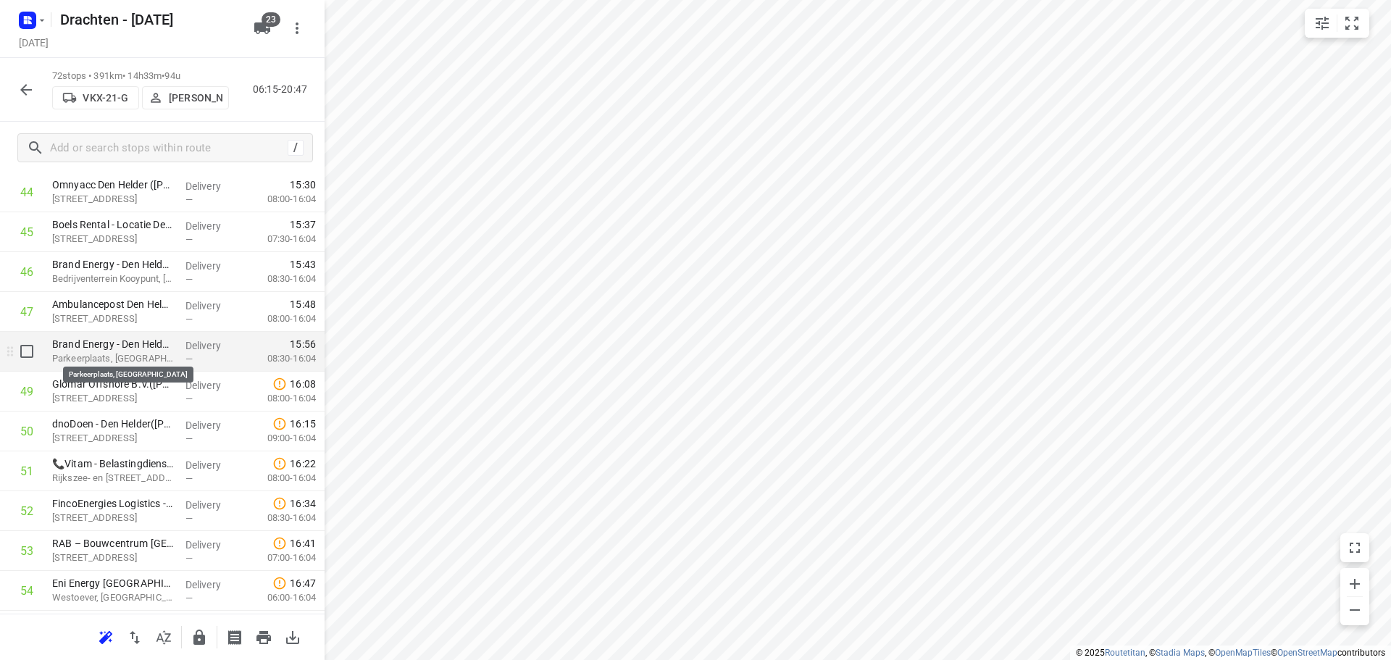
scroll to position [1852, 0]
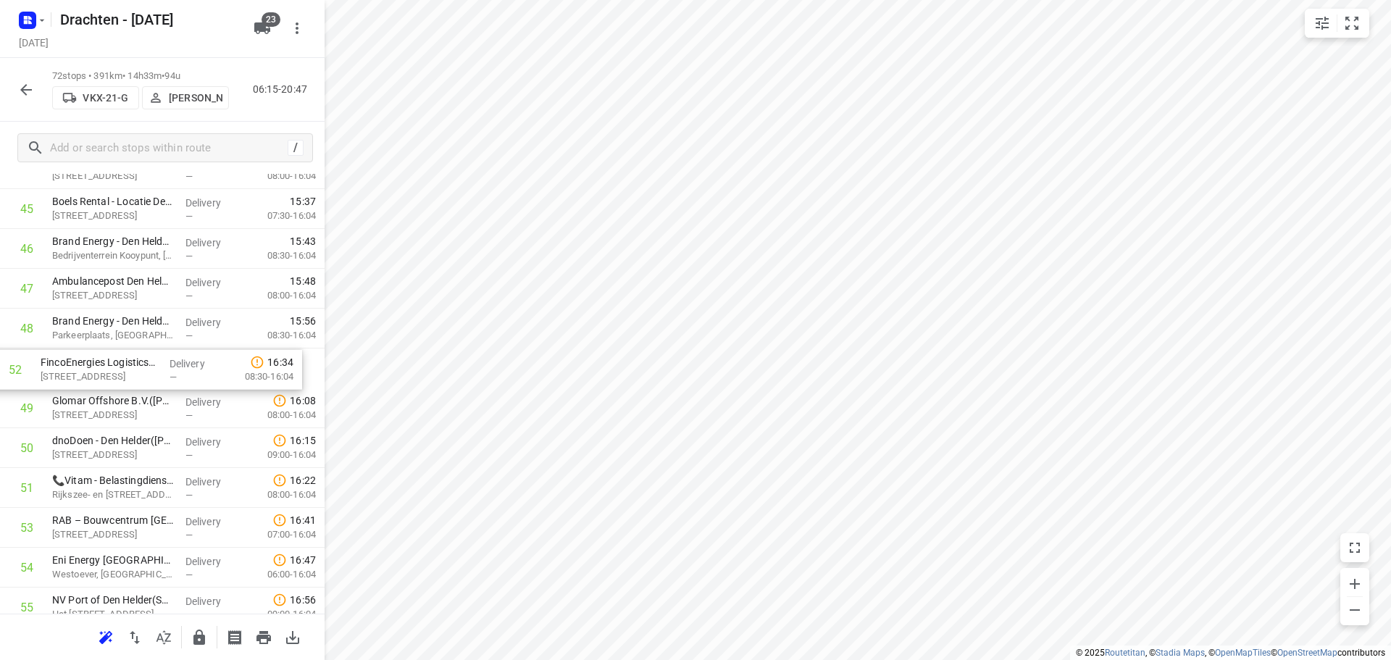
drag, startPoint x: 138, startPoint y: 492, endPoint x: 128, endPoint y: 370, distance: 122.2
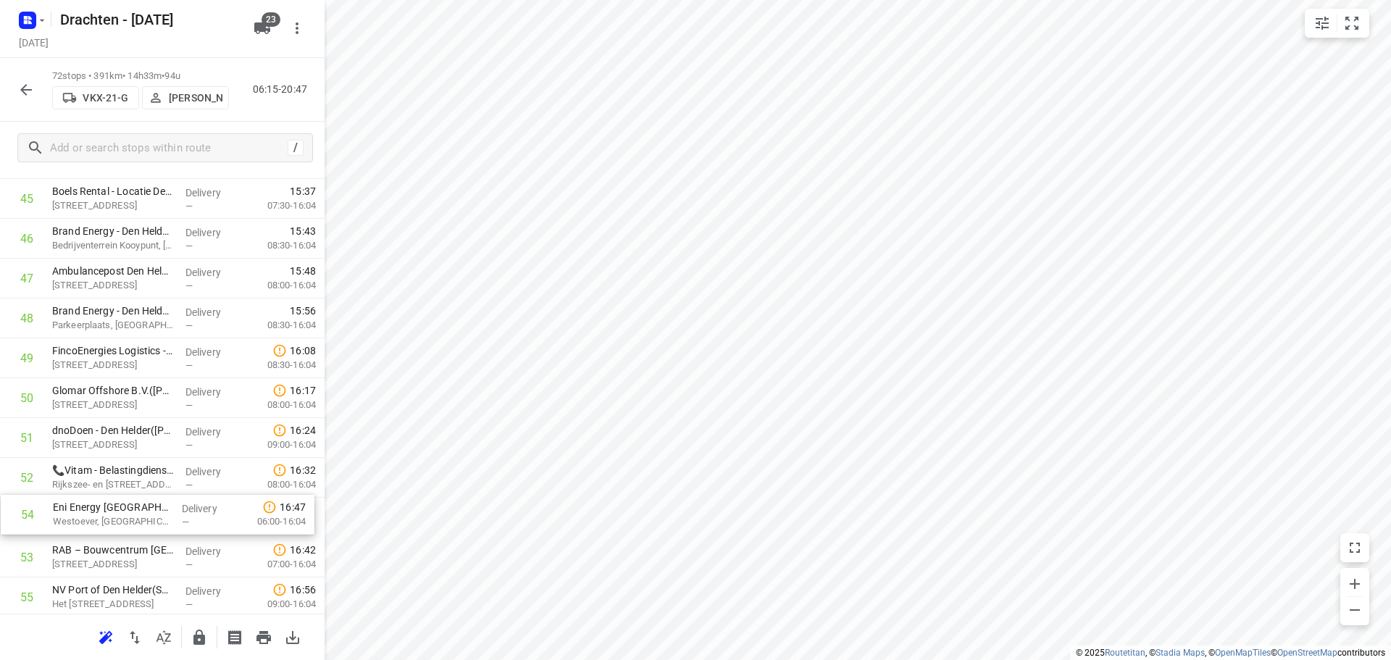
scroll to position [1862, 0]
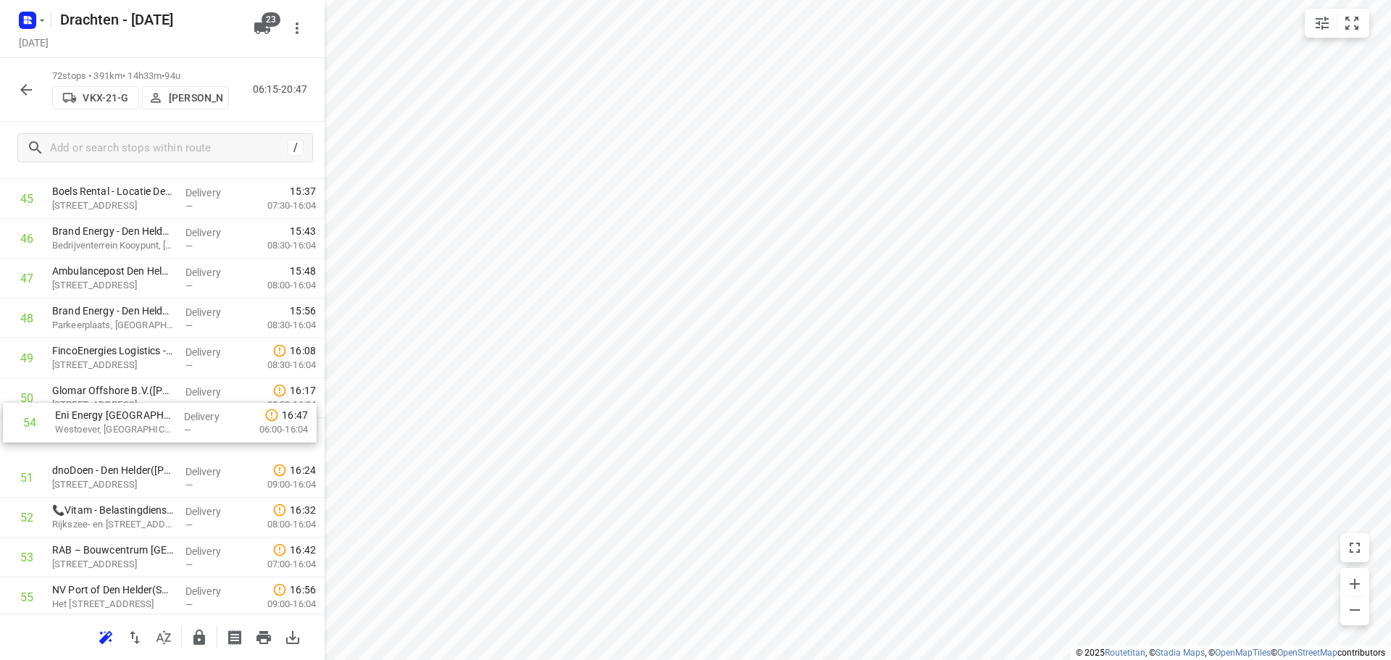
drag, startPoint x: 132, startPoint y: 570, endPoint x: 143, endPoint y: 409, distance: 160.6
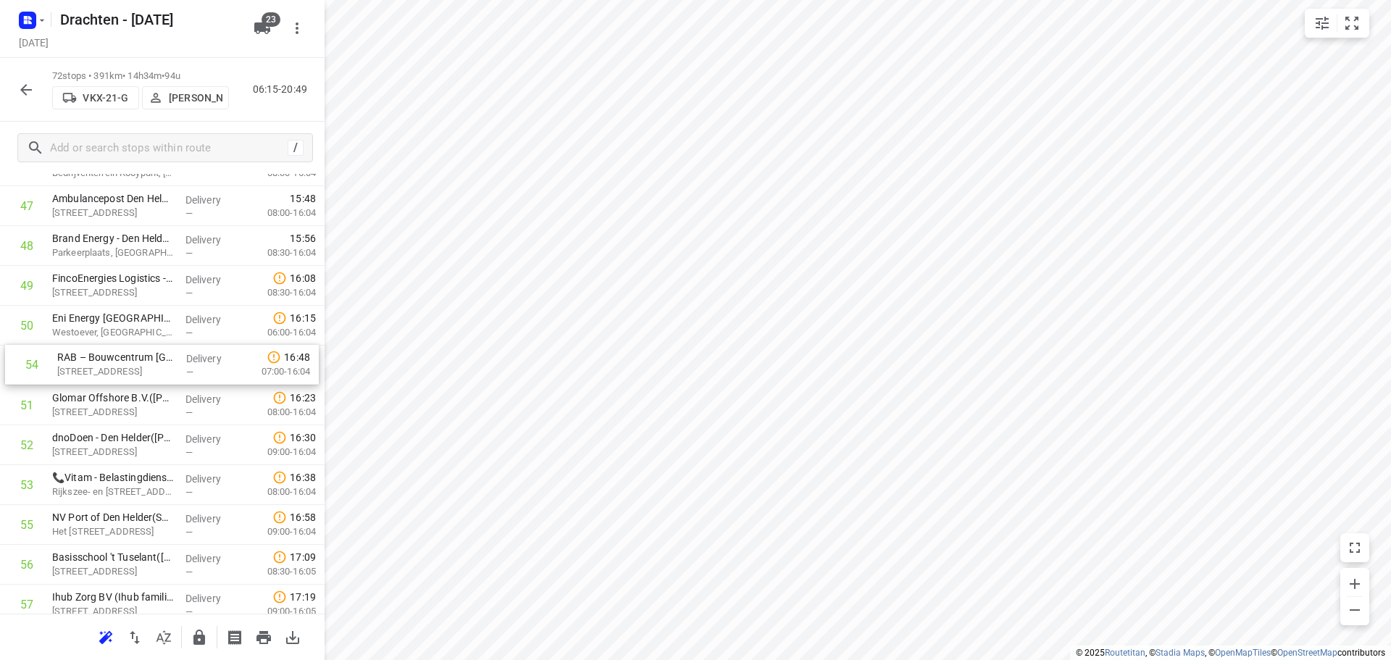
drag, startPoint x: 130, startPoint y: 491, endPoint x: 135, endPoint y: 362, distance: 129.1
drag, startPoint x: 130, startPoint y: 530, endPoint x: 134, endPoint y: 437, distance: 93.5
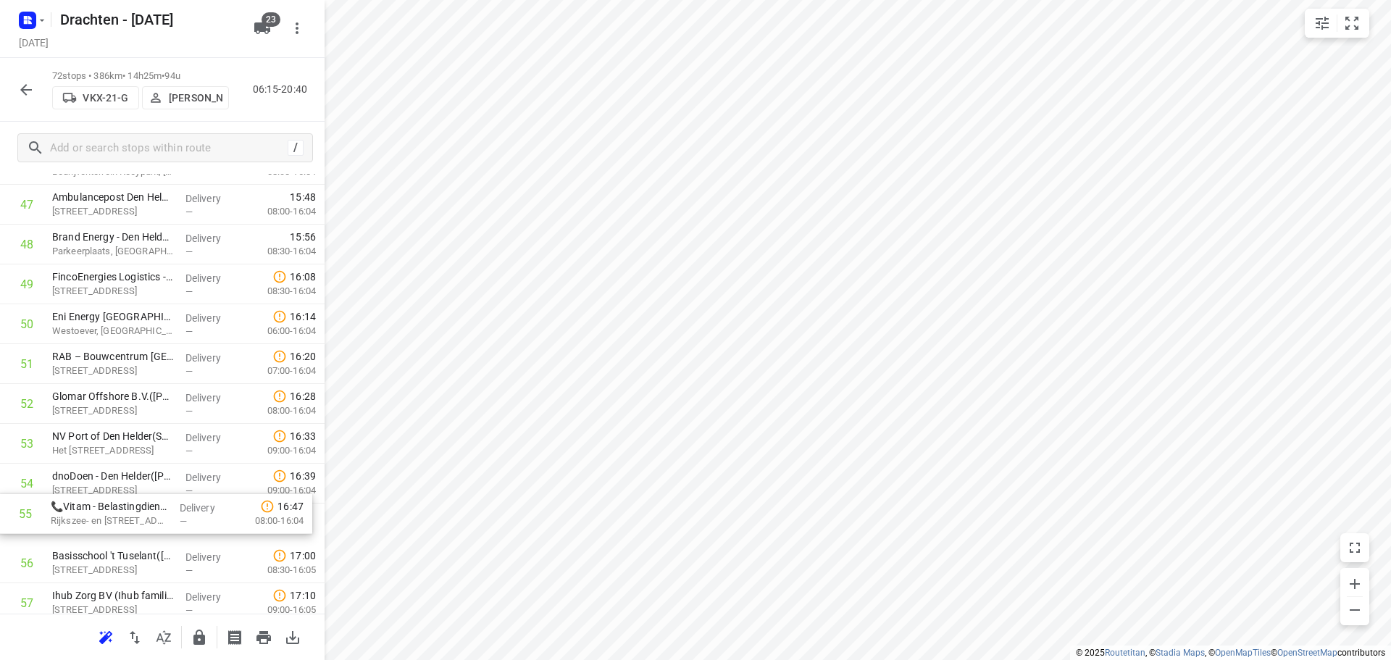
scroll to position [1944, 0]
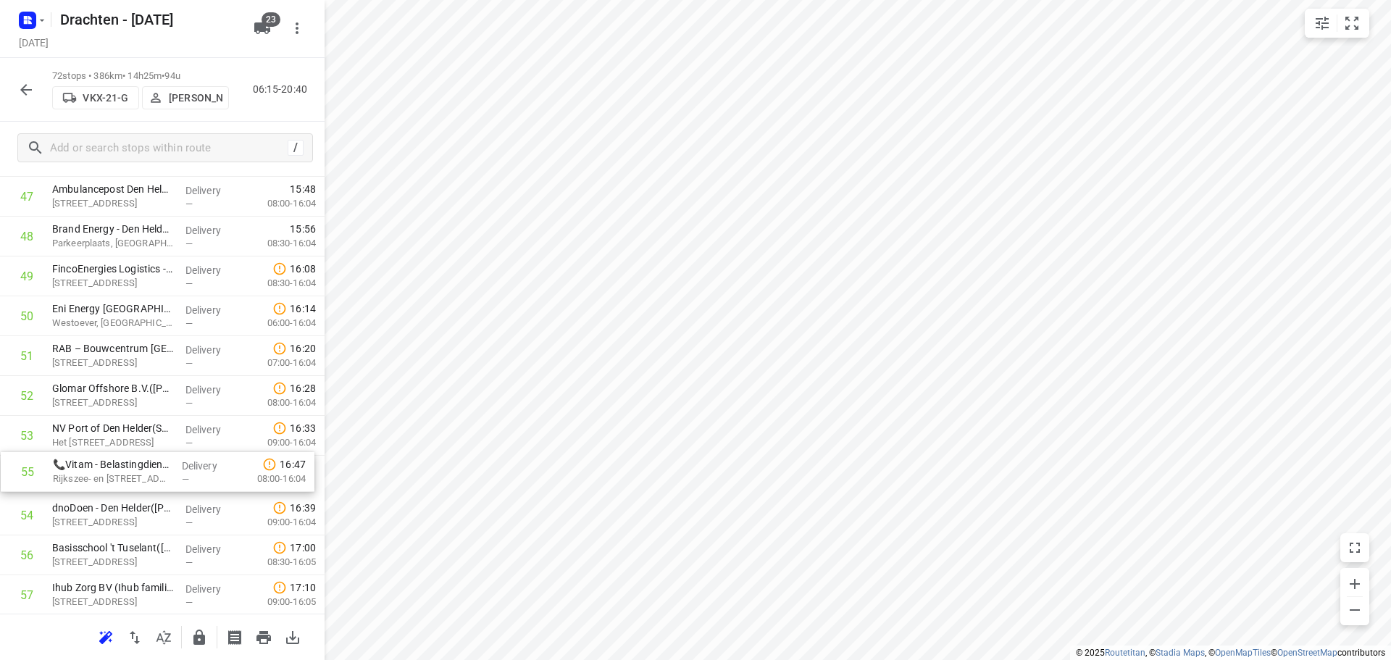
drag, startPoint x: 112, startPoint y: 533, endPoint x: 114, endPoint y: 475, distance: 58.7
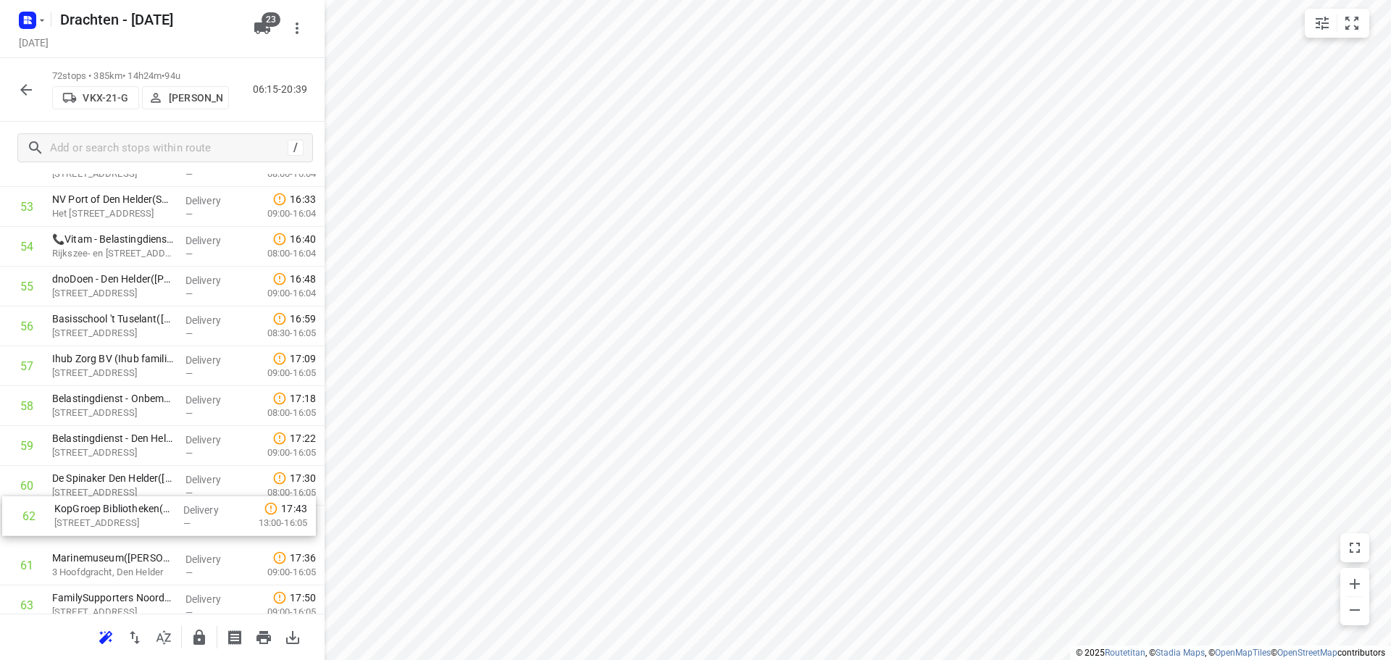
scroll to position [2174, 0]
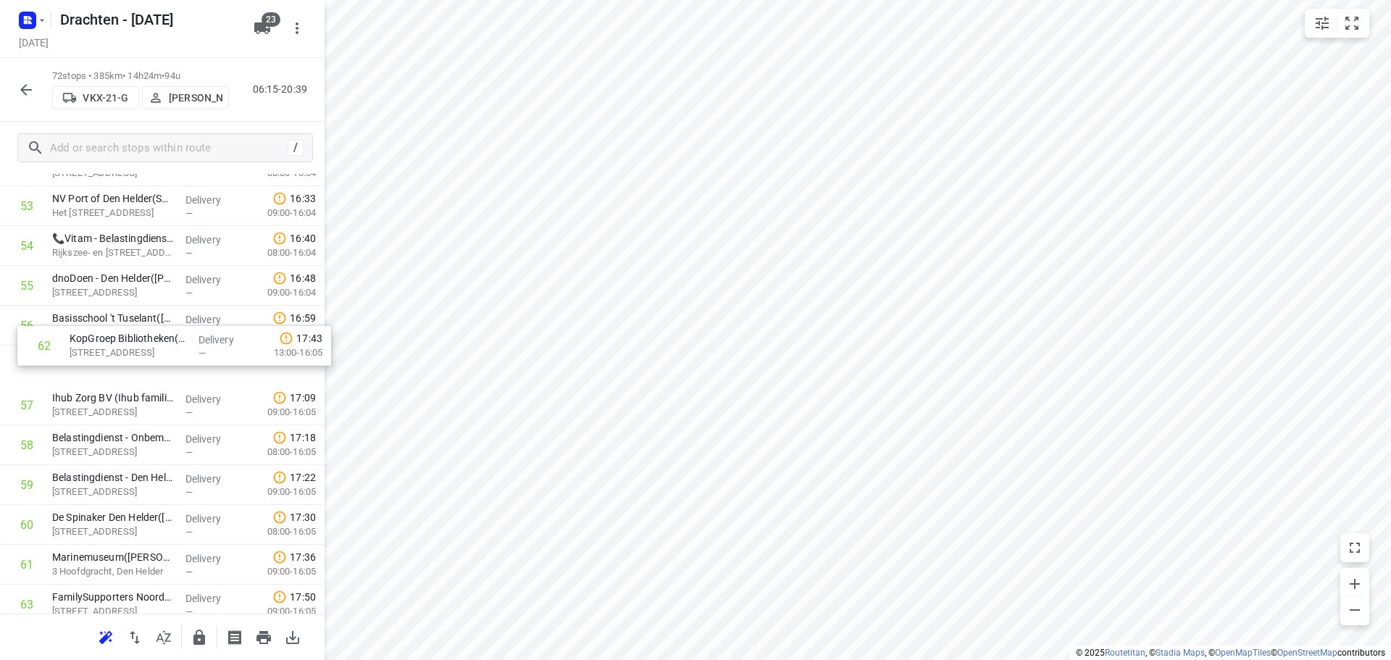
drag, startPoint x: 112, startPoint y: 578, endPoint x: 133, endPoint y: 325, distance: 254.5
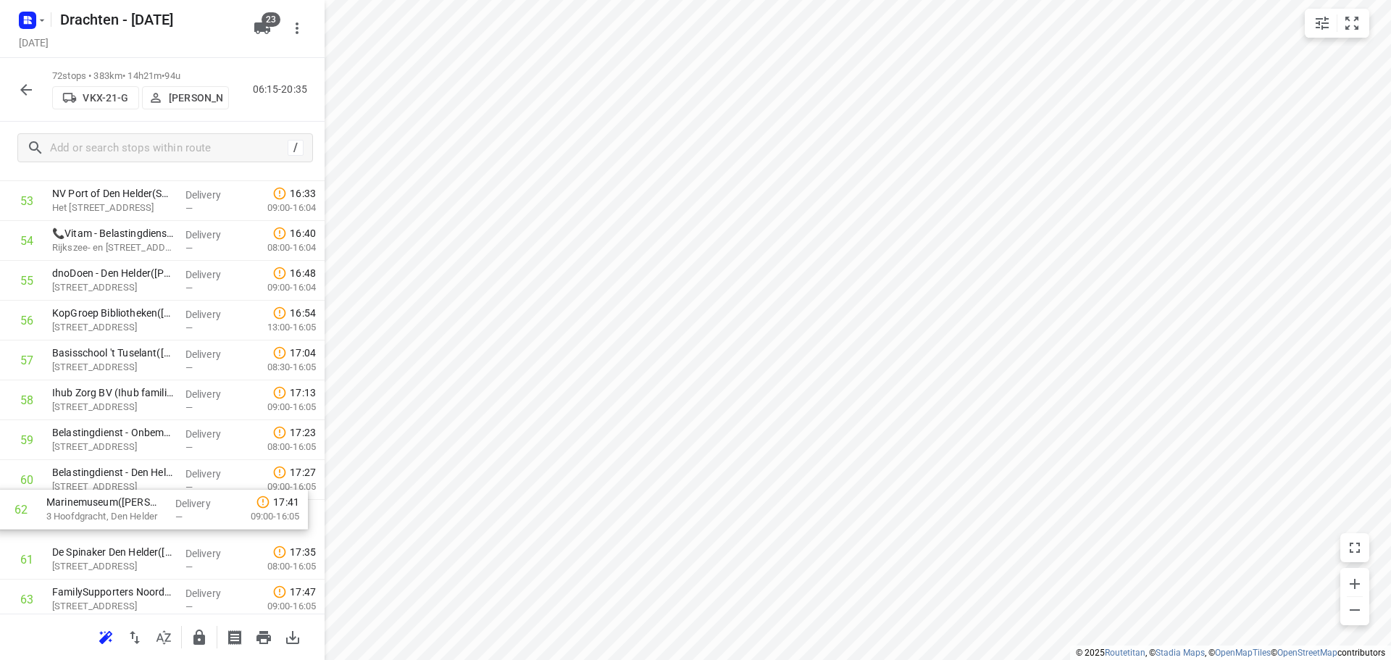
scroll to position [2180, 0]
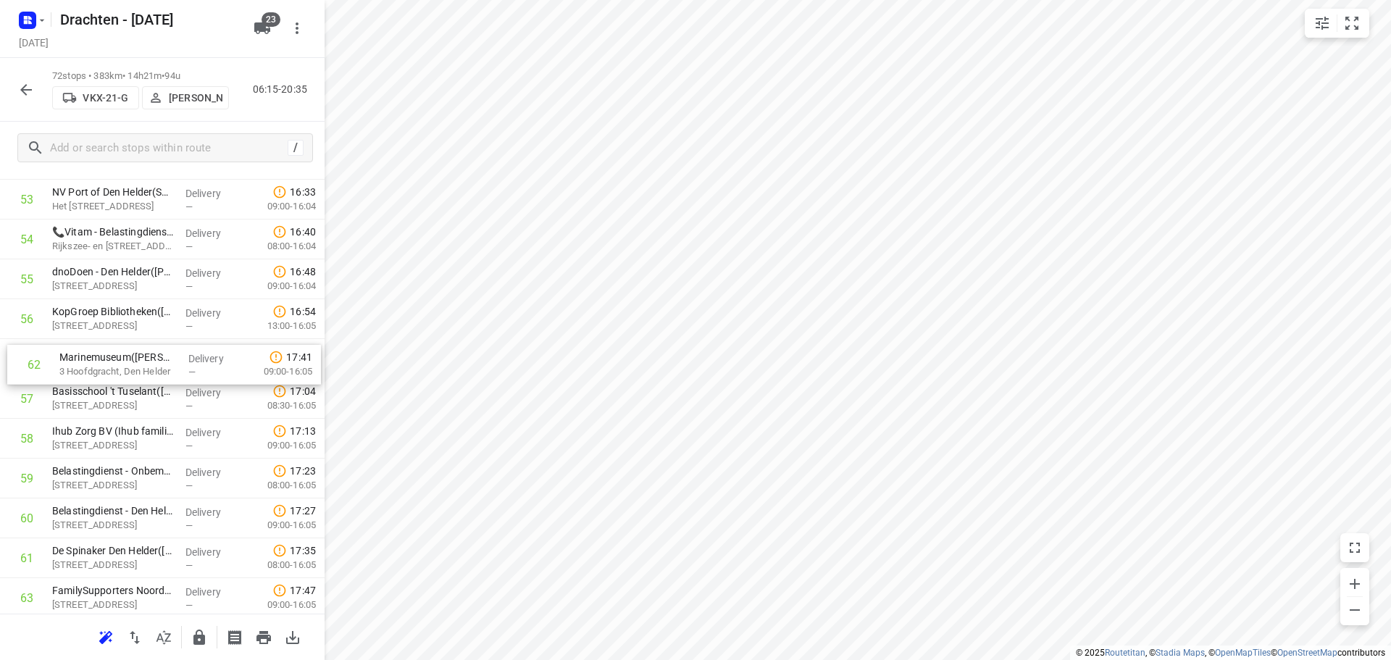
drag, startPoint x: 130, startPoint y: 564, endPoint x: 137, endPoint y: 359, distance: 205.2
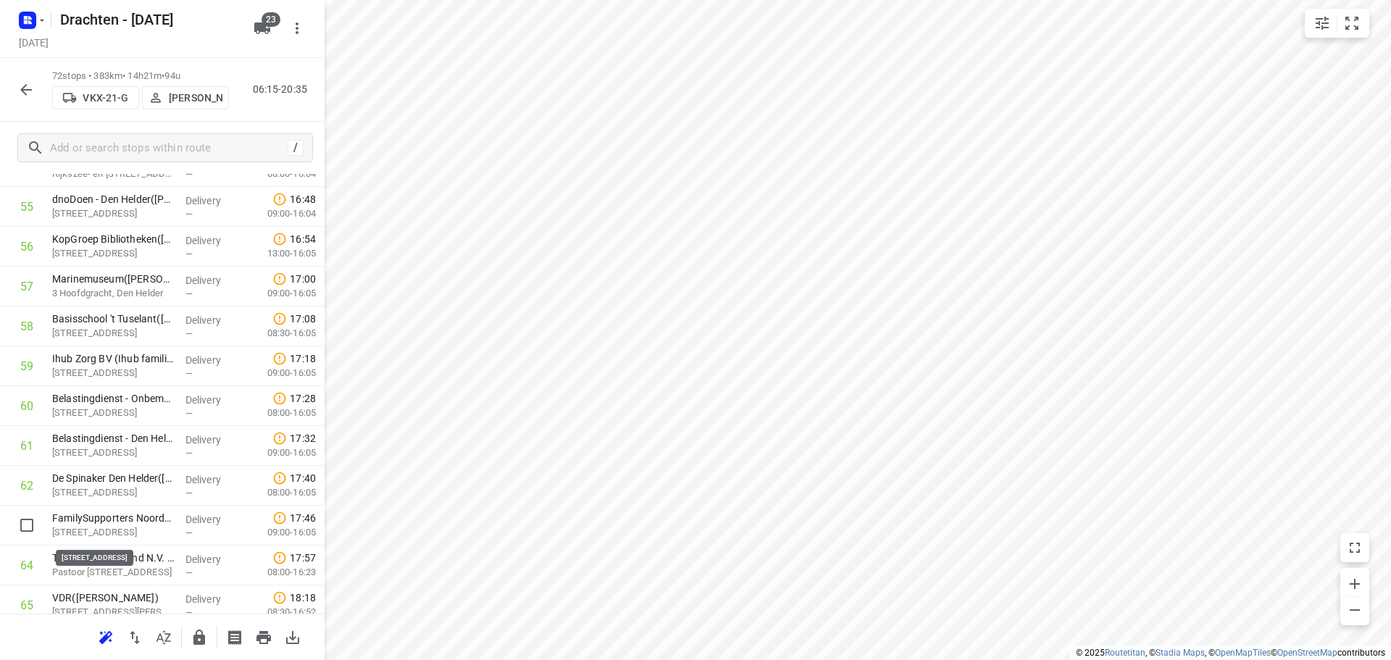
scroll to position [2254, 0]
drag, startPoint x: 150, startPoint y: 536, endPoint x: 166, endPoint y: 335, distance: 201.3
drag, startPoint x: 163, startPoint y: 403, endPoint x: 175, endPoint y: 367, distance: 38.0
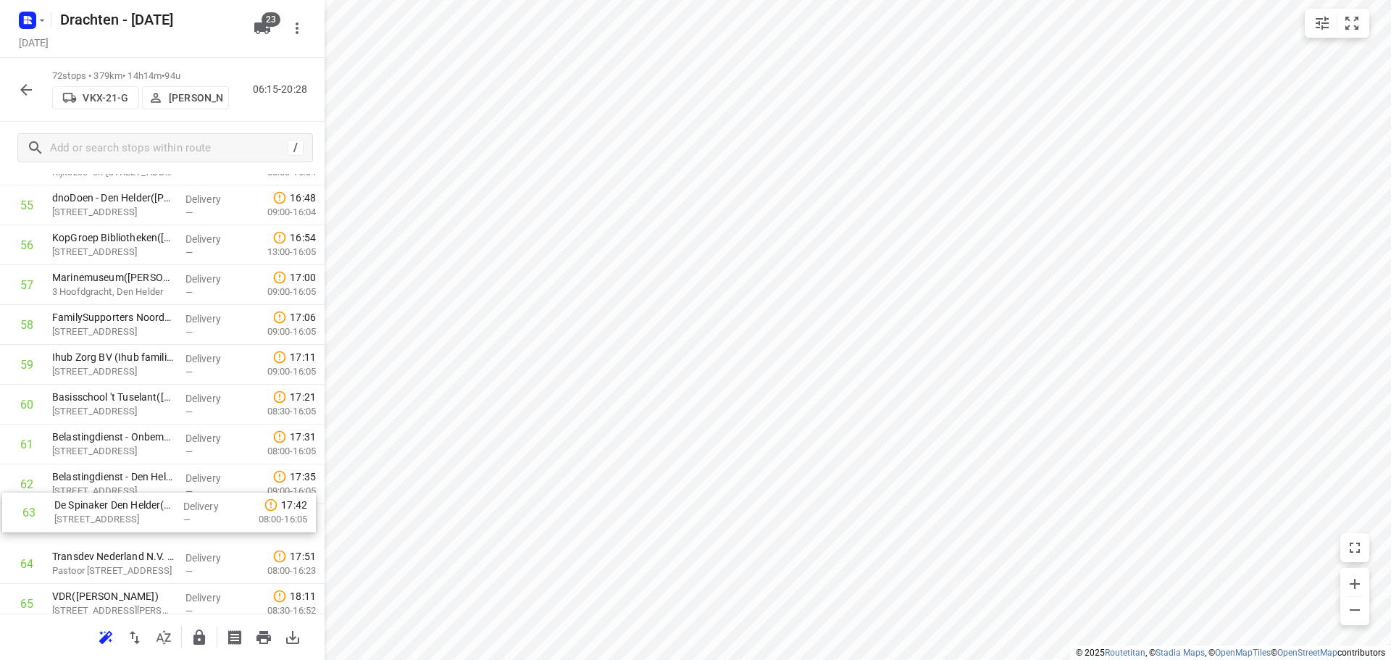
scroll to position [2260, 0]
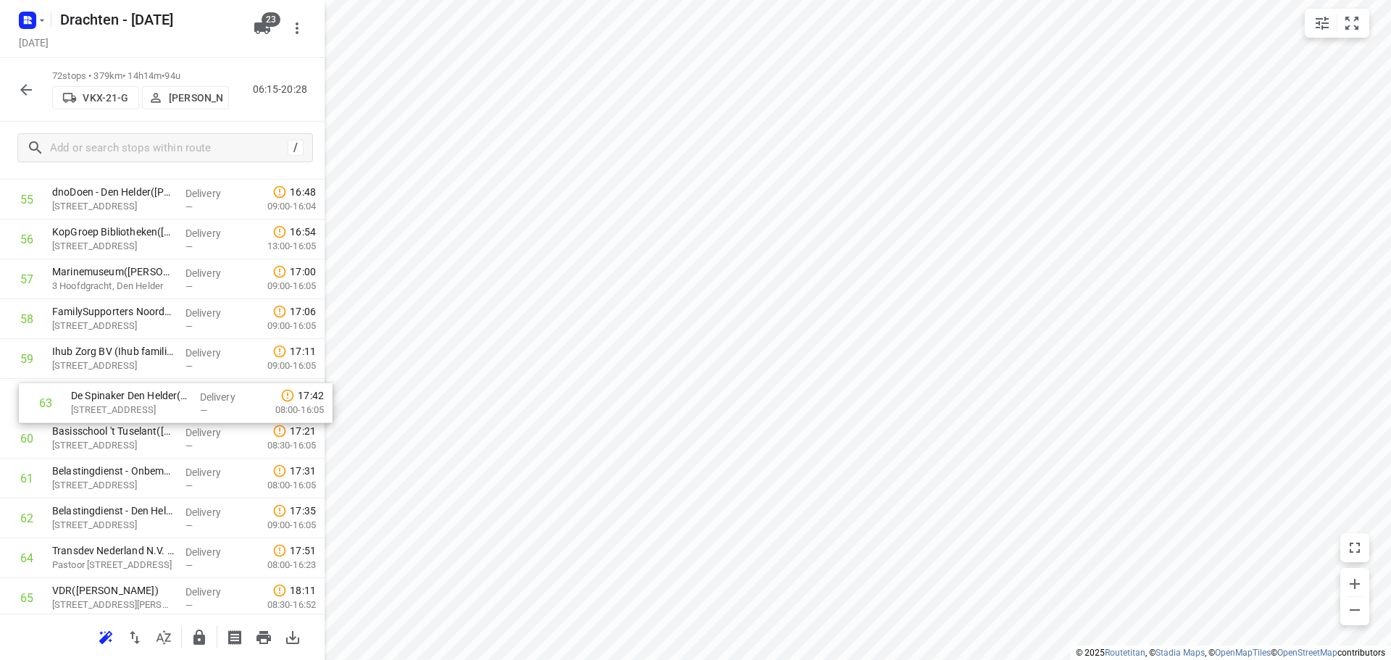
drag, startPoint x: 120, startPoint y: 535, endPoint x: 140, endPoint y: 409, distance: 127.0
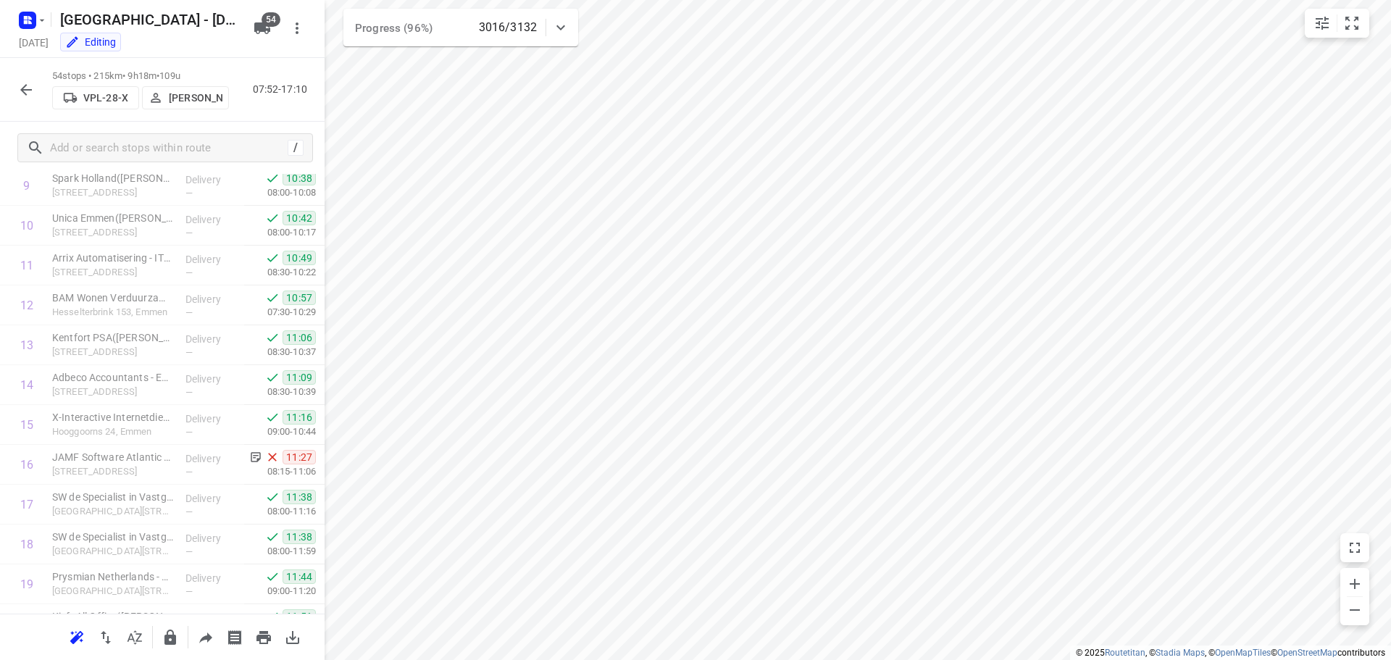
scroll to position [375, 0]
